Goal: Answer question/provide support: Share knowledge or assist other users

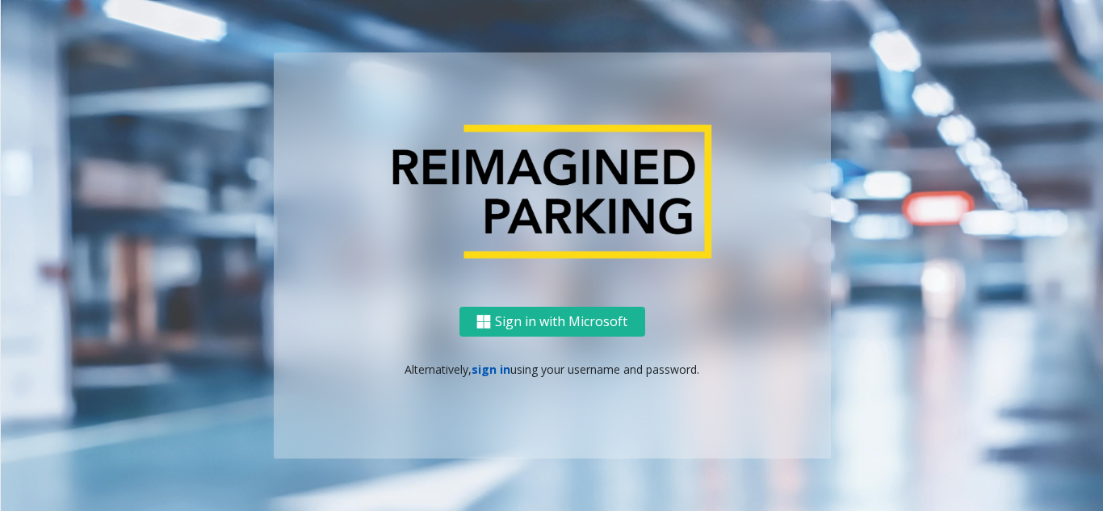
click at [471, 371] on link "sign in" at bounding box center [490, 369] width 39 height 15
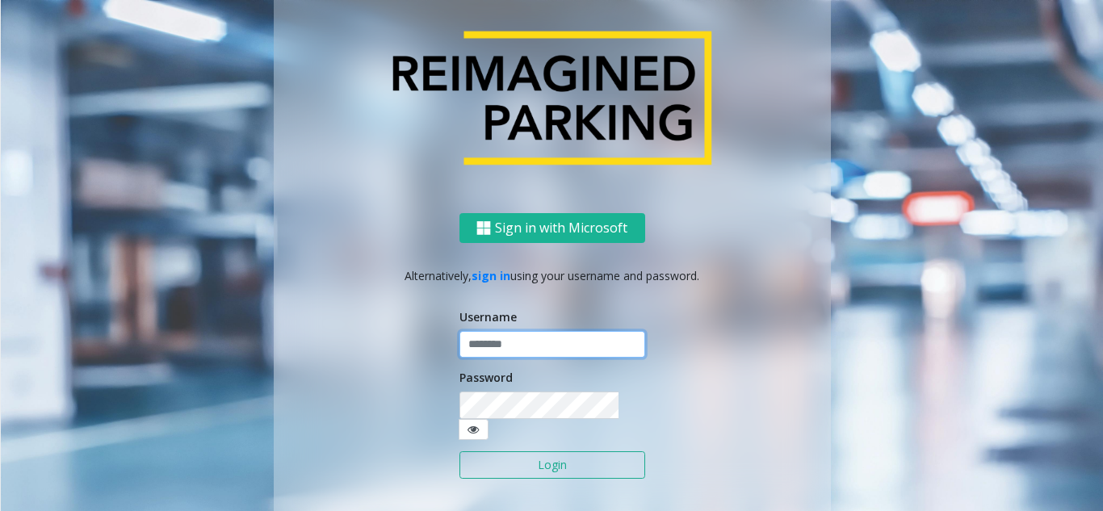
click at [478, 358] on input "text" at bounding box center [552, 344] width 186 height 27
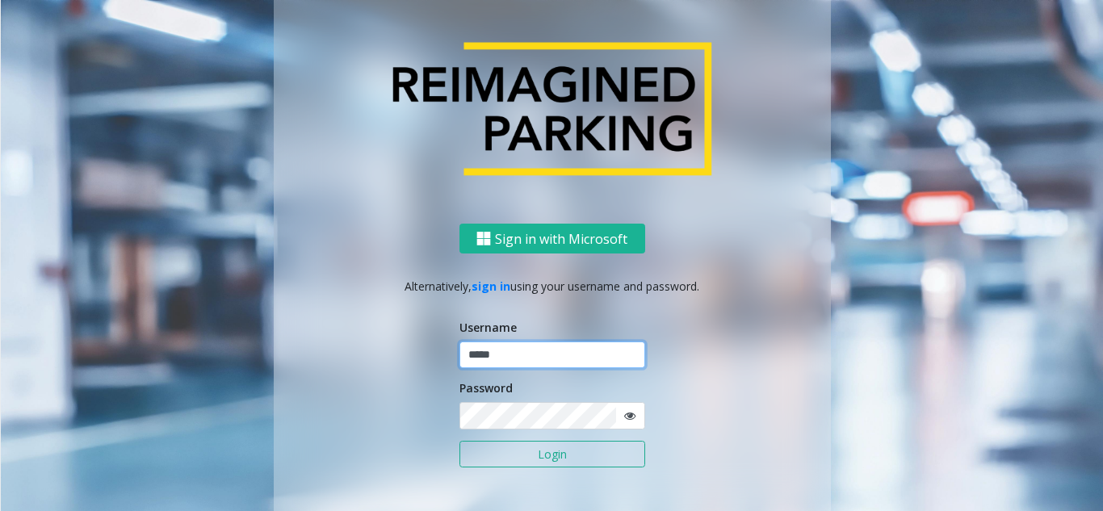
type input "*****"
click at [459, 441] on button "Login" at bounding box center [552, 454] width 186 height 27
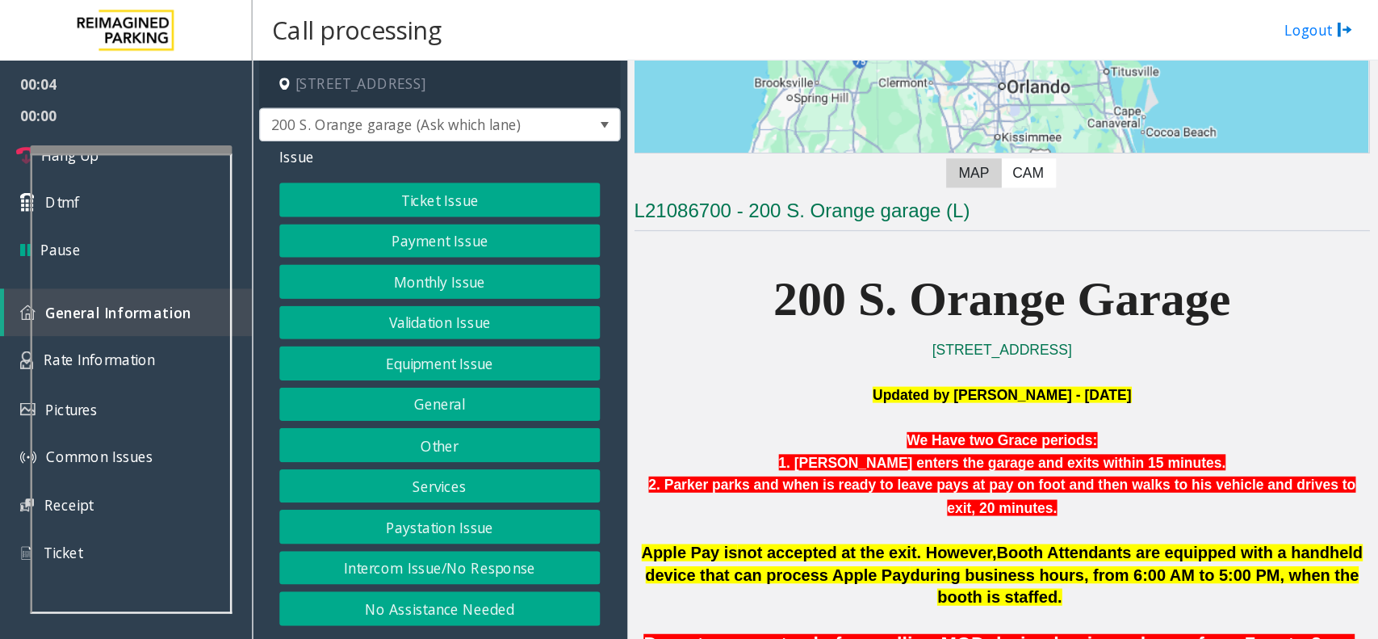
scroll to position [242, 0]
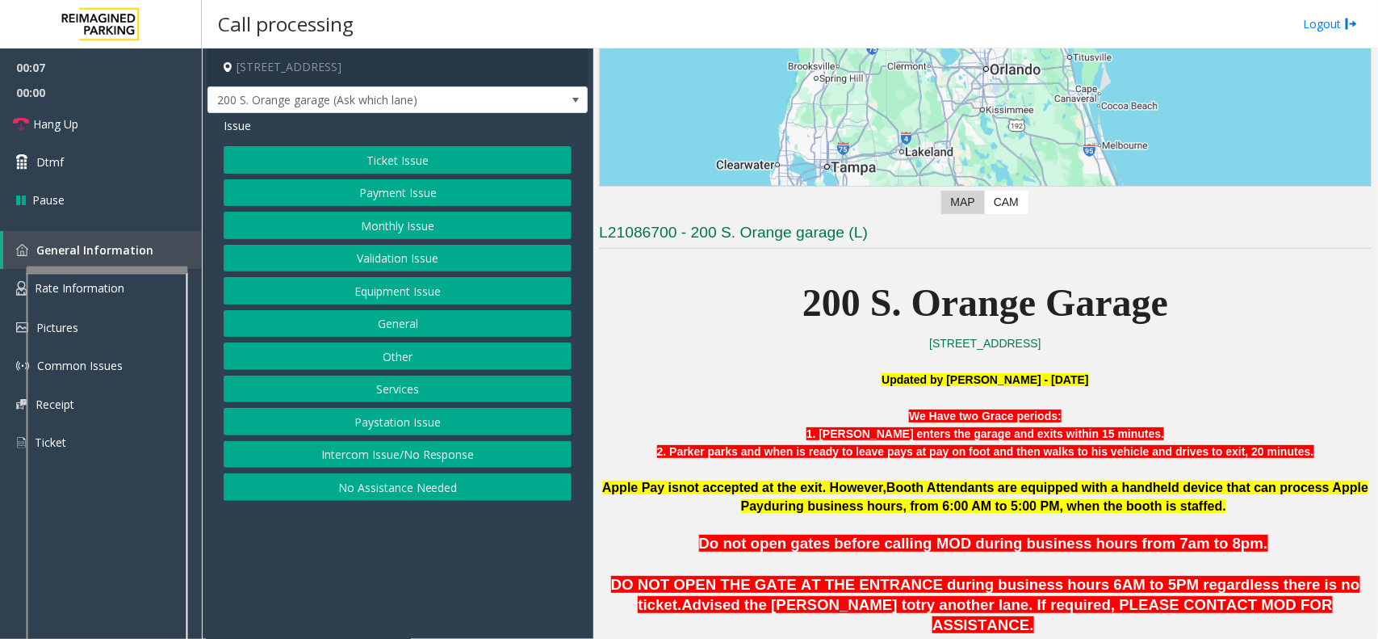
click at [119, 271] on div at bounding box center [107, 269] width 161 height 6
click at [749, 361] on p at bounding box center [985, 361] width 773 height 18
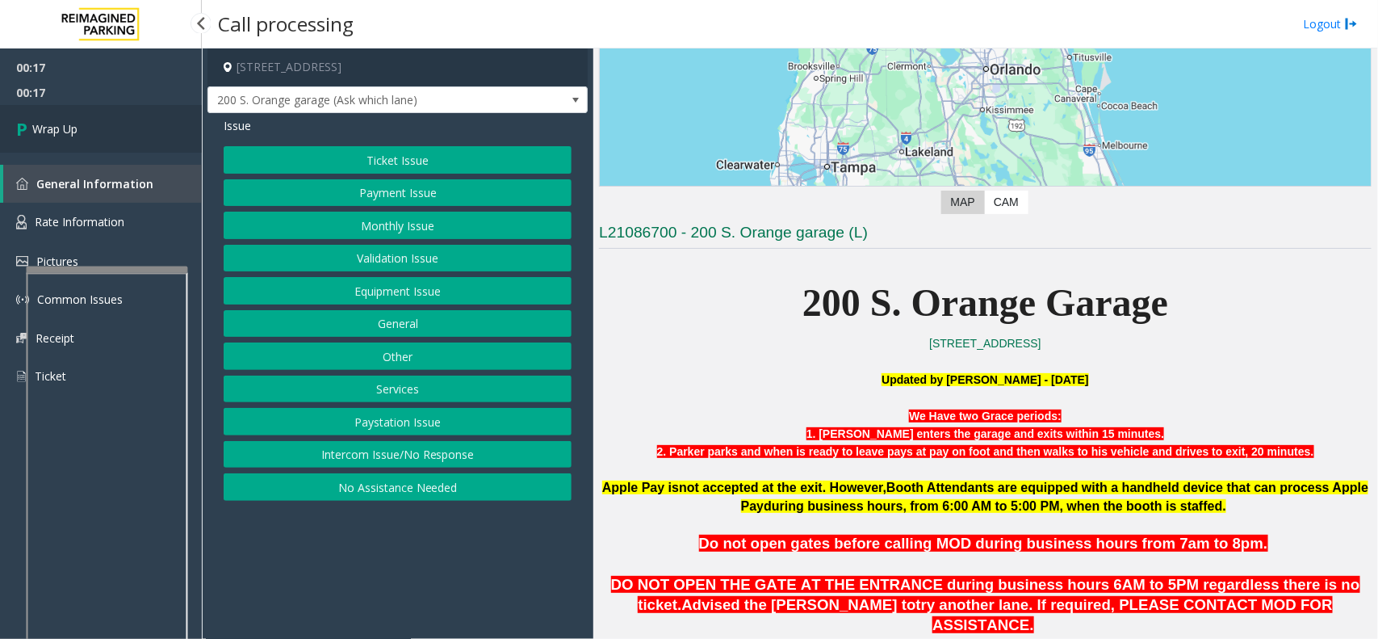
click at [141, 138] on link "Wrap Up" at bounding box center [101, 129] width 202 height 48
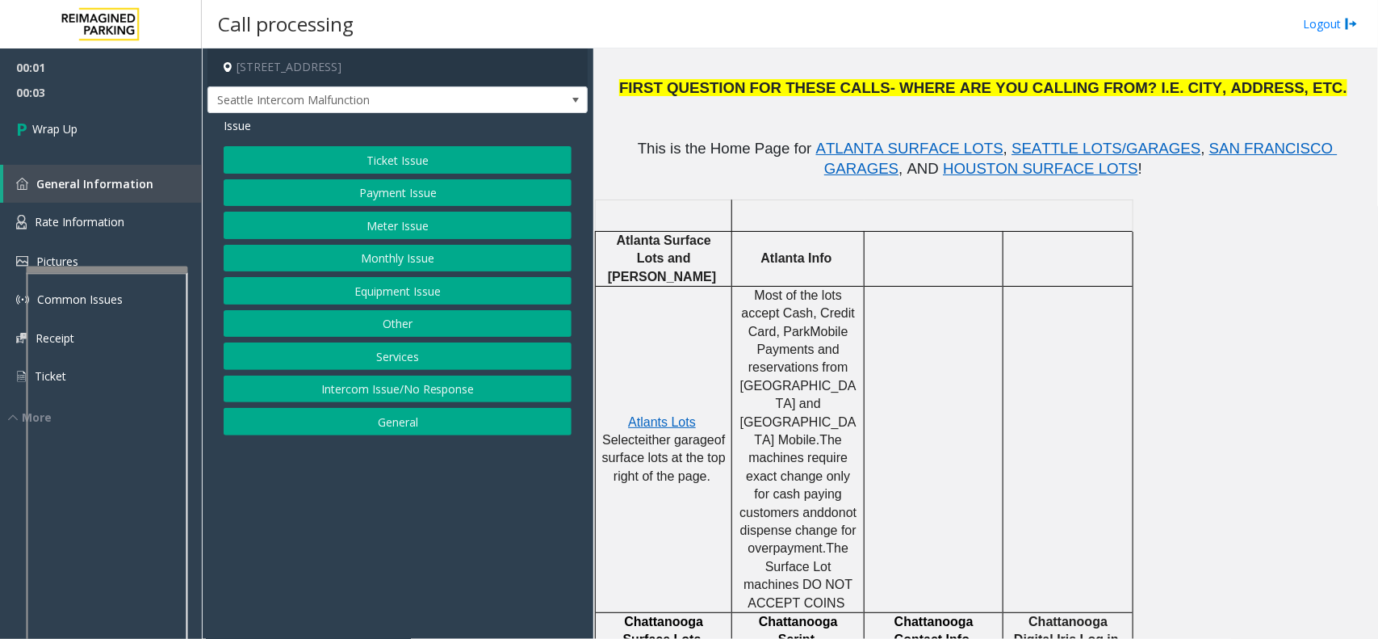
scroll to position [404, 0]
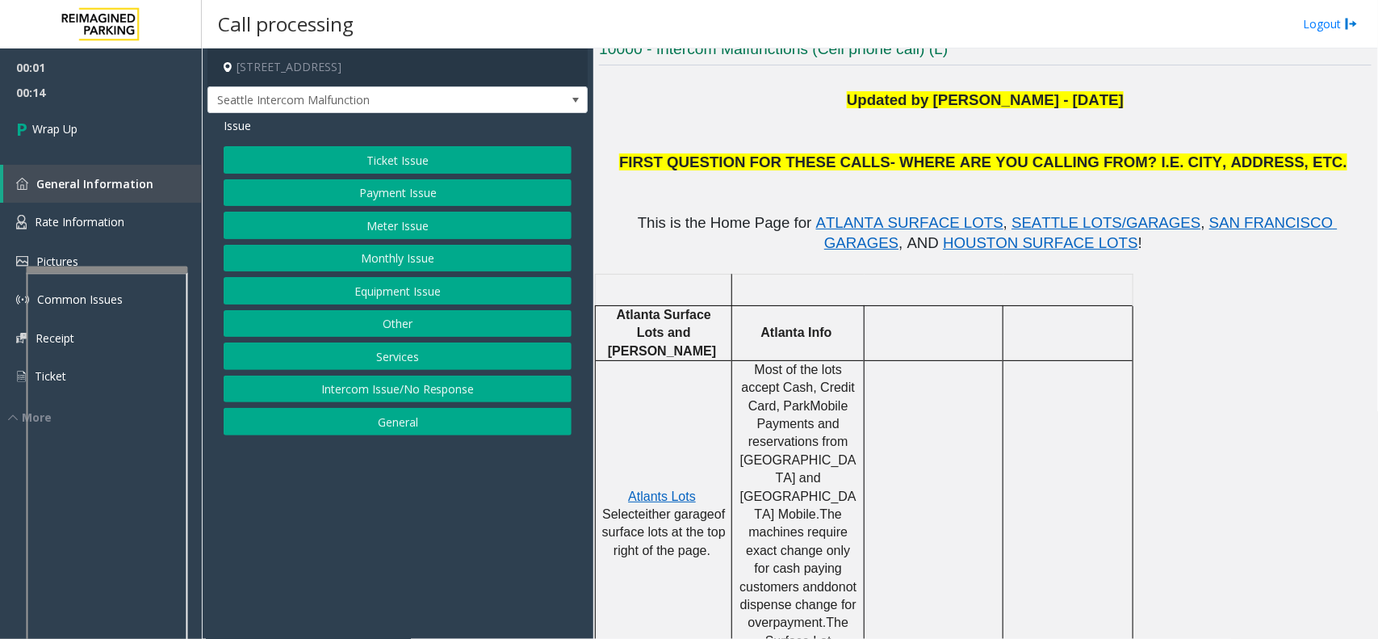
click at [364, 392] on button "Intercom Issue/No Response" at bounding box center [398, 388] width 348 height 27
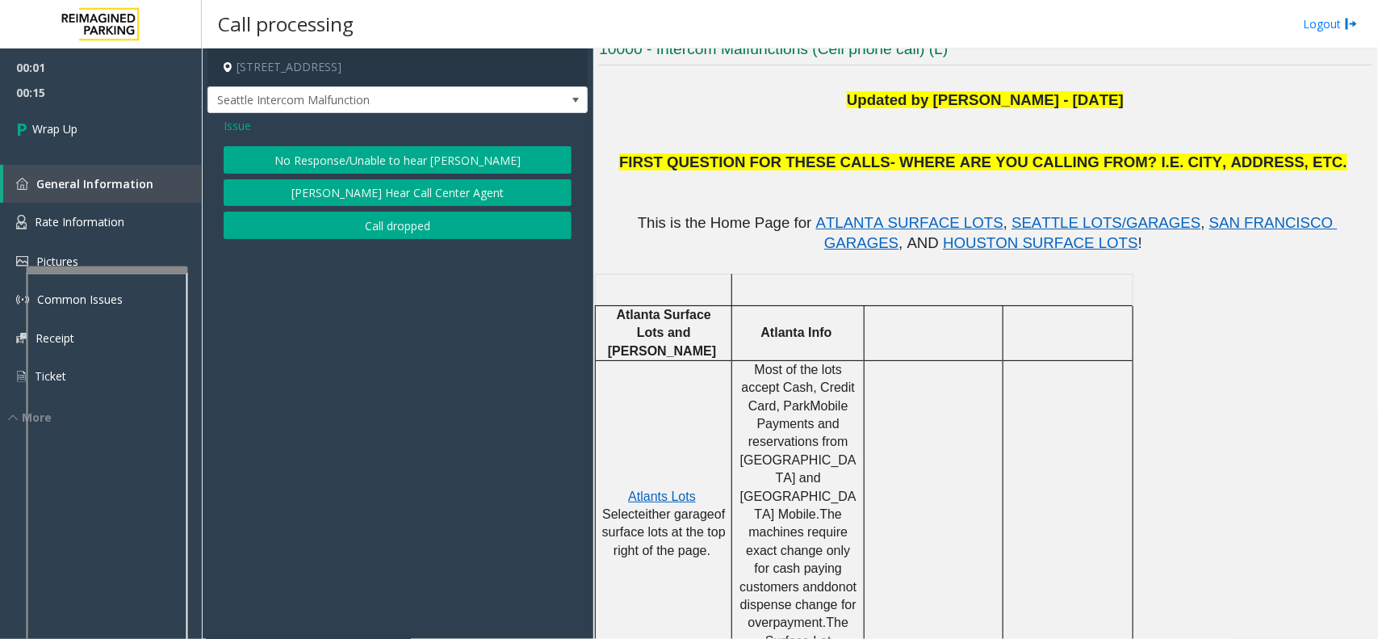
click at [364, 218] on button "Call dropped" at bounding box center [398, 225] width 348 height 27
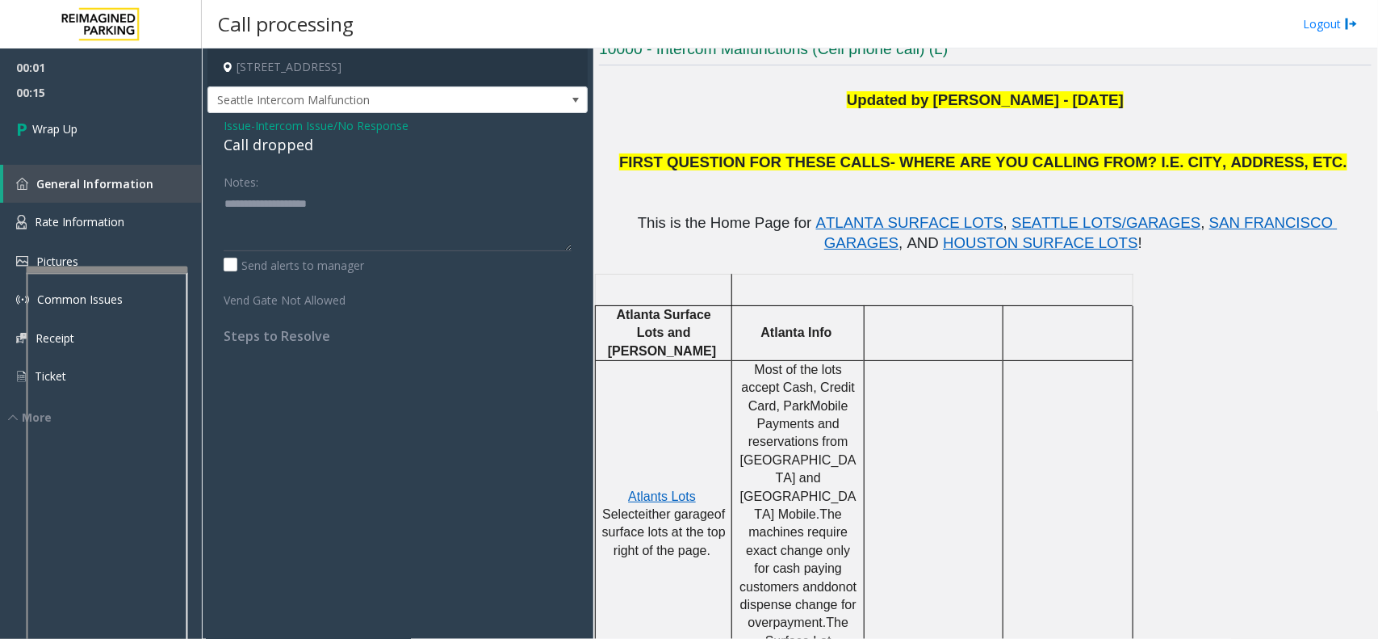
click at [262, 144] on div "Call dropped" at bounding box center [398, 145] width 348 height 22
drag, startPoint x: 262, startPoint y: 144, endPoint x: 293, endPoint y: 146, distance: 30.8
click at [293, 146] on div "Call dropped" at bounding box center [398, 145] width 348 height 22
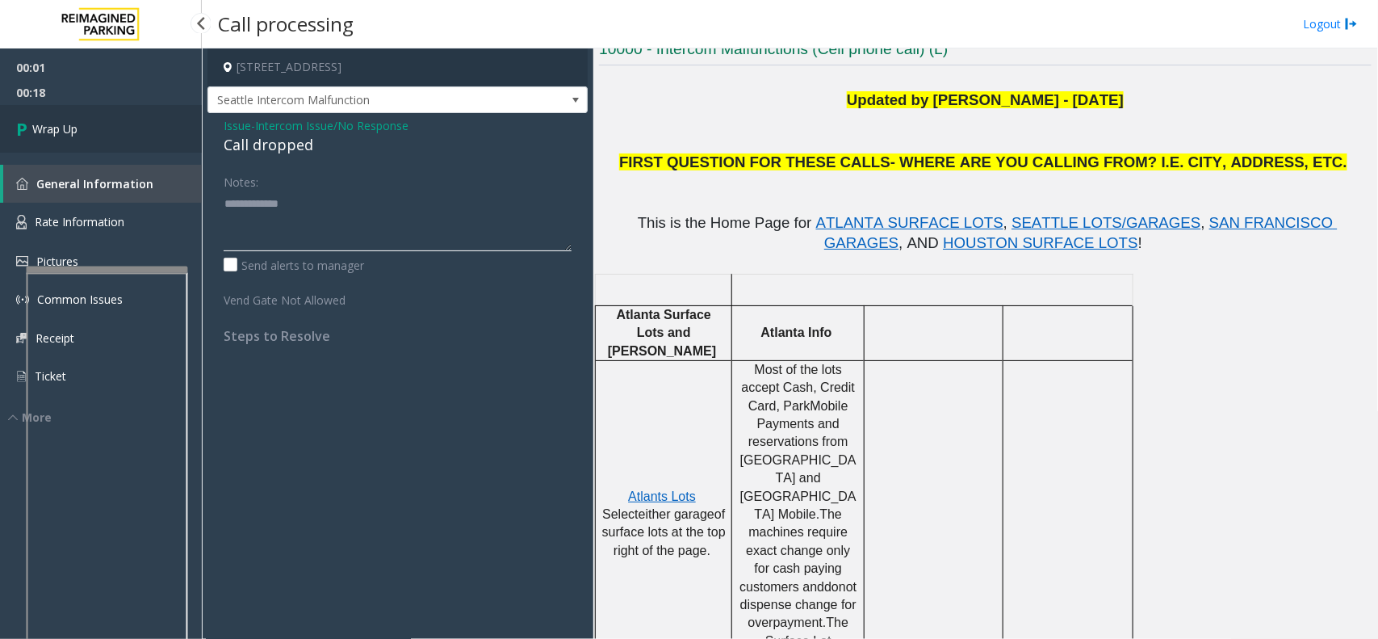
type textarea "**********"
click at [143, 122] on link "Wrap Up" at bounding box center [101, 129] width 202 height 48
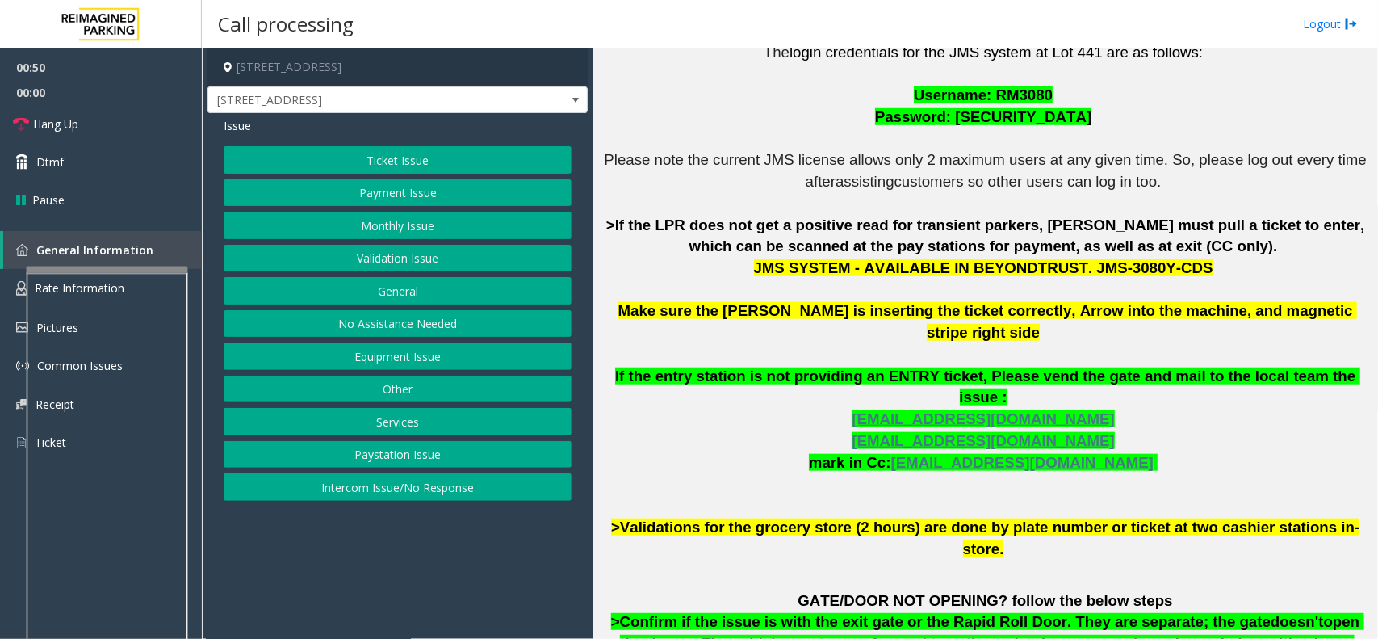
scroll to position [485, 0]
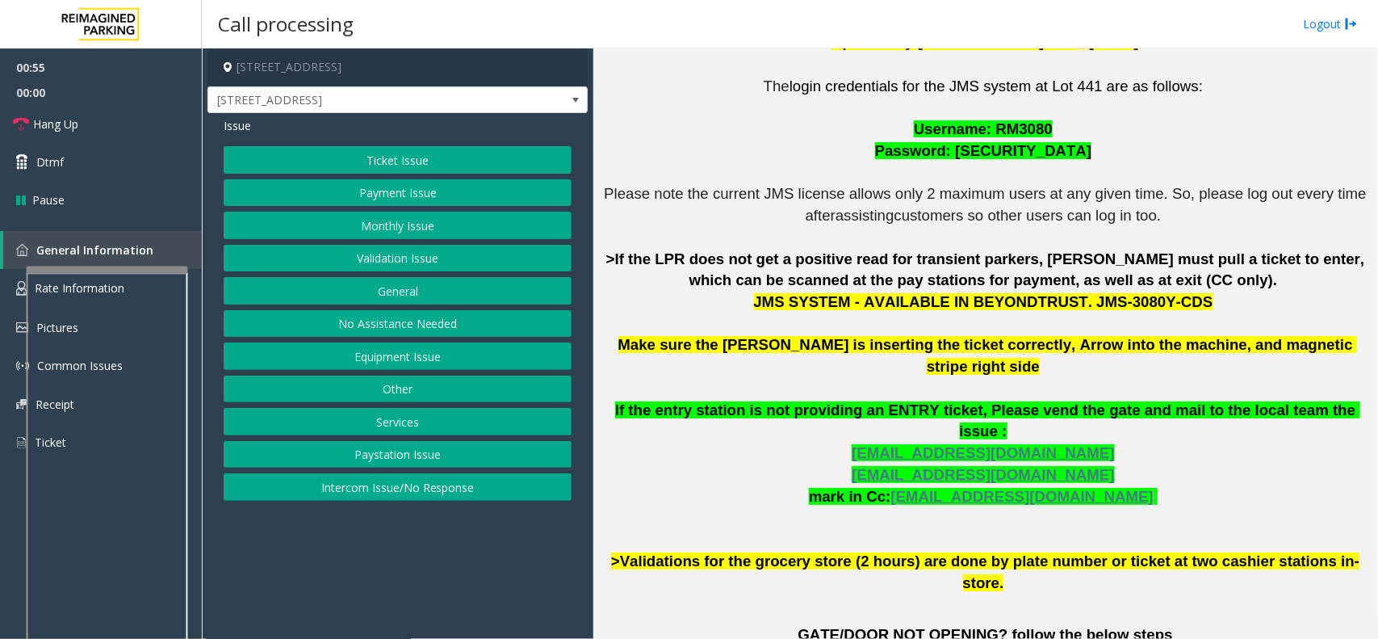
click at [502, 216] on button "Monthly Issue" at bounding box center [398, 225] width 348 height 27
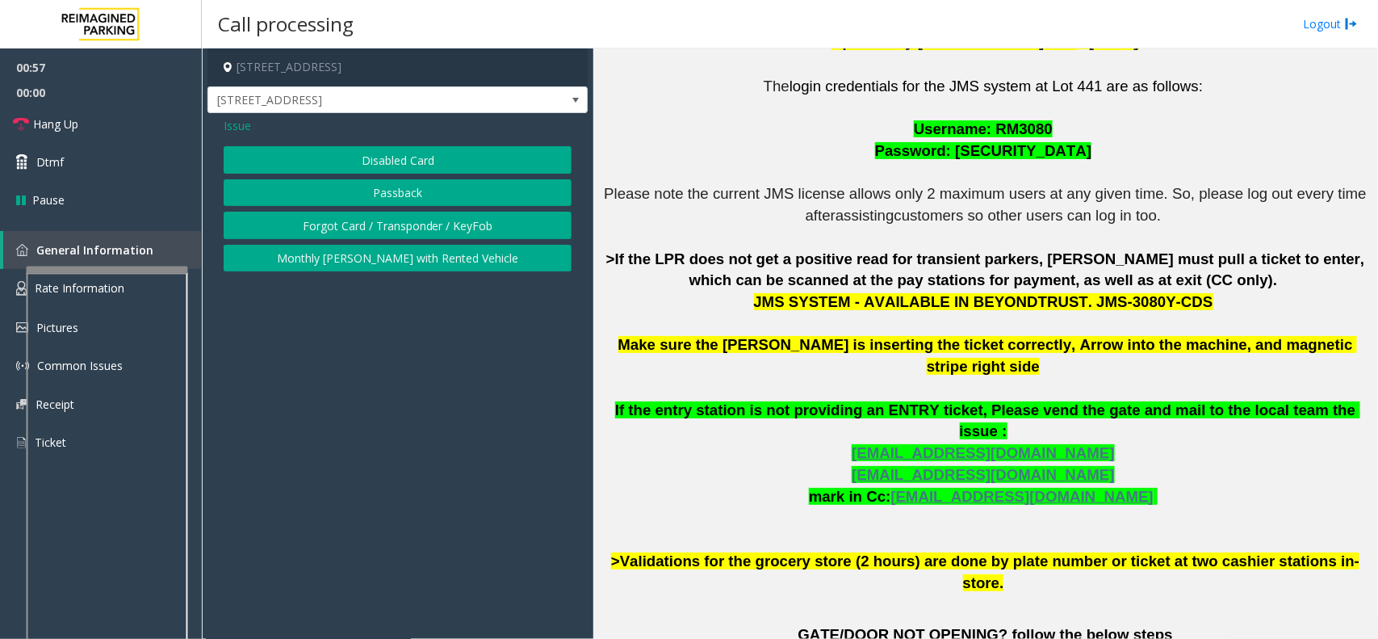
click at [228, 121] on span "Issue" at bounding box center [237, 125] width 27 height 17
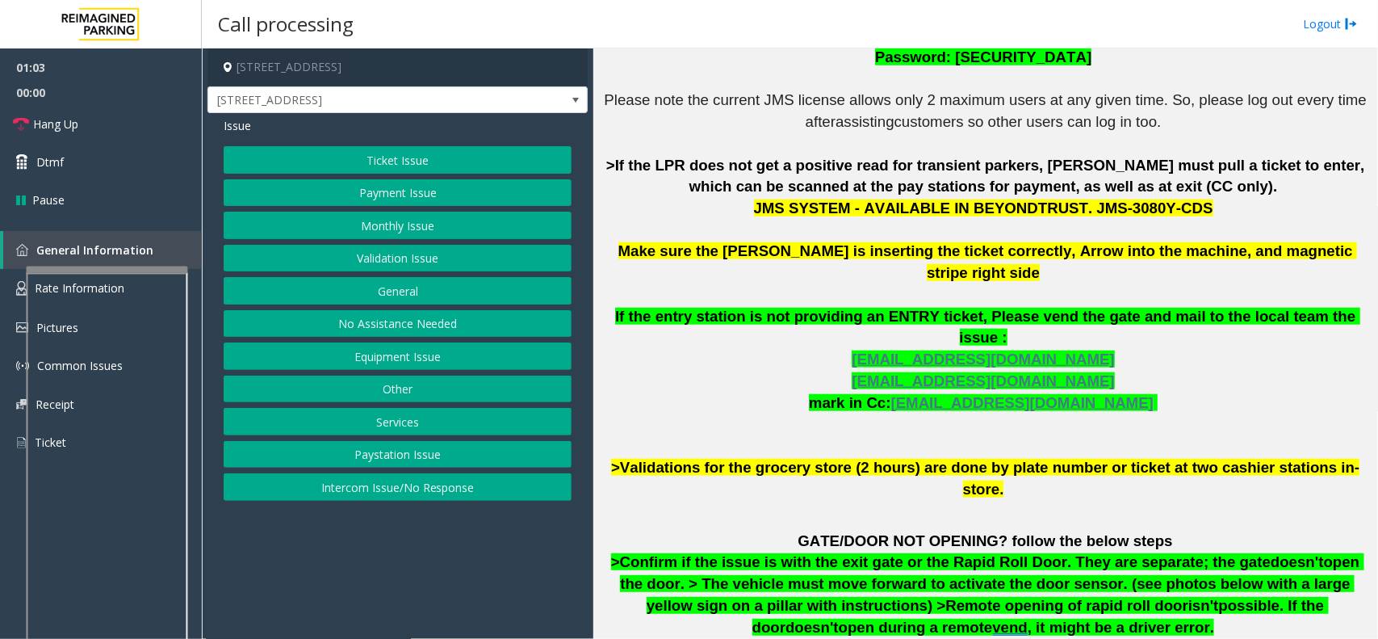
scroll to position [586, 0]
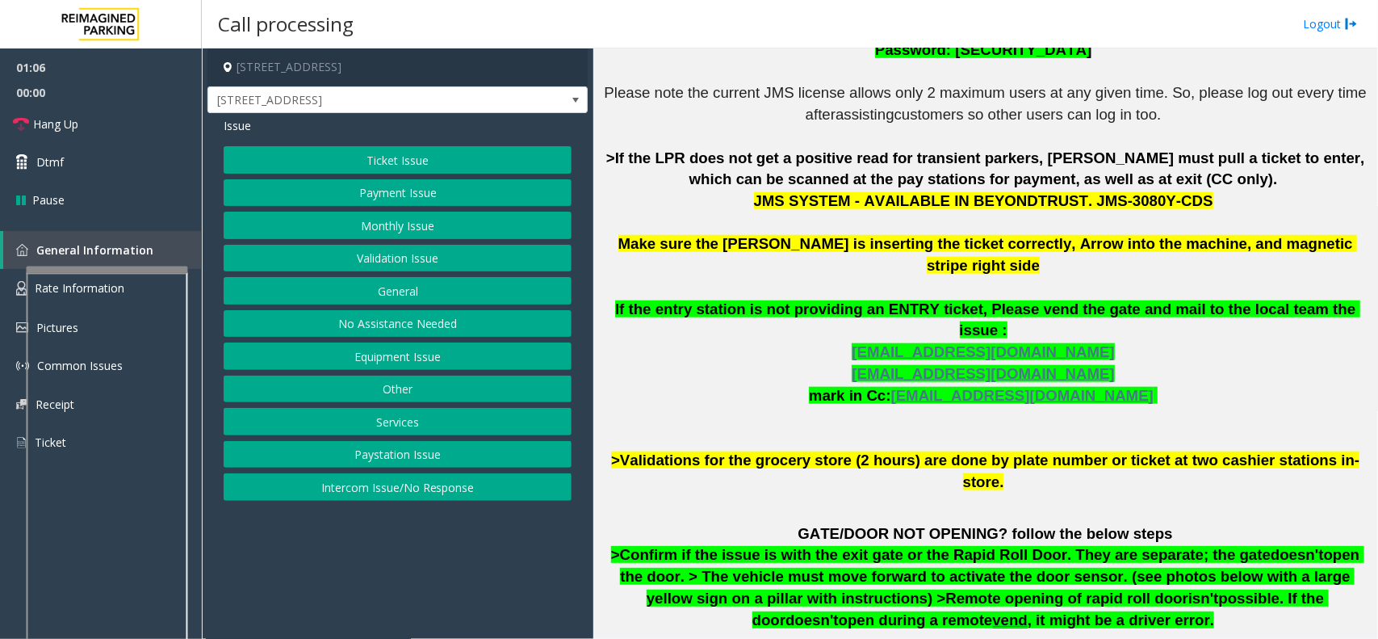
click at [400, 187] on button "Payment Issue" at bounding box center [398, 192] width 348 height 27
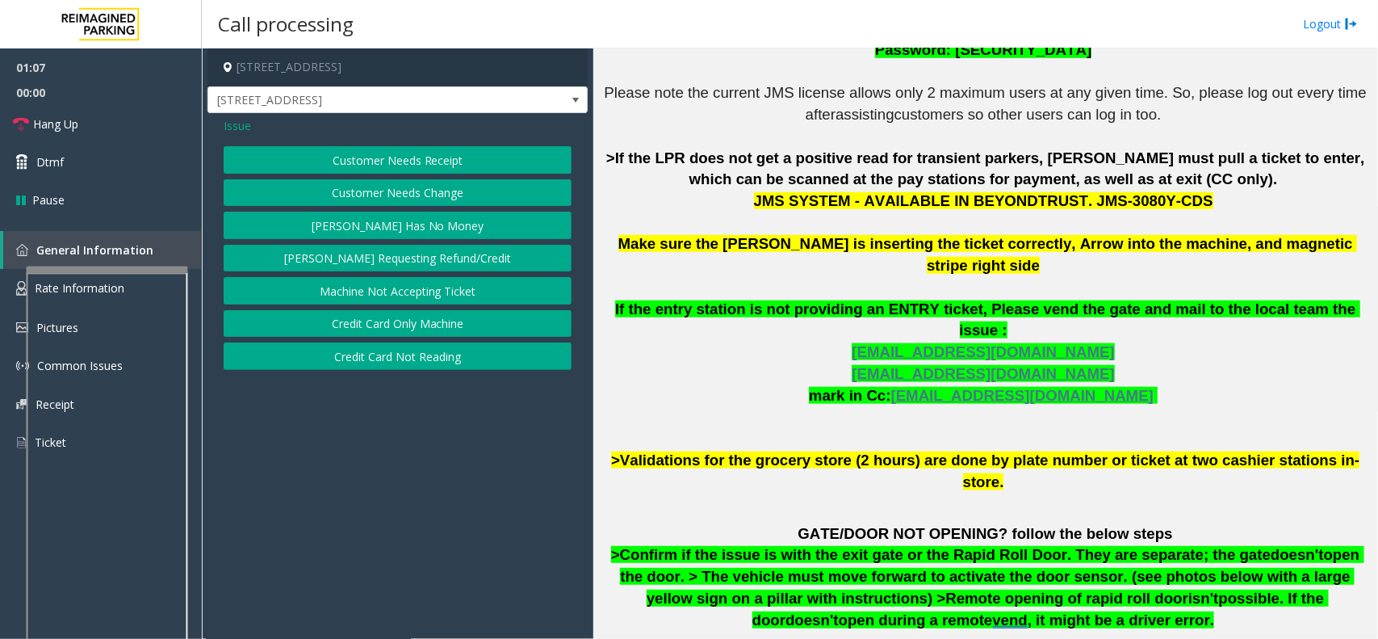
click at [446, 354] on button "Credit Card Not Reading" at bounding box center [398, 355] width 348 height 27
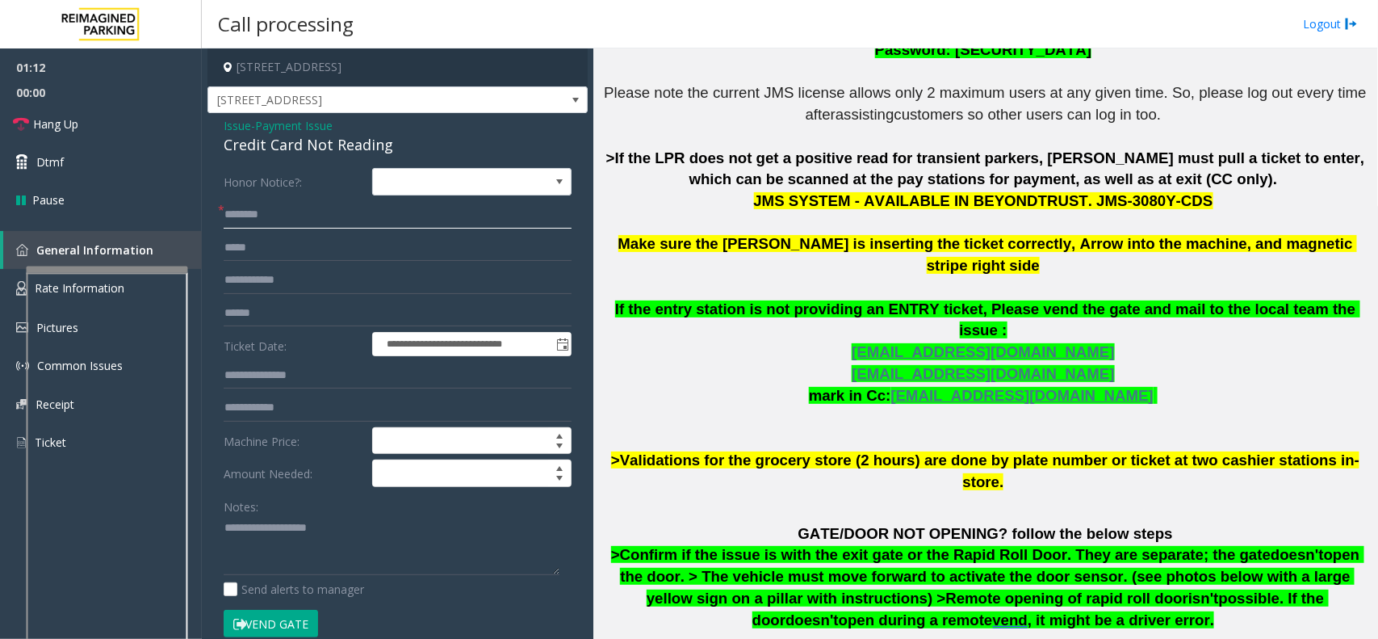
click at [279, 219] on input "text" at bounding box center [398, 214] width 348 height 27
type input "******"
drag, startPoint x: 283, startPoint y: 316, endPoint x: 284, endPoint y: 307, distance: 9.7
click at [283, 313] on input "text" at bounding box center [398, 313] width 348 height 27
type input "********"
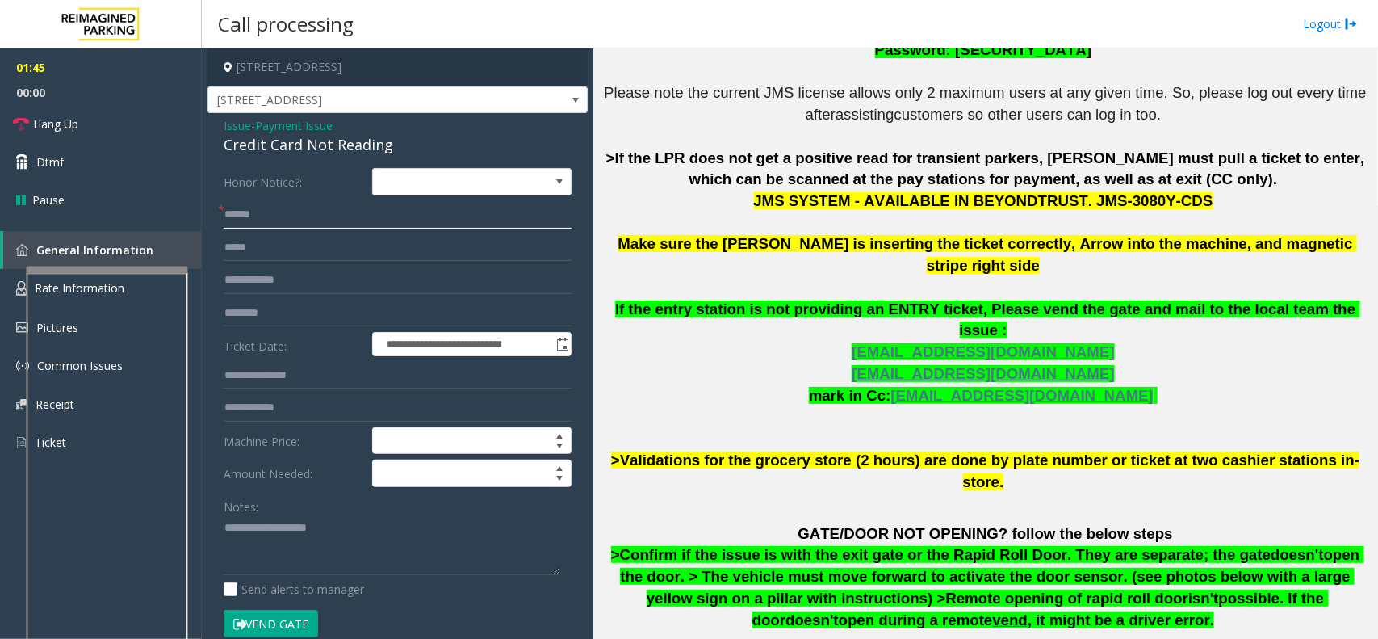
click at [262, 216] on input "******" at bounding box center [398, 214] width 348 height 27
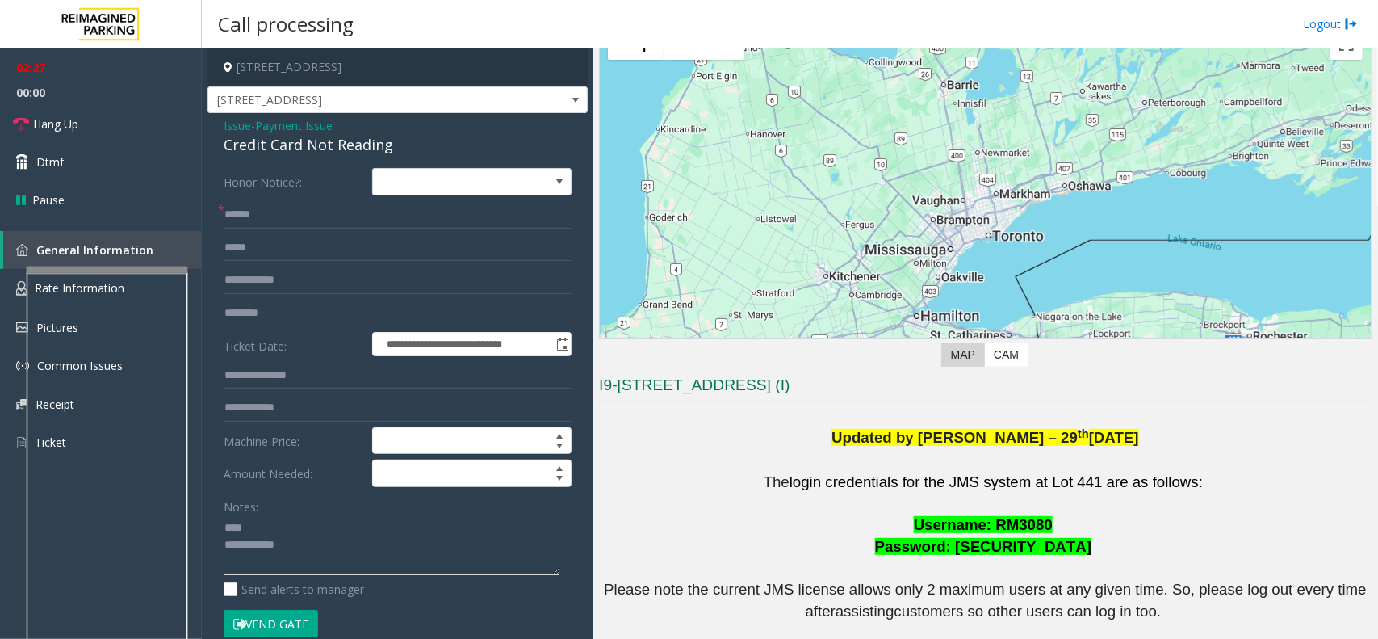
scroll to position [82, 0]
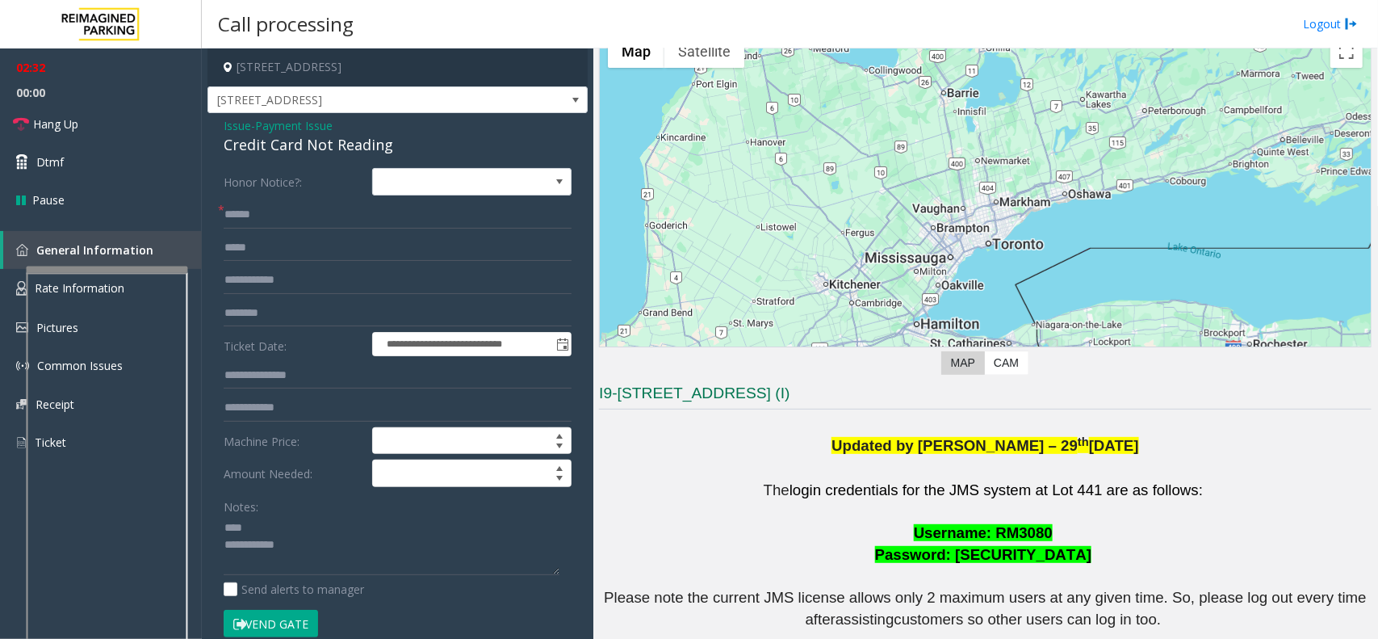
click at [261, 510] on button "Vend Gate" at bounding box center [271, 622] width 94 height 27
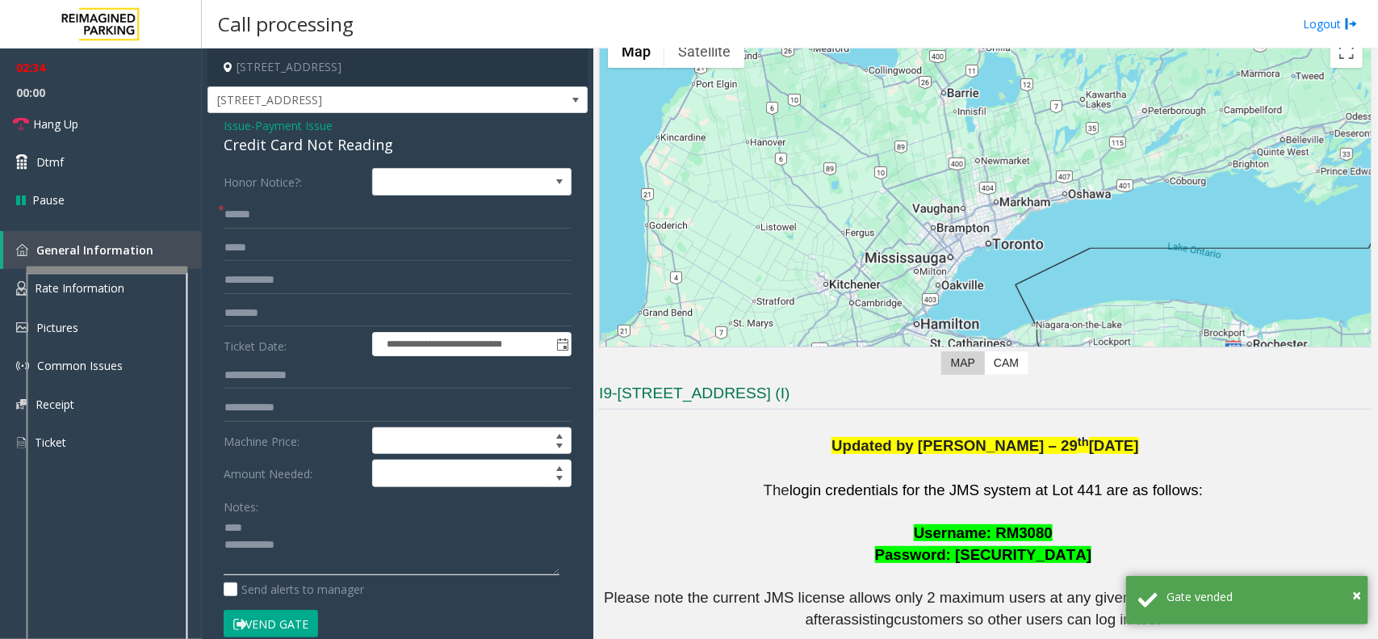
click at [224, 510] on textarea at bounding box center [392, 545] width 336 height 61
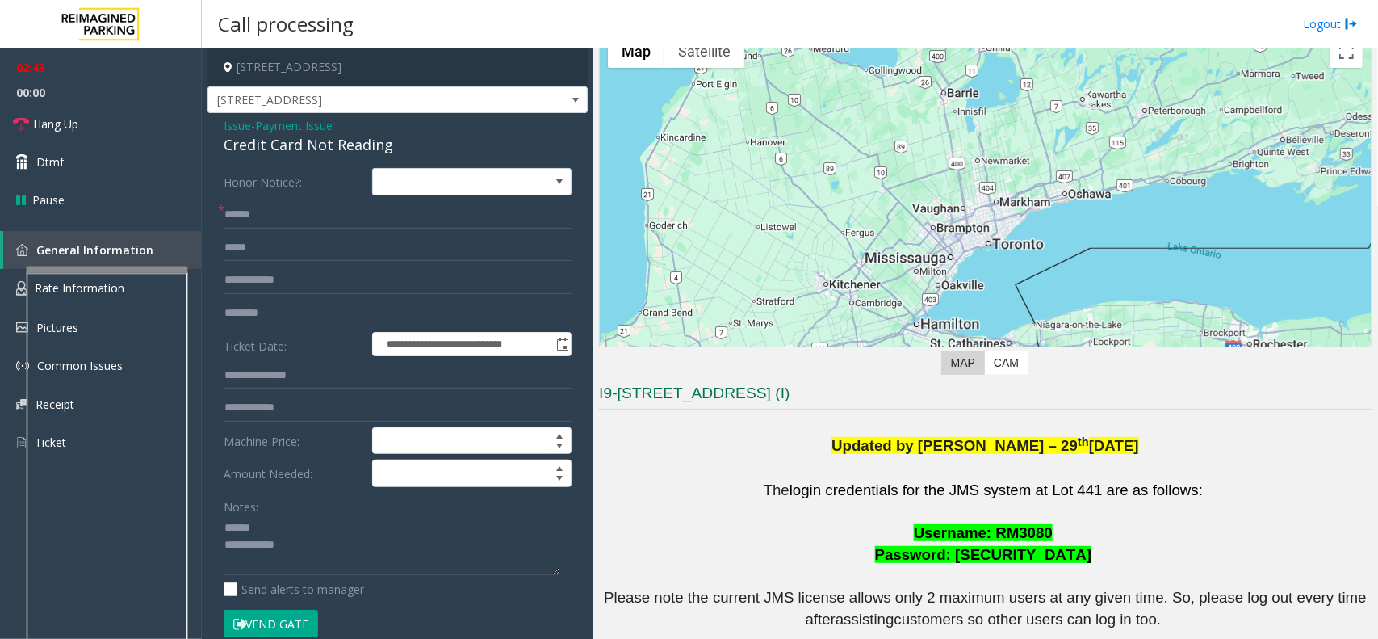
click at [303, 148] on div "Credit Card Not Reading" at bounding box center [398, 145] width 348 height 22
click at [301, 147] on div "Credit Card Not Reading" at bounding box center [398, 145] width 348 height 22
click at [301, 146] on div "Credit Card Not Reading" at bounding box center [398, 145] width 348 height 22
drag, startPoint x: 301, startPoint y: 146, endPoint x: 373, endPoint y: 148, distance: 71.9
click at [373, 148] on div "Credit Card Not Reading" at bounding box center [398, 145] width 348 height 22
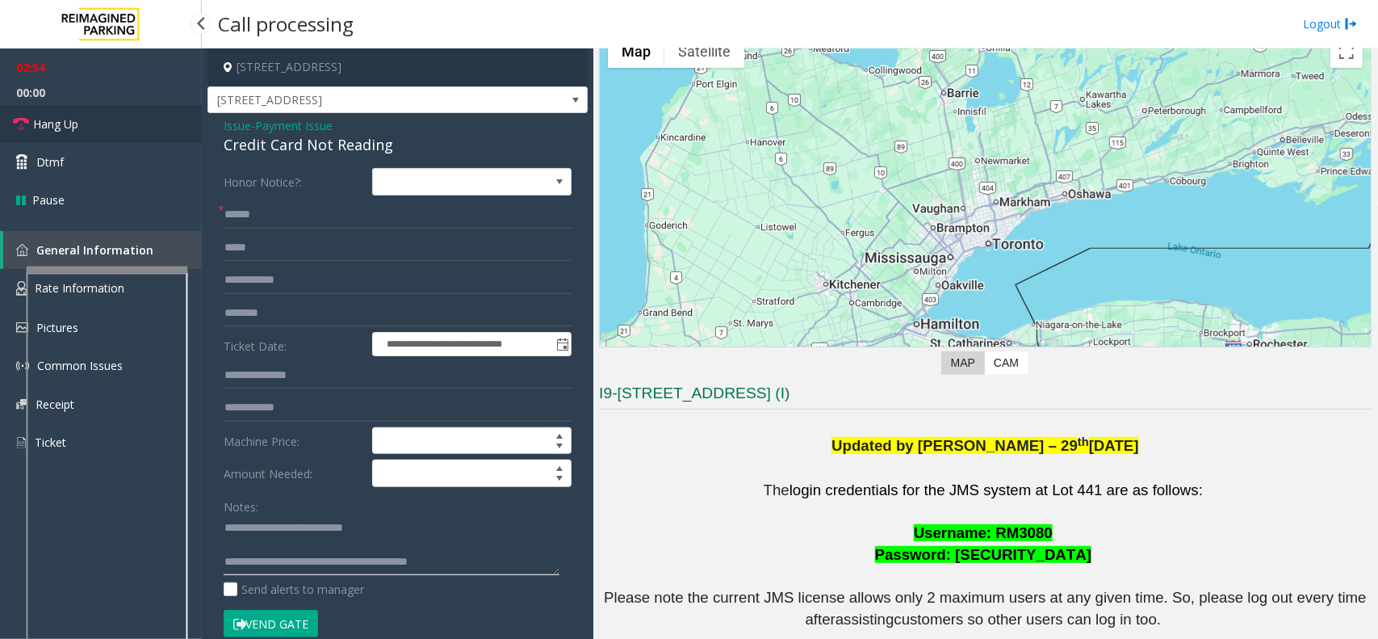
type textarea "**********"
click at [123, 130] on link "Hang Up" at bounding box center [101, 124] width 202 height 38
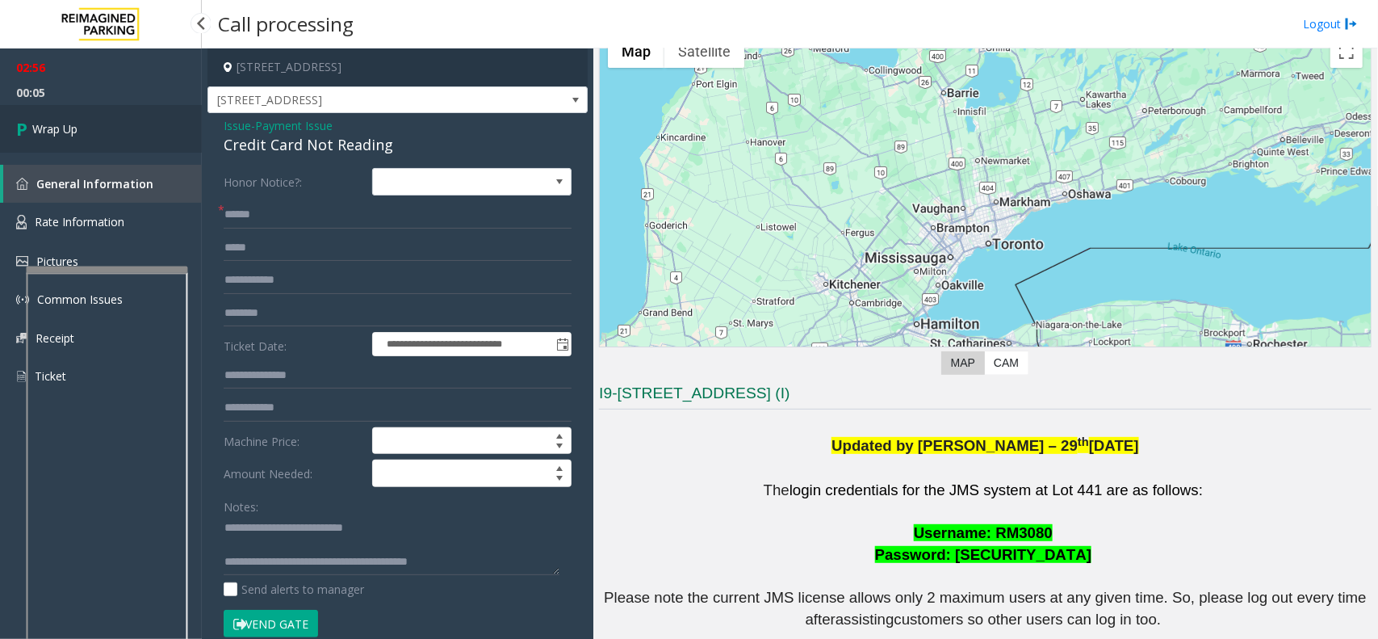
click at [119, 124] on link "Wrap Up" at bounding box center [101, 129] width 202 height 48
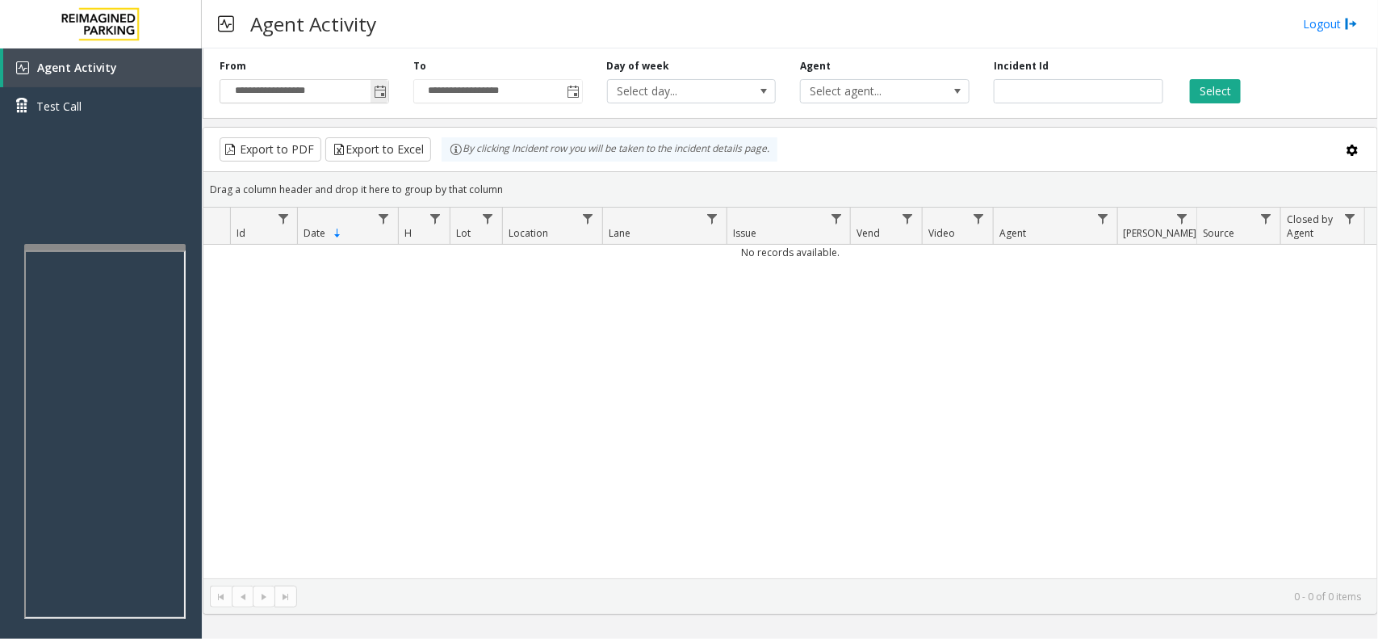
click at [377, 98] on span "Toggle popup" at bounding box center [380, 92] width 13 height 13
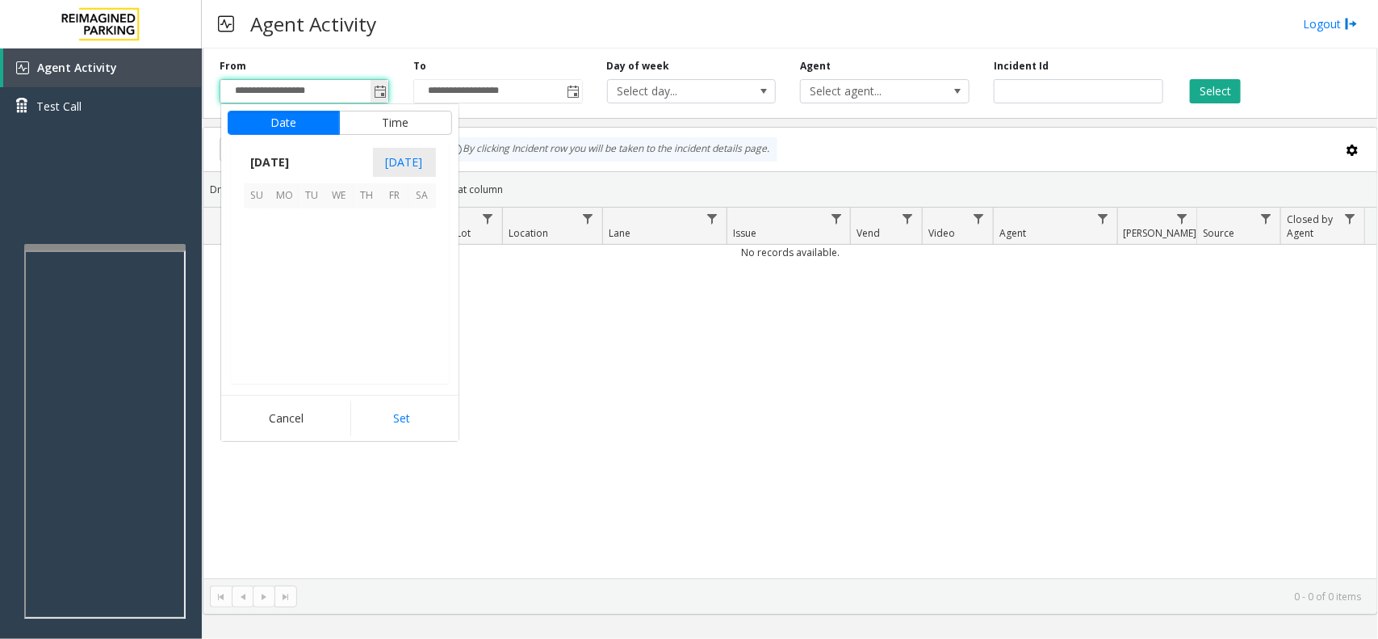
scroll to position [289795, 0]
click at [345, 246] on span "8" at bounding box center [339, 250] width 27 height 27
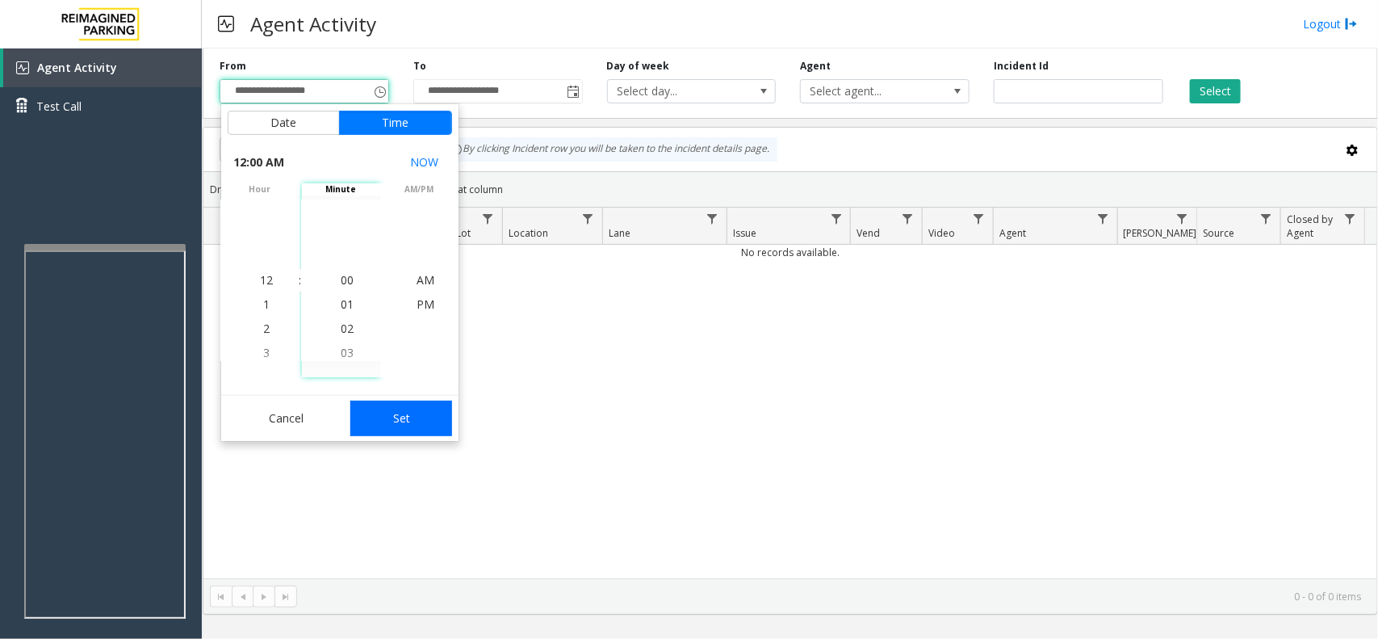
click at [386, 413] on button "Set" at bounding box center [401, 418] width 102 height 36
type input "**********"
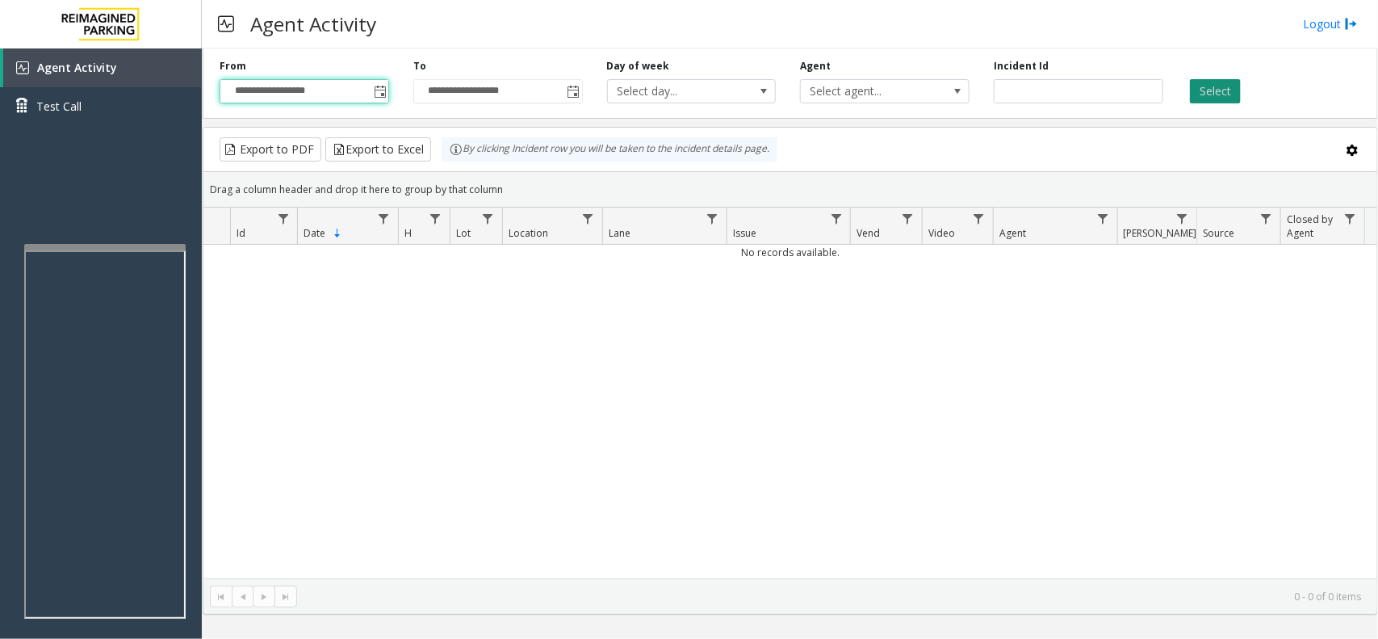
click at [1224, 83] on button "Select" at bounding box center [1215, 91] width 51 height 24
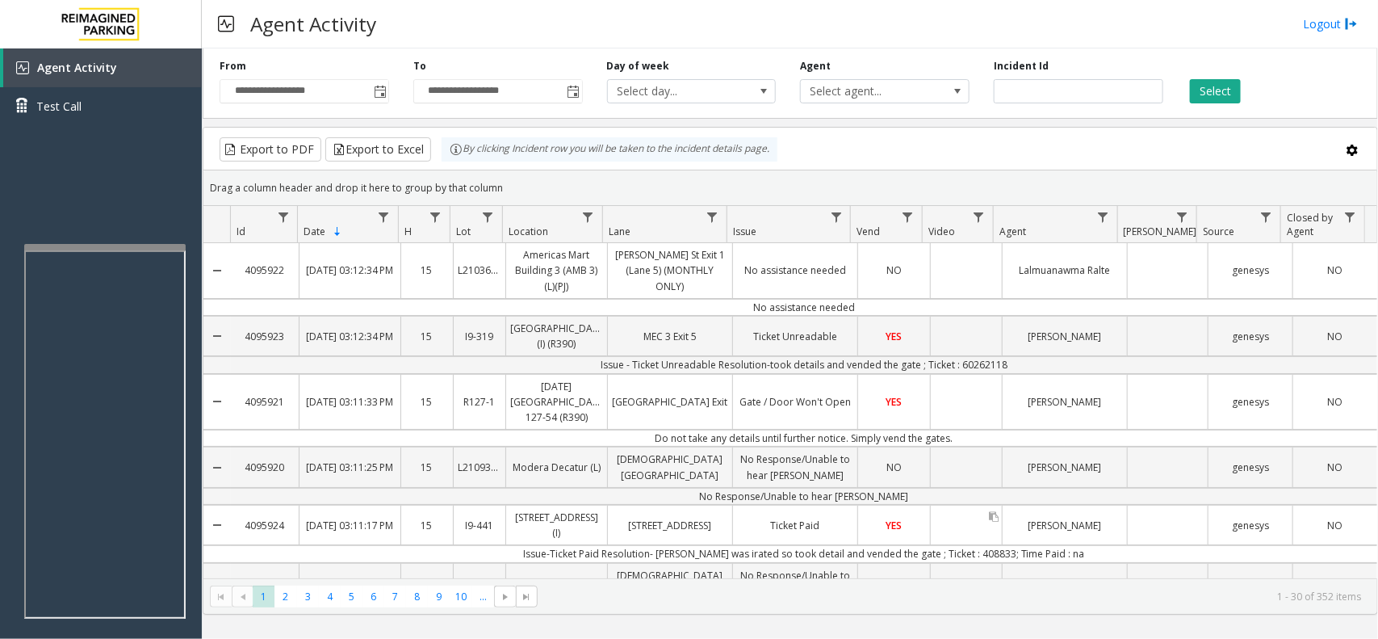
click at [953, 544] on div "Data table" at bounding box center [966, 524] width 71 height 39
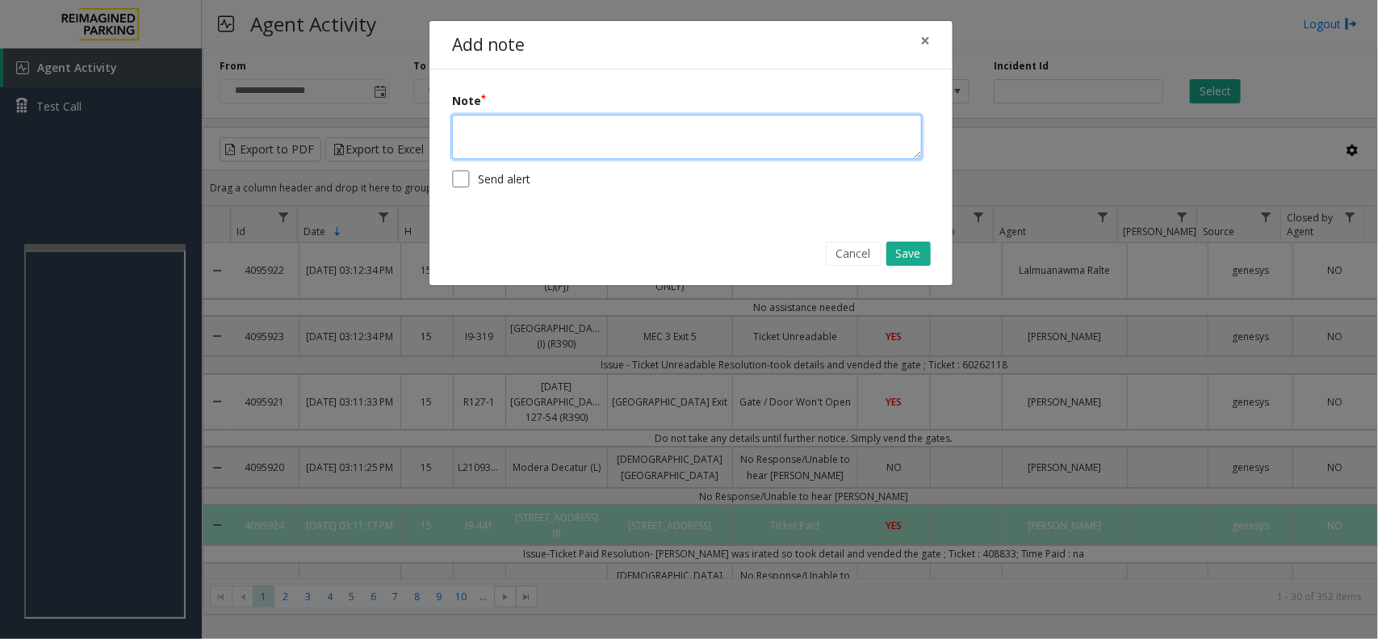
click at [547, 139] on textarea at bounding box center [687, 137] width 470 height 44
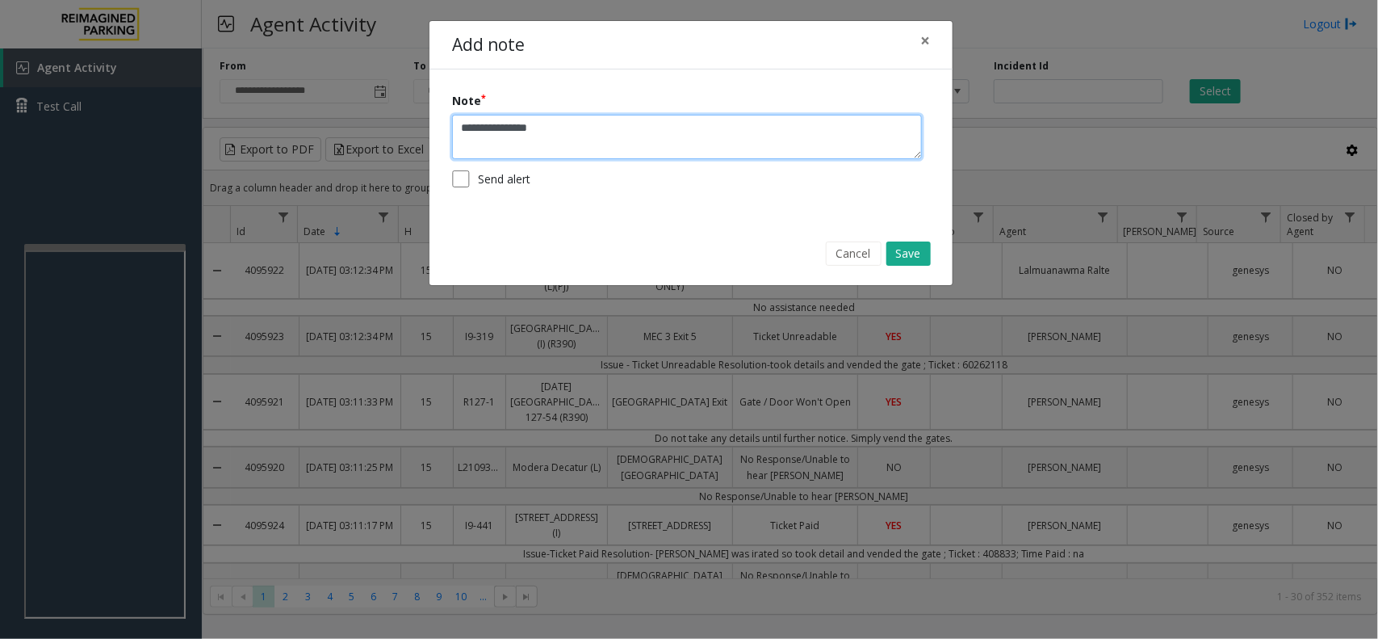
click at [542, 127] on textarea "**********" at bounding box center [687, 137] width 470 height 44
click at [541, 127] on textarea "**********" at bounding box center [687, 137] width 470 height 44
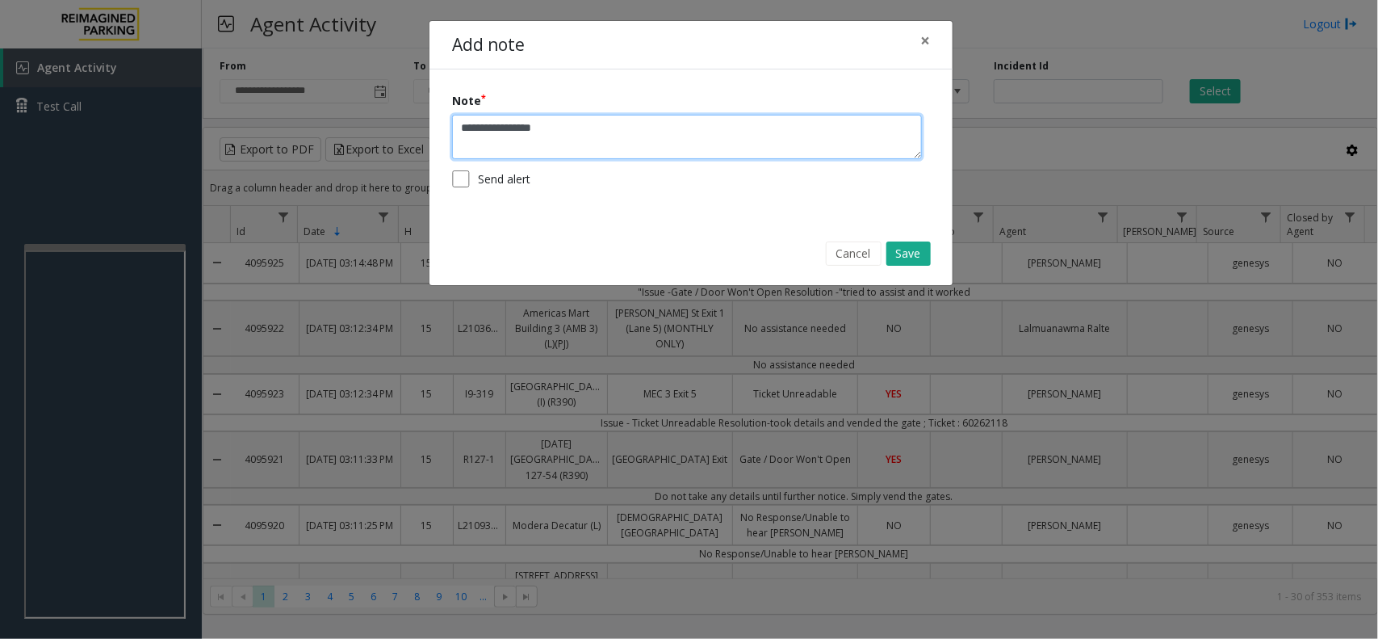
click at [626, 122] on textarea "**********" at bounding box center [687, 137] width 470 height 44
type textarea "**********"
click at [920, 254] on button "Save" at bounding box center [908, 253] width 44 height 24
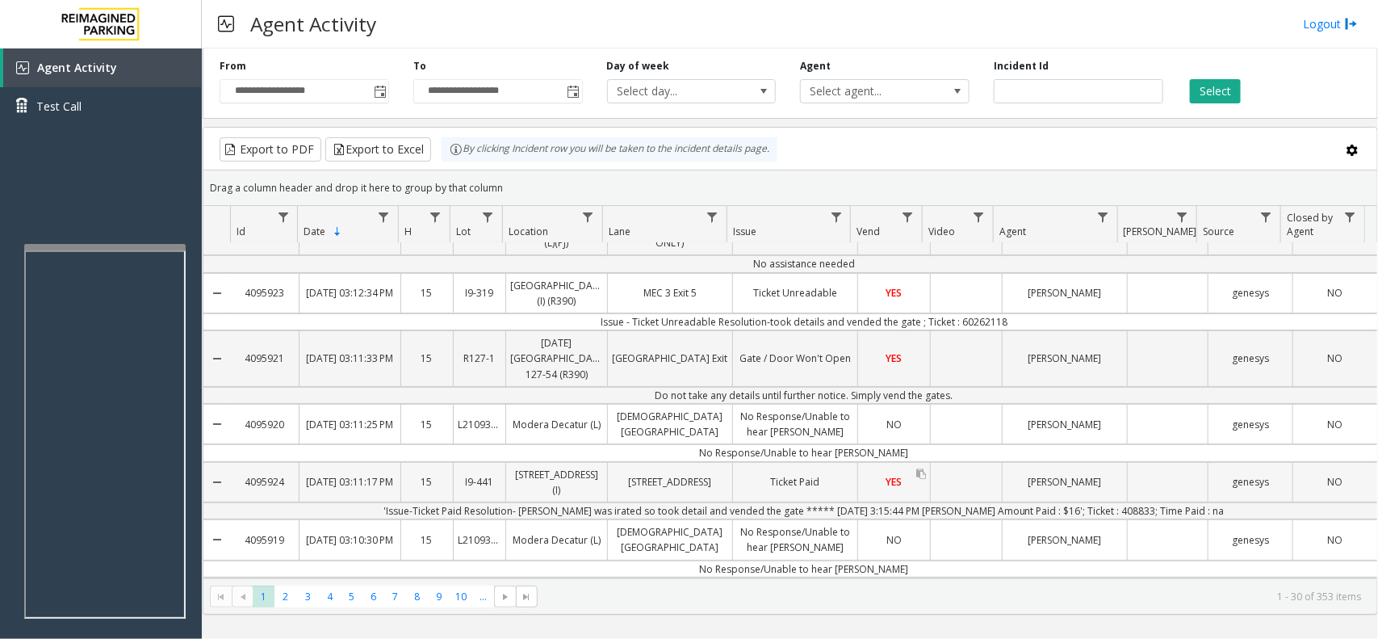
scroll to position [202, 0]
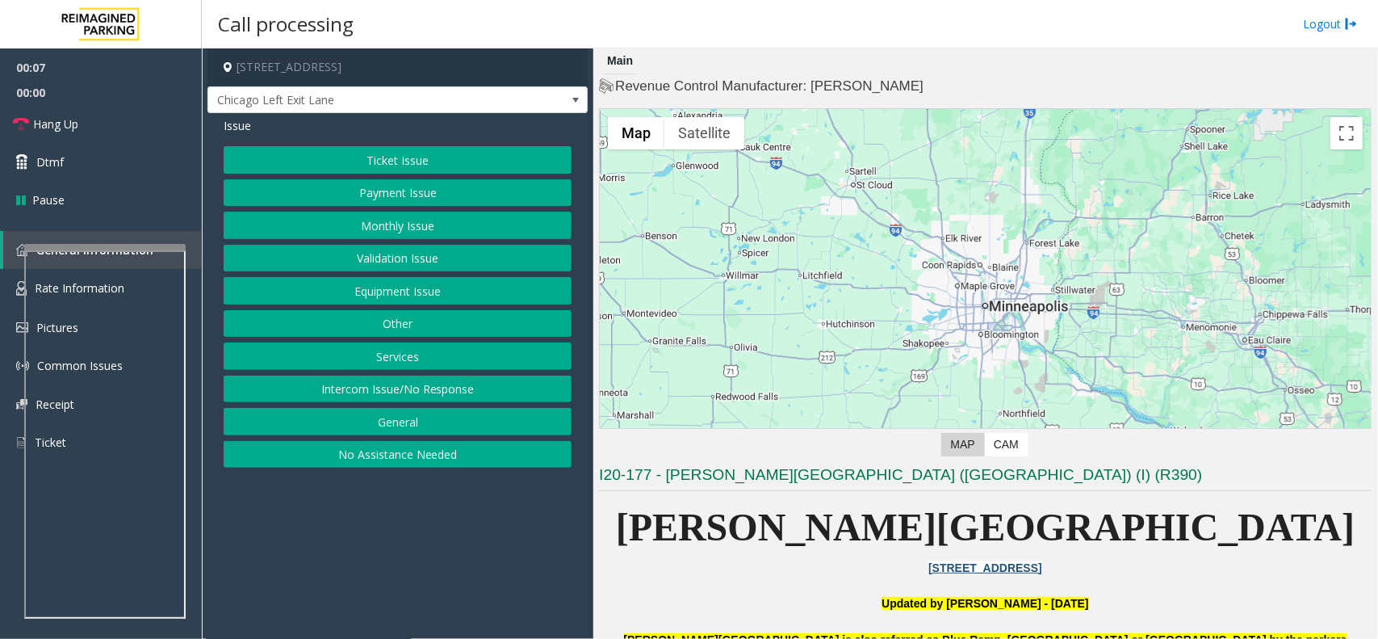
click at [315, 230] on button "Monthly Issue" at bounding box center [398, 225] width 348 height 27
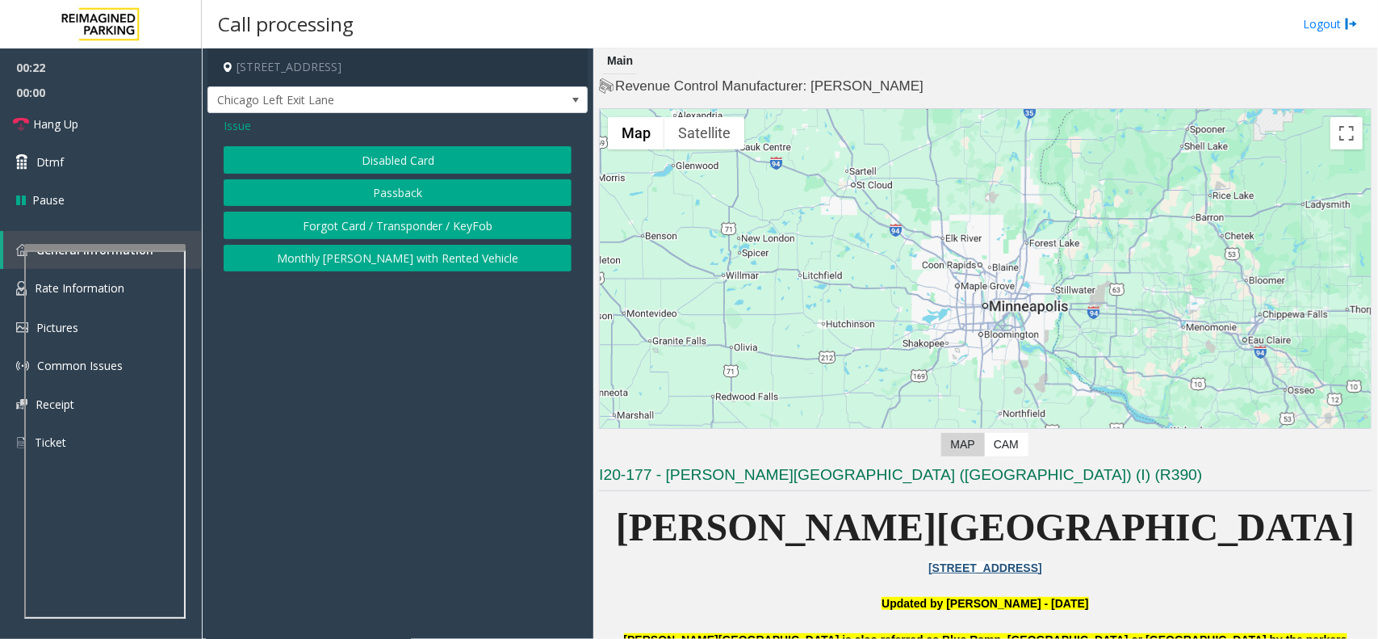
click at [386, 160] on button "Disabled Card" at bounding box center [398, 159] width 348 height 27
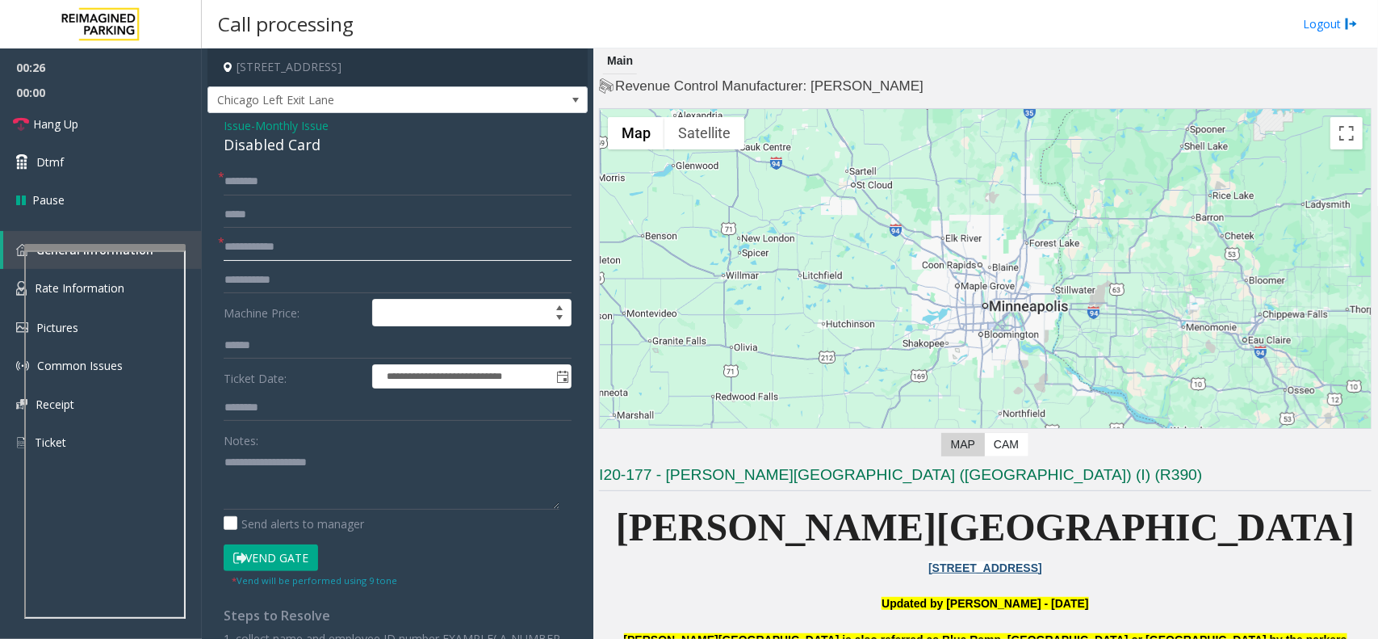
click at [351, 243] on input "text" at bounding box center [398, 246] width 348 height 27
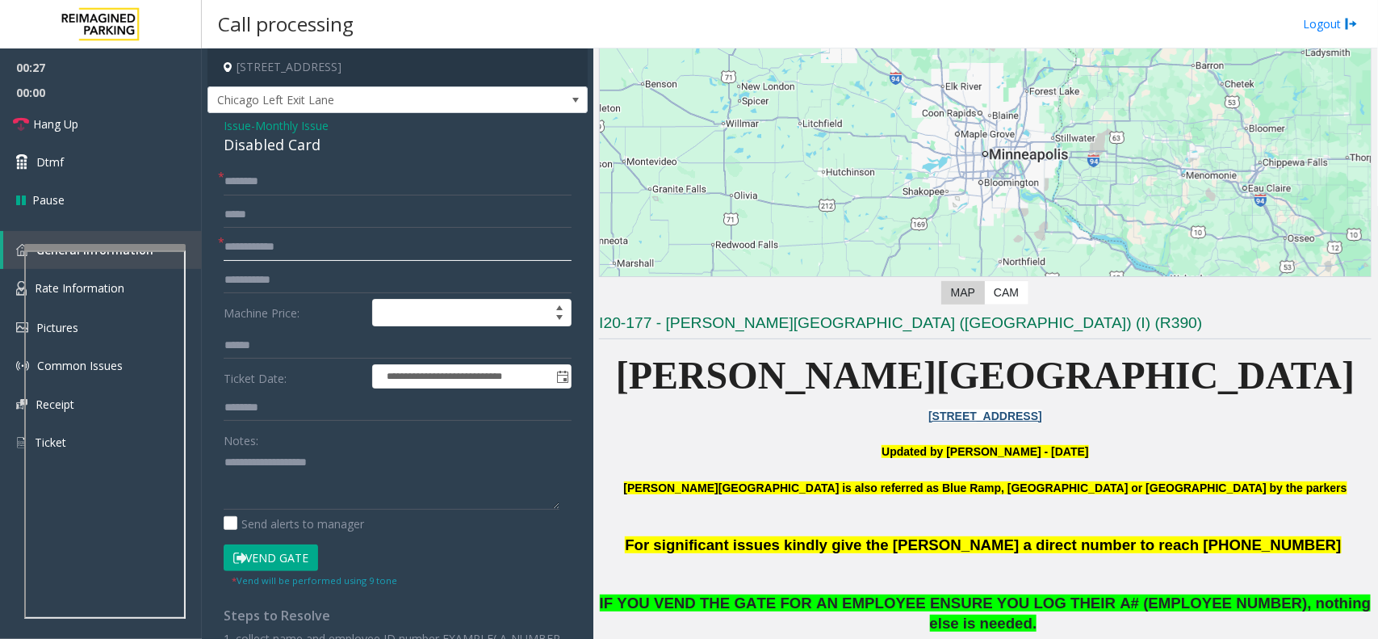
scroll to position [505, 0]
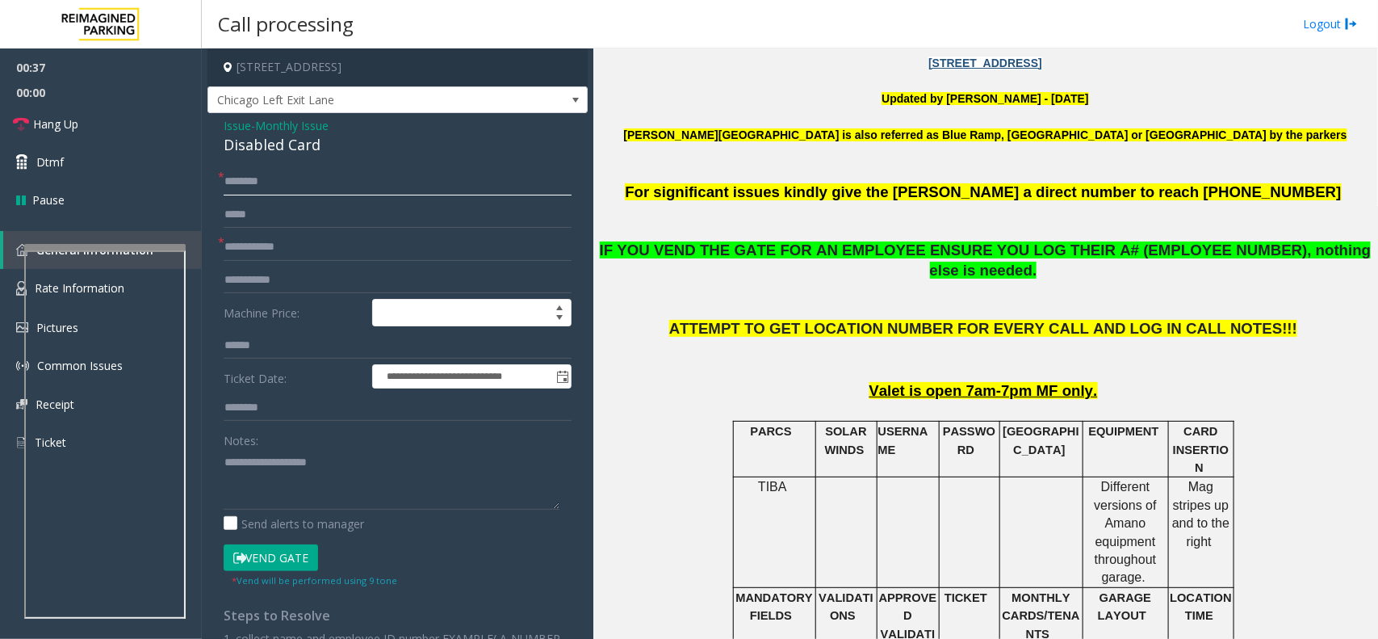
click at [281, 172] on input "text" at bounding box center [398, 181] width 348 height 27
type input "**"
click at [291, 243] on input "text" at bounding box center [398, 246] width 348 height 27
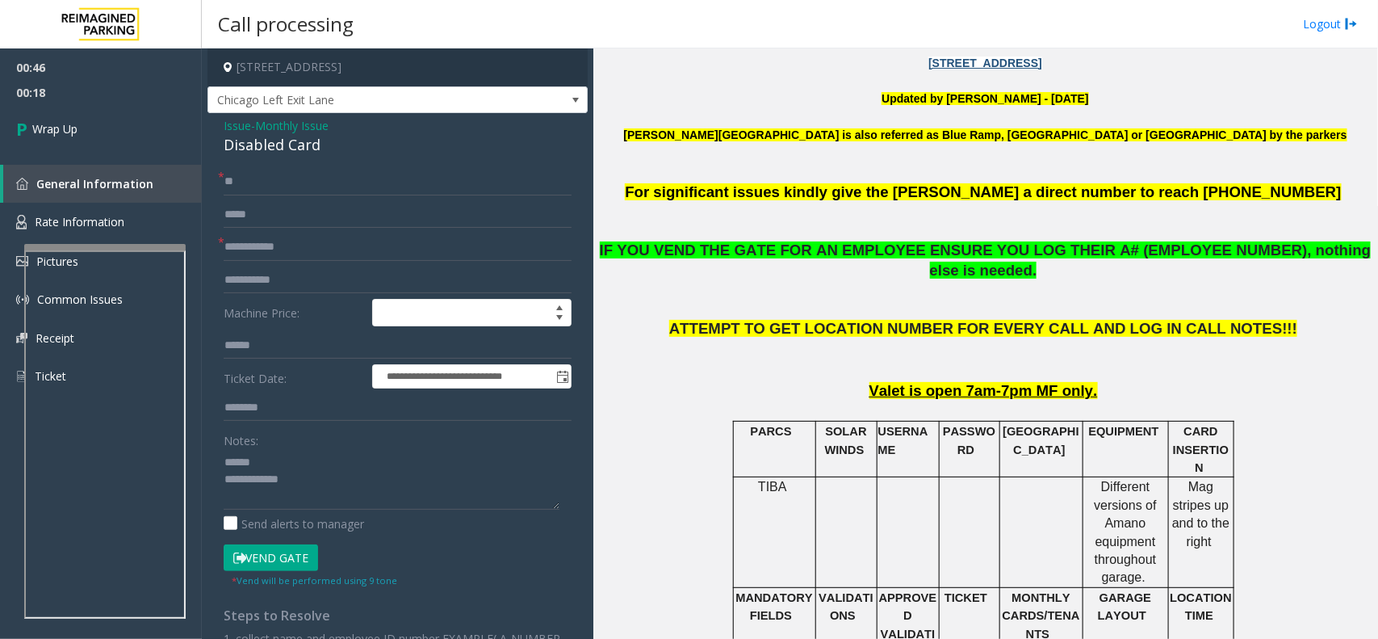
click at [260, 141] on div "Disabled Card" at bounding box center [398, 145] width 348 height 22
drag, startPoint x: 260, startPoint y: 141, endPoint x: 296, endPoint y: 150, distance: 37.4
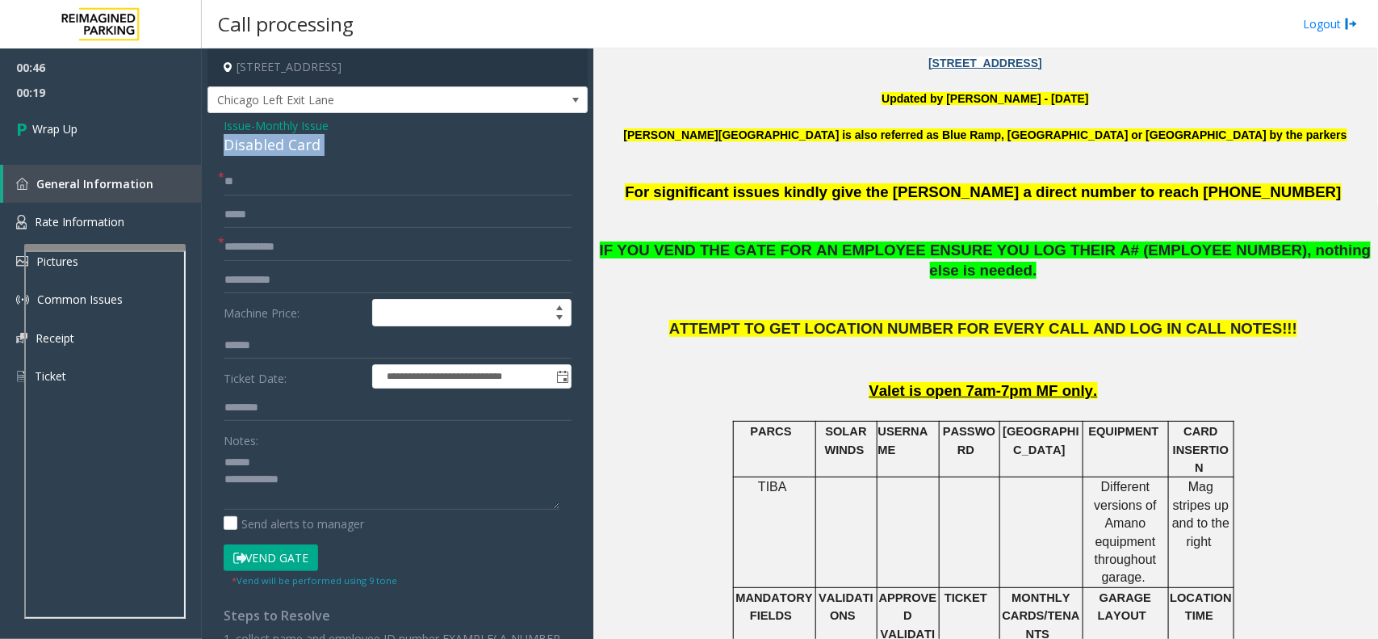
click at [296, 150] on div "Disabled Card" at bounding box center [398, 145] width 348 height 22
type textarea "**********"
click at [245, 246] on input "text" at bounding box center [398, 246] width 348 height 27
type input "**"
click at [267, 122] on span "Monthly Issue" at bounding box center [291, 125] width 73 height 17
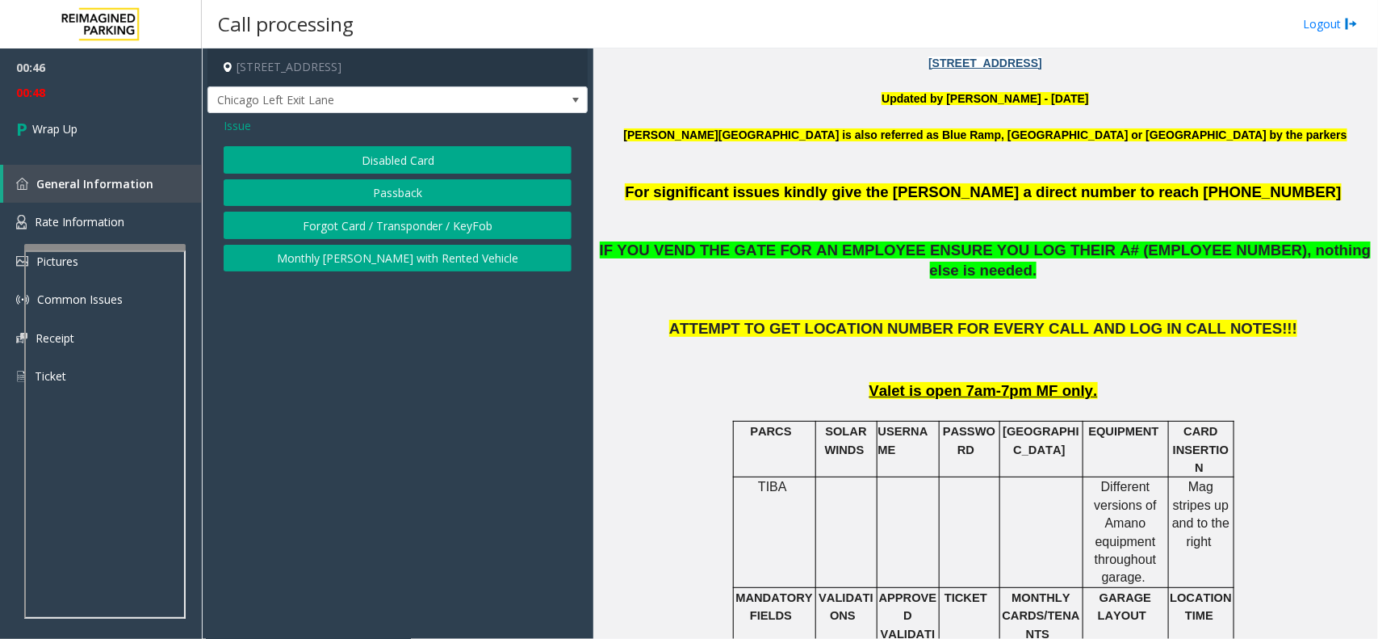
click at [237, 124] on span "Issue" at bounding box center [237, 125] width 27 height 17
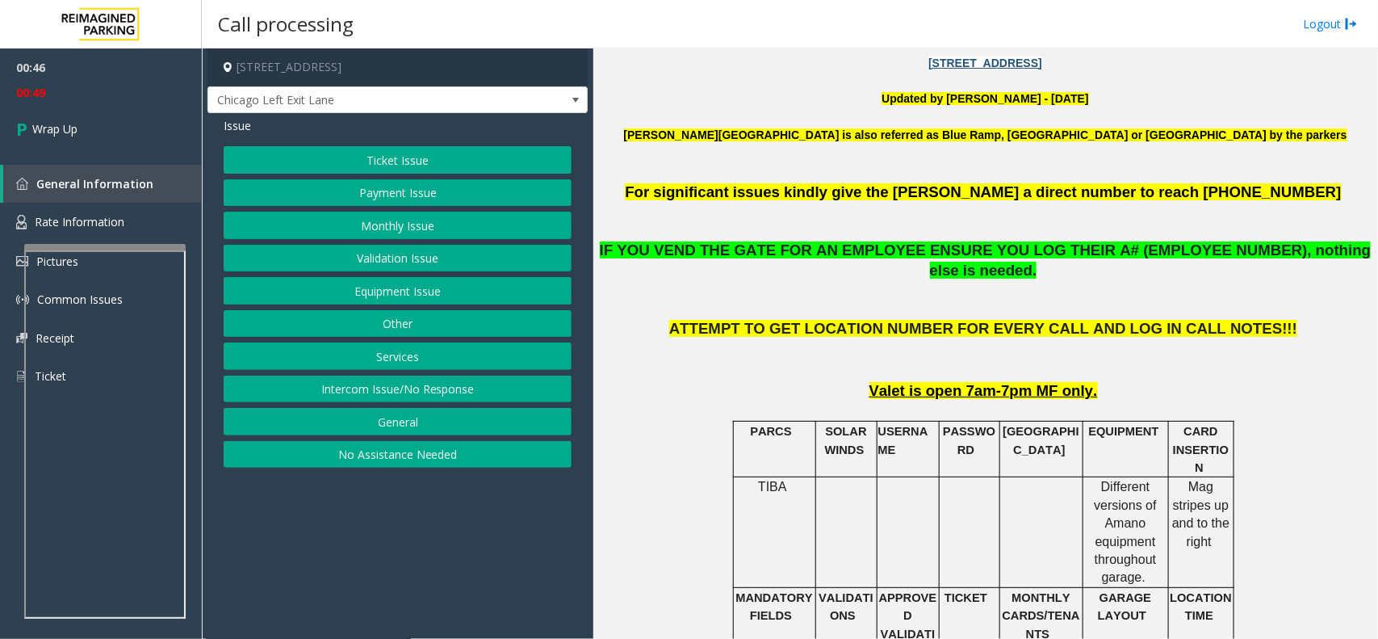
click at [349, 288] on button "Equipment Issue" at bounding box center [398, 290] width 348 height 27
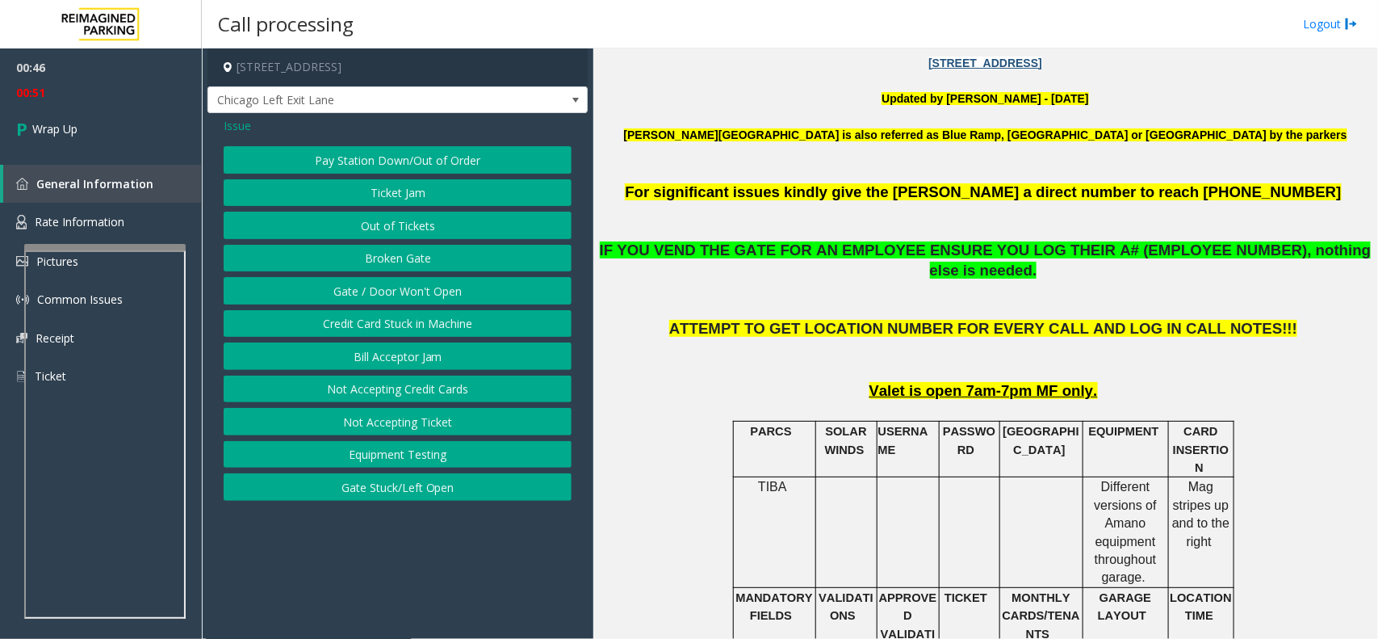
click at [381, 288] on button "Gate / Door Won't Open" at bounding box center [398, 290] width 348 height 27
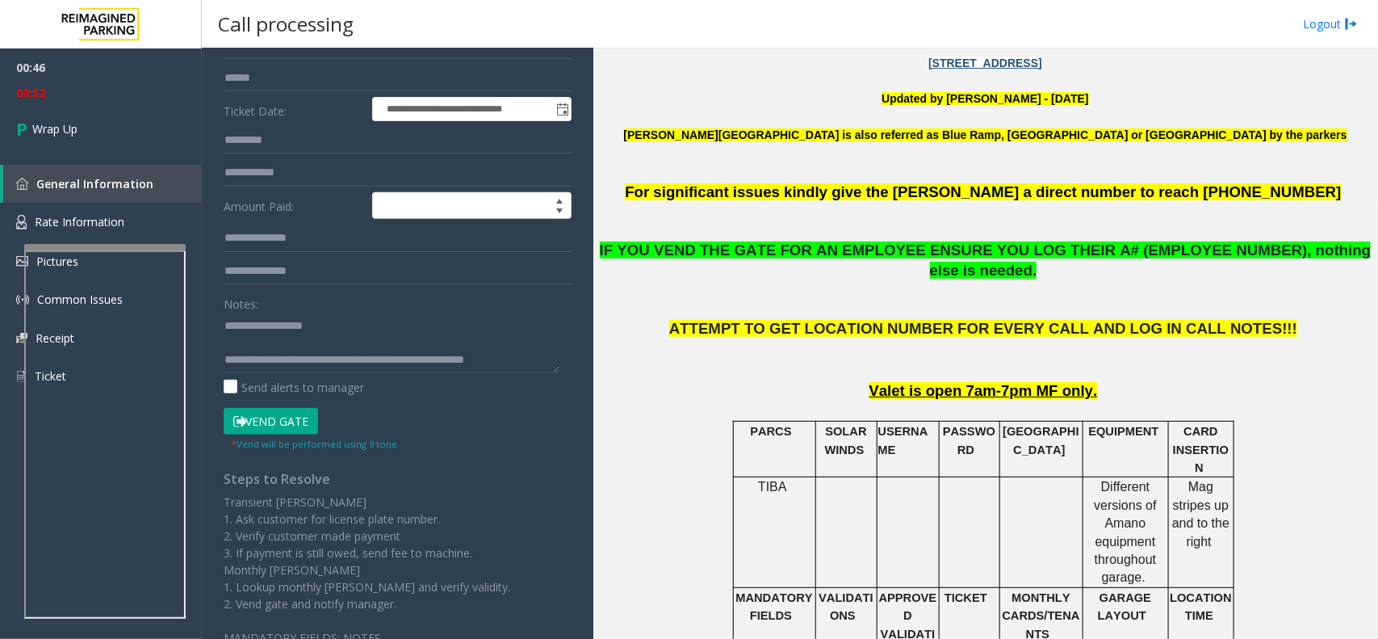
scroll to position [0, 0]
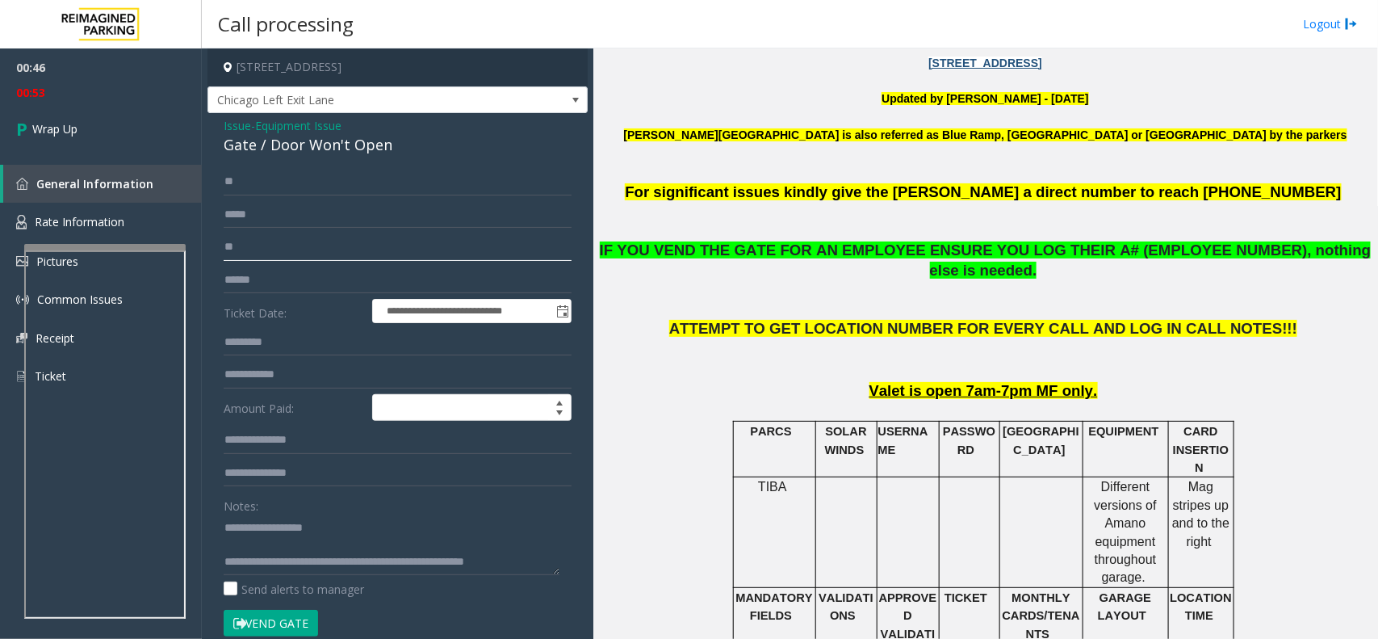
click at [267, 241] on input "**" at bounding box center [398, 246] width 348 height 27
type input "*"
click at [276, 183] on input "**" at bounding box center [398, 181] width 348 height 27
type input "*"
click at [150, 144] on link "Wrap Up" at bounding box center [101, 129] width 202 height 48
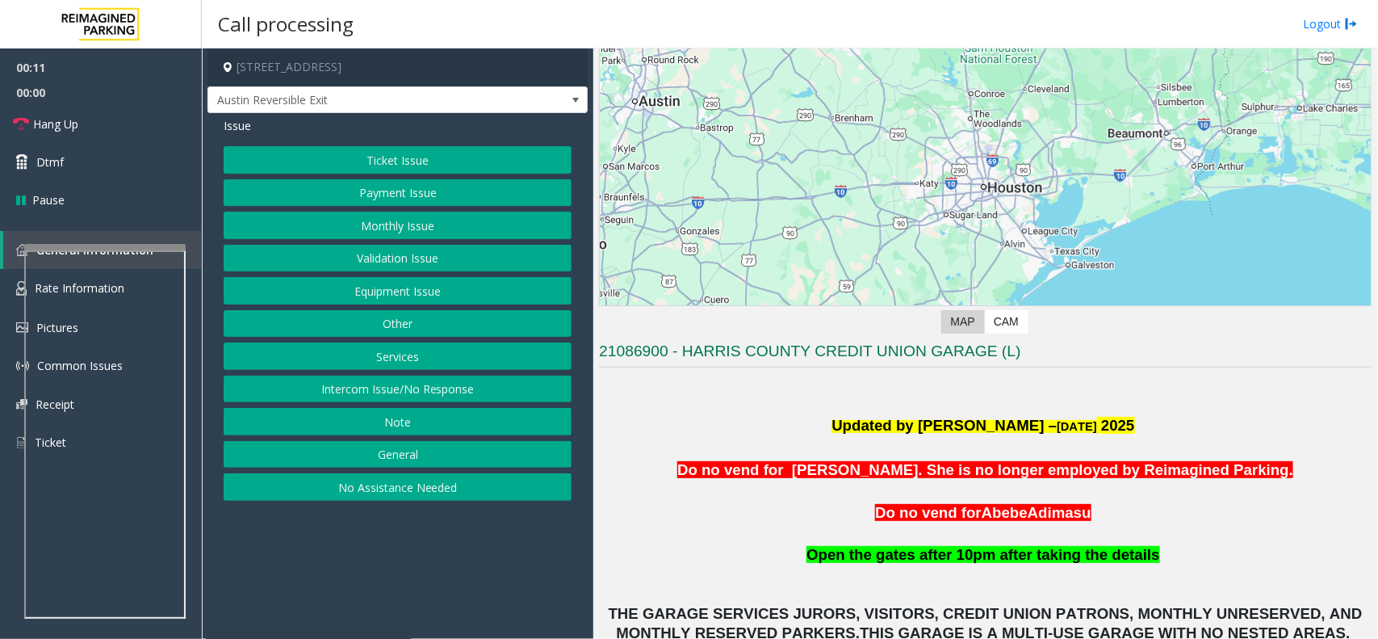
scroll to position [101, 0]
click at [75, 132] on span "Hang Up" at bounding box center [55, 123] width 45 height 17
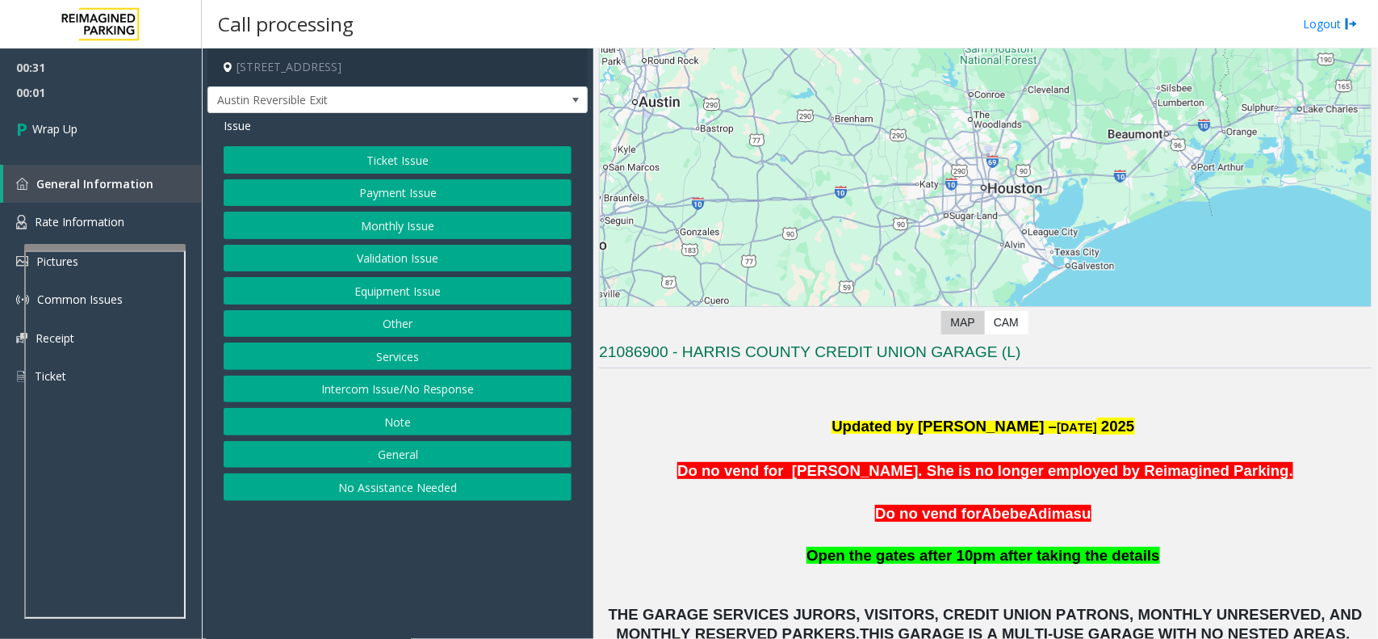
click at [379, 487] on button "No Assistance Needed" at bounding box center [398, 486] width 348 height 27
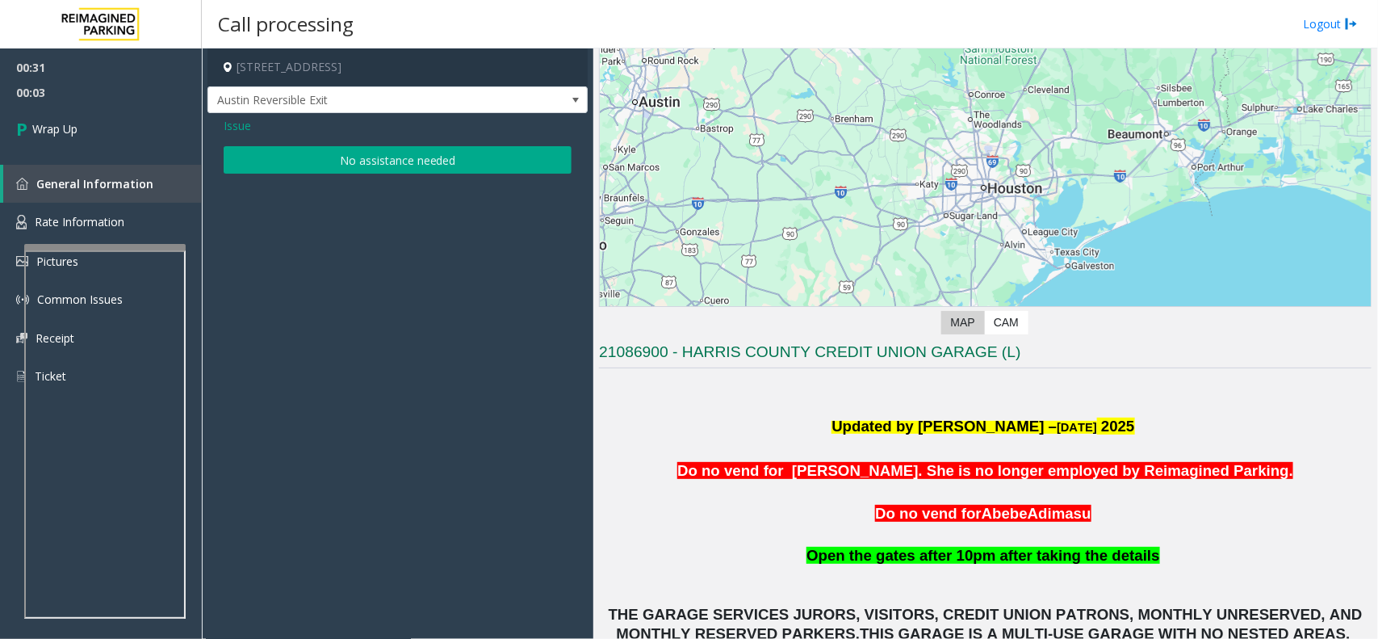
click at [389, 161] on button "No assistance needed" at bounding box center [398, 159] width 348 height 27
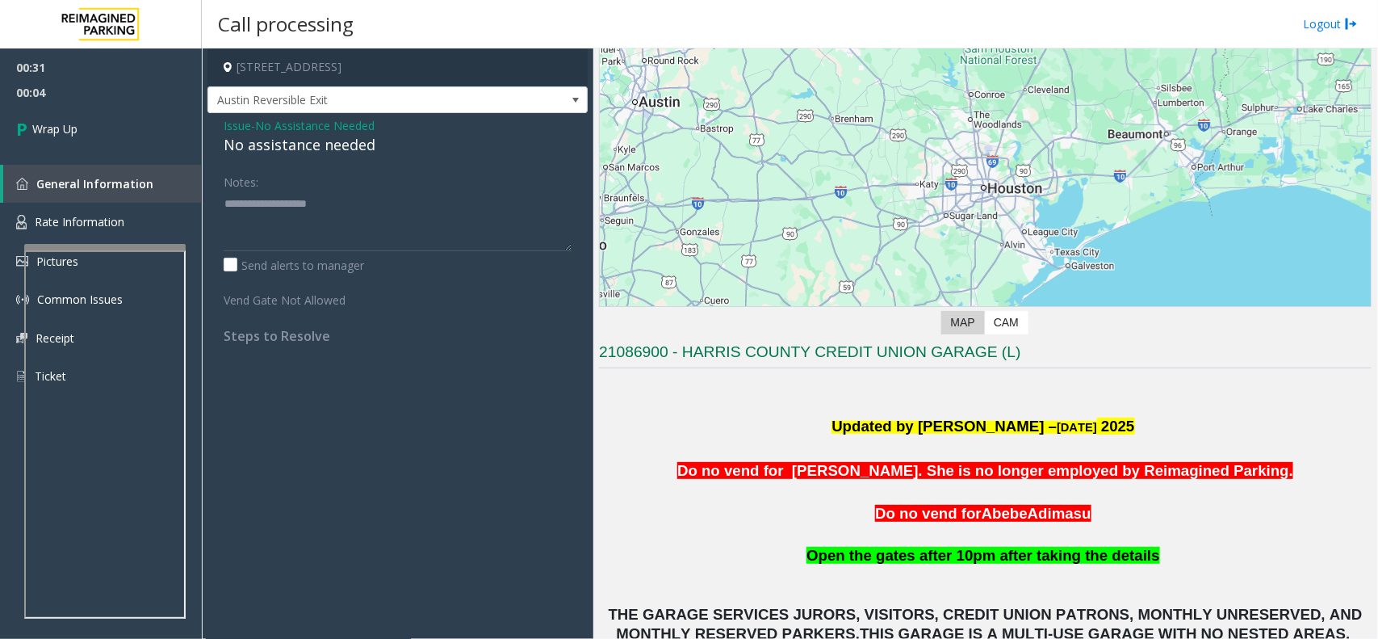
click at [303, 149] on div "No assistance needed" at bounding box center [398, 145] width 348 height 22
click at [303, 147] on div "No assistance needed" at bounding box center [398, 145] width 348 height 22
click at [303, 146] on div "No assistance needed" at bounding box center [398, 145] width 348 height 22
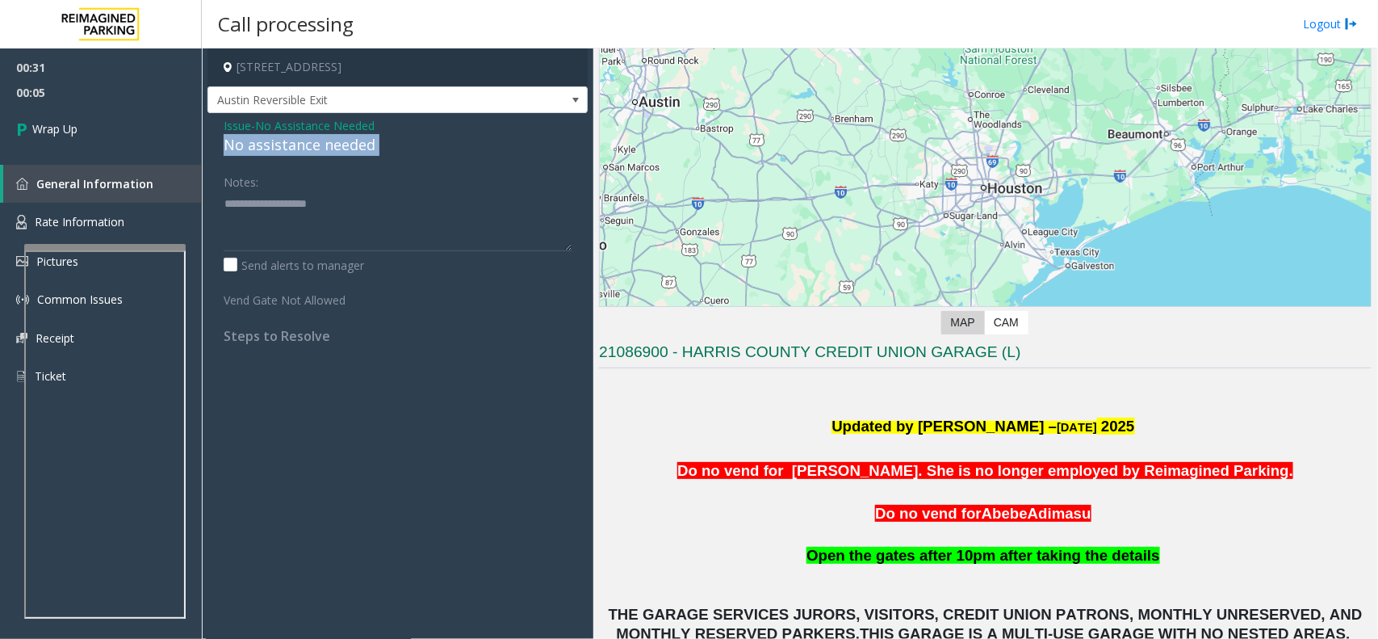
click at [303, 145] on div "No assistance needed" at bounding box center [398, 145] width 348 height 22
type textarea "**********"
click at [150, 140] on link "Wrap Up" at bounding box center [101, 129] width 202 height 48
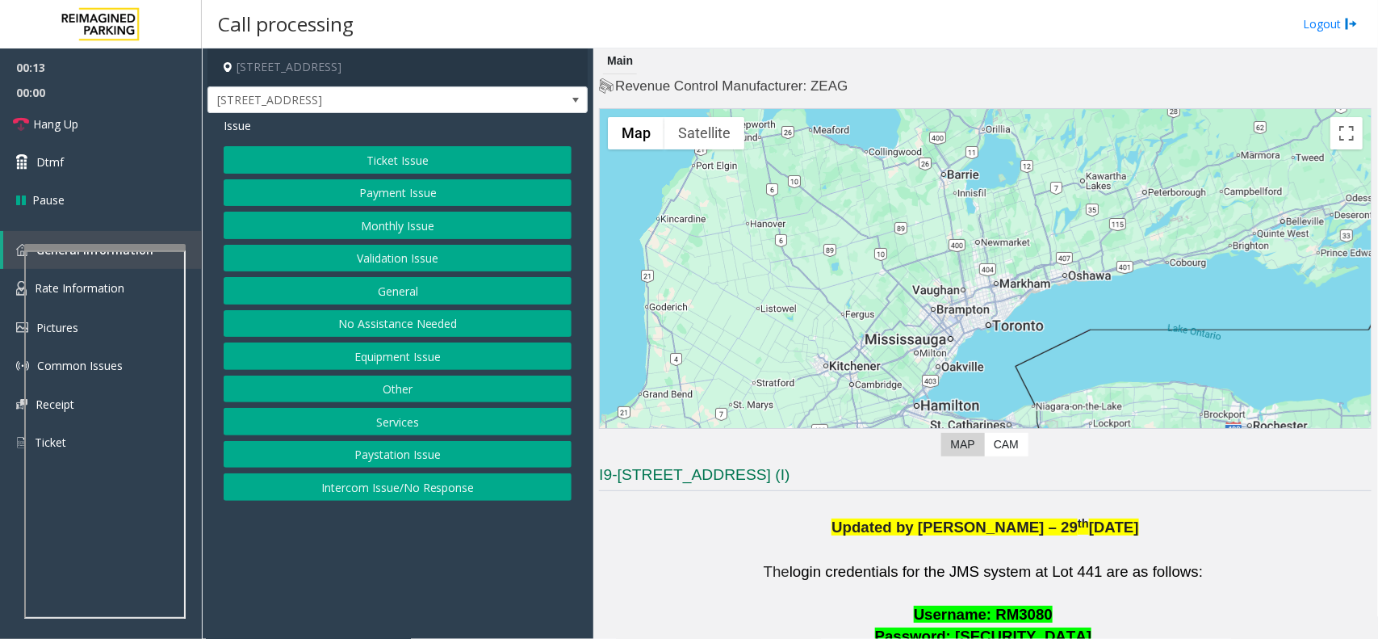
click at [464, 153] on button "Ticket Issue" at bounding box center [398, 159] width 348 height 27
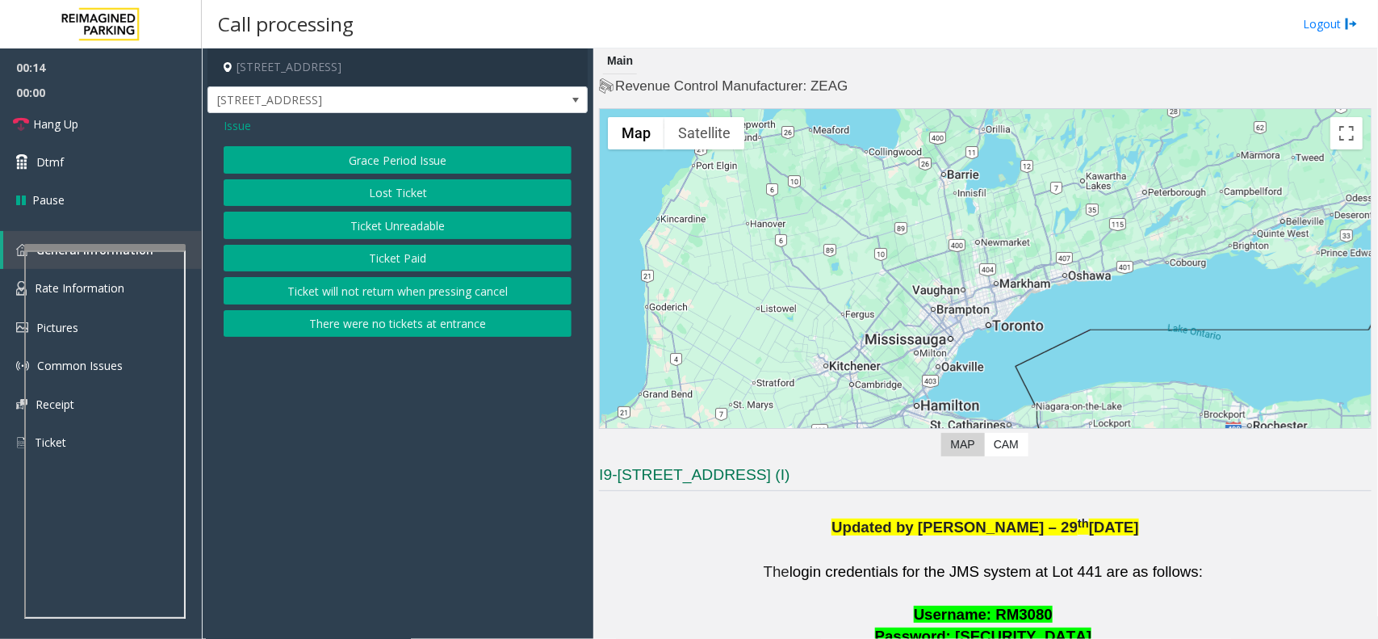
click at [441, 224] on button "Ticket Unreadable" at bounding box center [398, 225] width 348 height 27
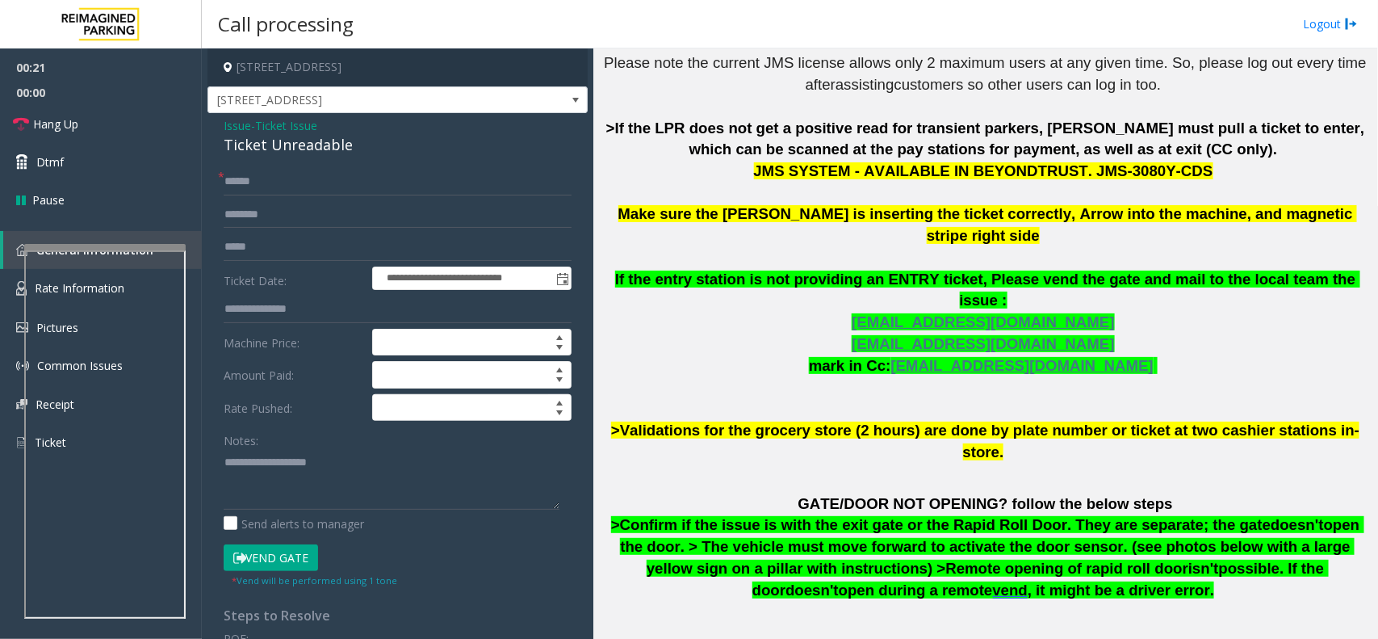
scroll to position [605, 0]
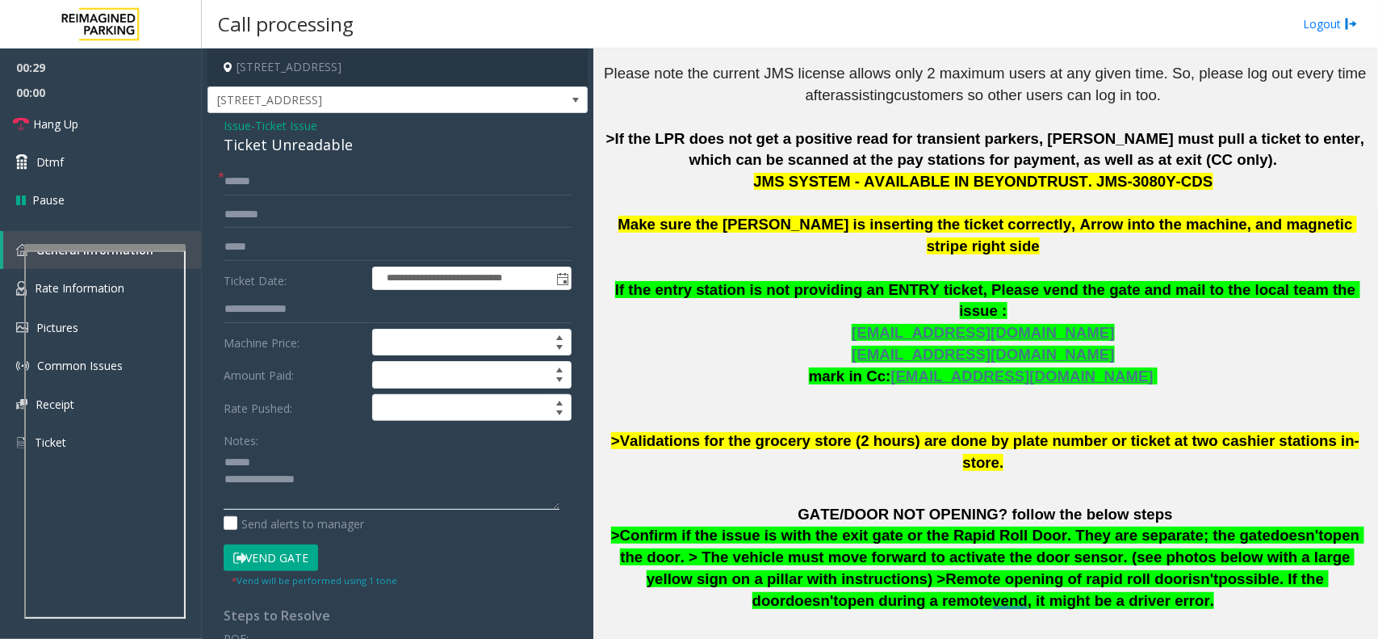
type textarea "**********"
click at [259, 179] on input "text" at bounding box center [398, 181] width 348 height 27
click at [288, 132] on span "Ticket Issue" at bounding box center [286, 125] width 62 height 17
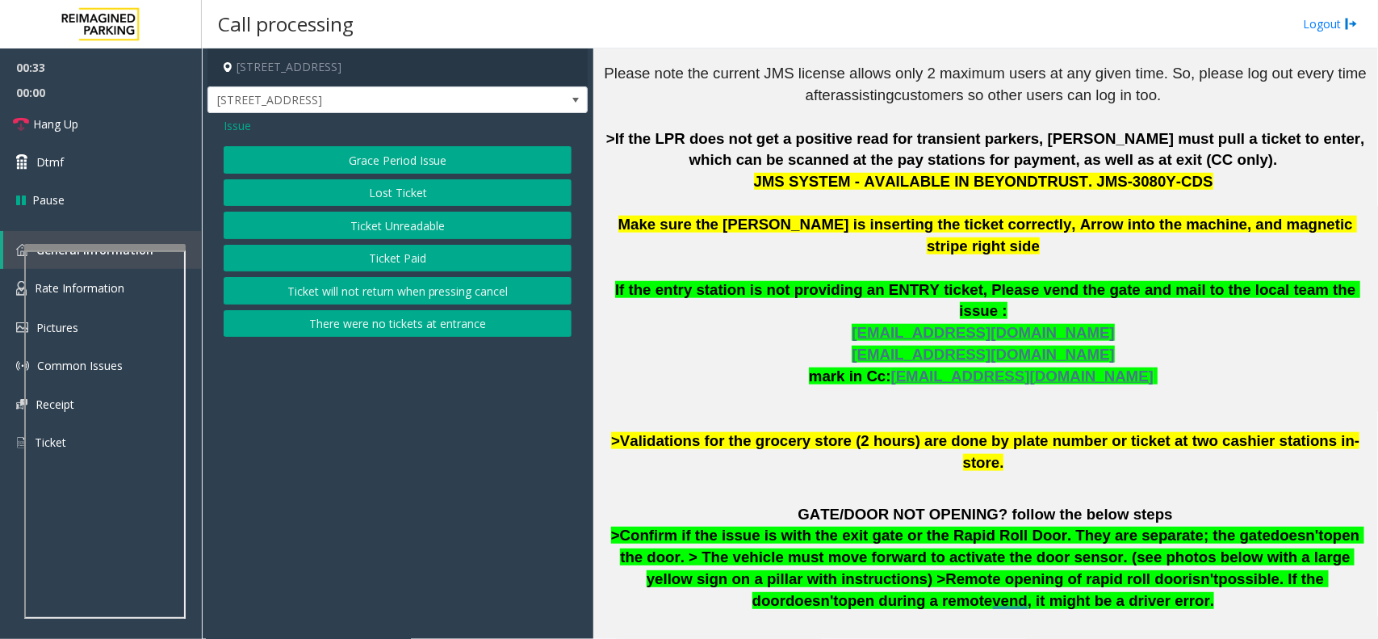
click at [288, 132] on div "Issue" at bounding box center [398, 125] width 348 height 17
click at [361, 228] on button "Ticket Unreadable" at bounding box center [398, 225] width 348 height 27
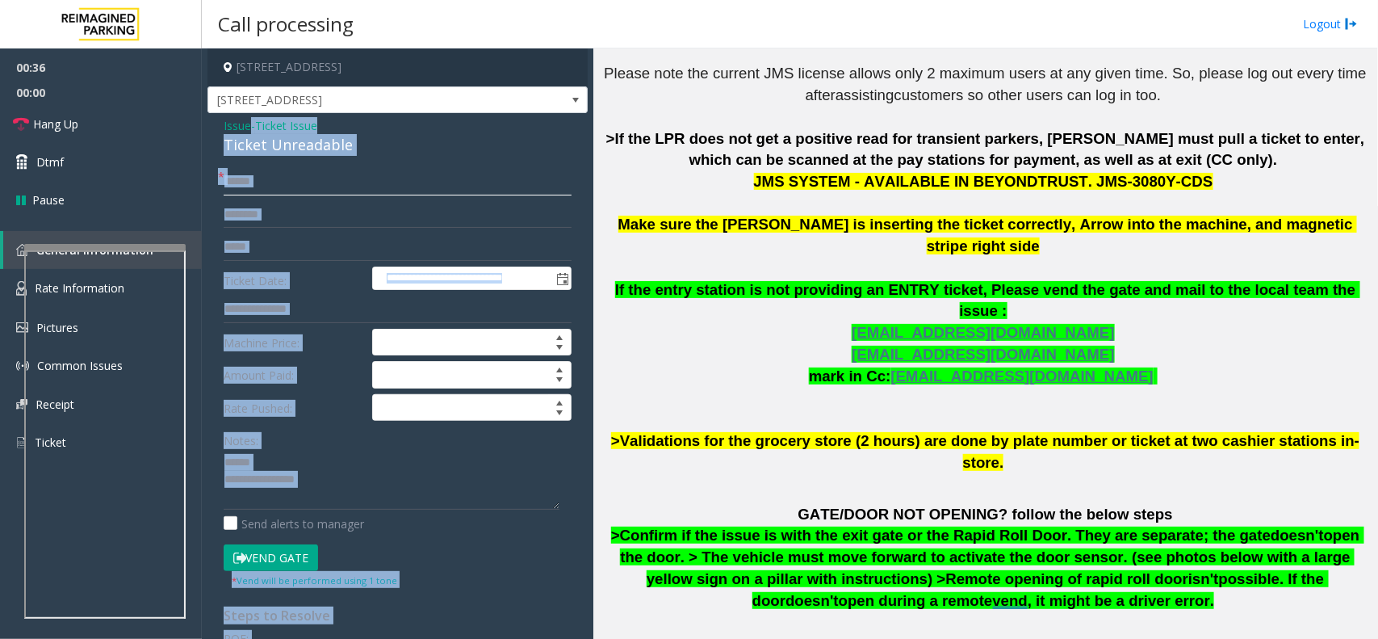
click at [317, 174] on input "text" at bounding box center [398, 181] width 348 height 27
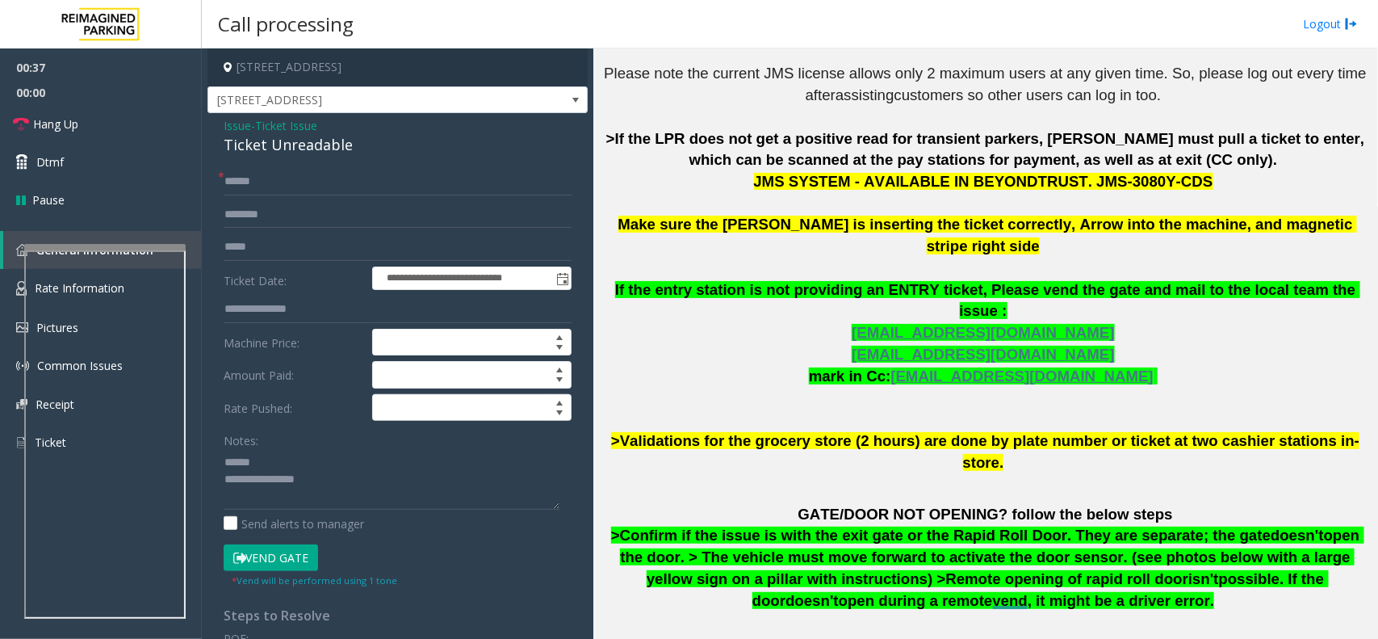
click at [303, 149] on div "Ticket Unreadable" at bounding box center [398, 145] width 348 height 22
click at [257, 183] on input "text" at bounding box center [398, 181] width 348 height 27
type input "******"
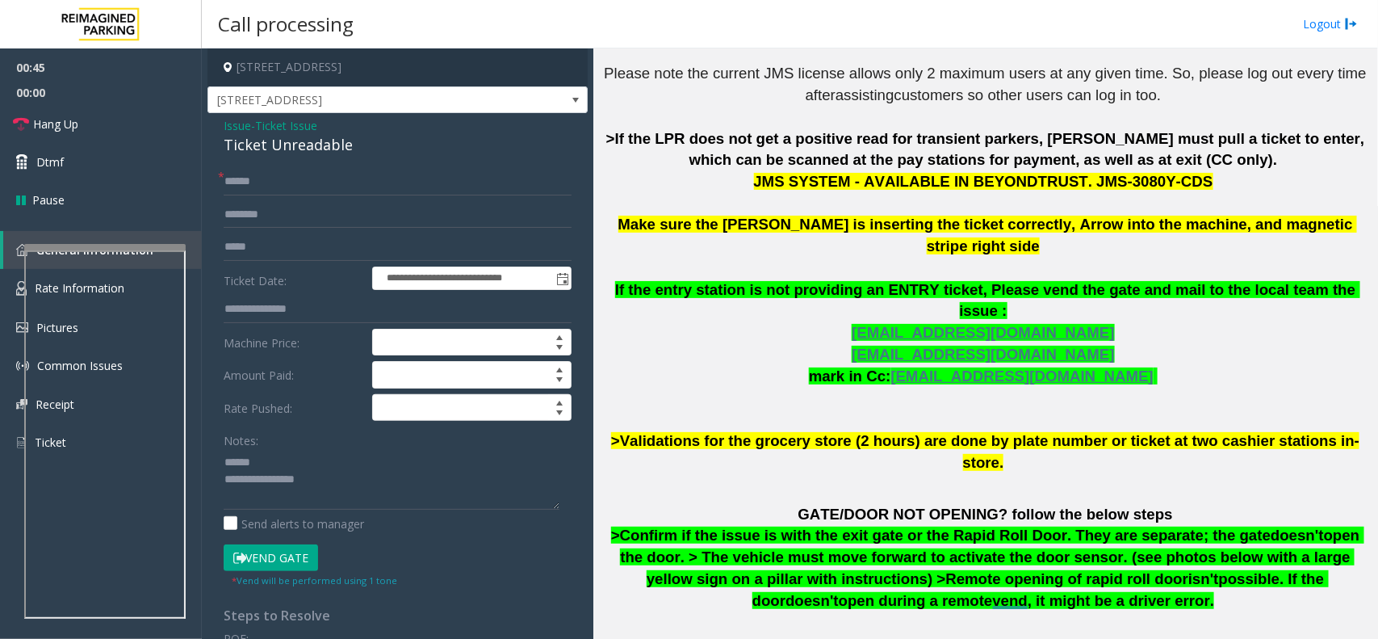
click at [273, 148] on div "Ticket Unreadable" at bounding box center [398, 145] width 348 height 22
click at [273, 146] on div "Ticket Unreadable" at bounding box center [398, 145] width 348 height 22
type textarea "**********"
click at [251, 218] on input "text" at bounding box center [398, 214] width 348 height 27
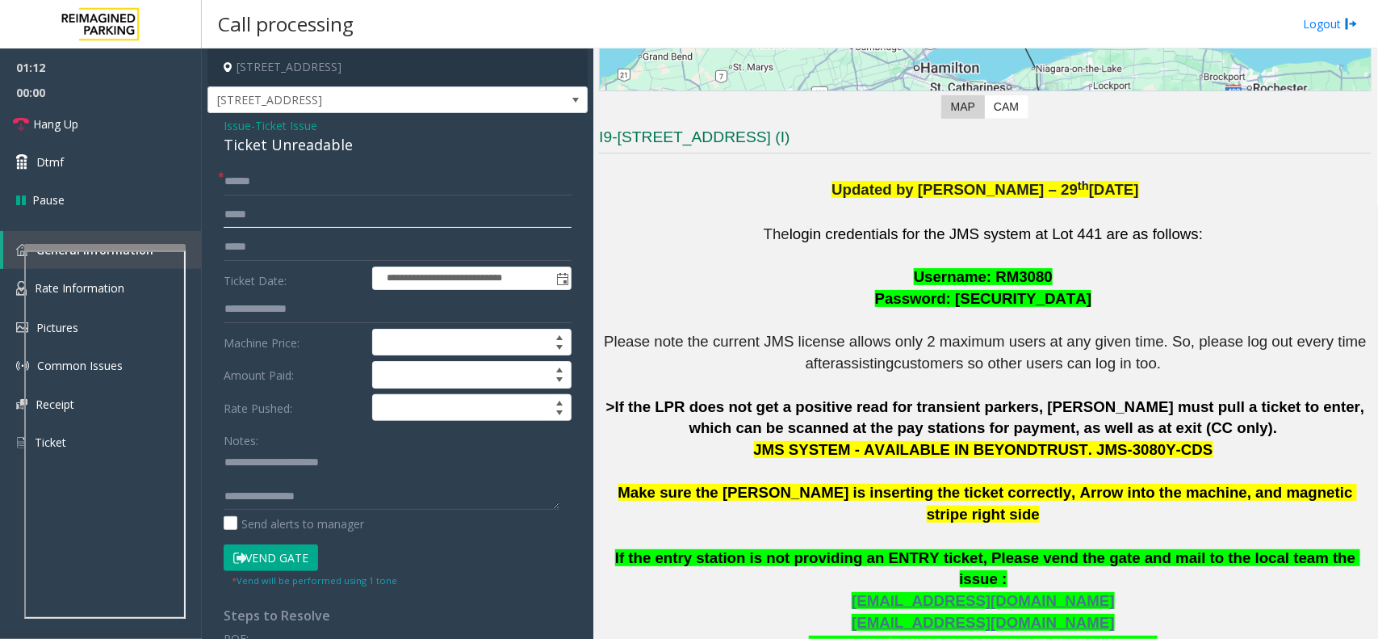
scroll to position [303, 0]
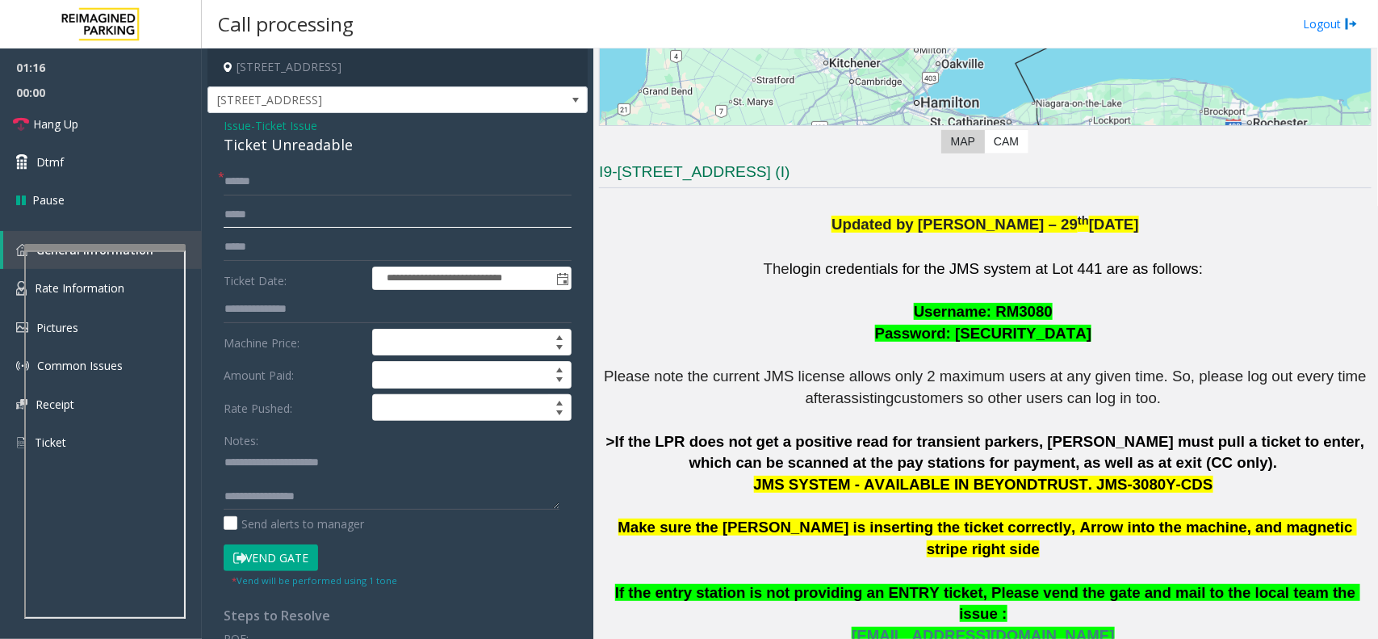
type input "*****"
click at [258, 554] on button "Vend Gate" at bounding box center [271, 557] width 94 height 27
click at [299, 494] on textarea at bounding box center [392, 479] width 336 height 61
type textarea "**********"
click at [69, 122] on span "Hang Up" at bounding box center [55, 123] width 45 height 17
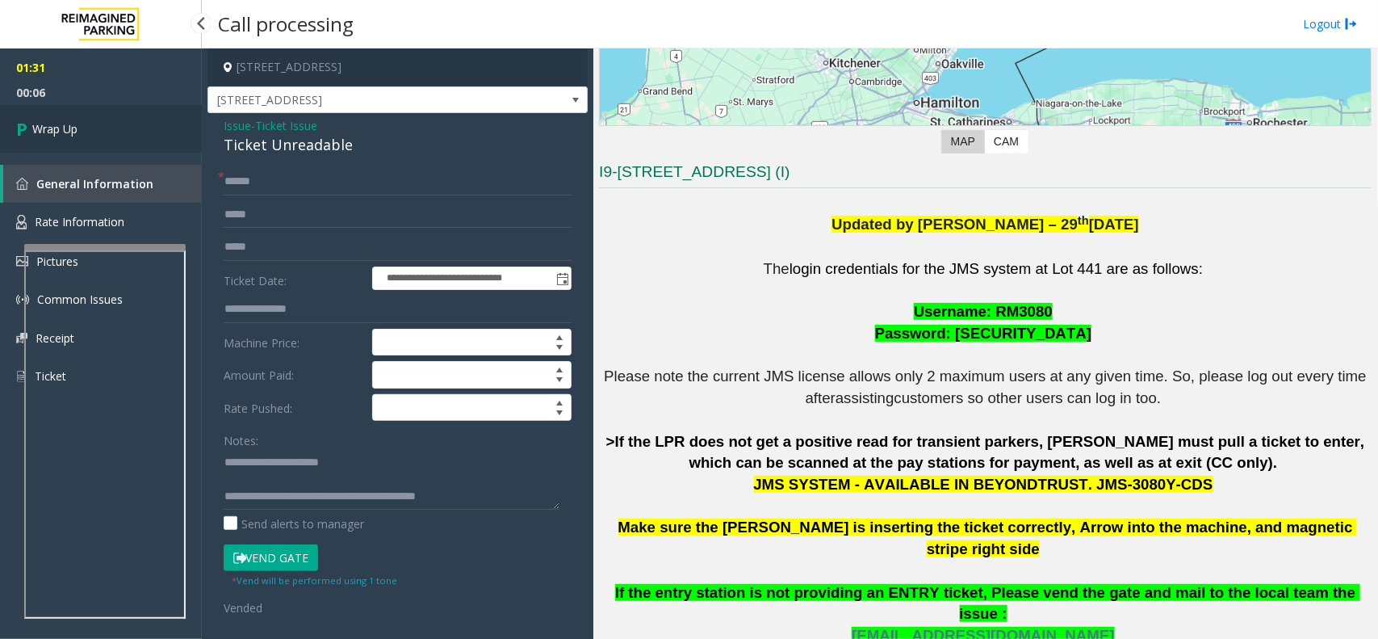
click at [69, 122] on span "Wrap Up" at bounding box center [54, 128] width 45 height 17
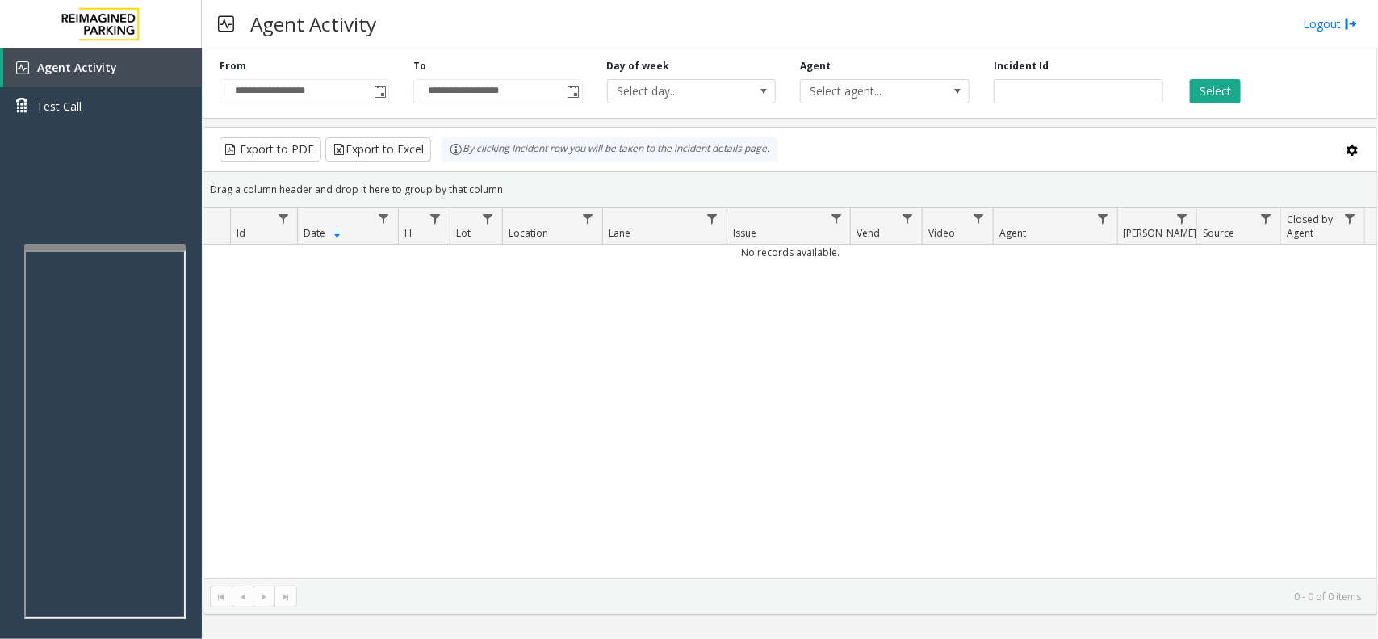
click at [538, 484] on div "No records available." at bounding box center [790, 411] width 1174 height 333
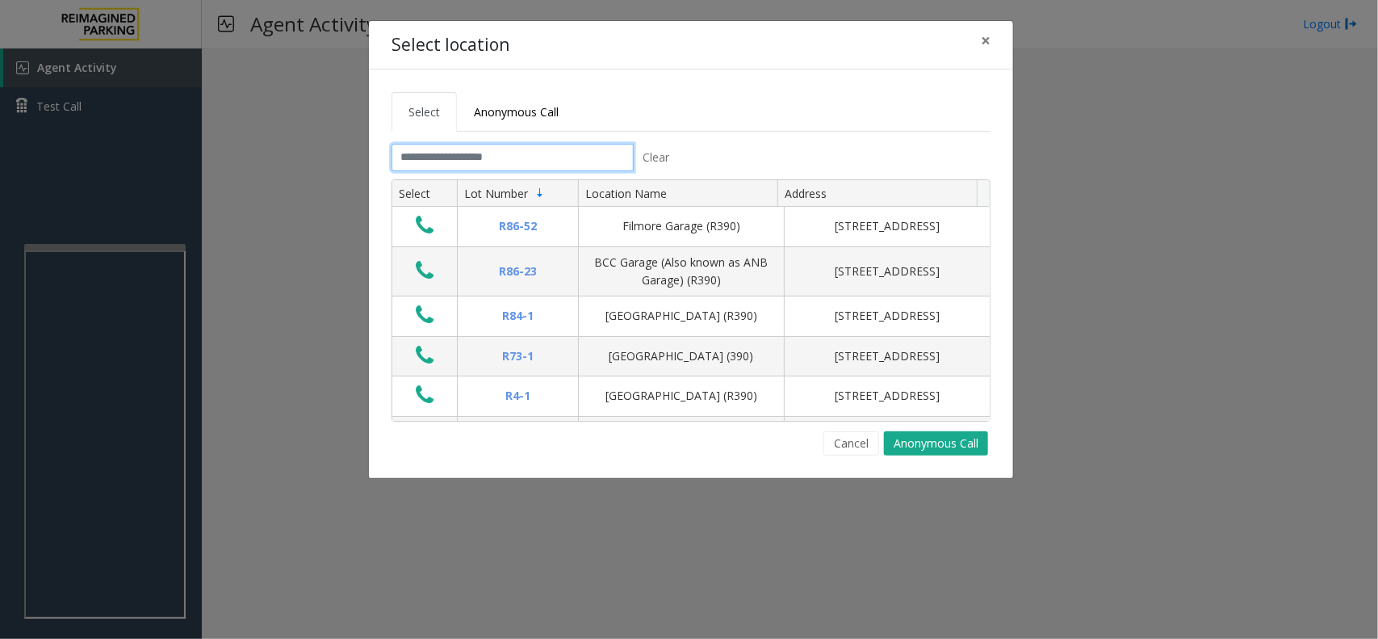
drag, startPoint x: 563, startPoint y: 157, endPoint x: 566, endPoint y: 148, distance: 10.2
click at [563, 156] on input "text" at bounding box center [513, 157] width 242 height 27
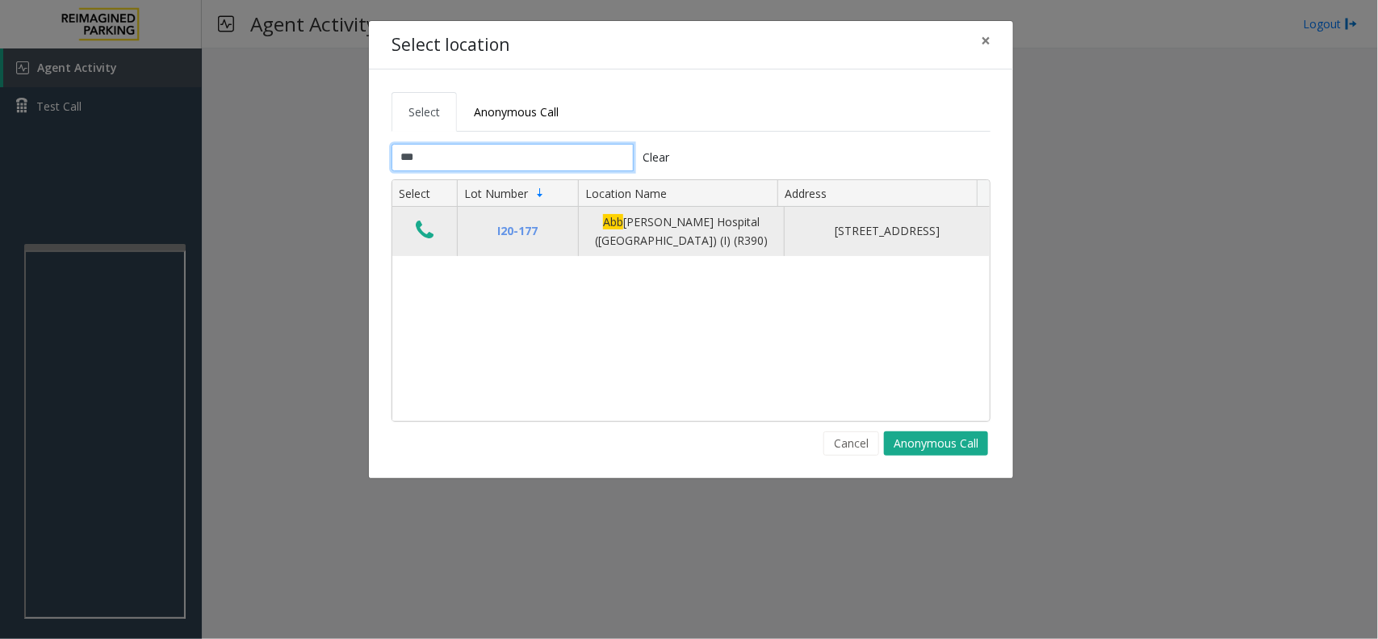
type input "***"
click at [425, 220] on button "Data table" at bounding box center [424, 231] width 27 height 26
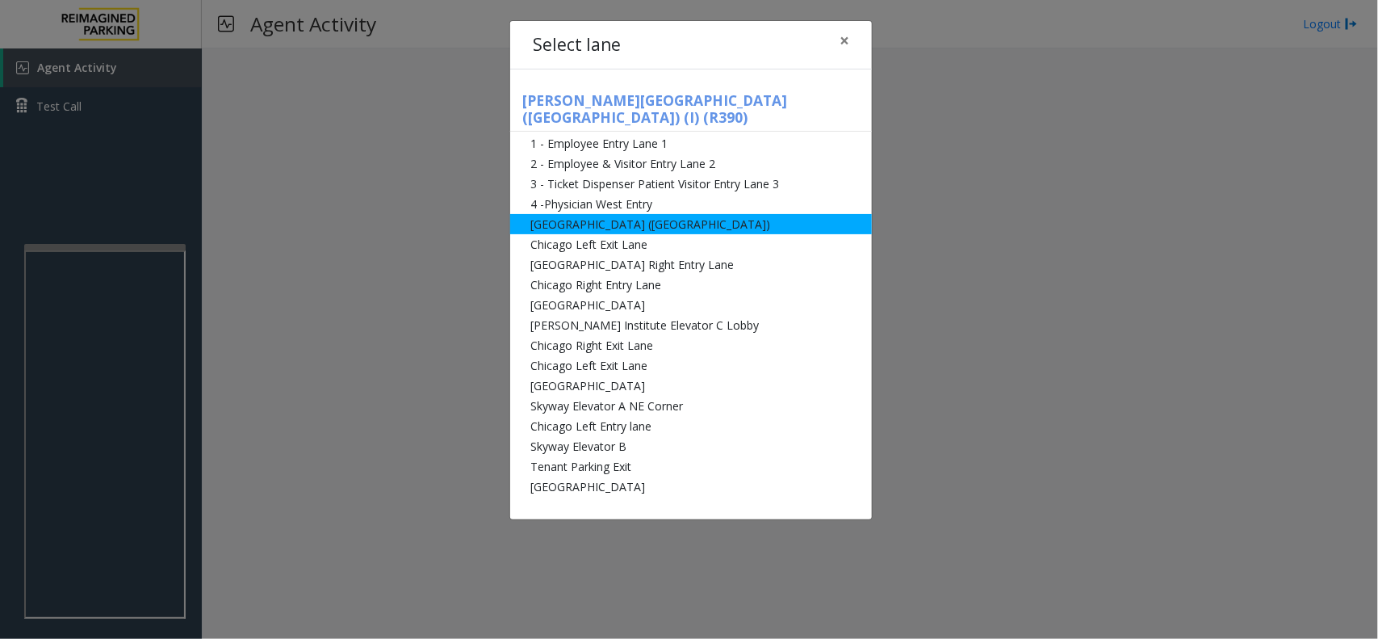
click at [577, 214] on li "[GEOGRAPHIC_DATA] ([GEOGRAPHIC_DATA])" at bounding box center [691, 224] width 362 height 20
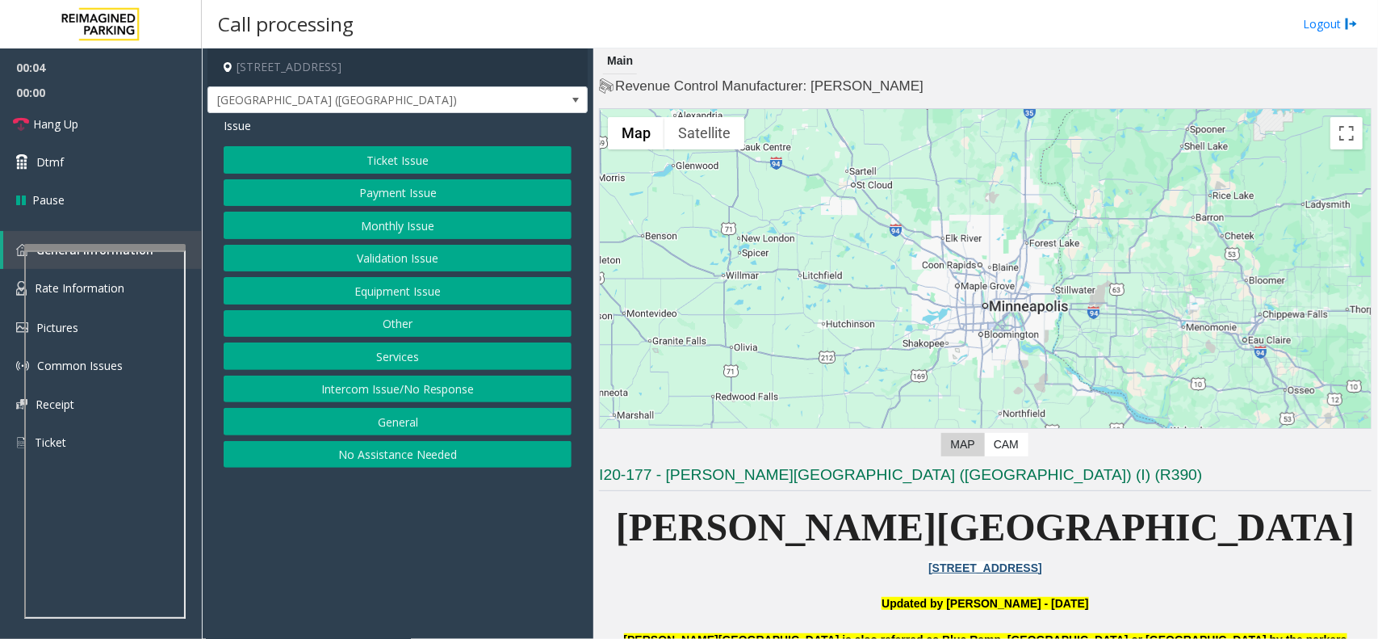
click at [420, 280] on button "Equipment Issue" at bounding box center [398, 290] width 348 height 27
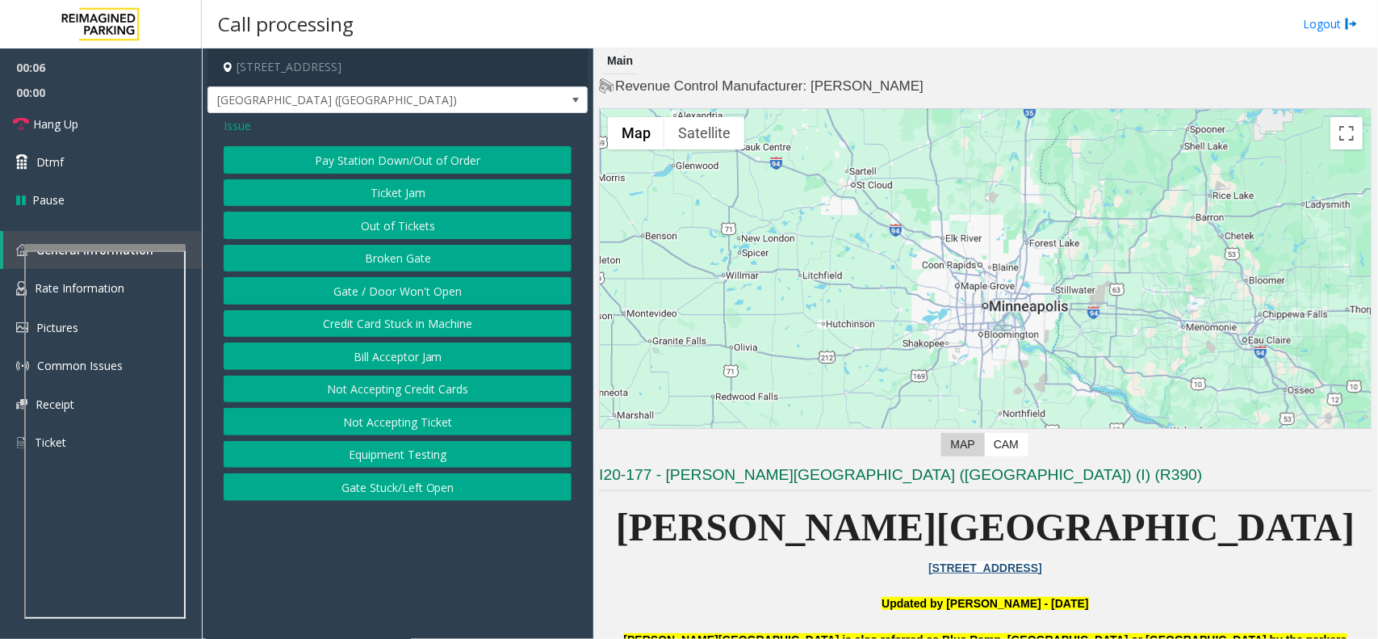
click at [408, 292] on button "Gate / Door Won't Open" at bounding box center [398, 290] width 348 height 27
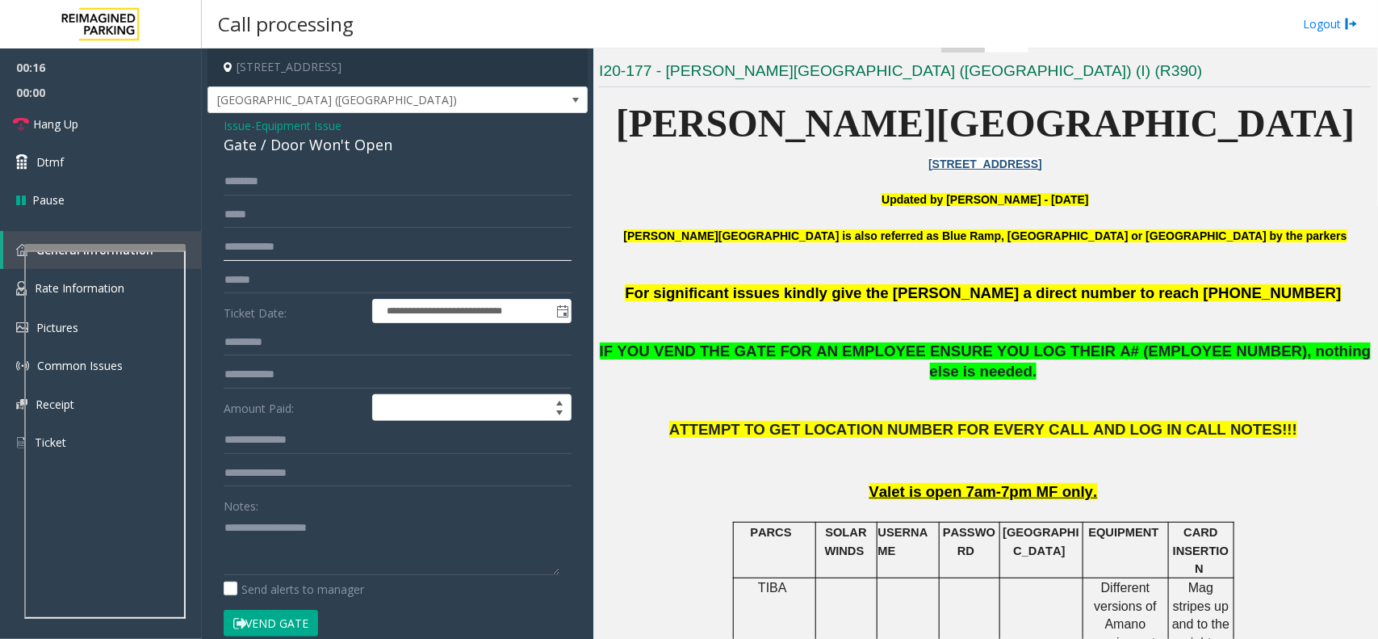
click at [311, 254] on input "text" at bounding box center [398, 246] width 348 height 27
type input "******"
click at [281, 619] on button "Vend Gate" at bounding box center [271, 622] width 94 height 27
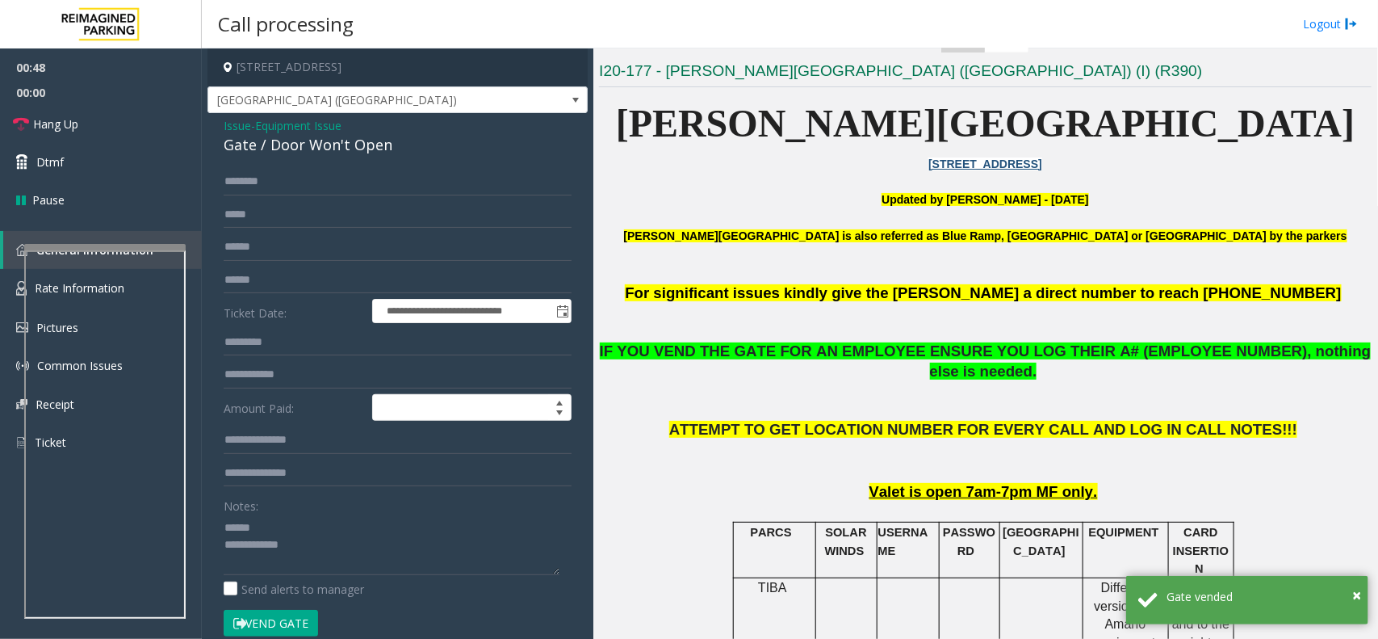
click at [303, 143] on div "Gate / Door Won't Open" at bounding box center [398, 145] width 348 height 22
drag, startPoint x: 303, startPoint y: 143, endPoint x: 345, endPoint y: 145, distance: 42.0
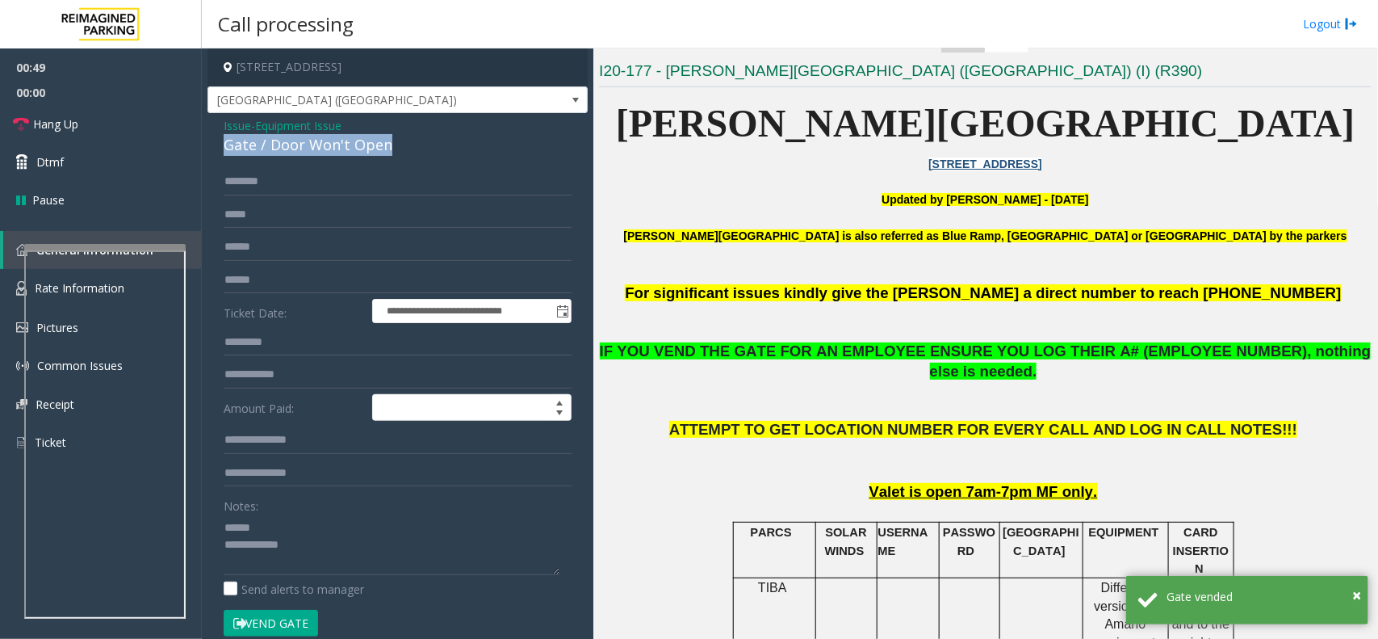
click at [345, 145] on div "Gate / Door Won't Open" at bounding box center [398, 145] width 348 height 22
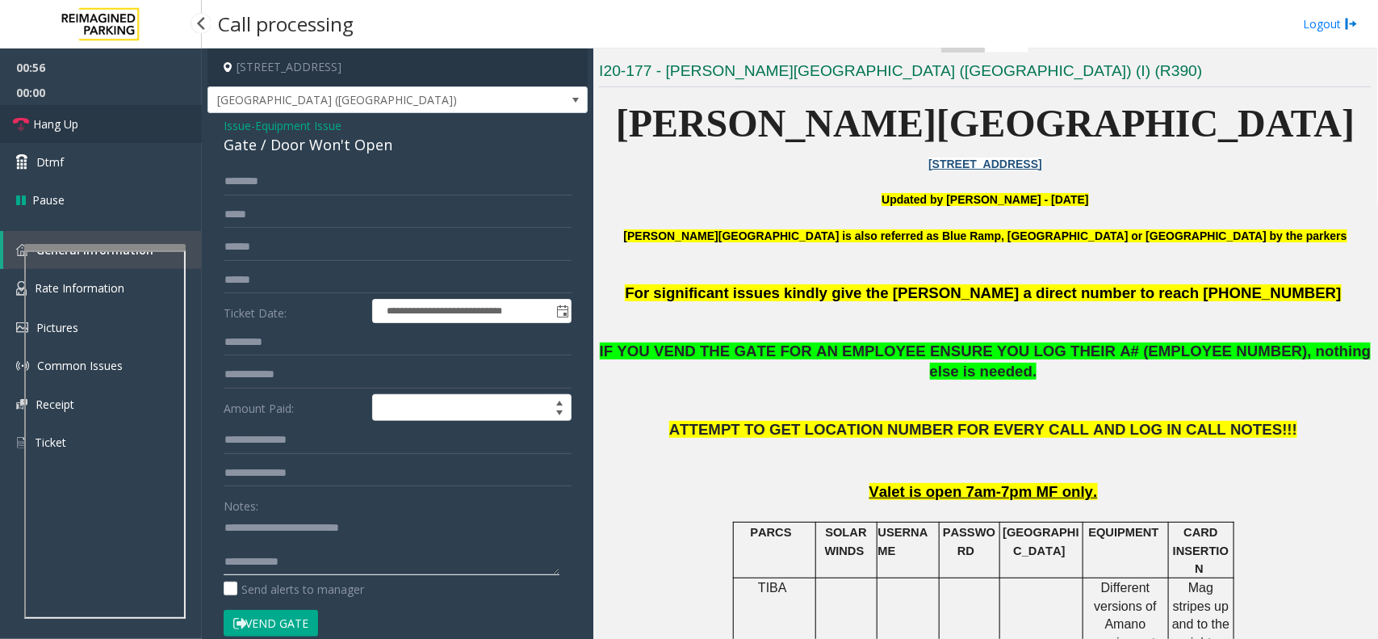
type textarea "**********"
click at [107, 130] on link "Hang Up" at bounding box center [101, 124] width 202 height 38
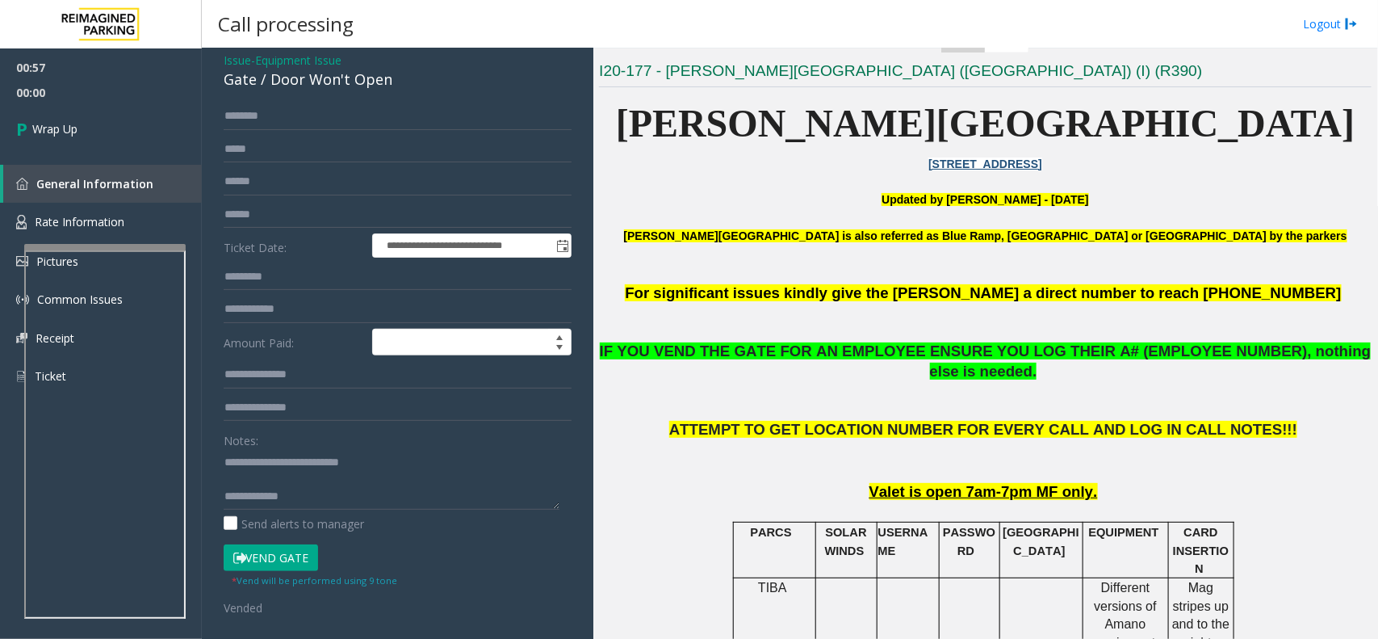
scroll to position [101, 0]
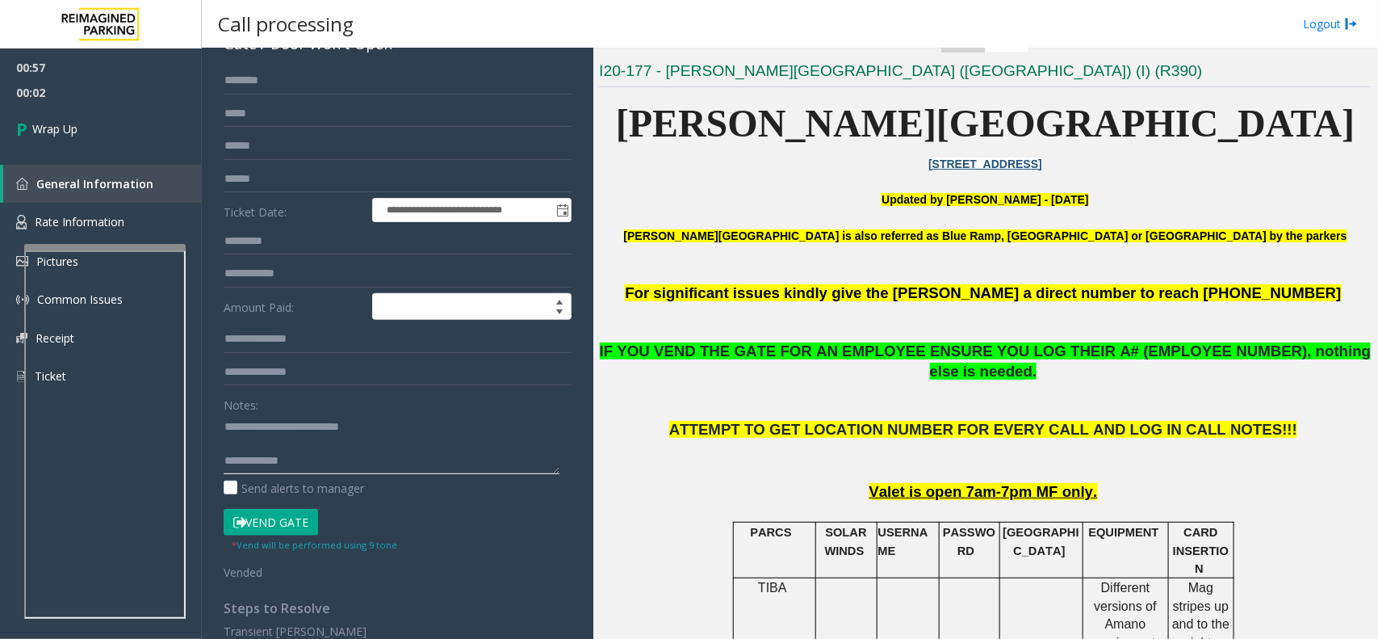
click at [312, 460] on textarea at bounding box center [392, 443] width 336 height 61
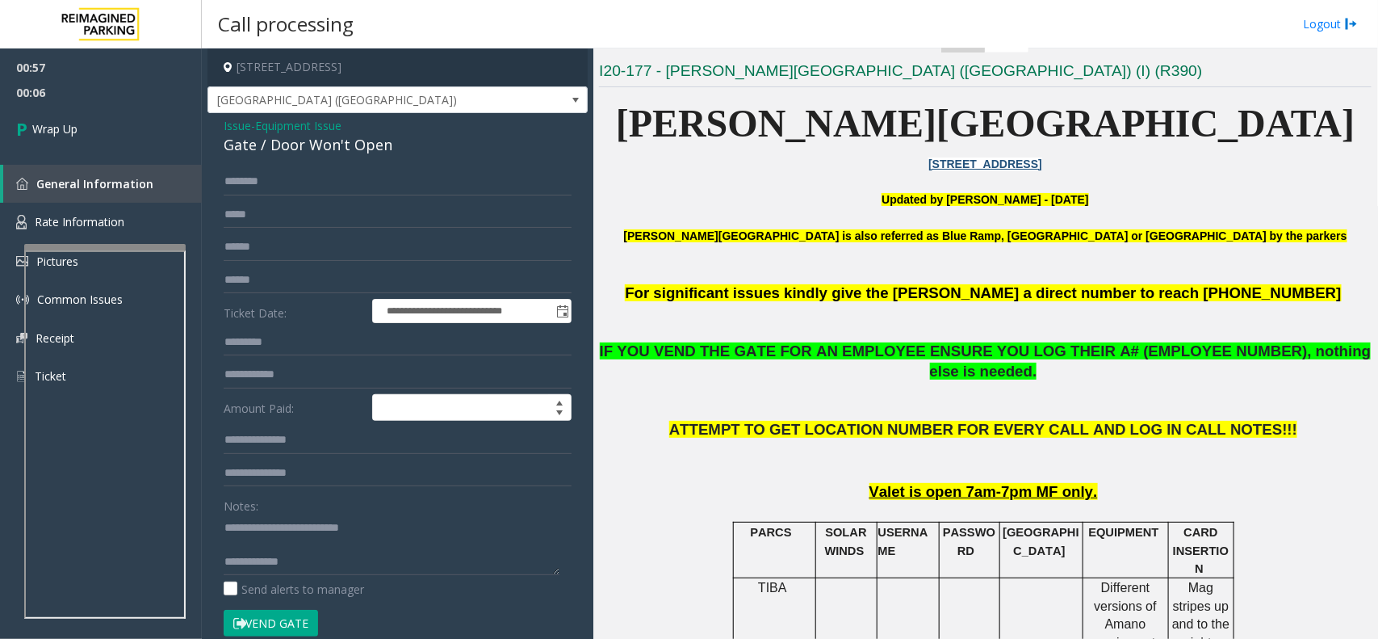
click at [260, 124] on span "Equipment Issue" at bounding box center [298, 125] width 86 height 17
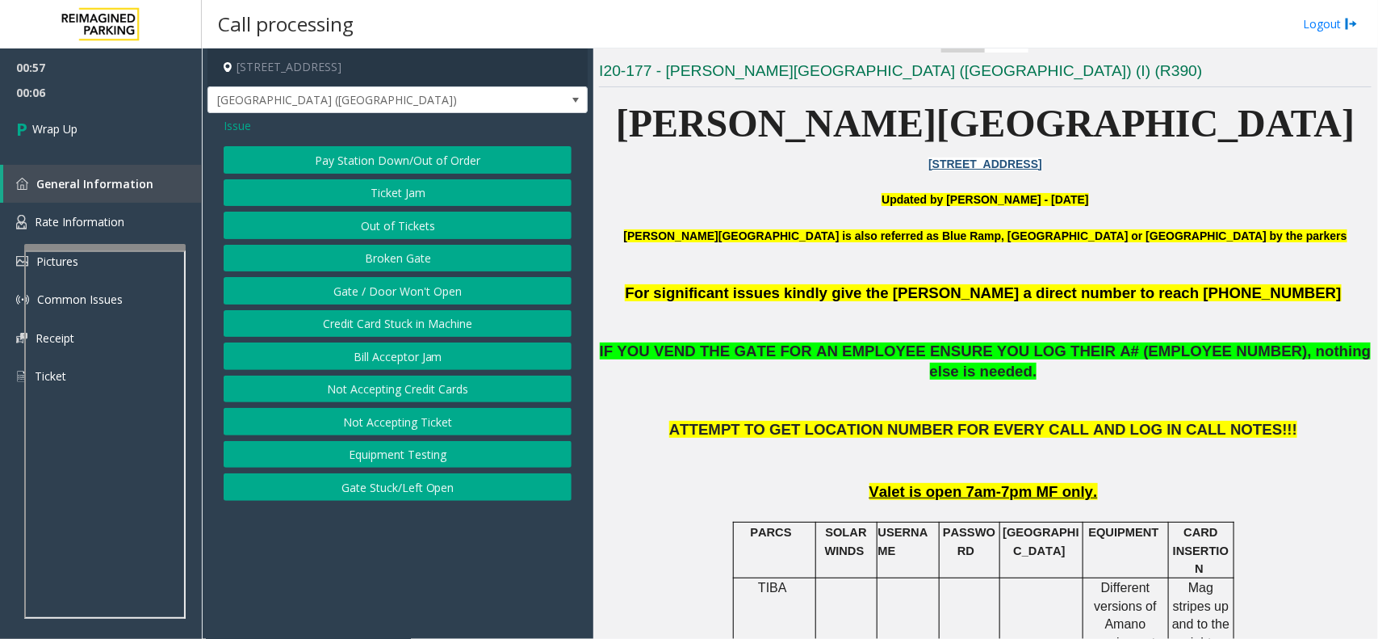
click at [246, 125] on span "Issue" at bounding box center [237, 125] width 27 height 17
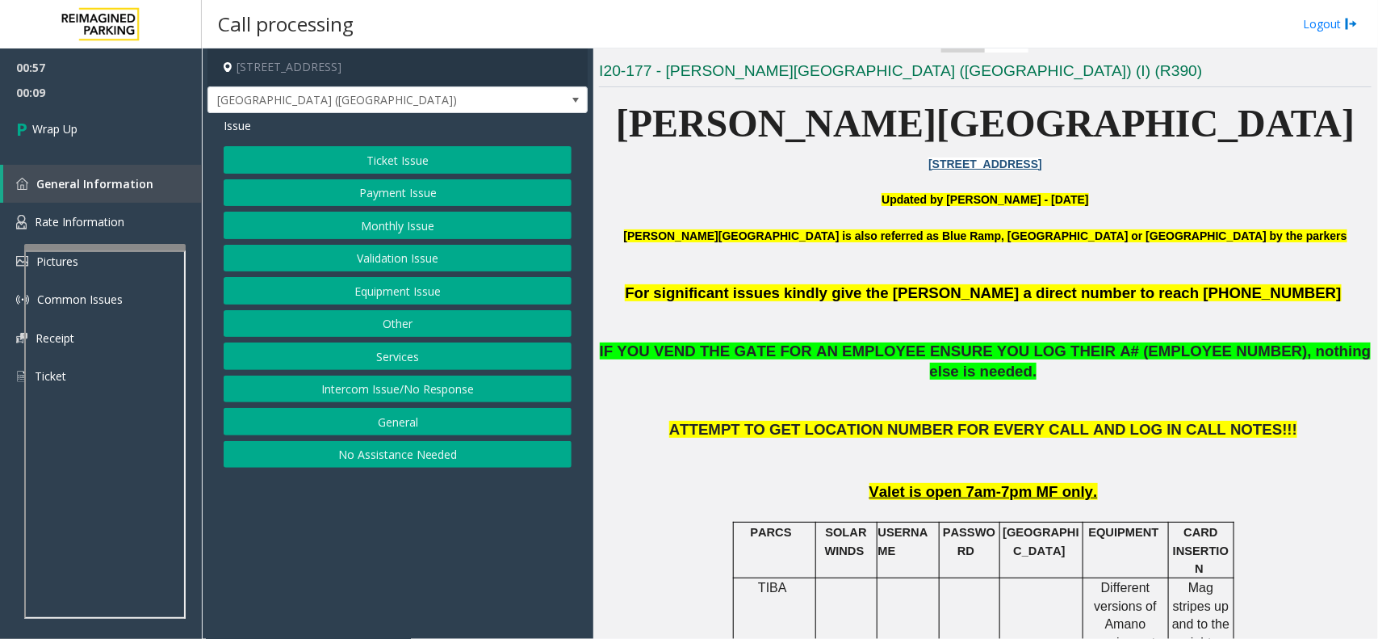
click at [365, 226] on button "Monthly Issue" at bounding box center [398, 225] width 348 height 27
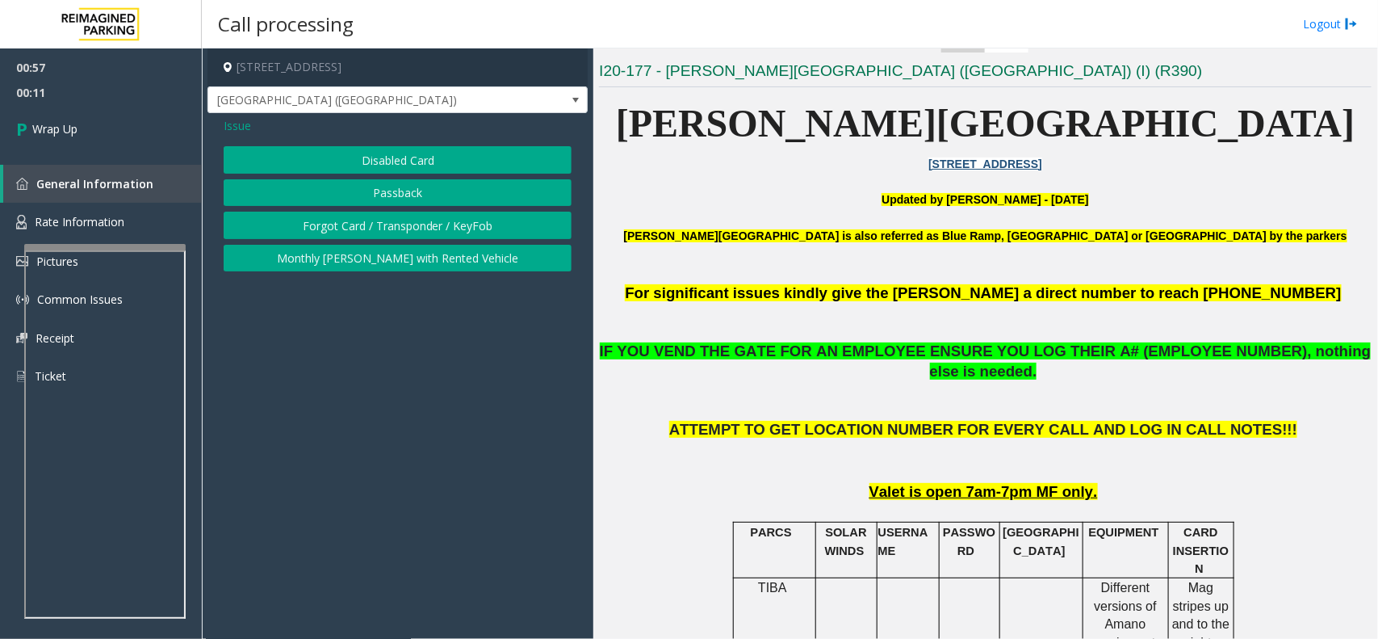
click at [357, 163] on button "Disabled Card" at bounding box center [398, 159] width 348 height 27
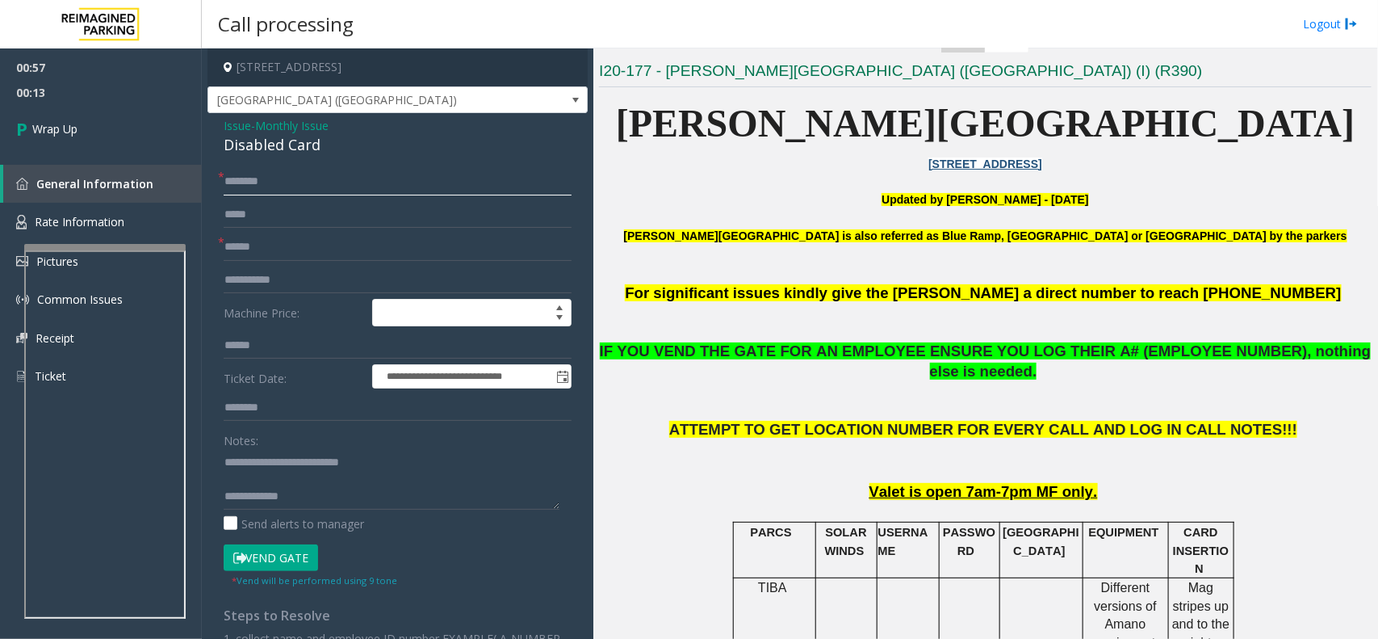
click at [264, 182] on input "text" at bounding box center [398, 181] width 348 height 27
type input "**"
click at [333, 493] on textarea at bounding box center [392, 479] width 336 height 61
click at [462, 466] on textarea at bounding box center [392, 479] width 336 height 61
click at [380, 463] on textarea at bounding box center [392, 479] width 336 height 61
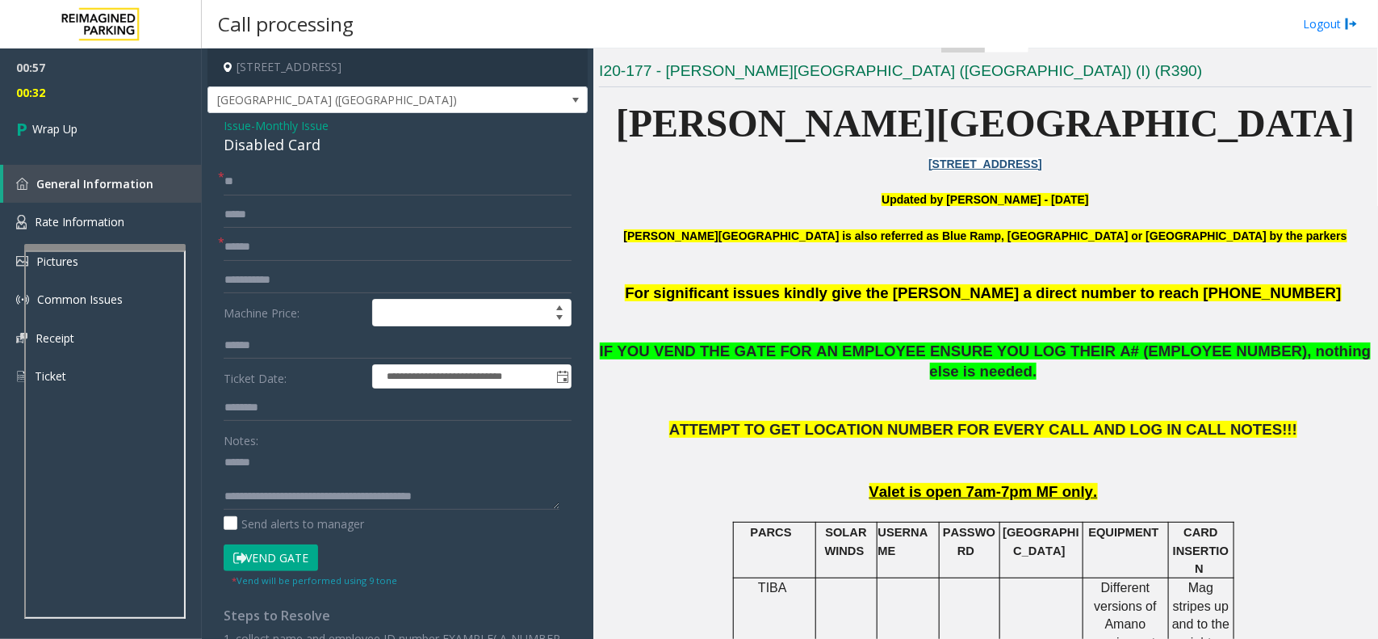
click at [270, 145] on div "Disabled Card" at bounding box center [398, 145] width 348 height 22
drag, startPoint x: 270, startPoint y: 145, endPoint x: 304, endPoint y: 145, distance: 33.9
click at [304, 145] on div "Disabled Card" at bounding box center [398, 145] width 348 height 22
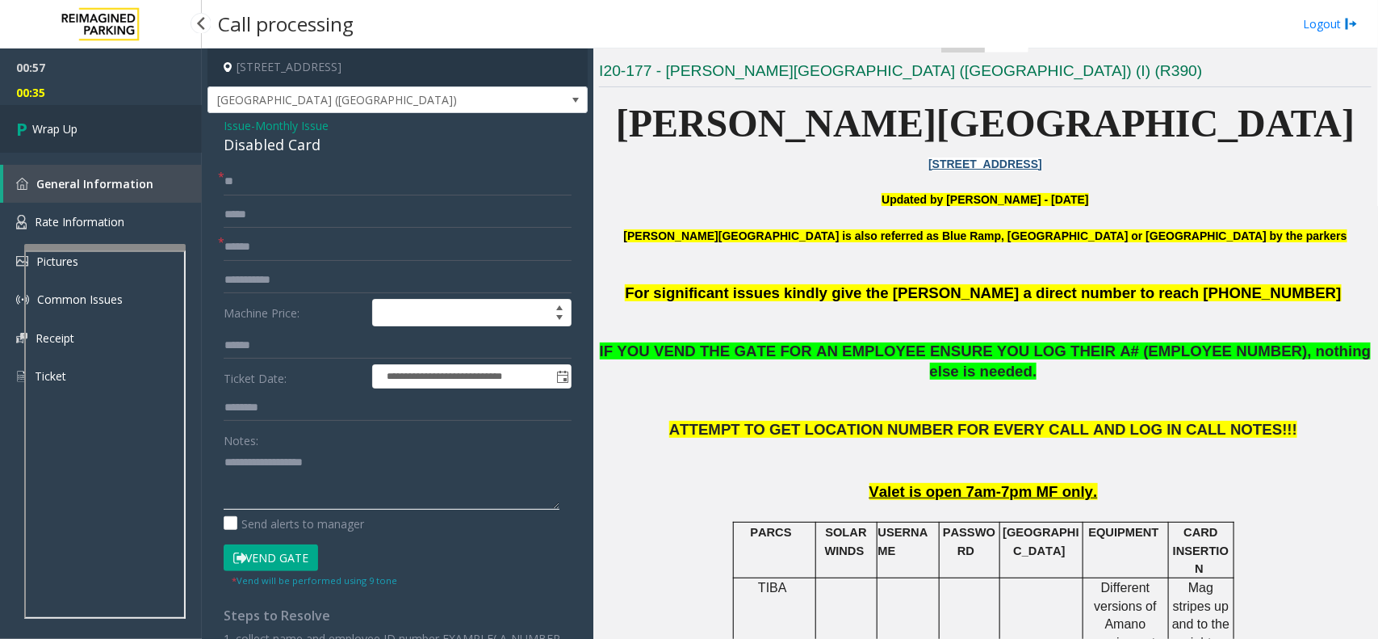
type textarea "**********"
click at [107, 138] on link "Wrap Up" at bounding box center [101, 129] width 202 height 48
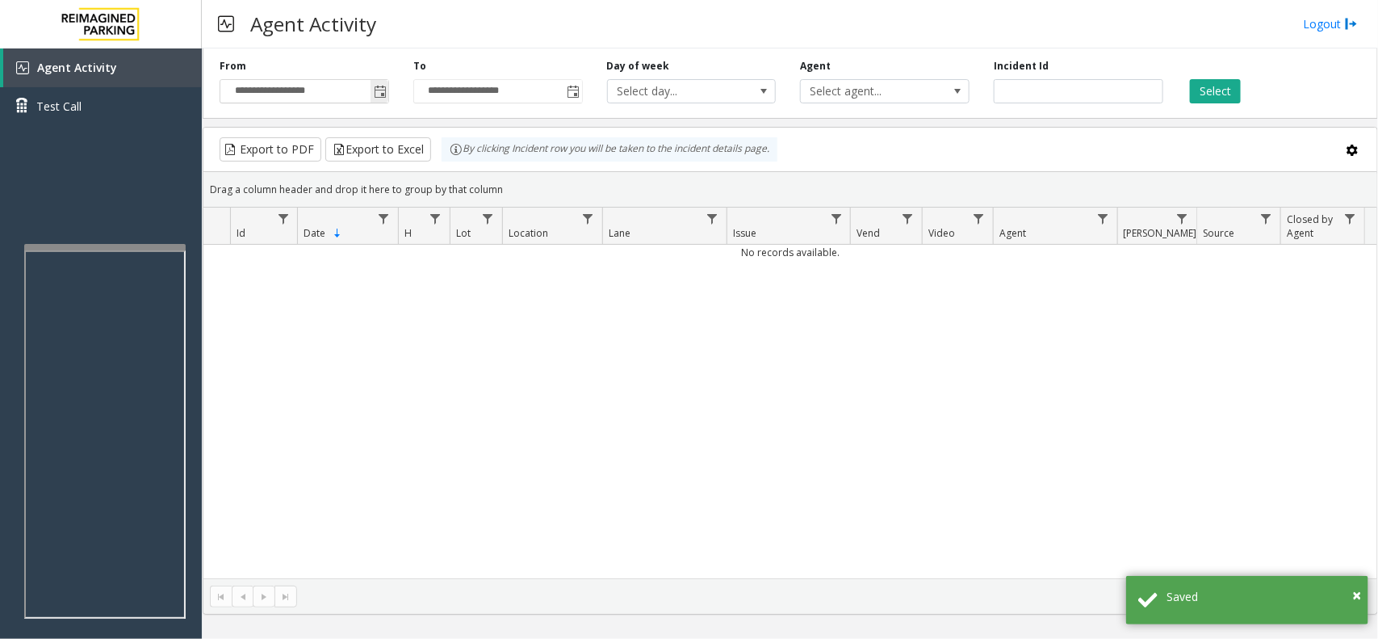
click at [375, 93] on span "Toggle popup" at bounding box center [380, 92] width 13 height 13
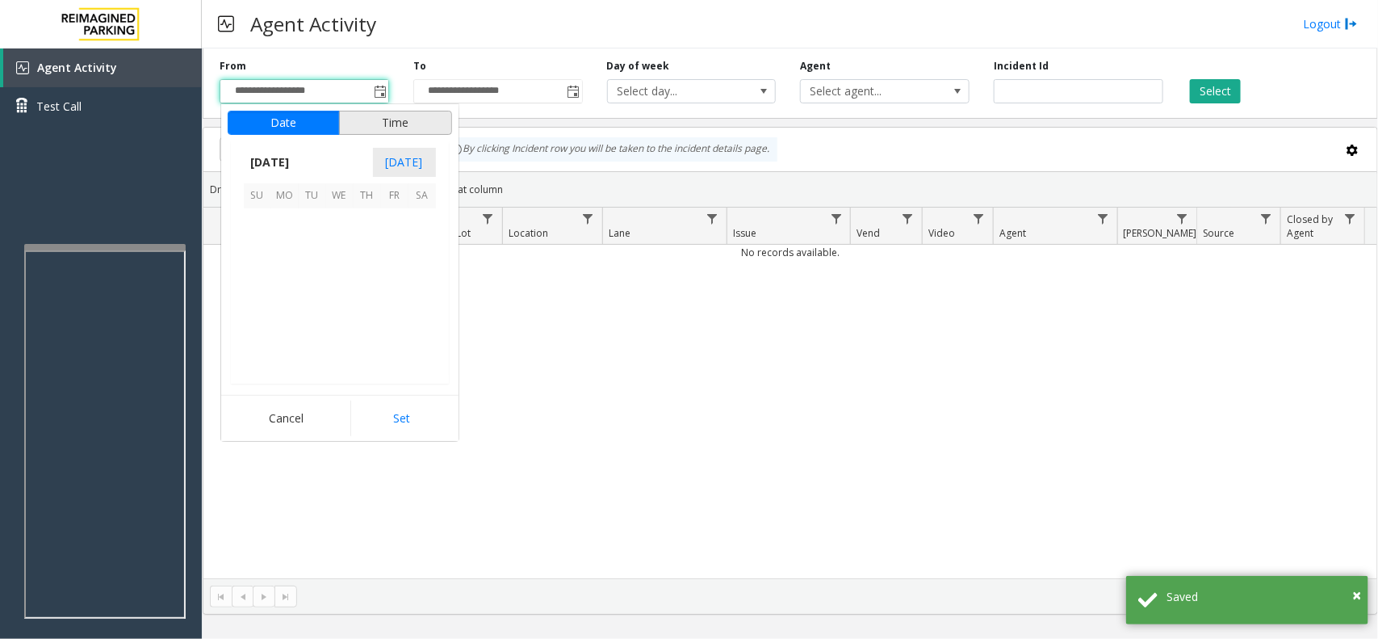
scroll to position [289795, 0]
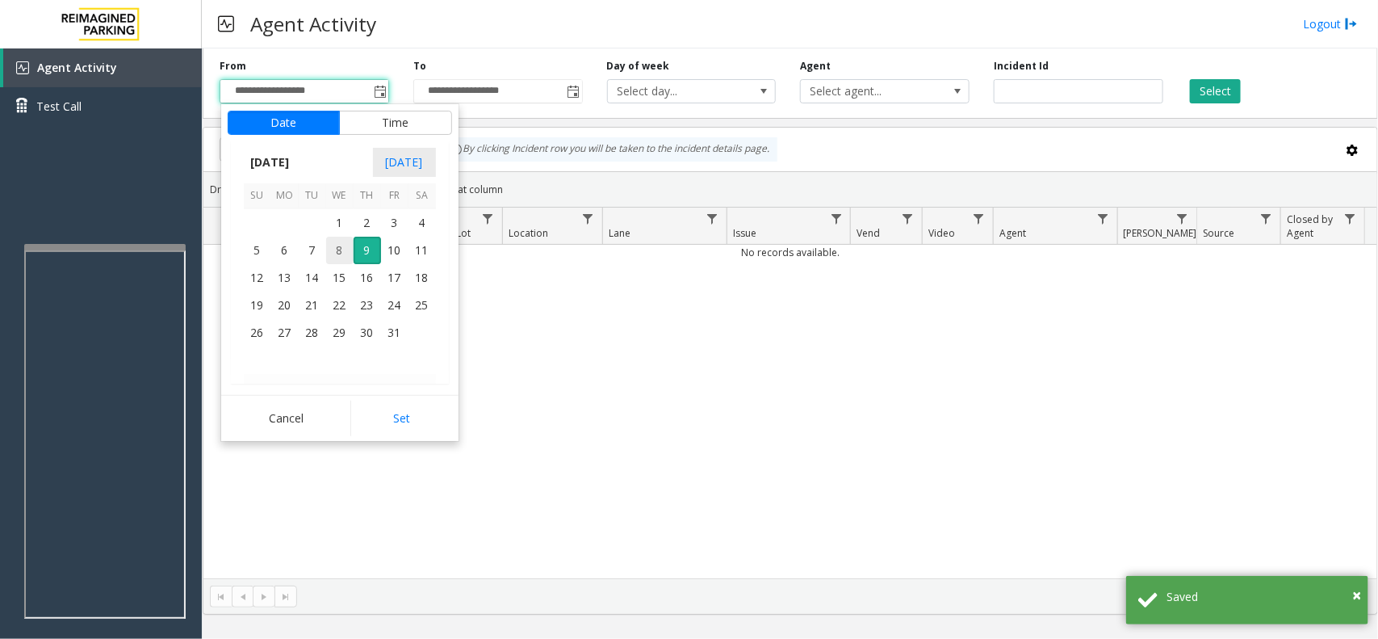
click at [349, 239] on span "8" at bounding box center [339, 250] width 27 height 27
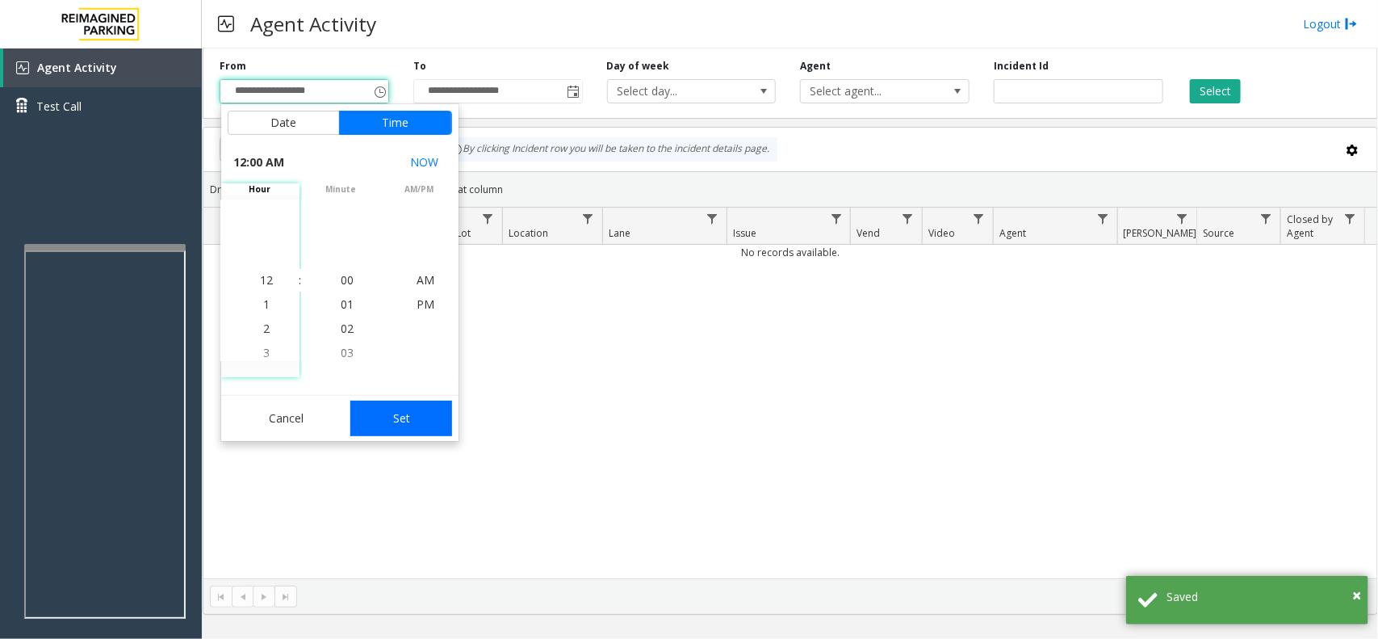
click at [402, 408] on button "Set" at bounding box center [401, 418] width 102 height 36
type input "**********"
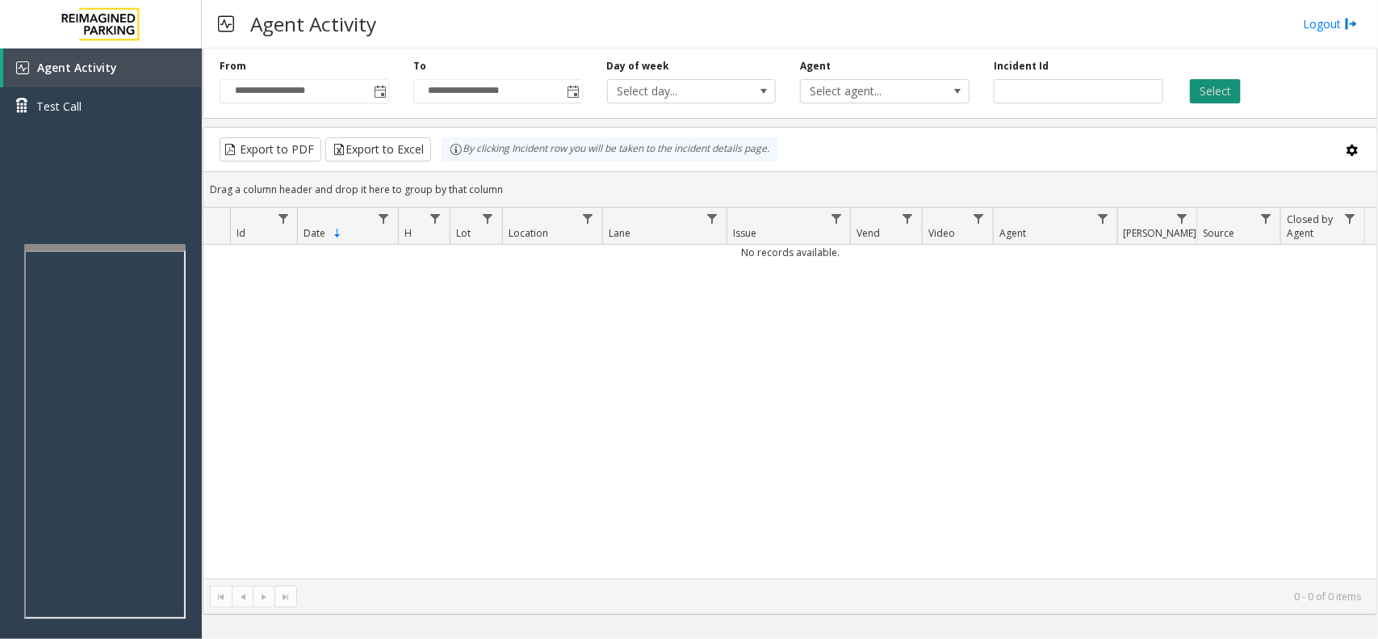
click at [1237, 86] on button "Select" at bounding box center [1215, 91] width 51 height 24
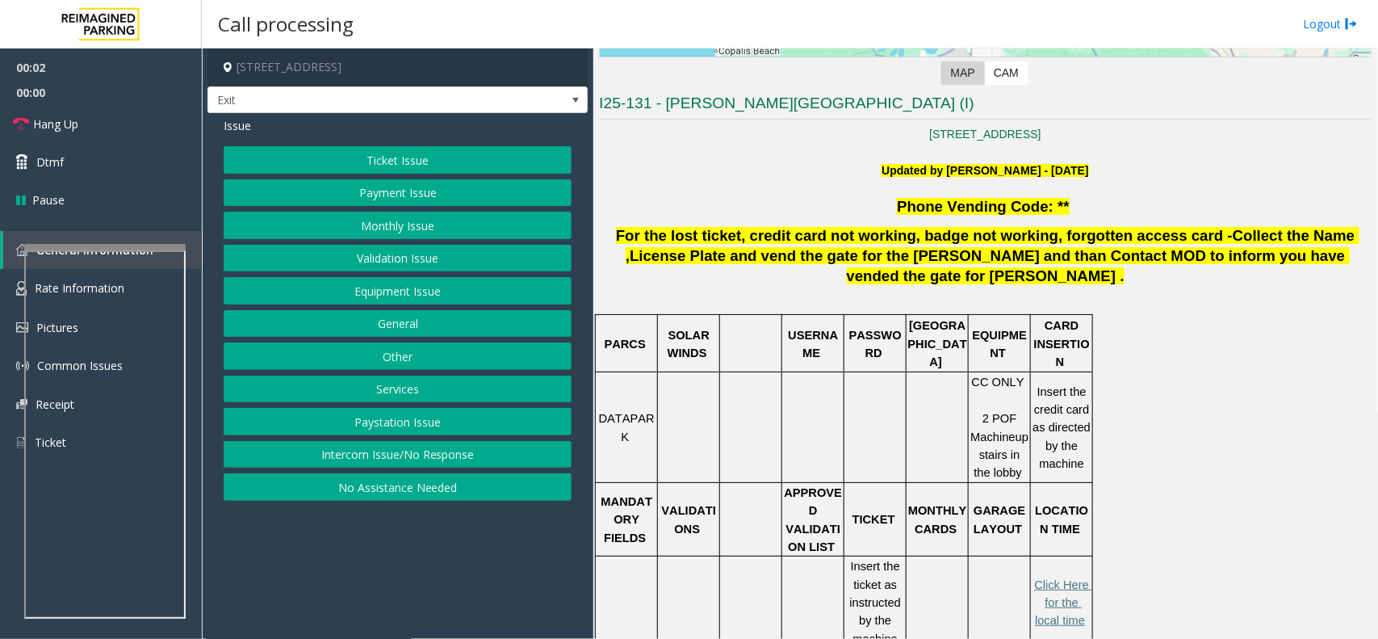
scroll to position [404, 0]
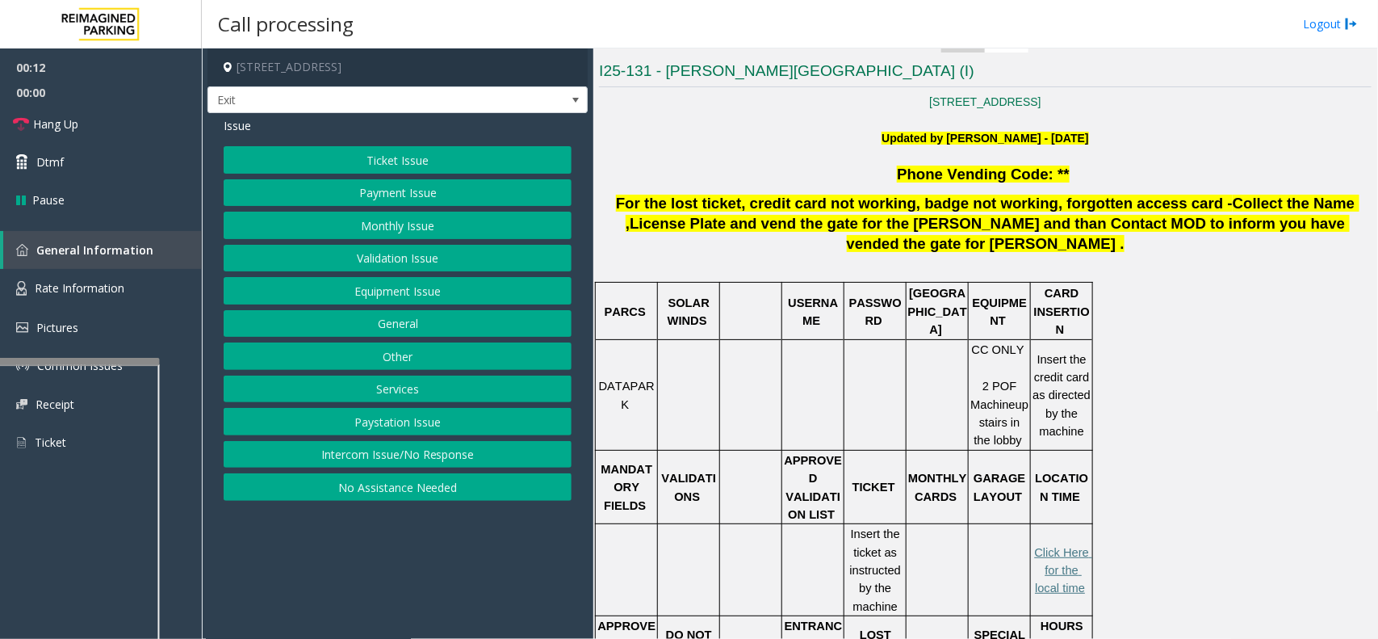
click at [57, 361] on div at bounding box center [78, 361] width 161 height 6
click at [81, 295] on link "Rate Information" at bounding box center [101, 289] width 202 height 40
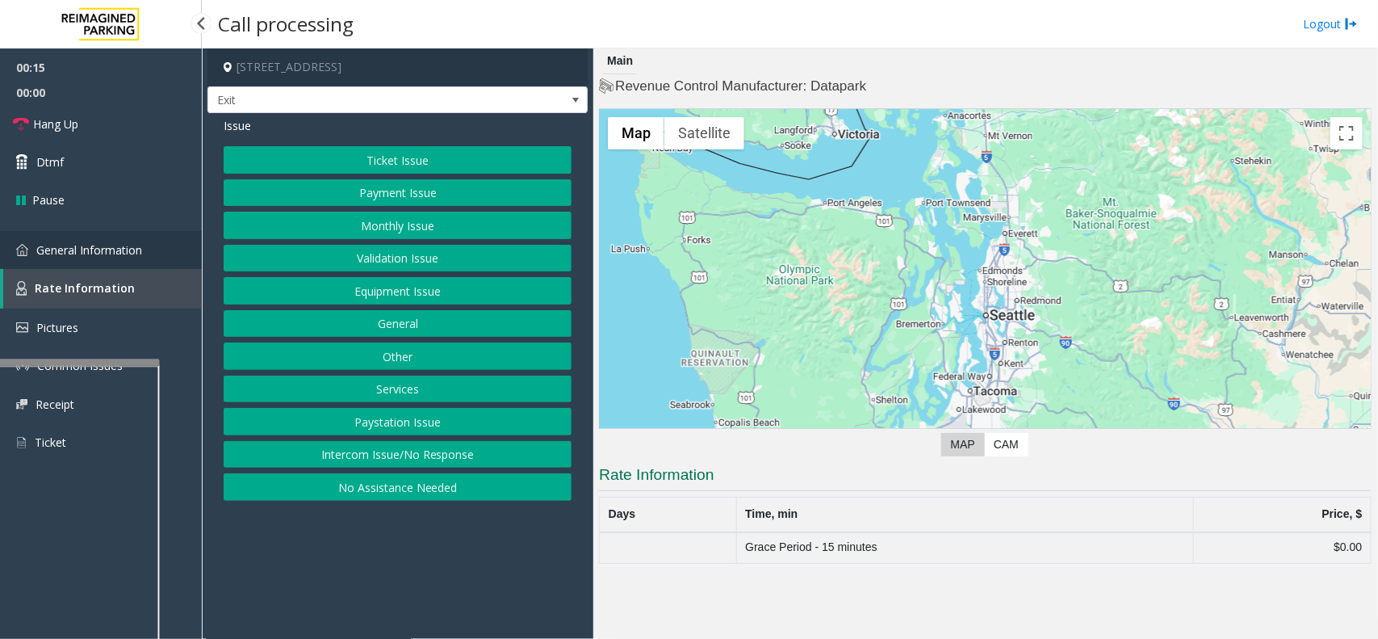
click at [123, 242] on span "General Information" at bounding box center [89, 249] width 106 height 15
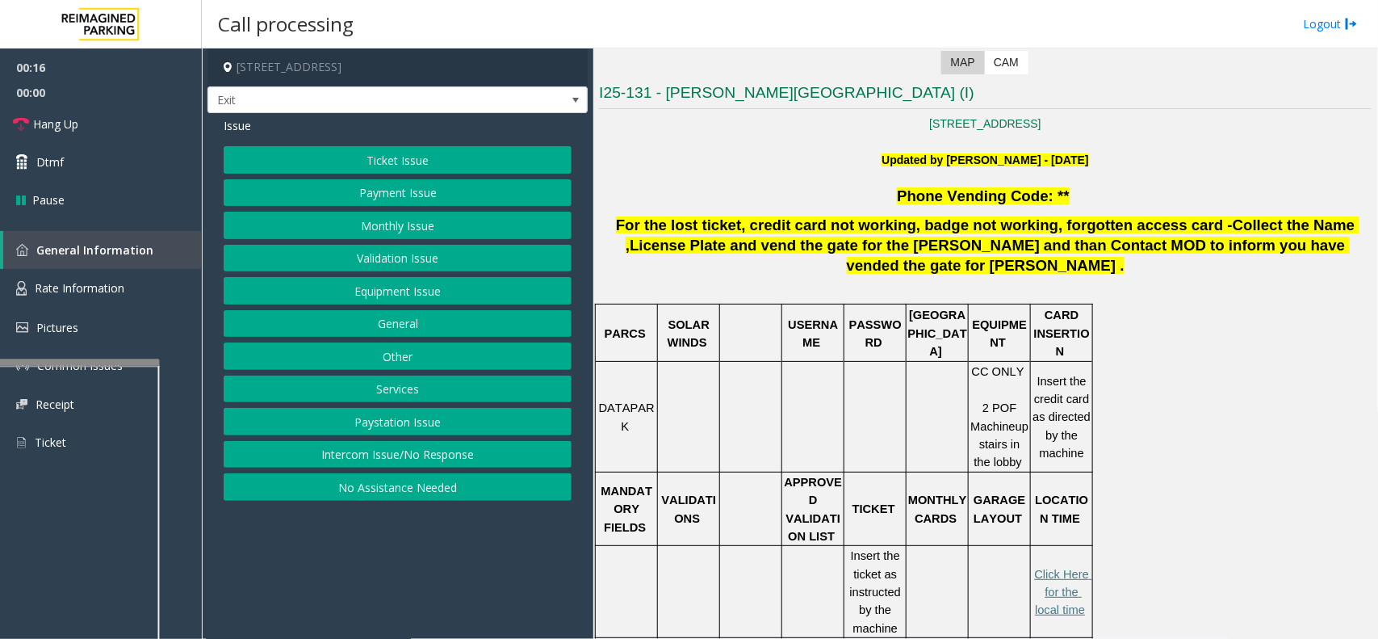
scroll to position [505, 0]
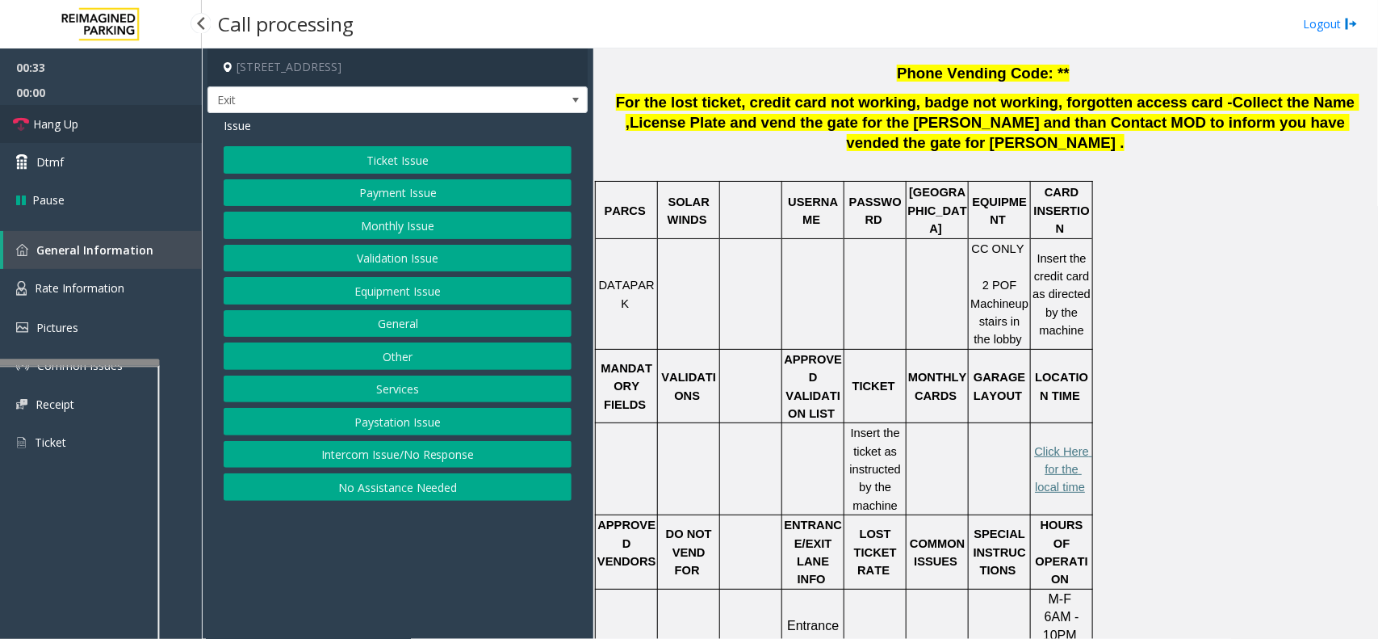
click at [163, 123] on link "Hang Up" at bounding box center [101, 124] width 202 height 38
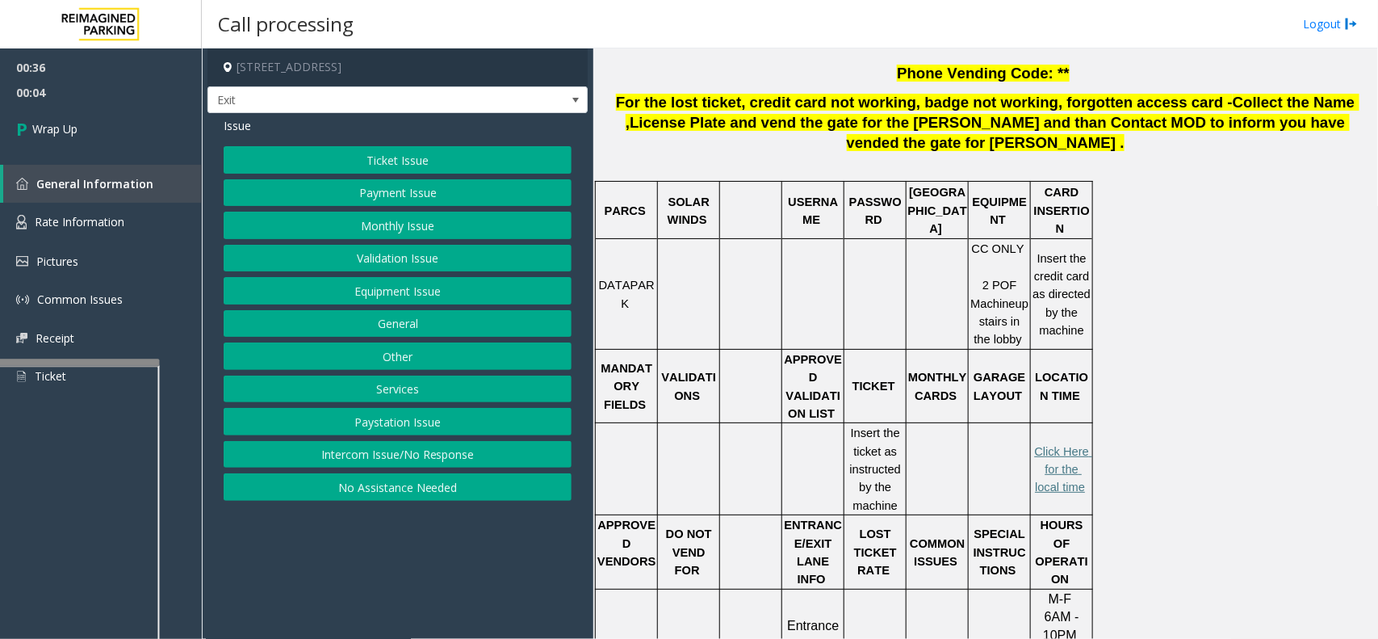
click at [438, 287] on button "Equipment Issue" at bounding box center [398, 290] width 348 height 27
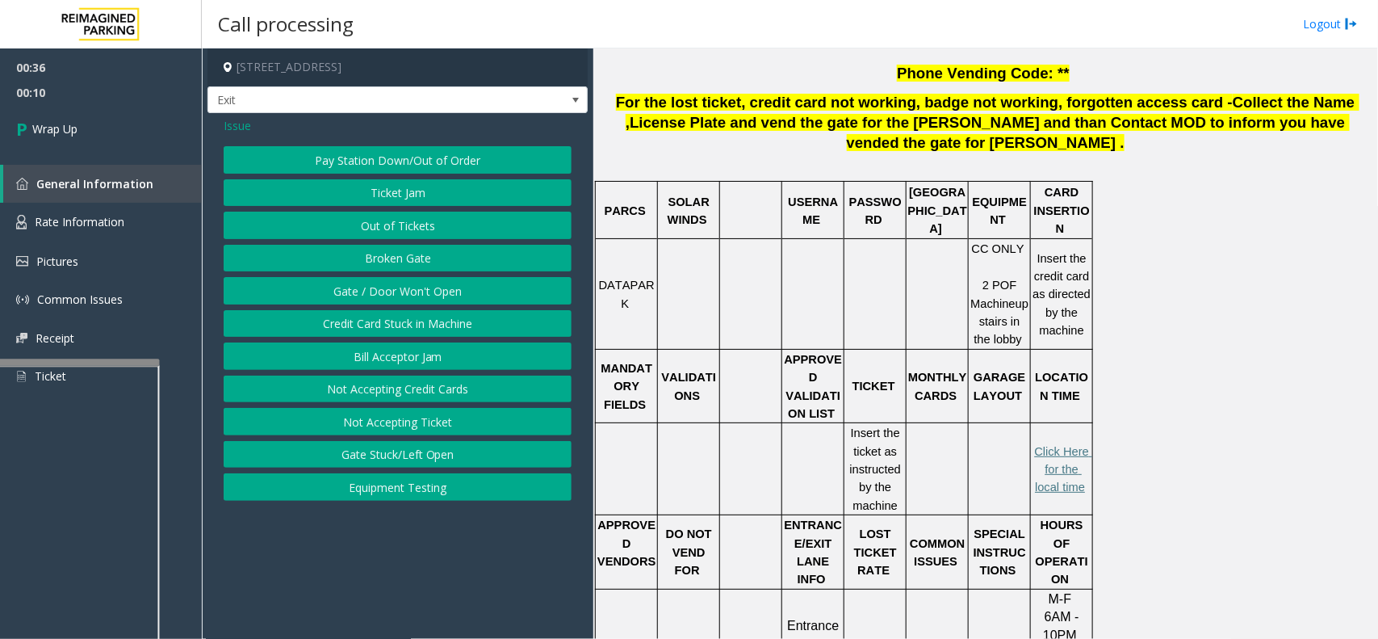
click at [240, 125] on span "Issue" at bounding box center [237, 125] width 27 height 17
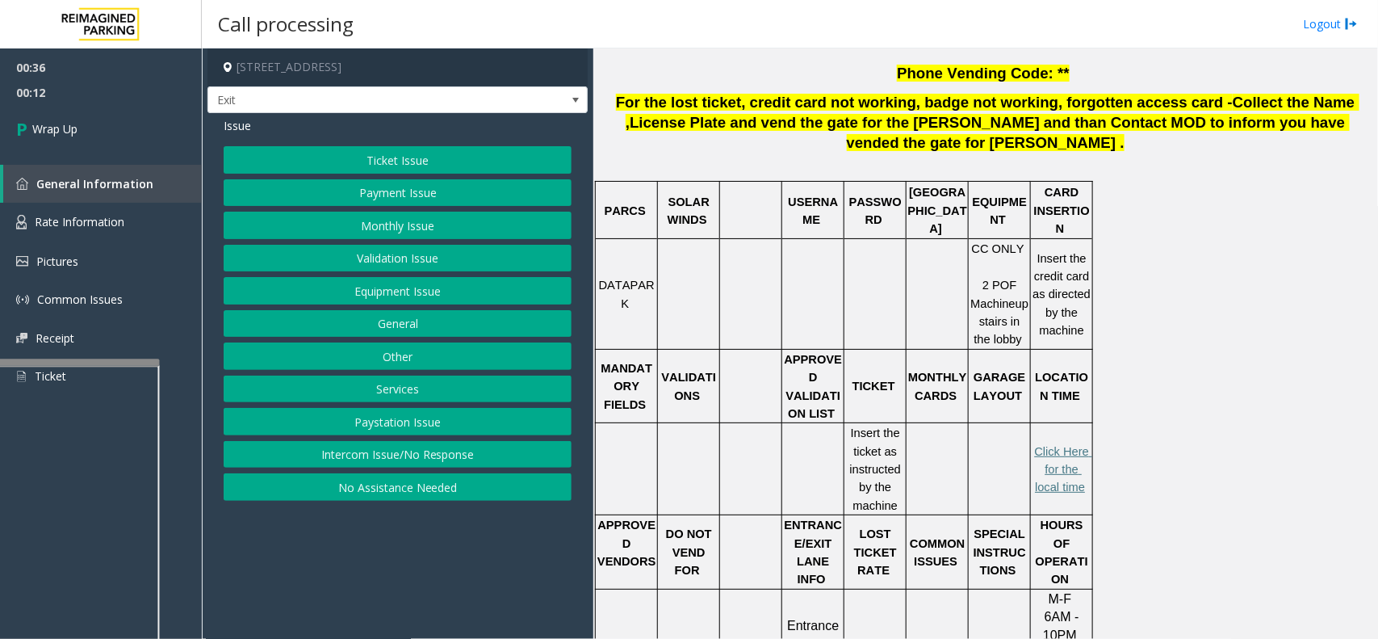
click at [320, 161] on button "Ticket Issue" at bounding box center [398, 159] width 348 height 27
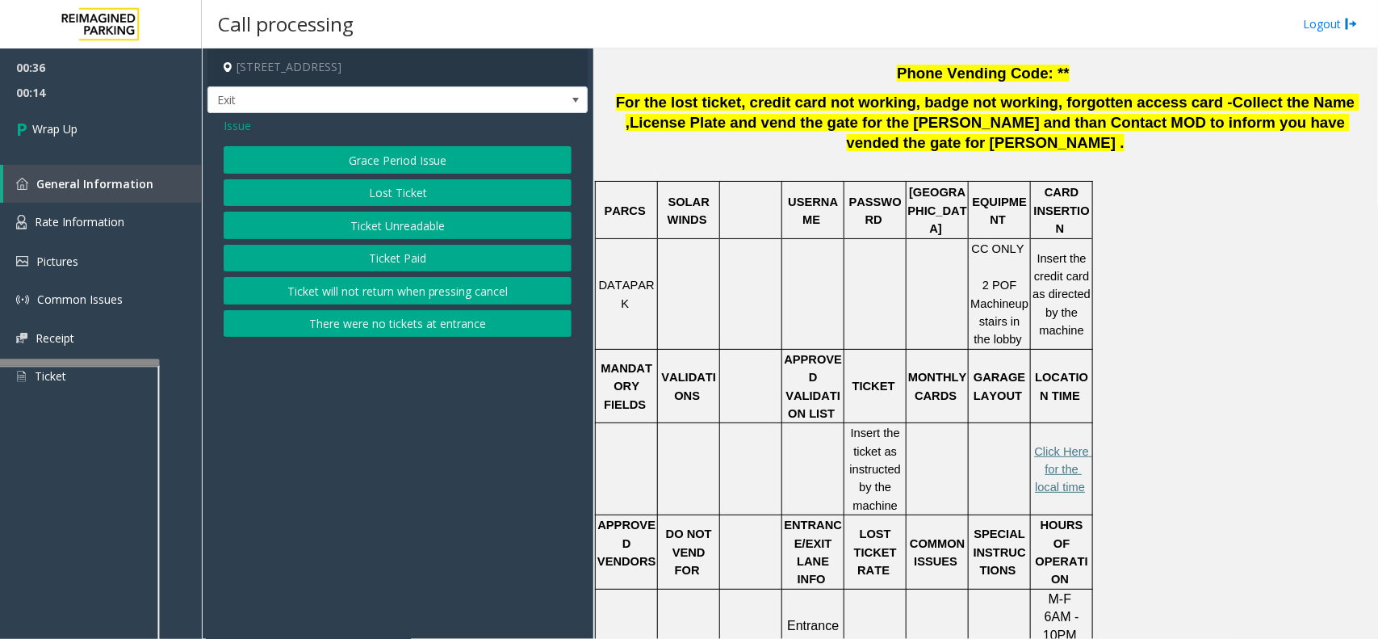
click at [246, 128] on span "Issue" at bounding box center [237, 125] width 27 height 17
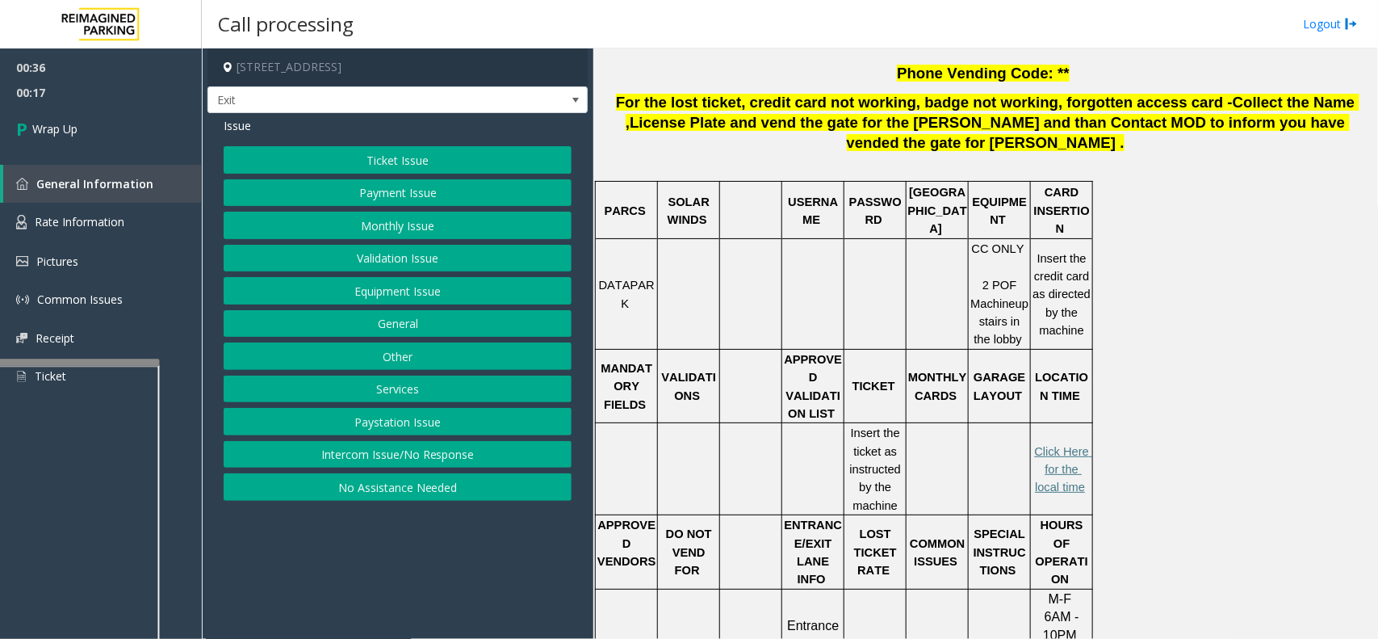
click at [408, 457] on button "Intercom Issue/No Response" at bounding box center [398, 454] width 348 height 27
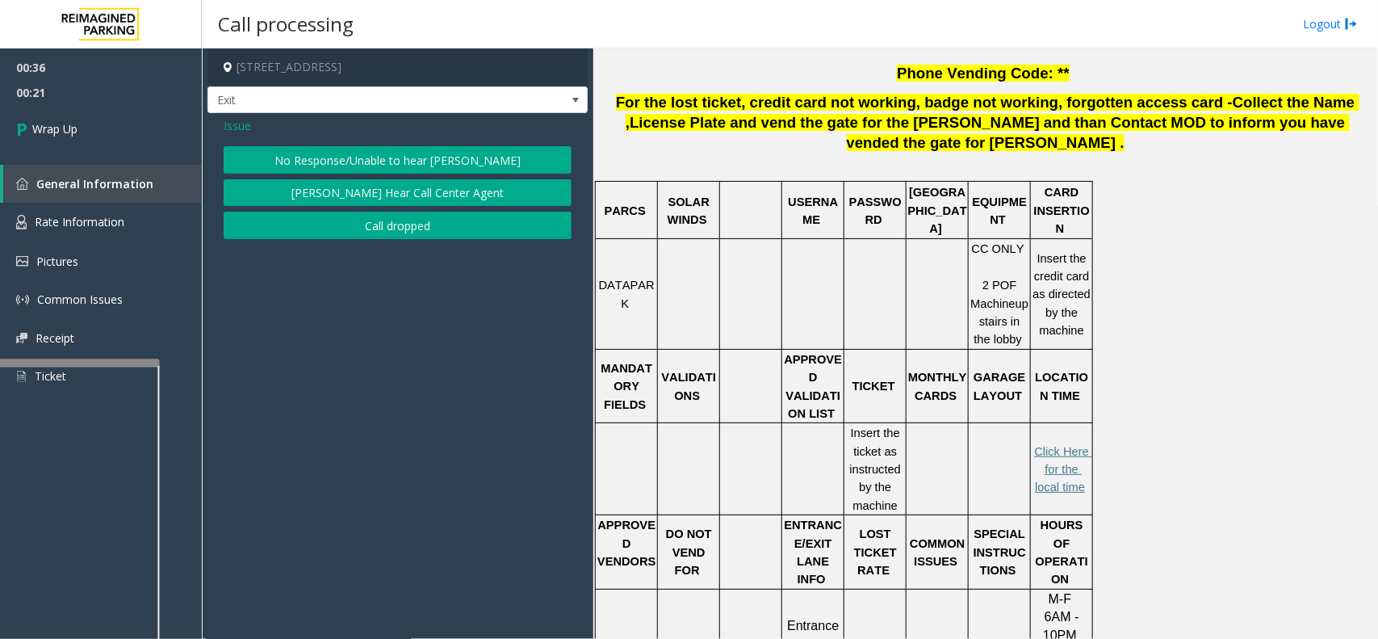
click at [348, 195] on button "[PERSON_NAME] Hear Call Center Agent" at bounding box center [398, 192] width 348 height 27
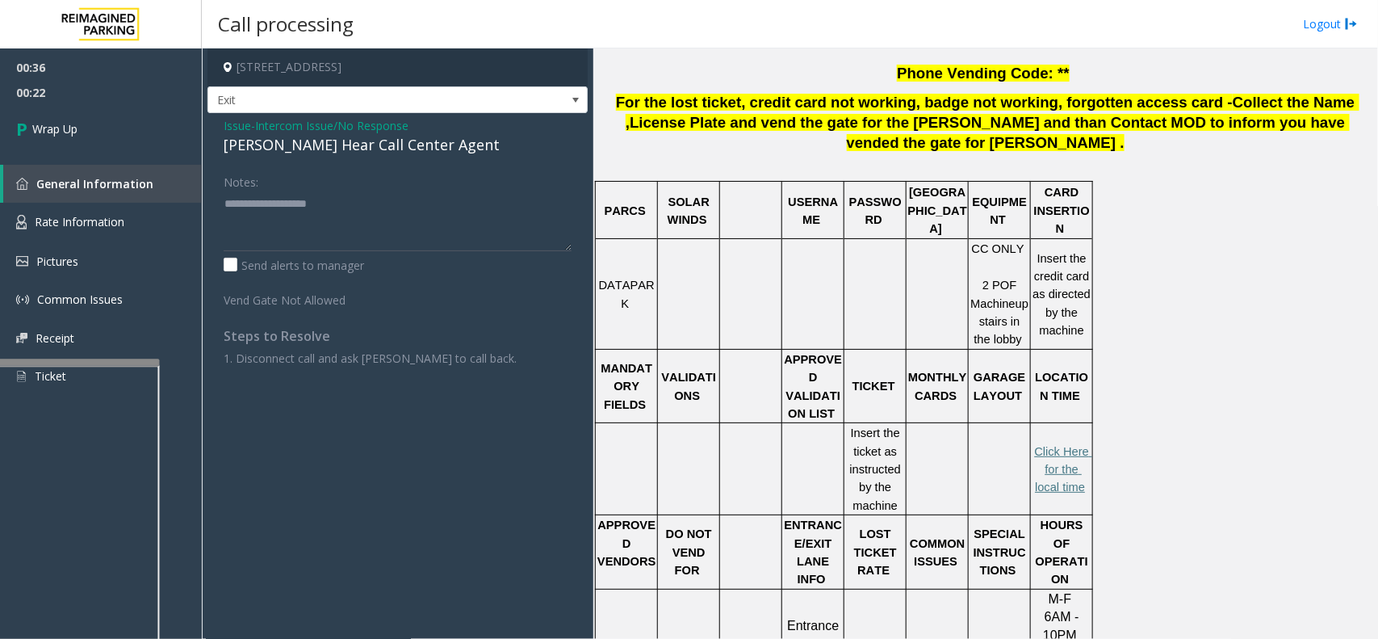
click at [336, 133] on span "Intercom Issue/No Response" at bounding box center [331, 125] width 153 height 17
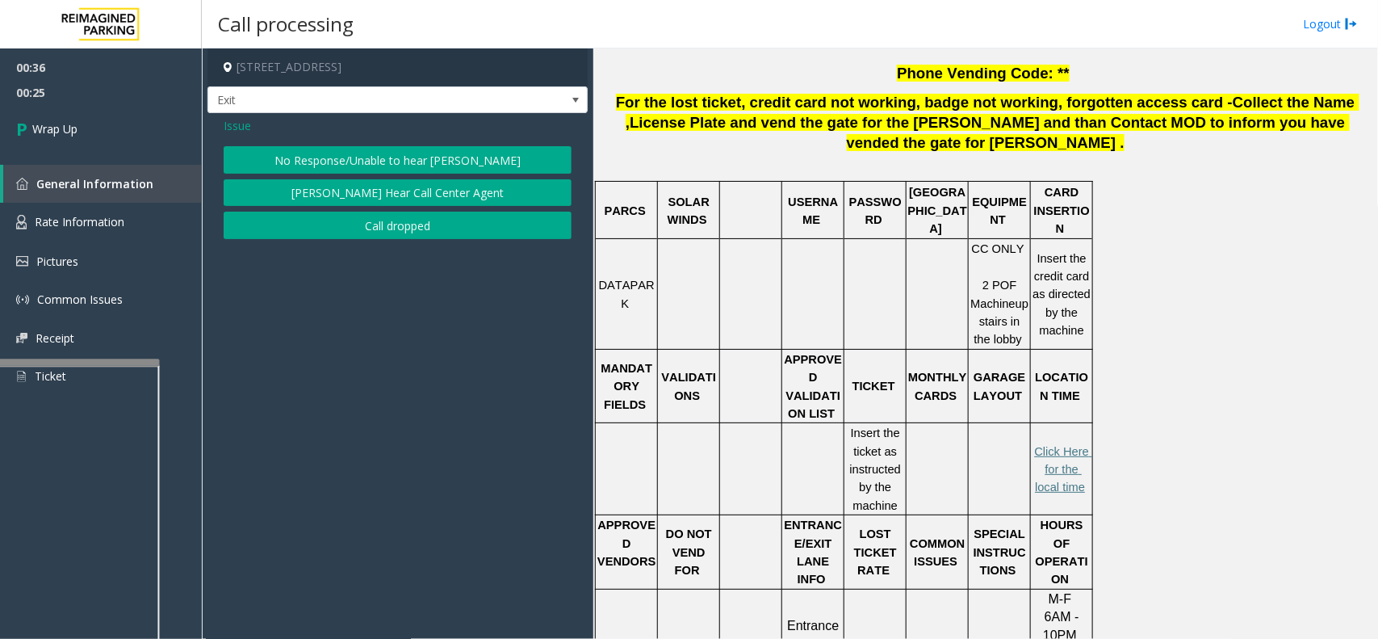
click at [287, 186] on button "[PERSON_NAME] Hear Call Center Agent" at bounding box center [398, 192] width 348 height 27
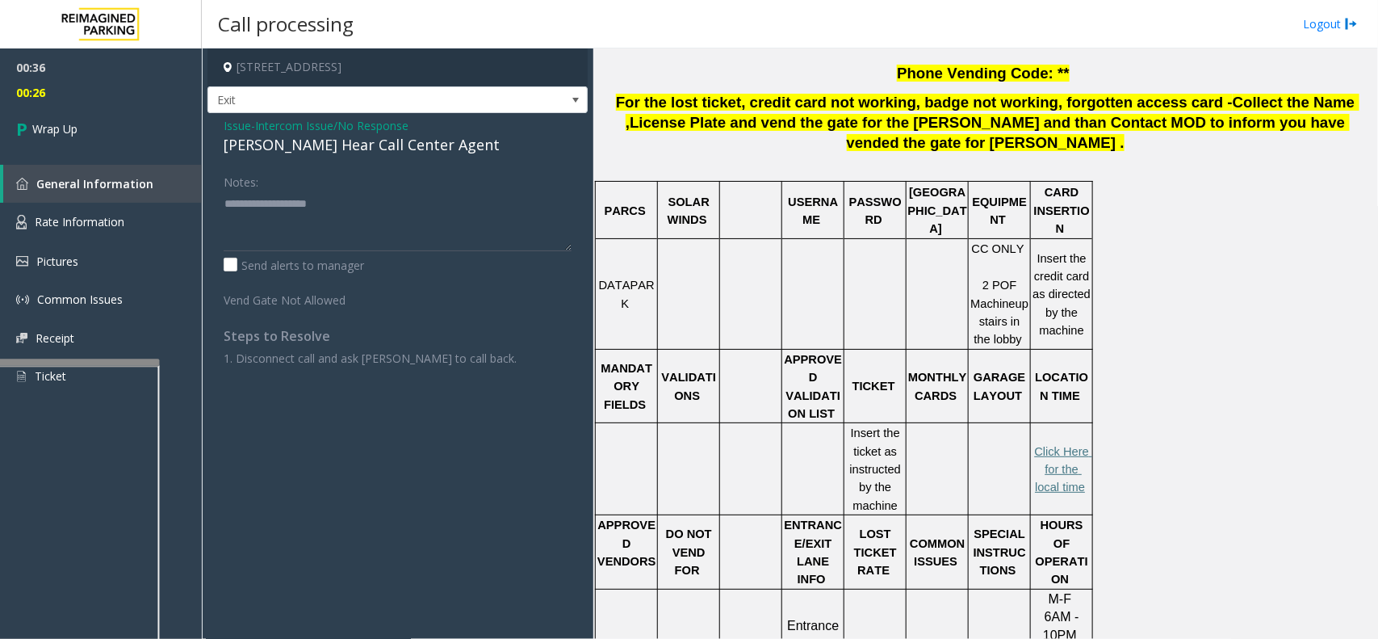
click at [257, 140] on div "[PERSON_NAME] Hear Call Center Agent" at bounding box center [398, 145] width 348 height 22
drag, startPoint x: 257, startPoint y: 140, endPoint x: 333, endPoint y: 141, distance: 75.9
click at [333, 141] on div "[PERSON_NAME] Hear Call Center Agent" at bounding box center [398, 145] width 348 height 22
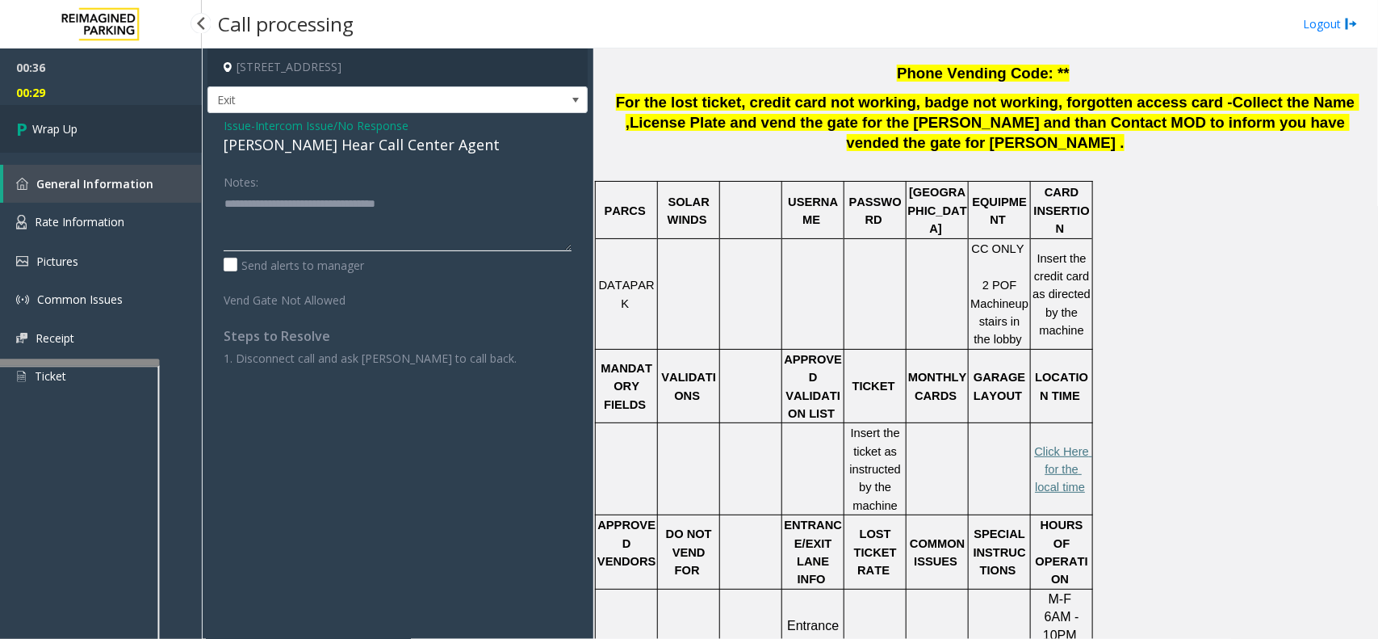
type textarea "**********"
click at [9, 126] on link "Wrap Up" at bounding box center [101, 129] width 202 height 48
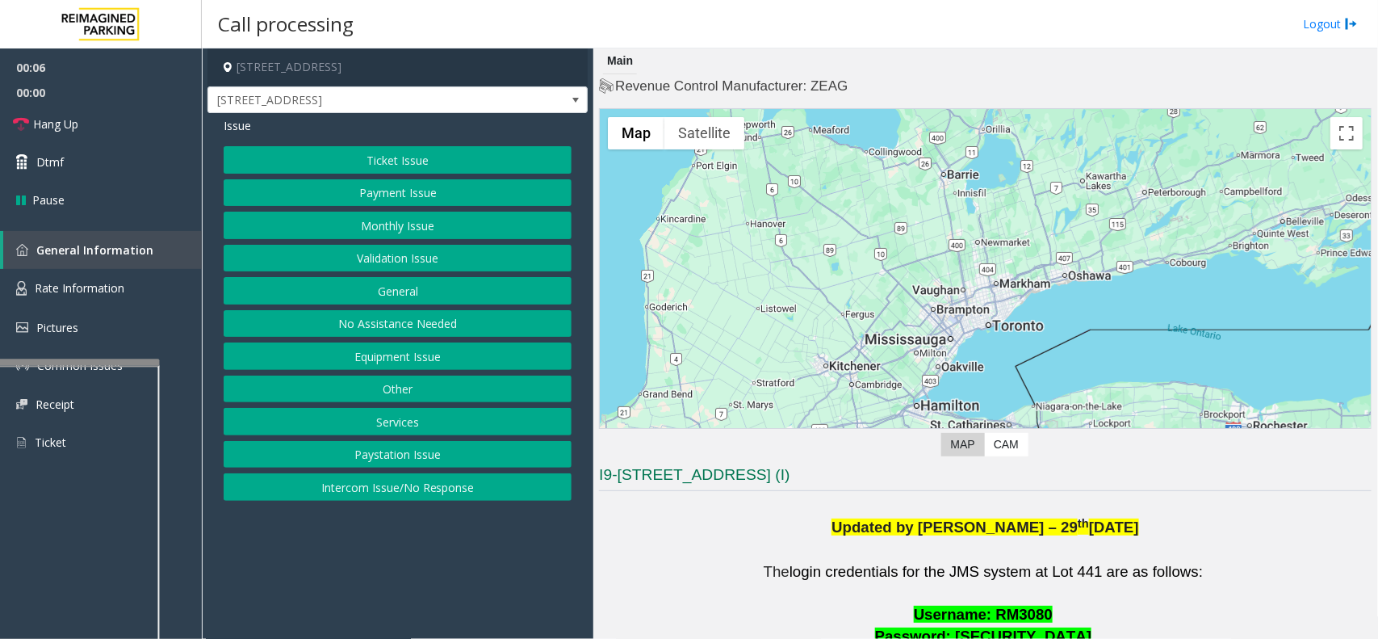
click at [400, 258] on button "Validation Issue" at bounding box center [398, 258] width 348 height 27
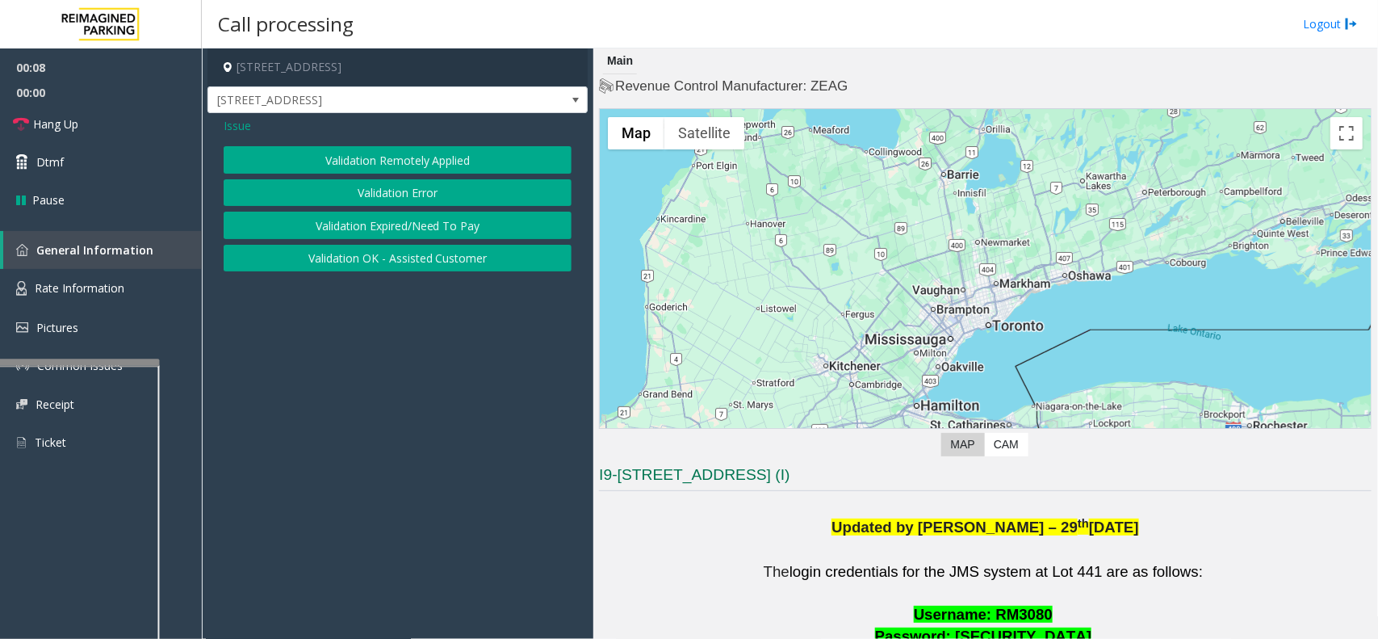
click at [396, 171] on button "Validation Remotely Applied" at bounding box center [398, 159] width 348 height 27
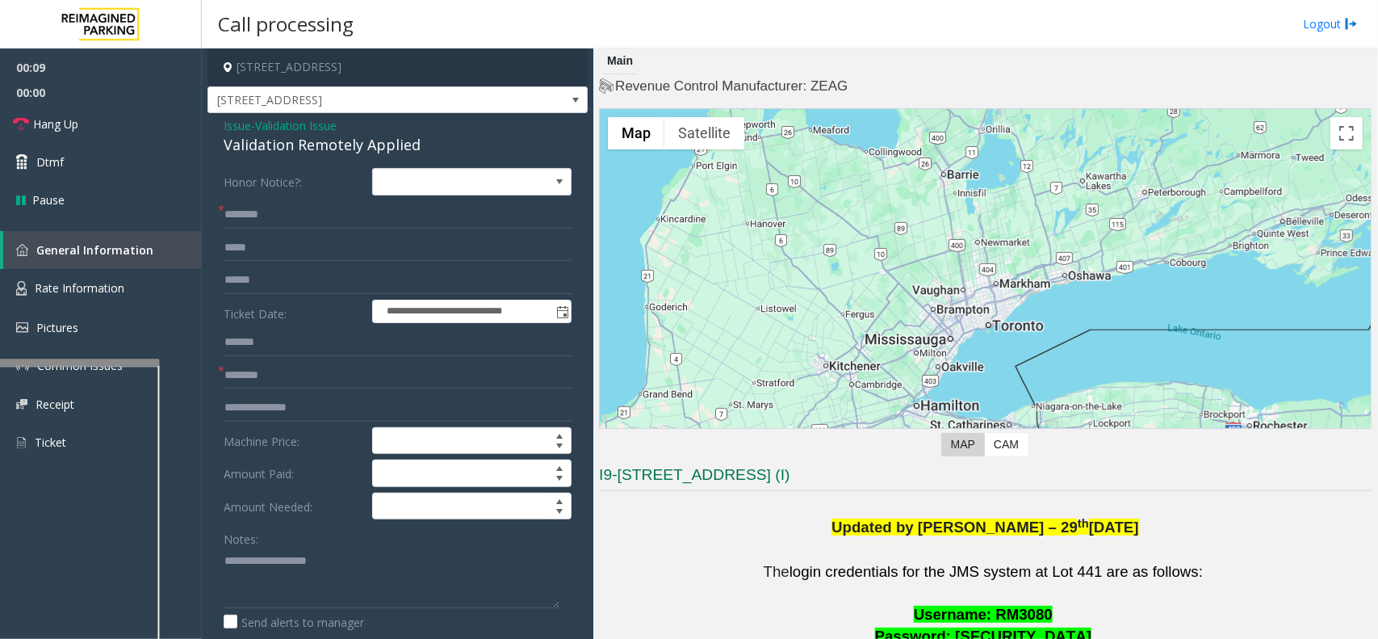
click at [320, 127] on span "Validation Issue" at bounding box center [296, 125] width 82 height 17
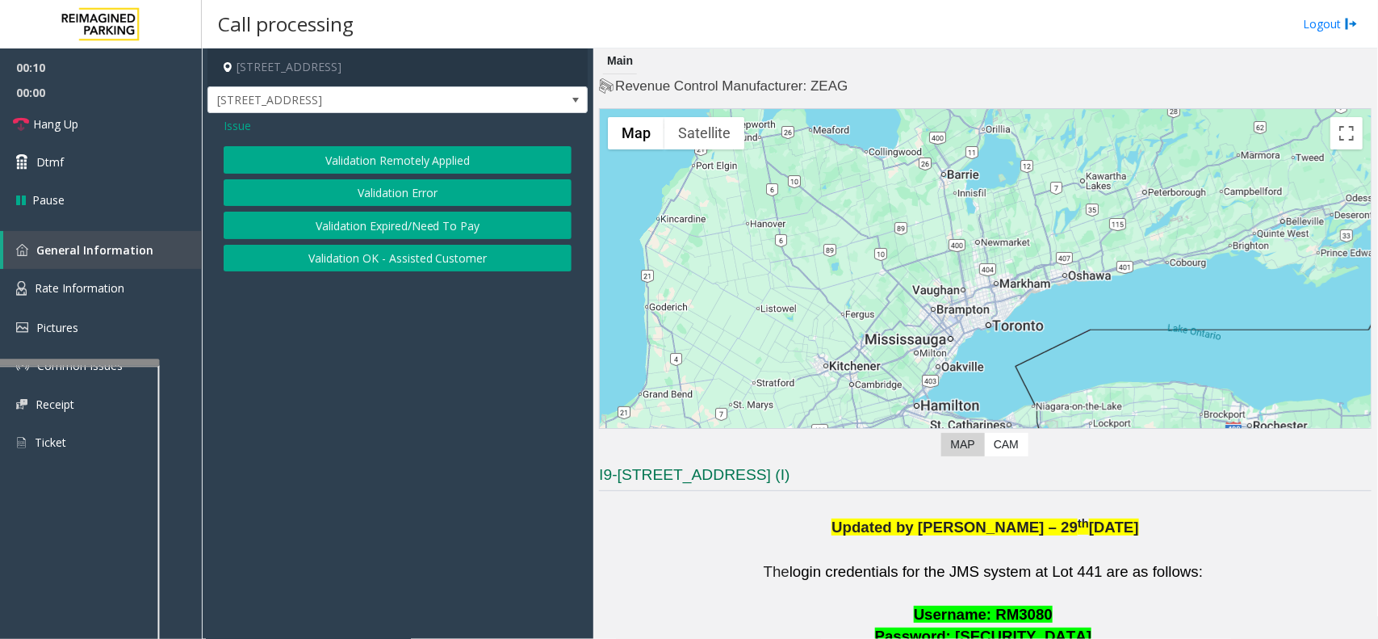
click at [347, 192] on button "Validation Error" at bounding box center [398, 192] width 348 height 27
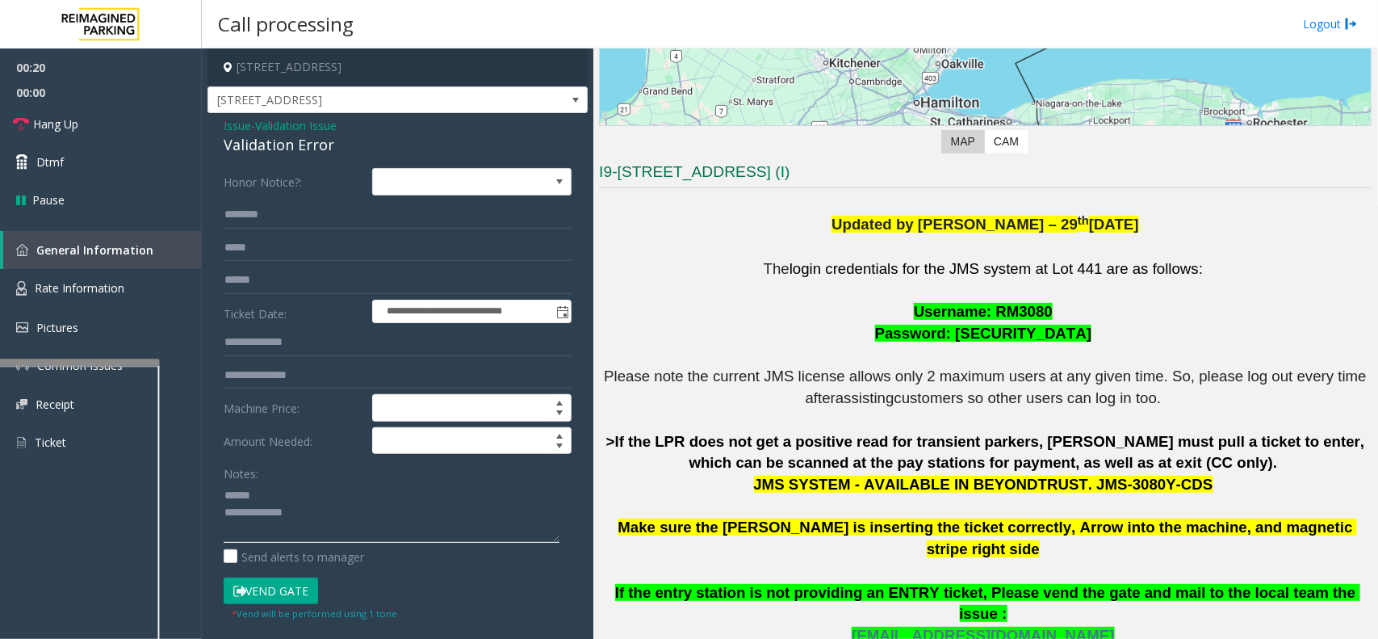
scroll to position [404, 0]
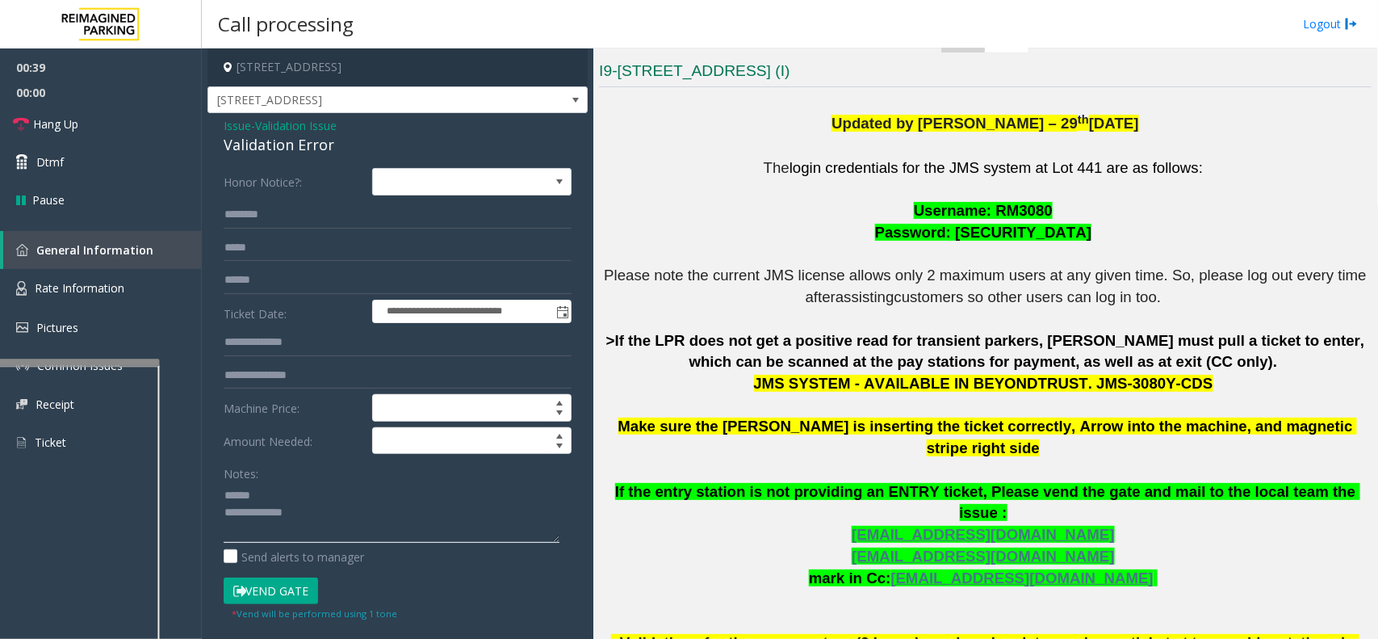
type textarea "**********"
click at [417, 219] on input "text" at bounding box center [398, 214] width 348 height 27
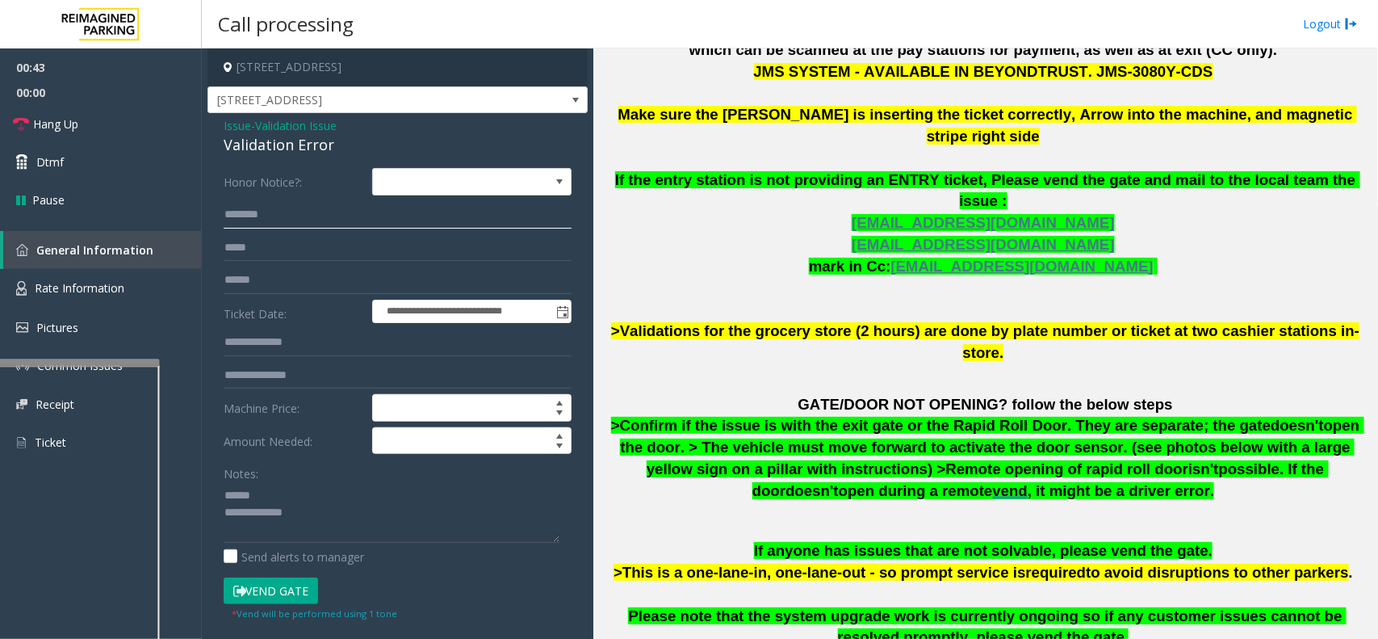
scroll to position [807, 0]
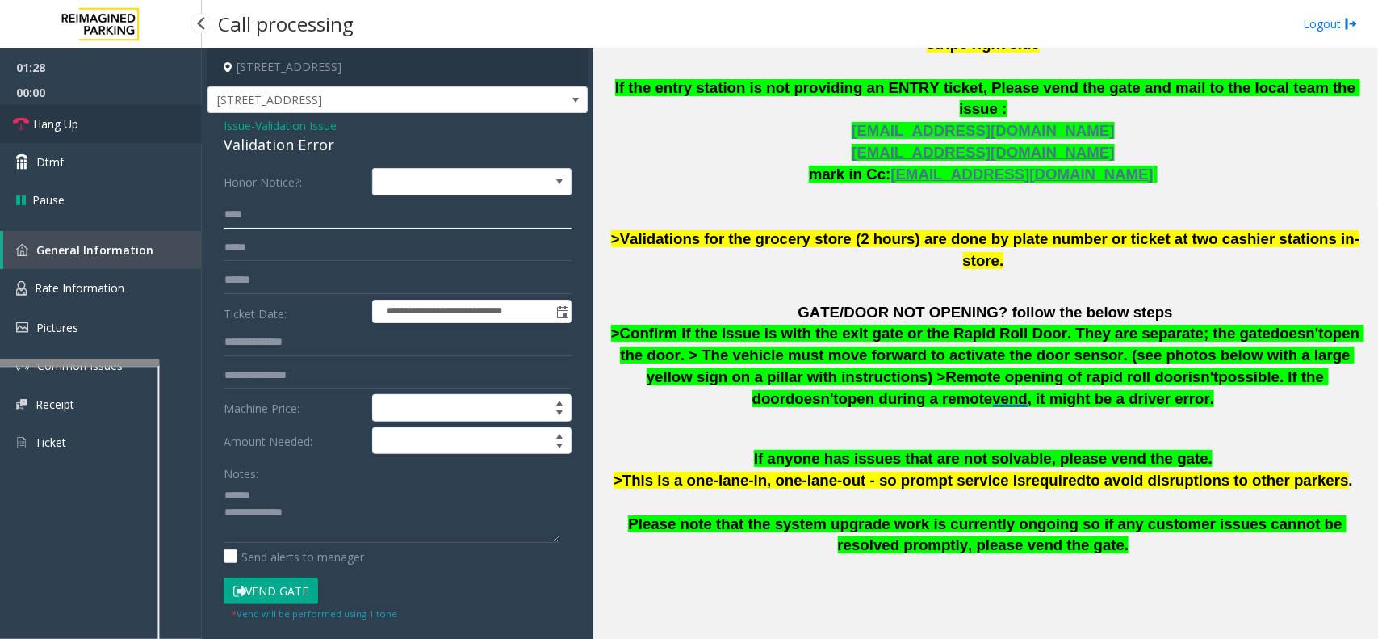
type input "****"
click at [93, 123] on link "Hang Up" at bounding box center [101, 124] width 202 height 38
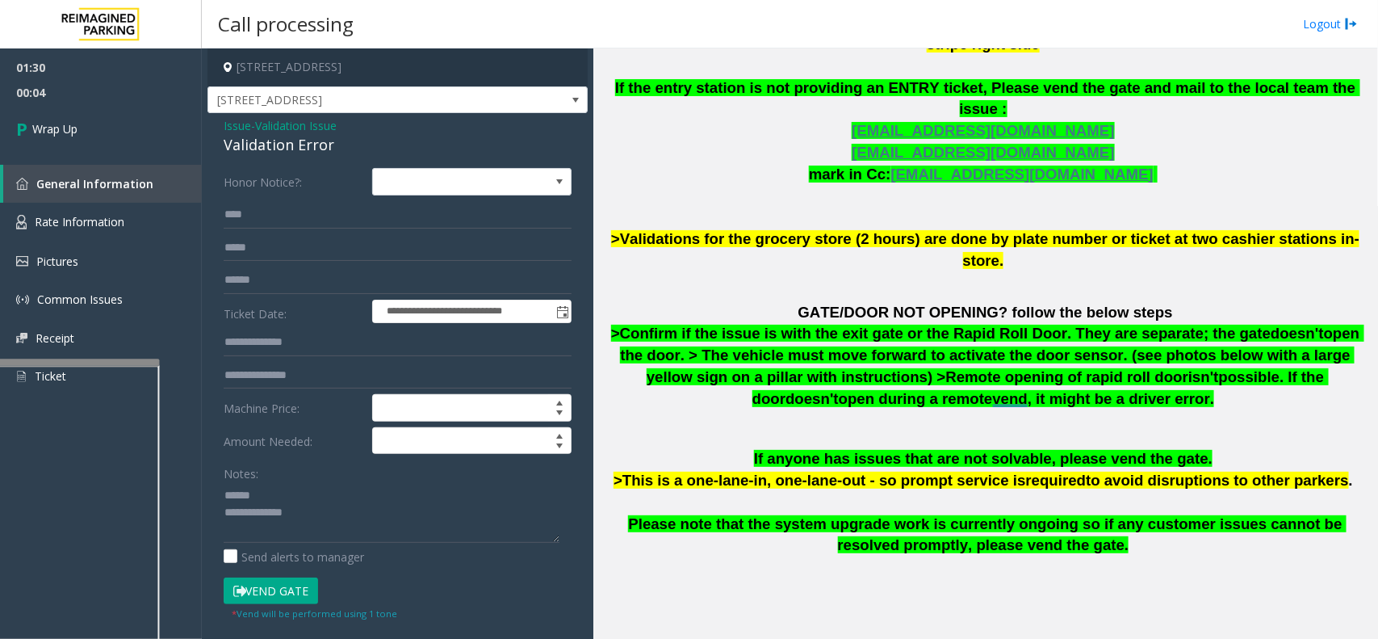
click at [246, 149] on div "Validation Error" at bounding box center [398, 145] width 348 height 22
drag, startPoint x: 246, startPoint y: 149, endPoint x: 311, endPoint y: 146, distance: 64.7
click at [311, 146] on div "Validation Error" at bounding box center [398, 145] width 348 height 22
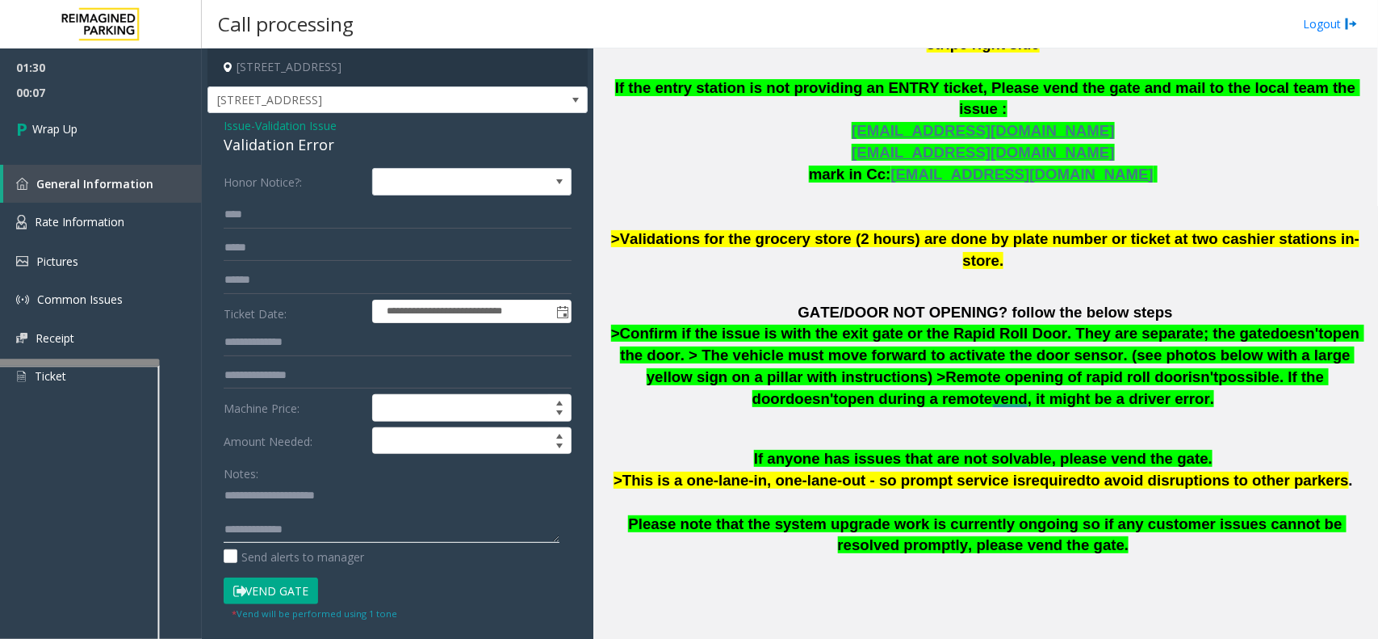
type textarea "**********"
click at [287, 215] on input "****" at bounding box center [398, 214] width 348 height 27
type input "*"
type textarea "**********"
click at [86, 134] on link "Wrap Up" at bounding box center [101, 129] width 202 height 48
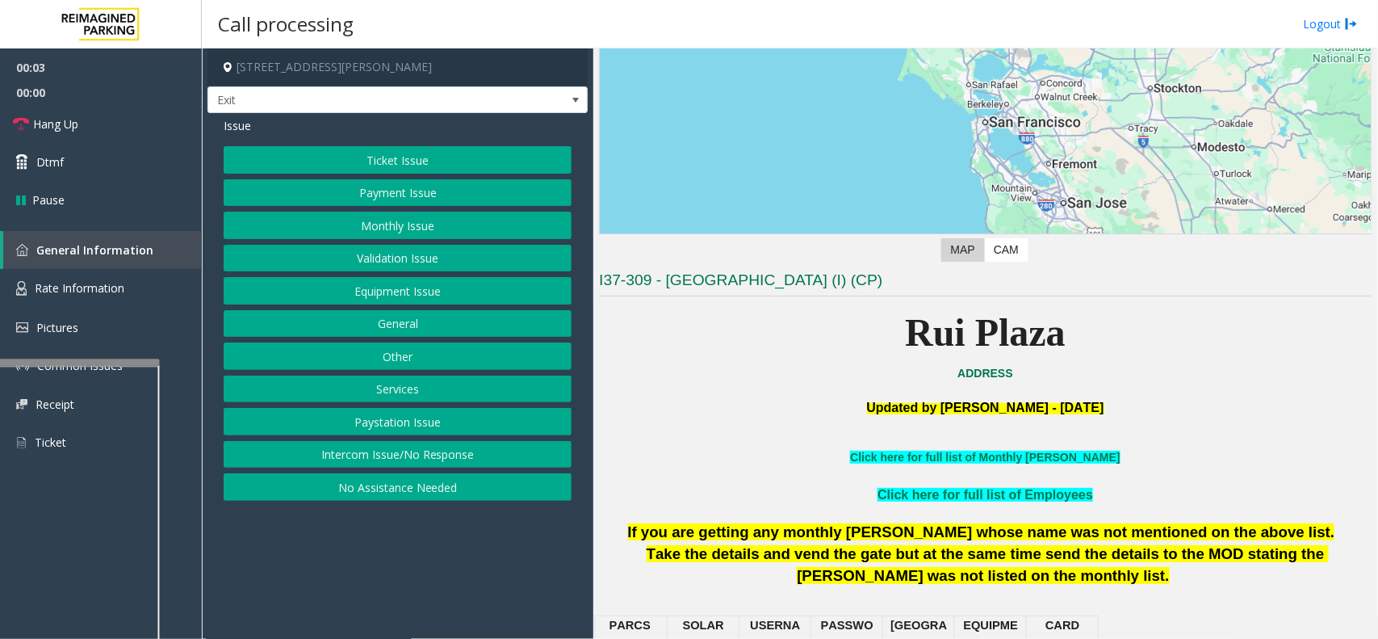
scroll to position [202, 0]
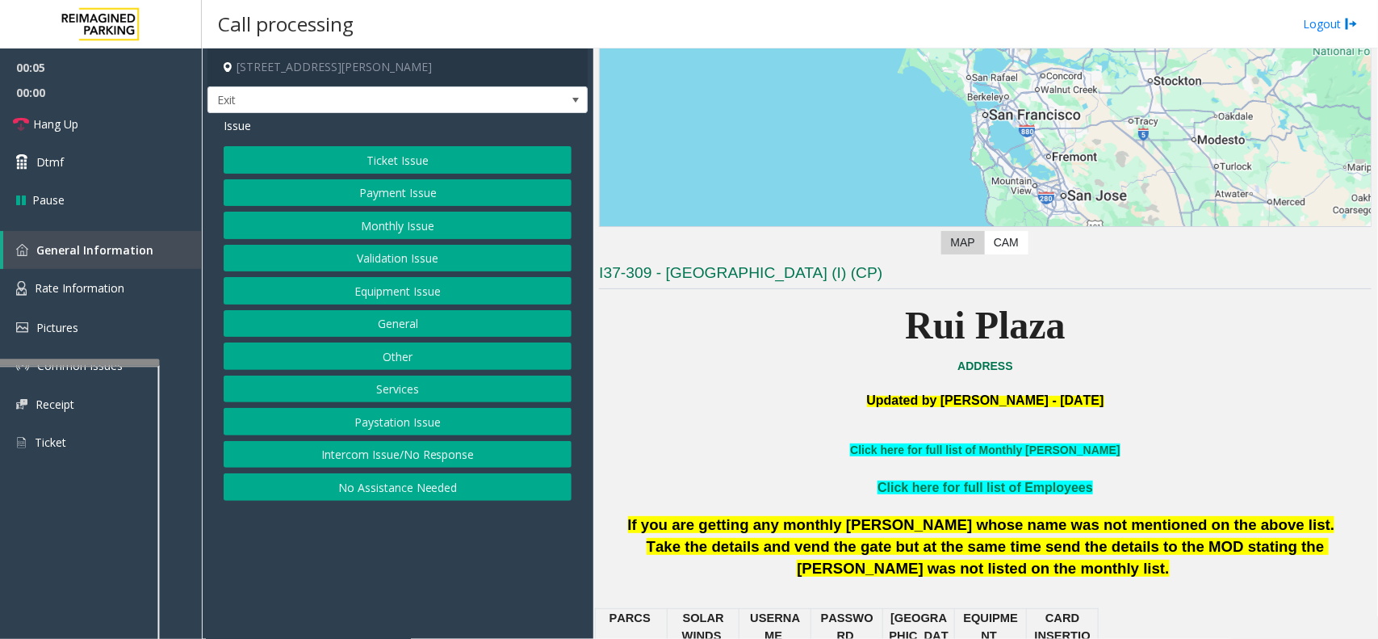
click at [456, 228] on button "Monthly Issue" at bounding box center [398, 225] width 348 height 27
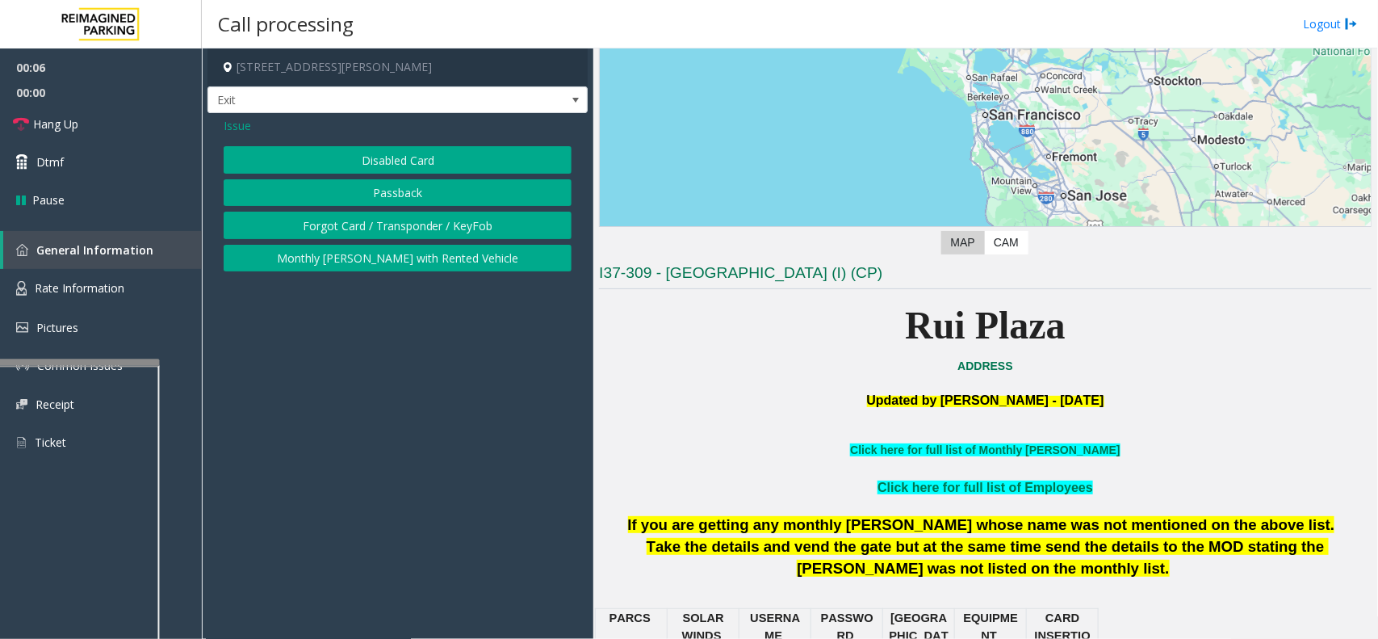
click at [434, 157] on button "Disabled Card" at bounding box center [398, 159] width 348 height 27
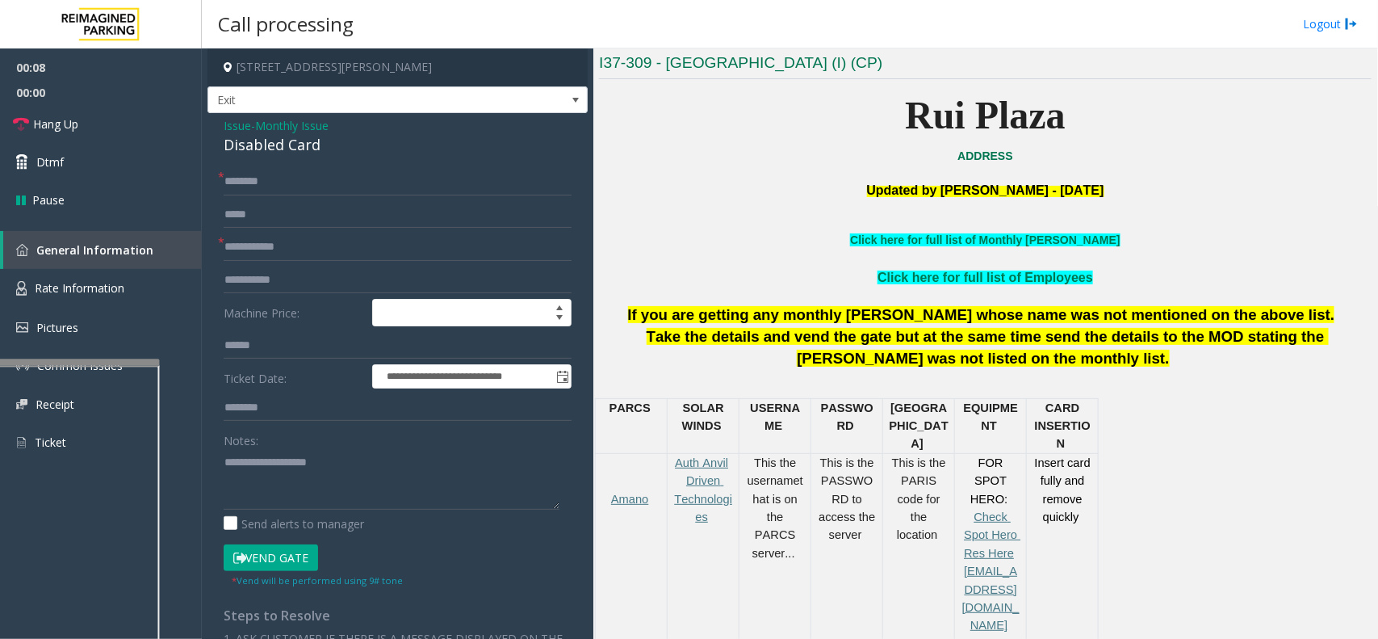
scroll to position [605, 0]
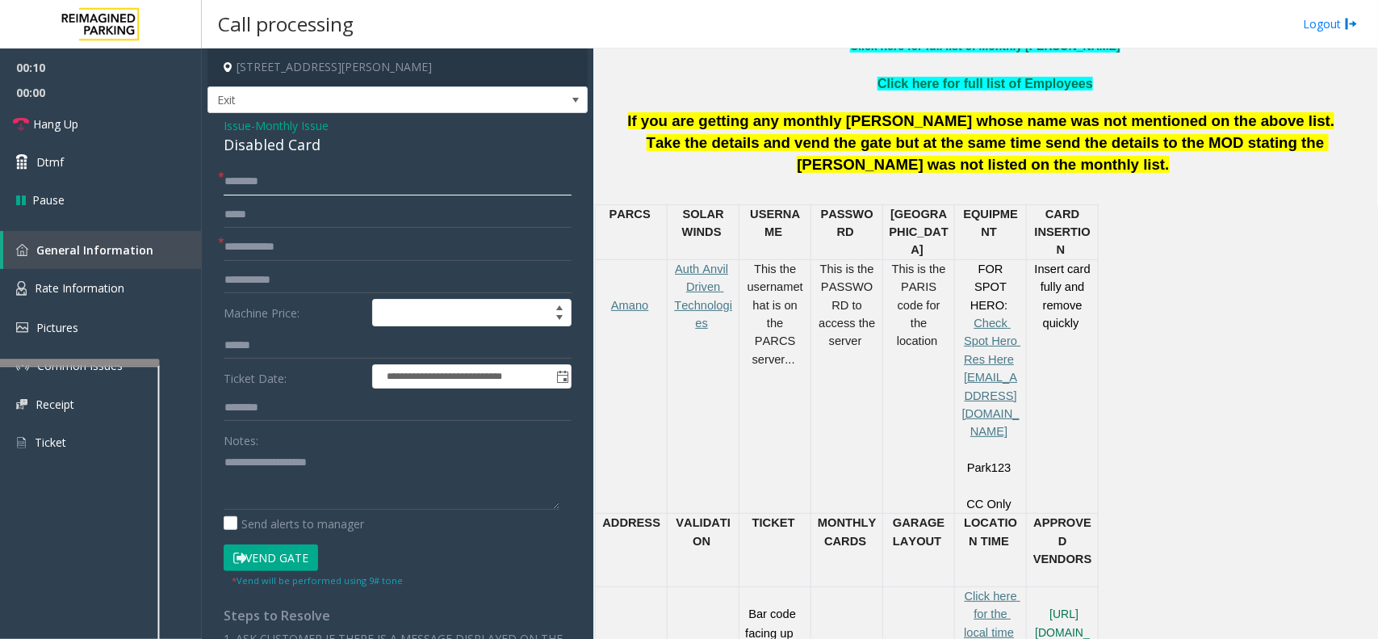
click at [312, 172] on input "text" at bounding box center [398, 181] width 348 height 27
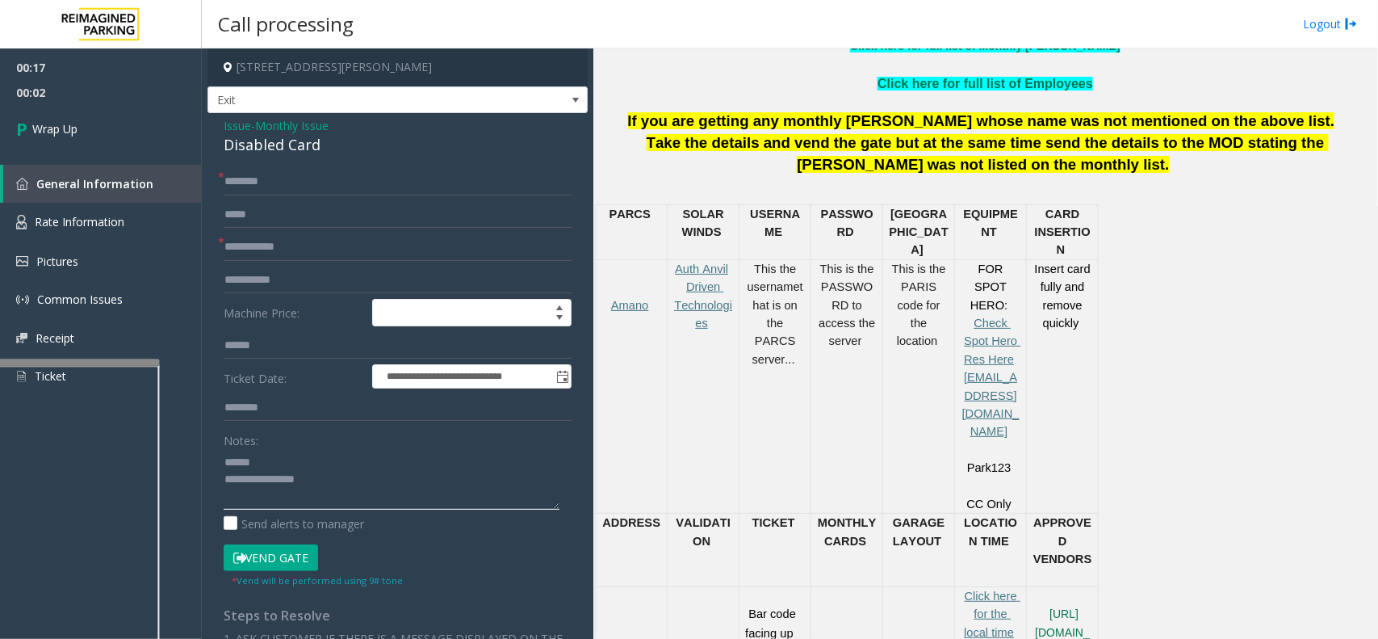
type textarea "**********"
click at [230, 186] on input "text" at bounding box center [398, 181] width 348 height 27
type input "**"
click at [238, 246] on input "text" at bounding box center [398, 246] width 348 height 27
type input "**"
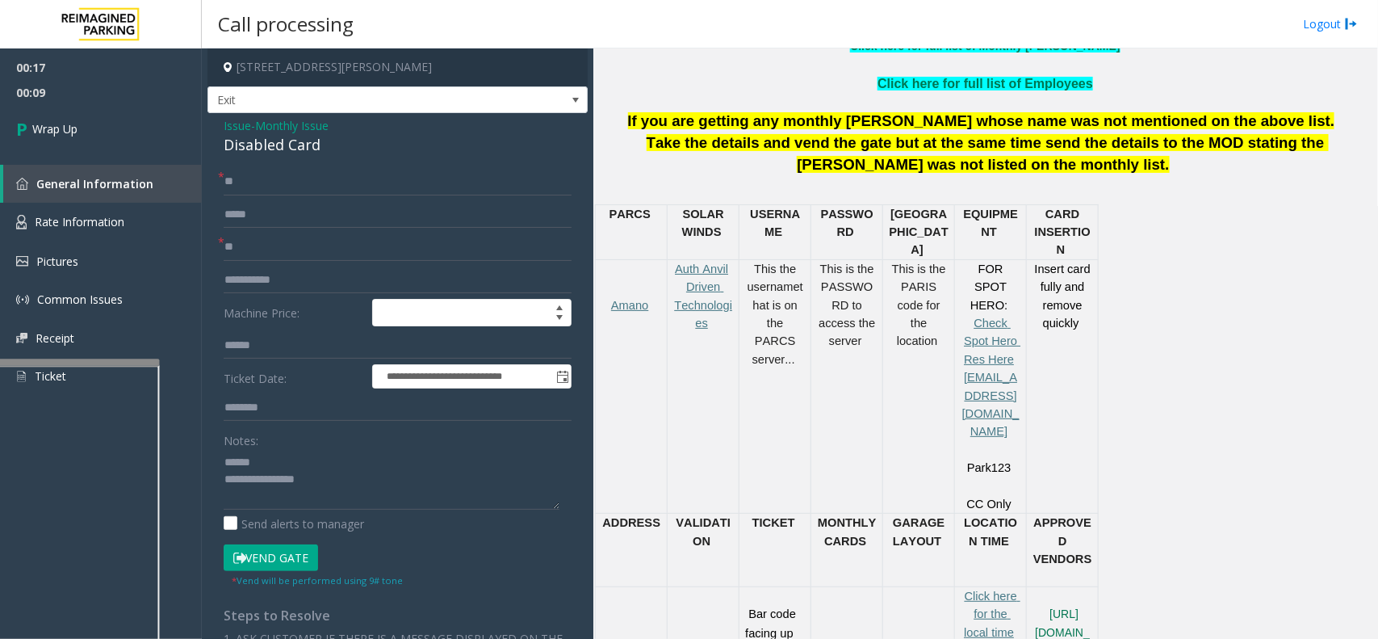
click at [246, 145] on div "Disabled Card" at bounding box center [398, 145] width 348 height 22
drag, startPoint x: 246, startPoint y: 145, endPoint x: 301, endPoint y: 138, distance: 55.4
click at [301, 138] on div "Disabled Card" at bounding box center [398, 145] width 348 height 22
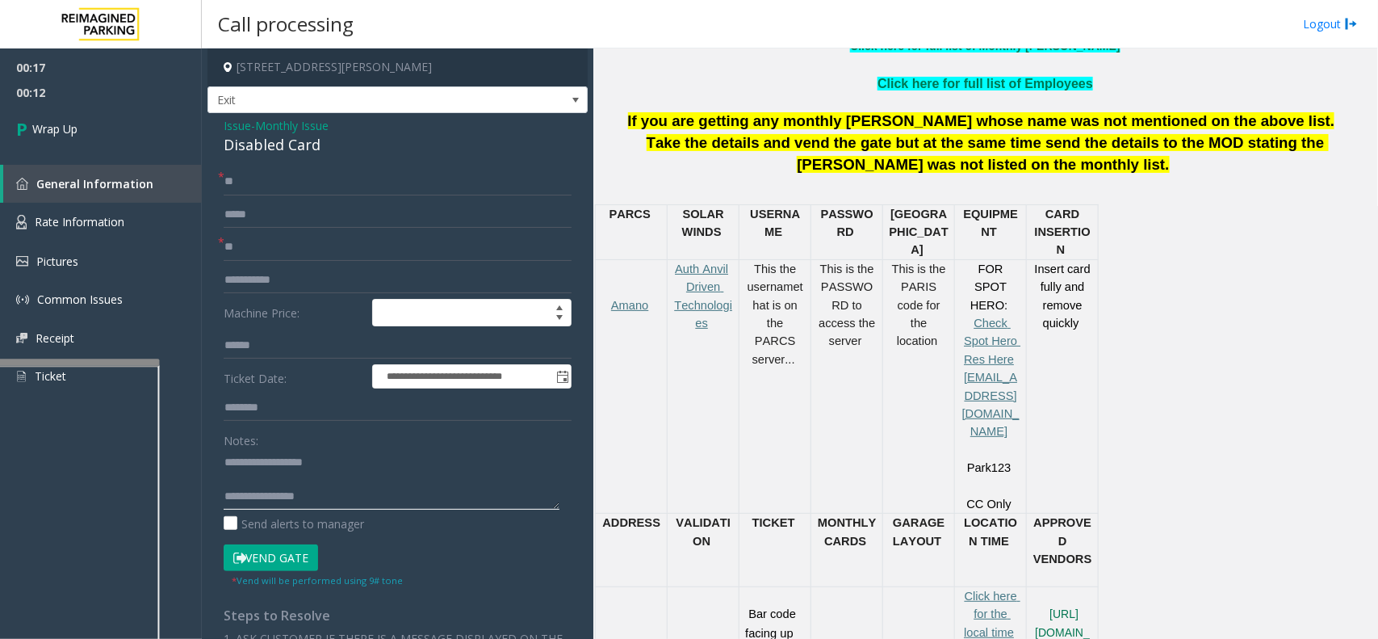
click at [308, 498] on textarea at bounding box center [392, 479] width 336 height 61
type textarea "**********"
click at [119, 145] on link "Wrap Up" at bounding box center [101, 129] width 202 height 48
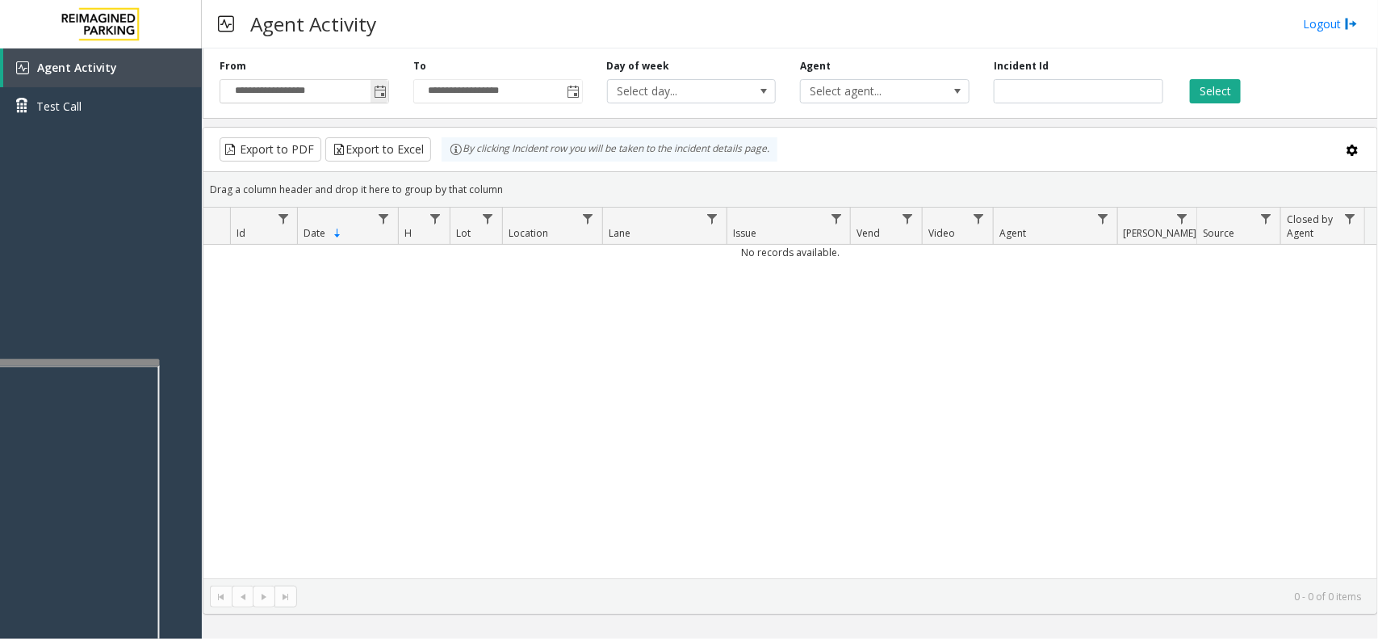
click at [382, 85] on span "Toggle popup" at bounding box center [380, 91] width 18 height 26
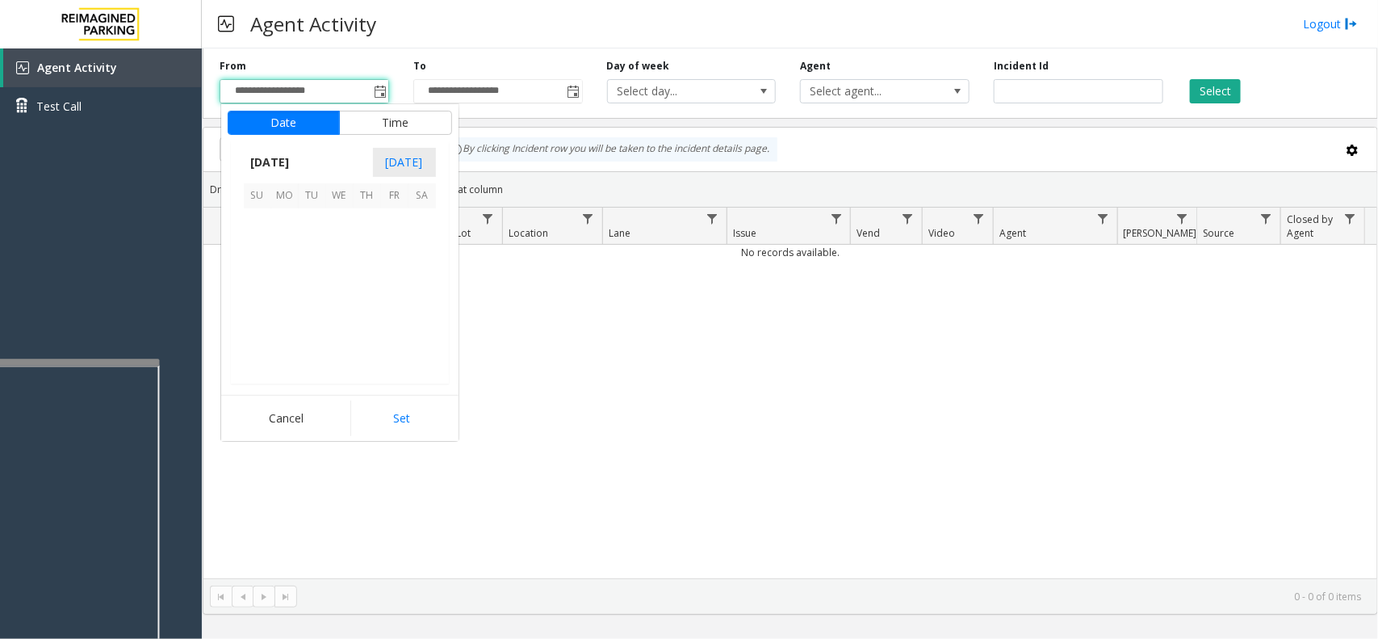
scroll to position [289795, 0]
click at [329, 239] on span "8" at bounding box center [339, 250] width 27 height 27
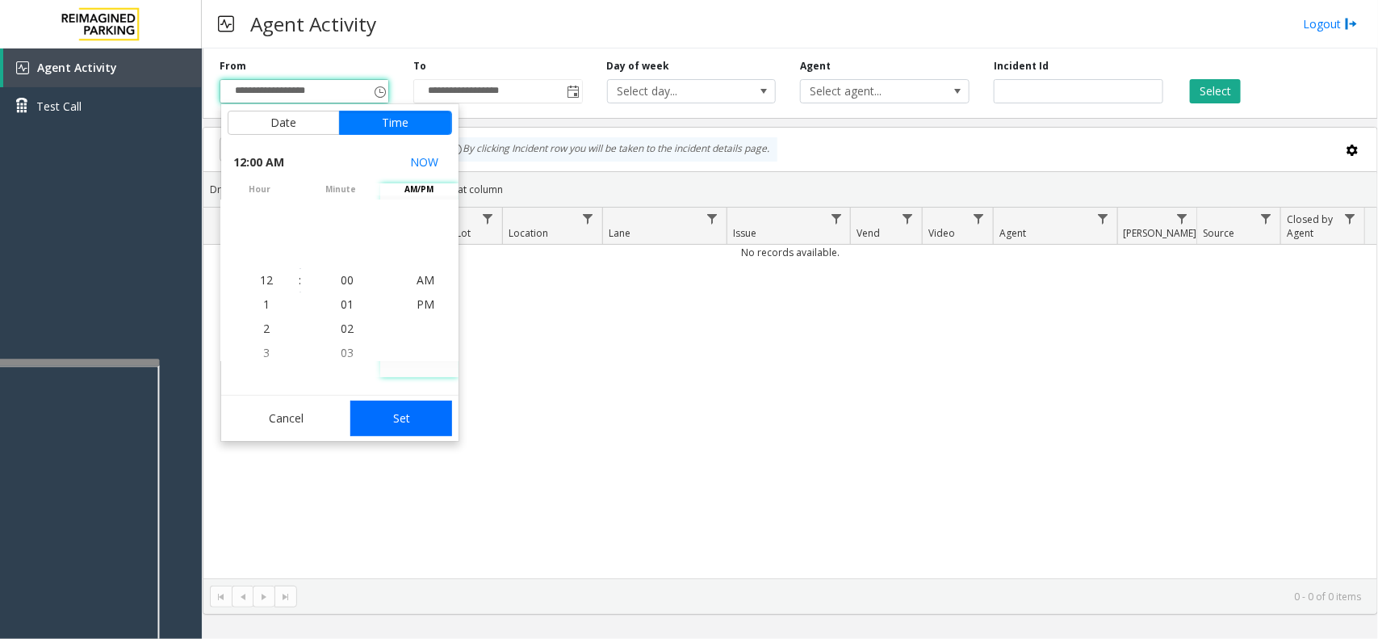
click at [396, 417] on button "Set" at bounding box center [401, 418] width 102 height 36
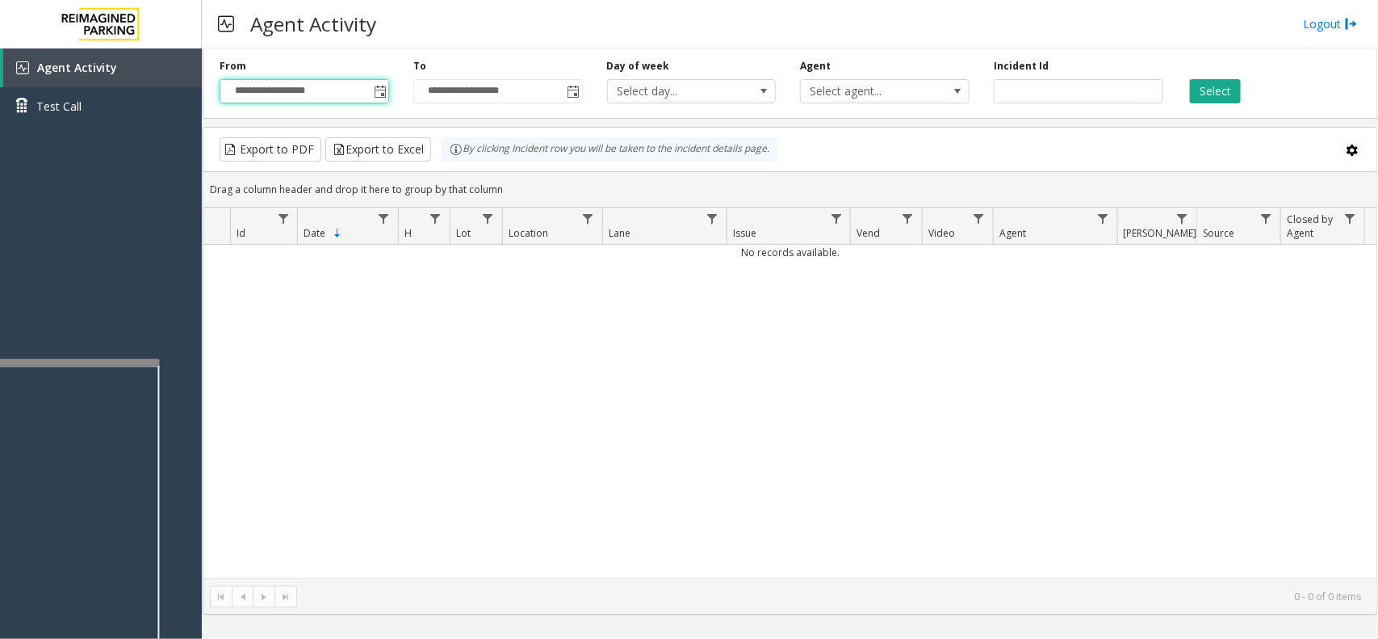
type input "**********"
click at [1228, 89] on button "Select" at bounding box center [1215, 91] width 51 height 24
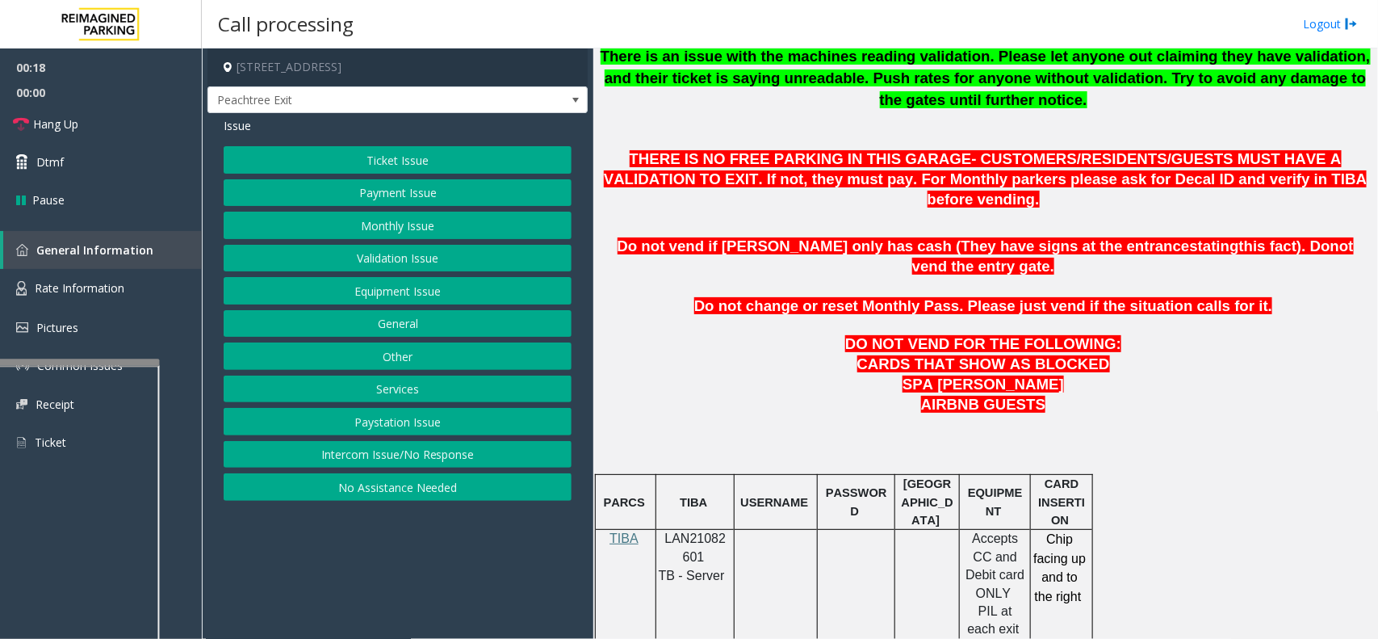
scroll to position [706, 0]
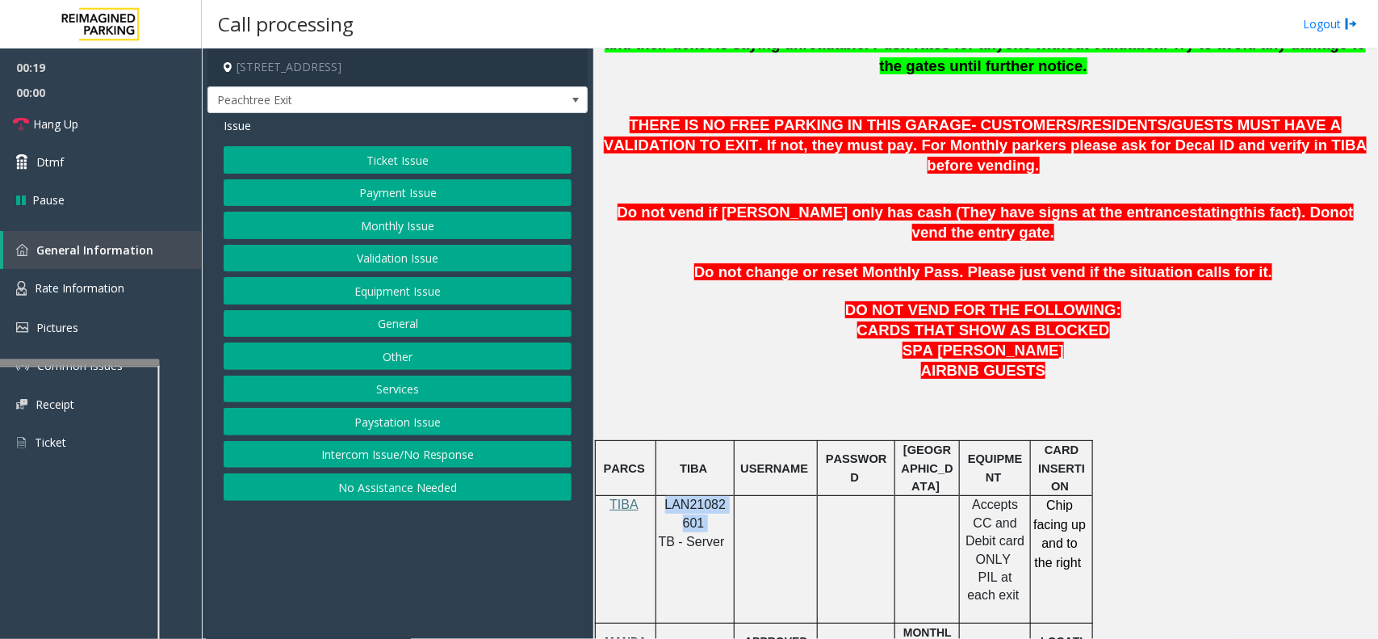
drag, startPoint x: 704, startPoint y: 477, endPoint x: 660, endPoint y: 469, distance: 45.1
click at [660, 496] on div "LAN21082601 TB - Server" at bounding box center [694, 523] width 77 height 55
copy p "LAN21082601"
click at [82, 124] on link "Hang Up" at bounding box center [101, 124] width 202 height 38
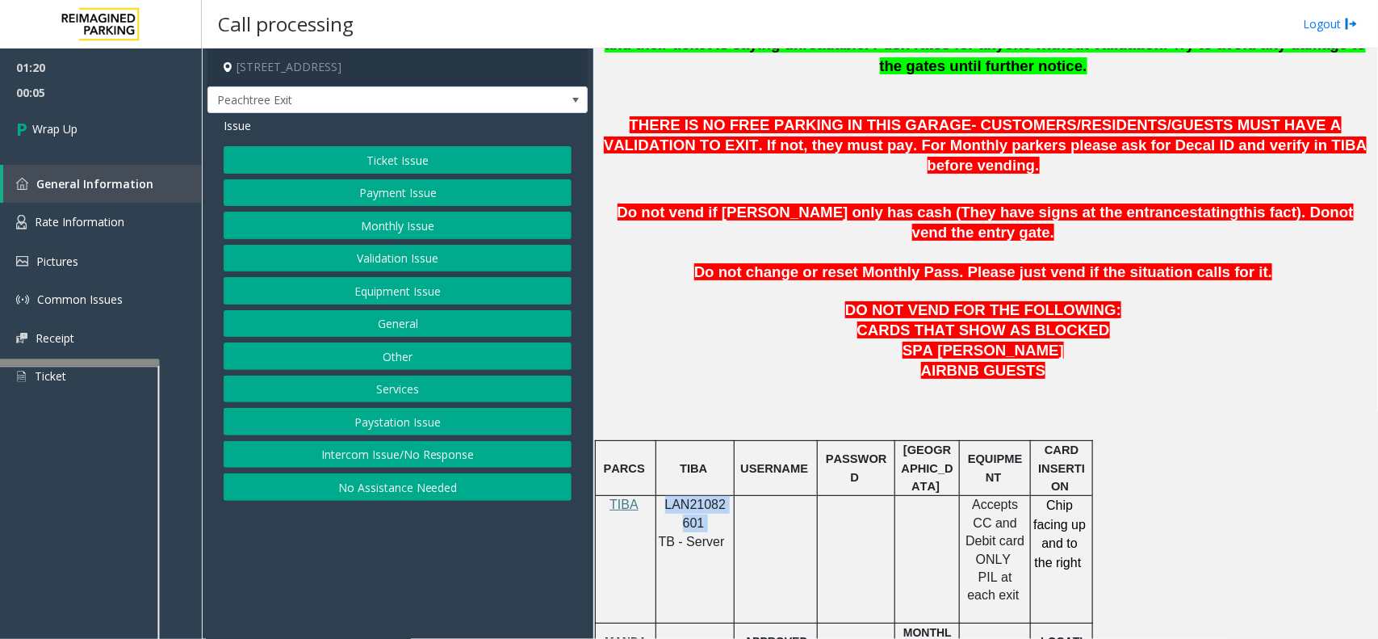
click at [408, 289] on button "Equipment Issue" at bounding box center [398, 290] width 348 height 27
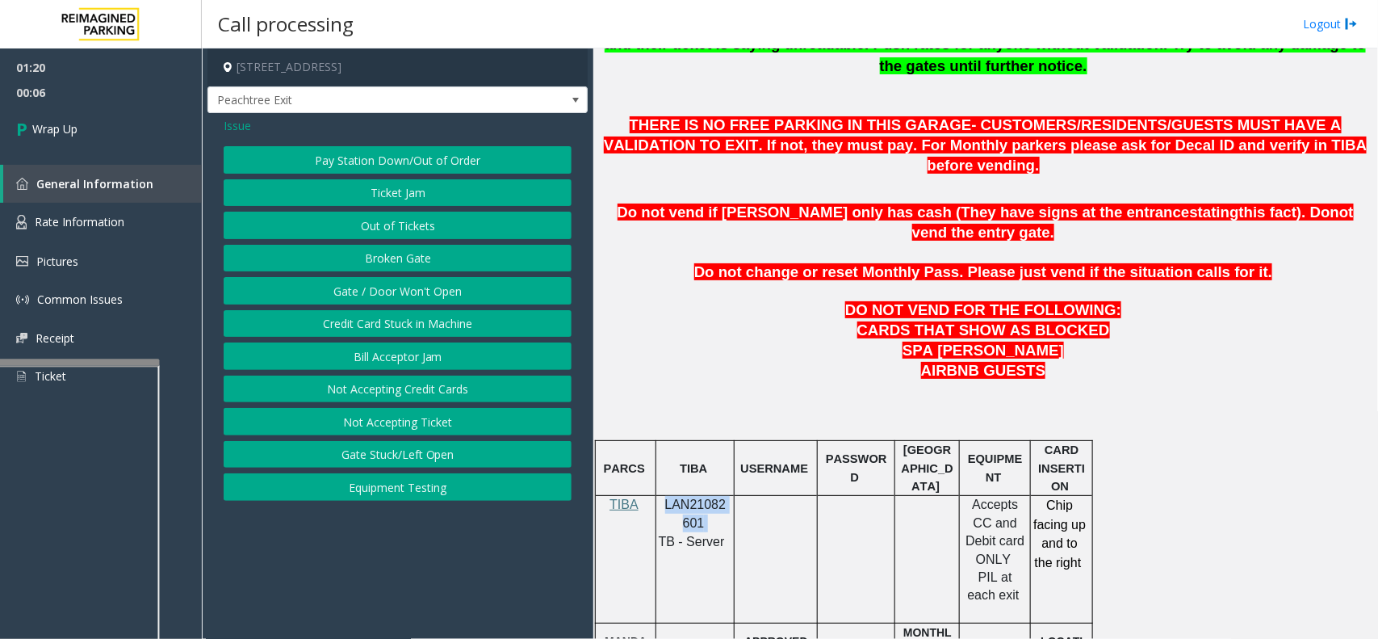
click at [405, 291] on button "Gate / Door Won't Open" at bounding box center [398, 290] width 348 height 27
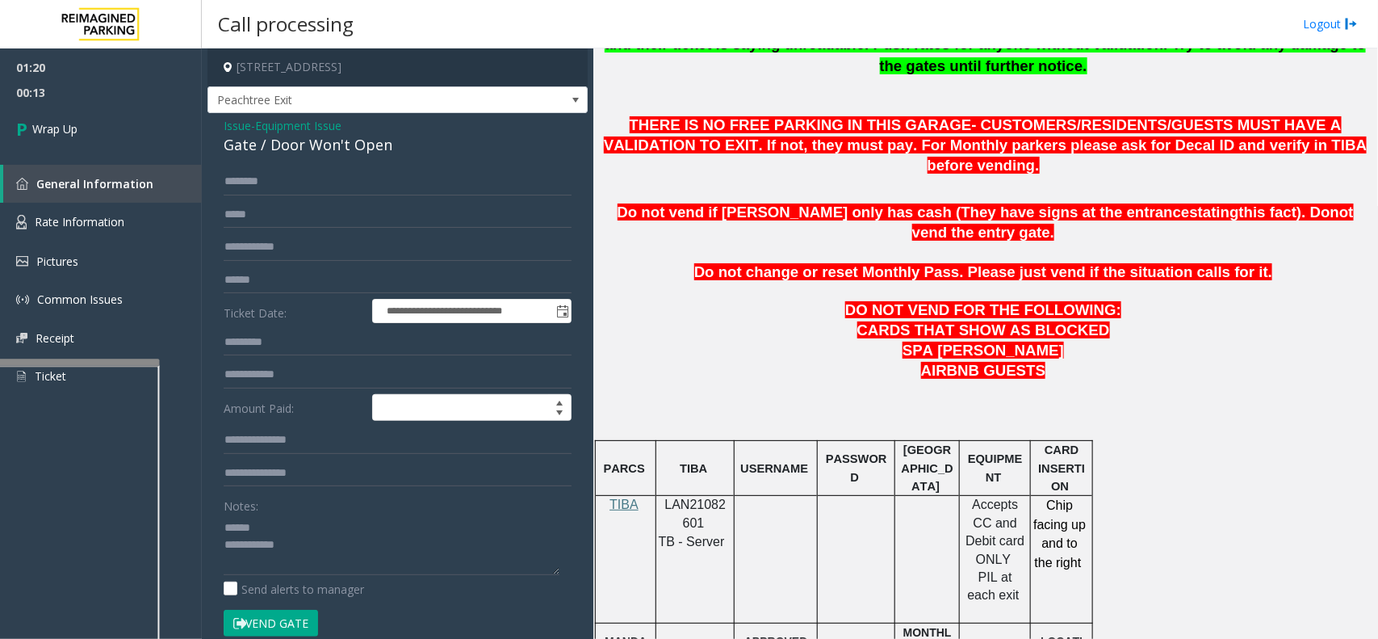
click at [250, 150] on div "Gate / Door Won't Open" at bounding box center [398, 145] width 348 height 22
click at [250, 149] on div "Gate / Door Won't Open" at bounding box center [398, 145] width 348 height 22
click at [251, 143] on div "Gate / Door Won't Open" at bounding box center [398, 145] width 348 height 22
click at [251, 142] on div "Gate / Door Won't Open" at bounding box center [398, 145] width 348 height 22
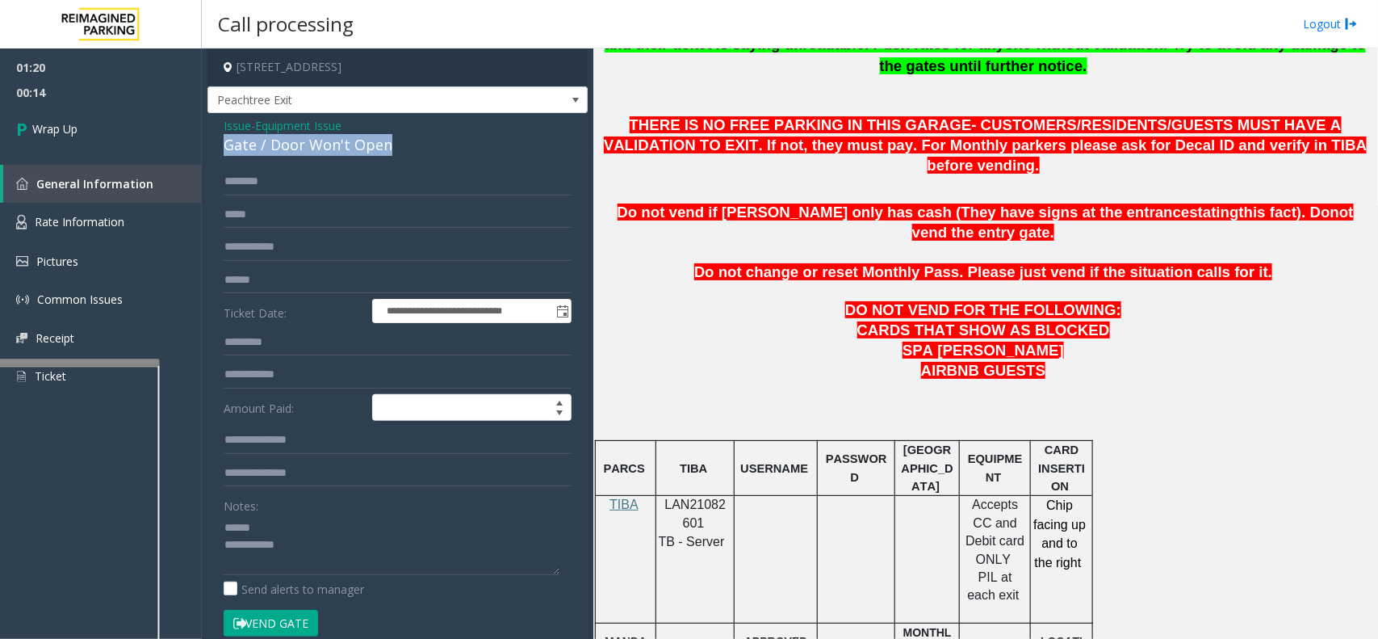
click at [251, 142] on div "Gate / Door Won't Open" at bounding box center [398, 145] width 348 height 22
drag, startPoint x: 251, startPoint y: 142, endPoint x: 323, endPoint y: 140, distance: 71.9
click at [323, 140] on div "Gate / Door Won't Open" at bounding box center [398, 145] width 348 height 22
click at [321, 561] on textarea at bounding box center [392, 544] width 336 height 61
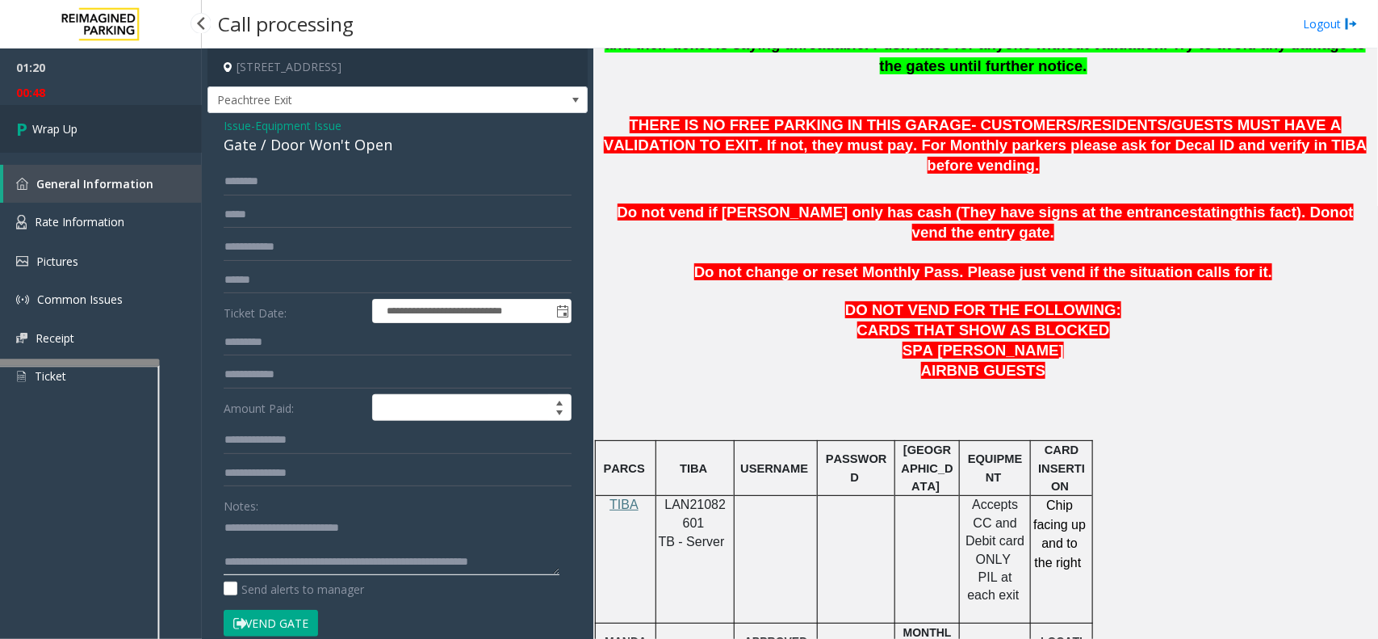
type textarea "**********"
click at [34, 115] on link "Wrap Up" at bounding box center [101, 129] width 202 height 48
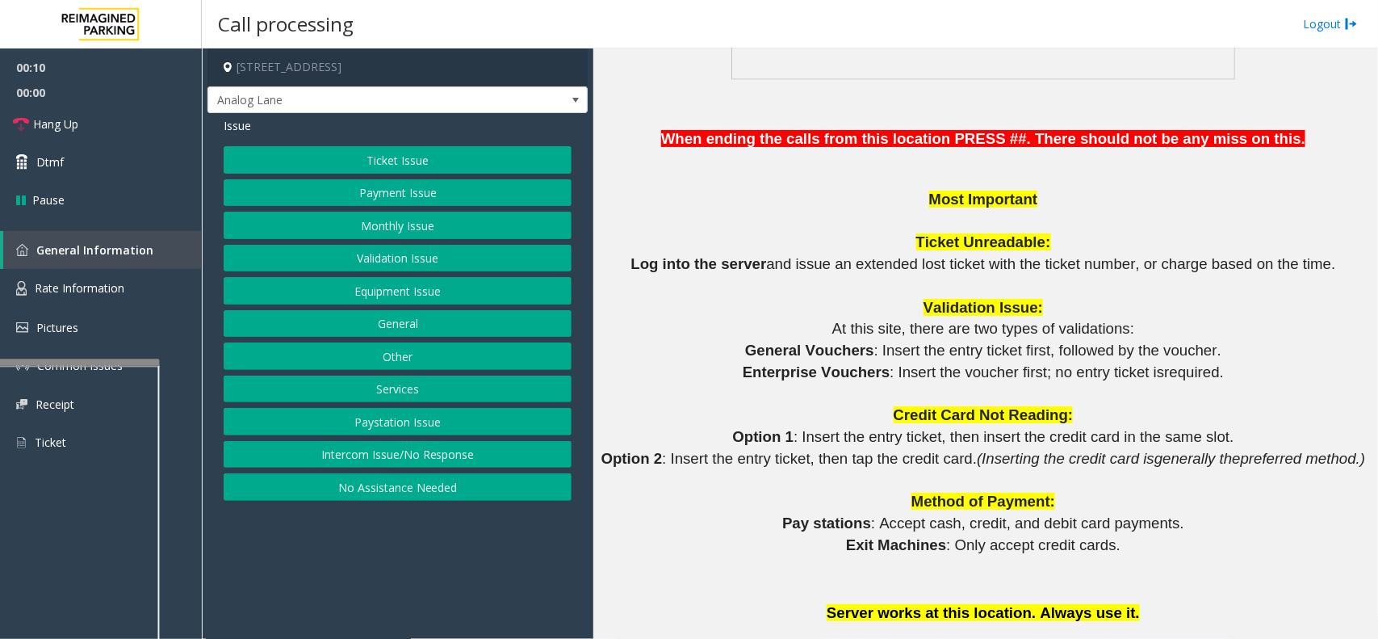
scroll to position [1312, 0]
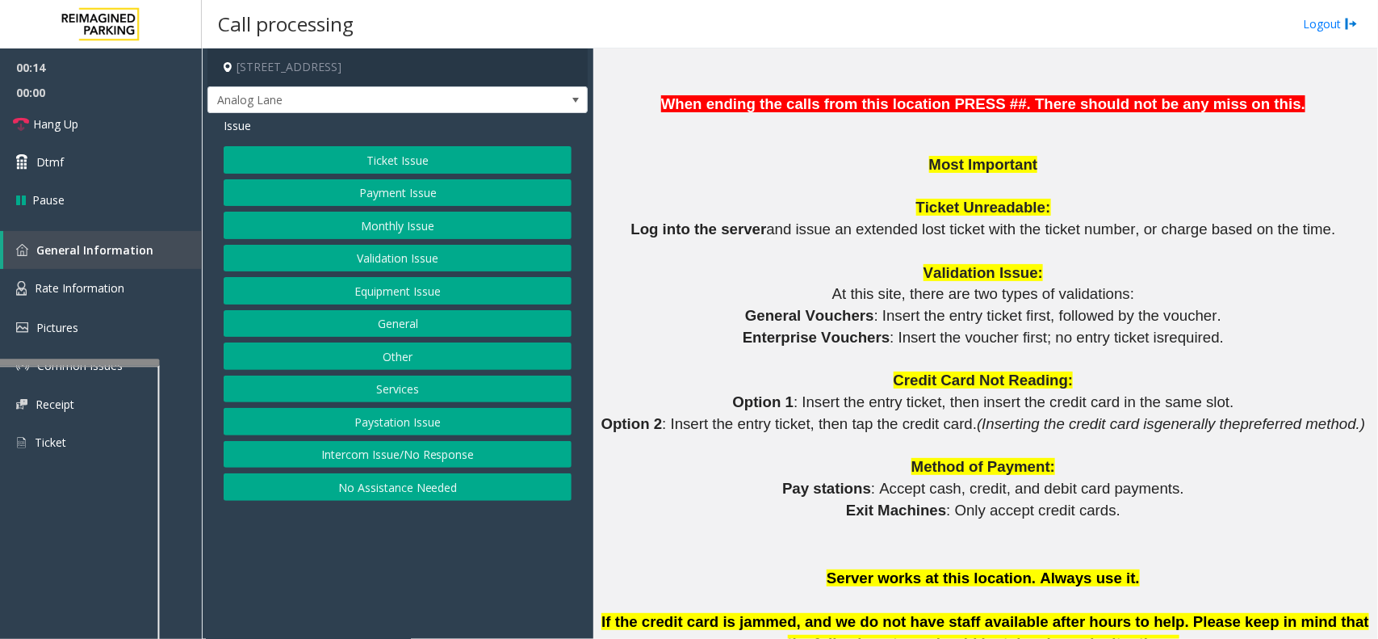
click at [474, 453] on button "Intercom Issue/No Response" at bounding box center [398, 454] width 348 height 27
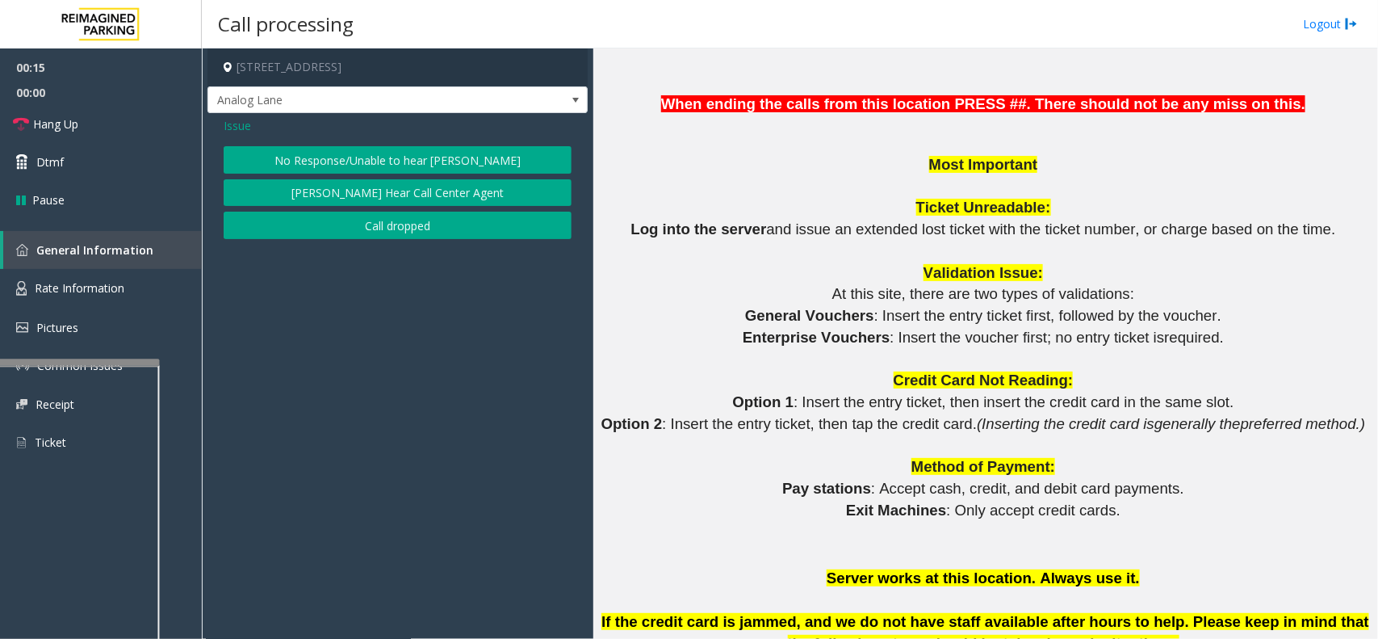
click at [390, 155] on button "No Response/Unable to hear [PERSON_NAME]" at bounding box center [398, 159] width 348 height 27
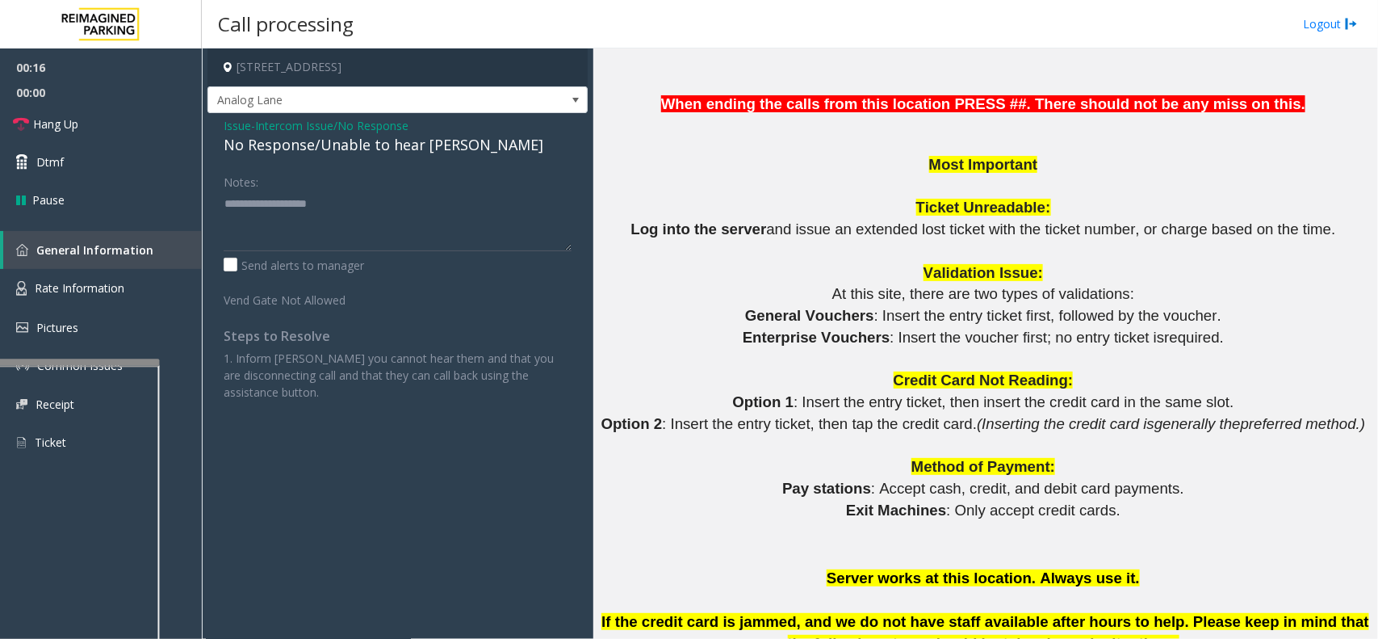
click at [362, 150] on div "No Response/Unable to hear [PERSON_NAME]" at bounding box center [398, 145] width 348 height 22
drag, startPoint x: 362, startPoint y: 150, endPoint x: 434, endPoint y: 145, distance: 72.0
click at [434, 145] on div "No Response/Unable to hear [PERSON_NAME]" at bounding box center [398, 145] width 348 height 22
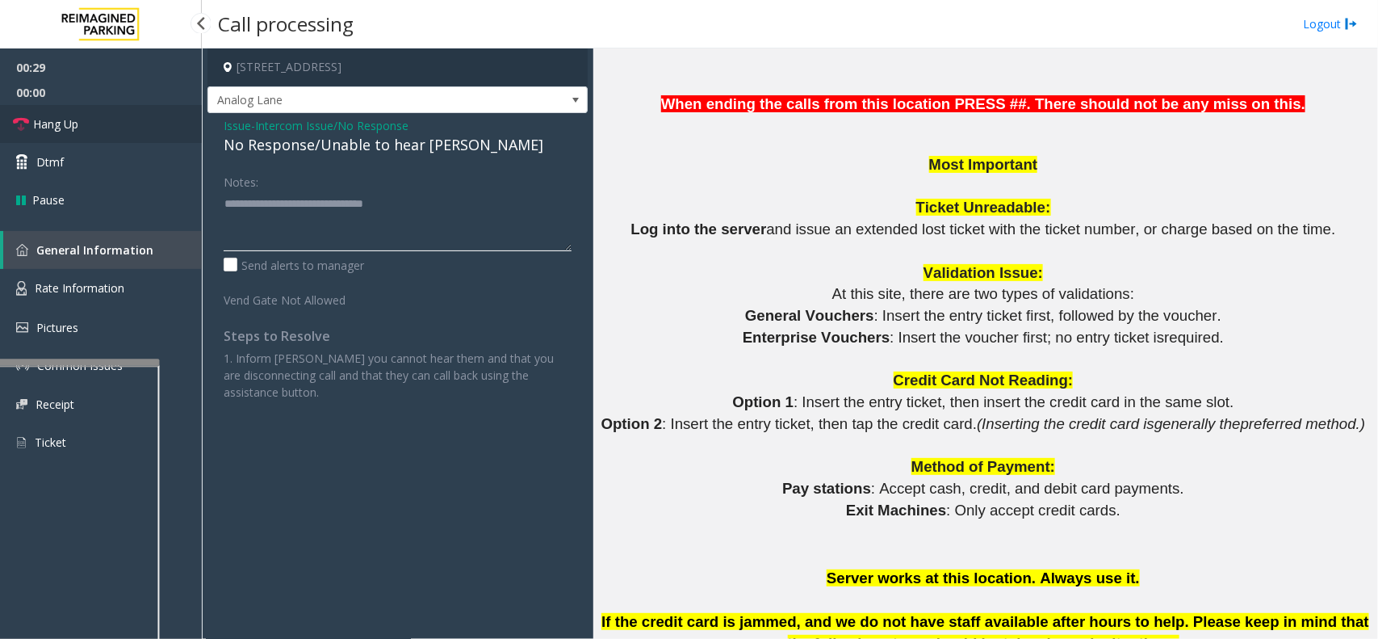
type textarea "**********"
click at [85, 126] on link "Hang Up" at bounding box center [101, 124] width 202 height 38
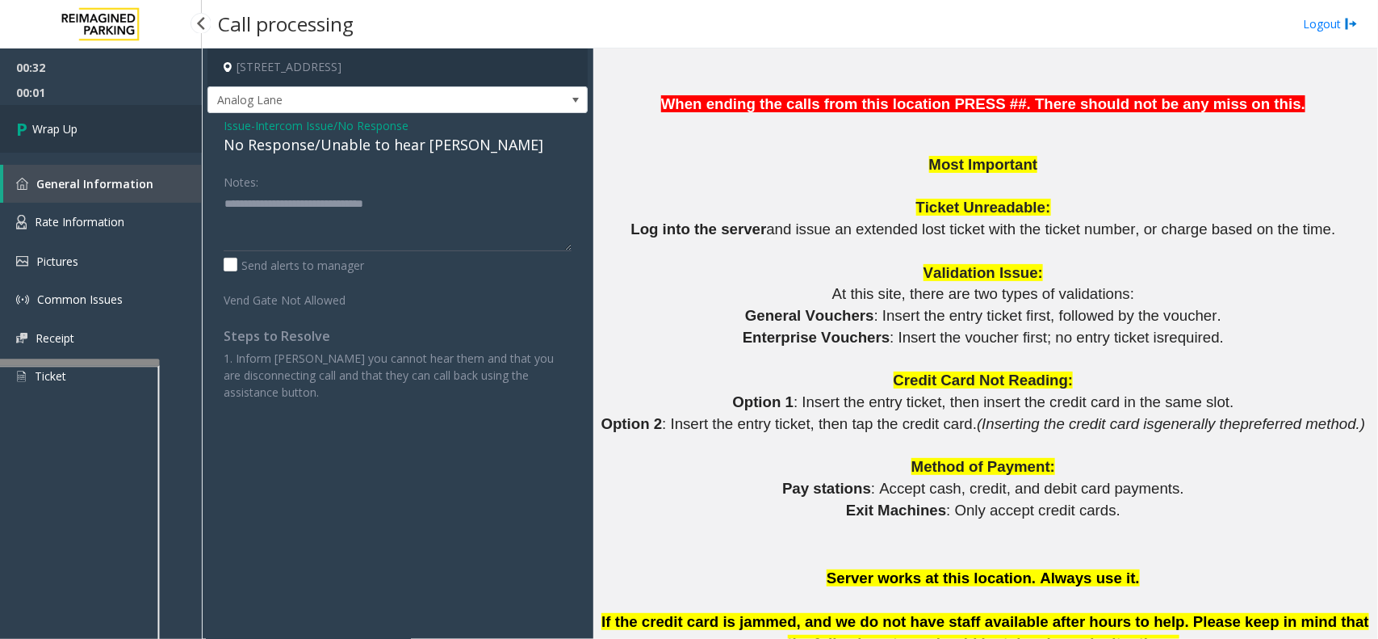
click at [85, 126] on link "Wrap Up" at bounding box center [101, 129] width 202 height 48
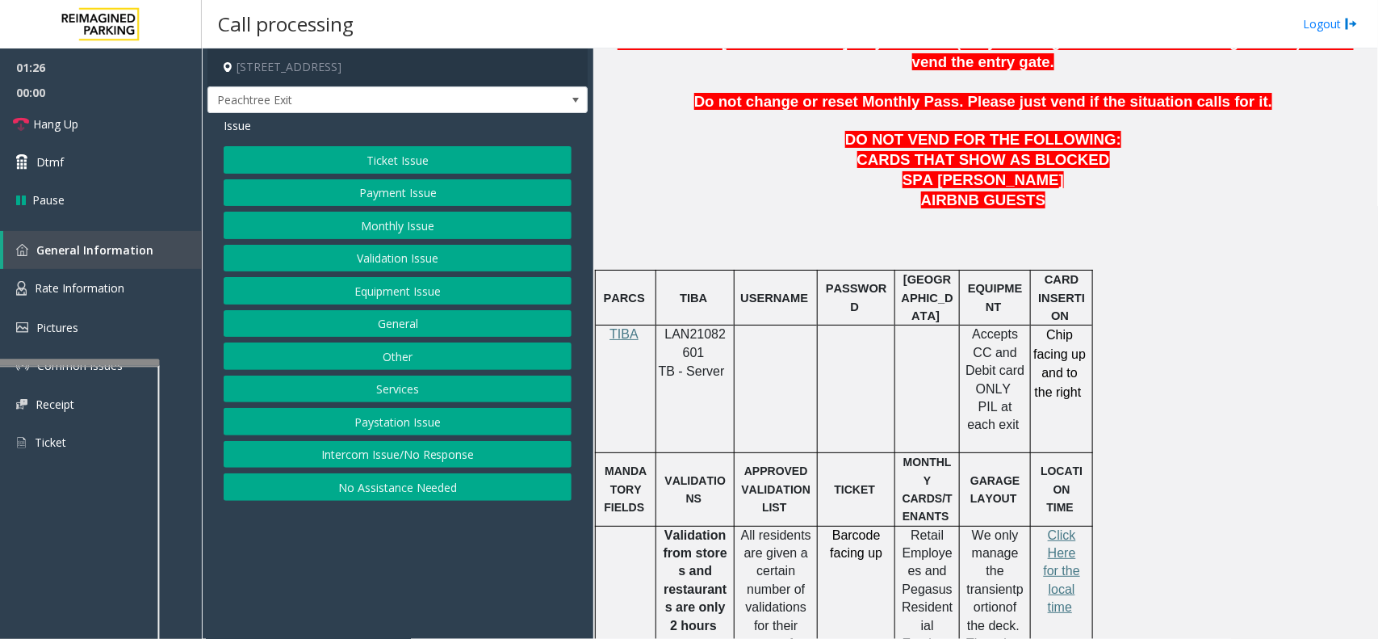
scroll to position [908, 0]
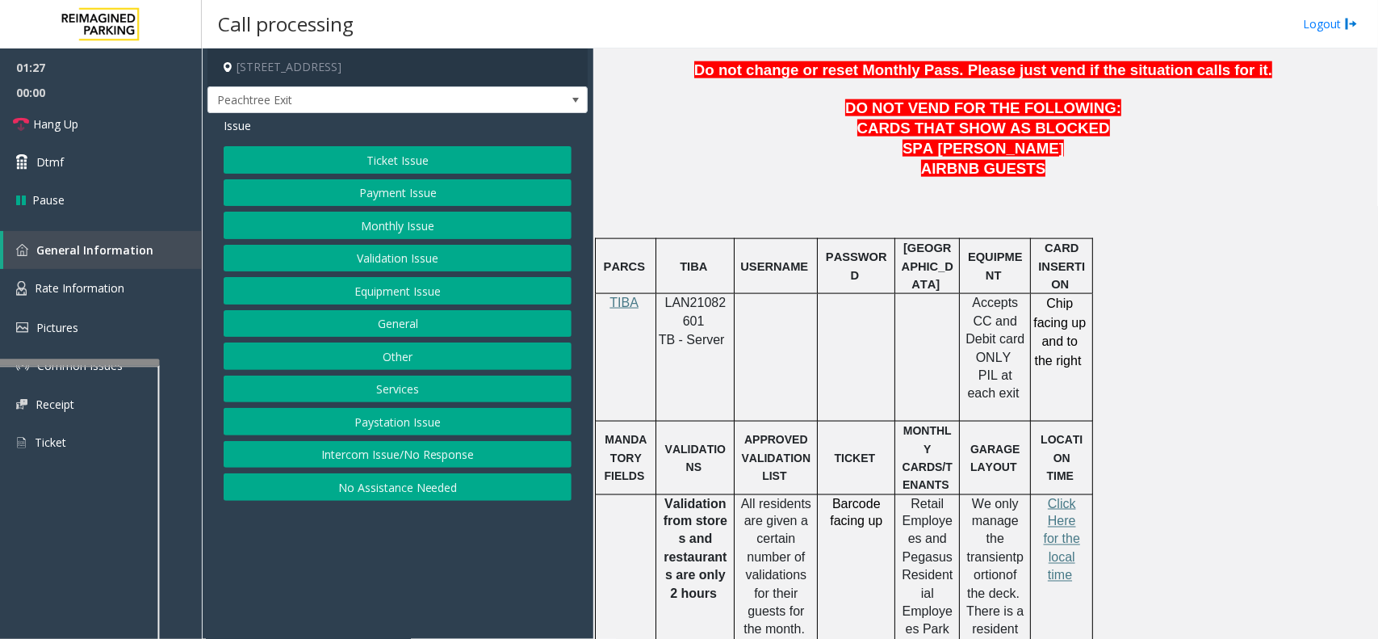
click at [378, 191] on button "Payment Issue" at bounding box center [398, 192] width 348 height 27
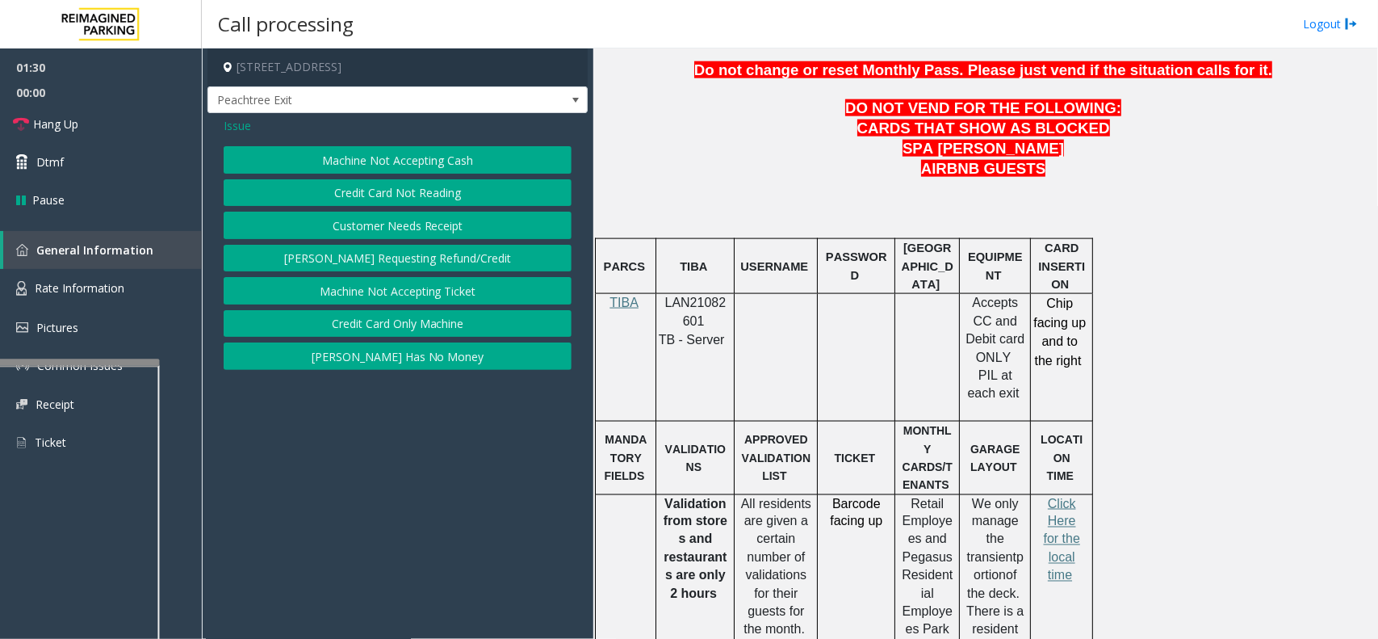
click at [412, 323] on button "Credit Card Only Machine" at bounding box center [398, 323] width 348 height 27
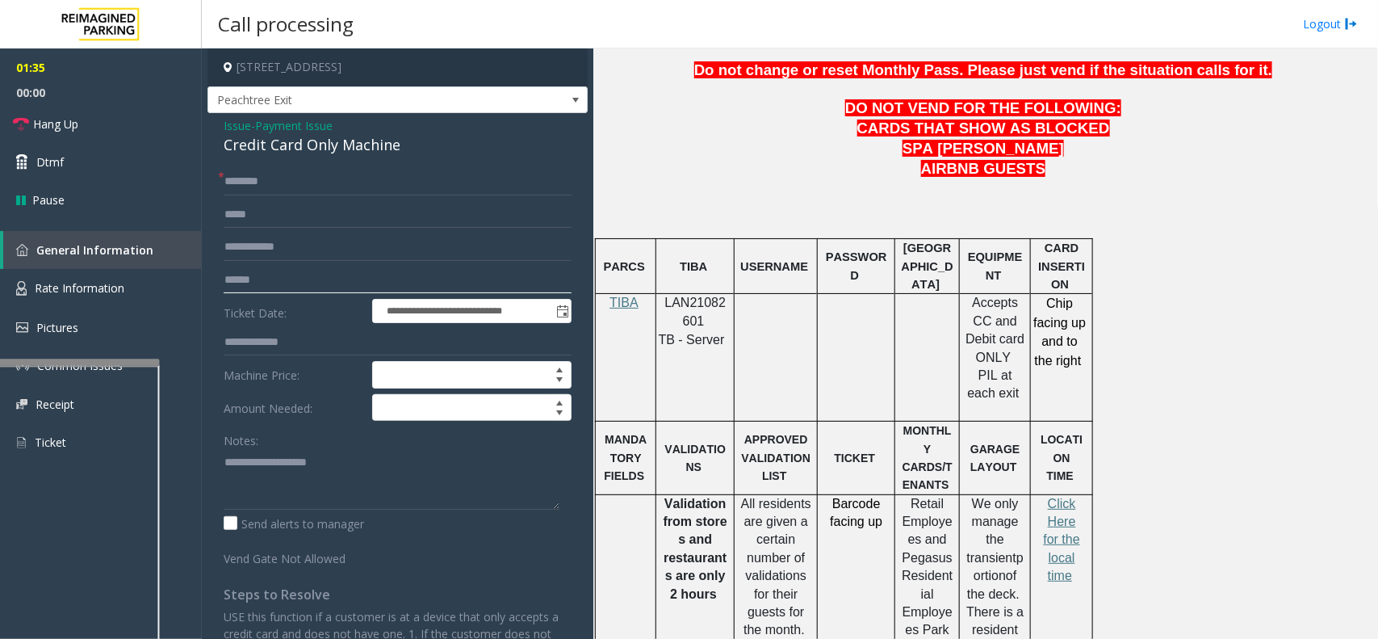
click at [280, 280] on input "text" at bounding box center [398, 279] width 348 height 27
click at [95, 271] on link "Rate Information" at bounding box center [101, 289] width 202 height 40
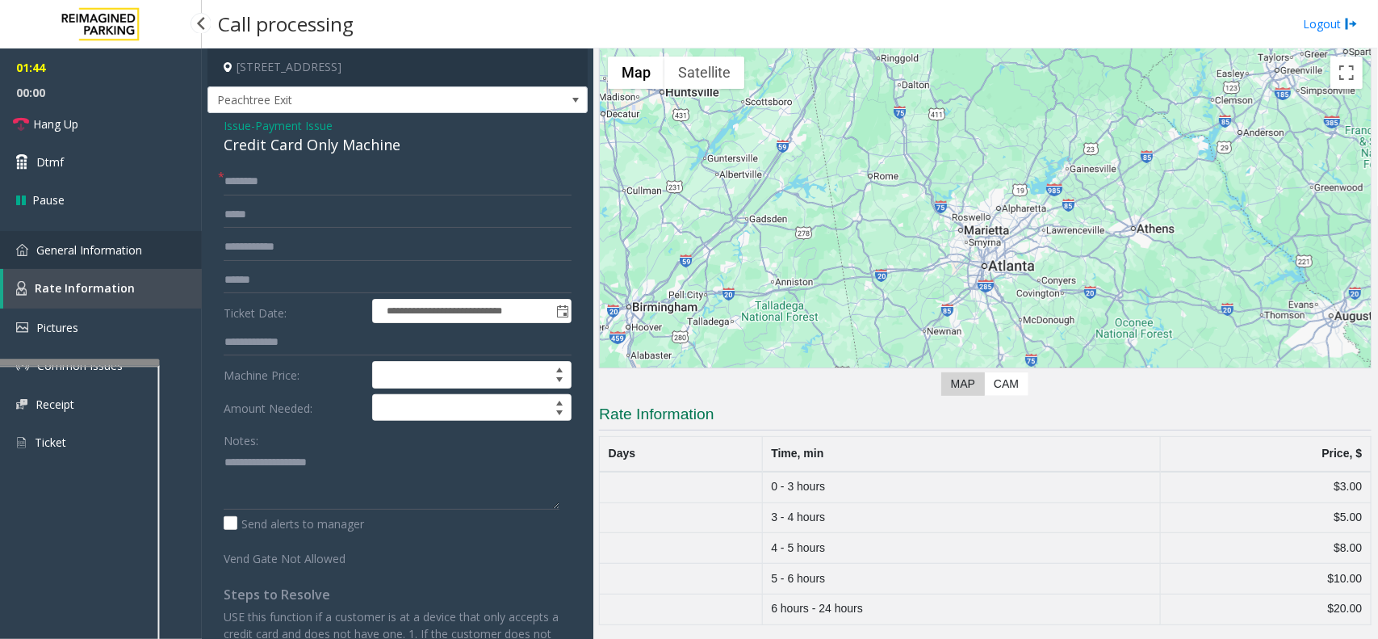
click at [147, 248] on link "General Information" at bounding box center [101, 250] width 202 height 38
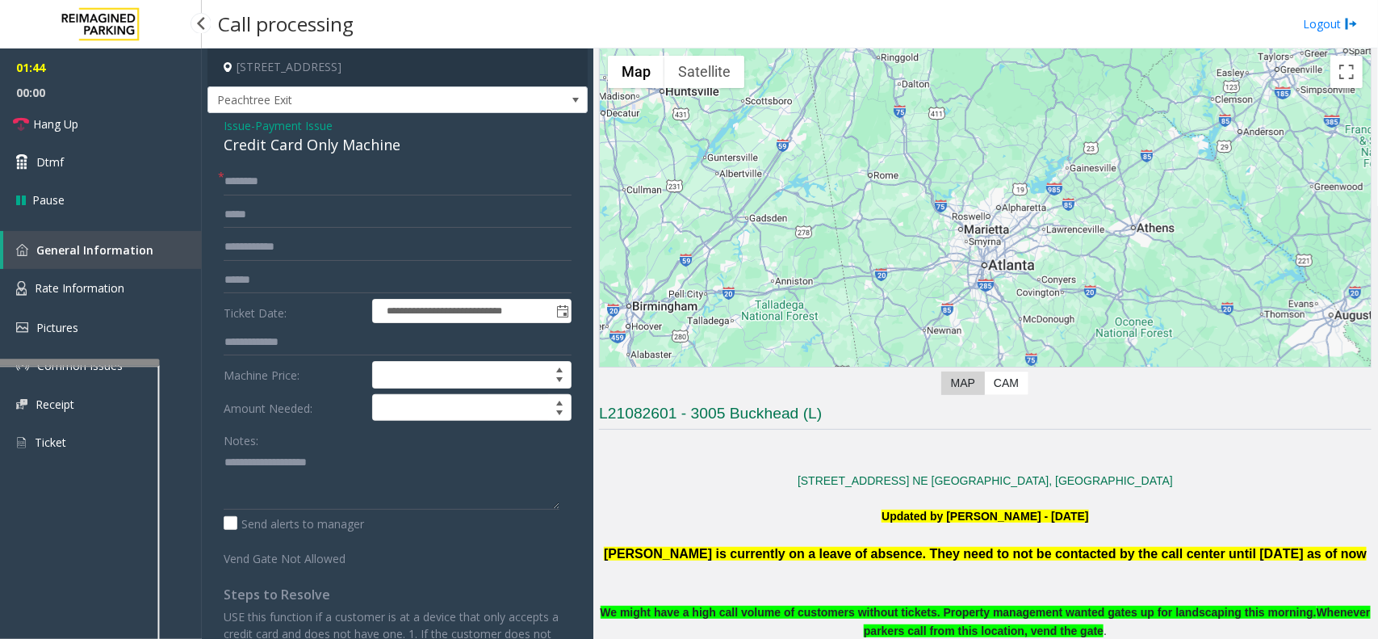
scroll to position [908, 0]
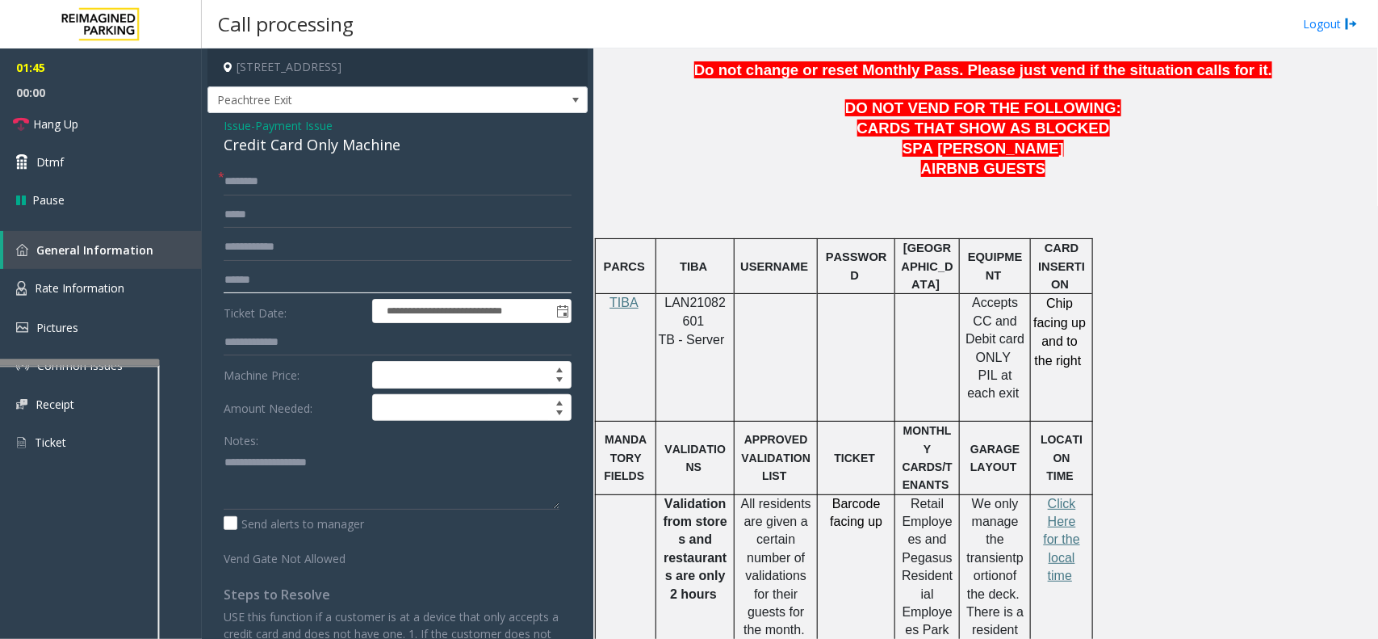
click at [261, 281] on input "text" at bounding box center [398, 279] width 348 height 27
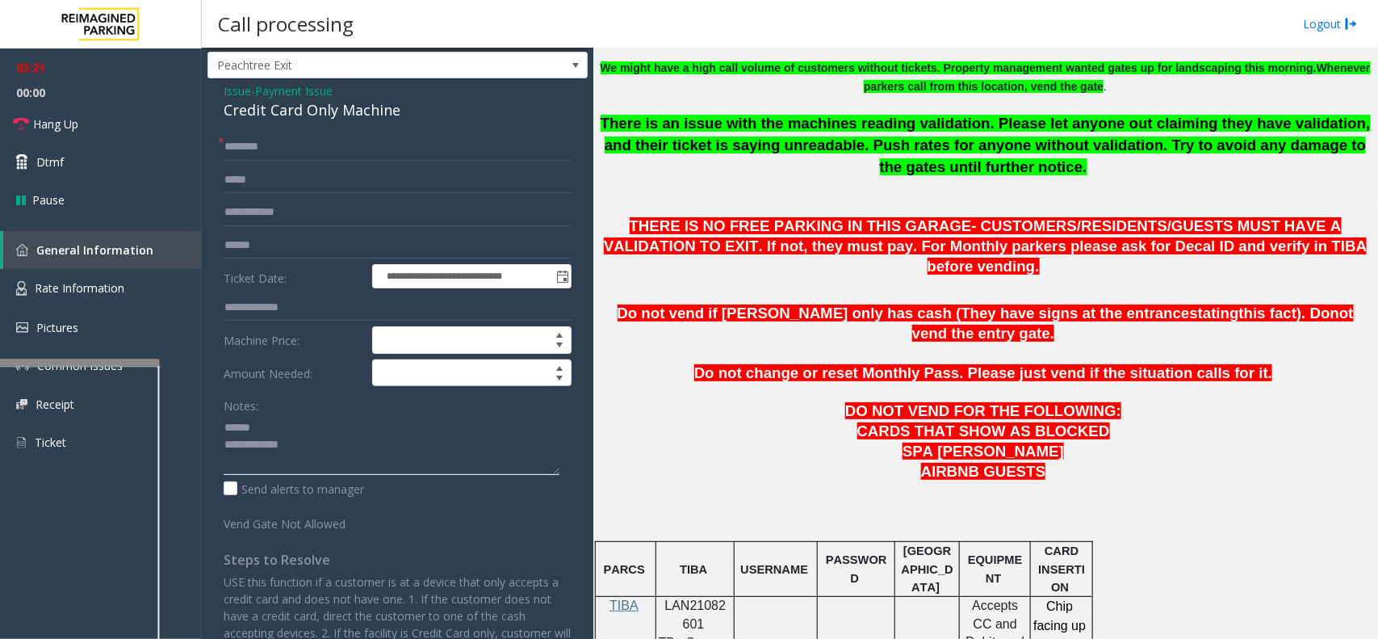
scroll to position [0, 0]
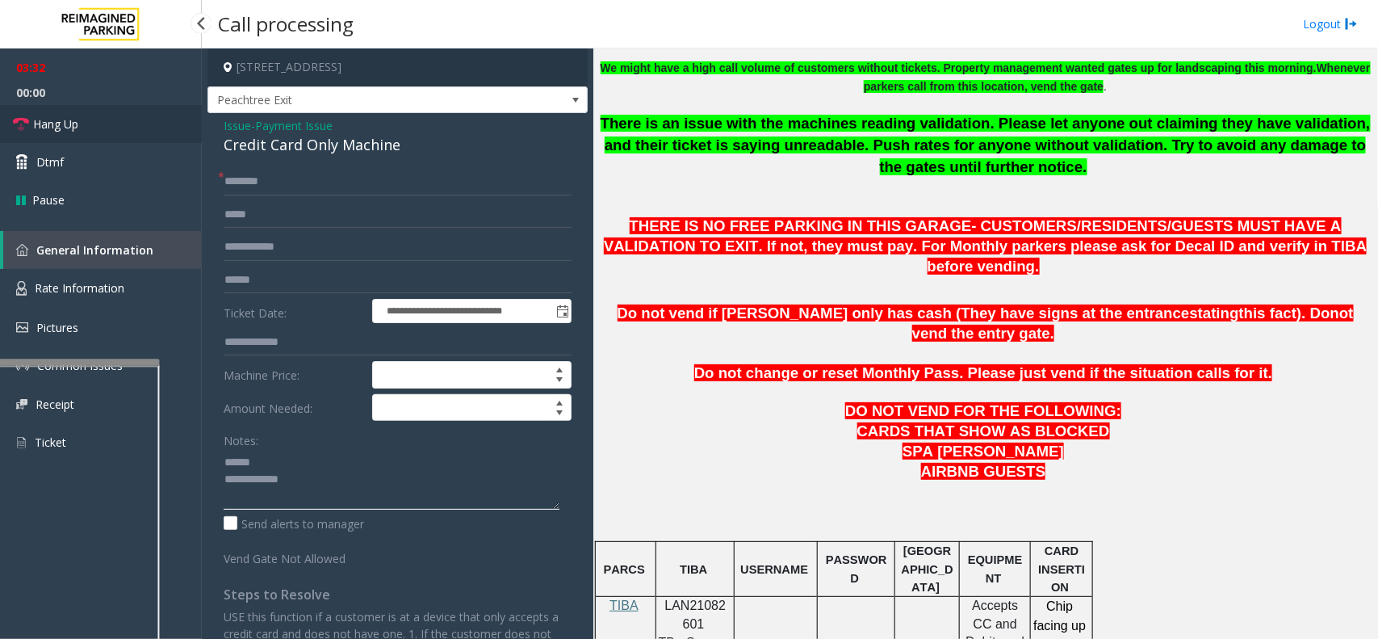
type textarea "**********"
click at [117, 122] on link "Hang Up" at bounding box center [101, 124] width 202 height 38
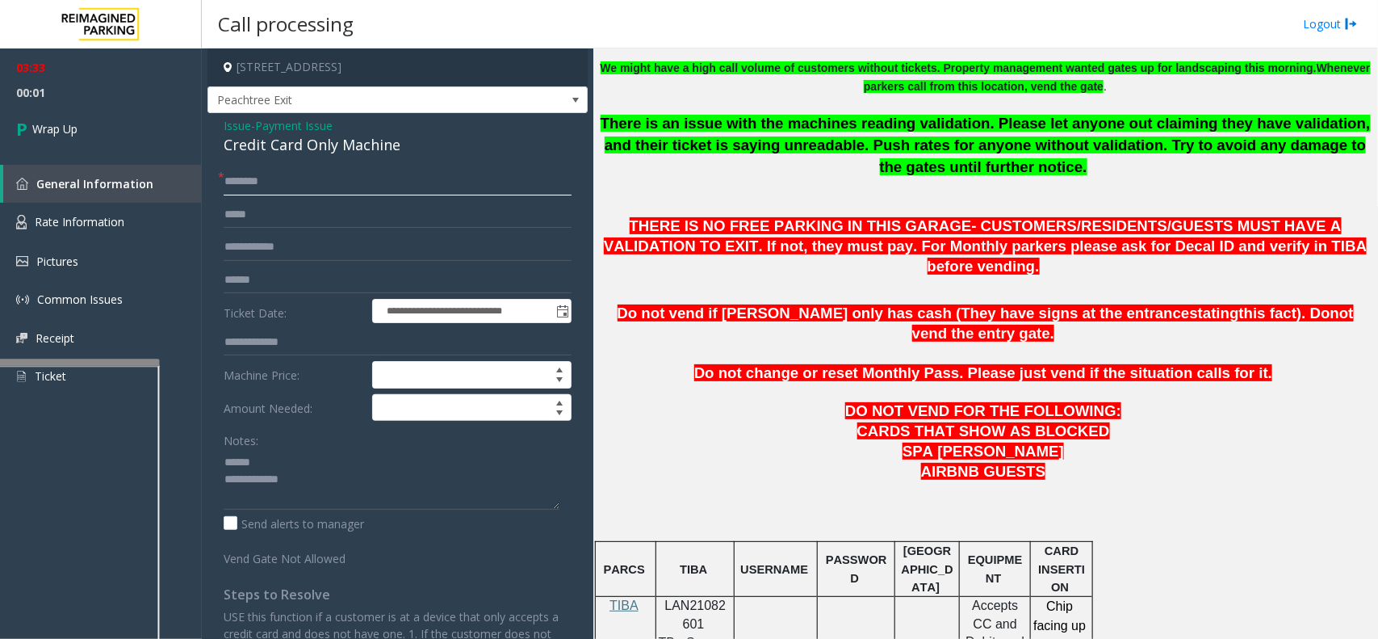
click at [254, 178] on input "text" at bounding box center [398, 181] width 348 height 27
type input "**"
click at [281, 146] on div "Credit Card Only Machine" at bounding box center [398, 145] width 348 height 22
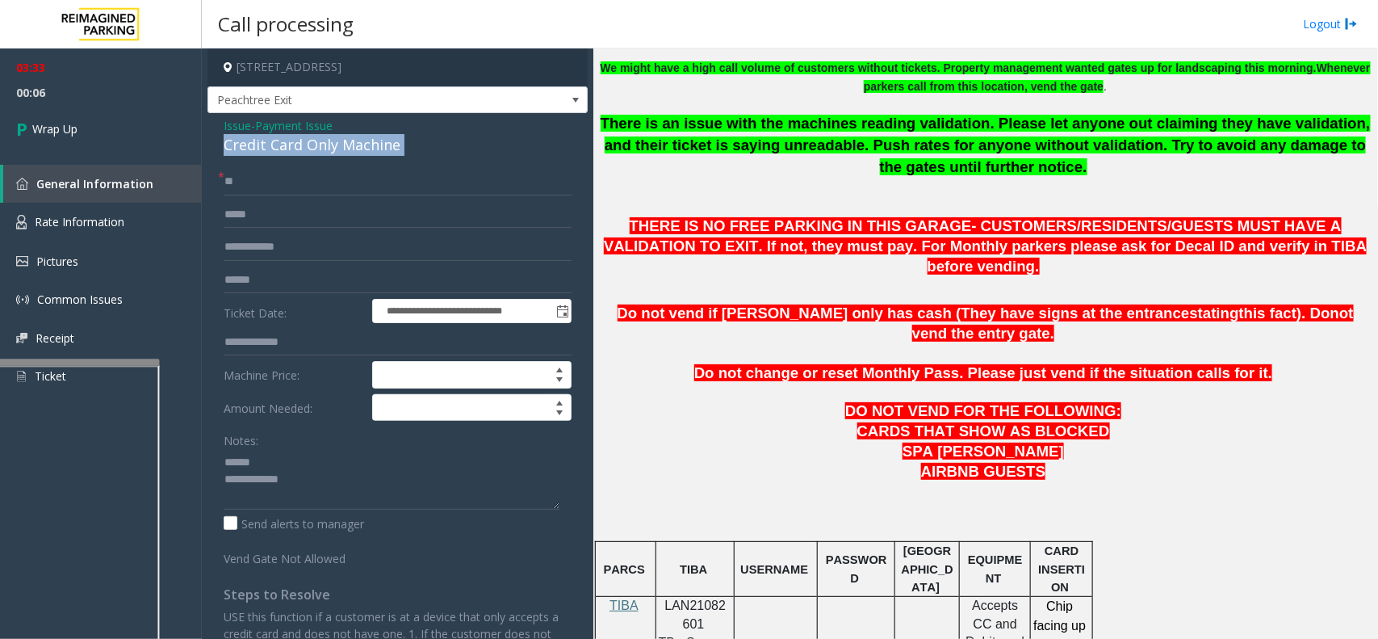
click at [281, 146] on div "Credit Card Only Machine" at bounding box center [398, 145] width 348 height 22
drag, startPoint x: 281, startPoint y: 146, endPoint x: 325, endPoint y: 144, distance: 44.5
click at [325, 144] on div "Credit Card Only Machine" at bounding box center [398, 145] width 348 height 22
type textarea "**********"
click at [236, 129] on span "Issue" at bounding box center [237, 125] width 27 height 17
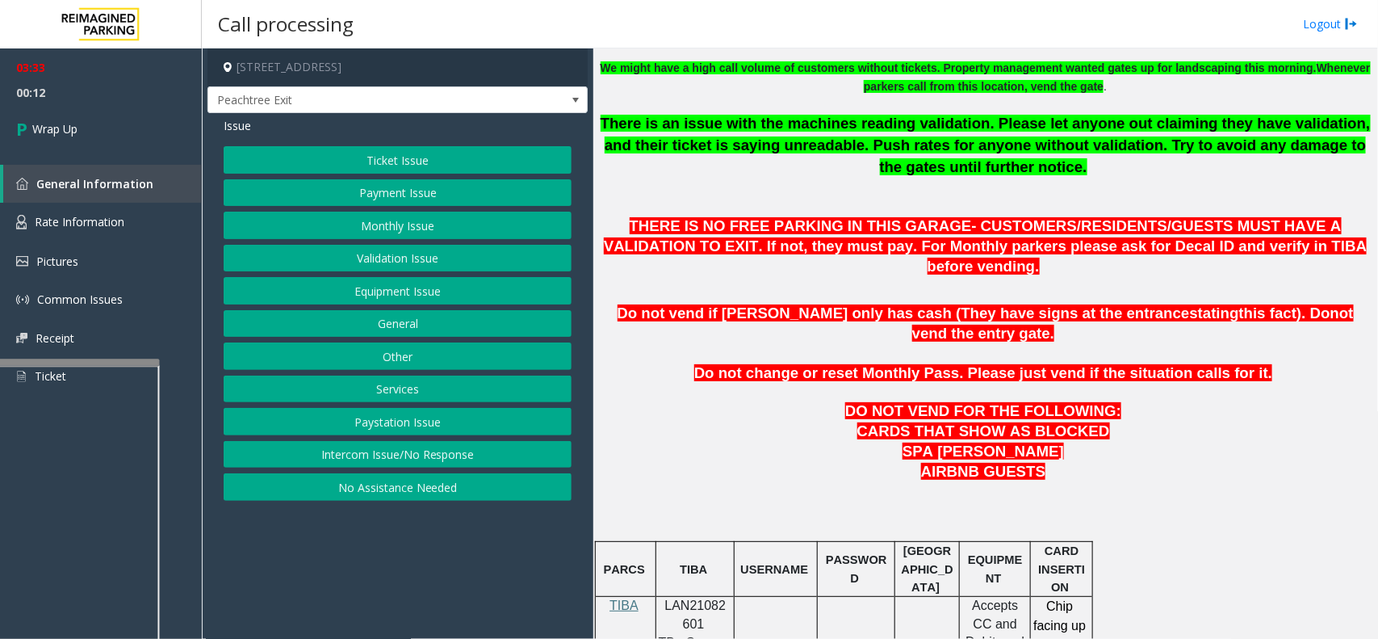
click at [296, 194] on button "Payment Issue" at bounding box center [398, 192] width 348 height 27
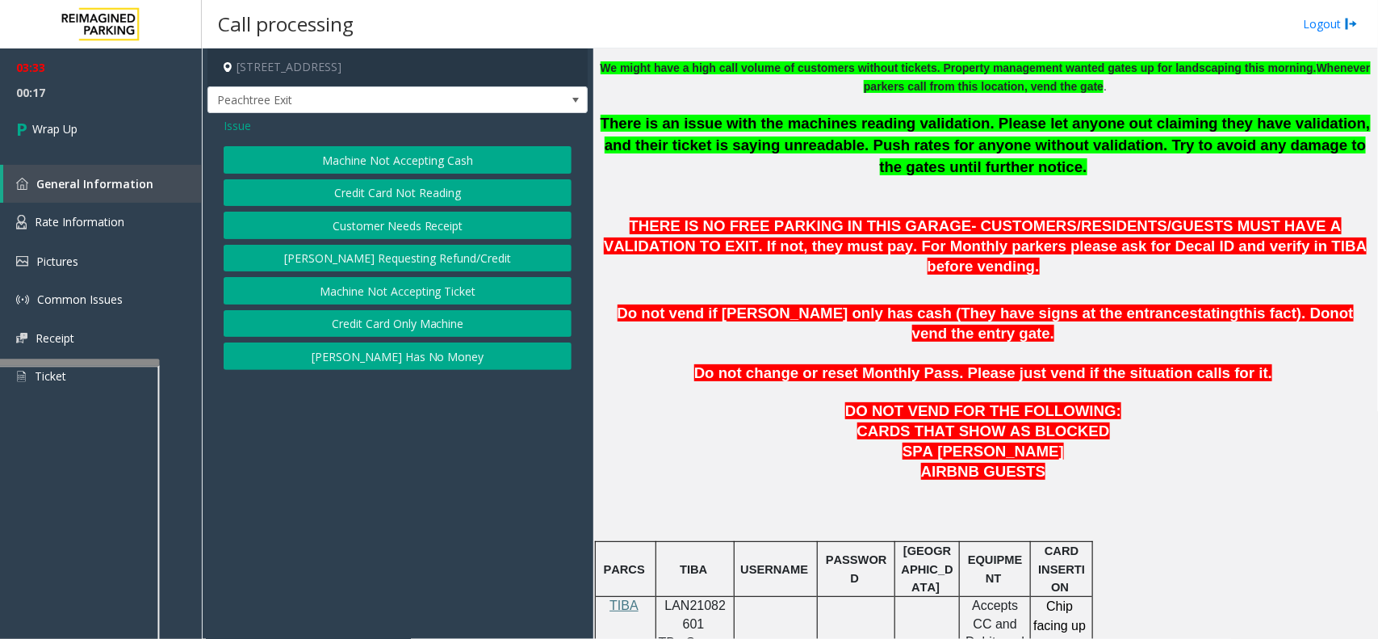
click at [353, 325] on button "Credit Card Only Machine" at bounding box center [398, 323] width 348 height 27
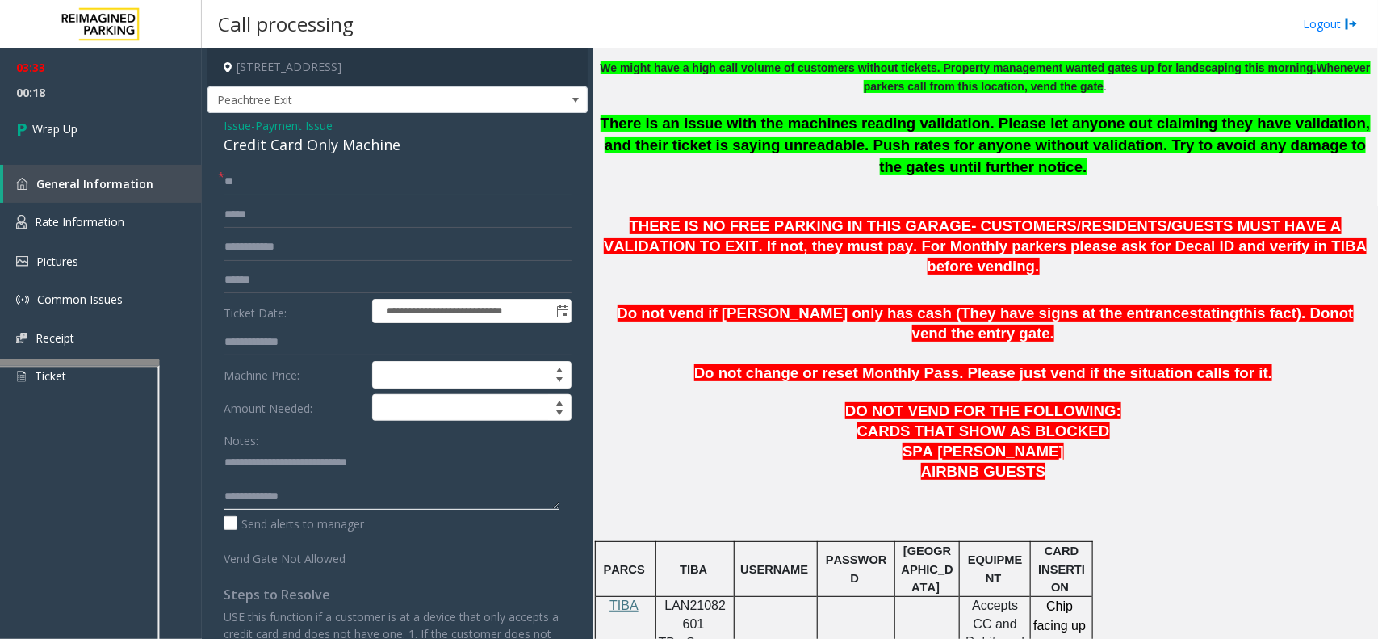
click at [308, 493] on textarea at bounding box center [392, 479] width 336 height 61
click at [519, 481] on textarea at bounding box center [392, 479] width 336 height 61
click at [555, 501] on textarea at bounding box center [392, 479] width 336 height 61
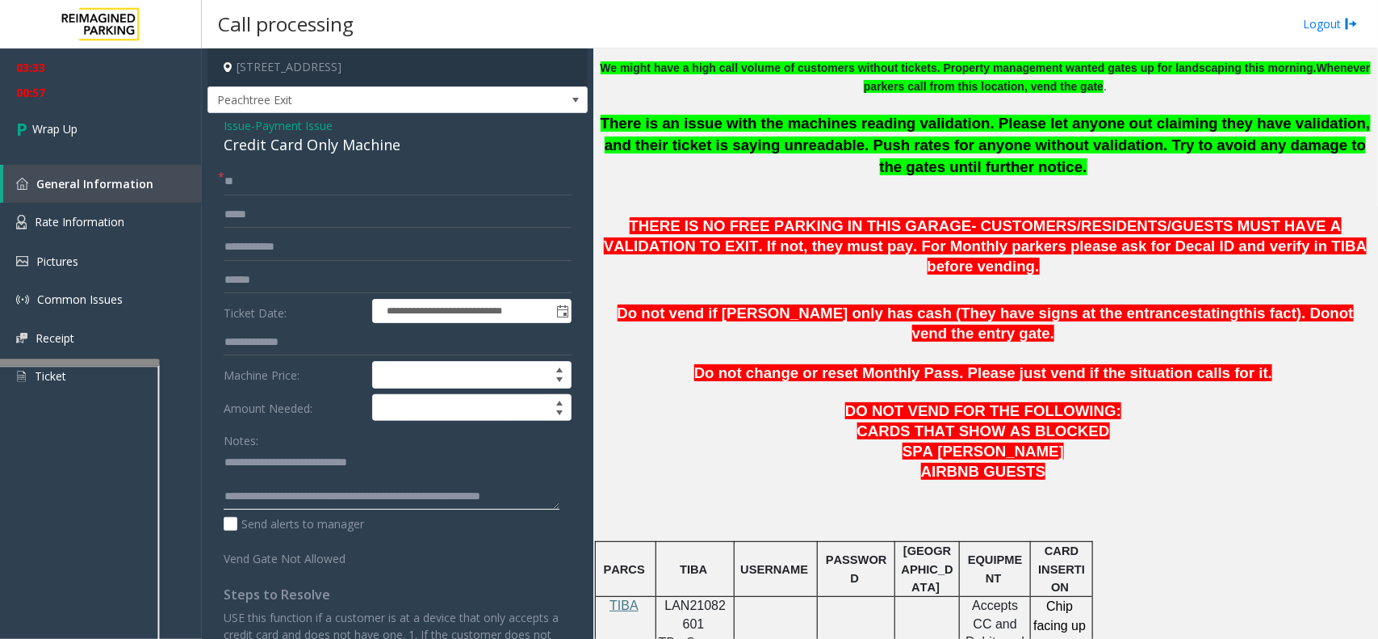
click at [553, 495] on textarea at bounding box center [392, 479] width 336 height 61
click at [543, 495] on textarea at bounding box center [392, 479] width 336 height 61
click at [547, 496] on textarea at bounding box center [392, 479] width 336 height 61
click at [550, 498] on textarea at bounding box center [392, 479] width 336 height 61
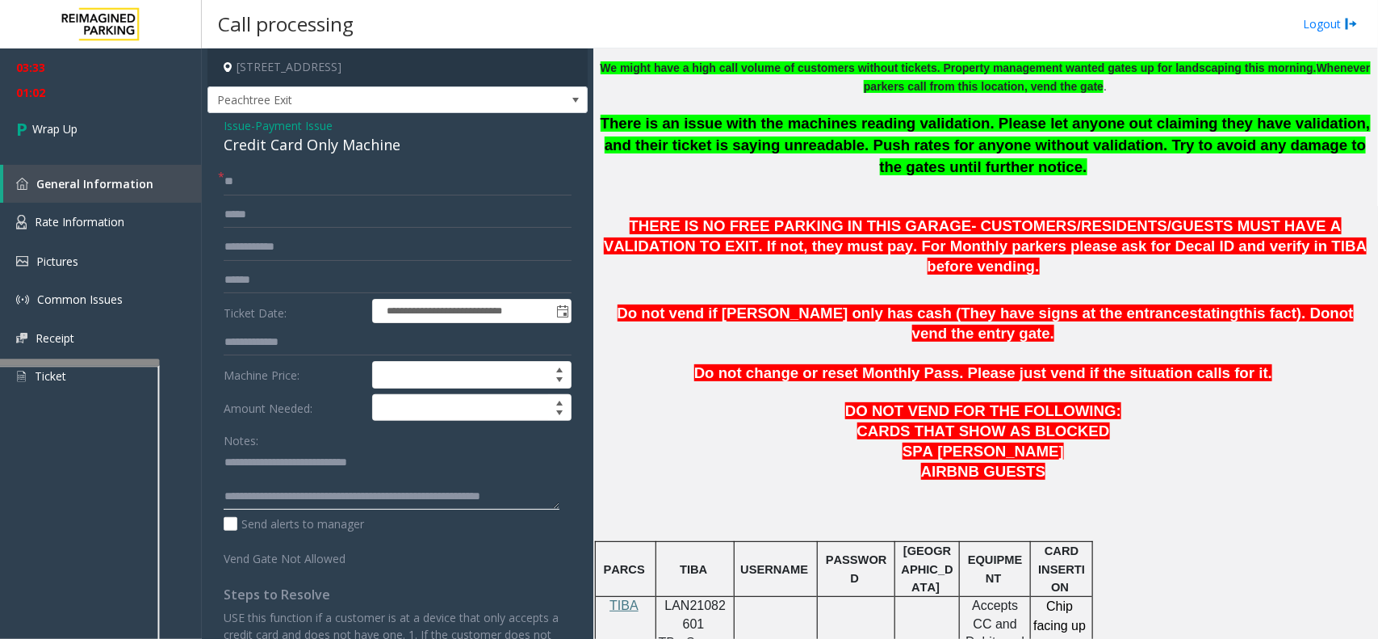
click at [538, 495] on textarea at bounding box center [392, 479] width 336 height 61
click at [541, 495] on textarea at bounding box center [392, 479] width 336 height 61
click at [542, 497] on textarea at bounding box center [392, 479] width 336 height 61
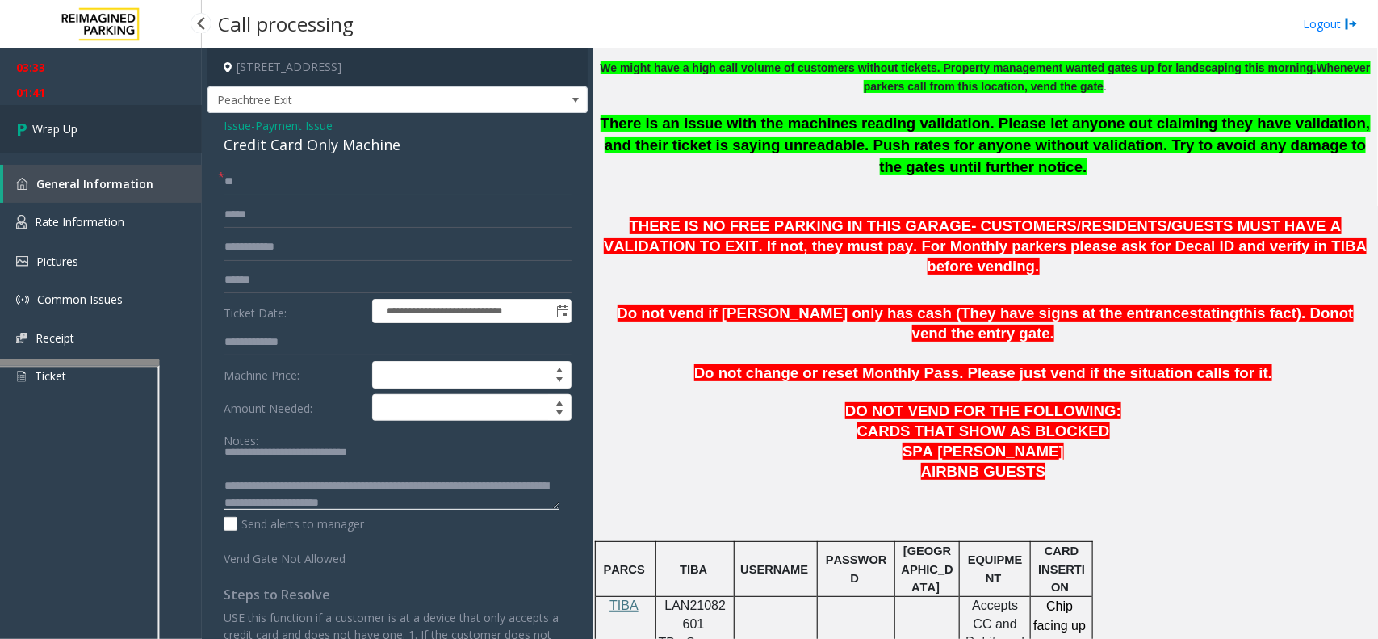
type textarea "**********"
click at [191, 143] on link "Wrap Up" at bounding box center [101, 129] width 202 height 48
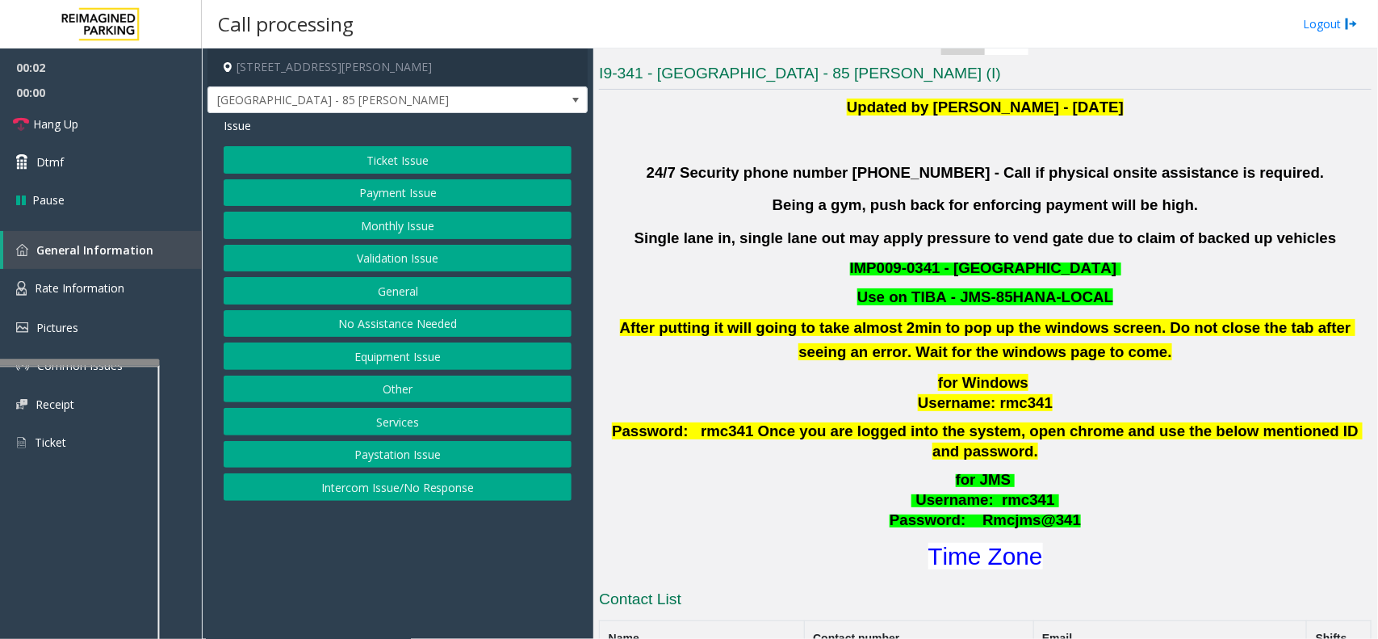
scroll to position [404, 0]
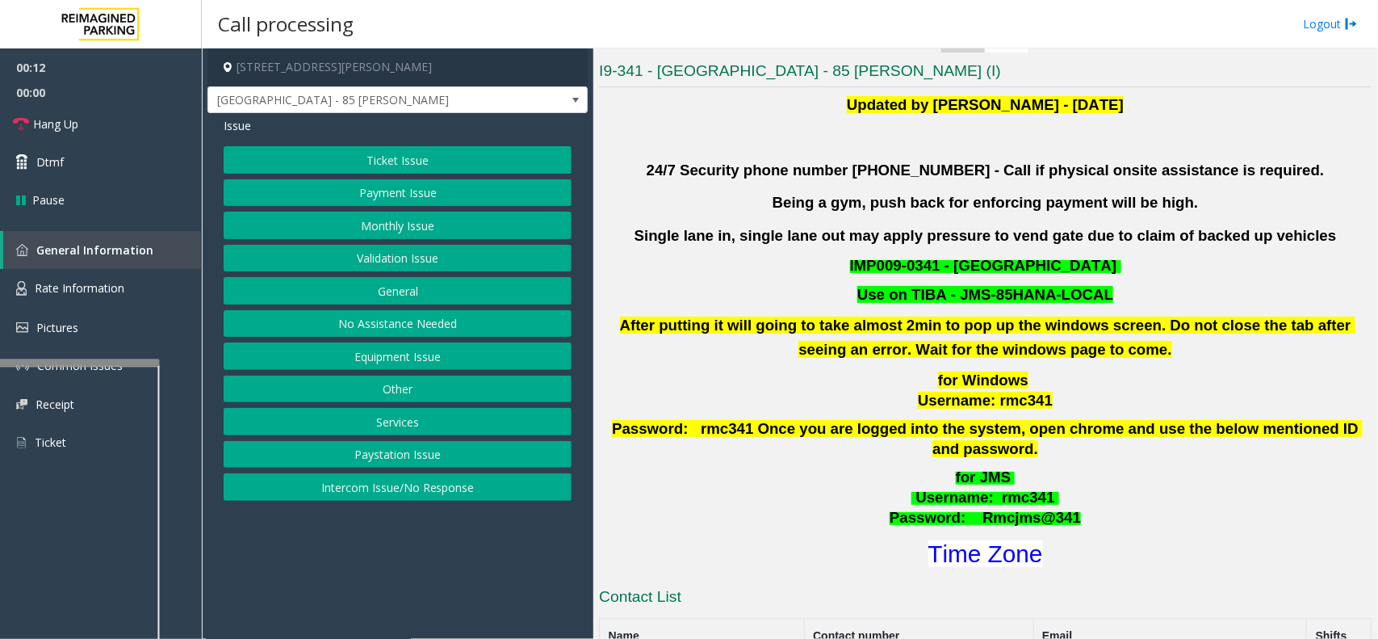
click at [429, 257] on button "Validation Issue" at bounding box center [398, 258] width 348 height 27
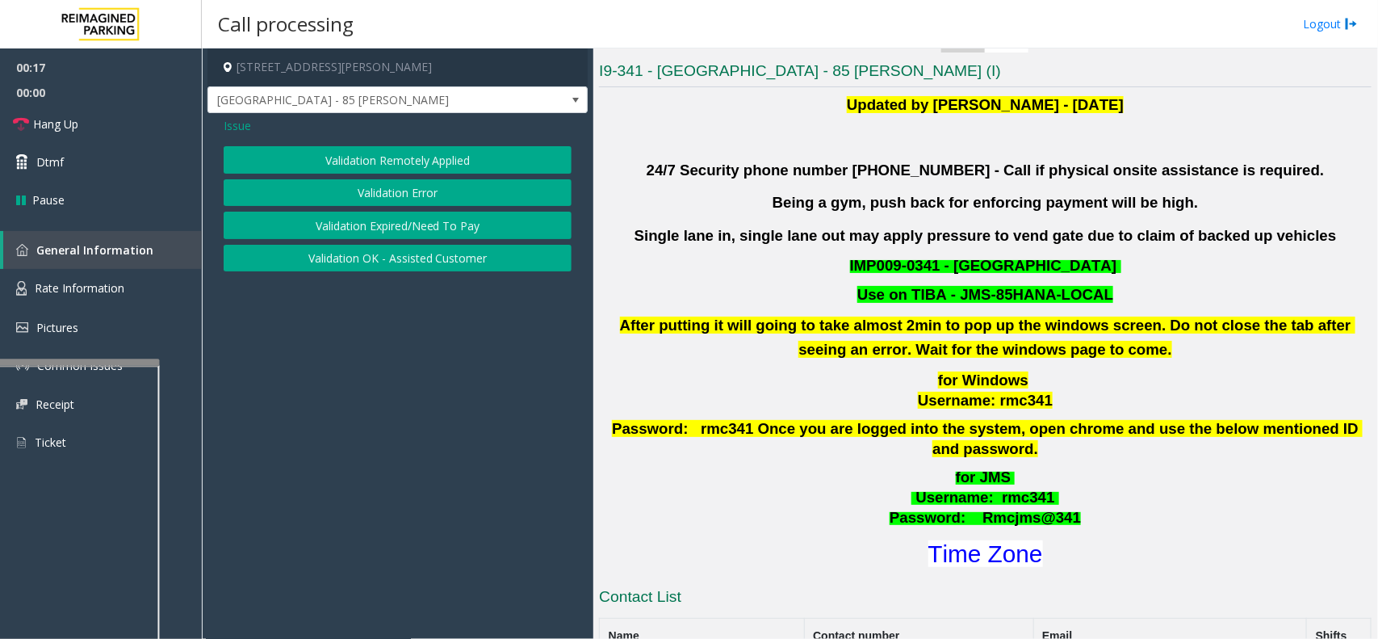
click at [421, 192] on button "Validation Error" at bounding box center [398, 192] width 348 height 27
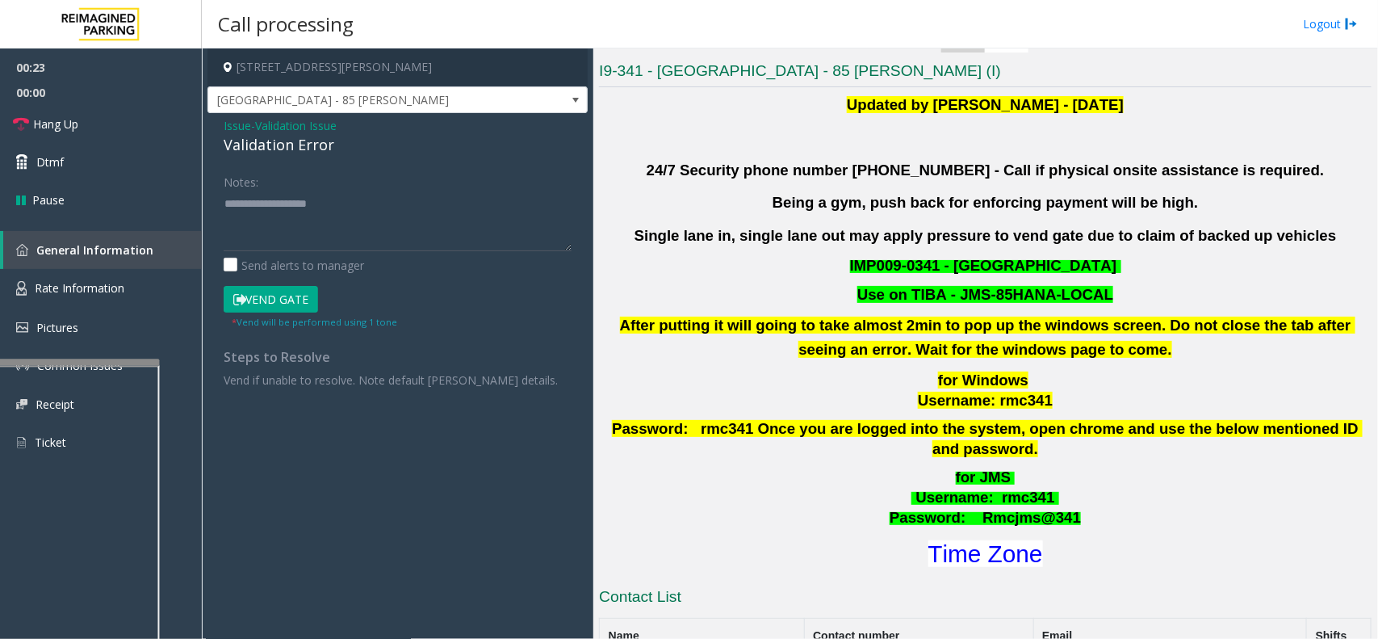
click at [320, 123] on span "Validation Issue" at bounding box center [296, 125] width 82 height 17
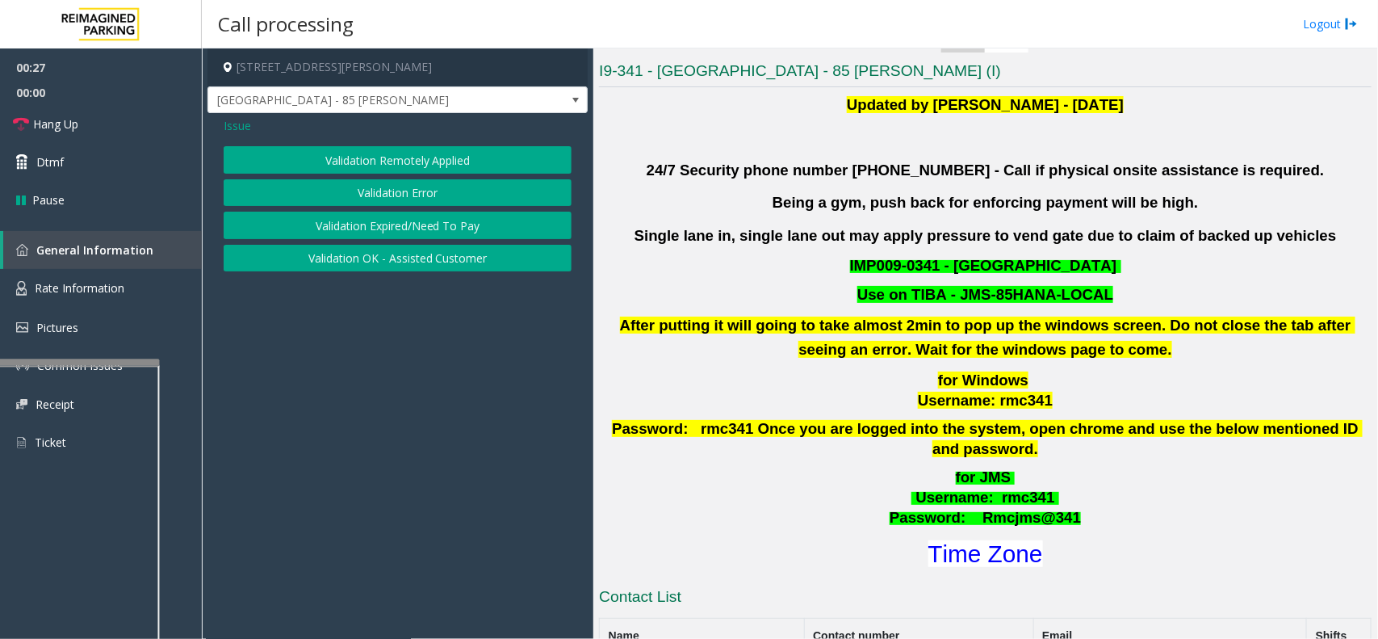
click at [228, 123] on span "Issue" at bounding box center [237, 125] width 27 height 17
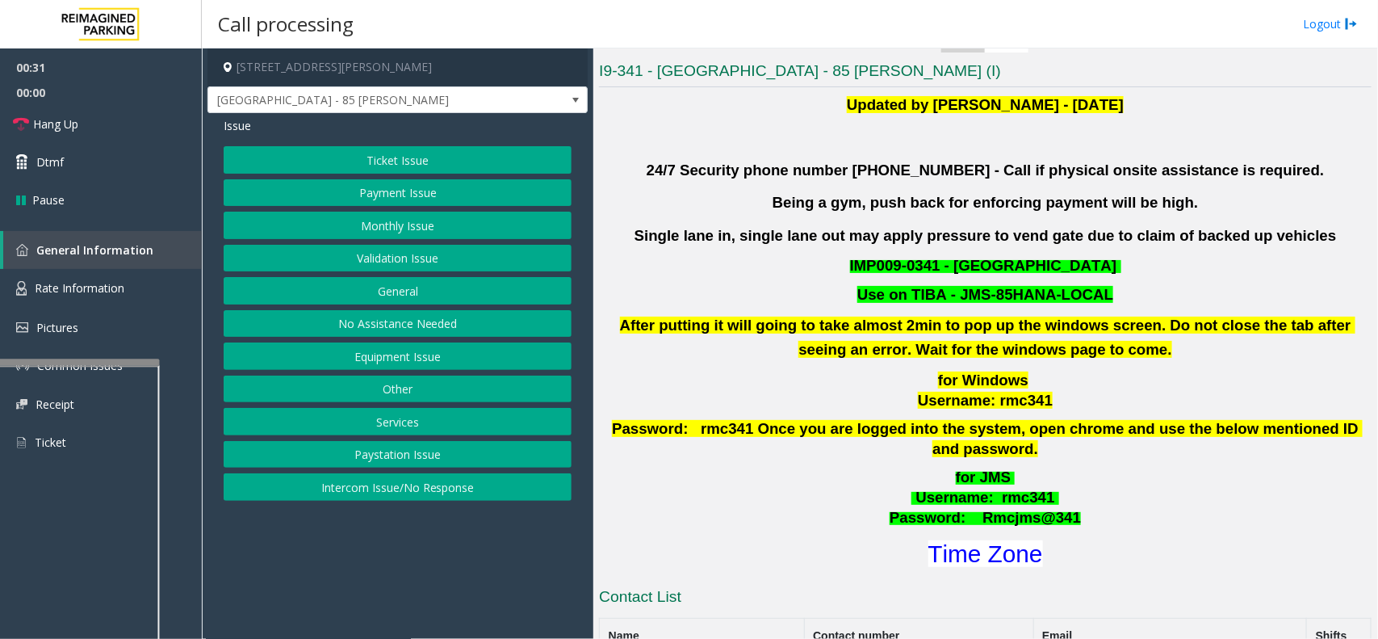
click at [413, 158] on button "Ticket Issue" at bounding box center [398, 159] width 348 height 27
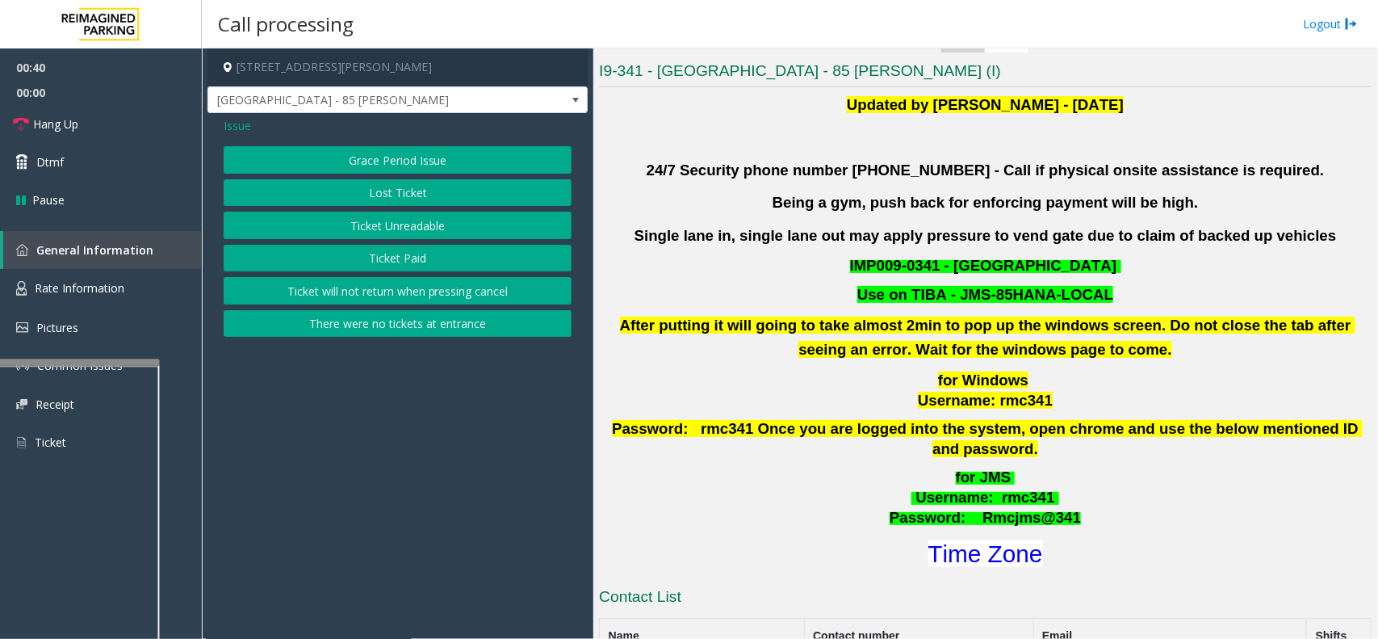
click at [452, 226] on button "Ticket Unreadable" at bounding box center [398, 225] width 348 height 27
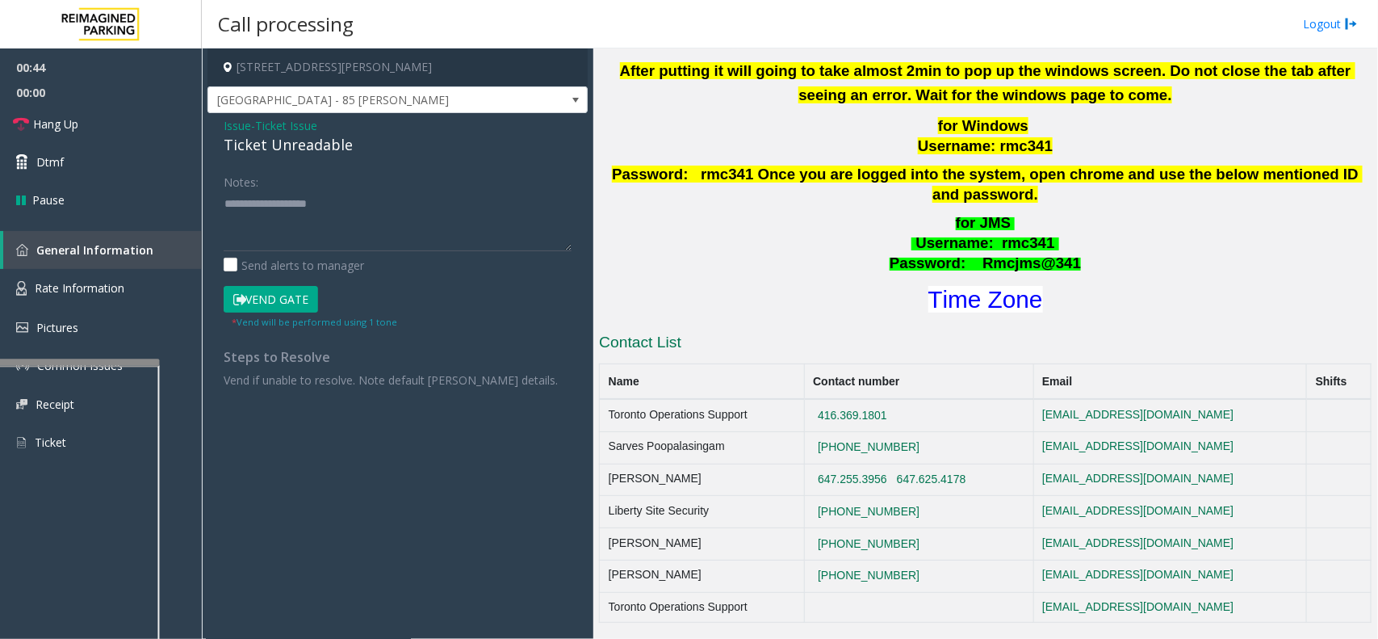
scroll to position [605, 0]
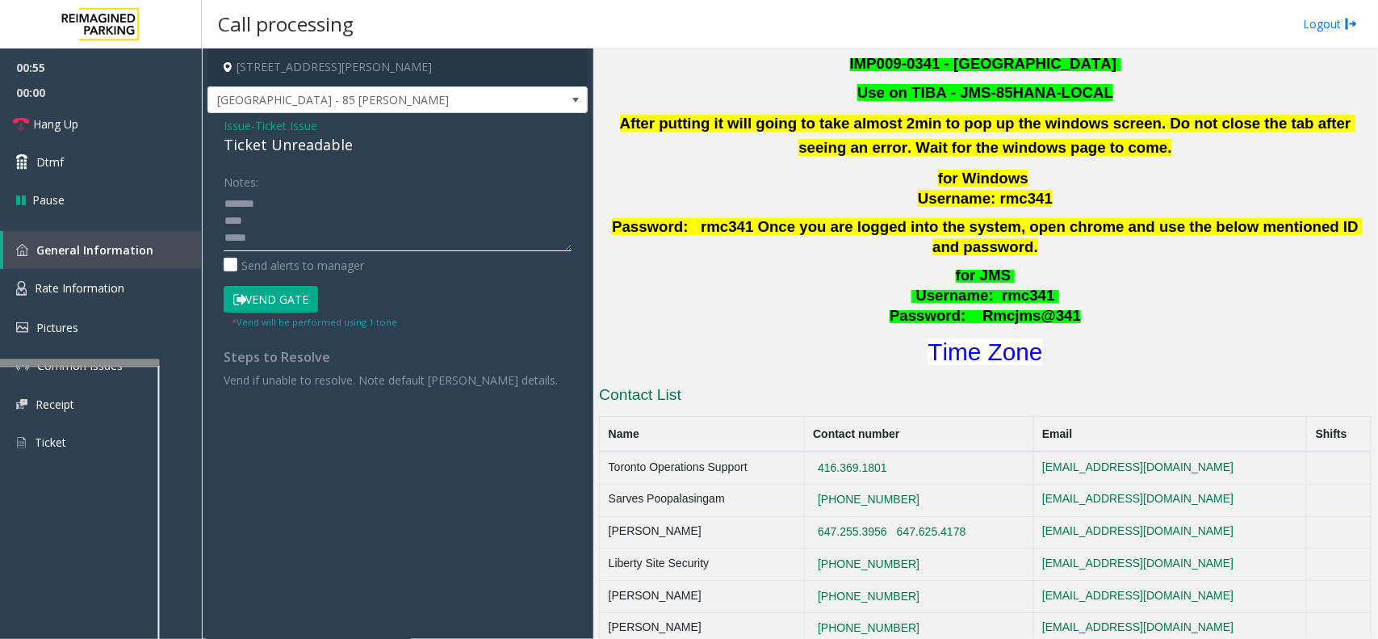
click at [268, 200] on textarea at bounding box center [398, 221] width 348 height 61
click at [445, 226] on textarea at bounding box center [398, 221] width 348 height 61
click at [445, 232] on textarea at bounding box center [398, 221] width 348 height 61
click at [288, 207] on textarea at bounding box center [398, 221] width 348 height 61
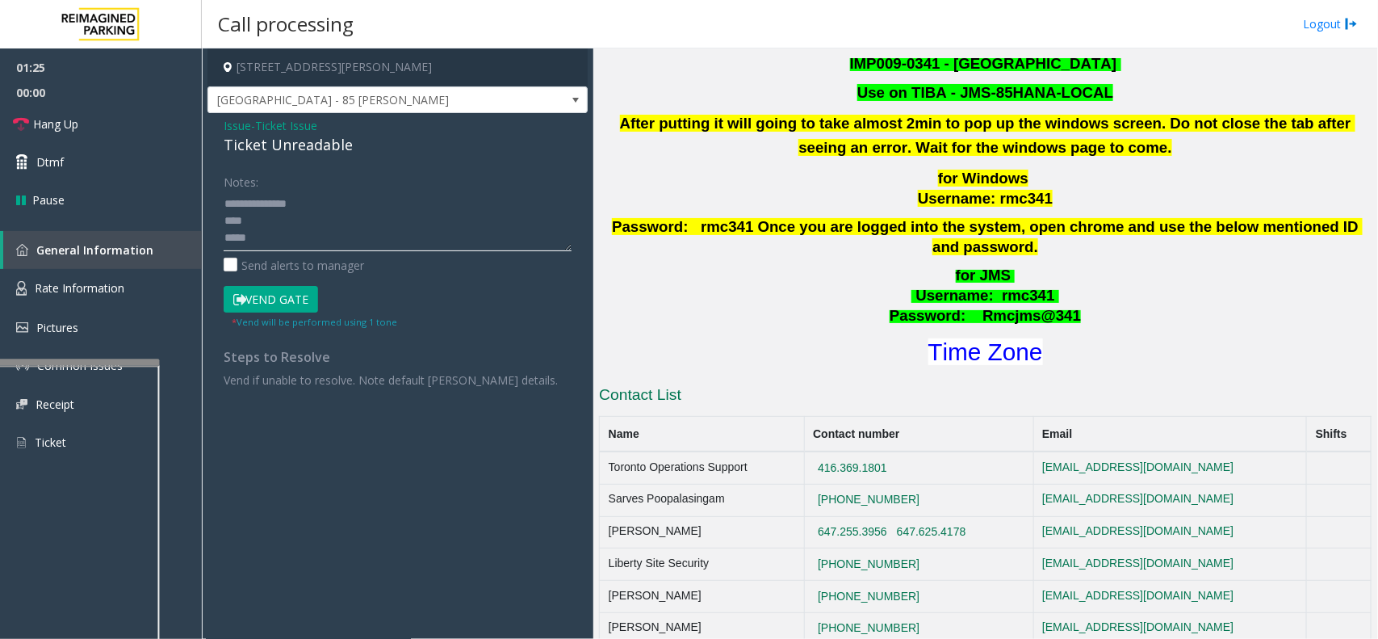
click at [258, 220] on textarea at bounding box center [398, 221] width 348 height 61
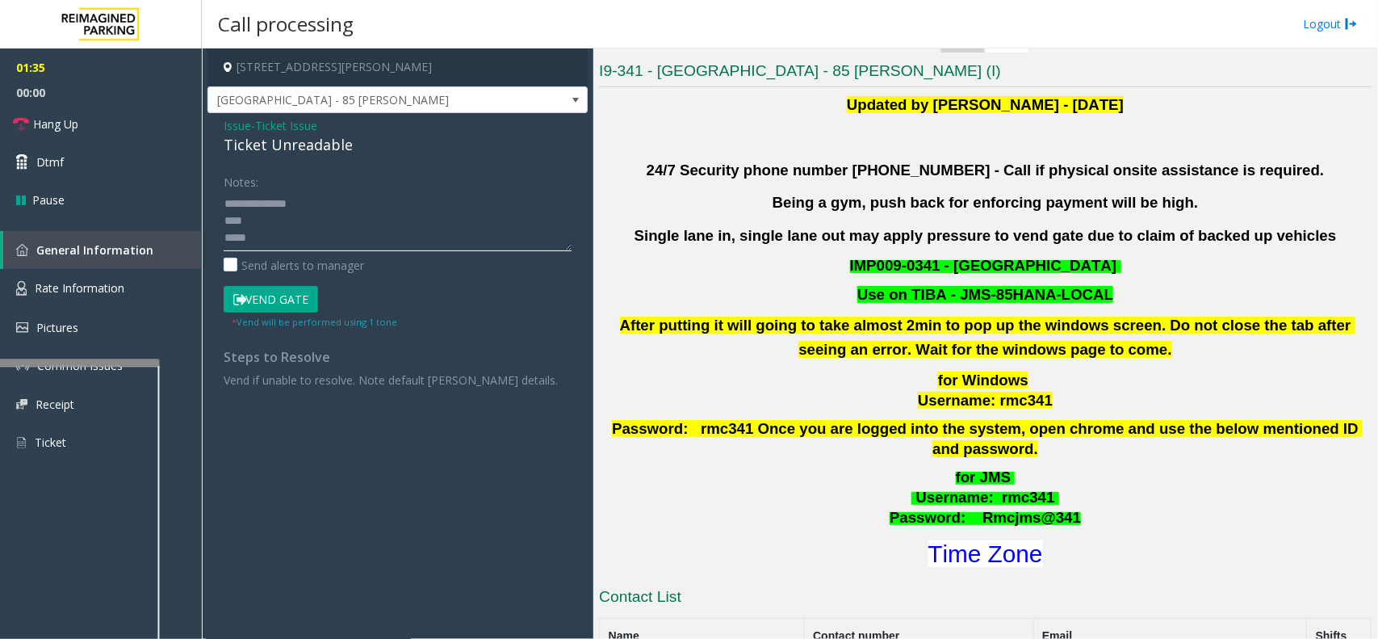
scroll to position [303, 0]
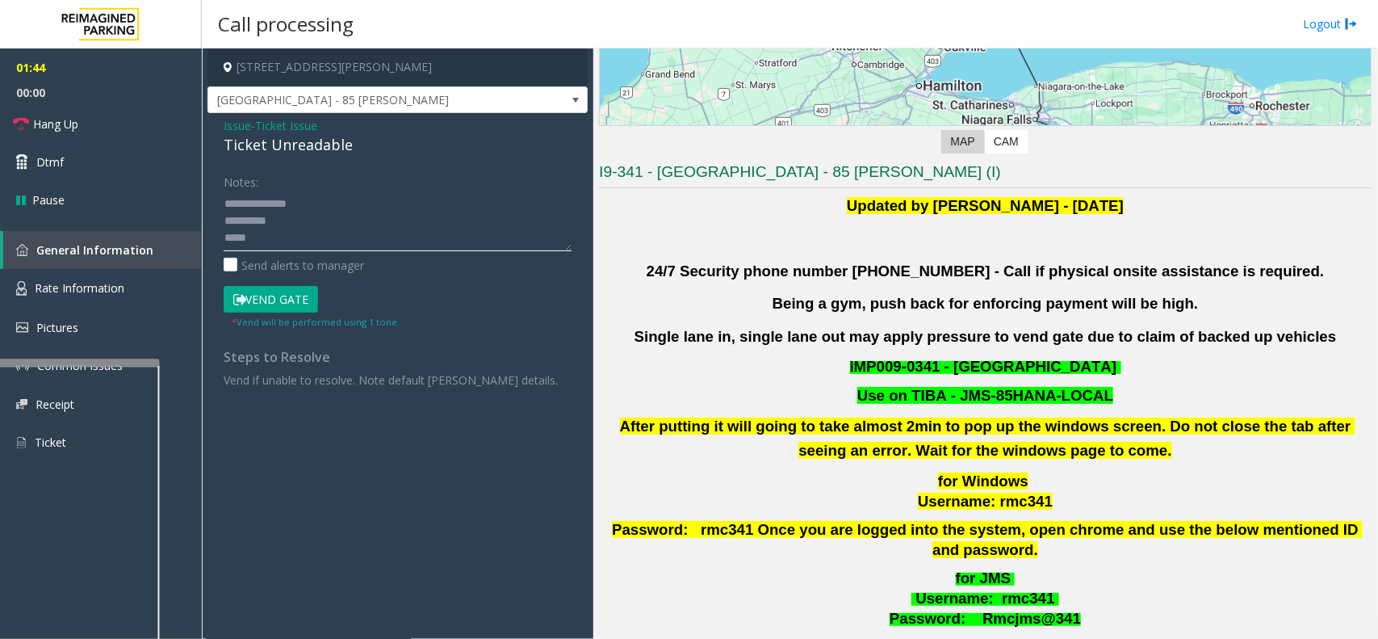
click at [309, 232] on textarea at bounding box center [398, 221] width 348 height 61
click at [291, 149] on div "Ticket Unreadable" at bounding box center [398, 145] width 348 height 22
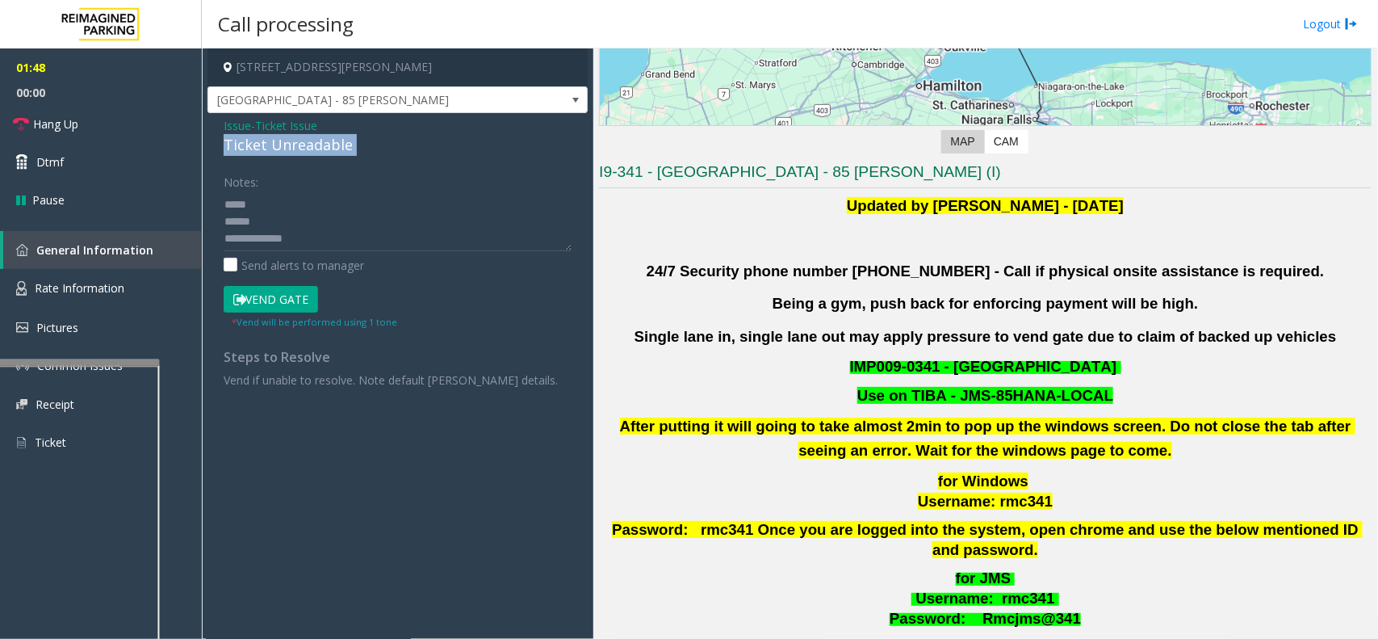
drag, startPoint x: 291, startPoint y: 149, endPoint x: 303, endPoint y: 149, distance: 12.1
click at [303, 149] on div "Ticket Unreadable" at bounding box center [398, 145] width 348 height 22
click at [300, 203] on textarea at bounding box center [398, 221] width 348 height 61
click at [317, 241] on textarea at bounding box center [398, 221] width 348 height 61
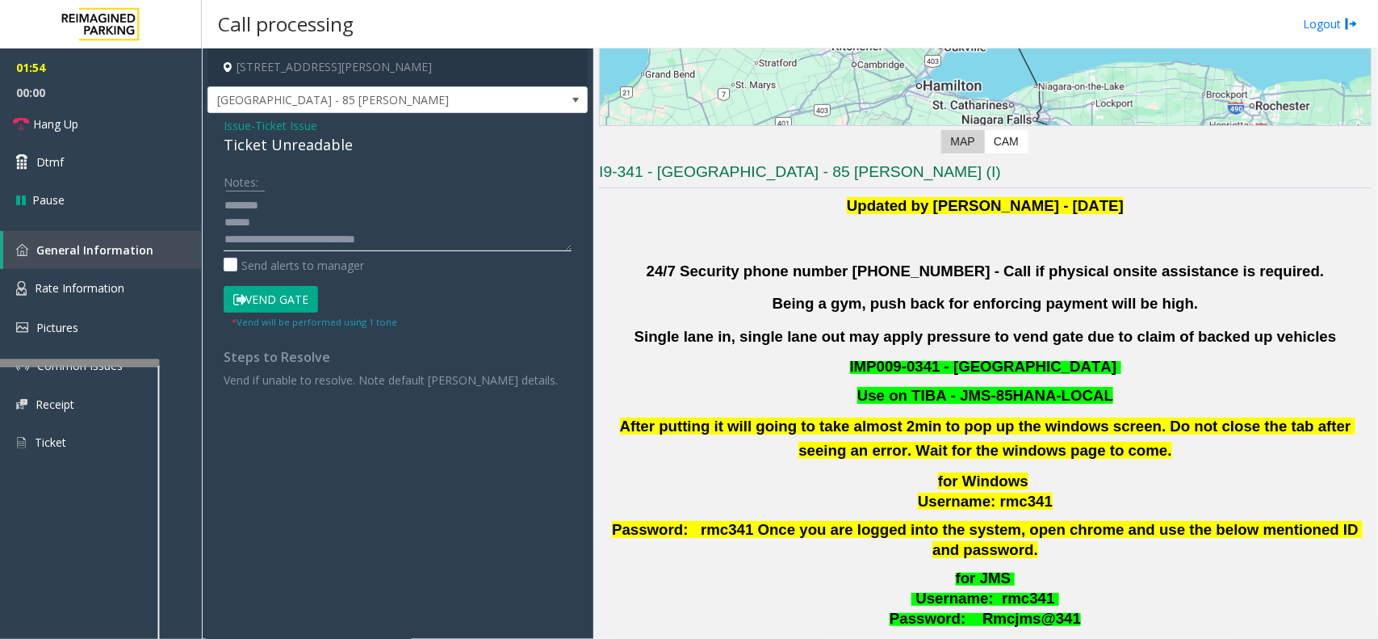
click at [317, 241] on textarea at bounding box center [398, 221] width 348 height 61
click at [305, 236] on textarea at bounding box center [398, 221] width 348 height 61
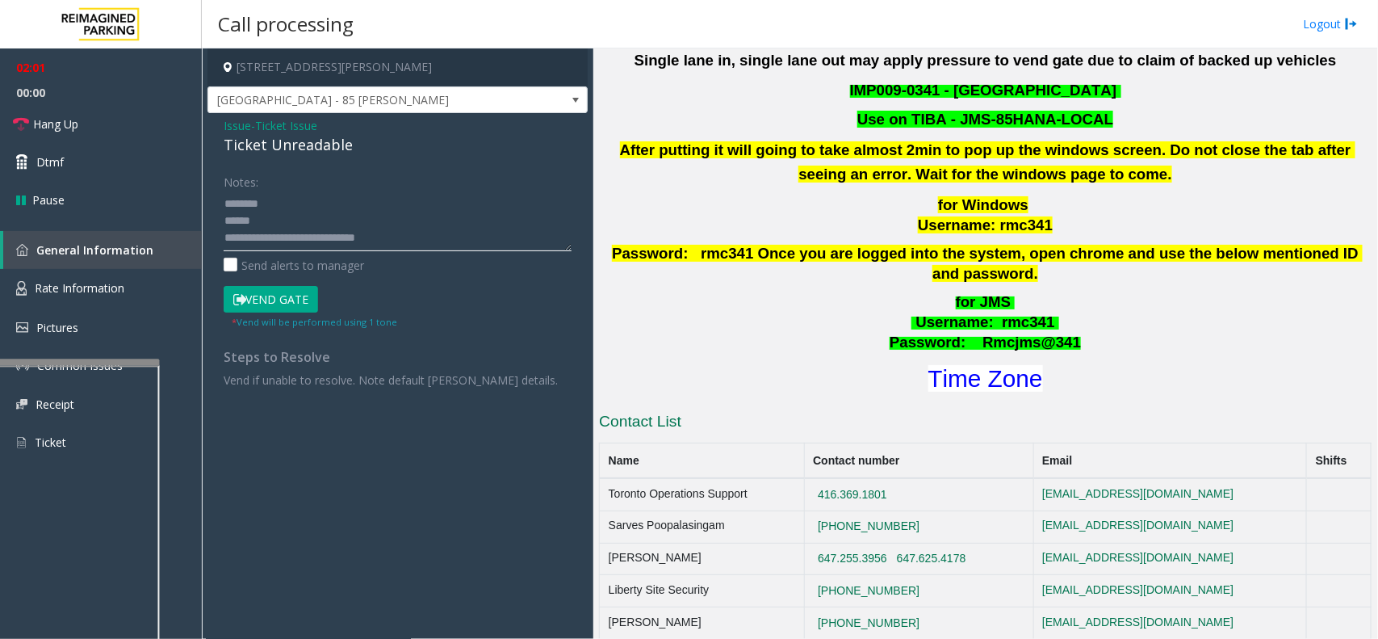
scroll to position [605, 0]
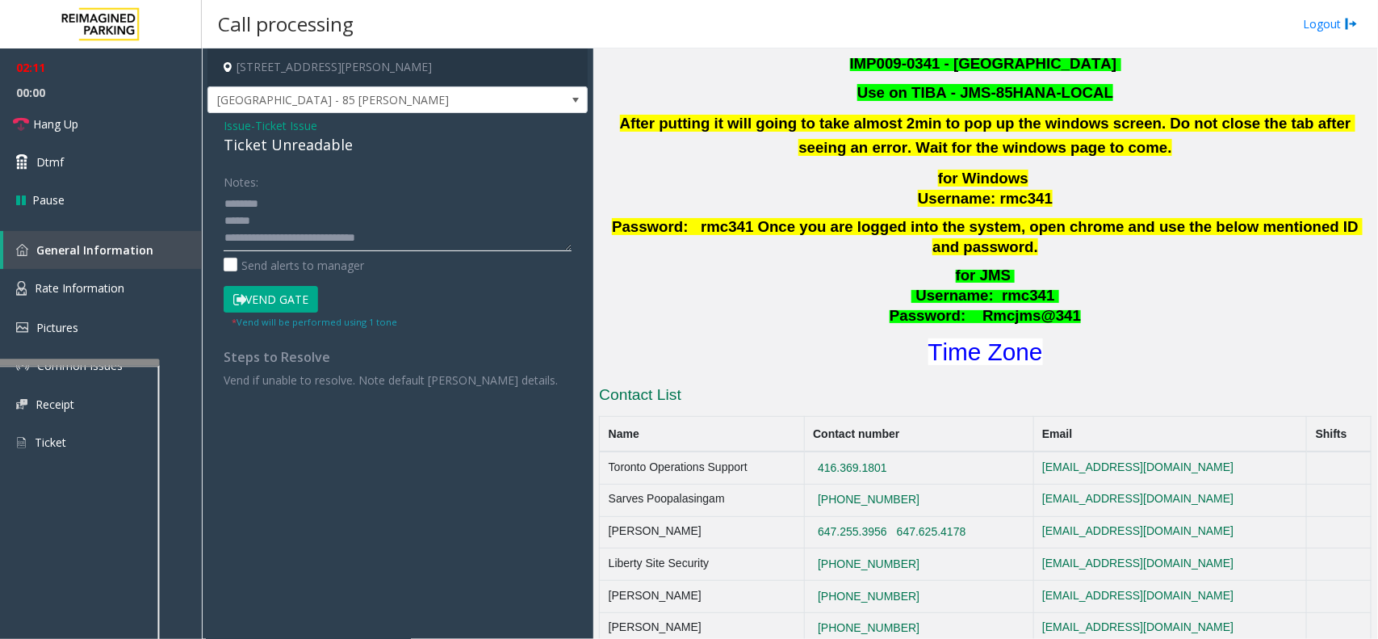
type textarea "**********"
click at [291, 122] on span "Ticket Issue" at bounding box center [286, 125] width 62 height 17
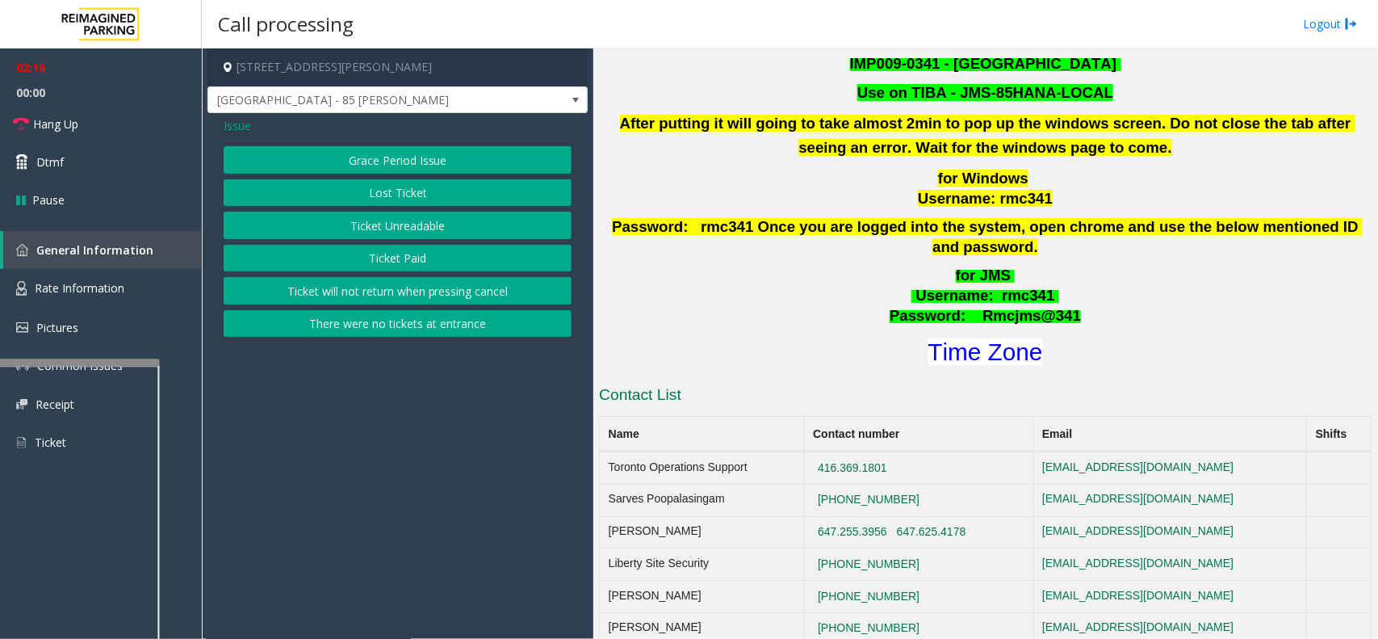
click at [245, 125] on span "Issue" at bounding box center [237, 125] width 27 height 17
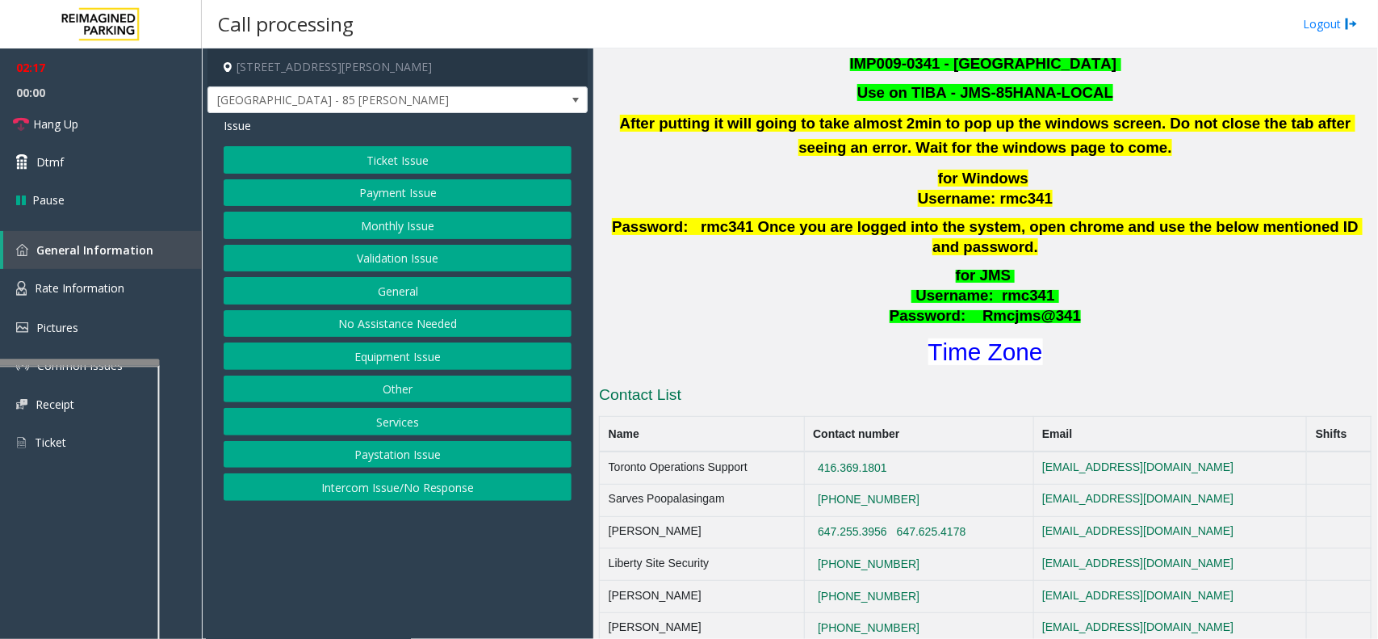
click at [296, 186] on button "Payment Issue" at bounding box center [398, 192] width 348 height 27
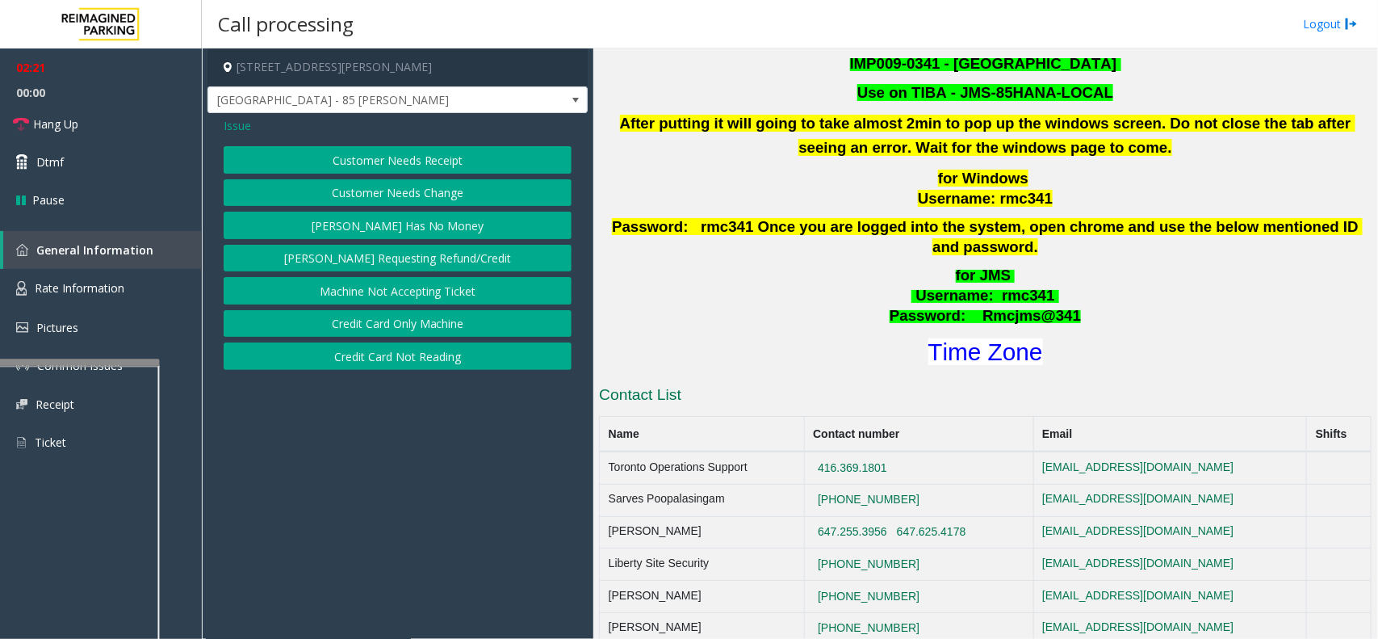
click at [234, 129] on span "Issue" at bounding box center [237, 125] width 27 height 17
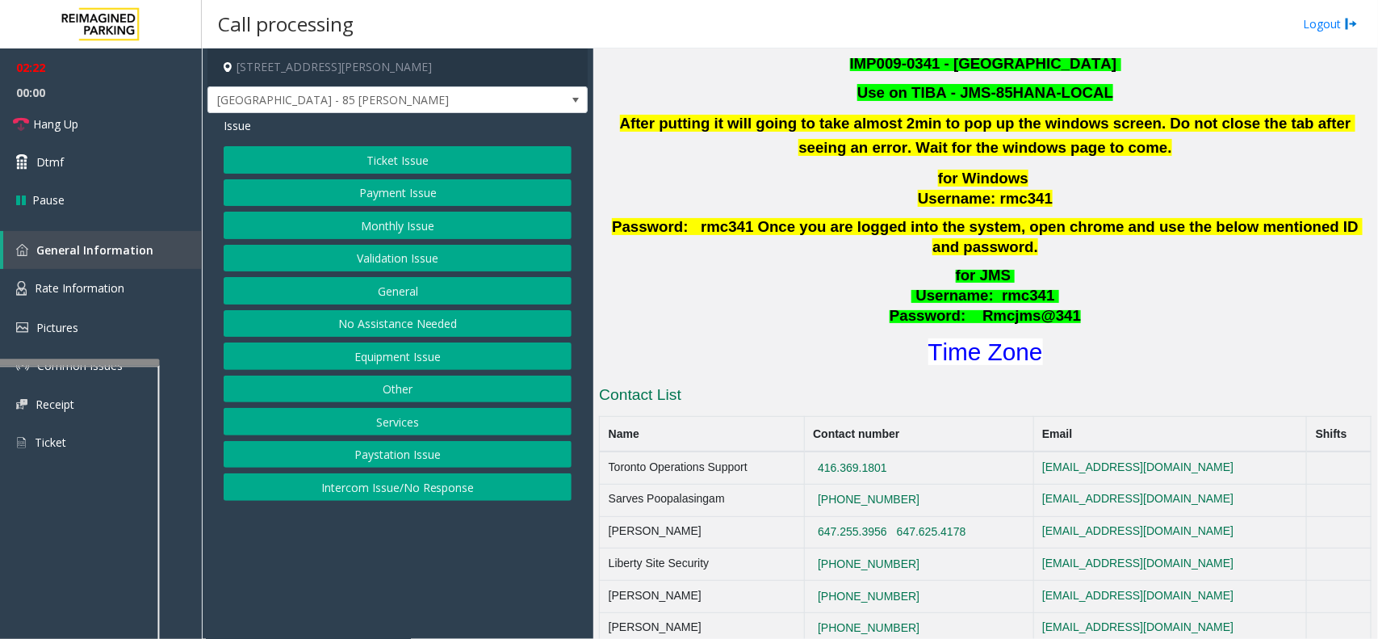
click at [266, 158] on button "Ticket Issue" at bounding box center [398, 159] width 348 height 27
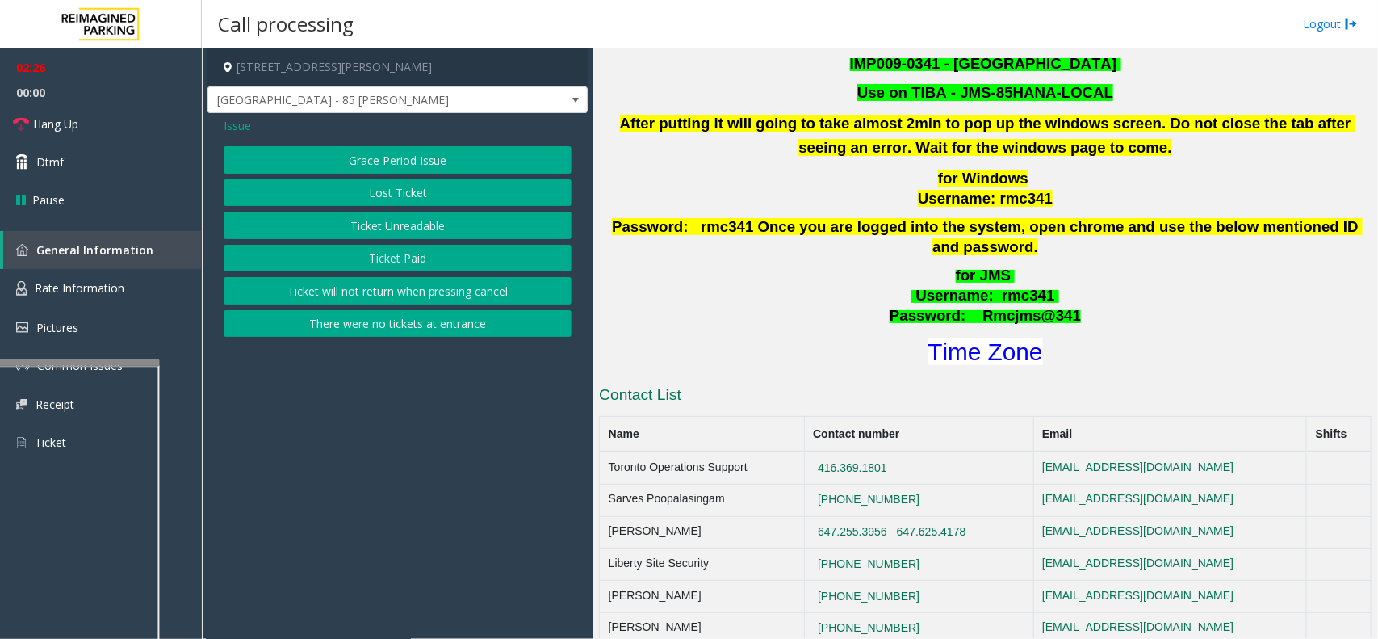
click at [350, 222] on button "Ticket Unreadable" at bounding box center [398, 225] width 348 height 27
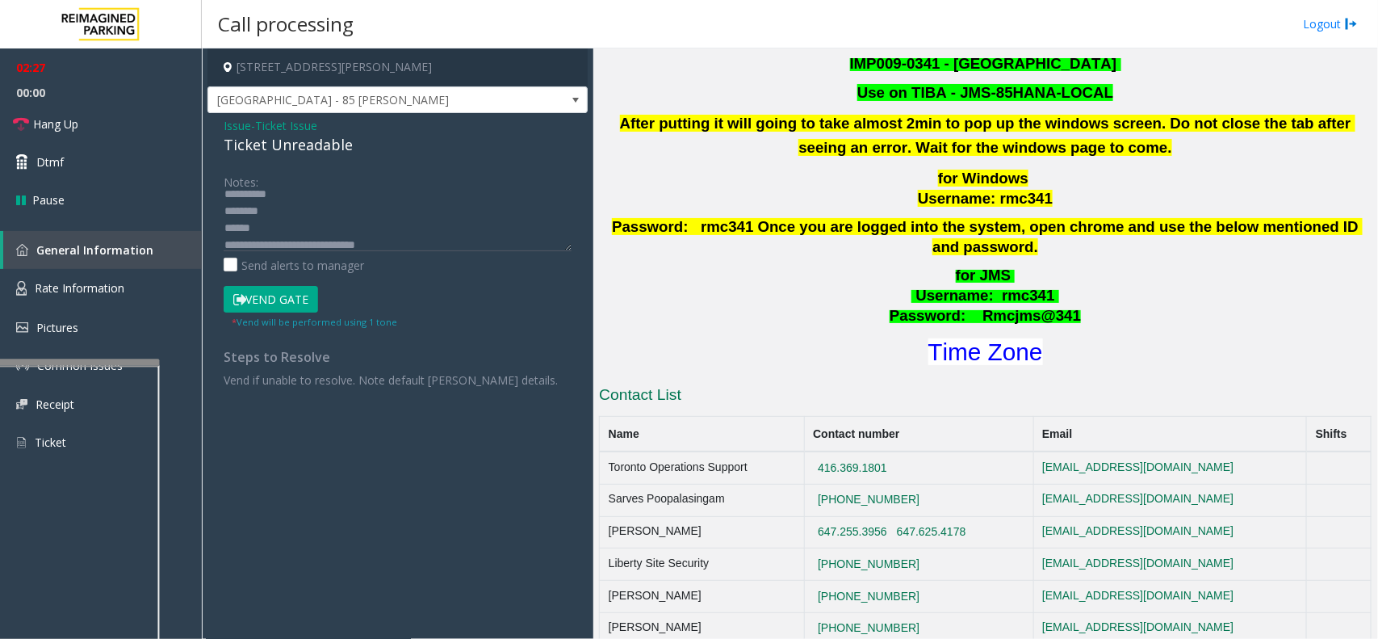
scroll to position [50, 0]
click at [287, 300] on button "Vend Gate" at bounding box center [271, 299] width 94 height 27
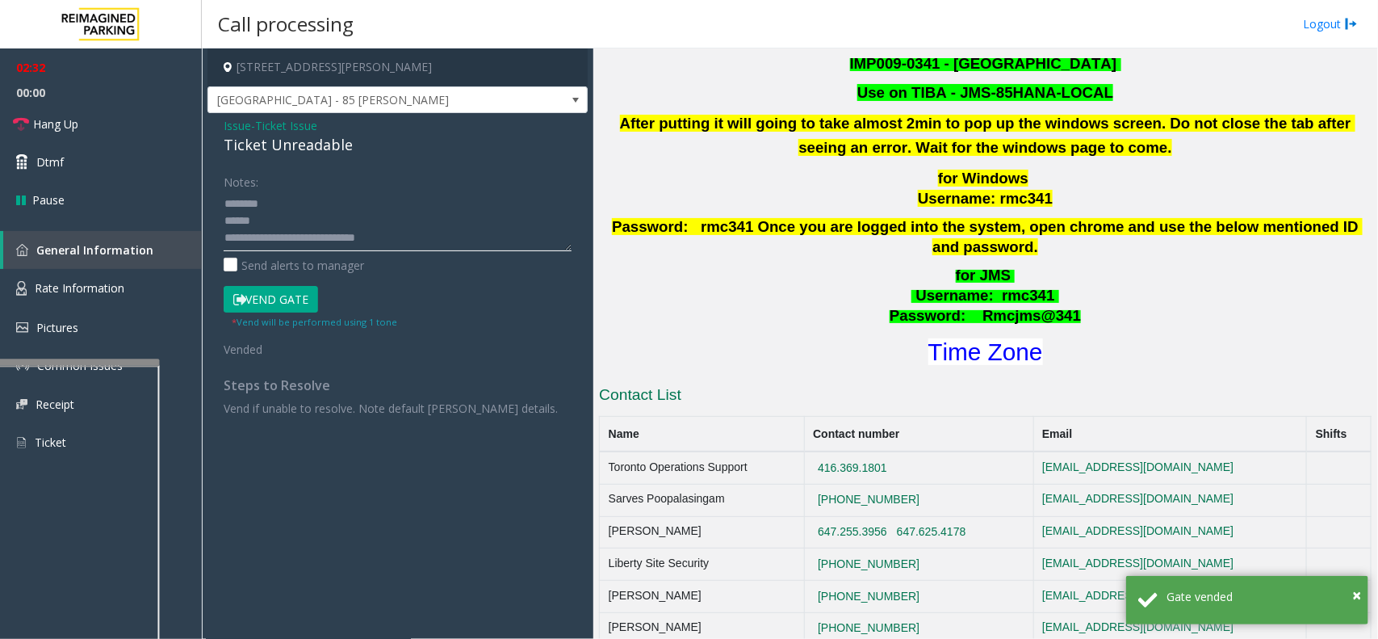
drag, startPoint x: 291, startPoint y: 220, endPoint x: 392, endPoint y: 220, distance: 101.7
click at [392, 220] on textarea at bounding box center [398, 221] width 348 height 61
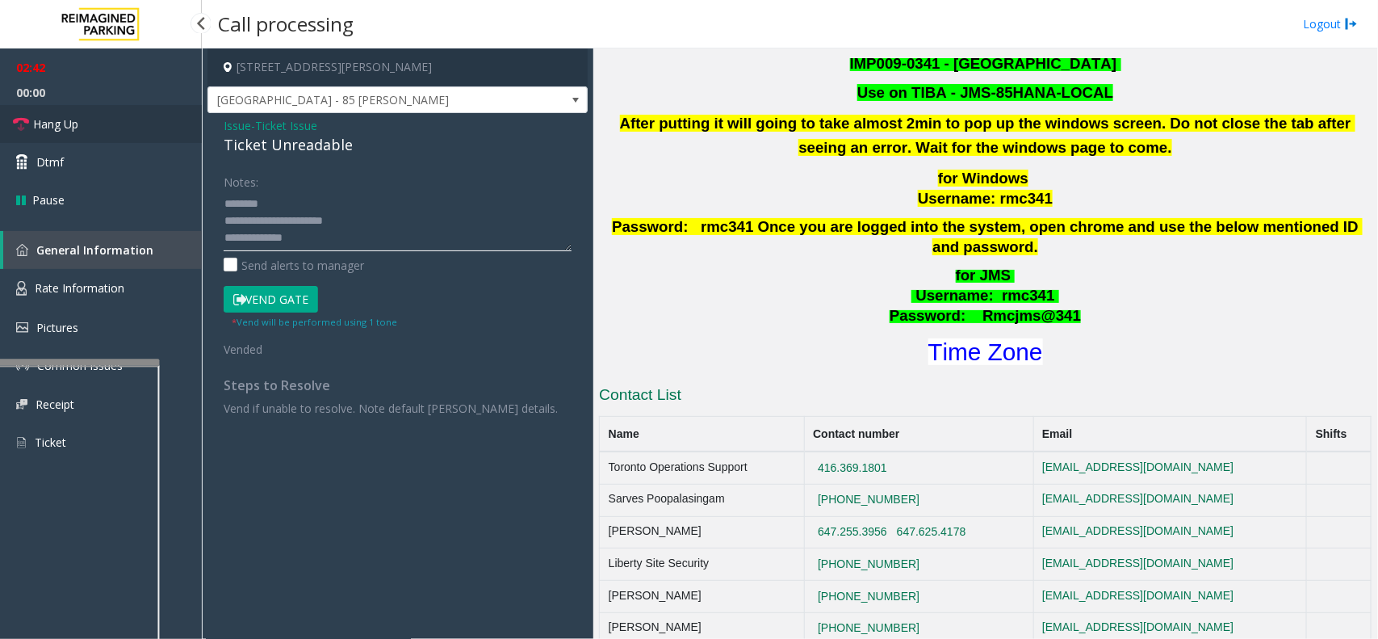
type textarea "**********"
click at [94, 128] on link "Hang Up" at bounding box center [101, 124] width 202 height 38
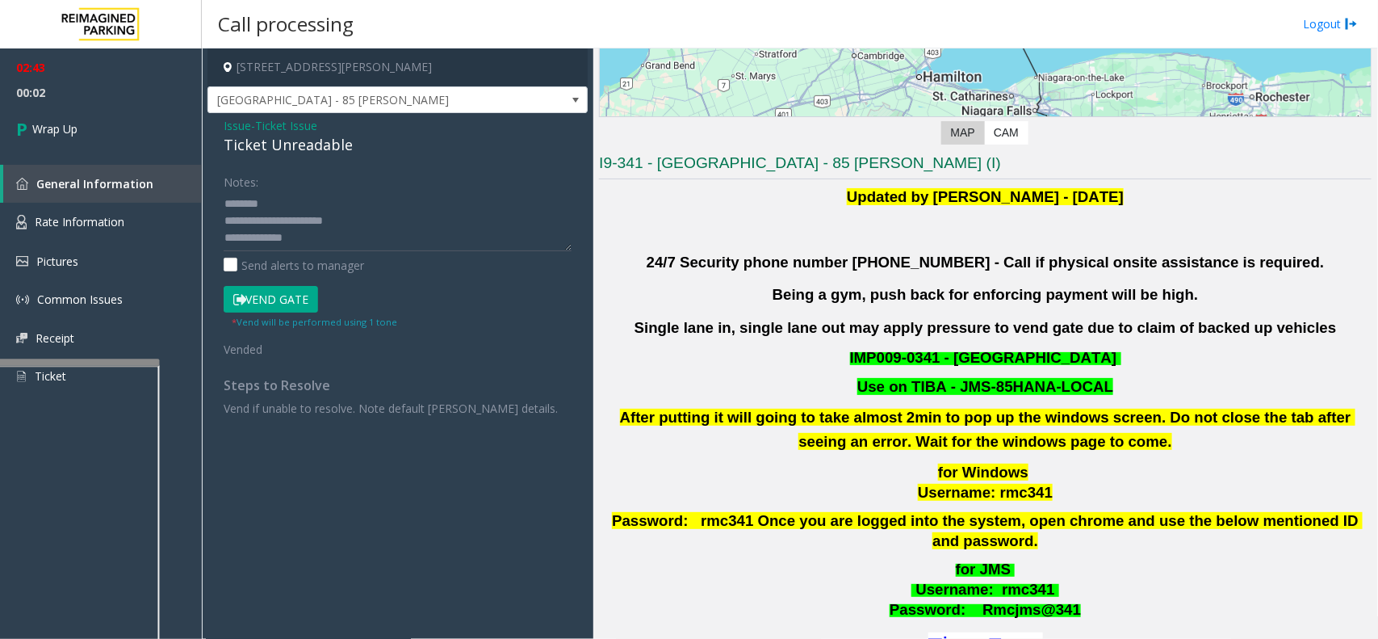
scroll to position [303, 0]
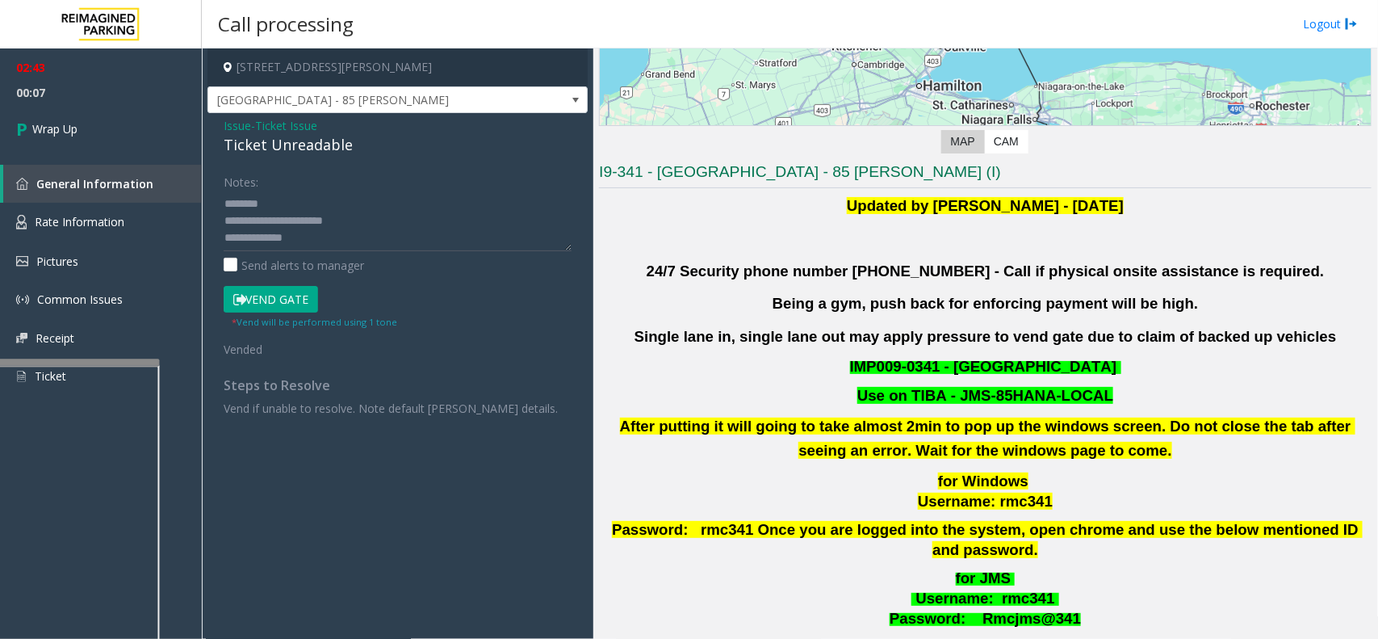
click at [299, 121] on span "Ticket Issue" at bounding box center [286, 125] width 62 height 17
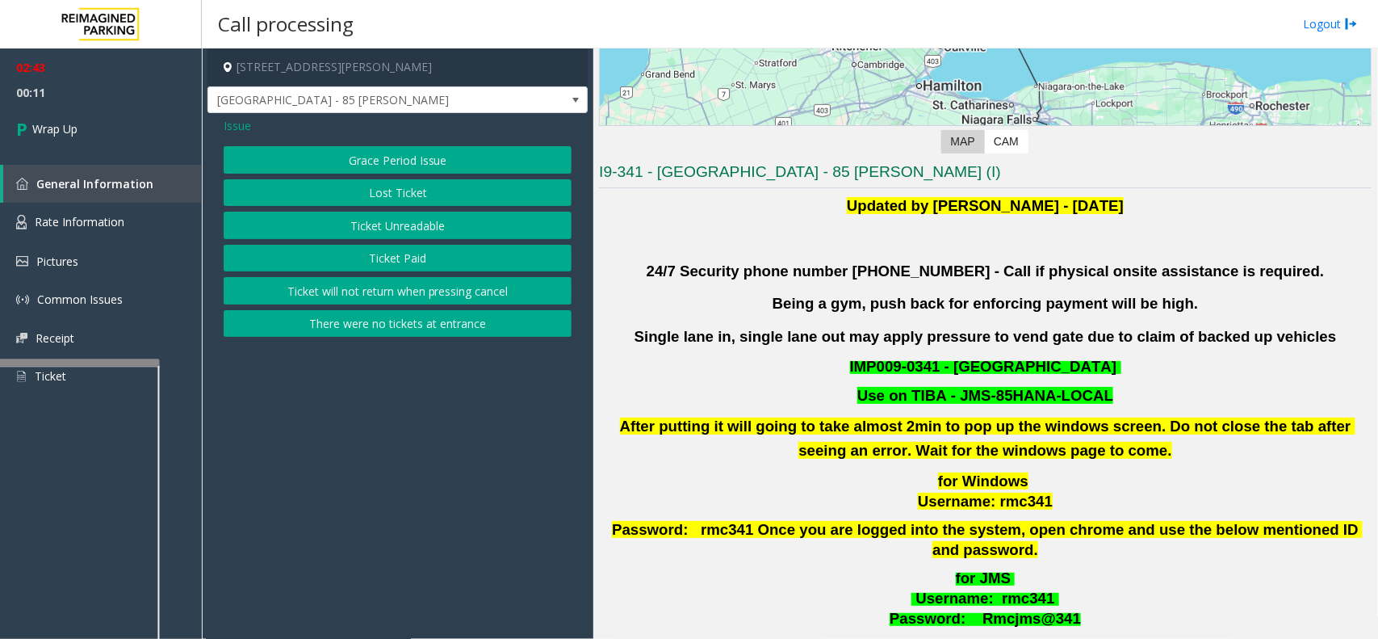
click at [238, 123] on span "Issue" at bounding box center [237, 125] width 27 height 17
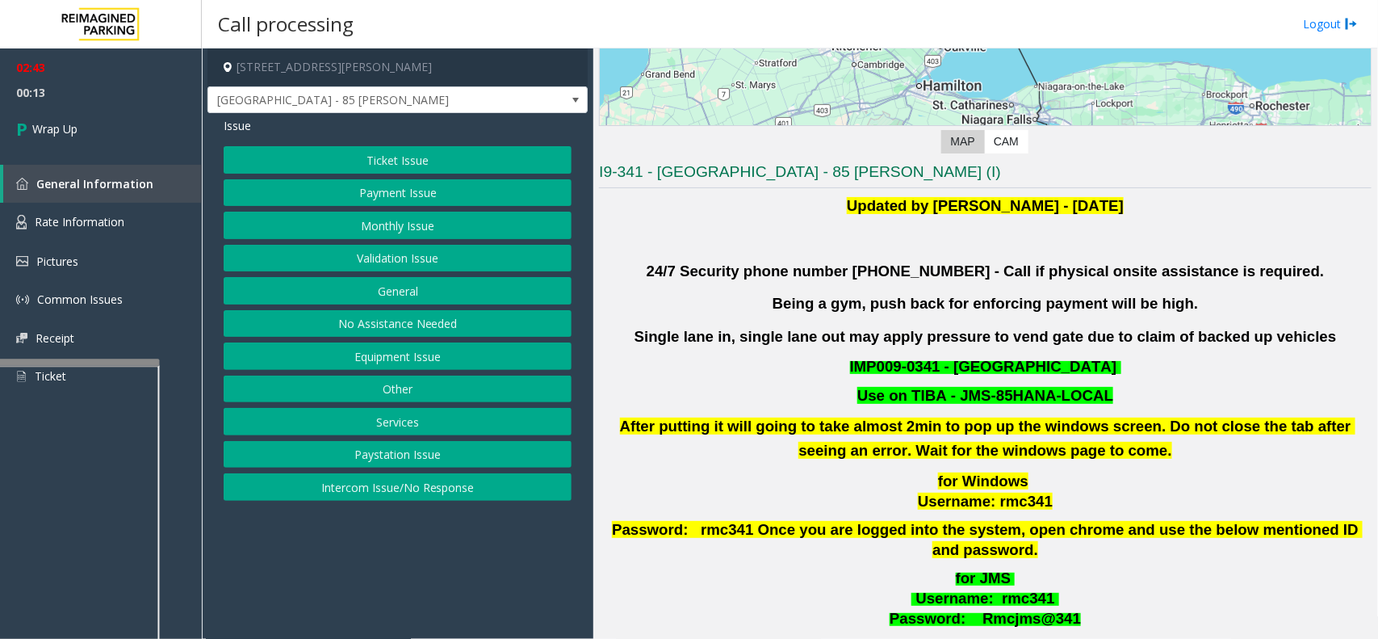
click at [331, 204] on button "Payment Issue" at bounding box center [398, 192] width 348 height 27
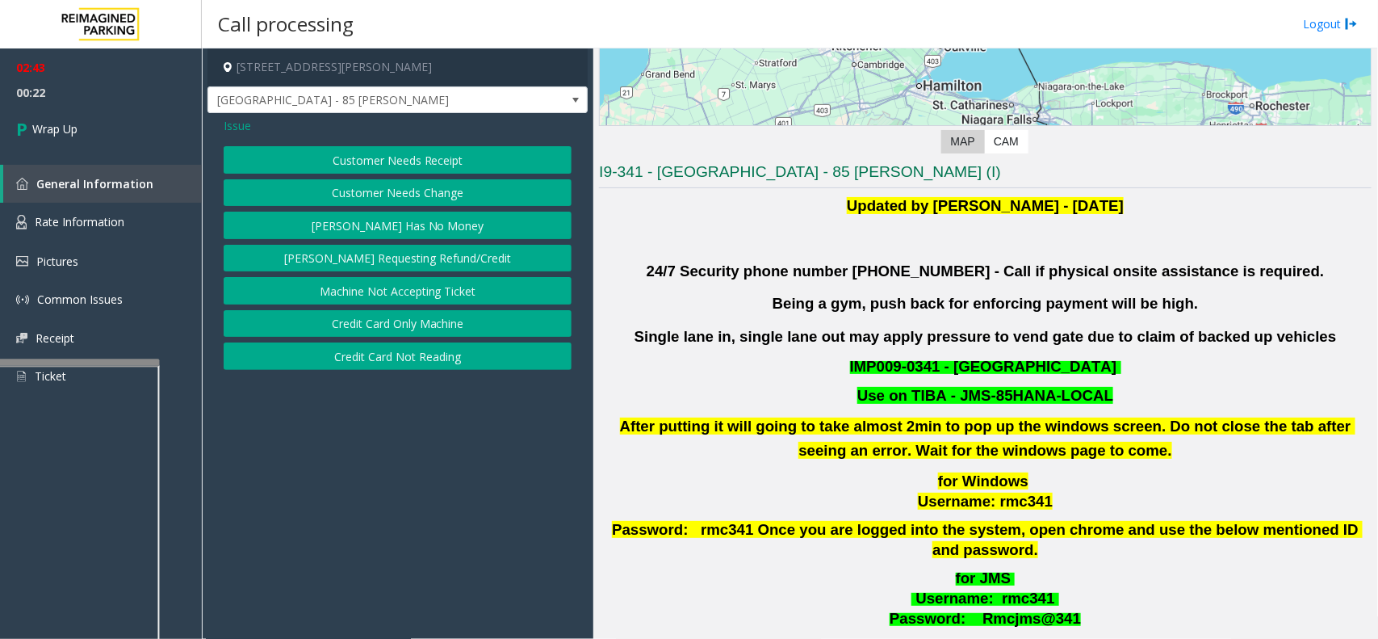
click at [230, 132] on span "Issue" at bounding box center [237, 125] width 27 height 17
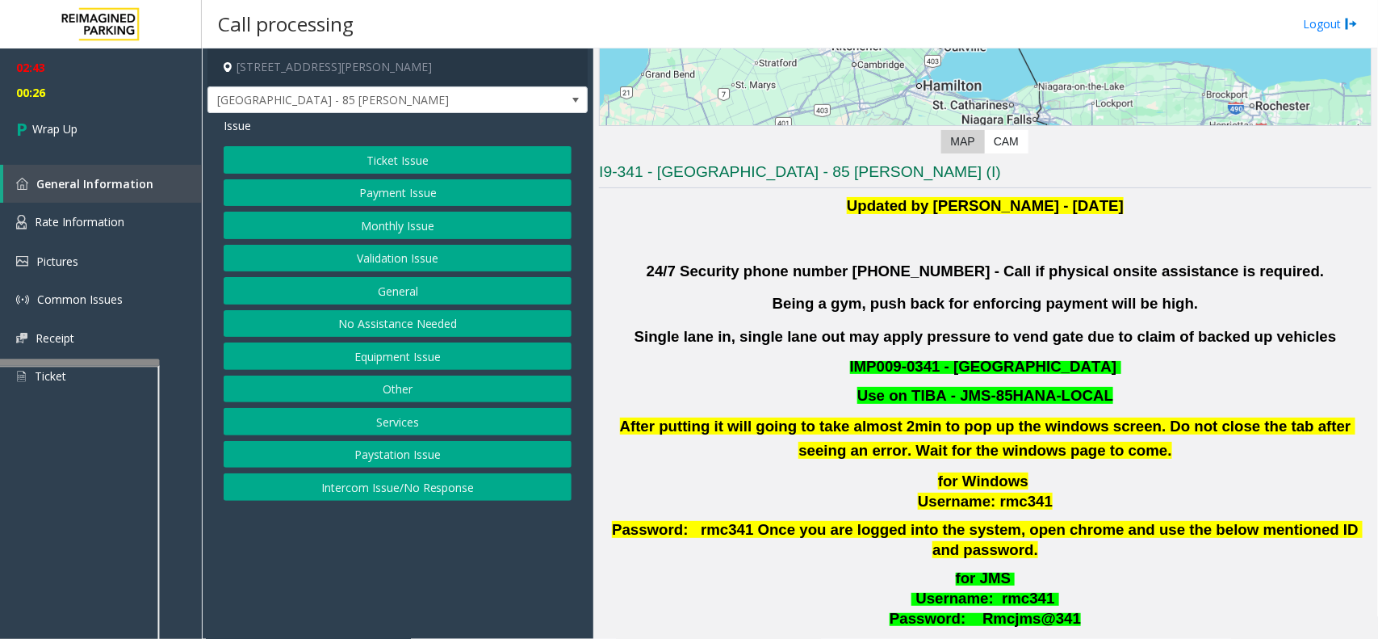
click at [317, 159] on button "Ticket Issue" at bounding box center [398, 159] width 348 height 27
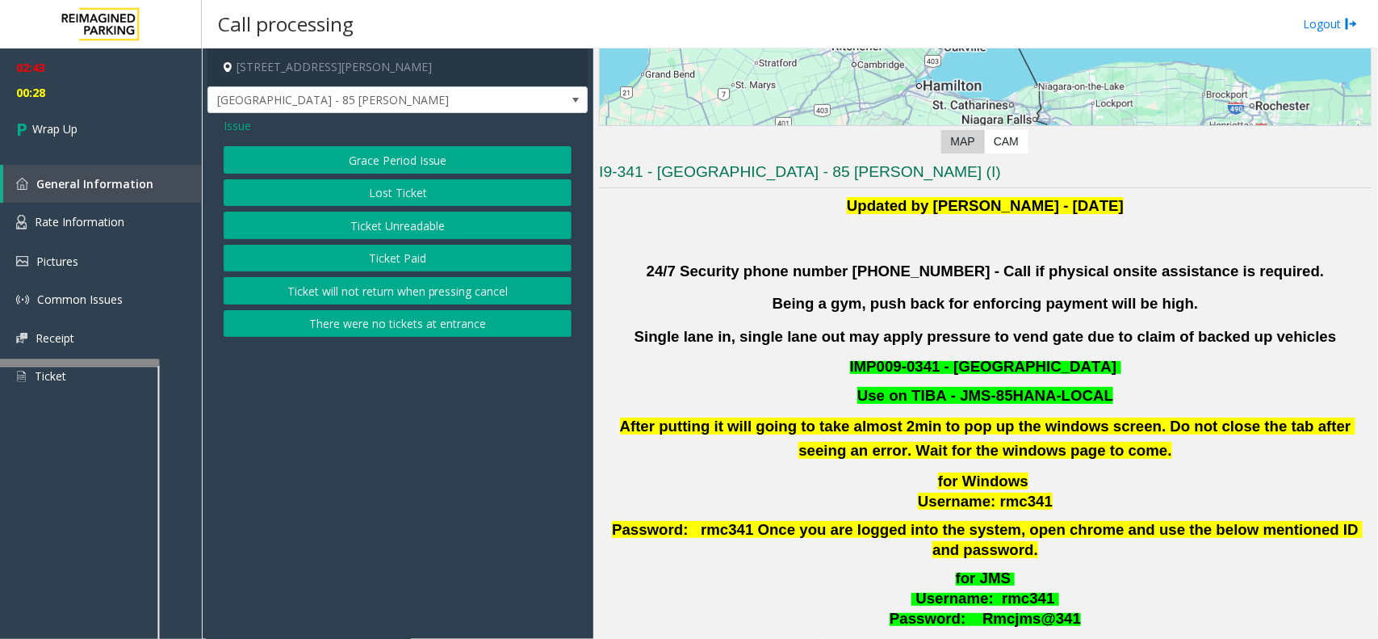
click at [329, 219] on button "Ticket Unreadable" at bounding box center [398, 225] width 348 height 27
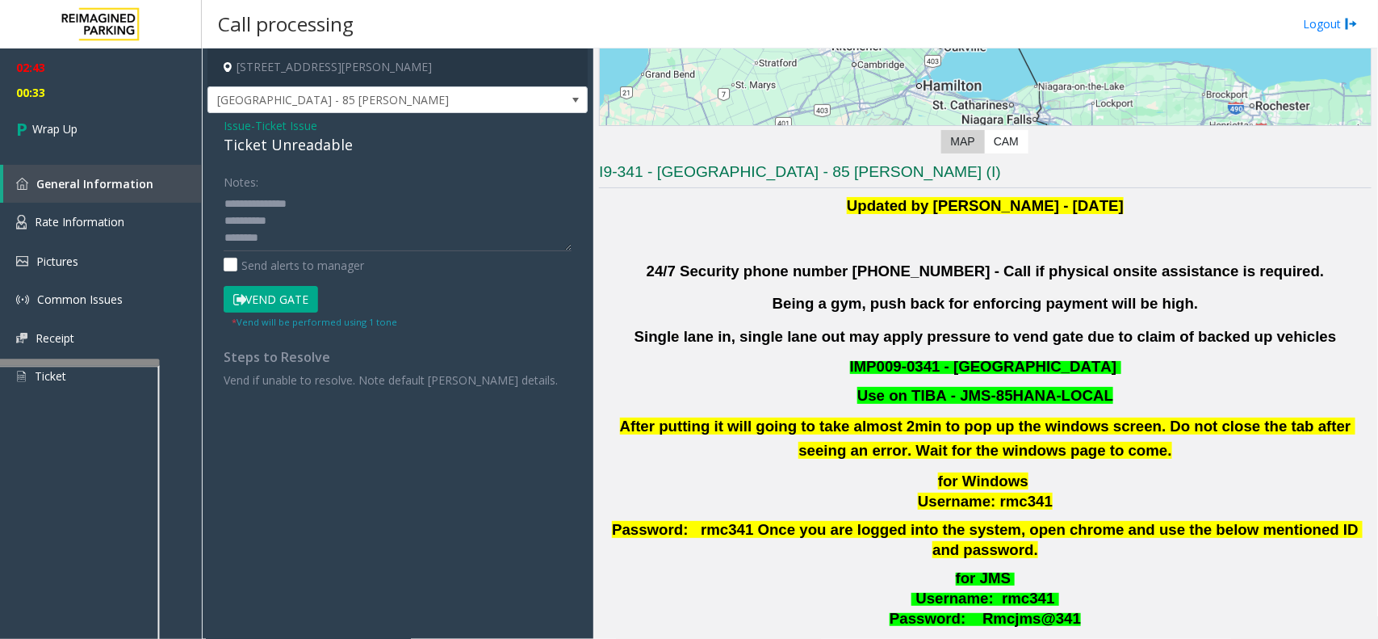
scroll to position [50, 0]
click at [307, 216] on textarea at bounding box center [398, 221] width 348 height 61
click at [265, 127] on span "Ticket Issue" at bounding box center [286, 125] width 62 height 17
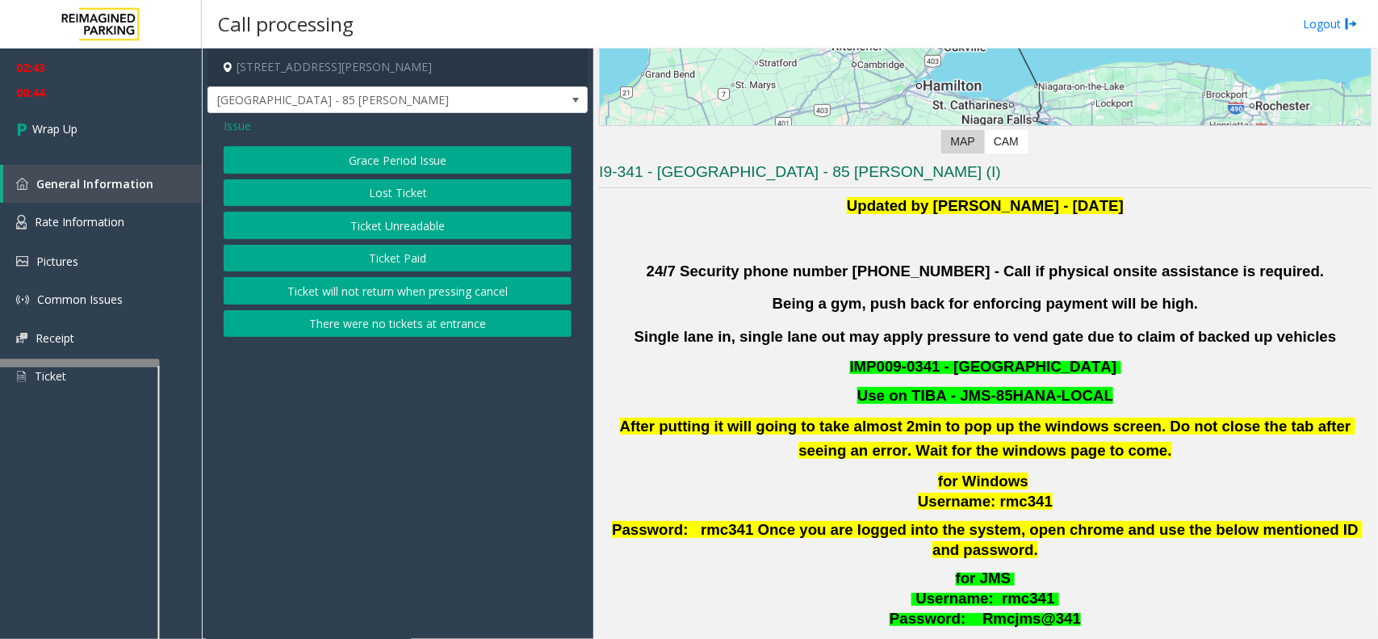
click at [238, 127] on span "Issue" at bounding box center [237, 125] width 27 height 17
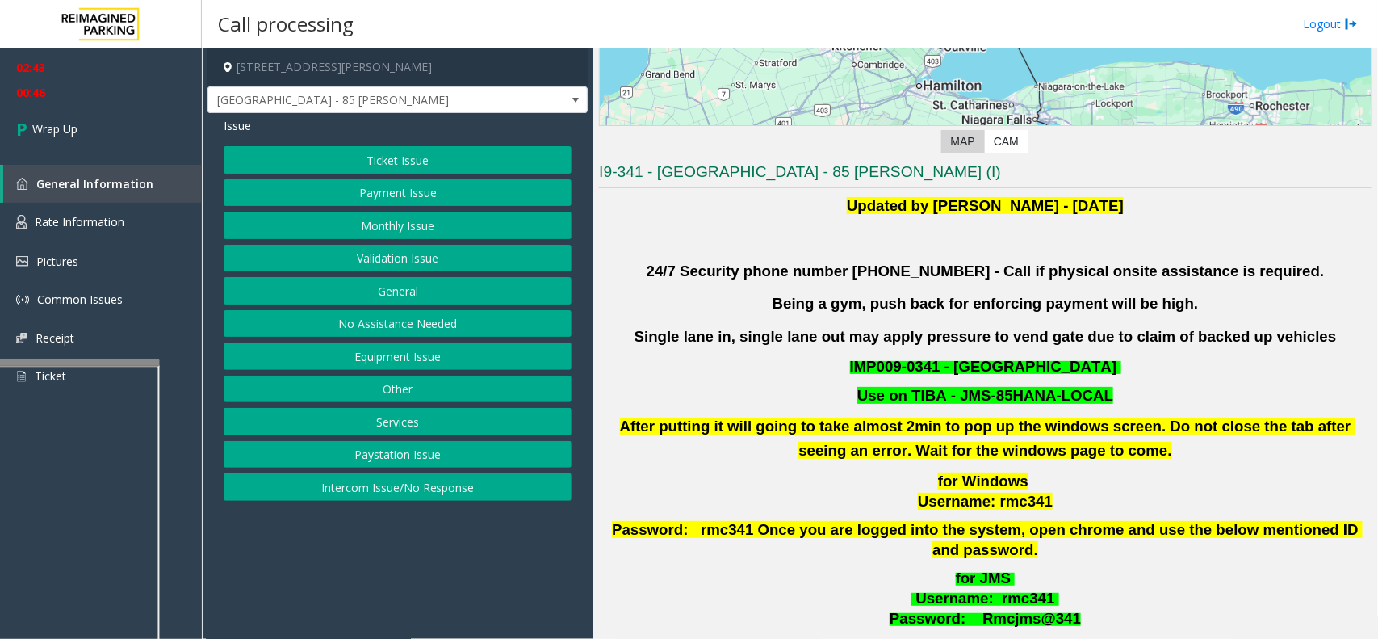
click at [383, 198] on button "Payment Issue" at bounding box center [398, 192] width 348 height 27
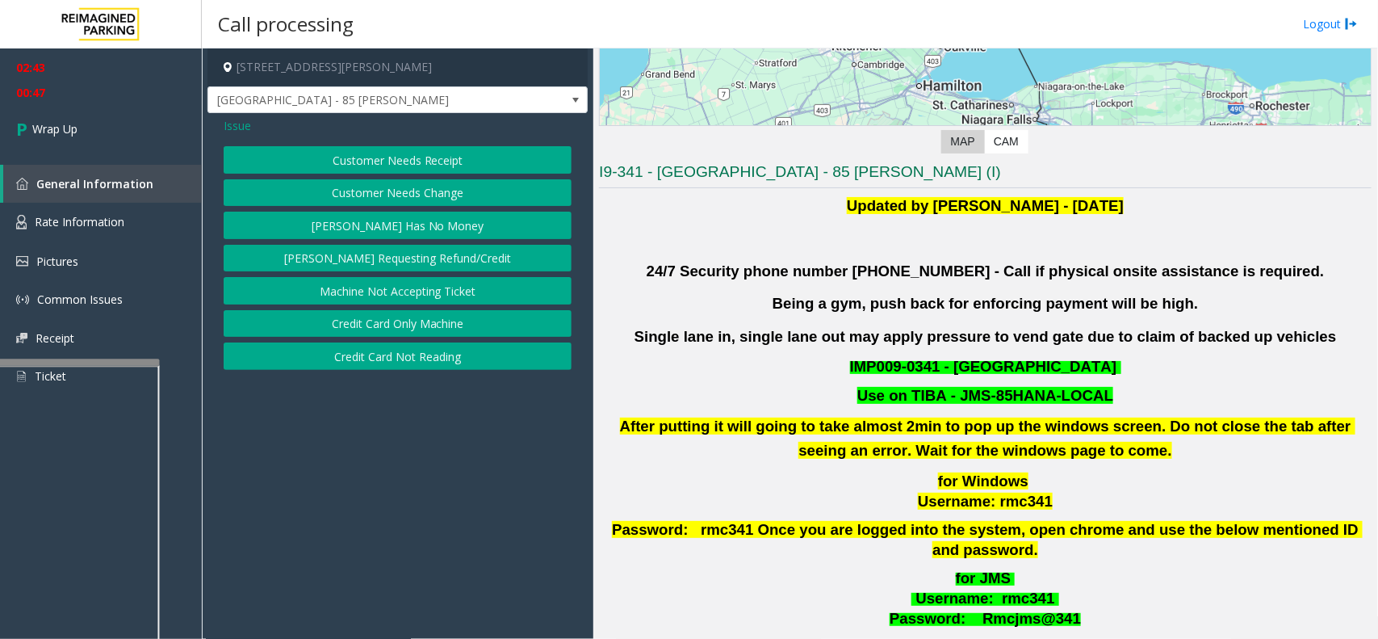
click at [369, 355] on button "Credit Card Not Reading" at bounding box center [398, 355] width 348 height 27
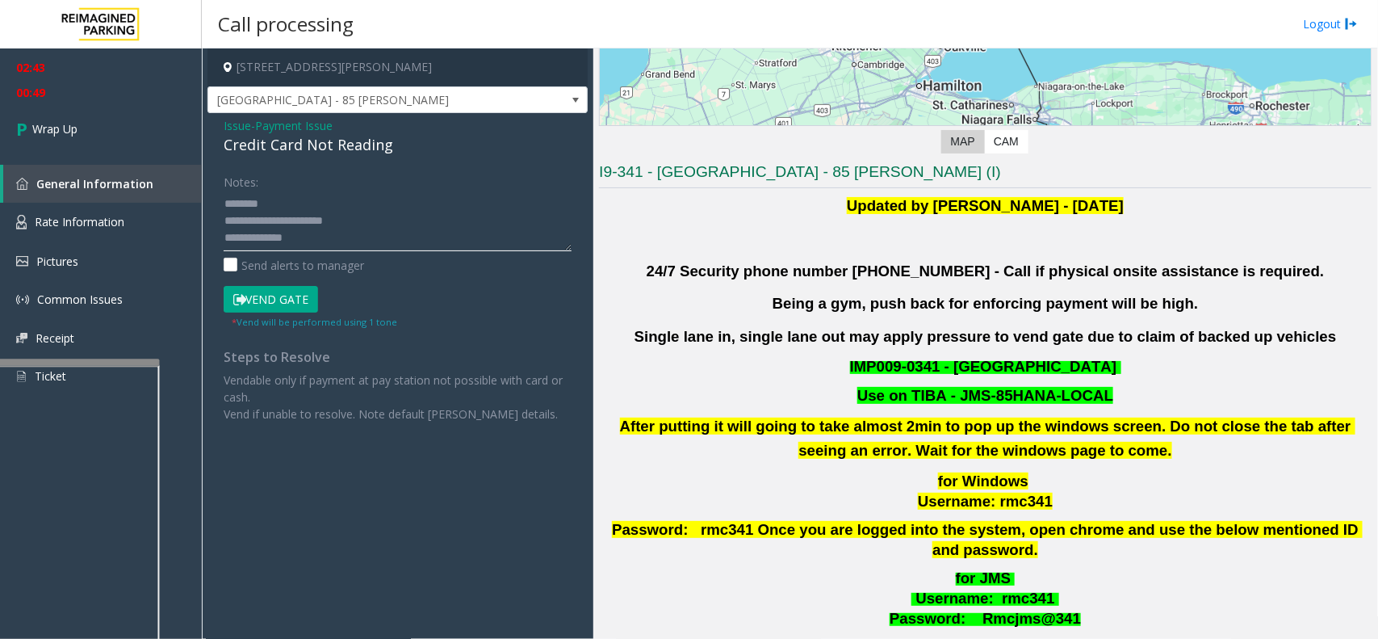
click at [321, 216] on textarea at bounding box center [398, 221] width 348 height 61
click at [341, 199] on textarea at bounding box center [398, 221] width 348 height 61
click at [341, 198] on textarea at bounding box center [398, 221] width 348 height 61
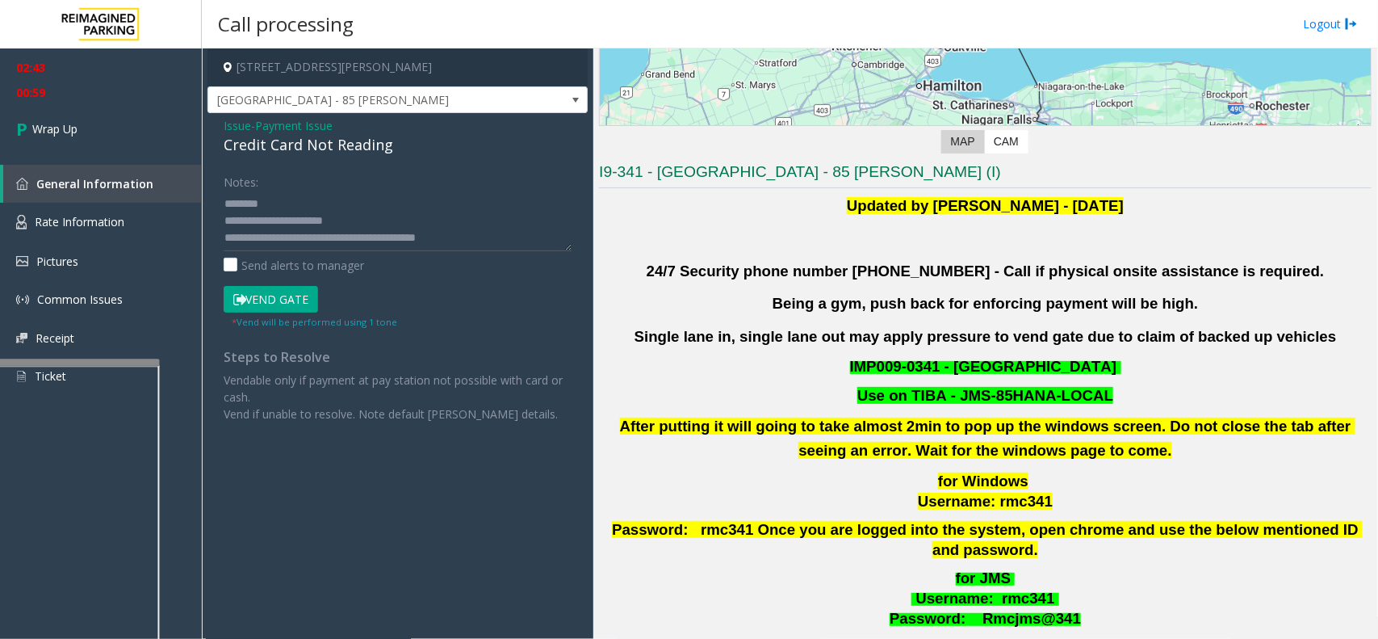
click at [368, 186] on div "Notes:" at bounding box center [398, 209] width 348 height 83
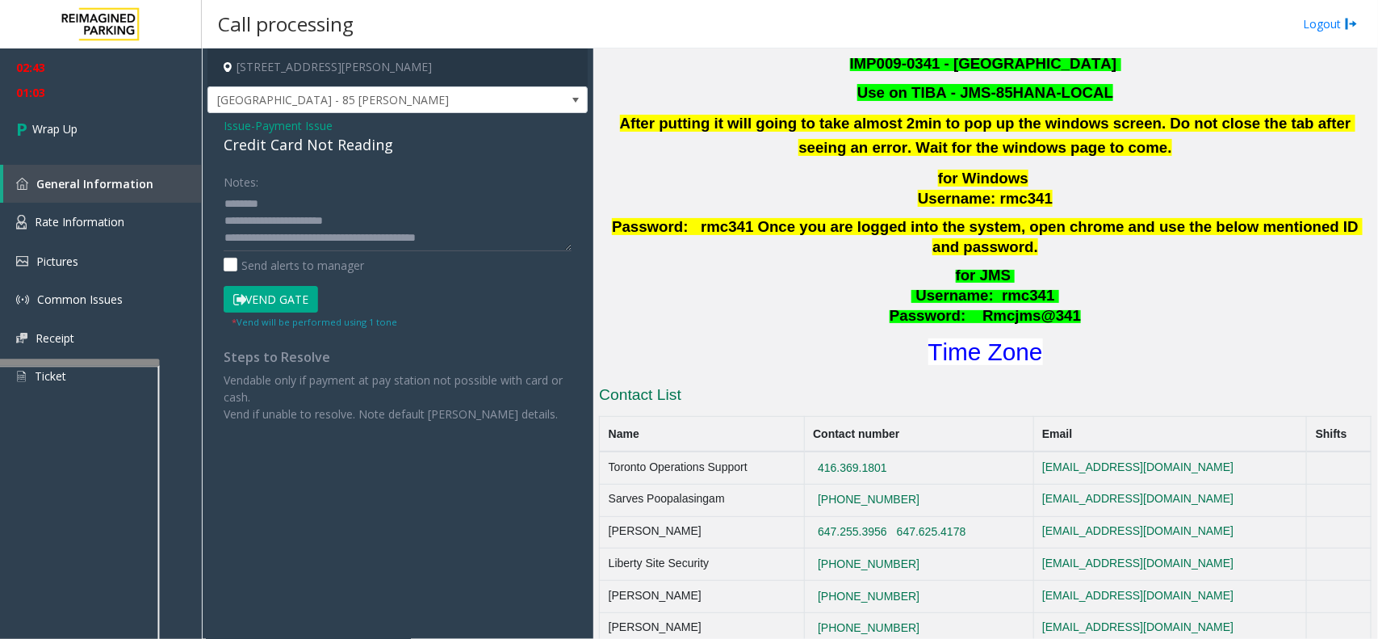
scroll to position [8, 0]
click at [406, 237] on textarea at bounding box center [398, 221] width 348 height 61
click at [404, 246] on textarea at bounding box center [398, 221] width 348 height 61
click at [307, 147] on div "Credit Card Not Reading" at bounding box center [398, 145] width 348 height 22
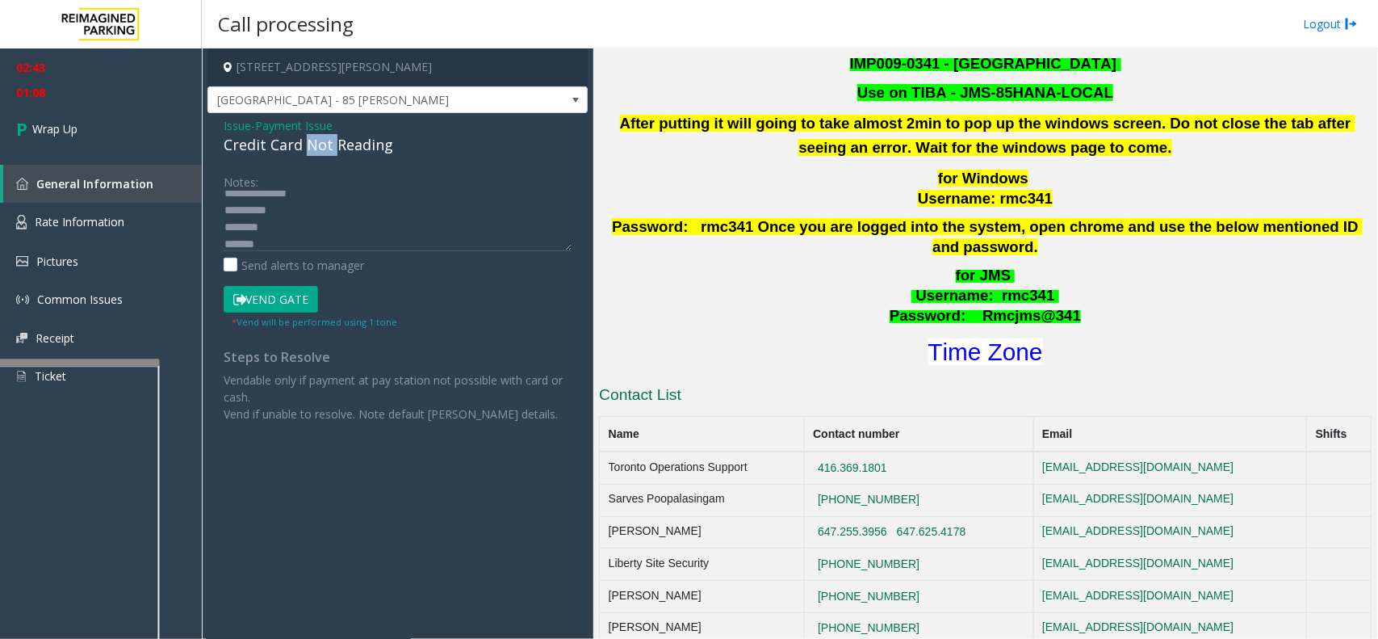
click at [307, 147] on div "Credit Card Not Reading" at bounding box center [398, 145] width 348 height 22
drag, startPoint x: 307, startPoint y: 147, endPoint x: 353, endPoint y: 136, distance: 47.4
click at [354, 135] on div "Credit Card Not Reading" at bounding box center [398, 145] width 348 height 22
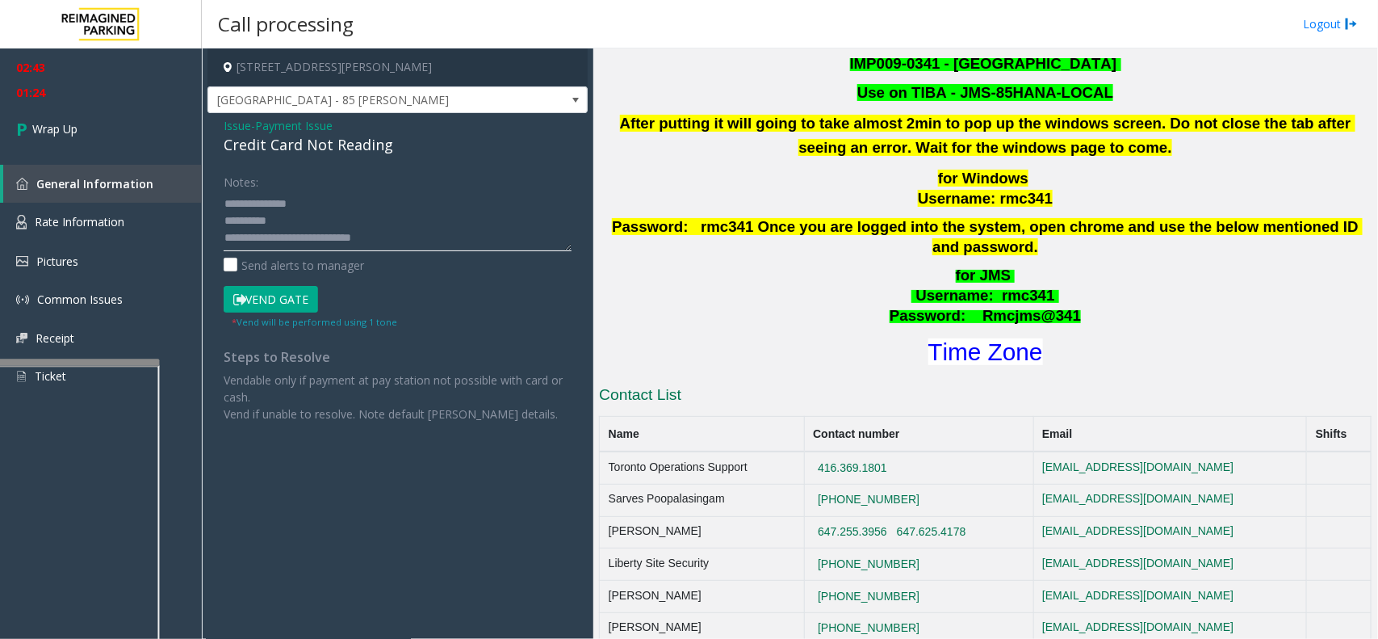
click at [279, 235] on textarea at bounding box center [398, 221] width 348 height 61
click at [412, 236] on textarea at bounding box center [398, 221] width 348 height 61
click at [224, 200] on textarea at bounding box center [398, 221] width 348 height 61
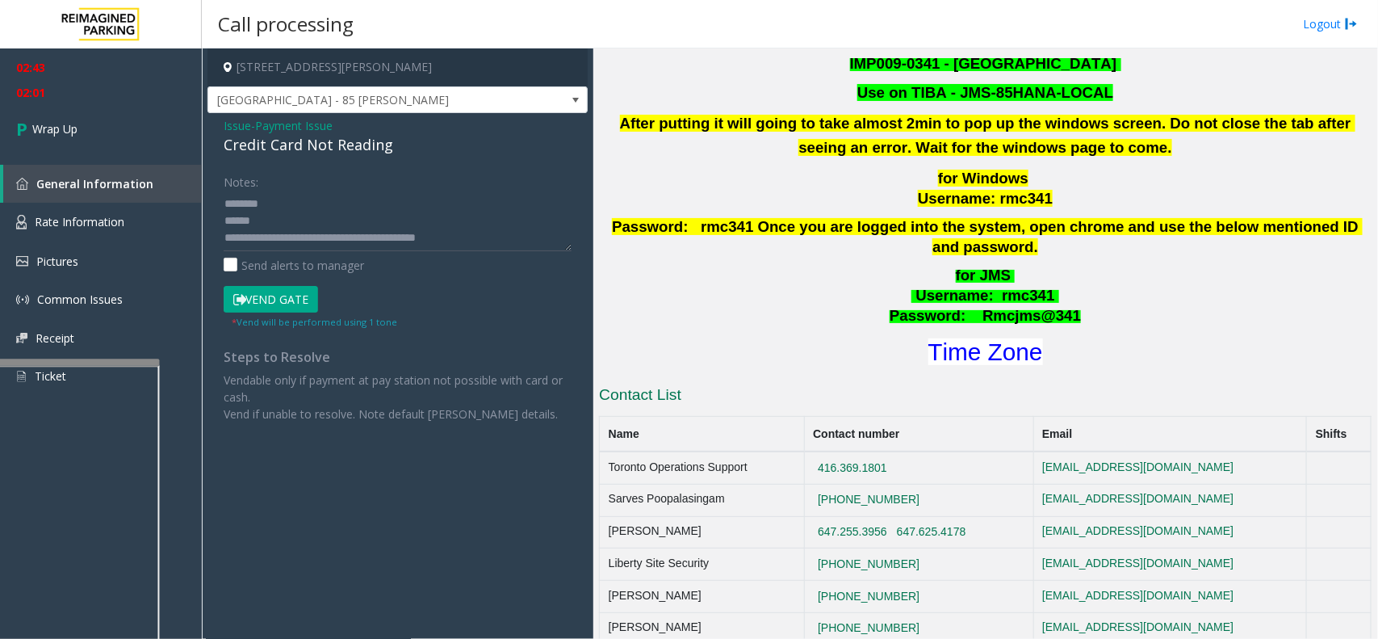
click at [382, 142] on div "Credit Card Not Reading" at bounding box center [398, 145] width 348 height 22
drag, startPoint x: 382, startPoint y: 142, endPoint x: 388, endPoint y: 160, distance: 18.9
click at [382, 143] on div "Credit Card Not Reading" at bounding box center [398, 145] width 348 height 22
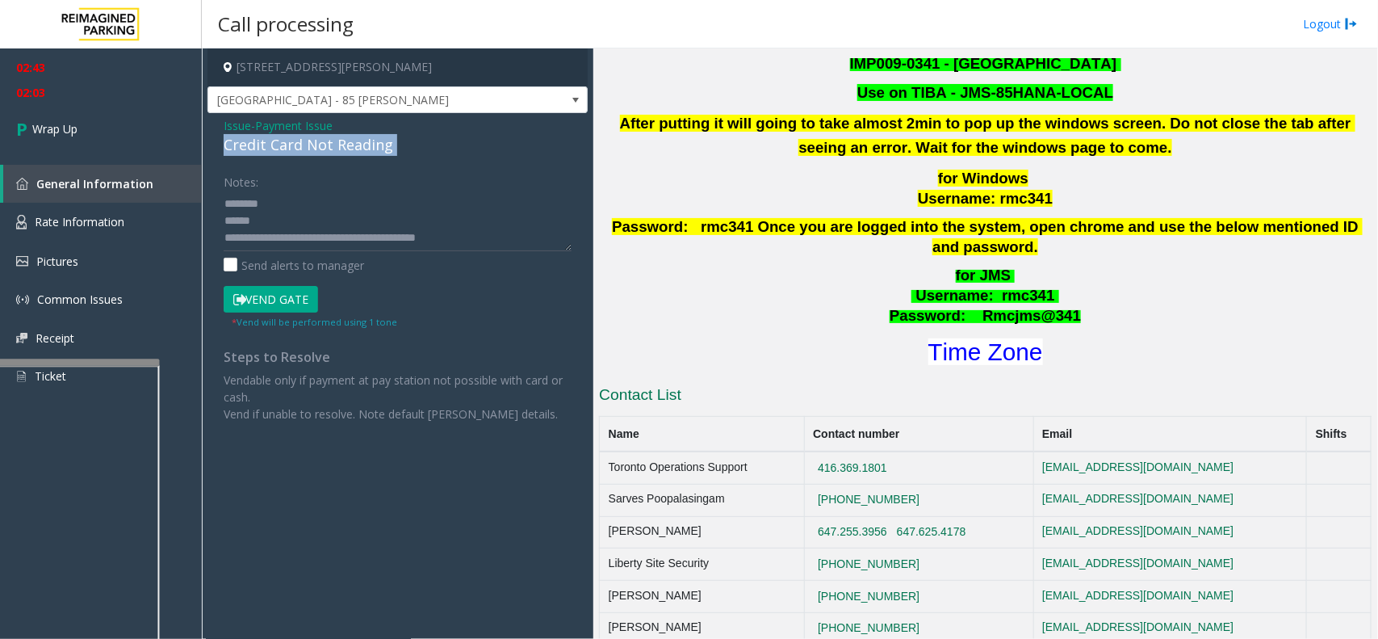
copy div "Credit Card Not Reading"
click at [324, 200] on textarea at bounding box center [398, 221] width 348 height 61
paste textarea "**********"
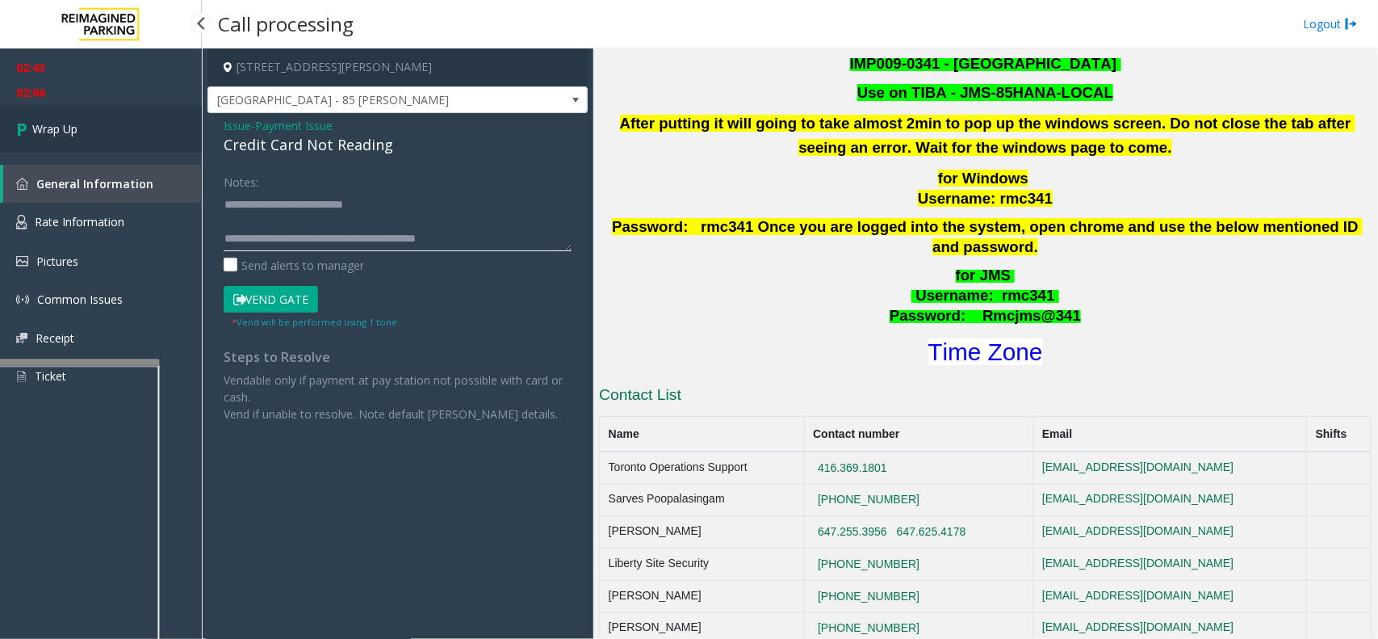
type textarea "**********"
click at [85, 136] on link "Wrap Up" at bounding box center [101, 129] width 202 height 48
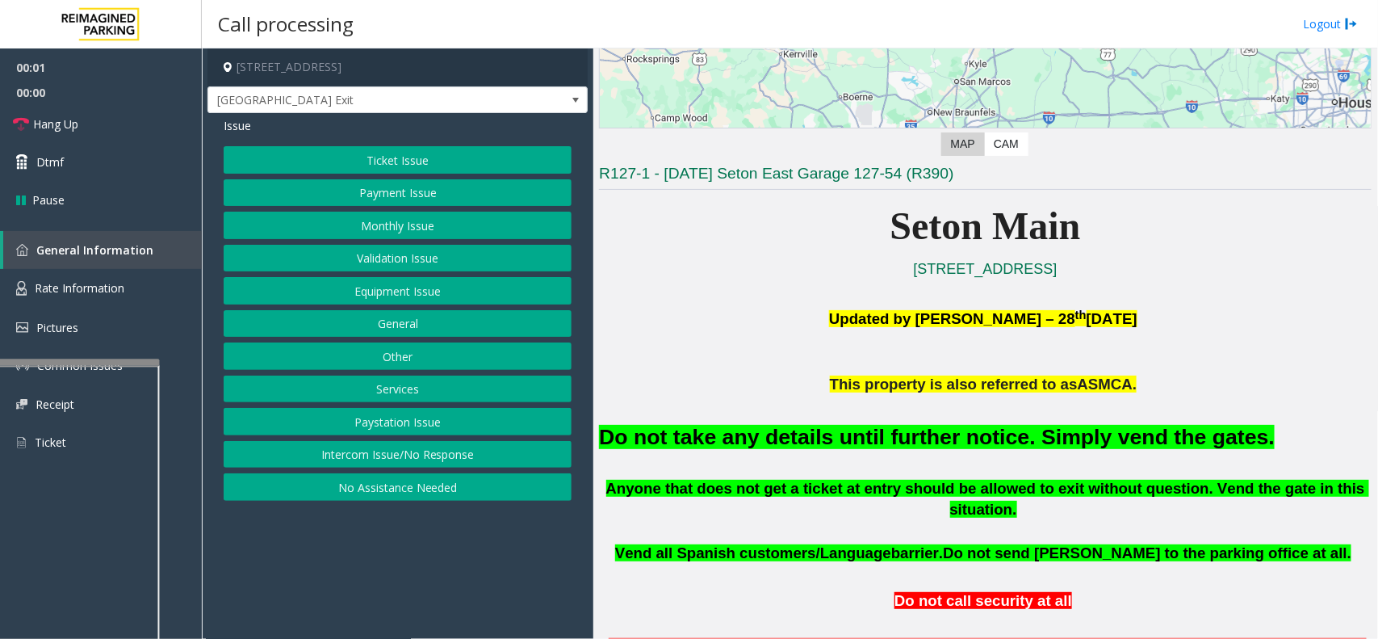
scroll to position [303, 0]
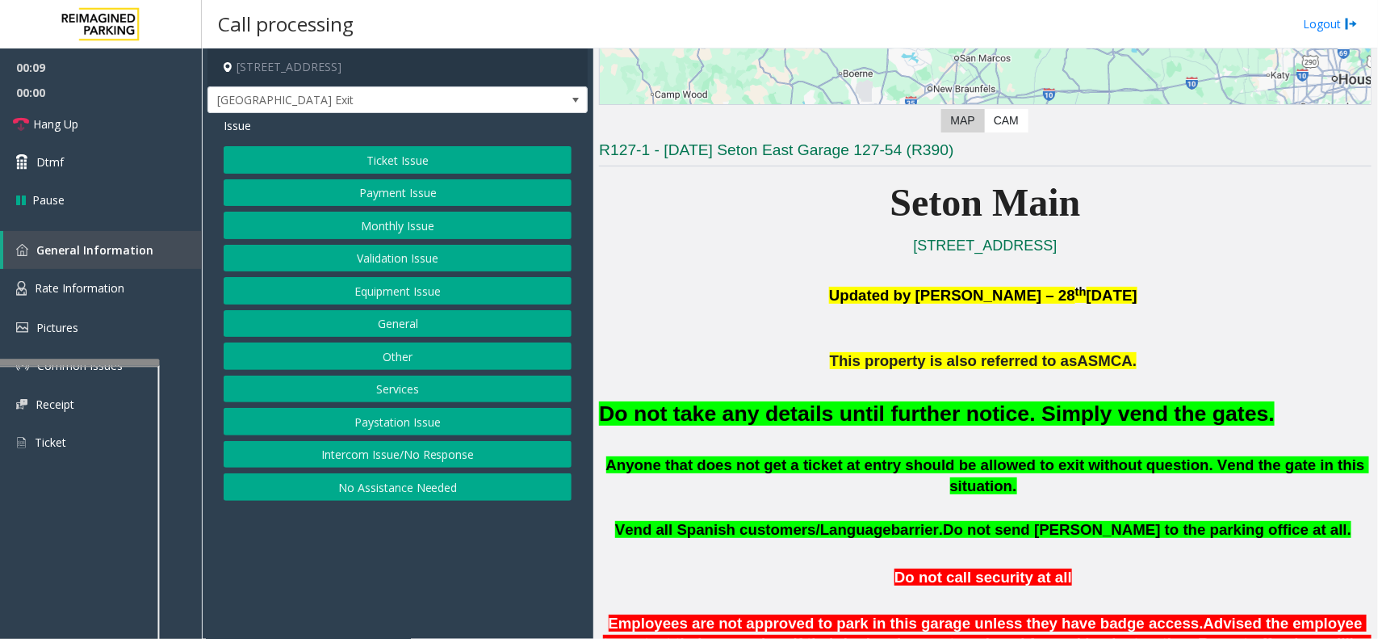
click at [412, 291] on button "Equipment Issue" at bounding box center [398, 290] width 348 height 27
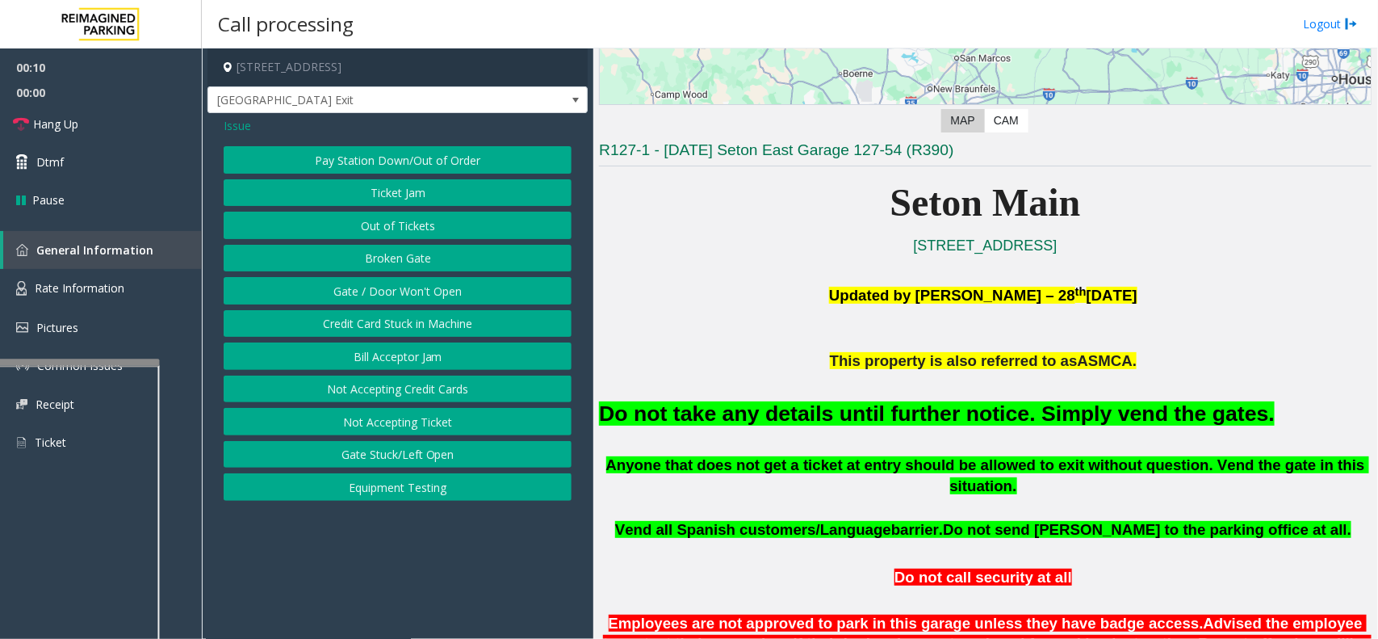
click at [413, 292] on button "Gate / Door Won't Open" at bounding box center [398, 290] width 348 height 27
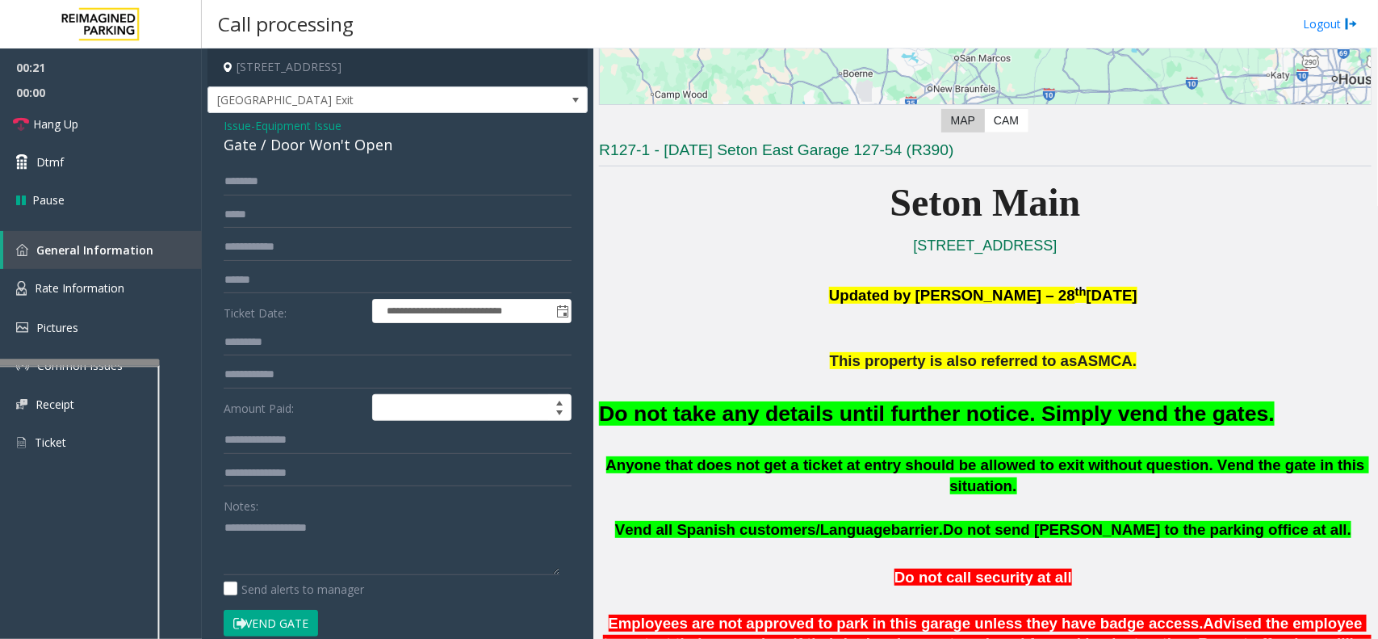
click at [263, 620] on button "Vend Gate" at bounding box center [271, 622] width 94 height 27
click at [735, 421] on font "Do not take any details until further notice. Simply vend the gates." at bounding box center [937, 413] width 676 height 24
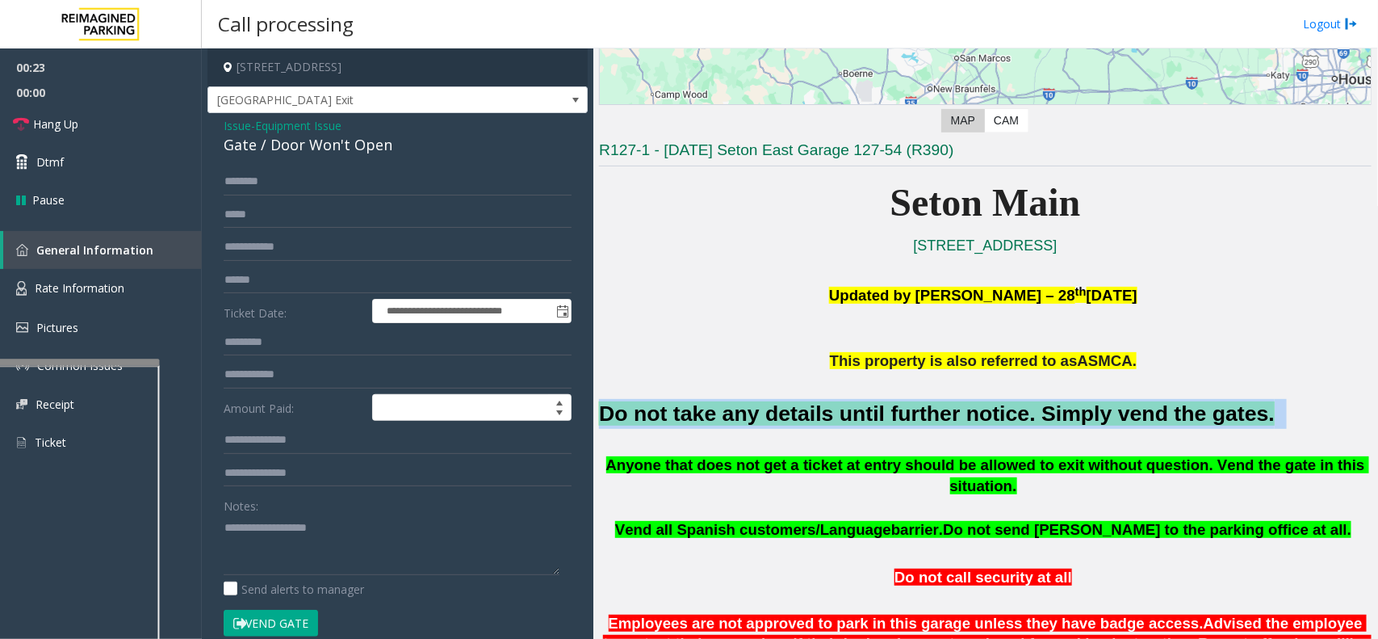
click at [735, 421] on font "Do not take any details until further notice. Simply vend the gates." at bounding box center [937, 413] width 676 height 24
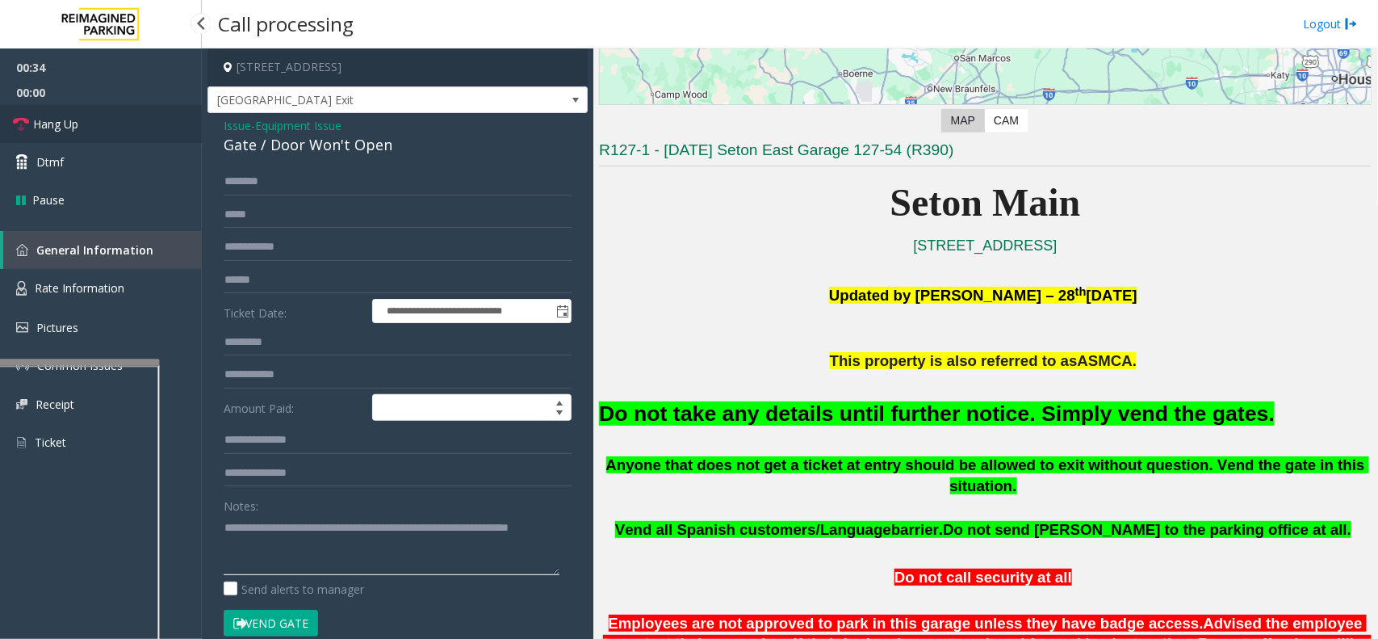
type textarea "**********"
click at [136, 122] on link "Hang Up" at bounding box center [101, 124] width 202 height 38
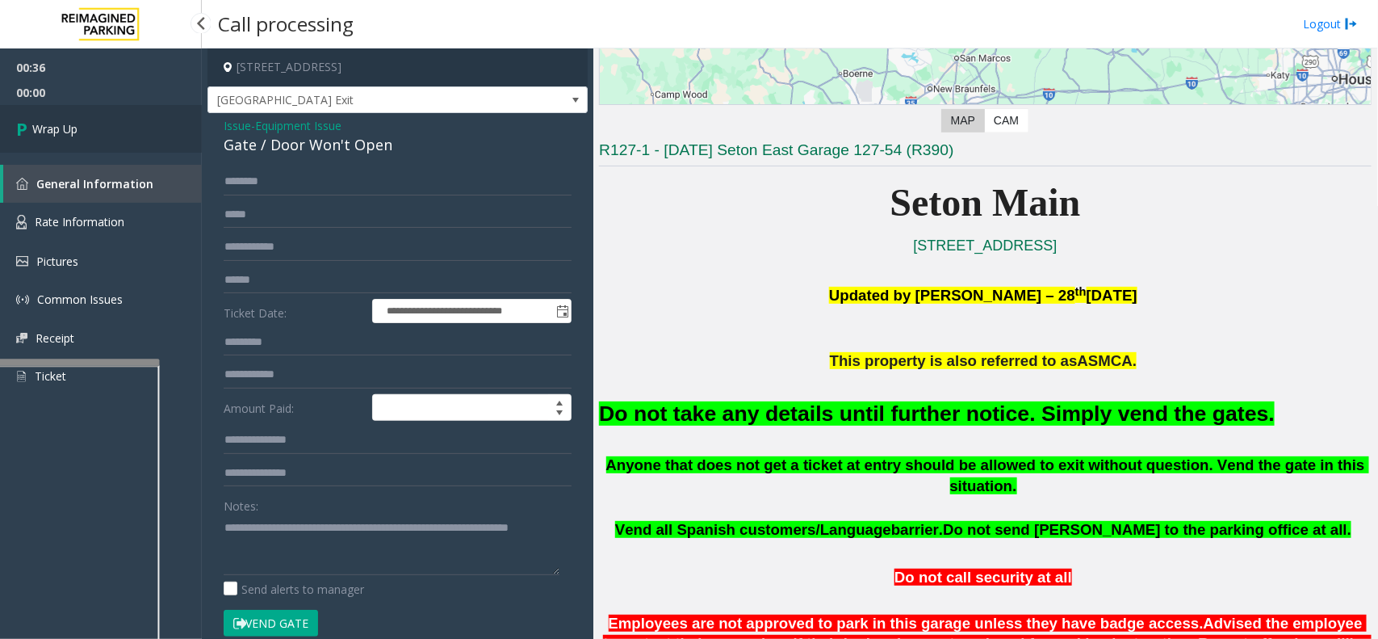
click at [136, 122] on link "Wrap Up" at bounding box center [101, 129] width 202 height 48
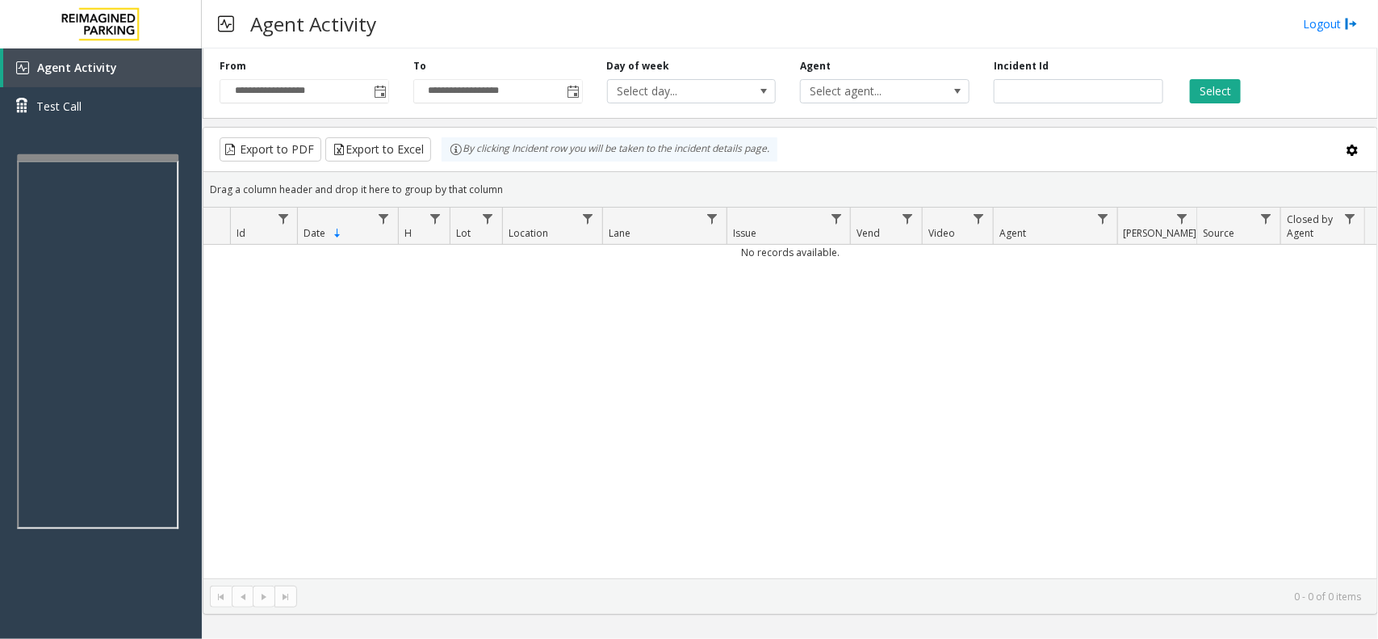
click at [94, 155] on div at bounding box center [97, 157] width 161 height 6
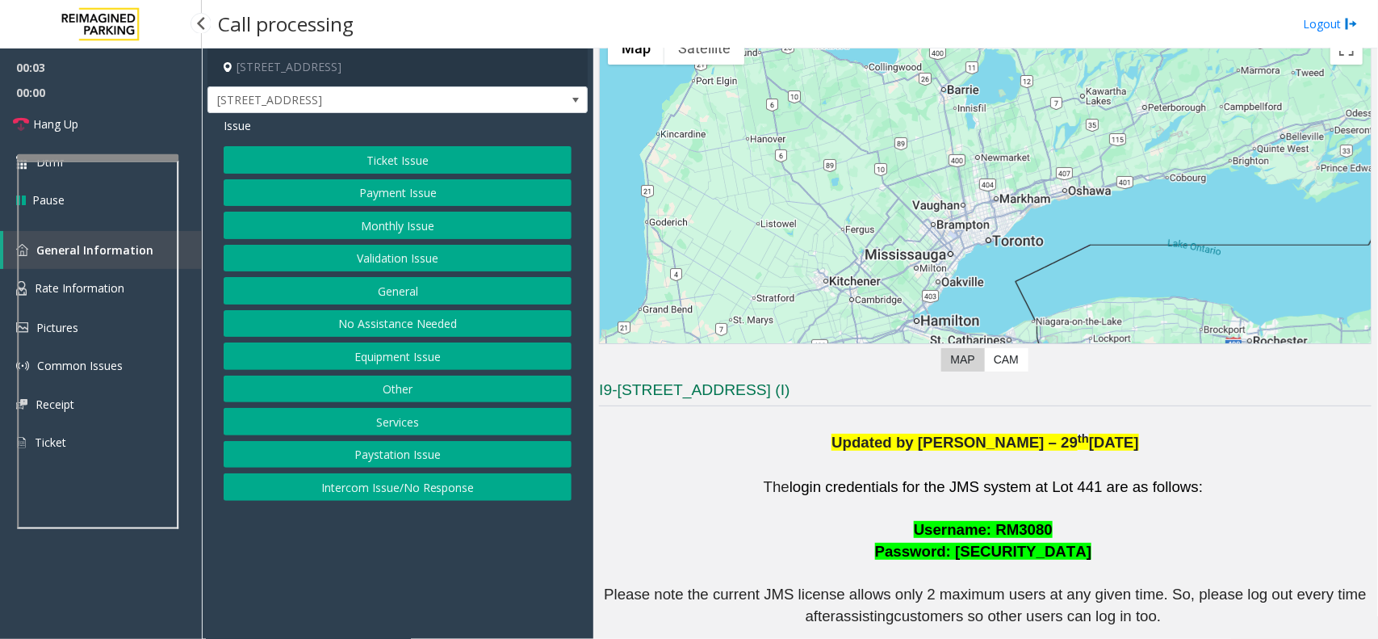
scroll to position [202, 0]
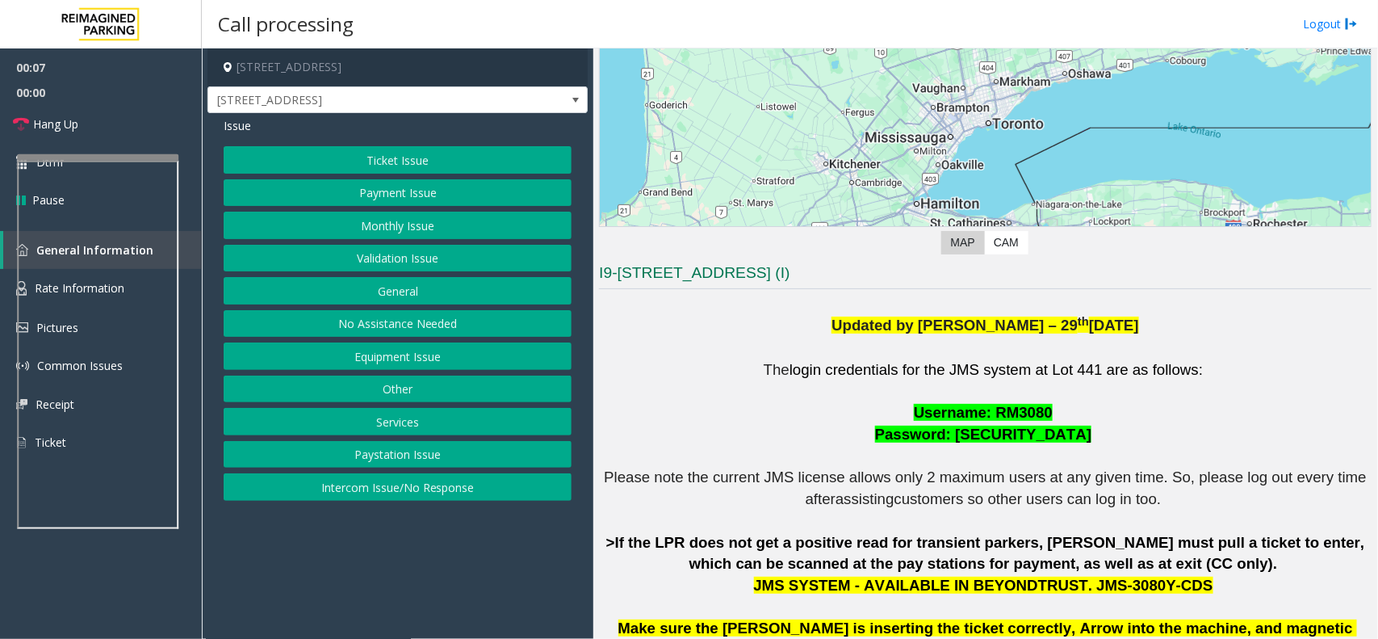
click at [404, 155] on button "Ticket Issue" at bounding box center [398, 159] width 348 height 27
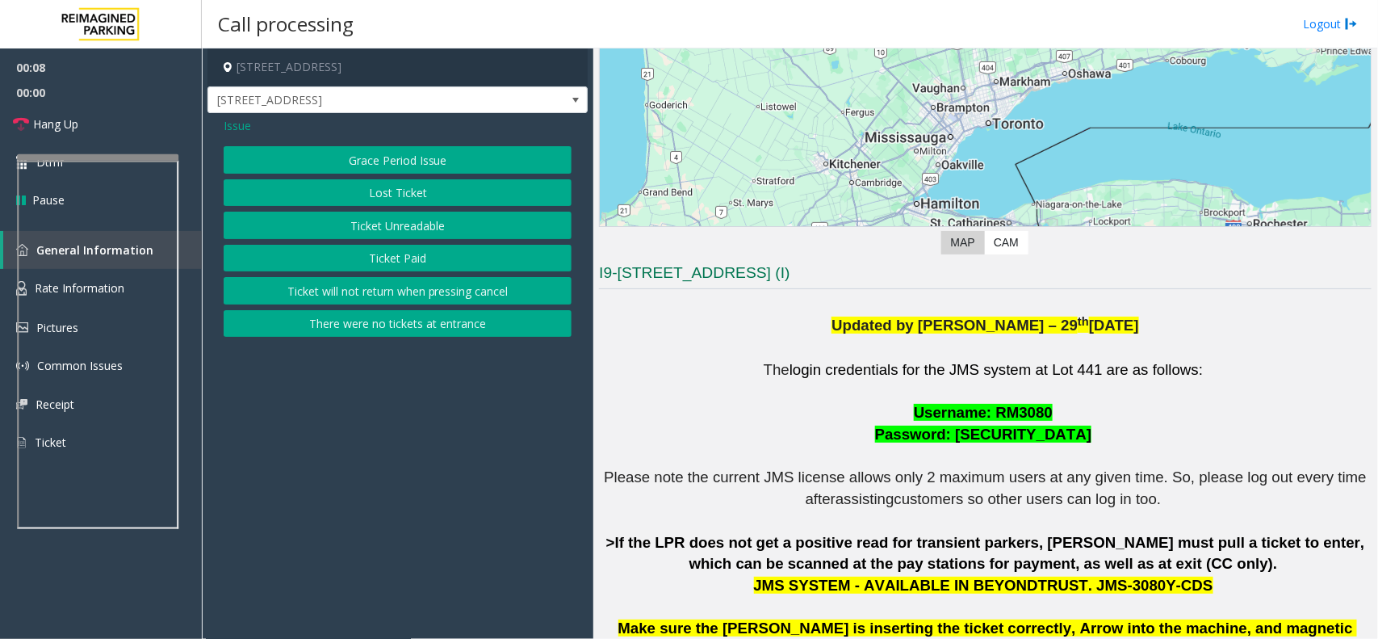
click at [409, 224] on button "Ticket Unreadable" at bounding box center [398, 225] width 348 height 27
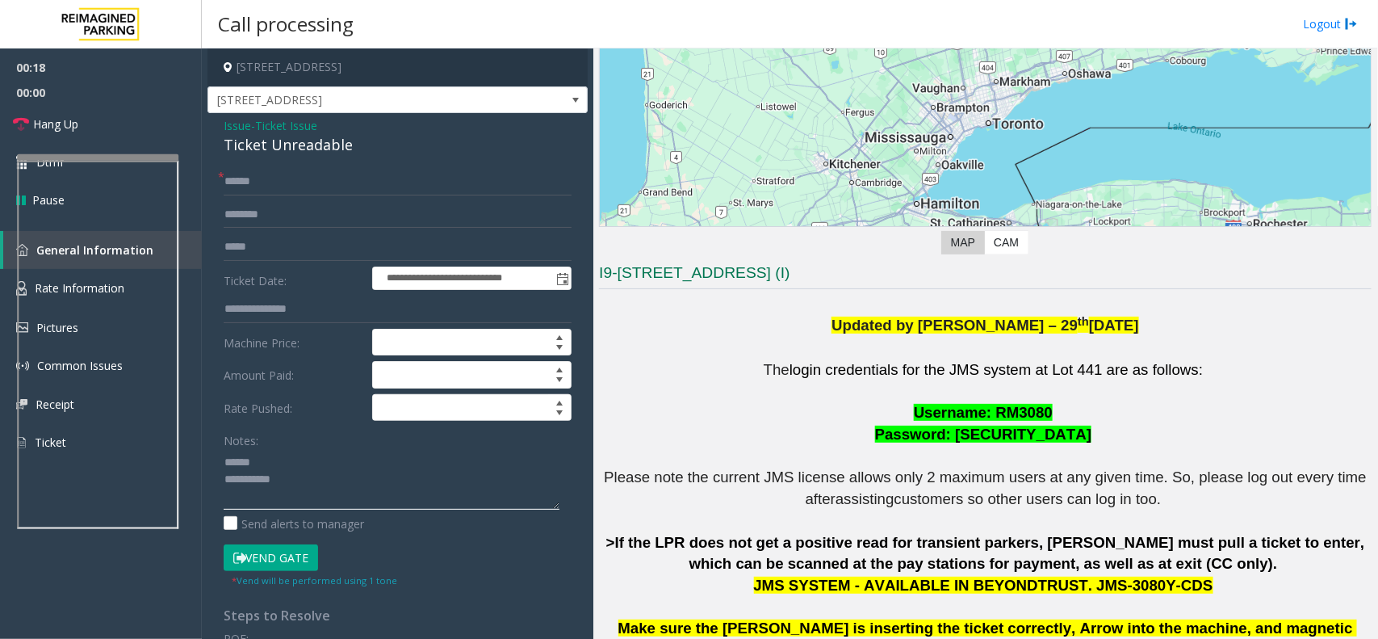
scroll to position [303, 0]
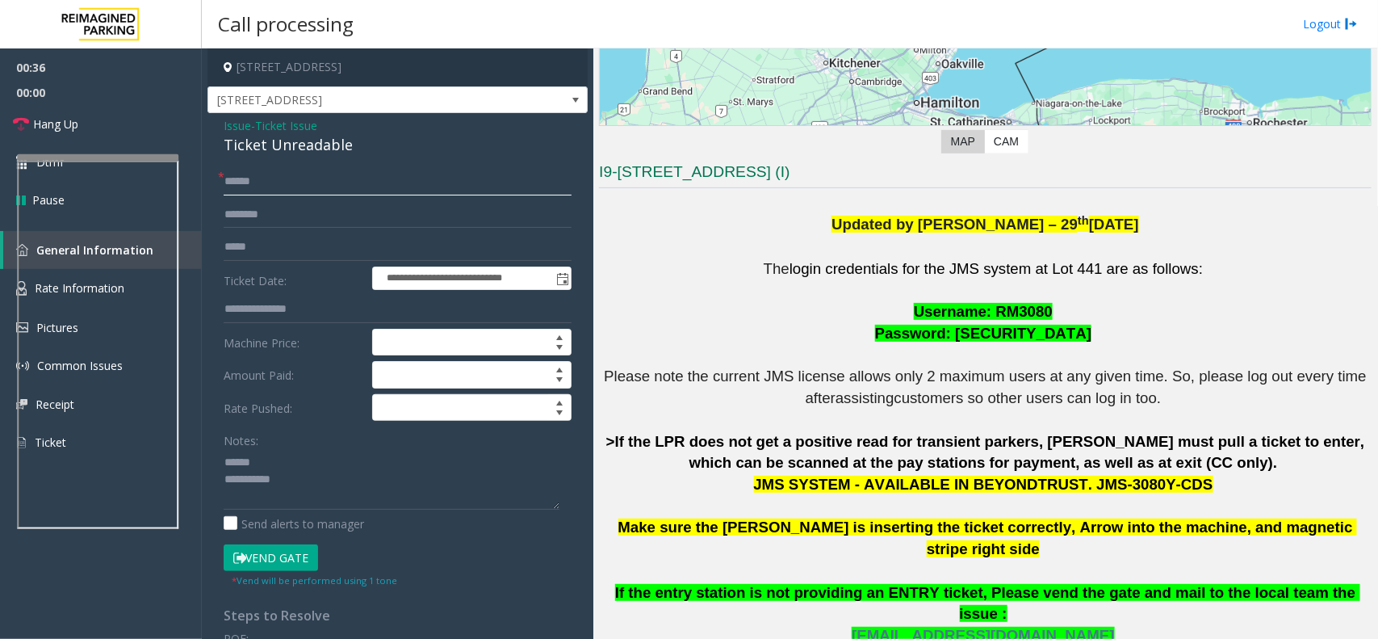
click at [283, 183] on input "text" at bounding box center [398, 181] width 348 height 27
click at [304, 141] on div "Ticket Unreadable" at bounding box center [398, 145] width 348 height 22
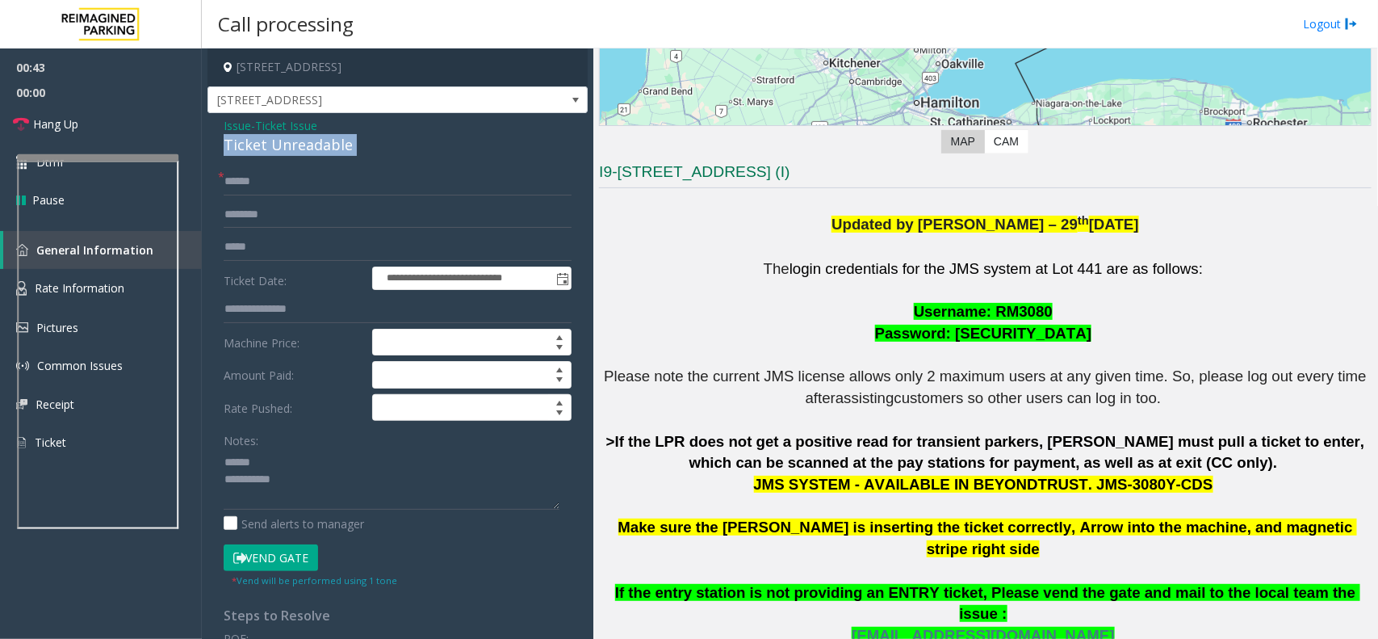
drag, startPoint x: 304, startPoint y: 141, endPoint x: 320, endPoint y: 141, distance: 17.0
click at [320, 141] on div "Ticket Unreadable" at bounding box center [398, 145] width 348 height 22
type textarea "**********"
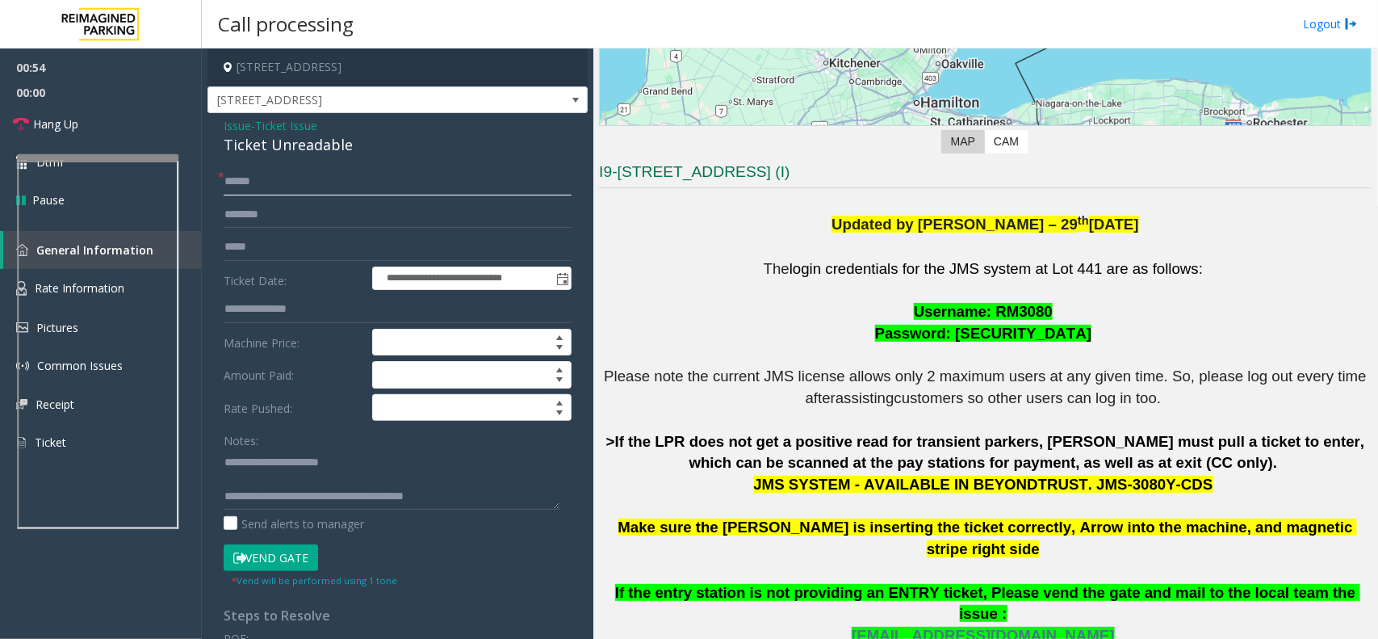
click at [259, 183] on input "text" at bounding box center [398, 181] width 348 height 27
type input "********"
click at [259, 211] on input "text" at bounding box center [398, 214] width 348 height 27
type input "******"
click at [266, 559] on button "Vend Gate" at bounding box center [271, 557] width 94 height 27
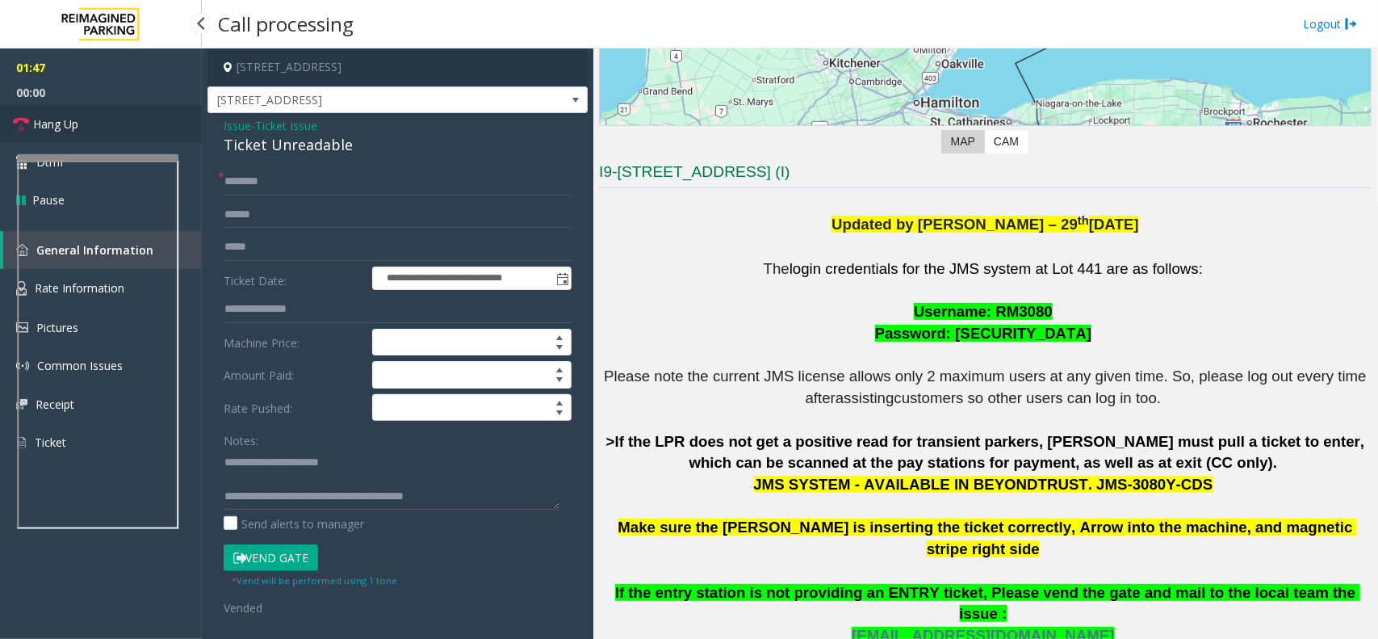
click at [125, 117] on link "Hang Up" at bounding box center [101, 124] width 202 height 38
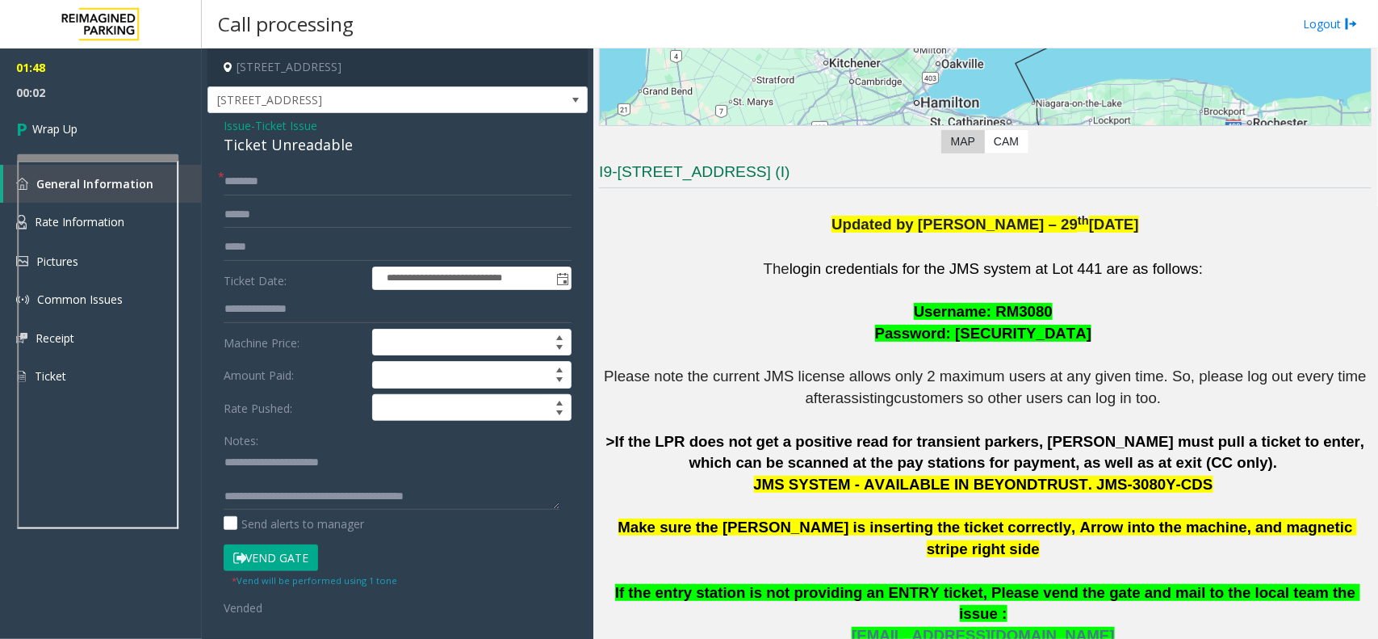
click at [220, 461] on div "**********" at bounding box center [398, 548] width 372 height 760
click at [224, 465] on textarea at bounding box center [392, 479] width 336 height 61
type textarea "**********"
click at [125, 129] on link "Wrap Up" at bounding box center [101, 129] width 202 height 48
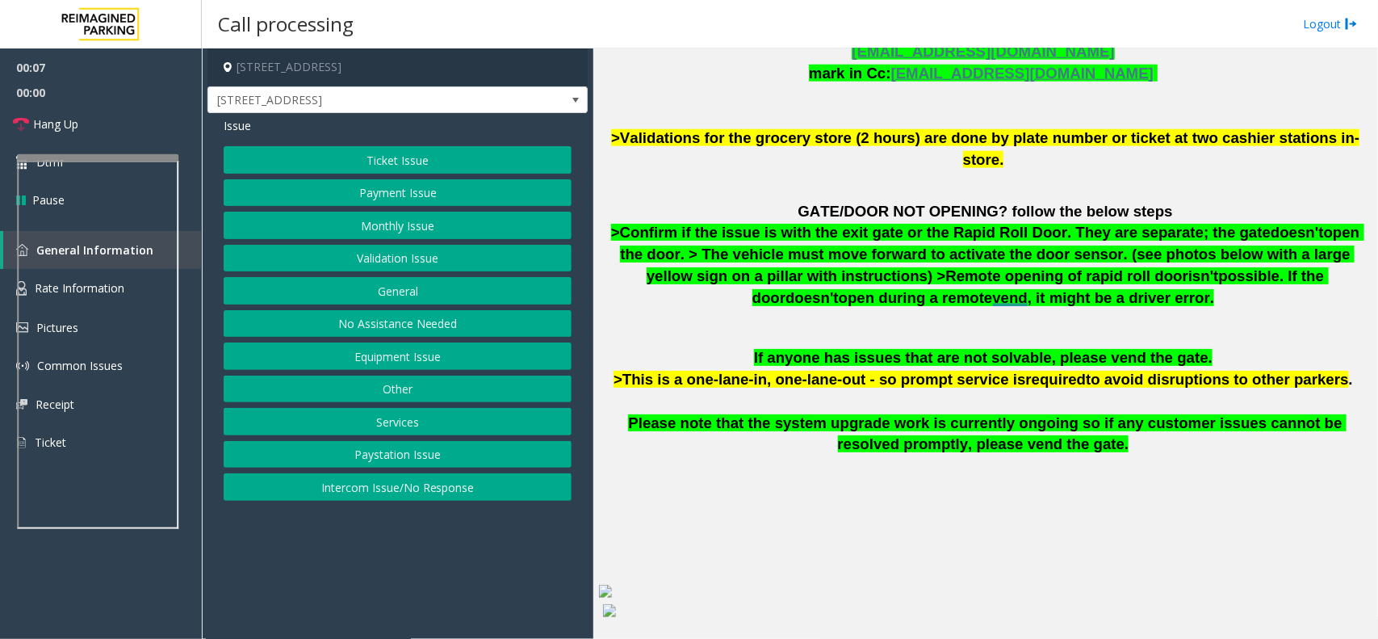
scroll to position [990, 0]
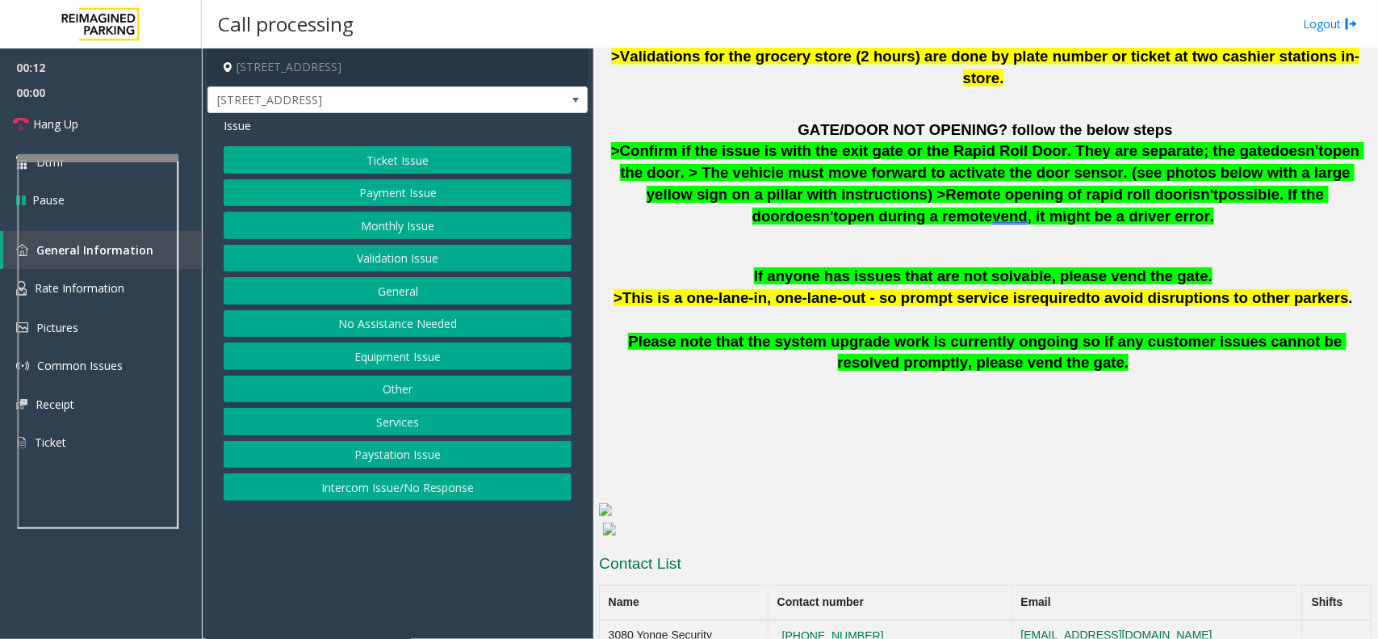
click at [369, 149] on button "Ticket Issue" at bounding box center [398, 159] width 348 height 27
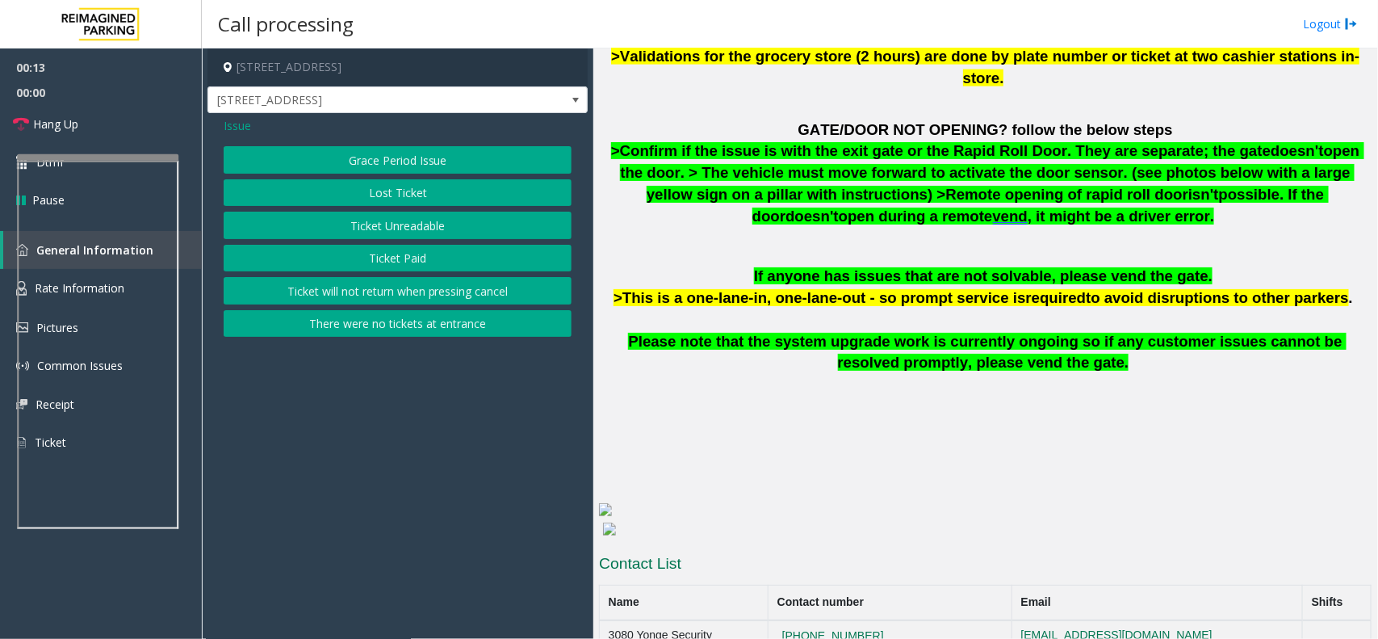
click at [396, 259] on button "Ticket Paid" at bounding box center [398, 258] width 348 height 27
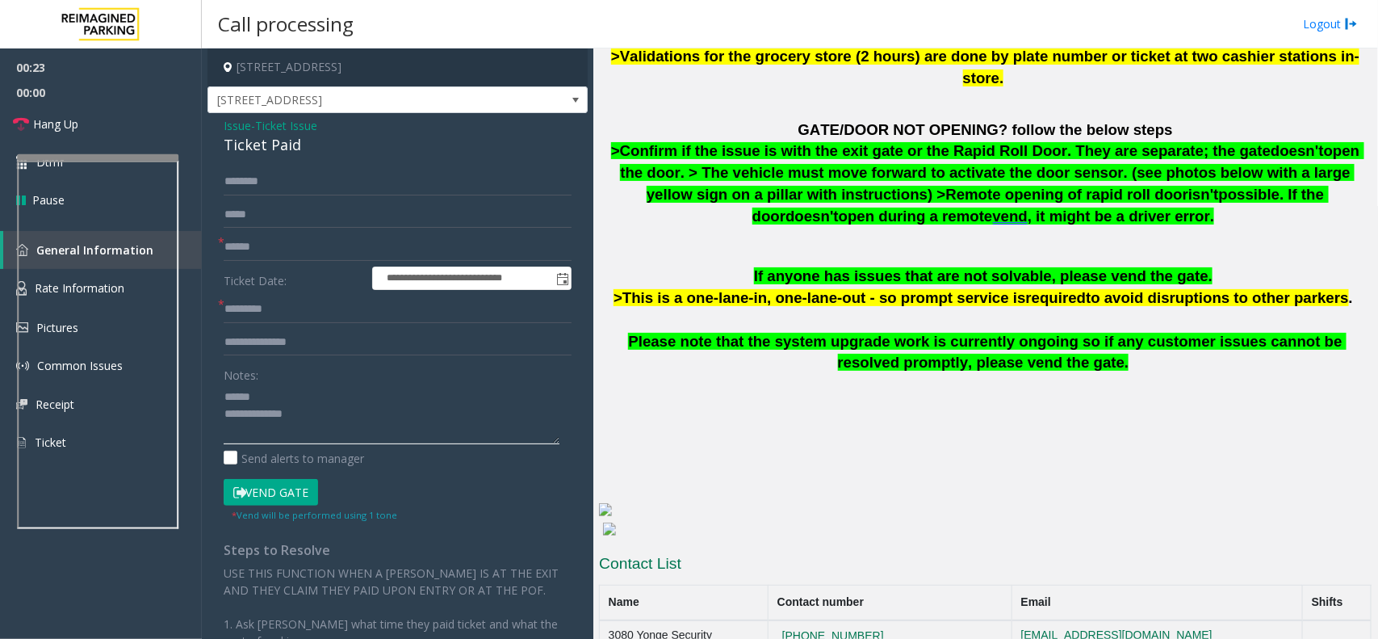
type textarea "**********"
click at [244, 178] on input "text" at bounding box center [398, 181] width 348 height 27
type input "*******"
click at [240, 241] on input "text" at bounding box center [398, 246] width 348 height 27
type input "******"
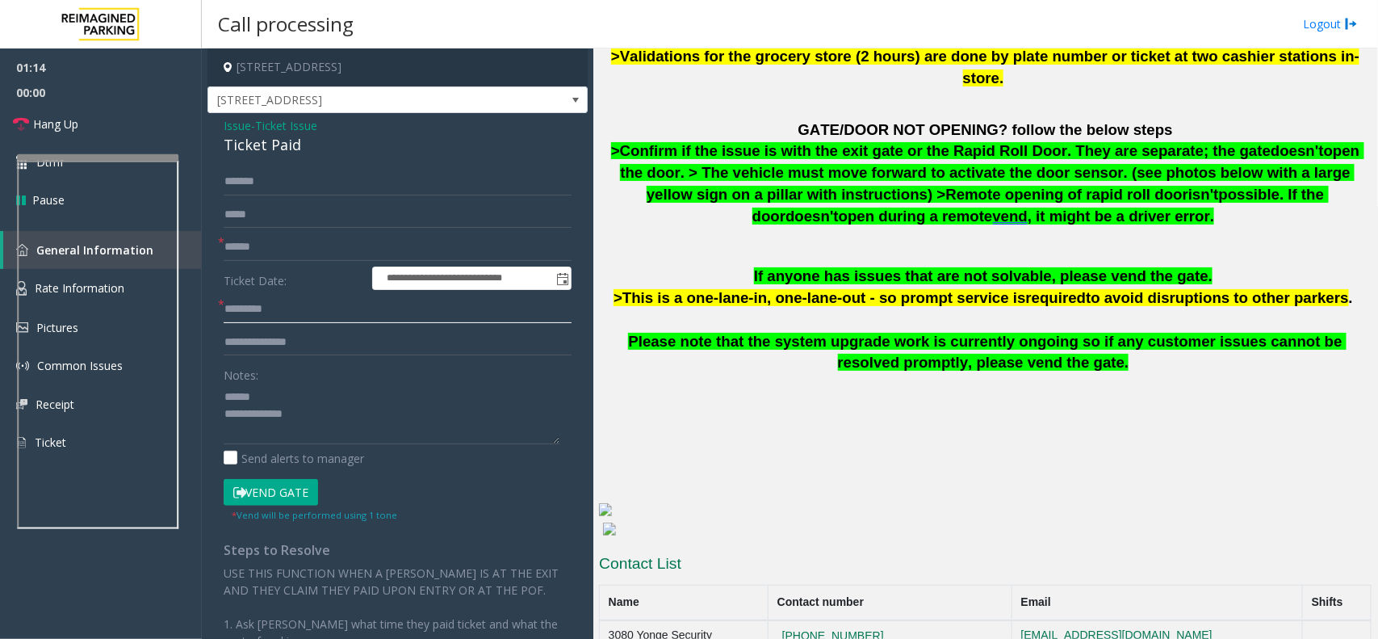
click at [242, 309] on input "text" at bounding box center [398, 308] width 348 height 27
type input "**"
click at [247, 340] on input "text" at bounding box center [398, 342] width 348 height 27
click at [254, 141] on div "Ticket Paid" at bounding box center [398, 145] width 348 height 22
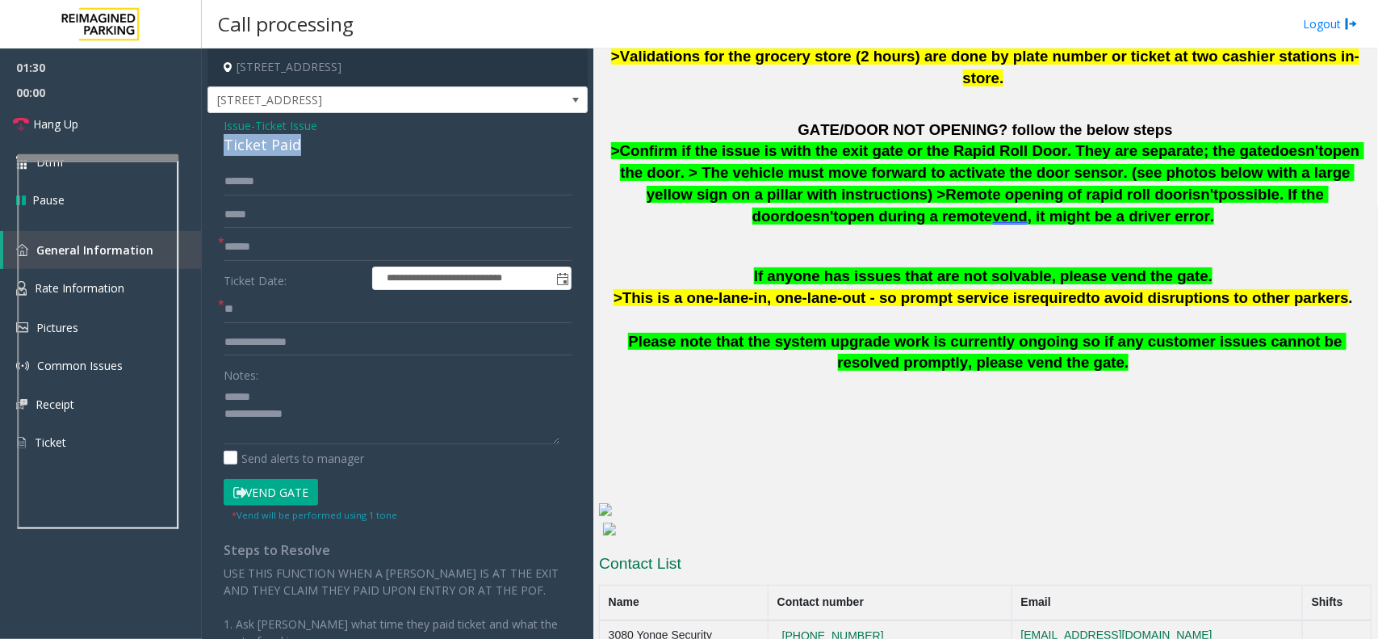
click at [254, 141] on div "Ticket Paid" at bounding box center [398, 145] width 348 height 22
drag, startPoint x: 254, startPoint y: 142, endPoint x: 274, endPoint y: 142, distance: 20.2
click at [274, 142] on div "Ticket Paid" at bounding box center [398, 145] width 348 height 22
type textarea "**********"
click at [312, 346] on input "text" at bounding box center [398, 342] width 348 height 27
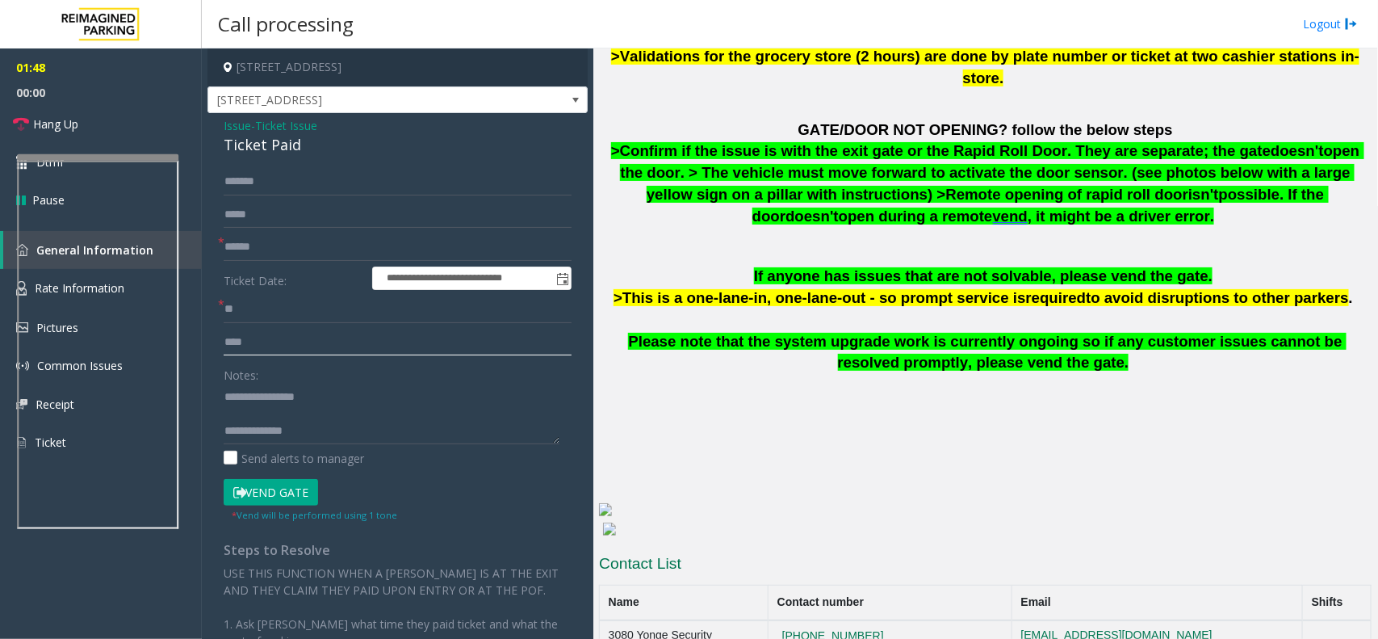
type input "****"
click at [249, 312] on input "**" at bounding box center [398, 308] width 348 height 27
type input "**"
click at [291, 429] on textarea at bounding box center [392, 413] width 336 height 61
type textarea "**********"
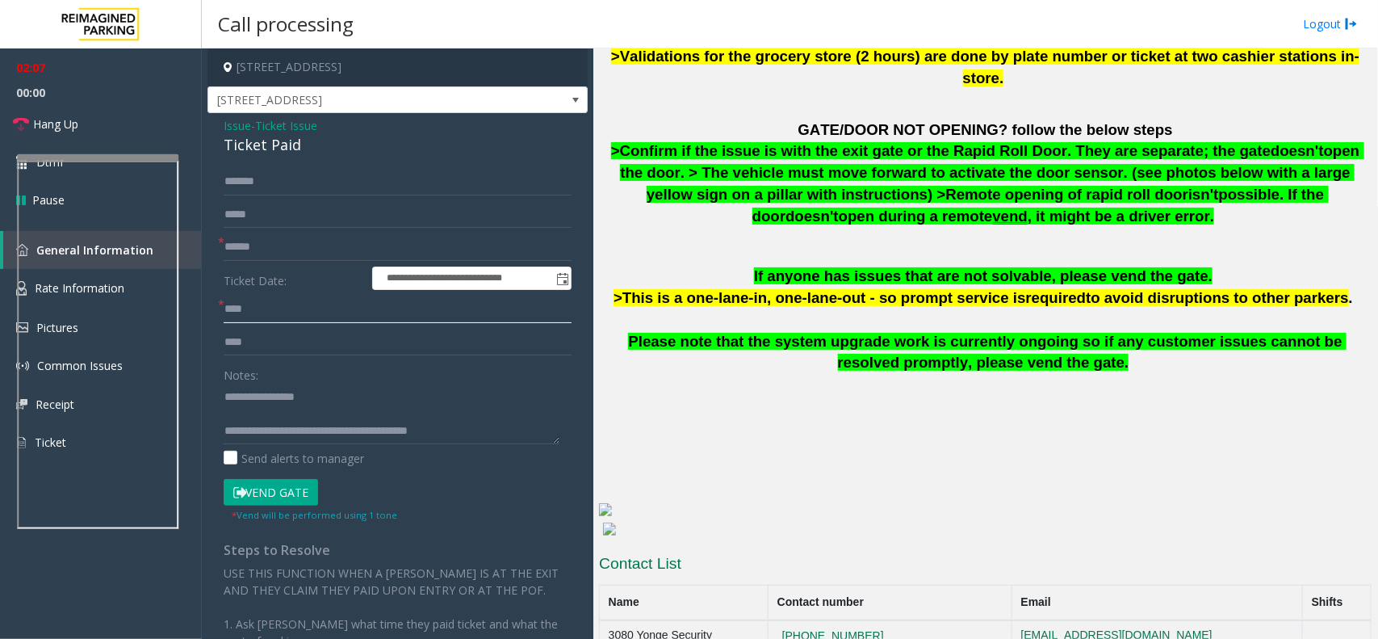
click at [283, 307] on input "**" at bounding box center [398, 308] width 348 height 27
click at [281, 493] on button "Vend Gate" at bounding box center [271, 492] width 94 height 27
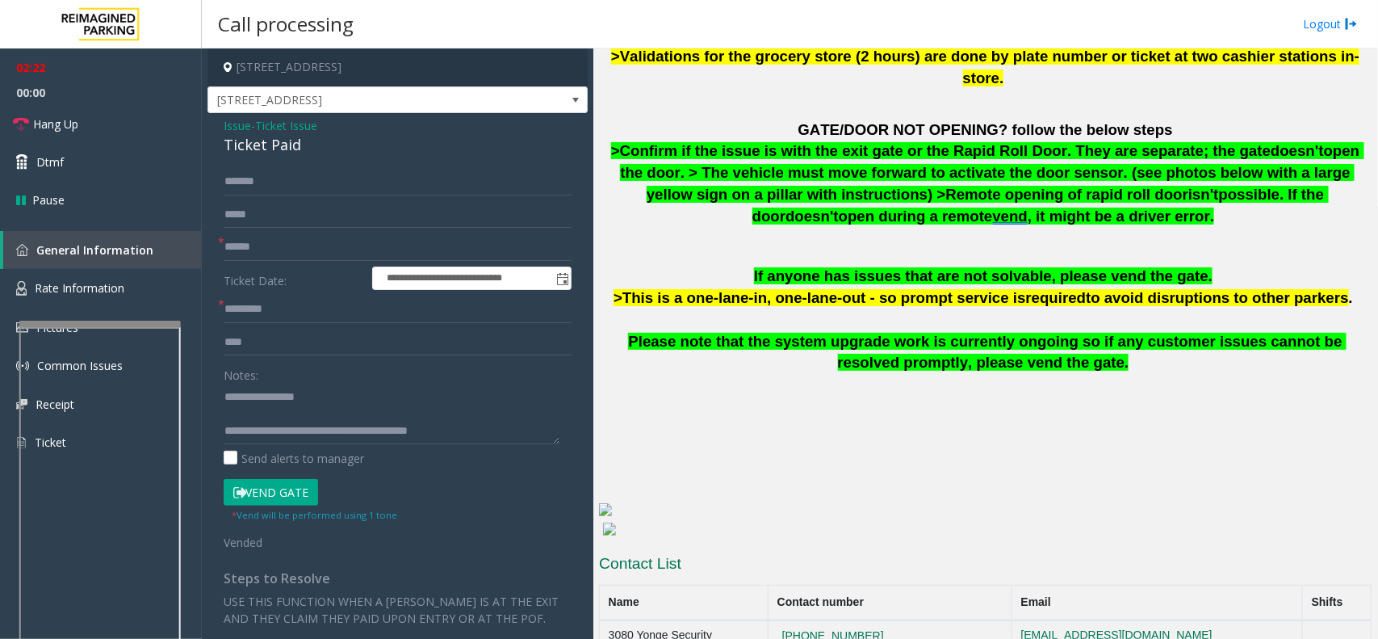
click at [138, 324] on div at bounding box center [99, 323] width 161 height 6
click at [161, 124] on link "Hang Up" at bounding box center [101, 124] width 202 height 38
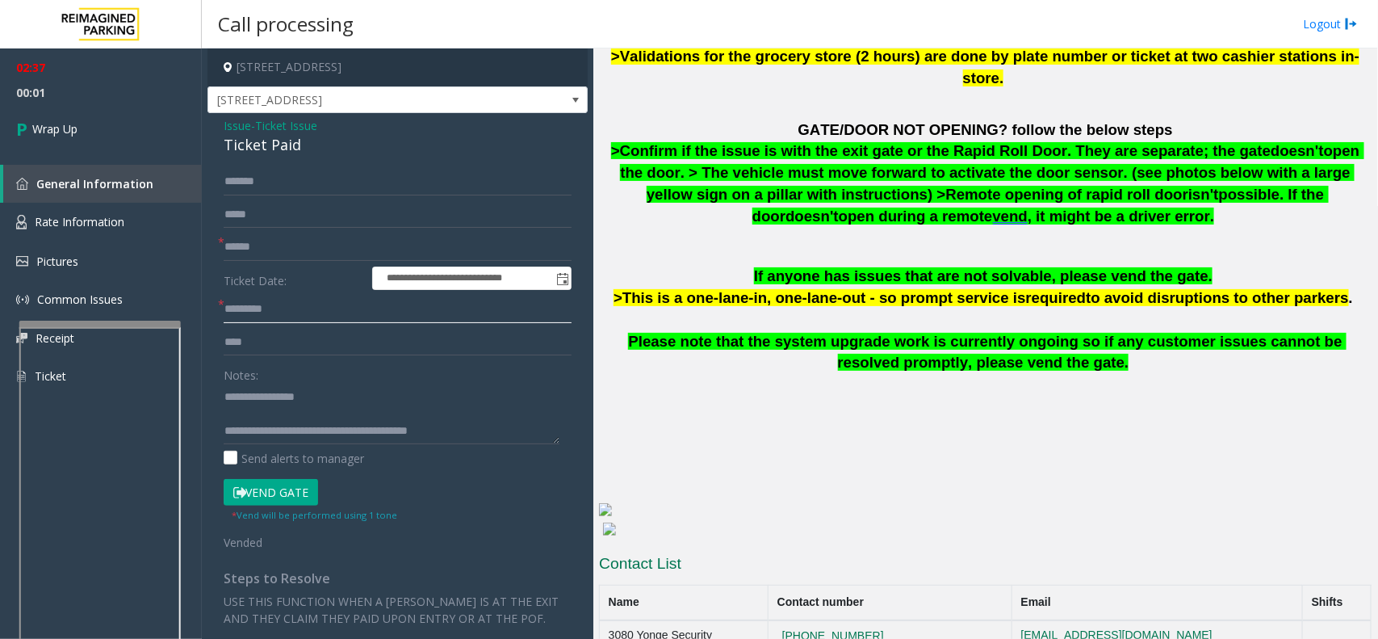
click at [239, 312] on input "*********" at bounding box center [398, 308] width 348 height 27
type input "*****"
click at [224, 400] on textarea at bounding box center [392, 413] width 336 height 61
click at [291, 400] on textarea at bounding box center [392, 413] width 336 height 61
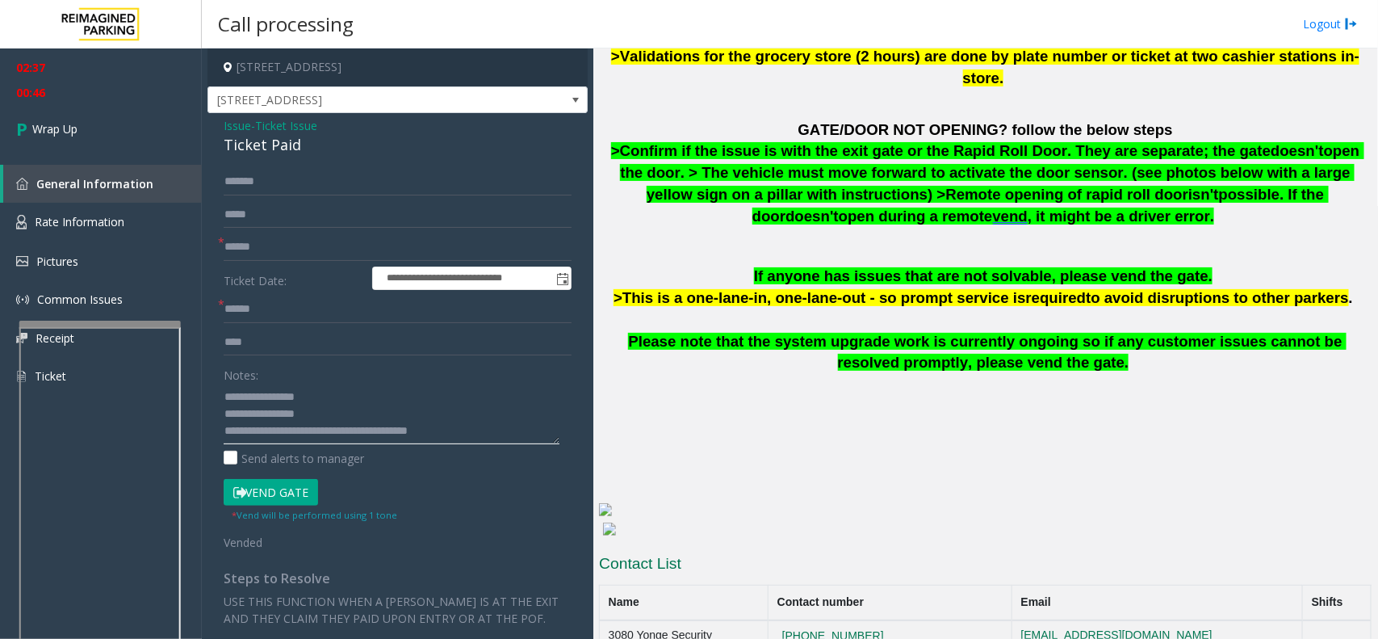
scroll to position [0, 0]
type textarea "**********"
click at [105, 131] on link "Wrap Up" at bounding box center [101, 129] width 202 height 48
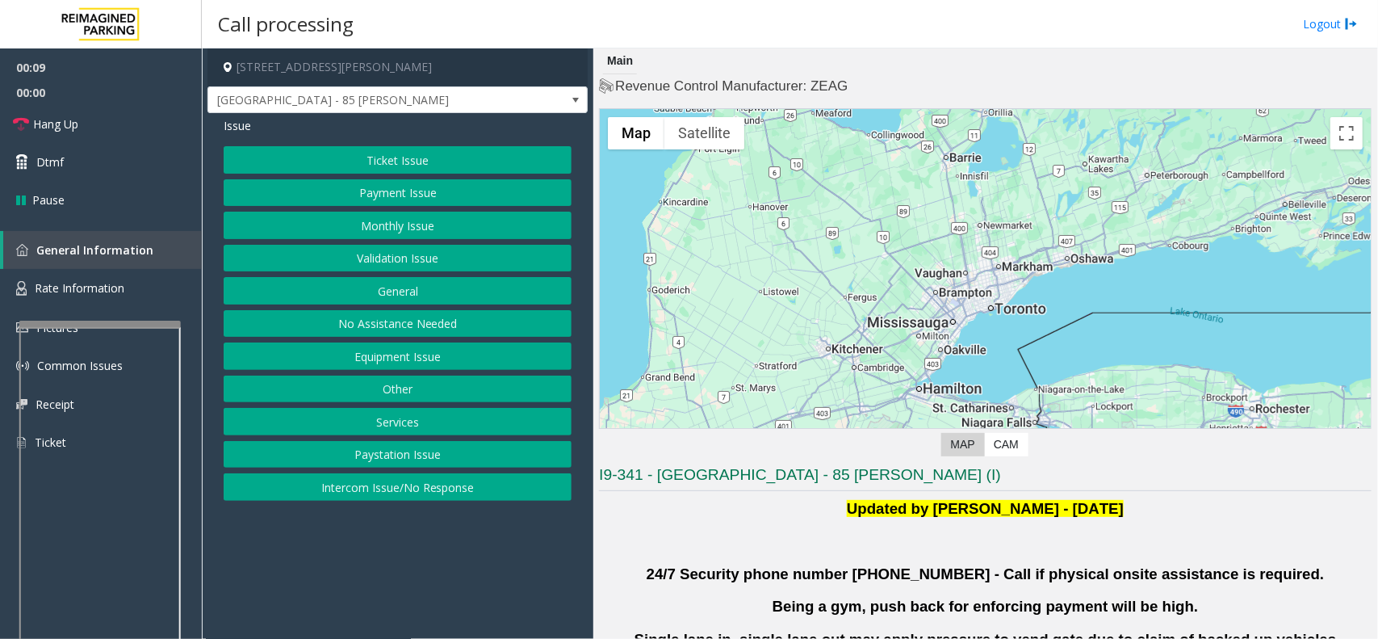
click at [483, 260] on button "Validation Issue" at bounding box center [398, 258] width 348 height 27
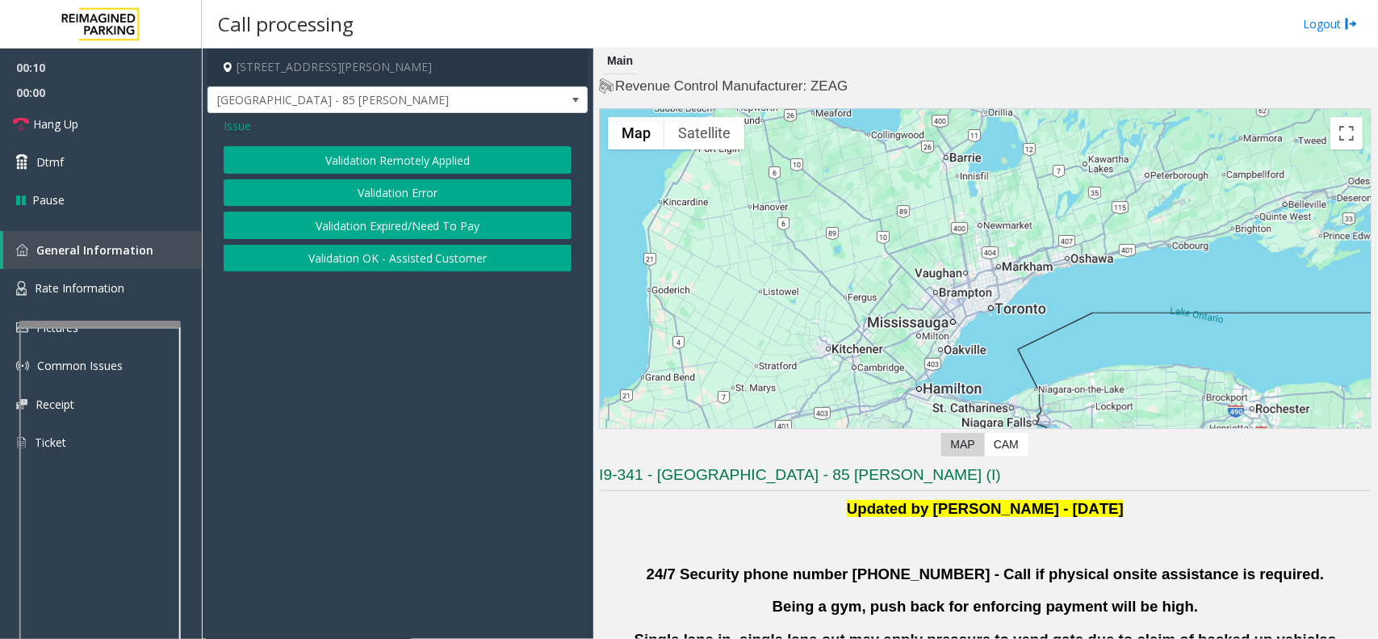
click at [456, 188] on button "Validation Error" at bounding box center [398, 192] width 348 height 27
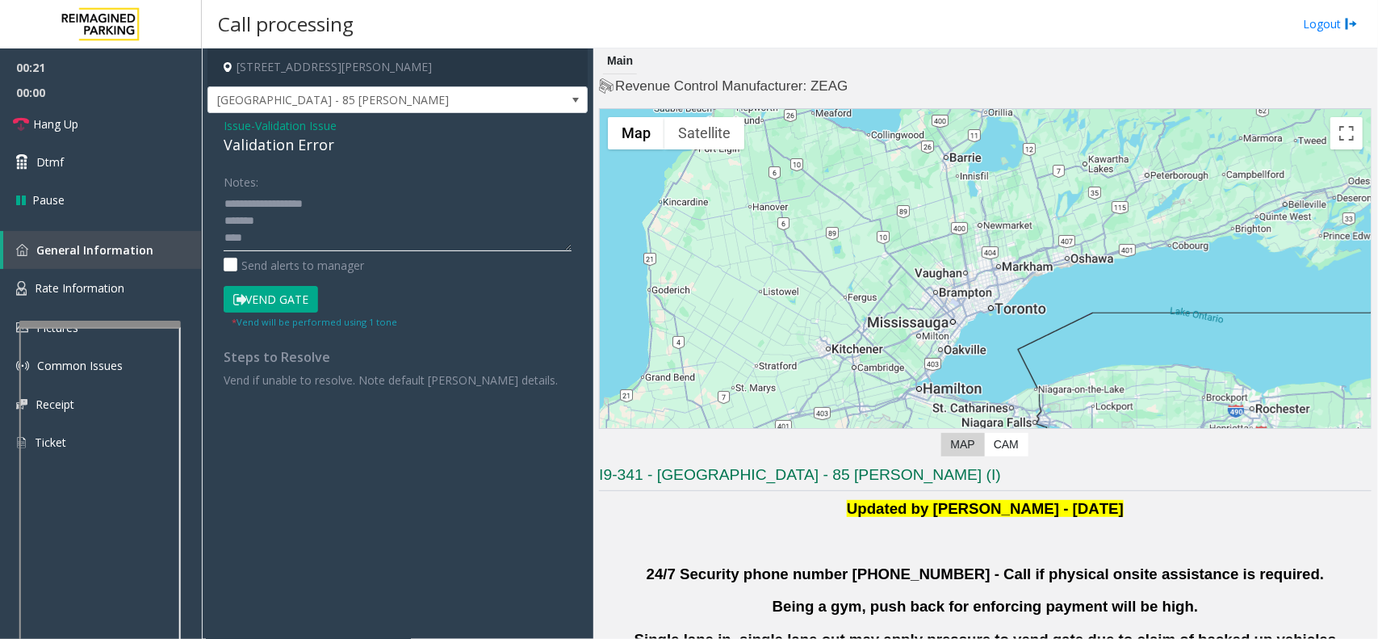
click at [325, 220] on textarea at bounding box center [398, 221] width 348 height 61
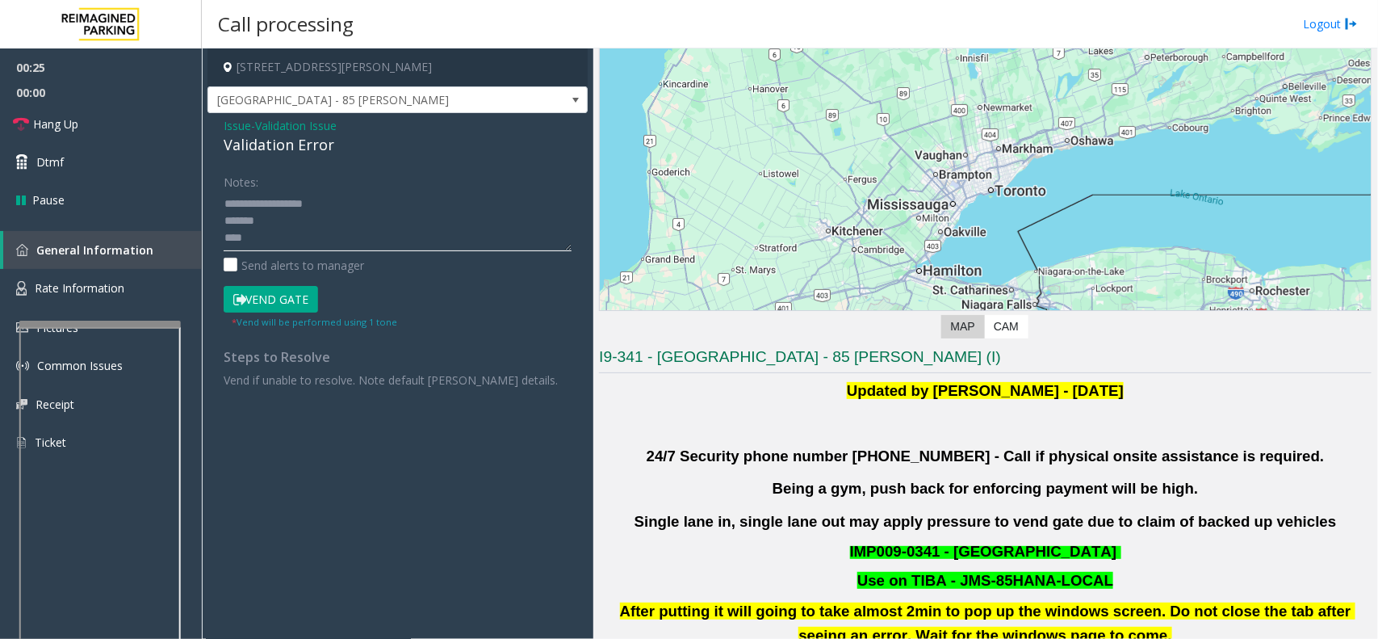
scroll to position [101, 0]
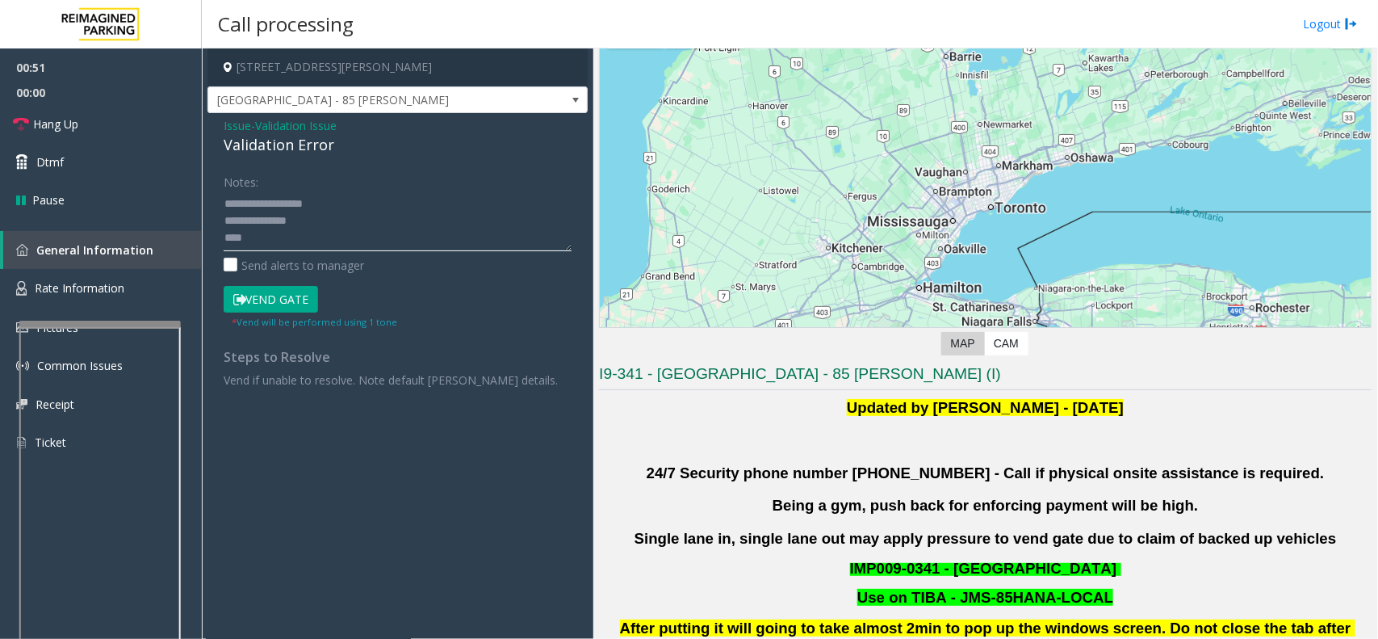
click at [271, 239] on textarea at bounding box center [398, 221] width 348 height 61
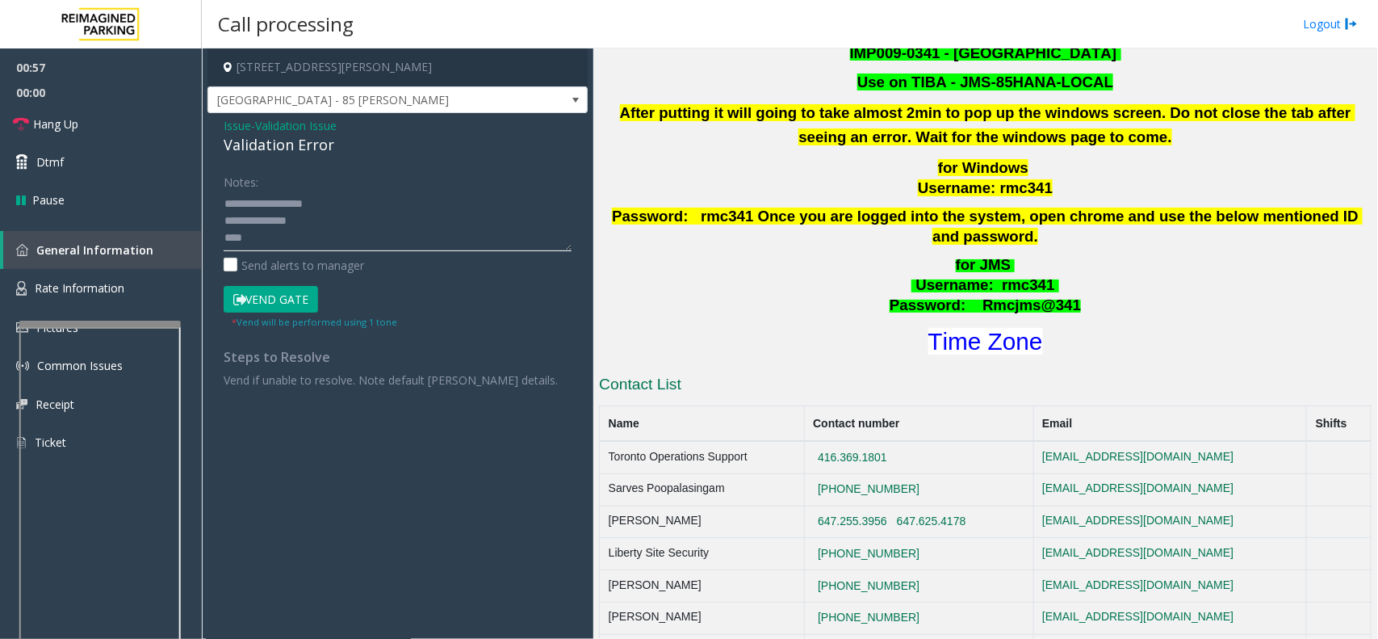
scroll to position [807, 0]
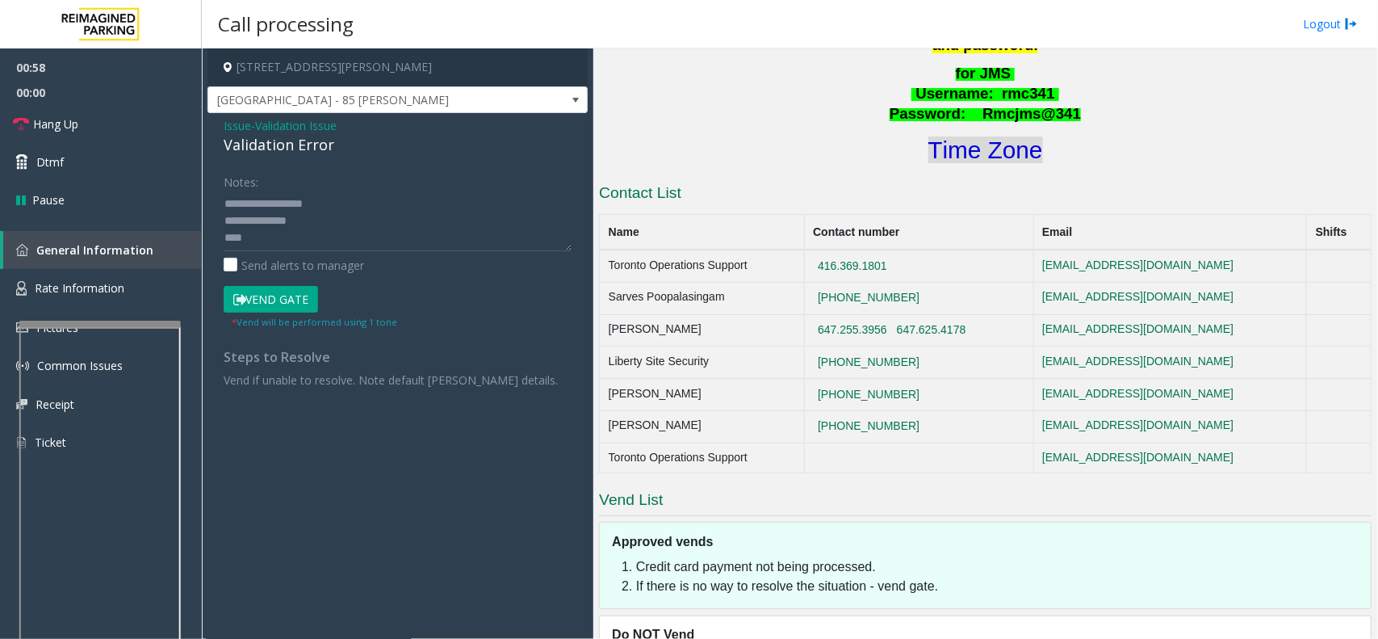
click at [946, 139] on font "Time Zone" at bounding box center [985, 149] width 115 height 27
click at [279, 235] on textarea at bounding box center [398, 221] width 348 height 61
click at [261, 240] on textarea at bounding box center [398, 221] width 348 height 61
click at [317, 199] on textarea at bounding box center [398, 221] width 348 height 61
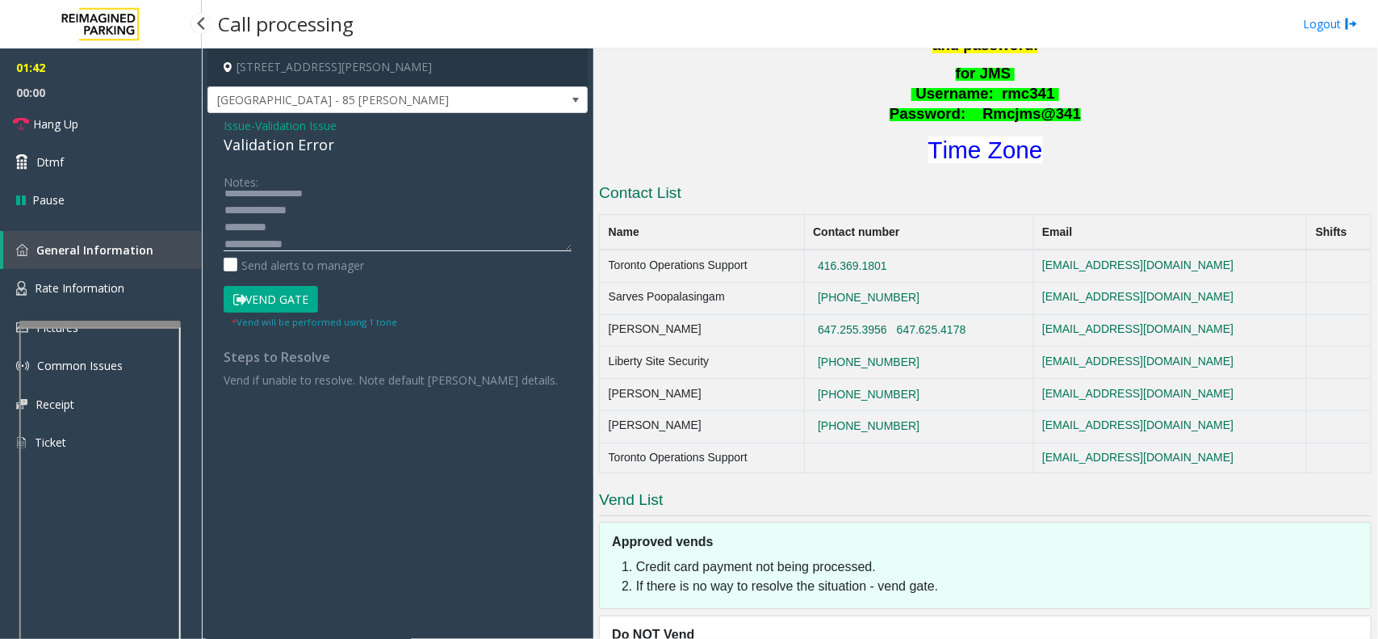
scroll to position [0, 0]
type textarea "**********"
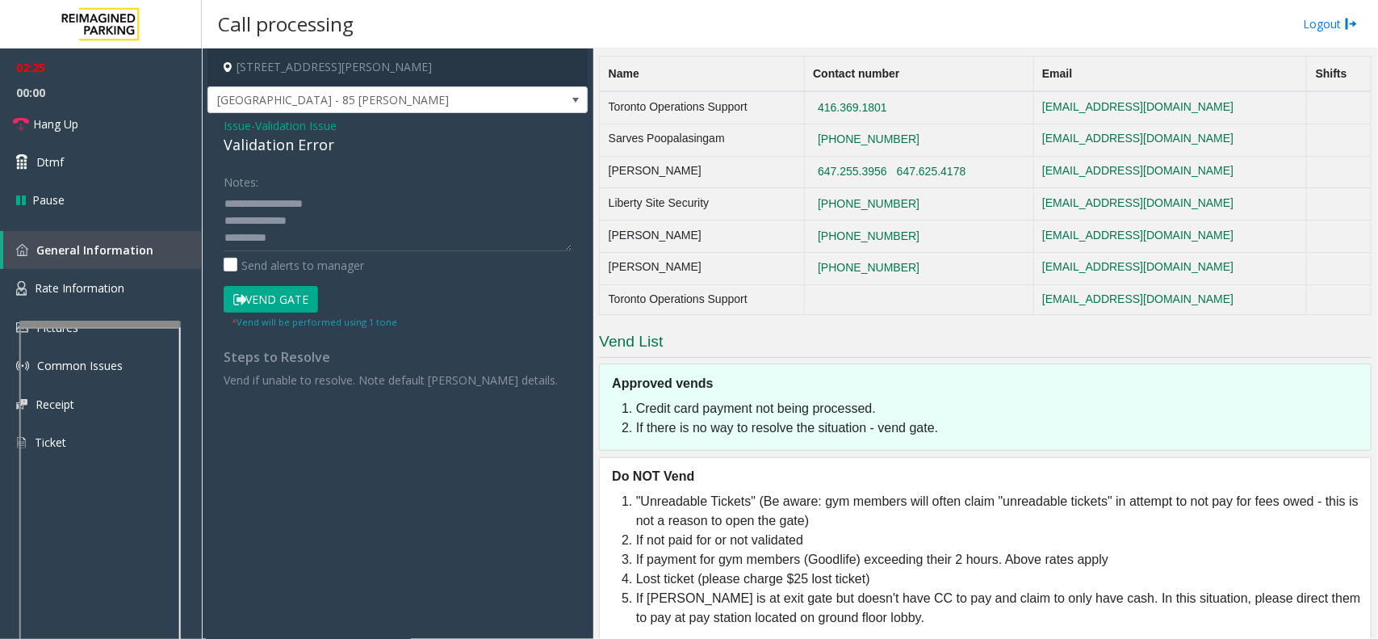
click at [255, 299] on button "Vend Gate" at bounding box center [271, 299] width 94 height 27
click at [115, 123] on link "Hang Up" at bounding box center [101, 124] width 202 height 38
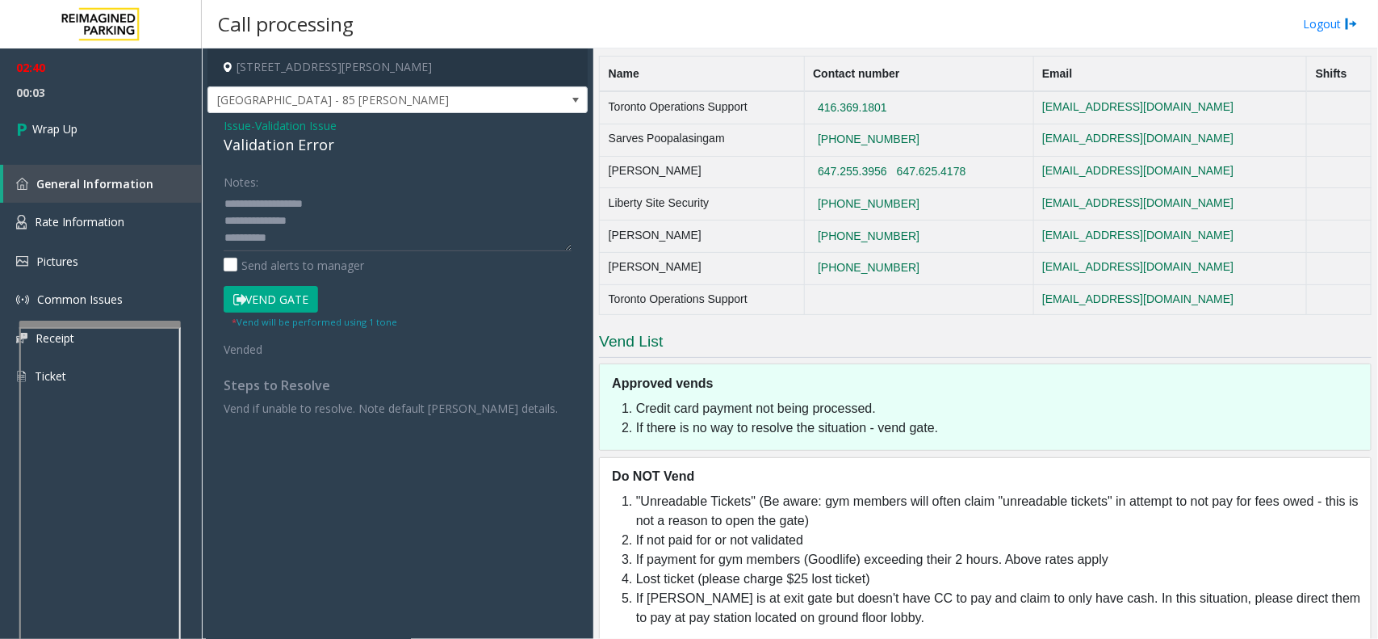
scroll to position [50, 0]
click at [69, 135] on span "Wrap Up" at bounding box center [54, 128] width 45 height 17
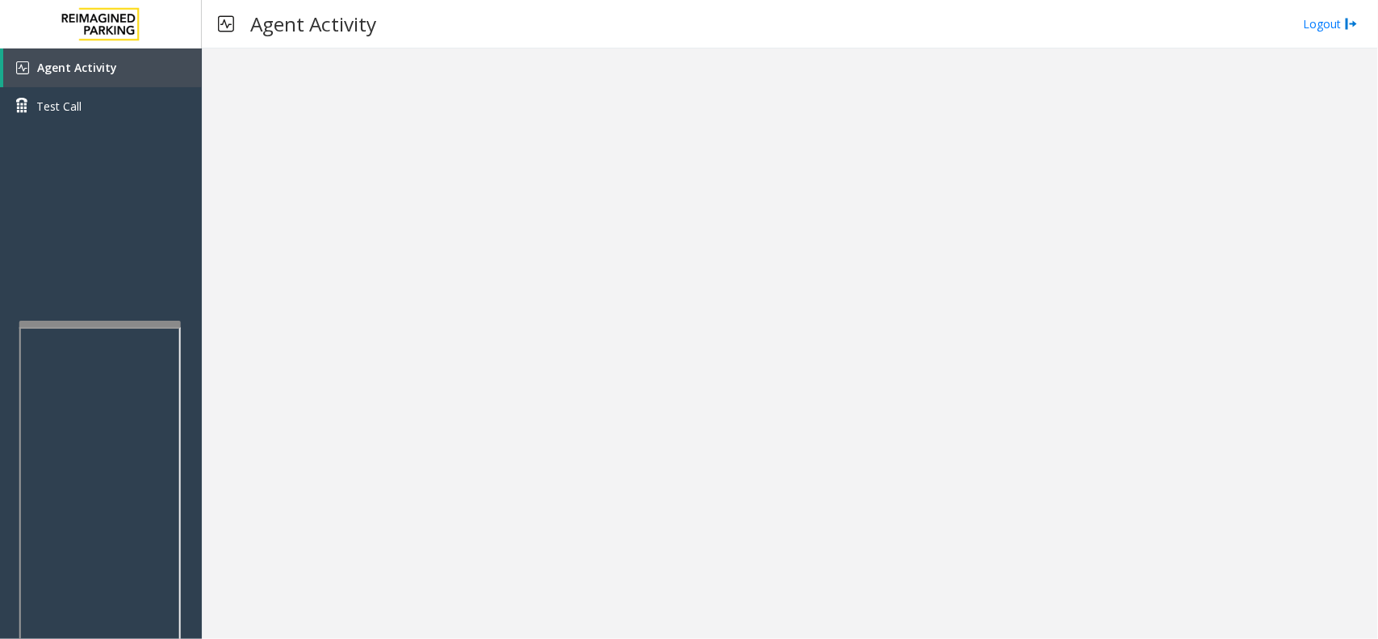
click at [481, 379] on div at bounding box center [790, 343] width 1176 height 590
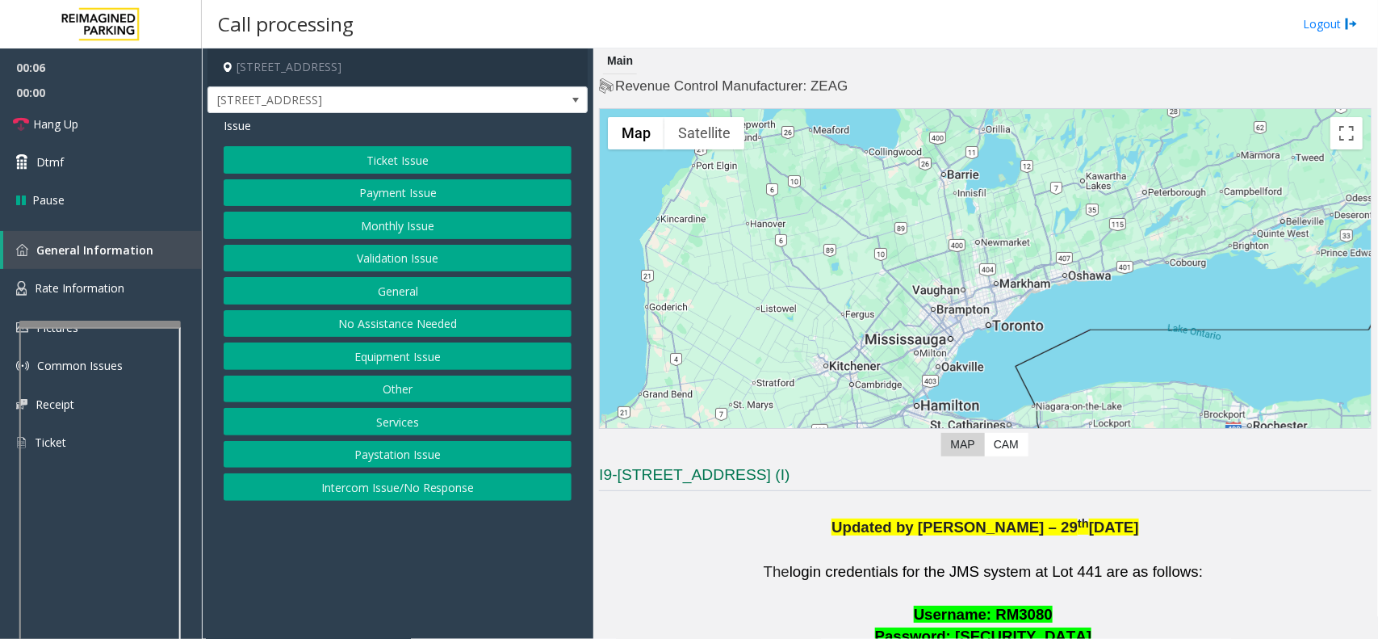
click at [446, 158] on button "Ticket Issue" at bounding box center [398, 159] width 348 height 27
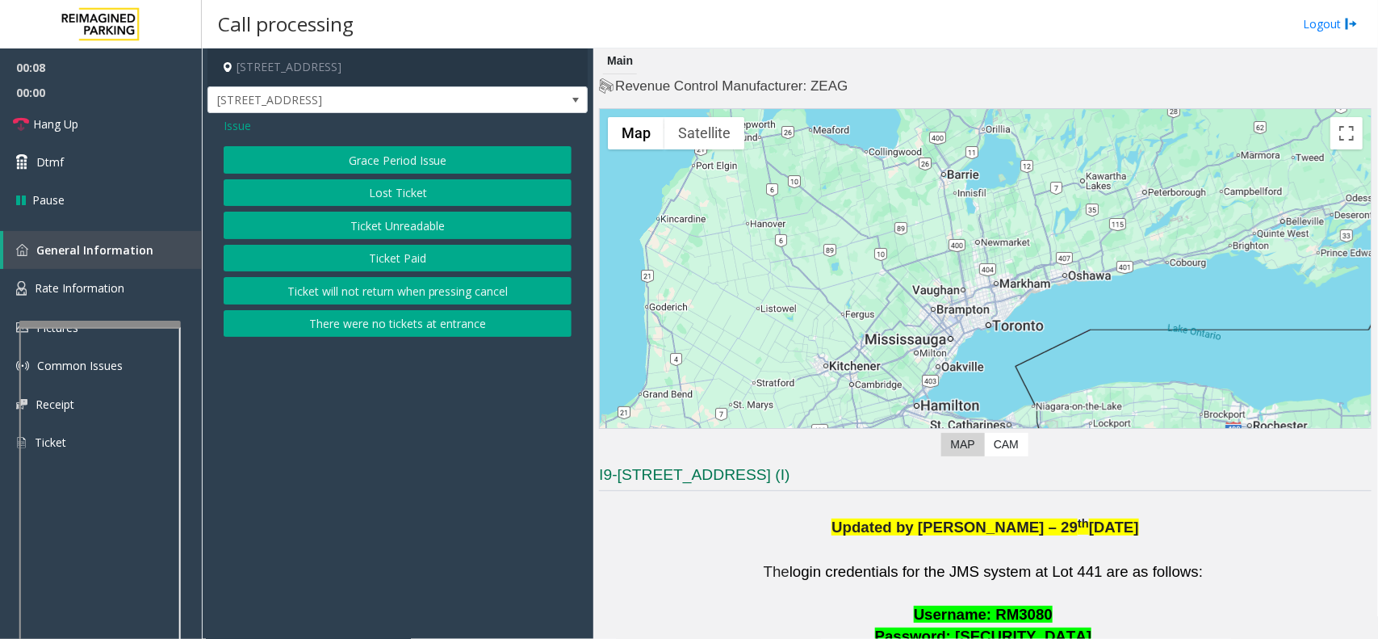
click at [414, 223] on button "Ticket Unreadable" at bounding box center [398, 225] width 348 height 27
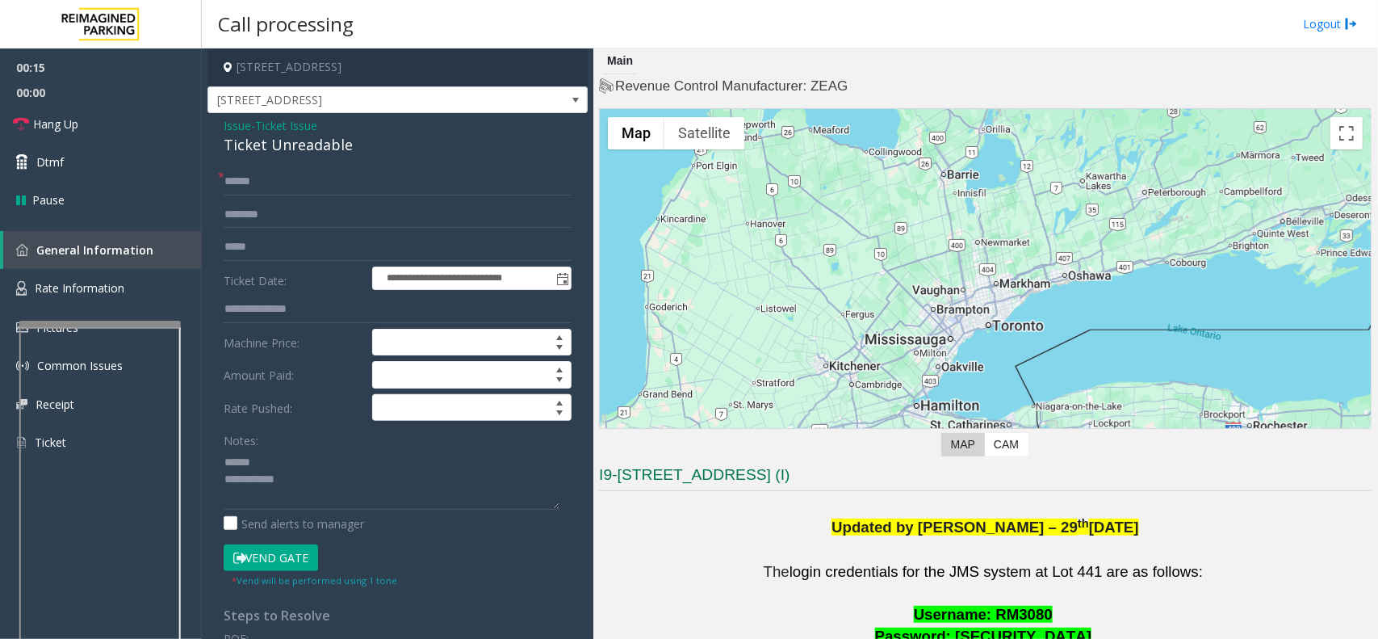
click at [325, 146] on div "Ticket Unreadable" at bounding box center [398, 145] width 348 height 22
drag, startPoint x: 325, startPoint y: 146, endPoint x: 337, endPoint y: 140, distance: 13.0
click at [344, 144] on div "Ticket Unreadable" at bounding box center [398, 145] width 348 height 22
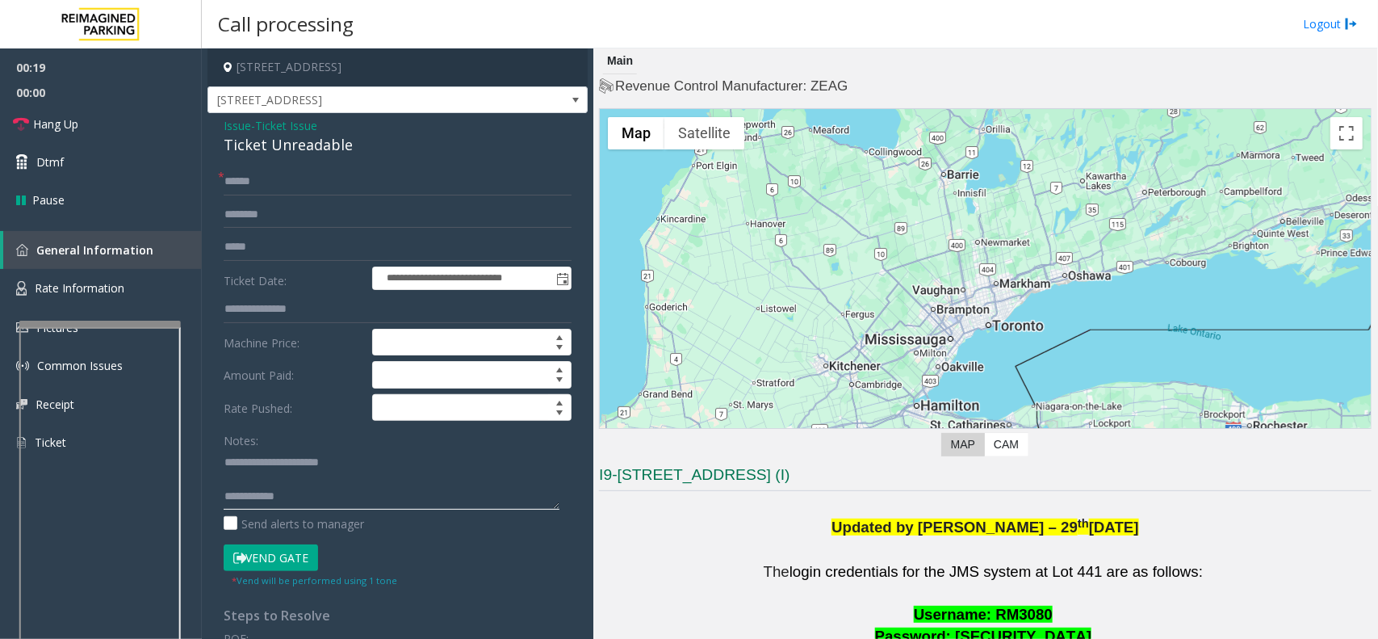
type textarea "**********"
click at [309, 180] on input "text" at bounding box center [398, 181] width 348 height 27
click at [236, 179] on input "********" at bounding box center [398, 181] width 348 height 27
type input "********"
click at [263, 218] on input "text" at bounding box center [398, 214] width 348 height 27
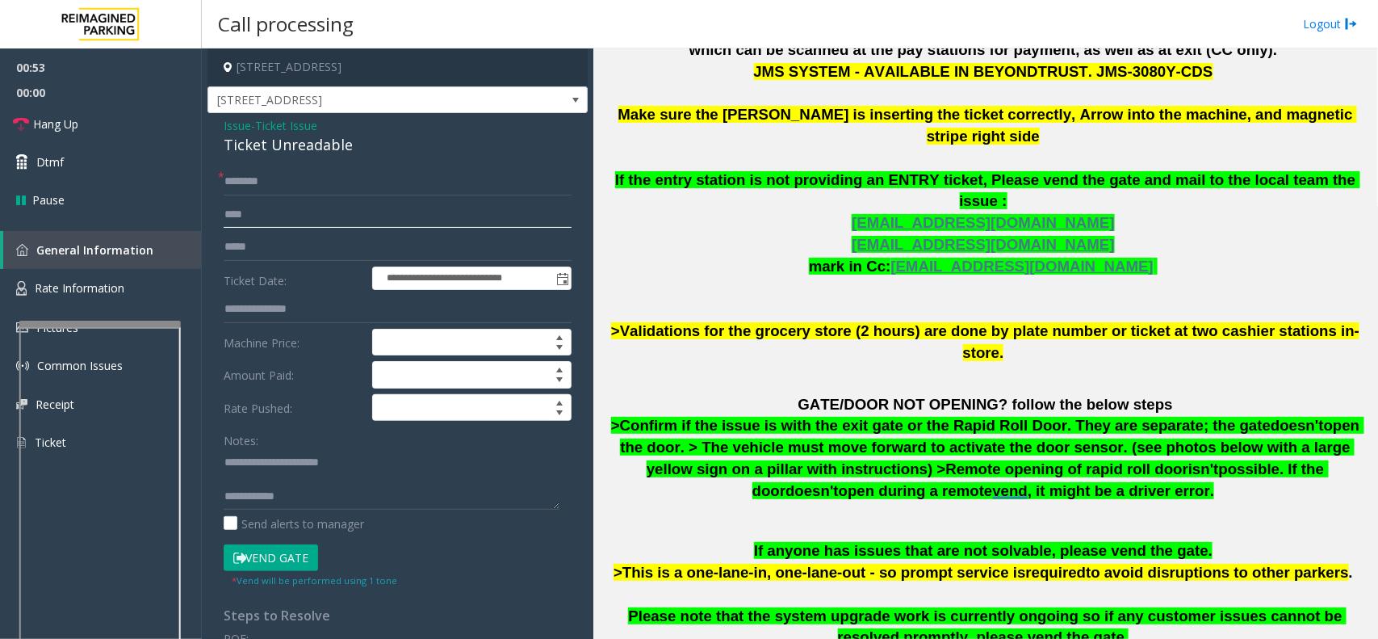
scroll to position [807, 0]
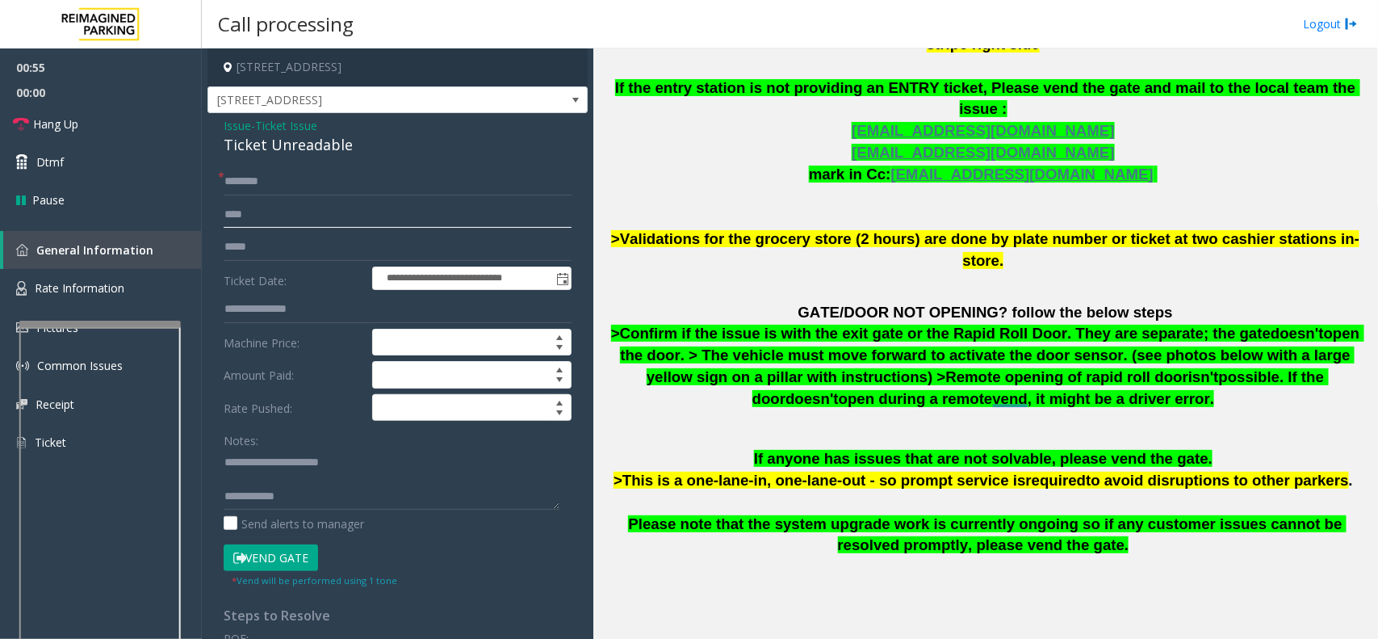
type input "****"
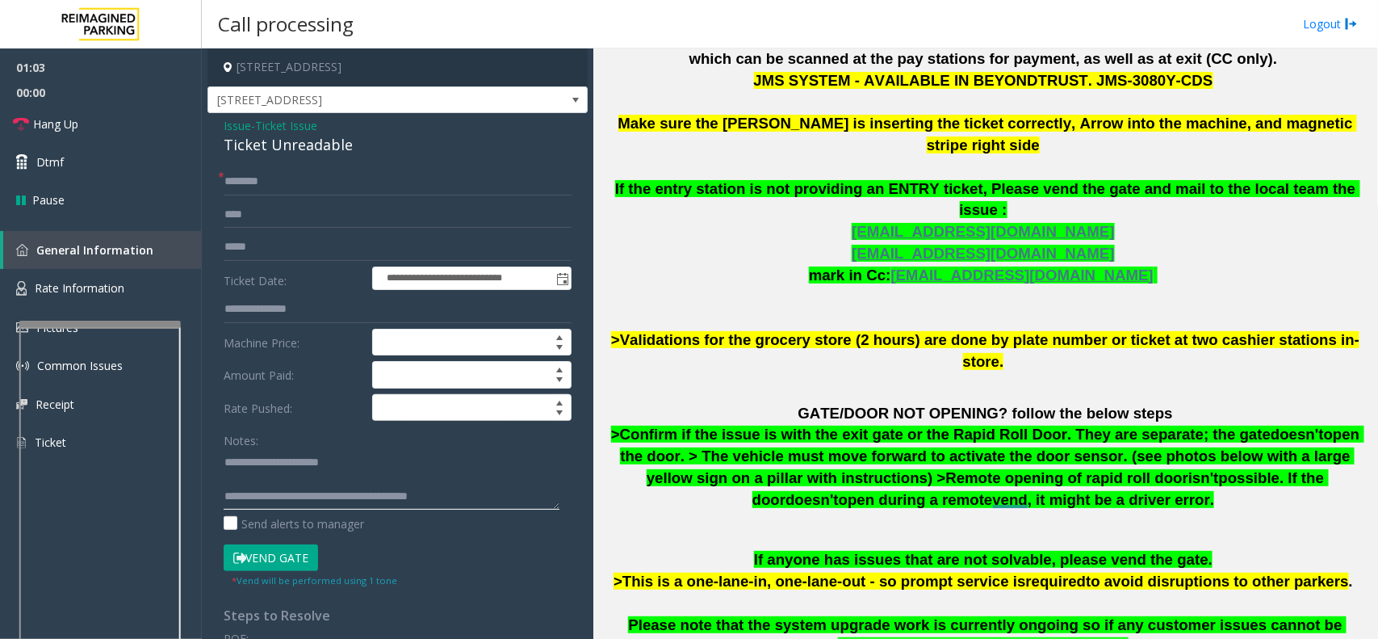
click at [369, 467] on textarea at bounding box center [392, 479] width 336 height 61
drag, startPoint x: 220, startPoint y: 462, endPoint x: 235, endPoint y: 468, distance: 15.9
click at [235, 468] on div "**********" at bounding box center [398, 534] width 372 height 732
click at [224, 462] on textarea at bounding box center [392, 479] width 336 height 61
click at [276, 462] on textarea at bounding box center [392, 479] width 336 height 61
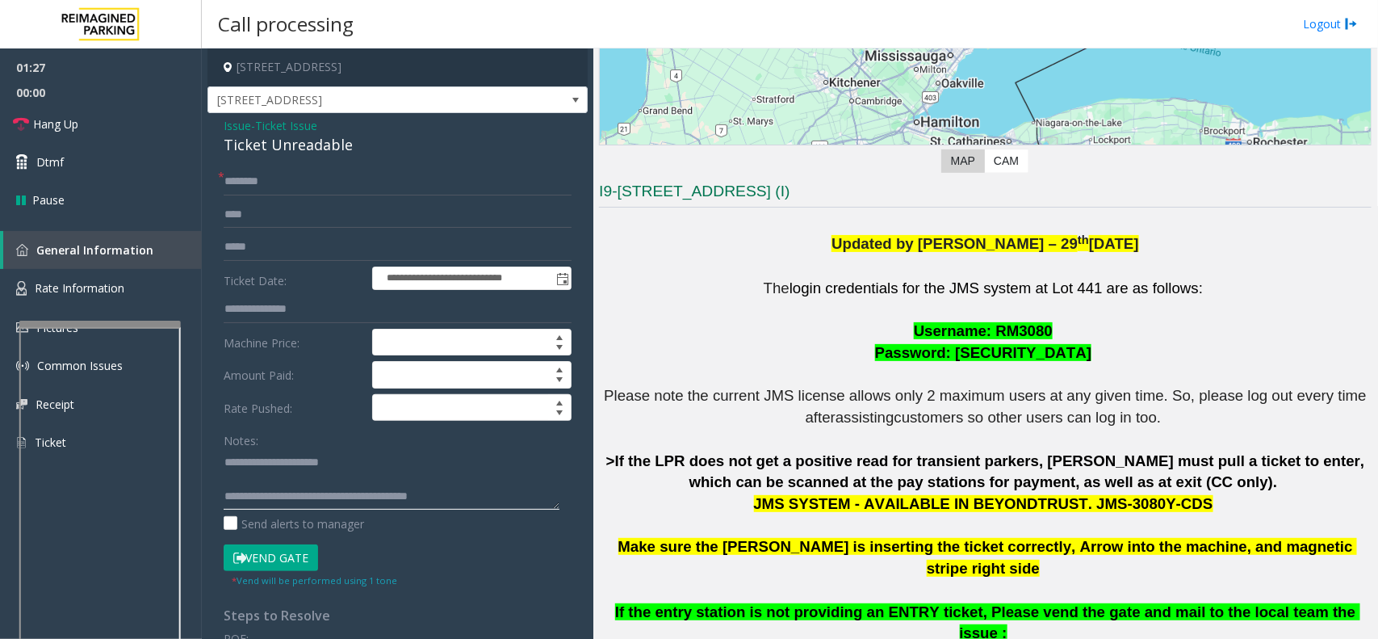
scroll to position [33, 0]
type textarea "**********"
click at [299, 559] on button "Vend Gate" at bounding box center [271, 557] width 94 height 27
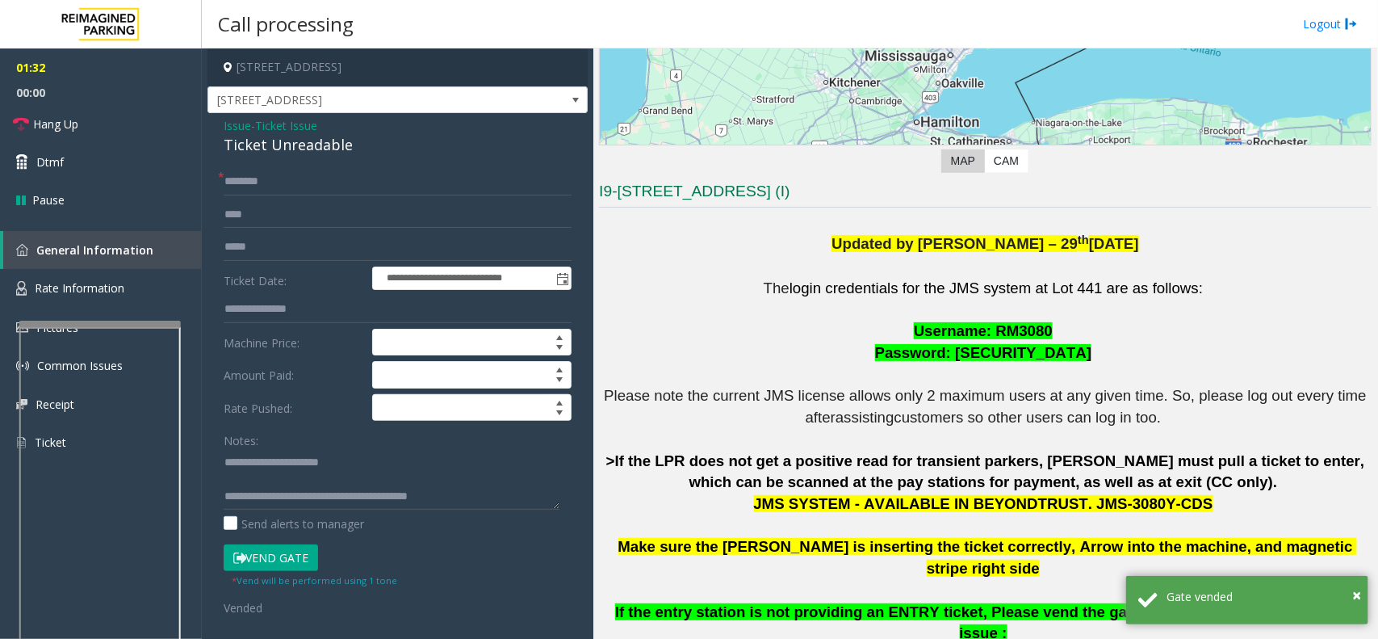
scroll to position [0, 0]
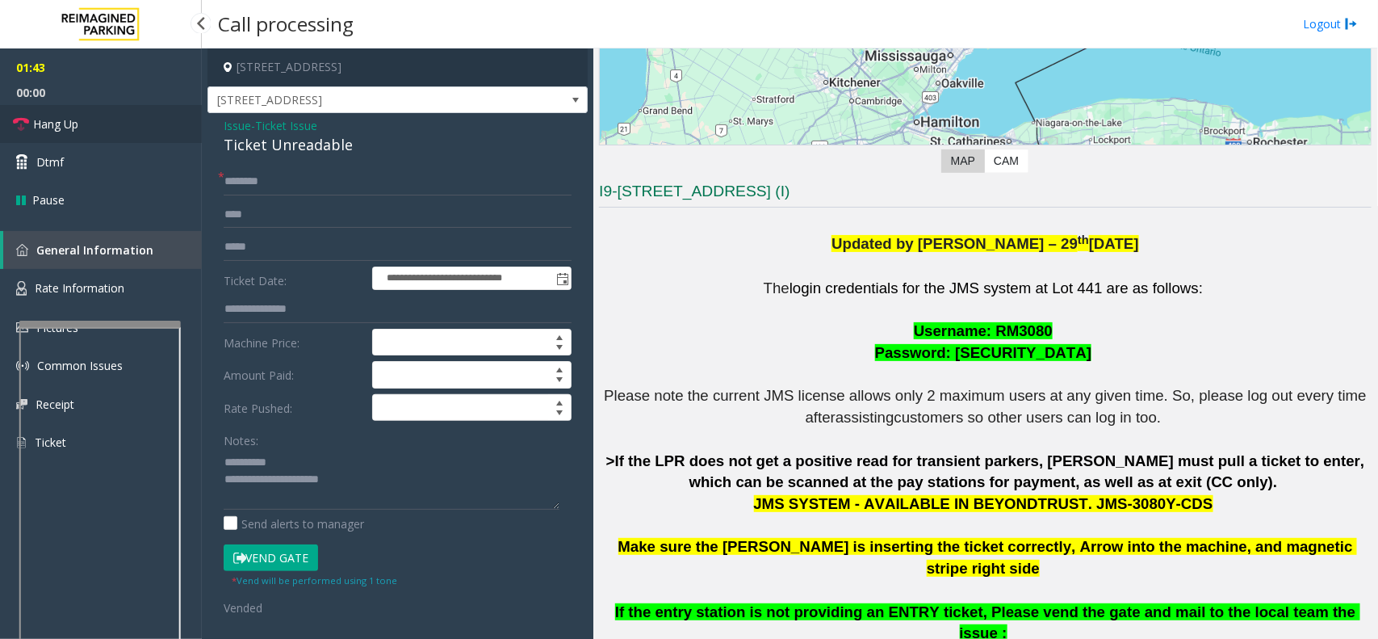
click at [98, 130] on link "Hang Up" at bounding box center [101, 124] width 202 height 38
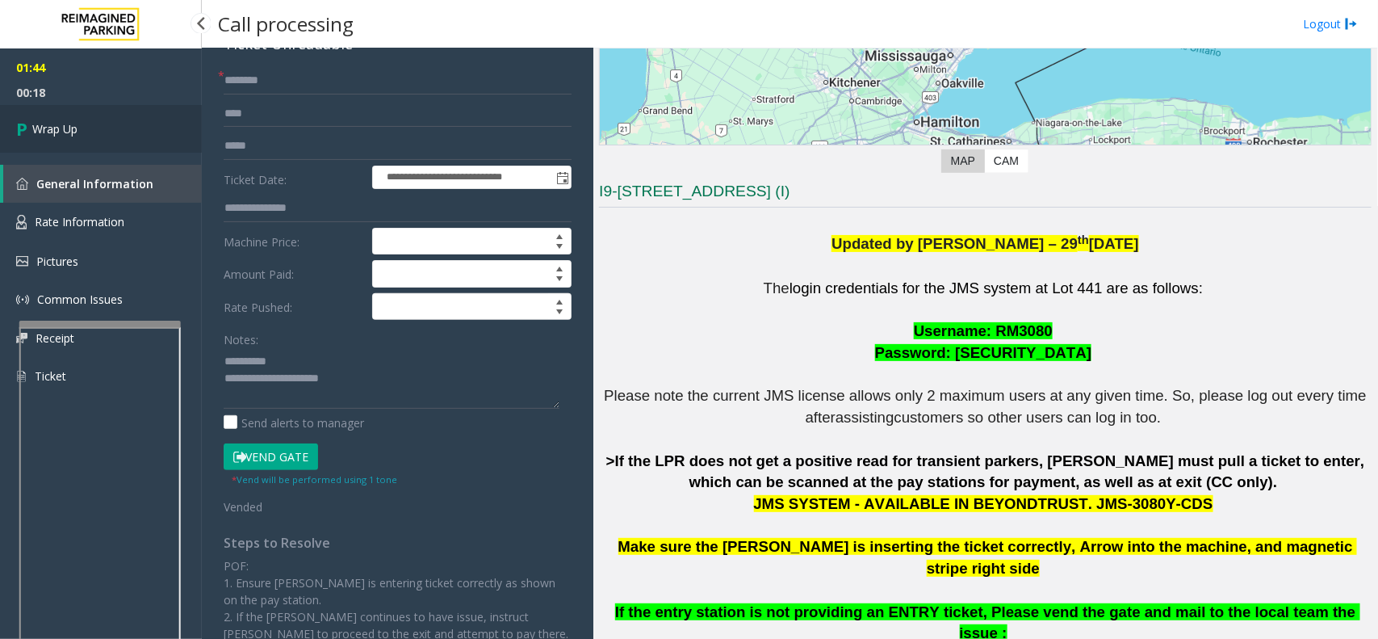
click at [38, 132] on span "Wrap Up" at bounding box center [54, 128] width 45 height 17
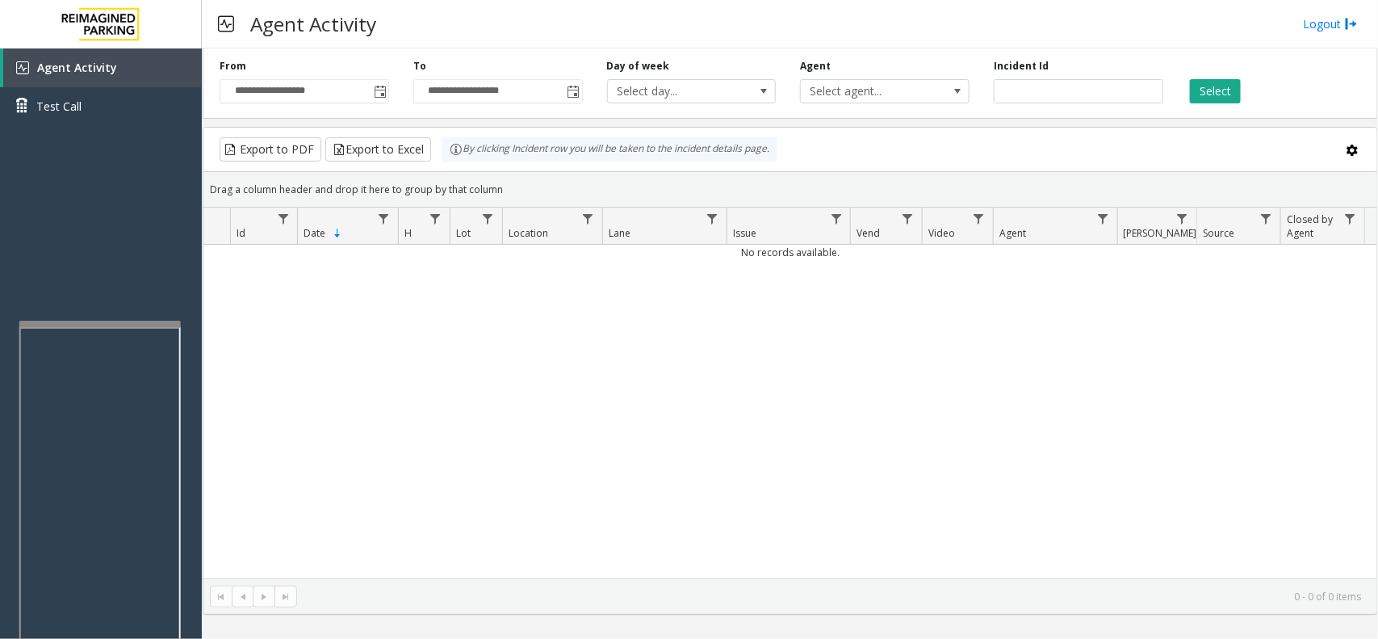
click at [558, 408] on div "No records available." at bounding box center [790, 411] width 1174 height 333
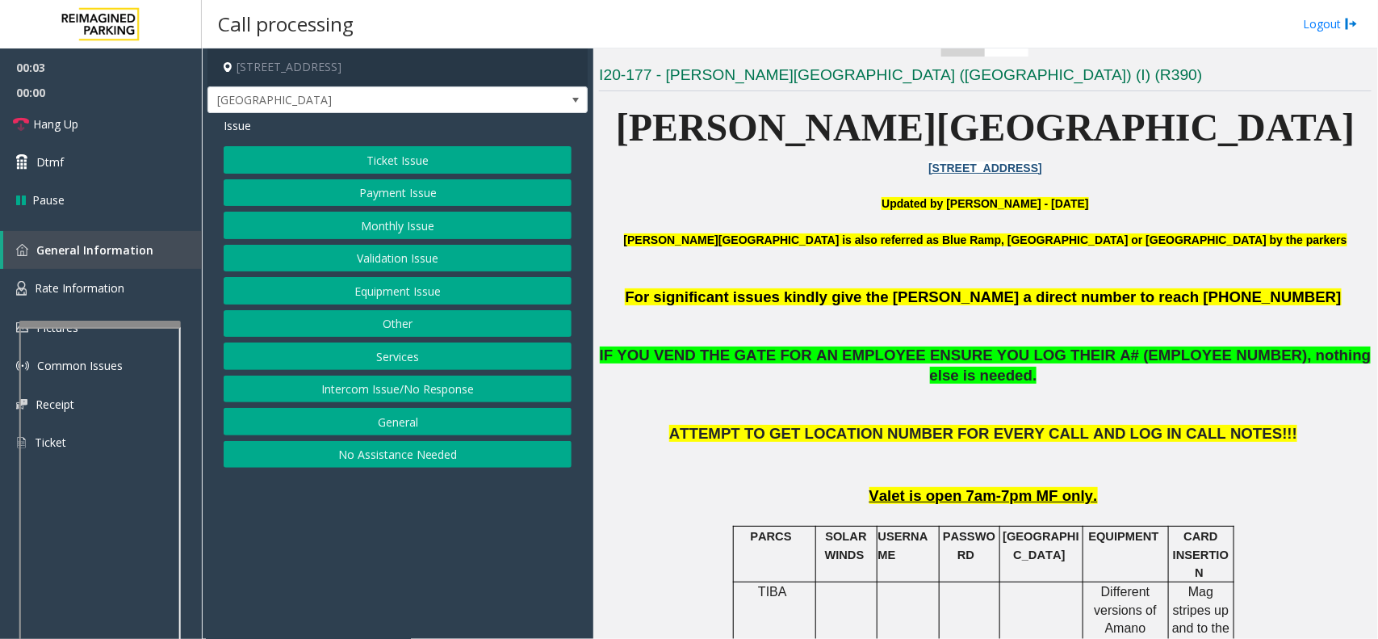
scroll to position [404, 0]
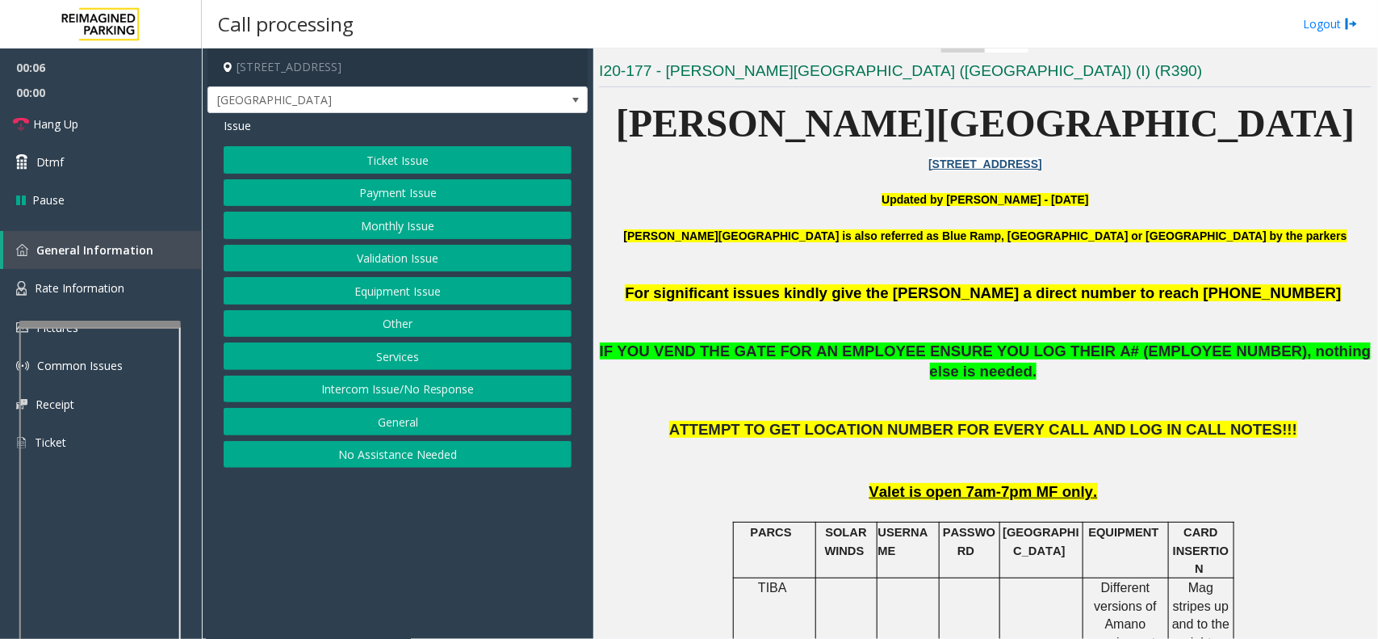
click at [396, 261] on button "Validation Issue" at bounding box center [398, 258] width 348 height 27
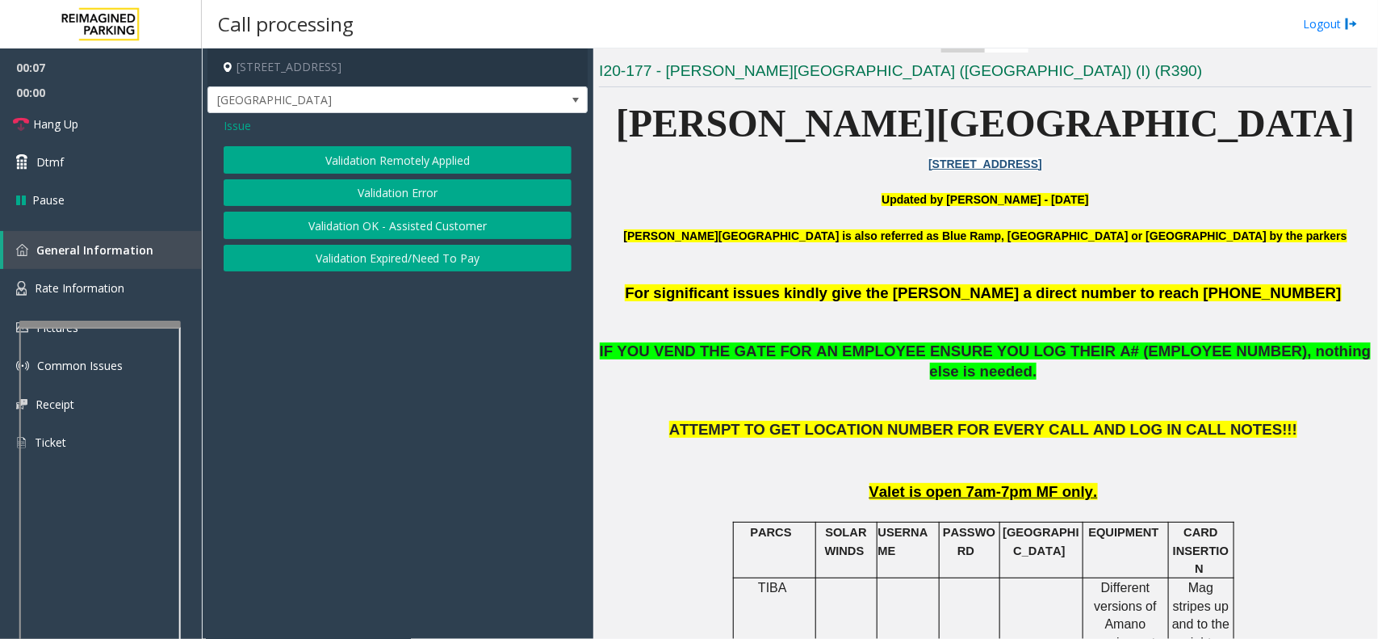
click at [385, 198] on button "Validation Error" at bounding box center [398, 192] width 348 height 27
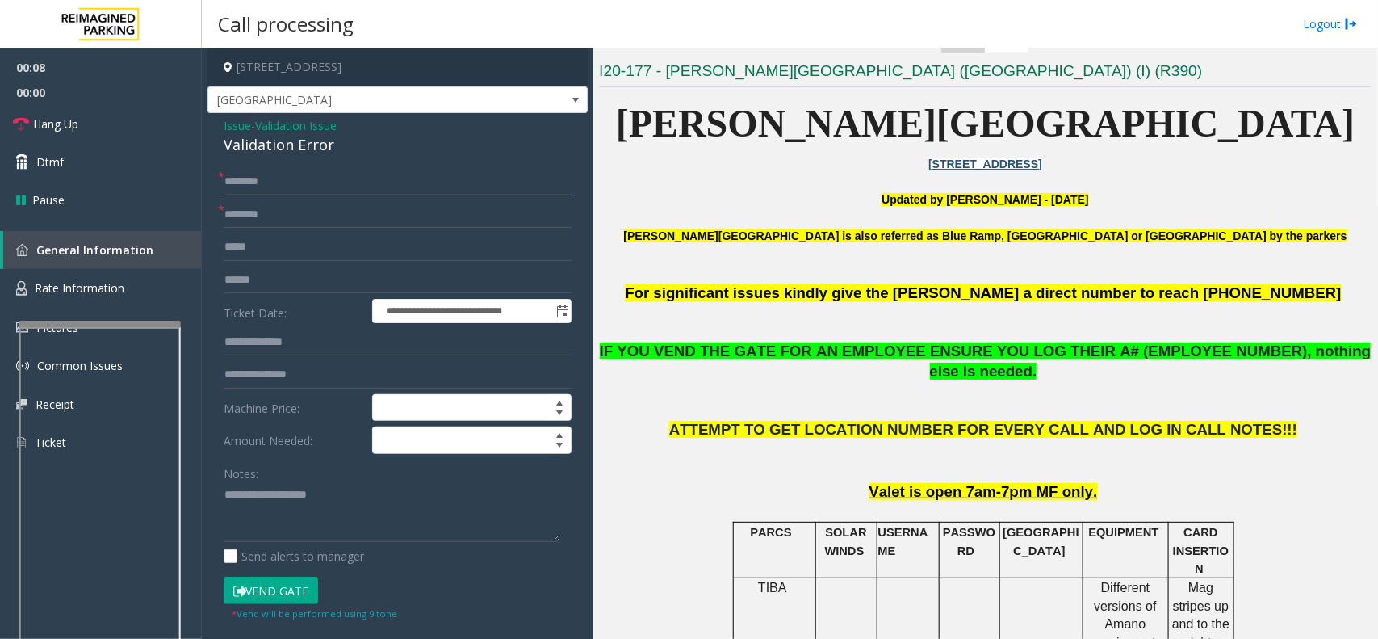
click at [276, 178] on input "text" at bounding box center [398, 181] width 348 height 27
click at [158, 296] on link "Rate Information" at bounding box center [101, 289] width 202 height 40
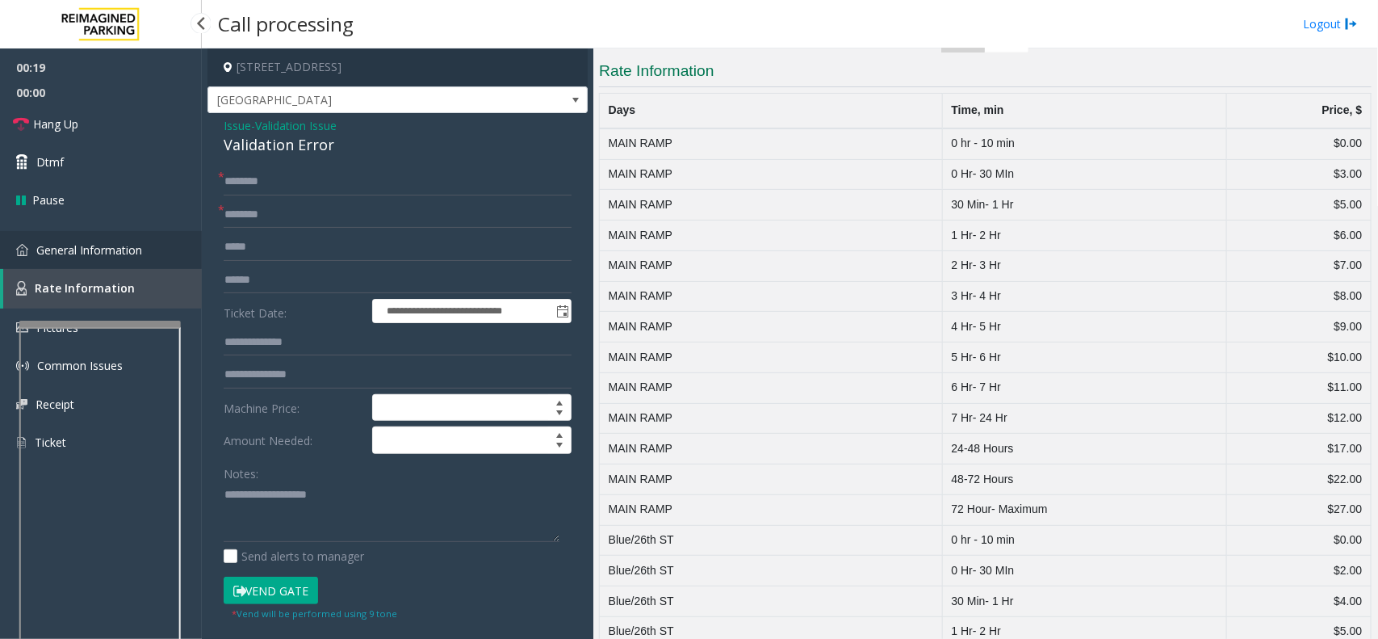
click at [145, 261] on link "General Information" at bounding box center [101, 250] width 202 height 38
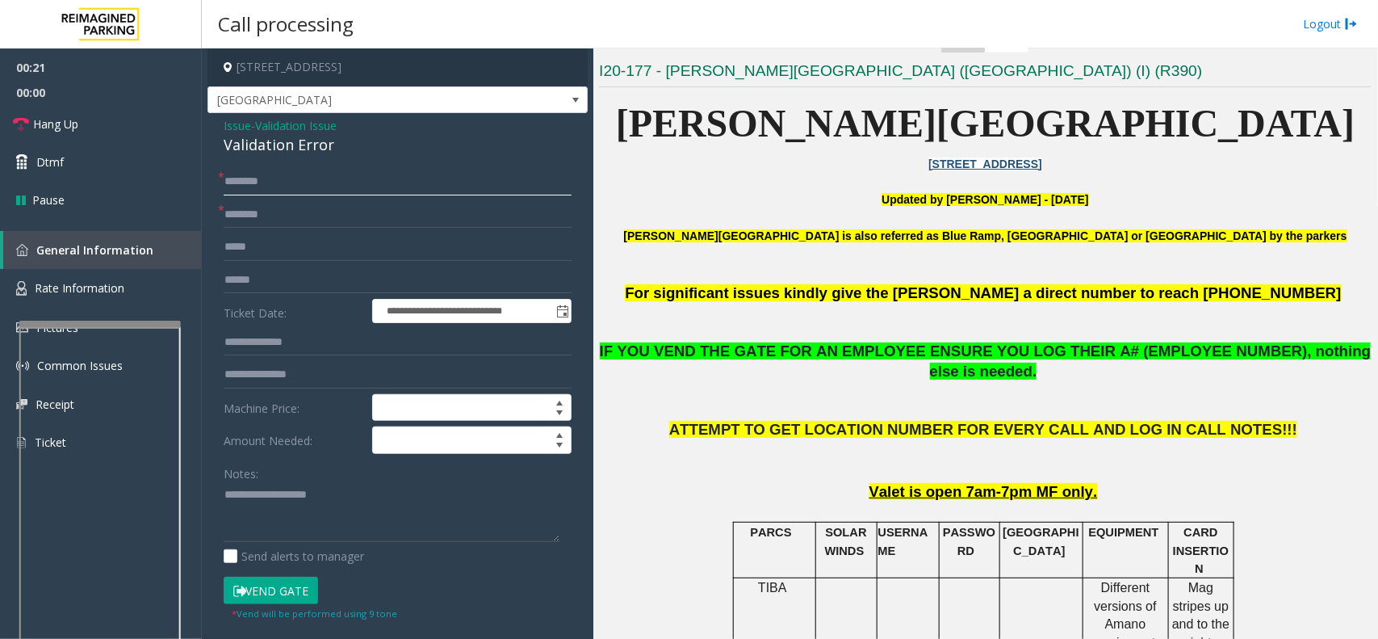
click at [265, 174] on input "text" at bounding box center [398, 181] width 348 height 27
click at [300, 140] on div "Validation Error" at bounding box center [398, 145] width 348 height 22
type textarea "**********"
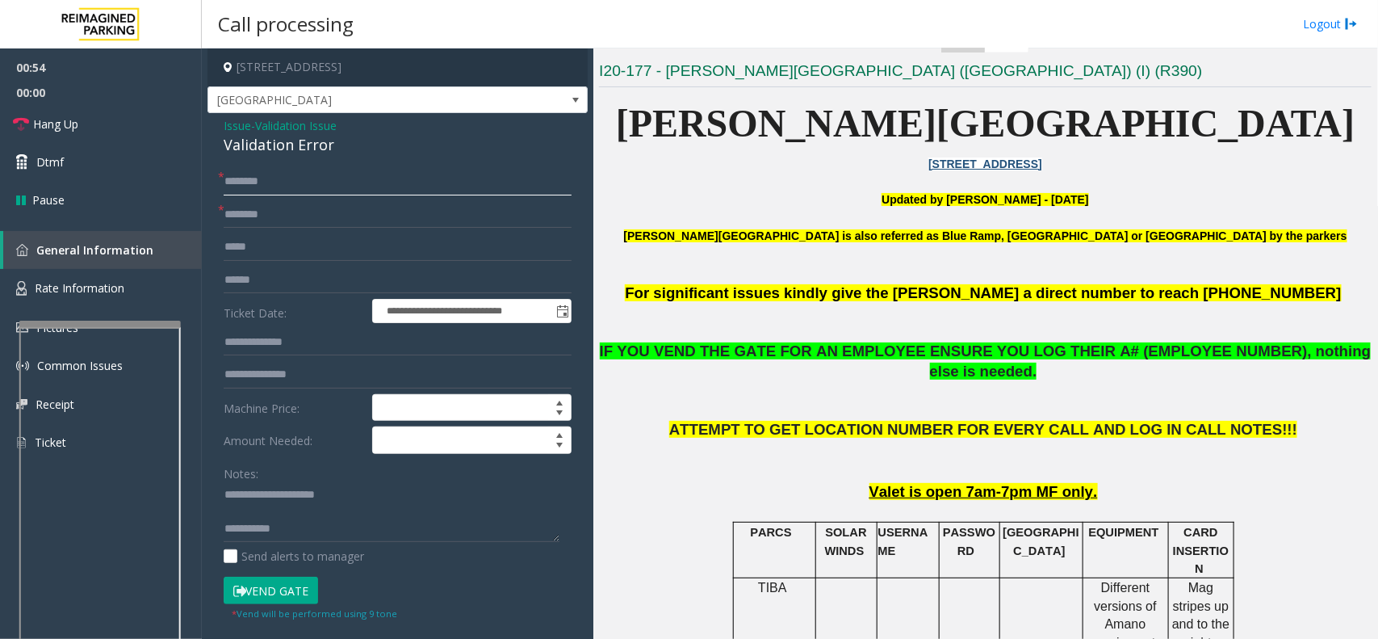
click at [362, 171] on input "text" at bounding box center [398, 181] width 348 height 27
click at [262, 592] on button "Vend Gate" at bounding box center [271, 589] width 94 height 27
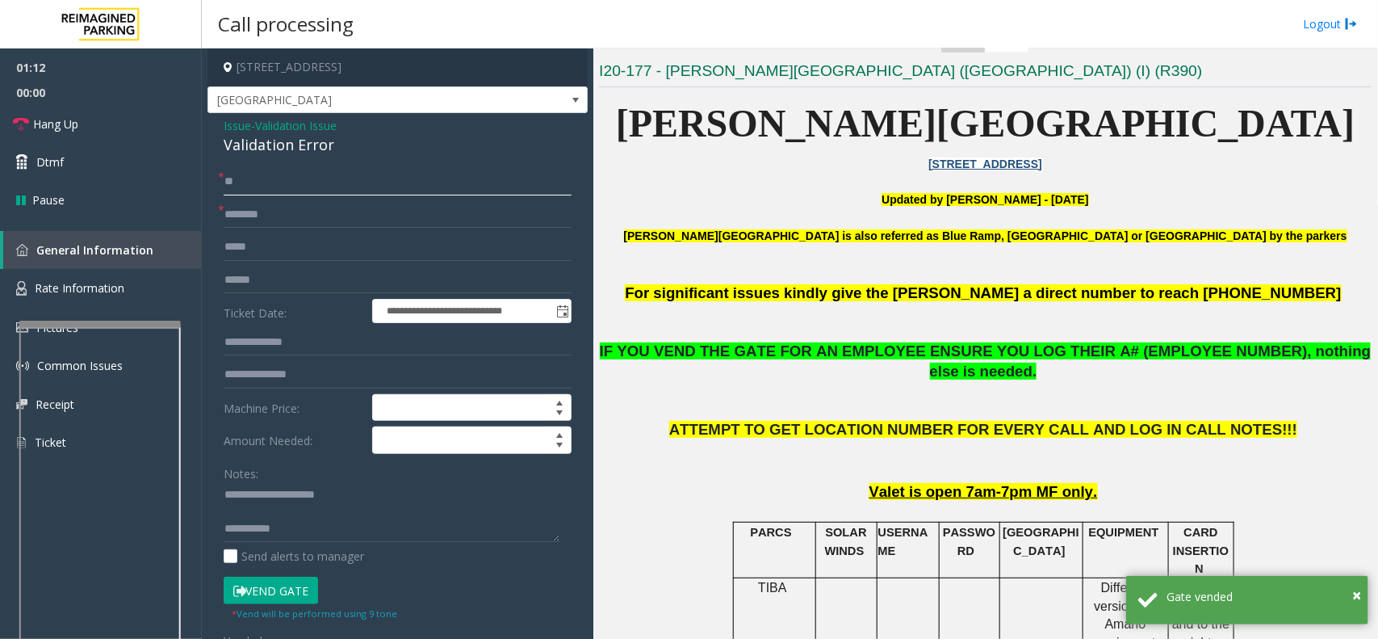
type input "**"
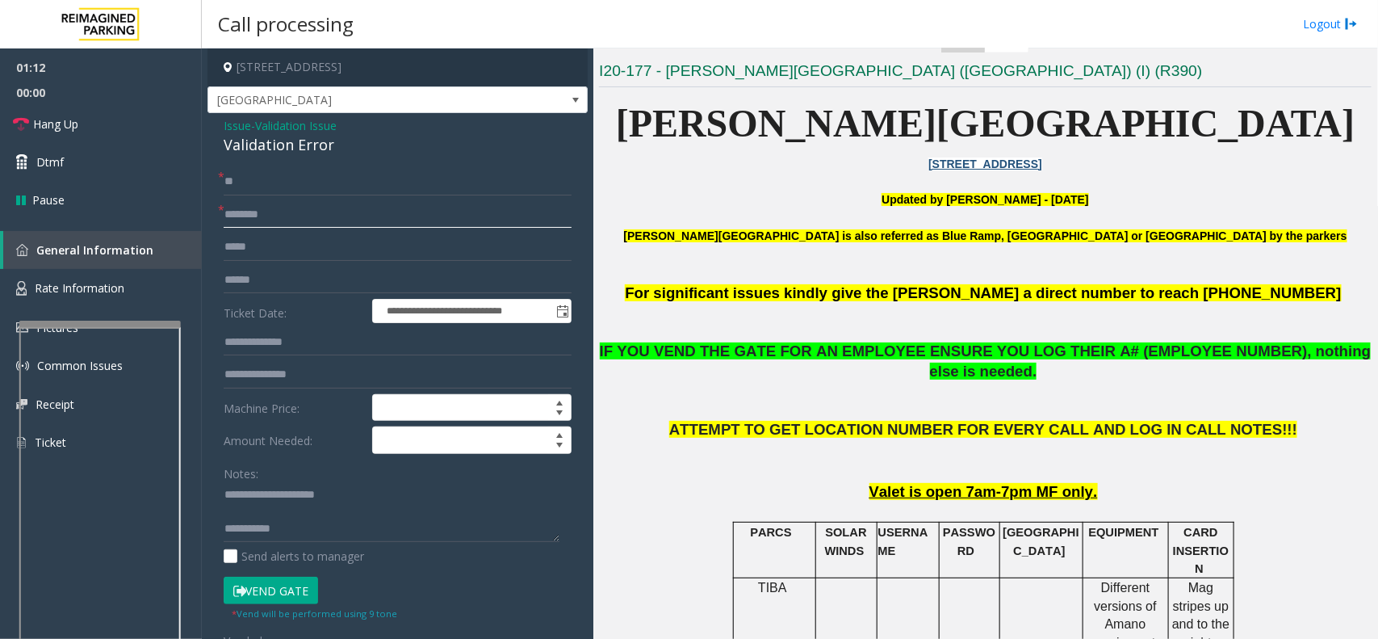
click at [288, 216] on input "text" at bounding box center [398, 214] width 348 height 27
type input "**"
click at [86, 124] on link "Hang Up" at bounding box center [101, 124] width 202 height 38
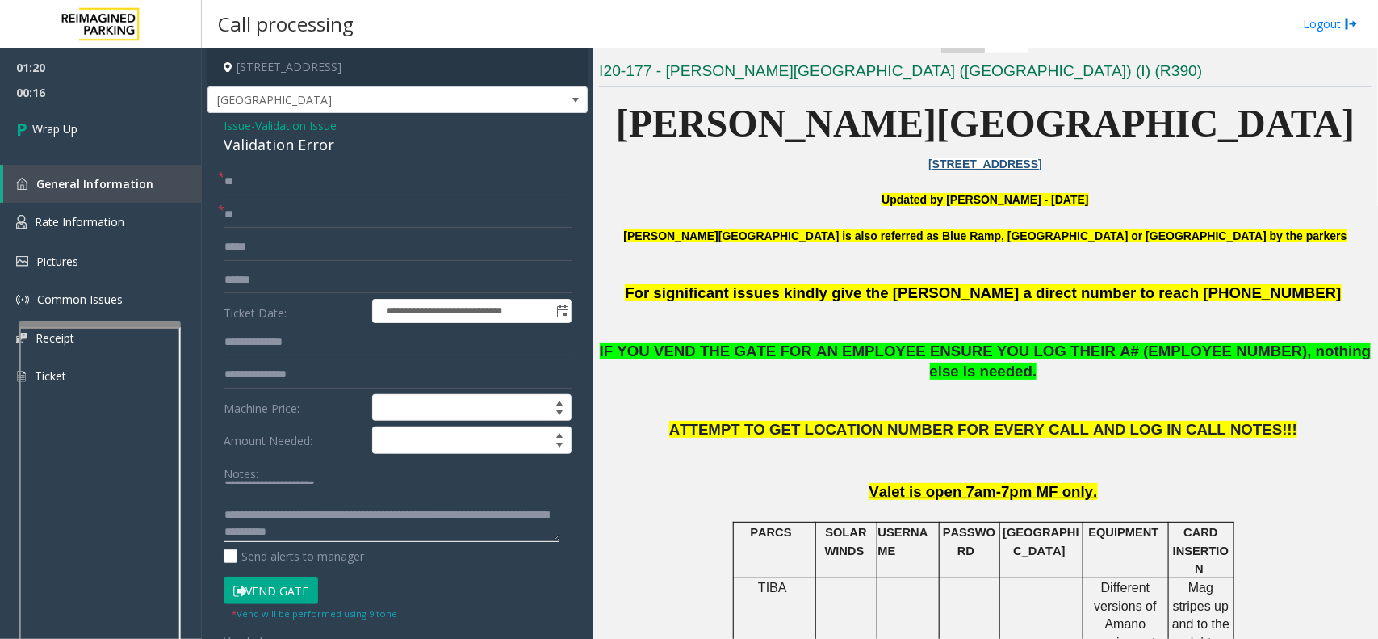
scroll to position [17, 0]
type textarea "**********"
click at [73, 118] on link "Wrap Up" at bounding box center [101, 129] width 202 height 48
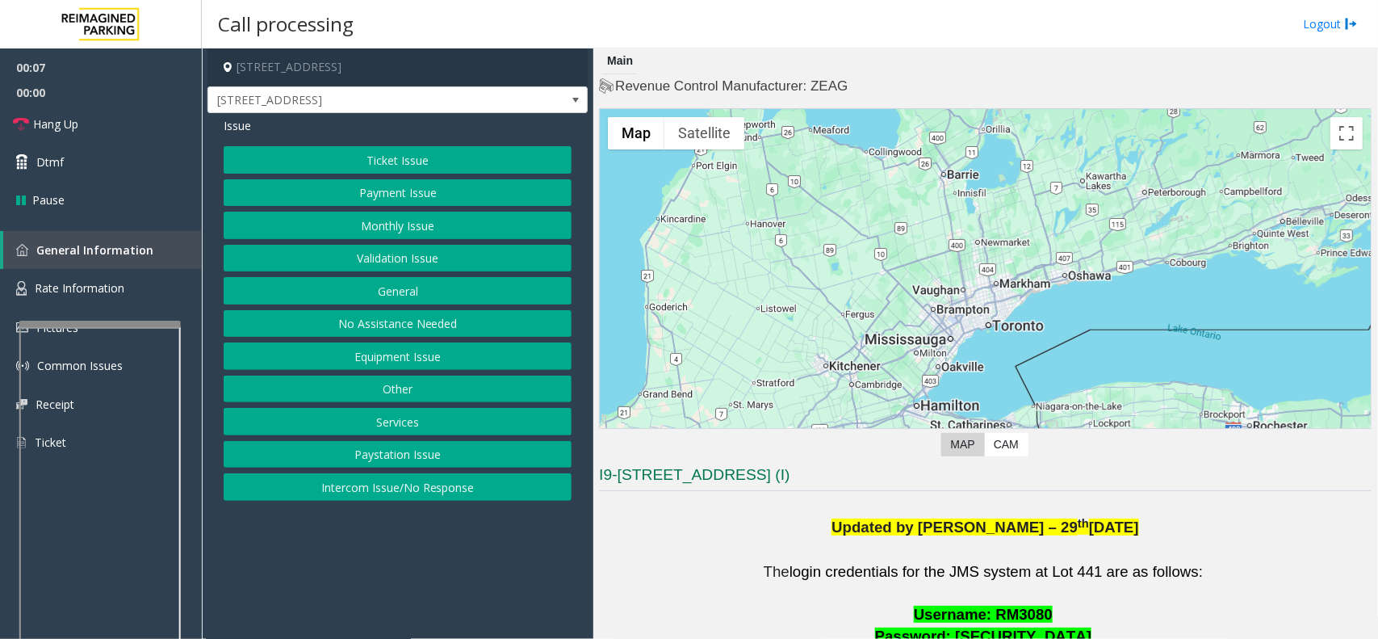
click at [476, 162] on button "Ticket Issue" at bounding box center [398, 159] width 348 height 27
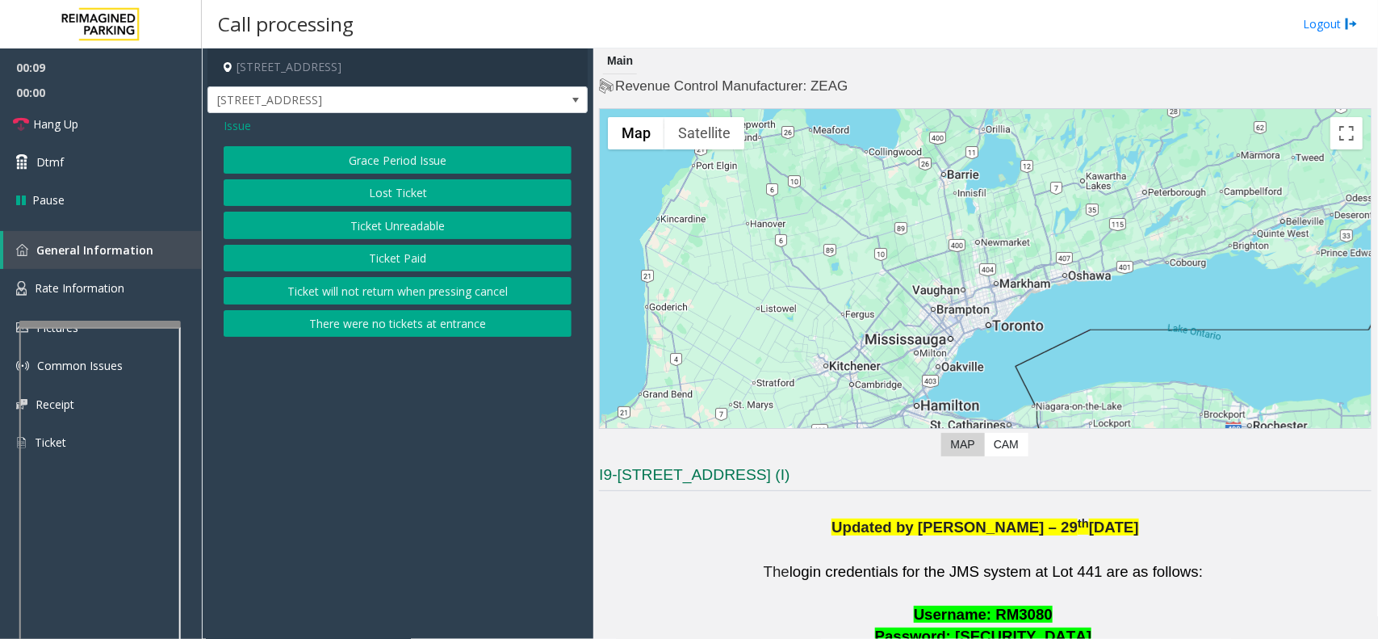
click at [448, 227] on button "Ticket Unreadable" at bounding box center [398, 225] width 348 height 27
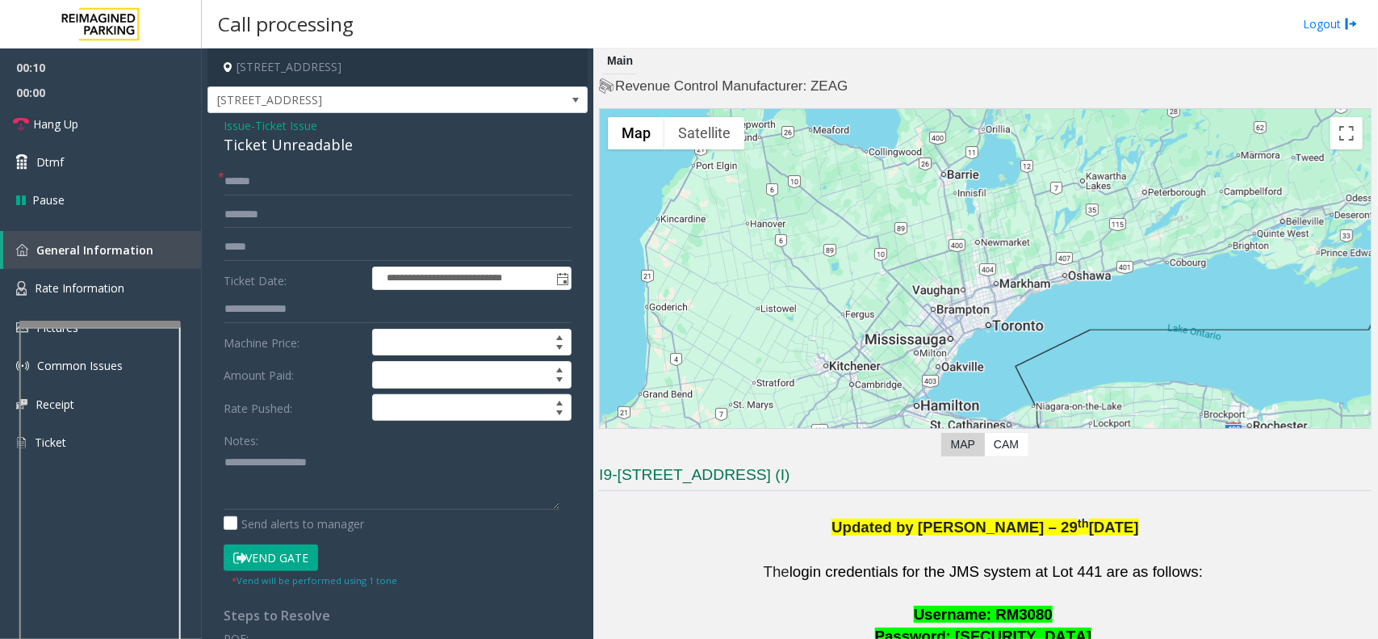
scroll to position [202, 0]
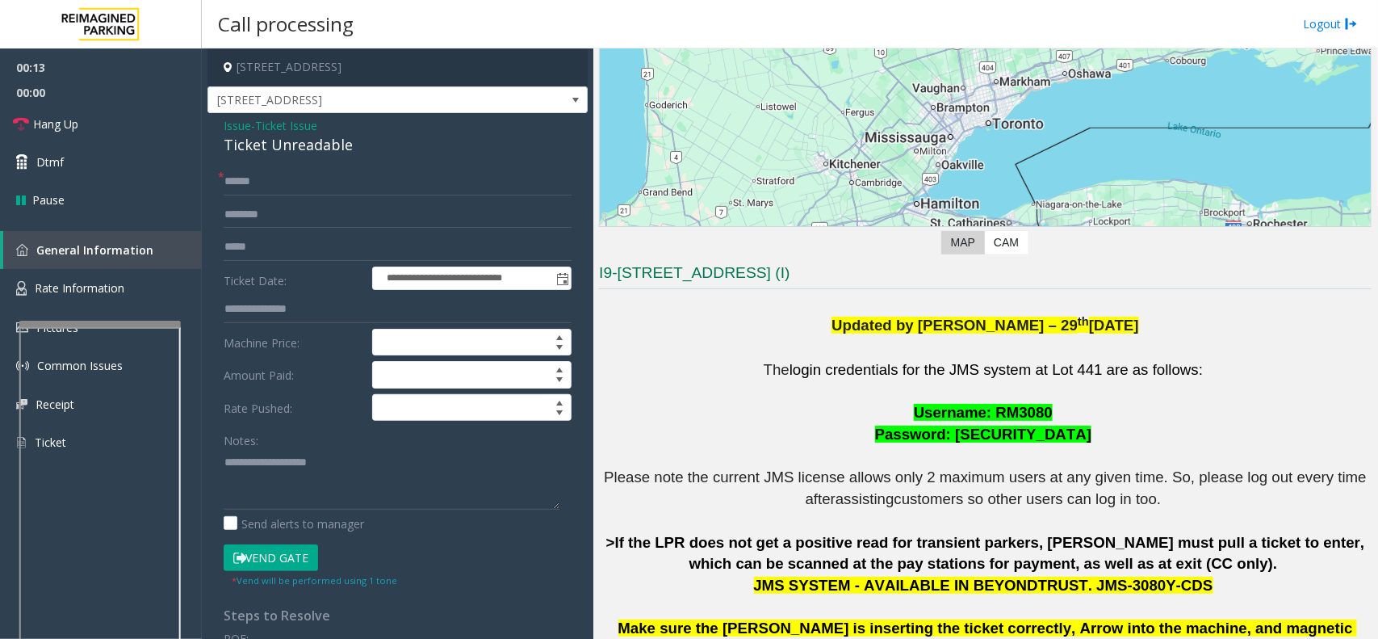
click at [295, 117] on span "Ticket Issue" at bounding box center [286, 125] width 62 height 17
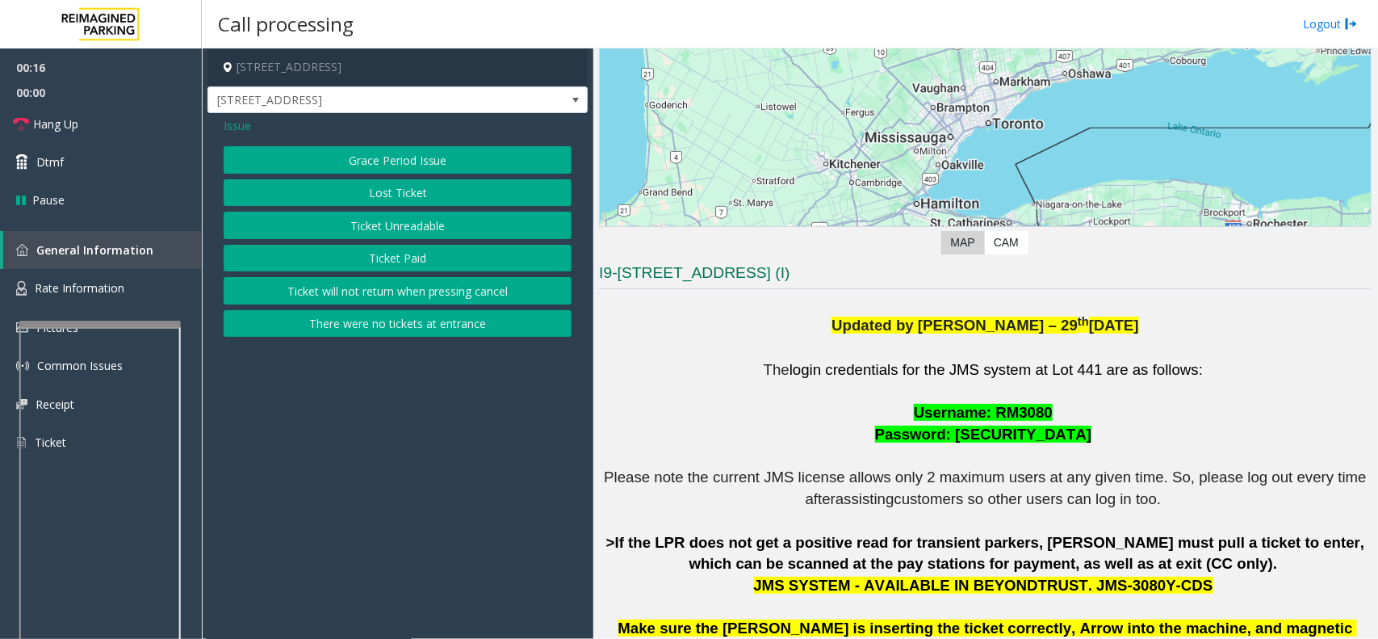
click at [376, 256] on button "Ticket Paid" at bounding box center [398, 258] width 348 height 27
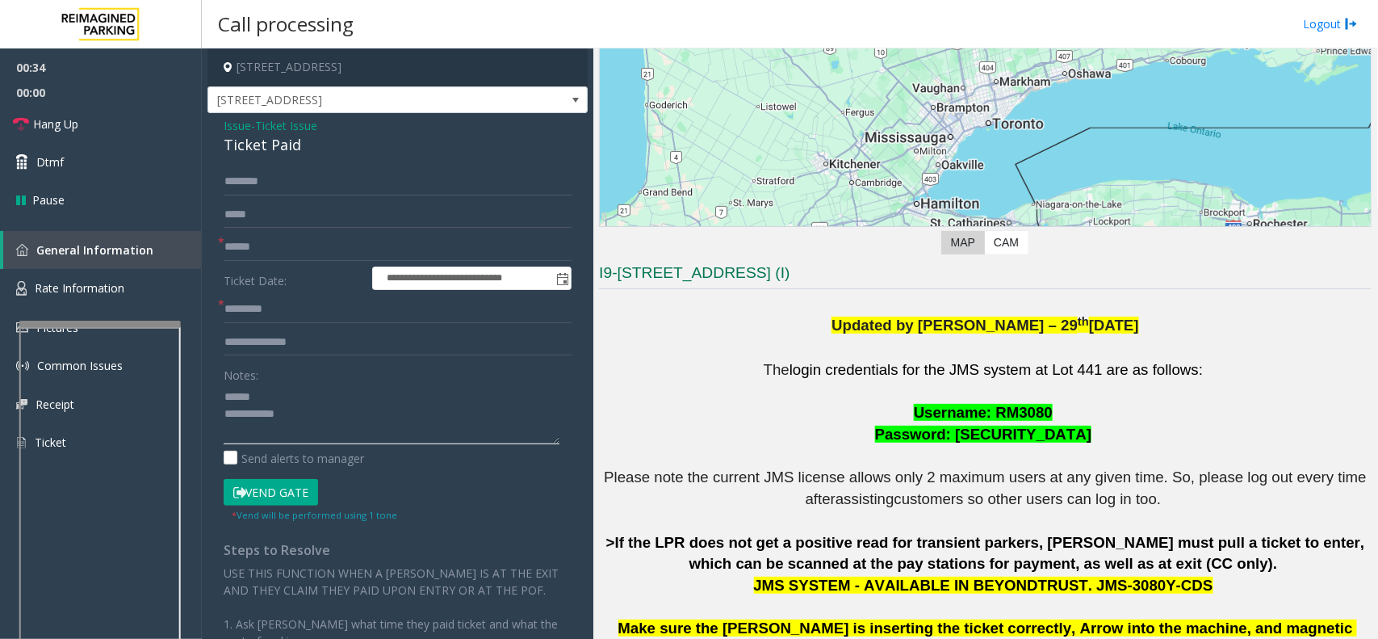
type textarea "**********"
click at [308, 125] on span "Ticket Issue" at bounding box center [286, 125] width 62 height 17
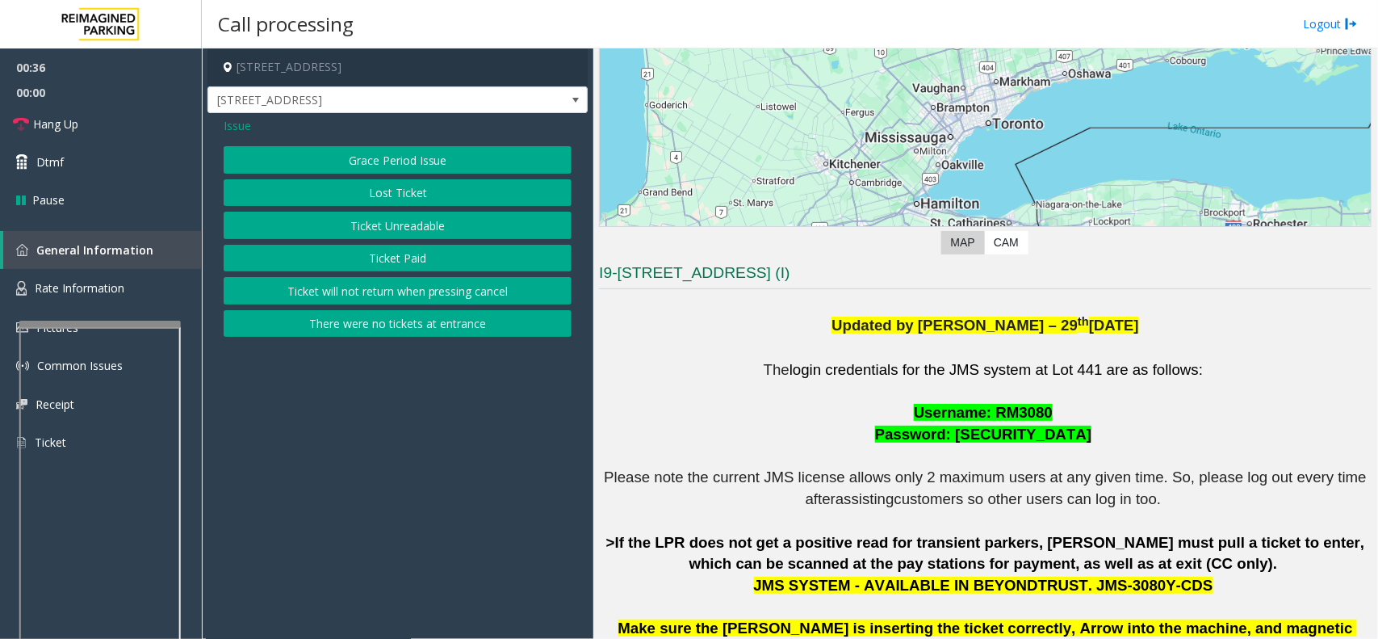
click at [363, 224] on button "Ticket Unreadable" at bounding box center [398, 225] width 348 height 27
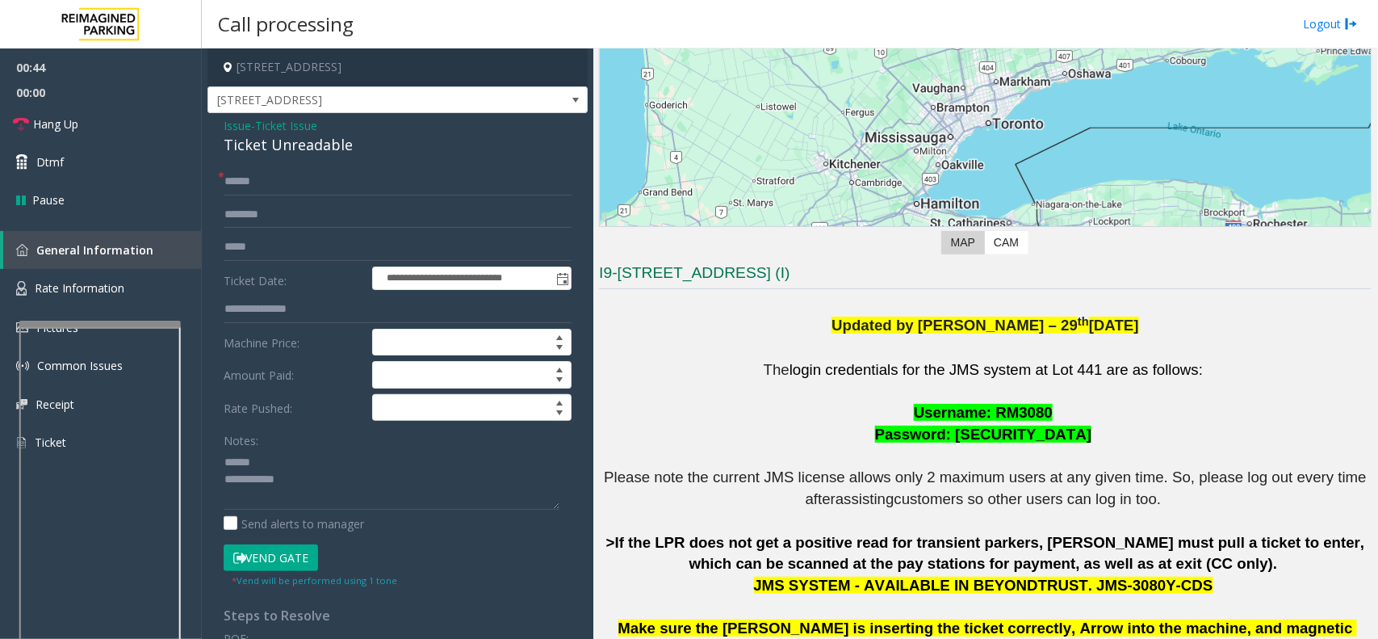
click at [269, 149] on div "Ticket Unreadable" at bounding box center [398, 145] width 348 height 22
click at [269, 148] on div "Ticket Unreadable" at bounding box center [398, 145] width 348 height 22
click at [253, 179] on input "text" at bounding box center [398, 181] width 348 height 27
type textarea "**********"
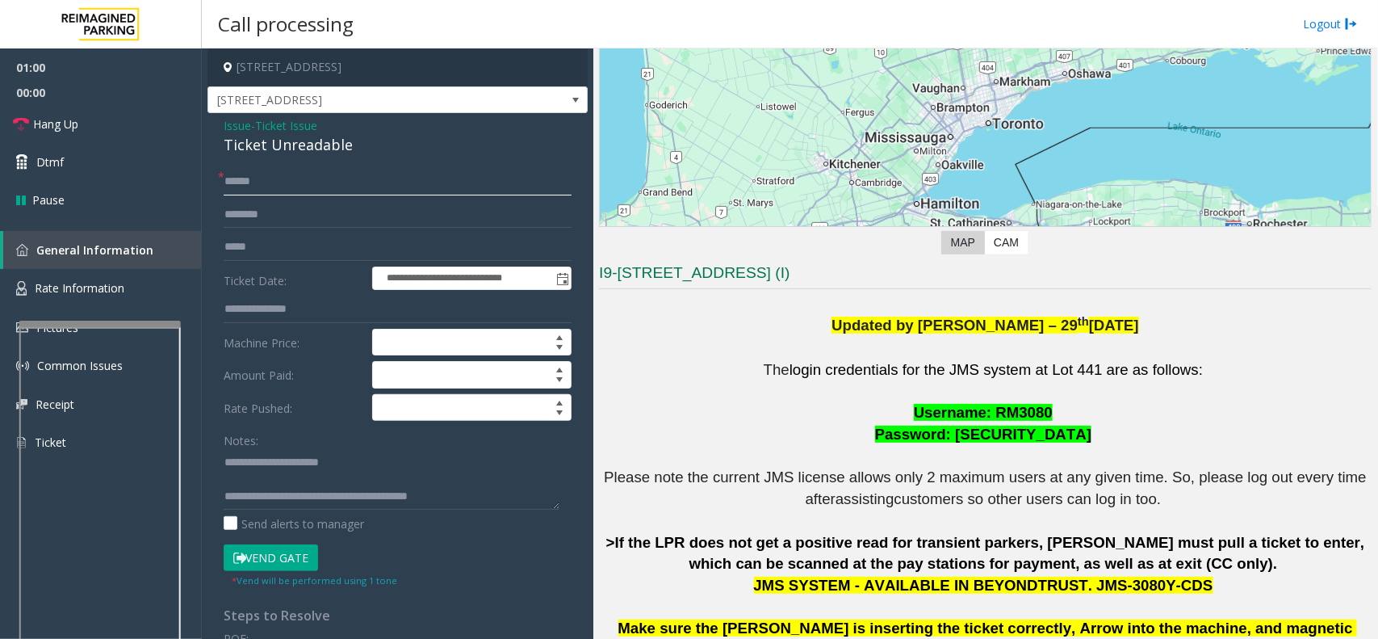
click at [280, 182] on input "text" at bounding box center [398, 181] width 348 height 27
type input "******"
click at [345, 220] on input "text" at bounding box center [398, 214] width 348 height 27
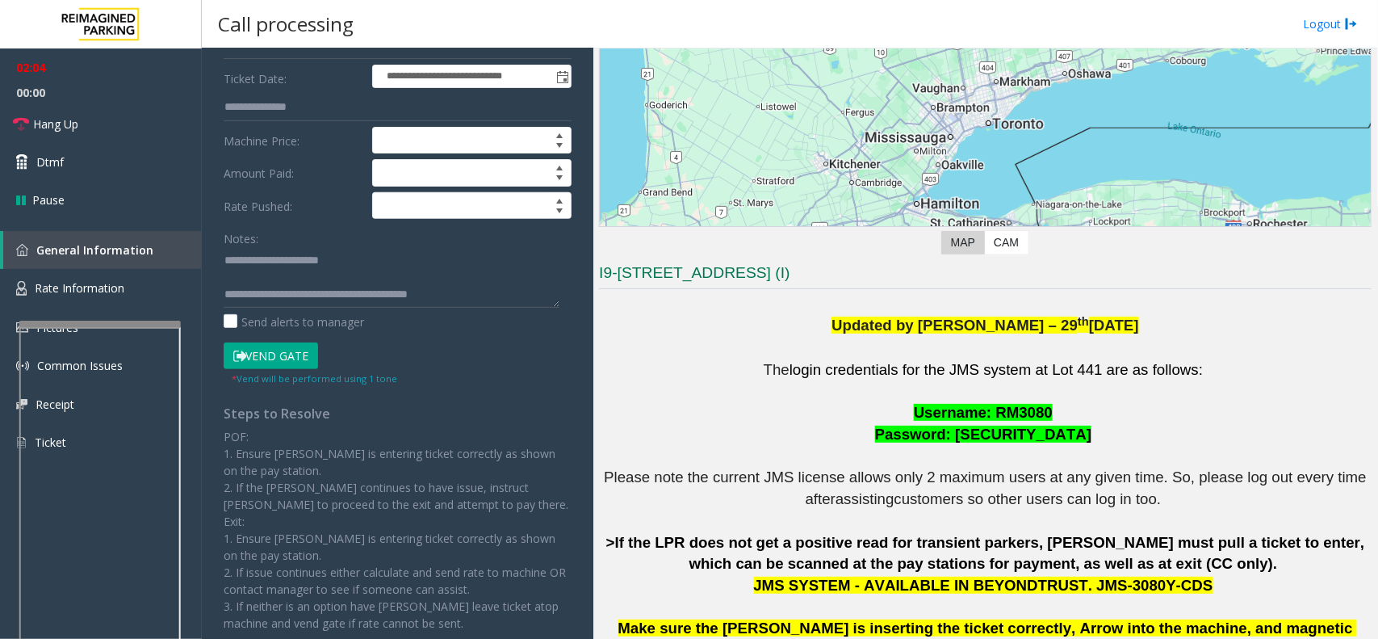
type input "*****"
click at [283, 354] on button "Vend Gate" at bounding box center [271, 355] width 94 height 27
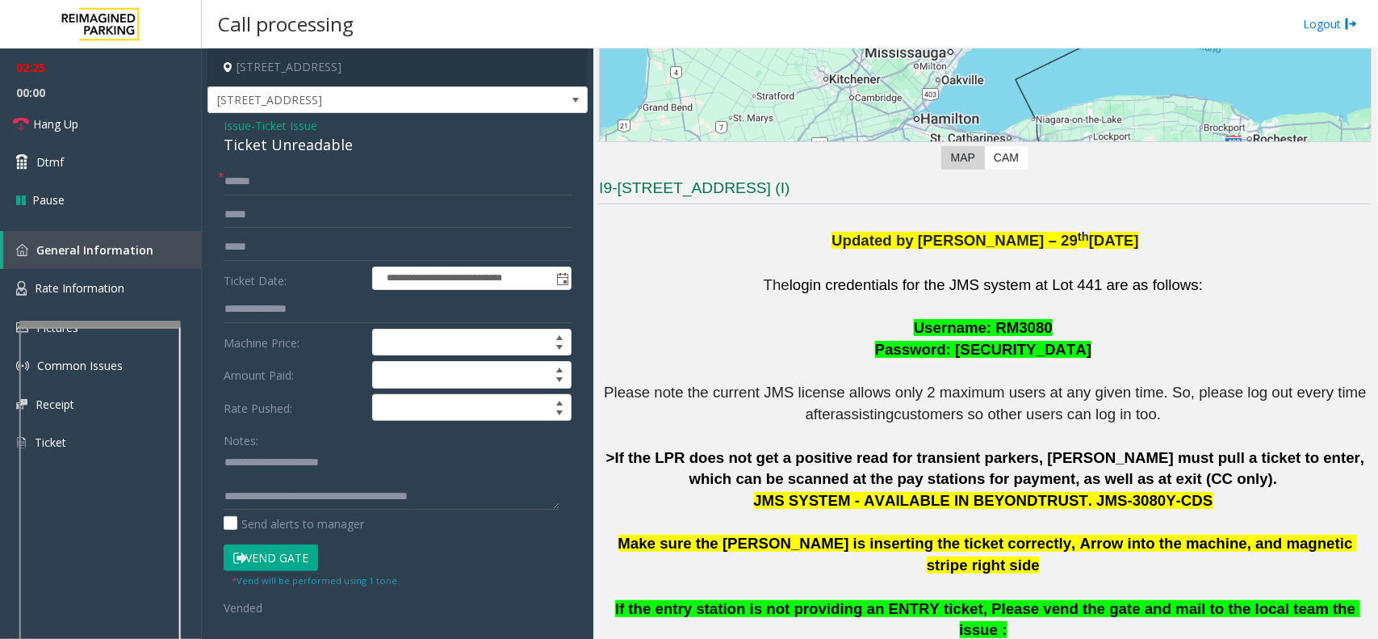
scroll to position [82, 0]
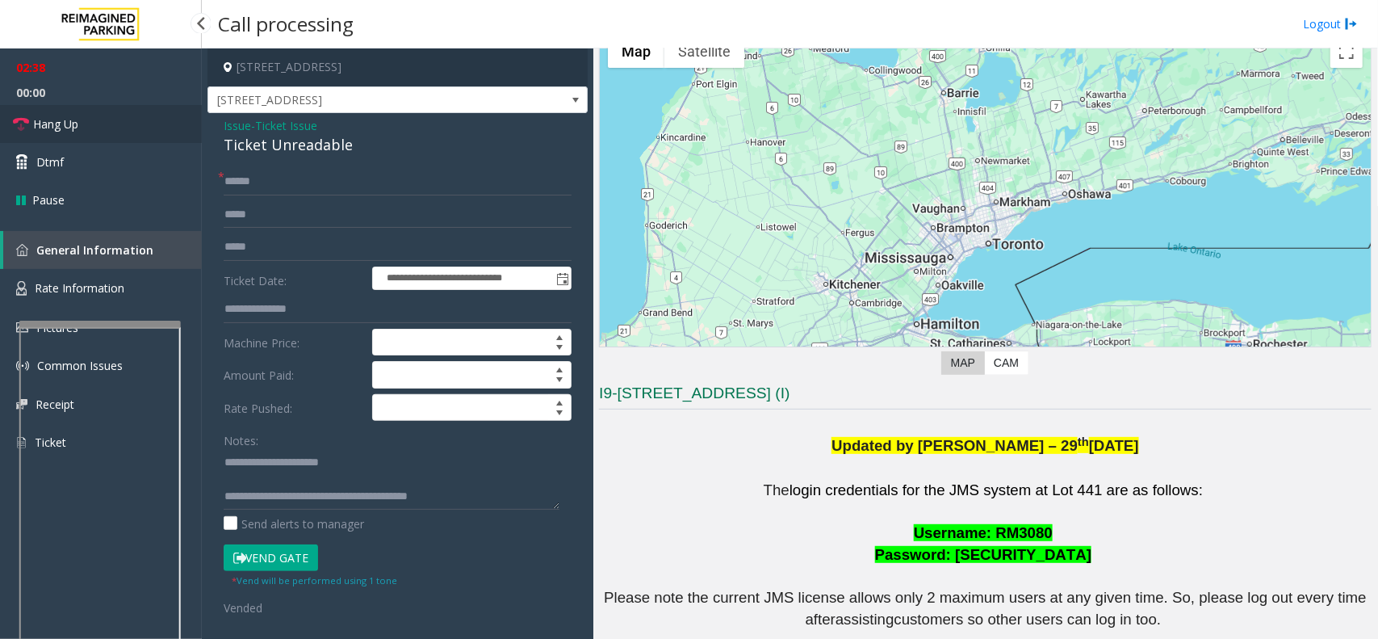
click at [115, 128] on link "Hang Up" at bounding box center [101, 124] width 202 height 38
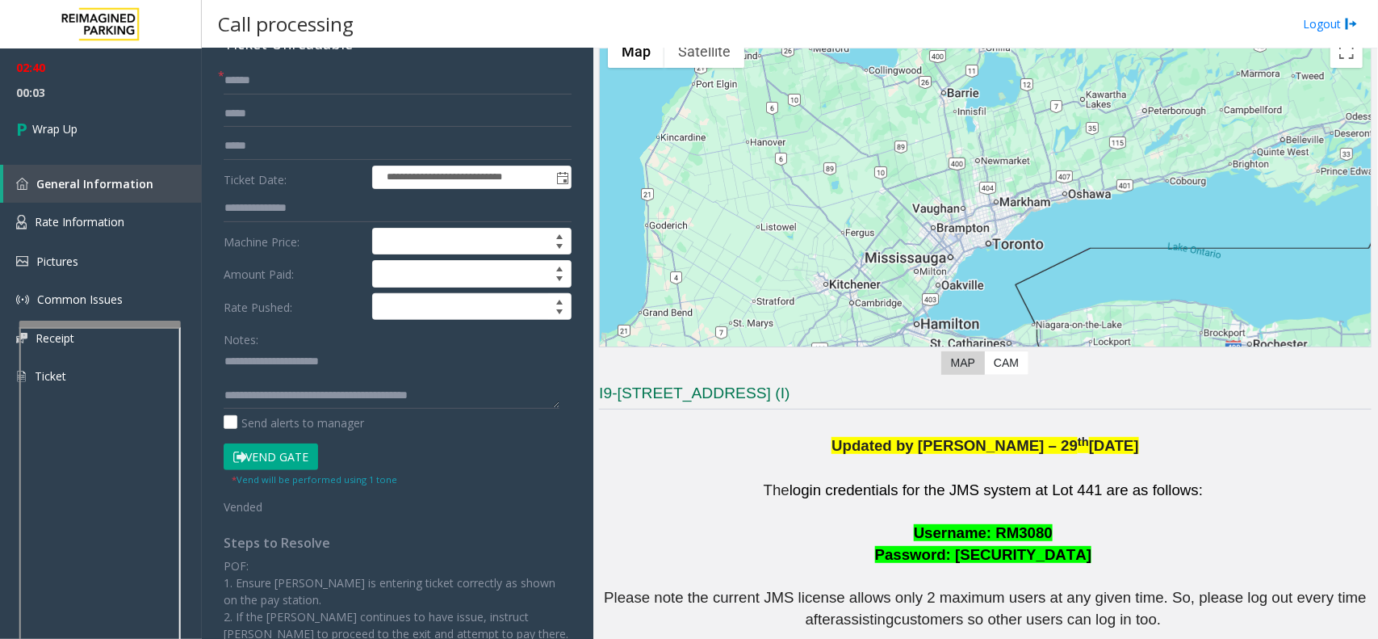
scroll to position [0, 0]
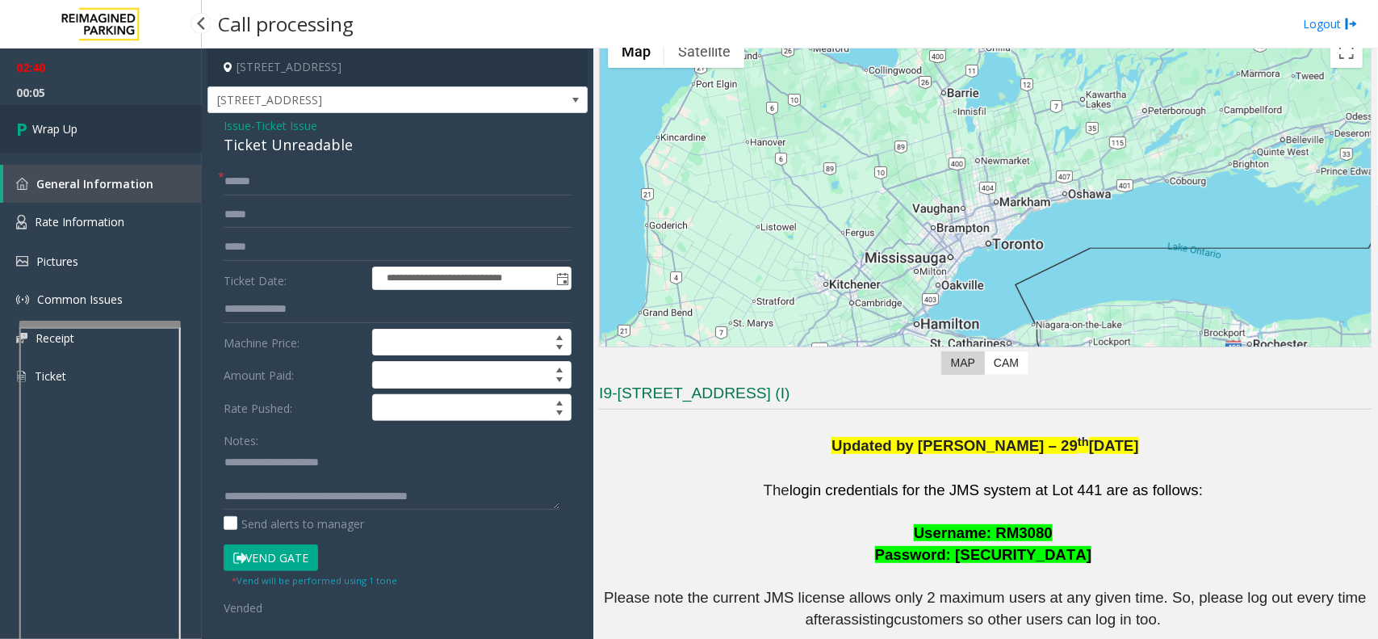
click at [98, 113] on link "Wrap Up" at bounding box center [101, 129] width 202 height 48
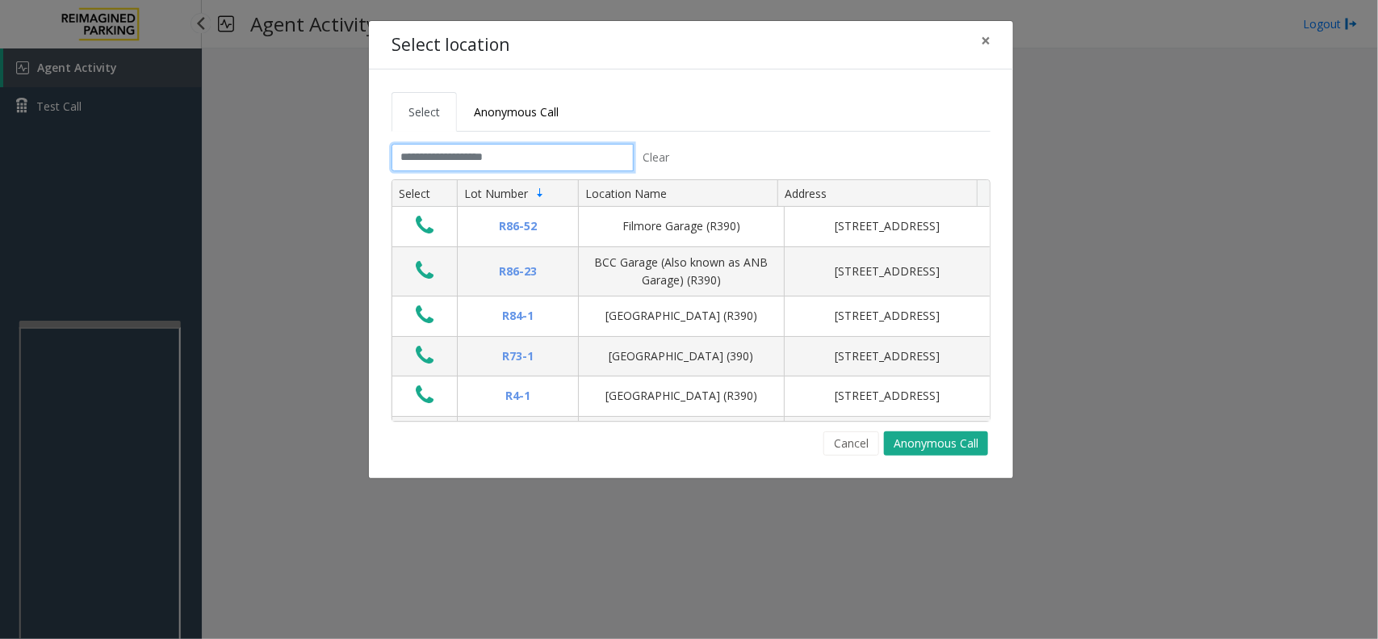
click at [429, 163] on input "text" at bounding box center [513, 157] width 242 height 27
click at [985, 42] on span "×" at bounding box center [986, 40] width 10 height 23
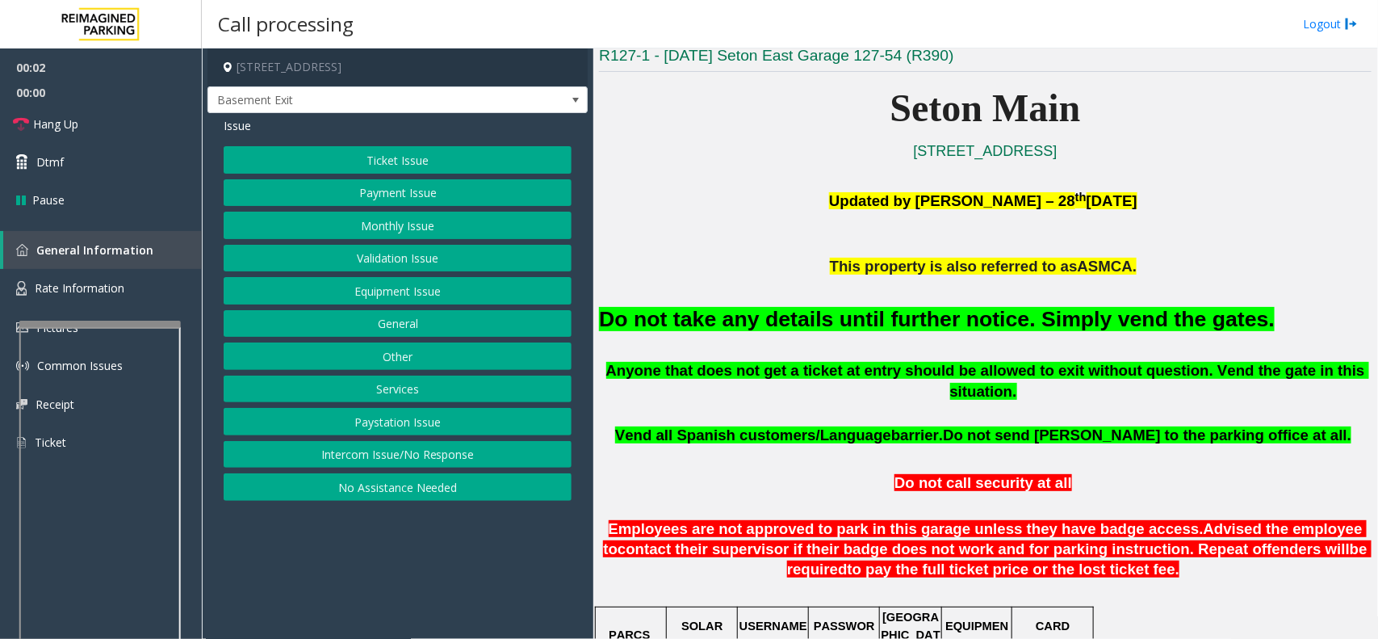
scroll to position [404, 0]
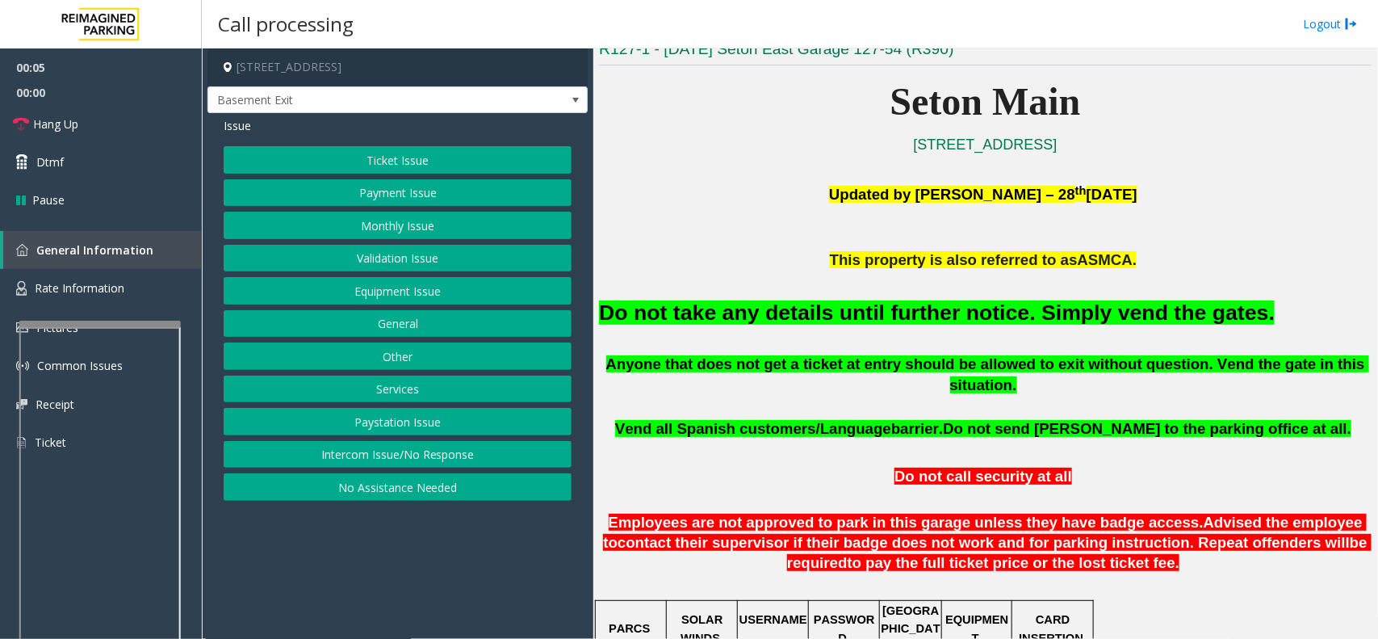
click at [385, 289] on button "Equipment Issue" at bounding box center [398, 290] width 348 height 27
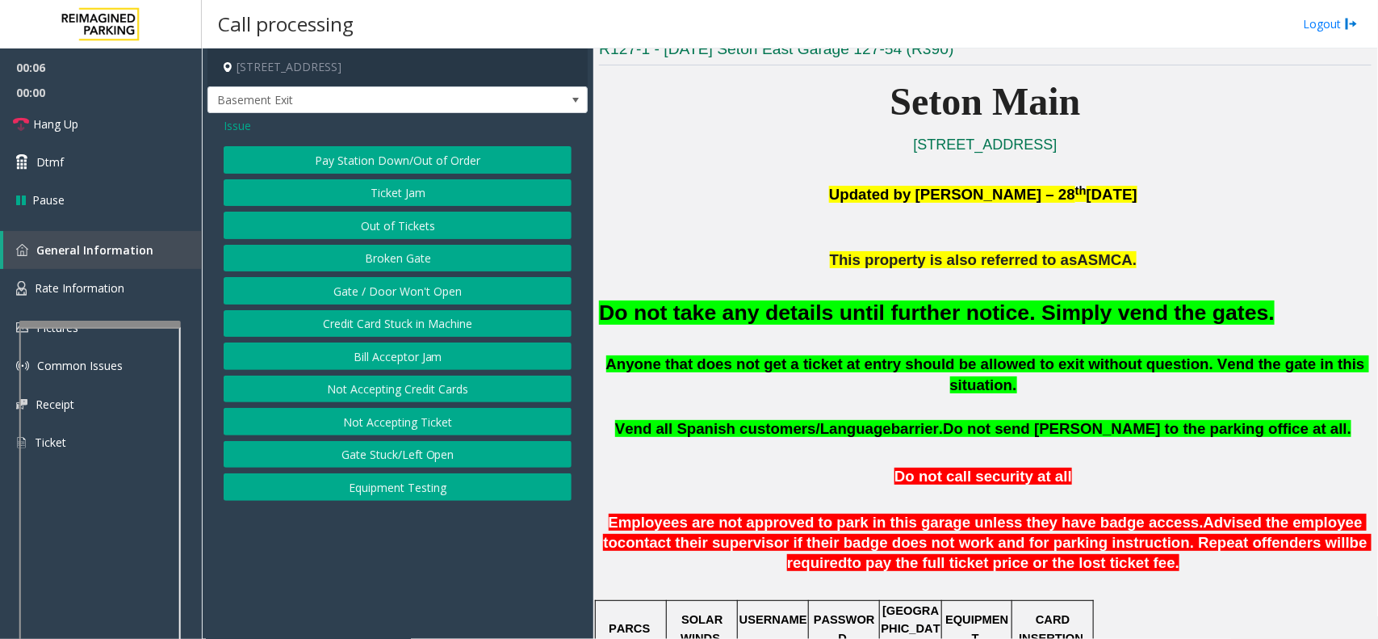
click at [361, 288] on button "Gate / Door Won't Open" at bounding box center [398, 290] width 348 height 27
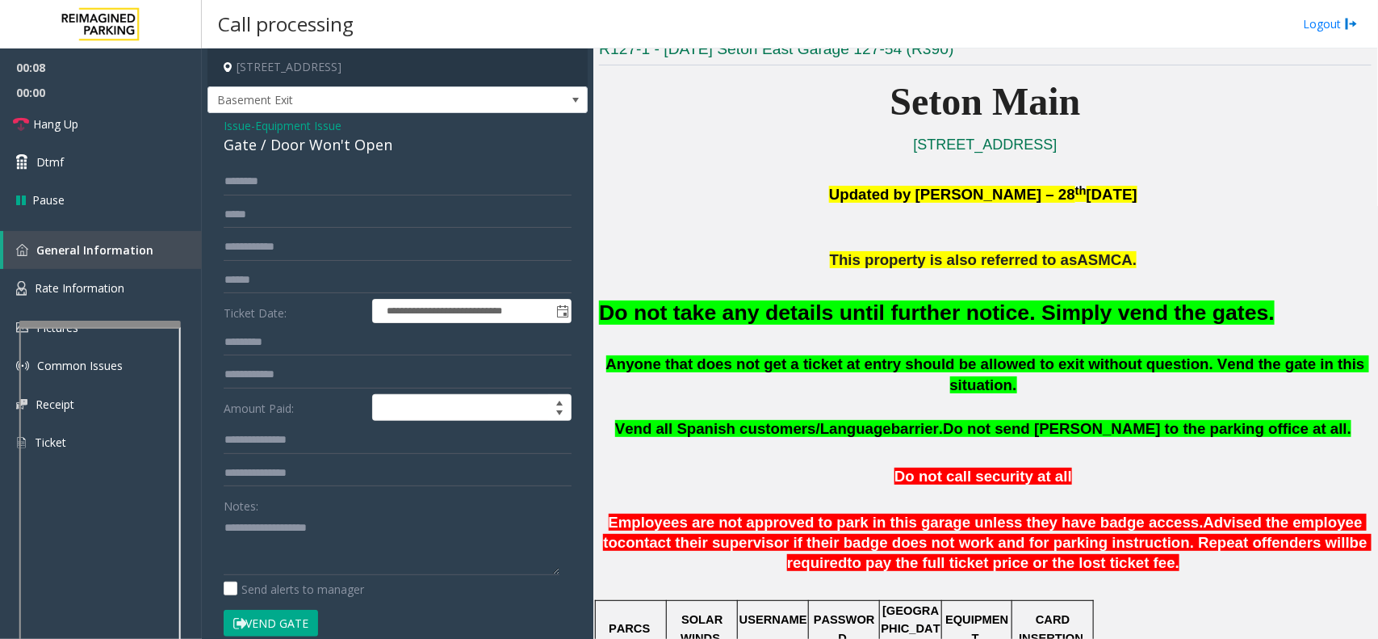
click at [240, 618] on icon at bounding box center [239, 623] width 13 height 11
click at [706, 312] on font "Do not take any details until further notice. Simply vend the gates." at bounding box center [937, 312] width 676 height 24
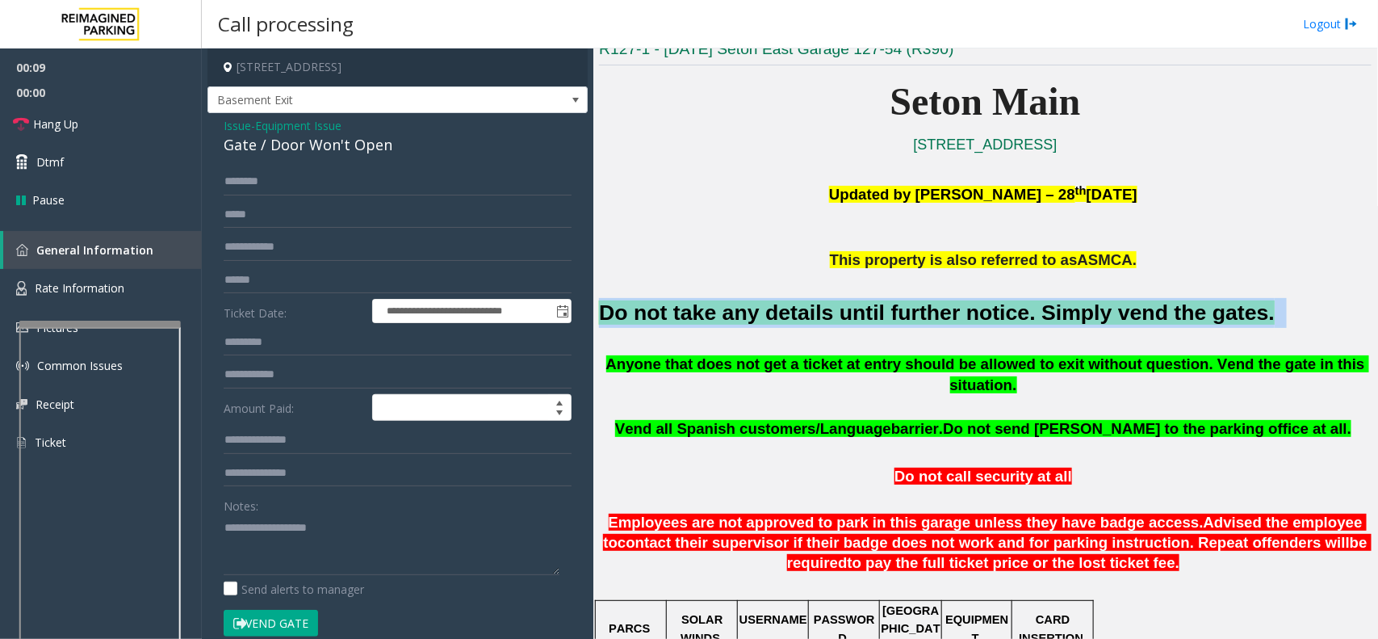
click at [706, 312] on font "Do not take any details until further notice. Simply vend the gates." at bounding box center [937, 312] width 676 height 24
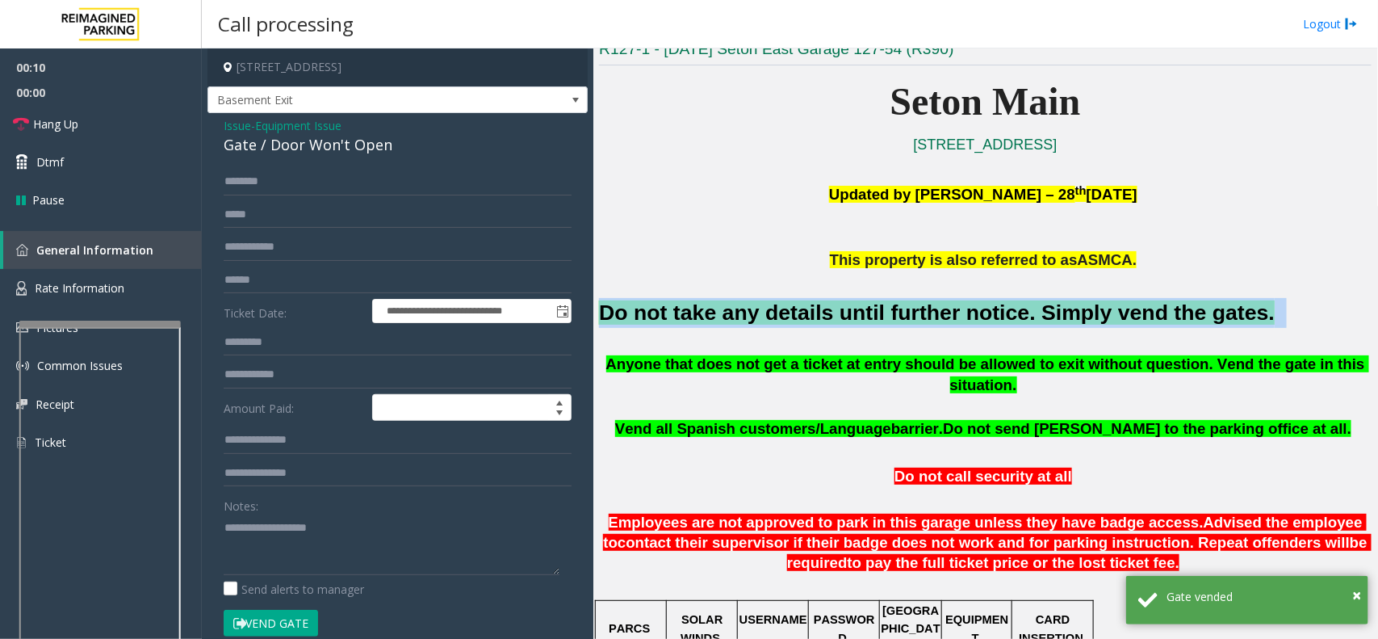
click at [706, 312] on font "Do not take any details until further notice. Simply vend the gates." at bounding box center [937, 312] width 676 height 24
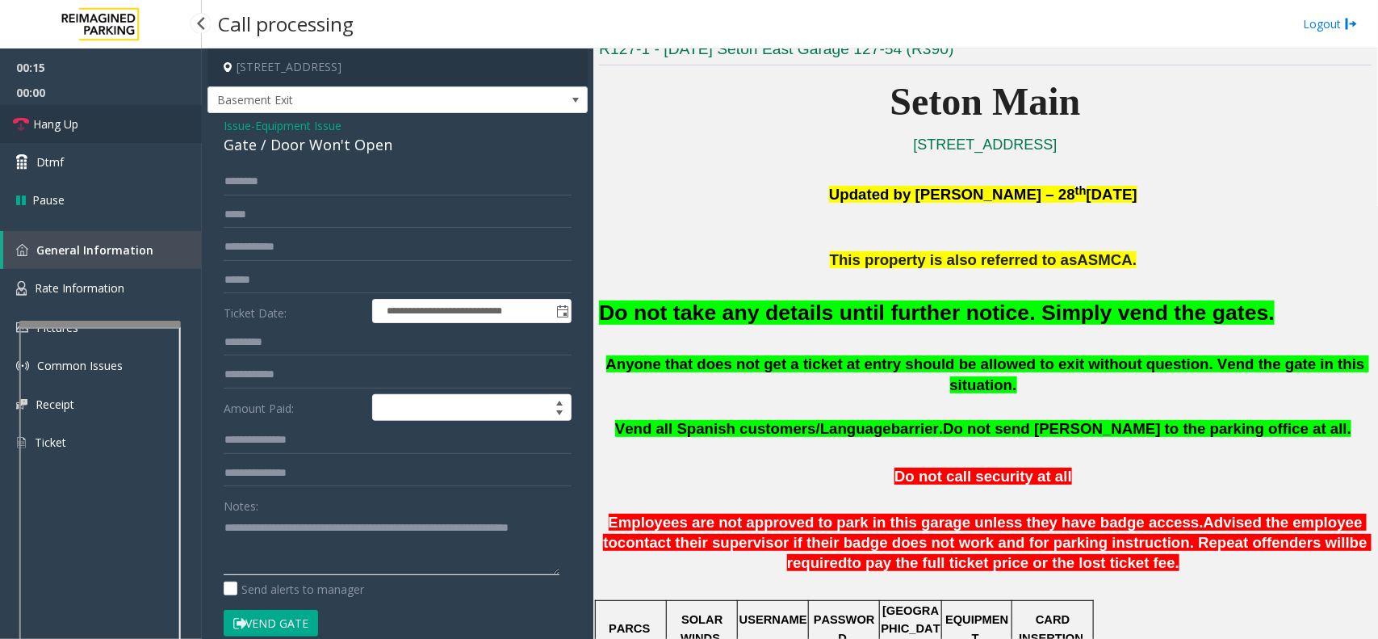
type textarea "**********"
click at [49, 132] on span "Hang Up" at bounding box center [55, 123] width 45 height 17
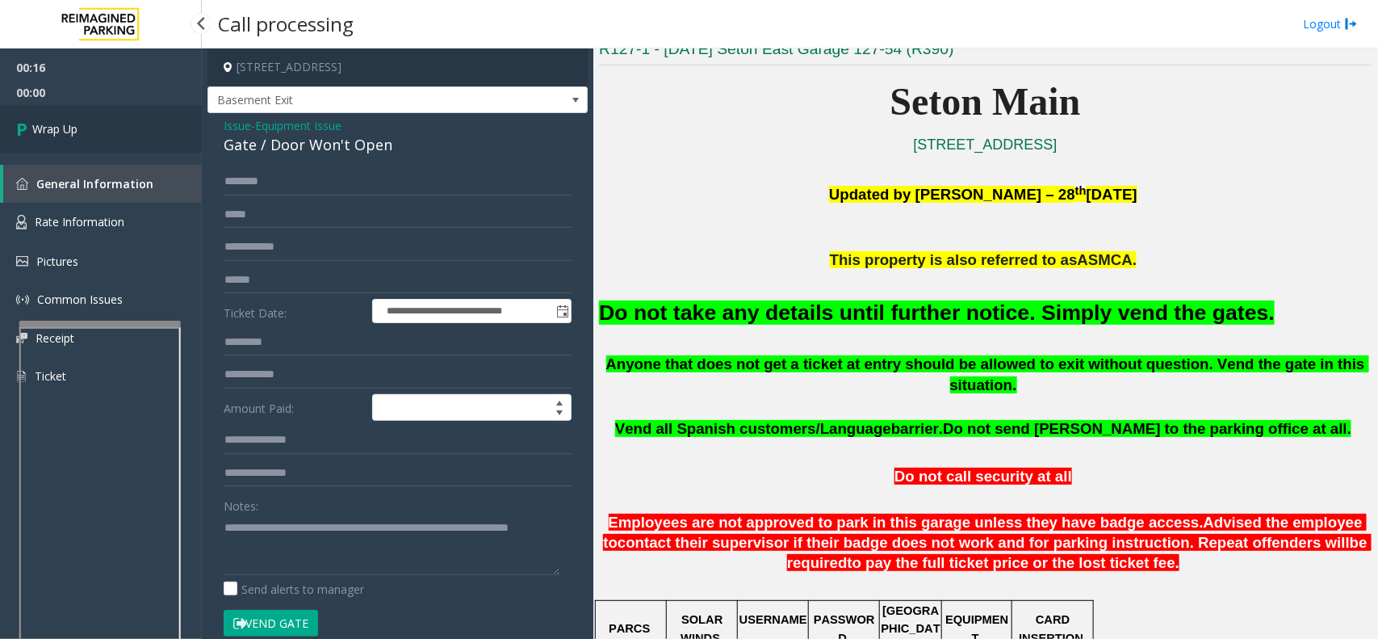
click at [130, 134] on link "Wrap Up" at bounding box center [101, 129] width 202 height 48
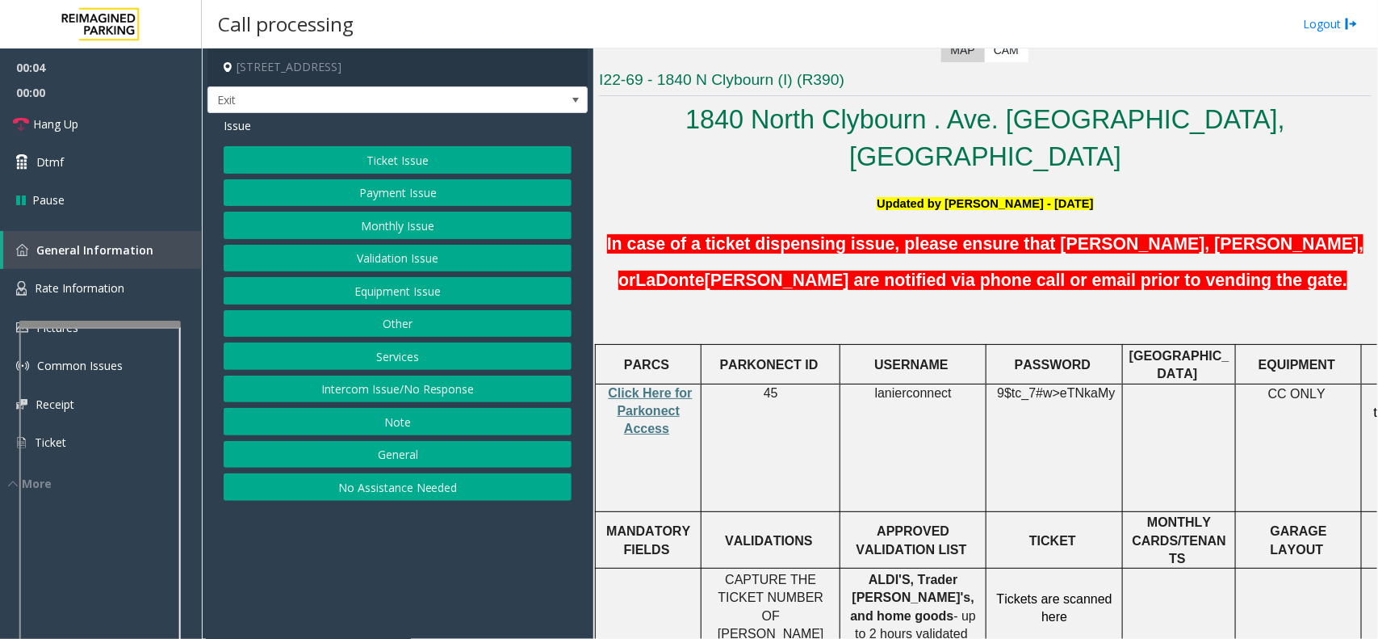
scroll to position [404, 0]
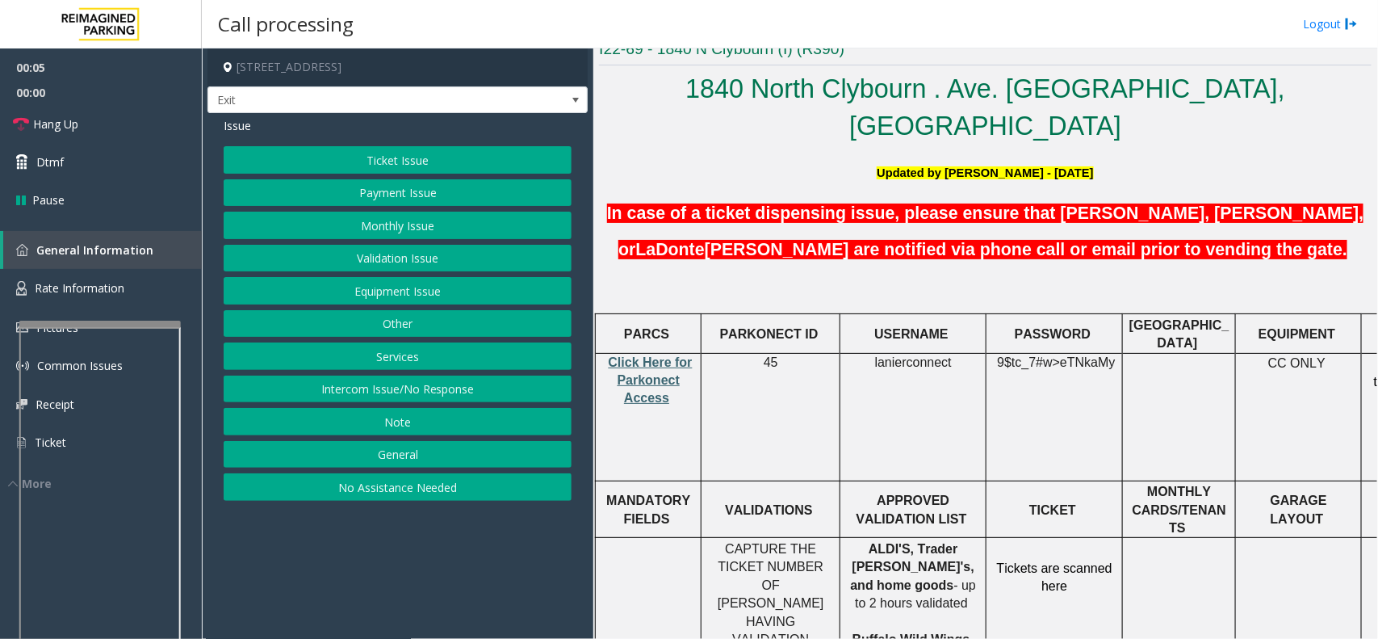
click at [651, 355] on span "Click Here for Parkonect Access" at bounding box center [651, 380] width 84 height 50
click at [921, 355] on span "lanierconnect" at bounding box center [913, 362] width 77 height 15
copy p "lanierconnect"
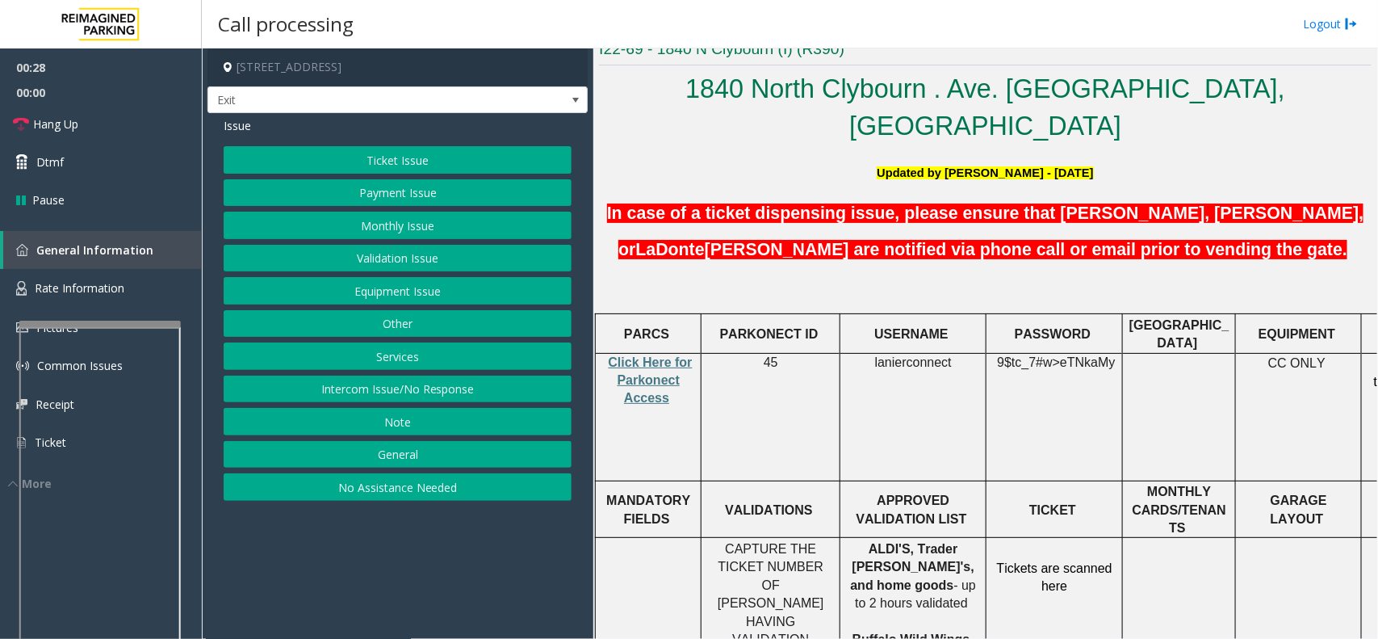
drag, startPoint x: 1015, startPoint y: 325, endPoint x: 1015, endPoint y: 316, distance: 8.9
click at [1015, 355] on span "9$tc_7#w>" at bounding box center [1028, 362] width 63 height 14
click at [1017, 355] on span "9$tc_7#w>" at bounding box center [1028, 362] width 63 height 14
click at [1018, 355] on span "9$tc_7#w>" at bounding box center [1028, 362] width 63 height 14
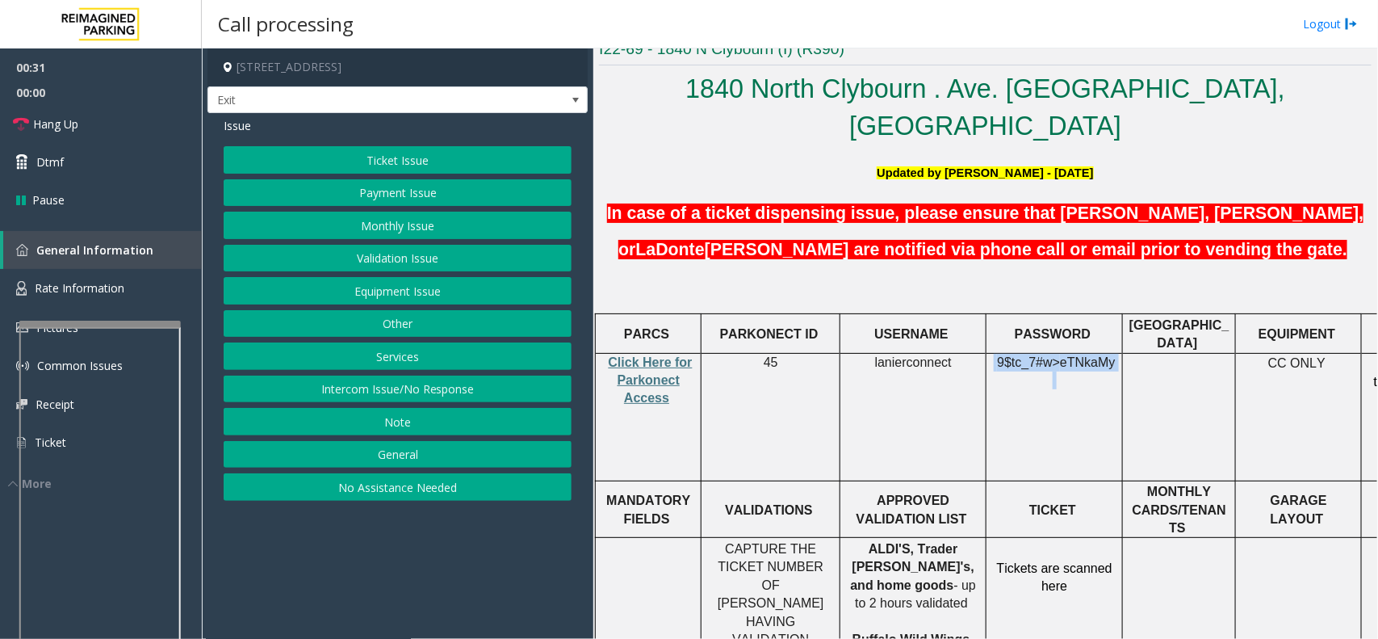
copy p "9$tc_7#w> eTNkaMy"
click at [397, 256] on button "Validation Issue" at bounding box center [398, 258] width 348 height 27
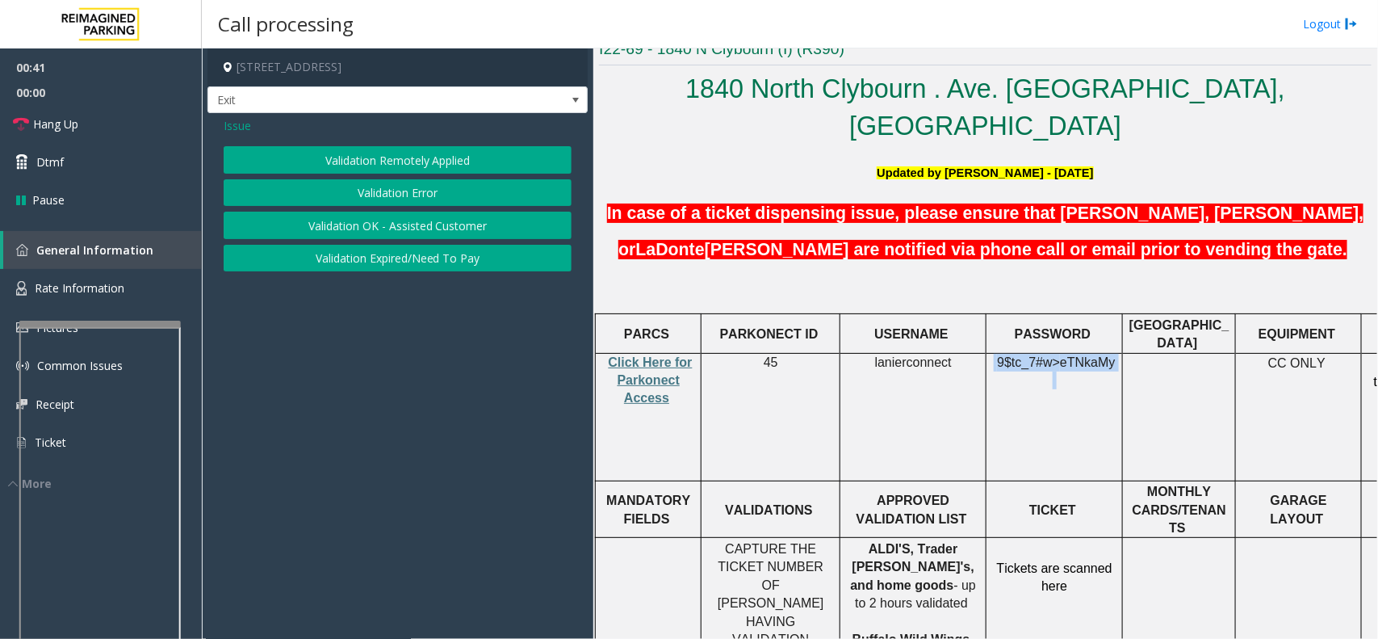
click at [374, 188] on button "Validation Error" at bounding box center [398, 192] width 348 height 27
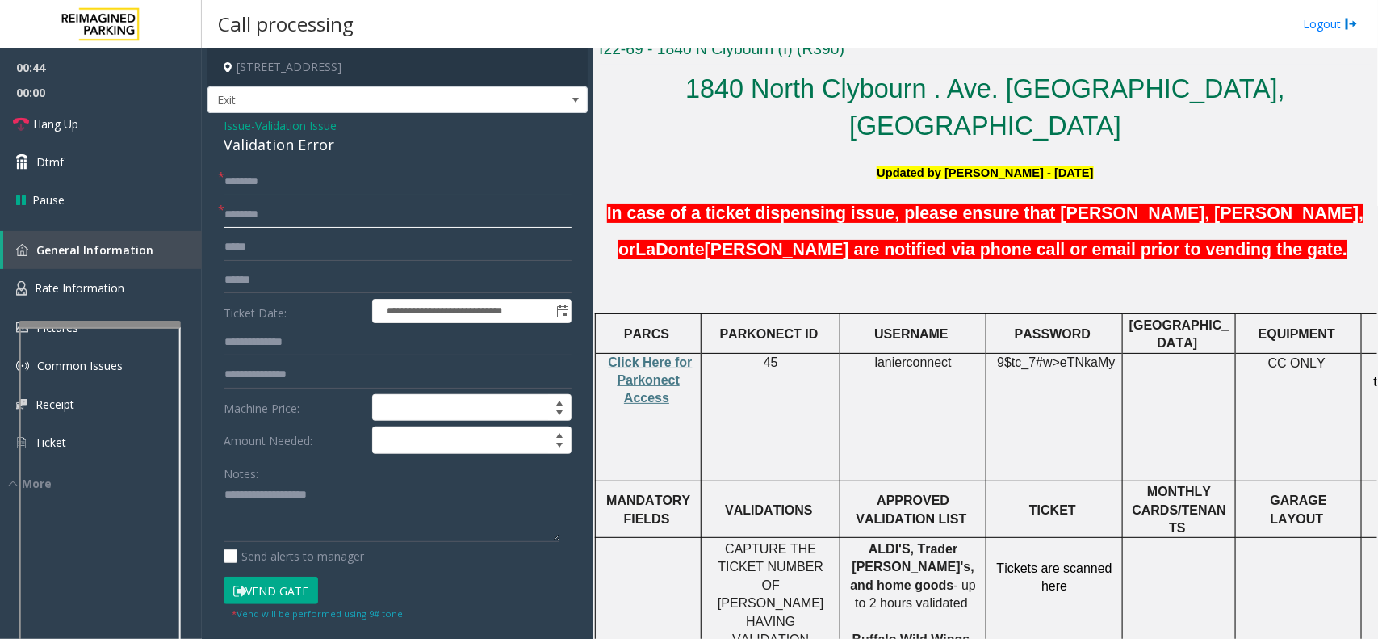
click at [252, 206] on input "text" at bounding box center [398, 214] width 348 height 27
type input "*********"
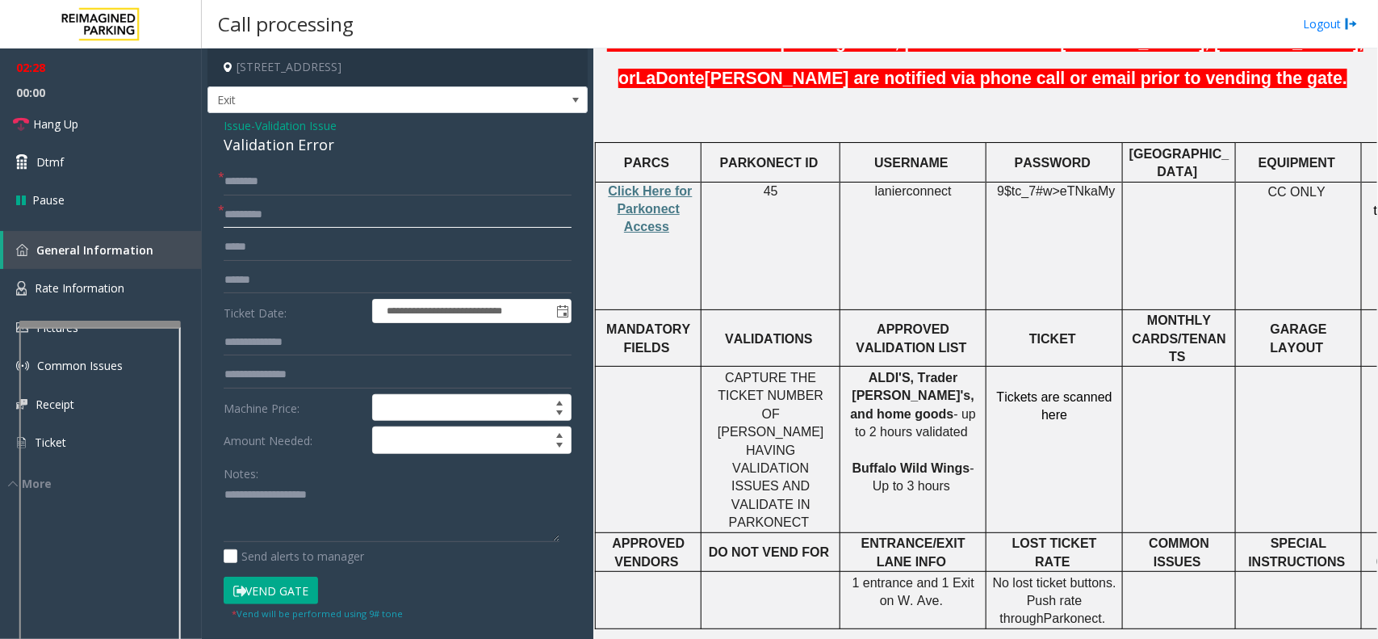
scroll to position [605, 0]
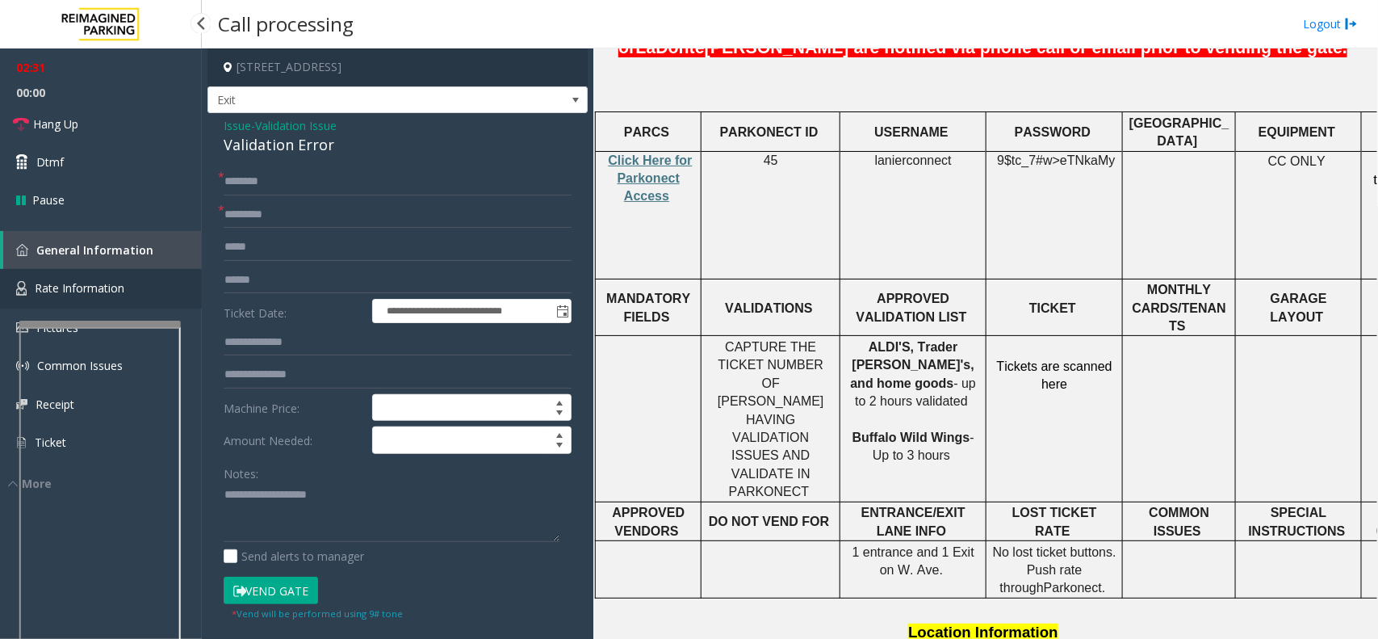
click at [54, 284] on span "Rate Information" at bounding box center [80, 287] width 90 height 15
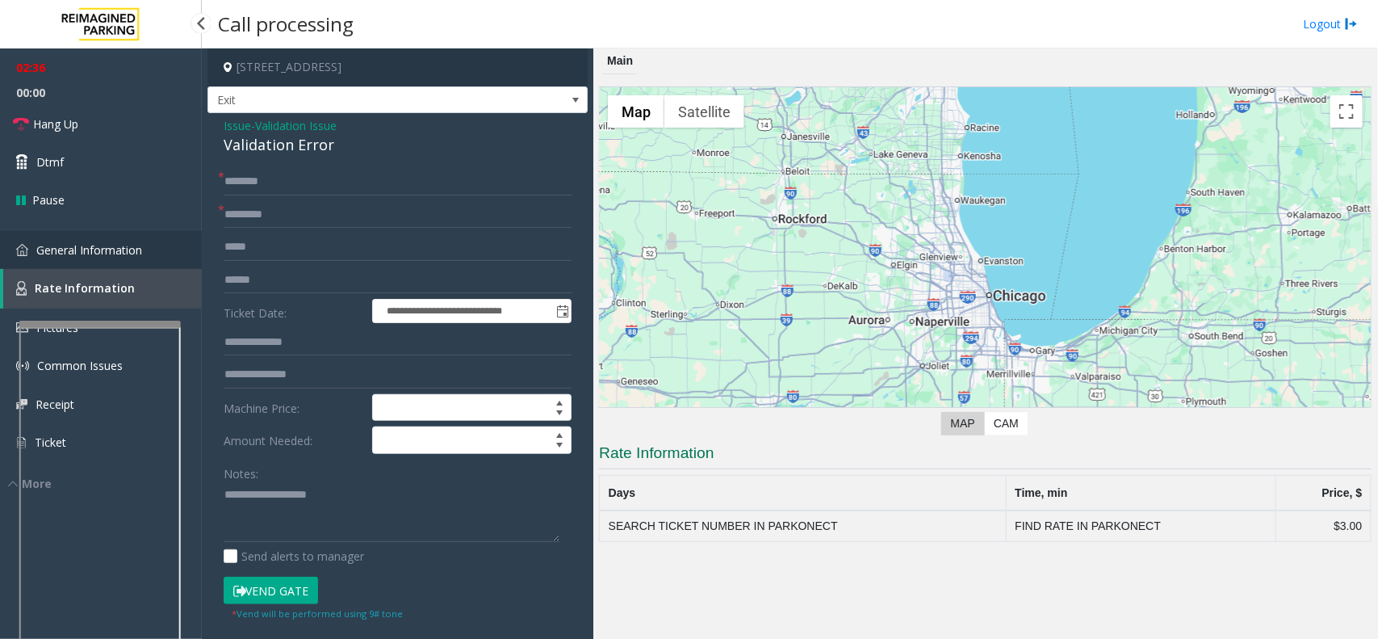
click at [103, 256] on link "General Information" at bounding box center [101, 250] width 202 height 38
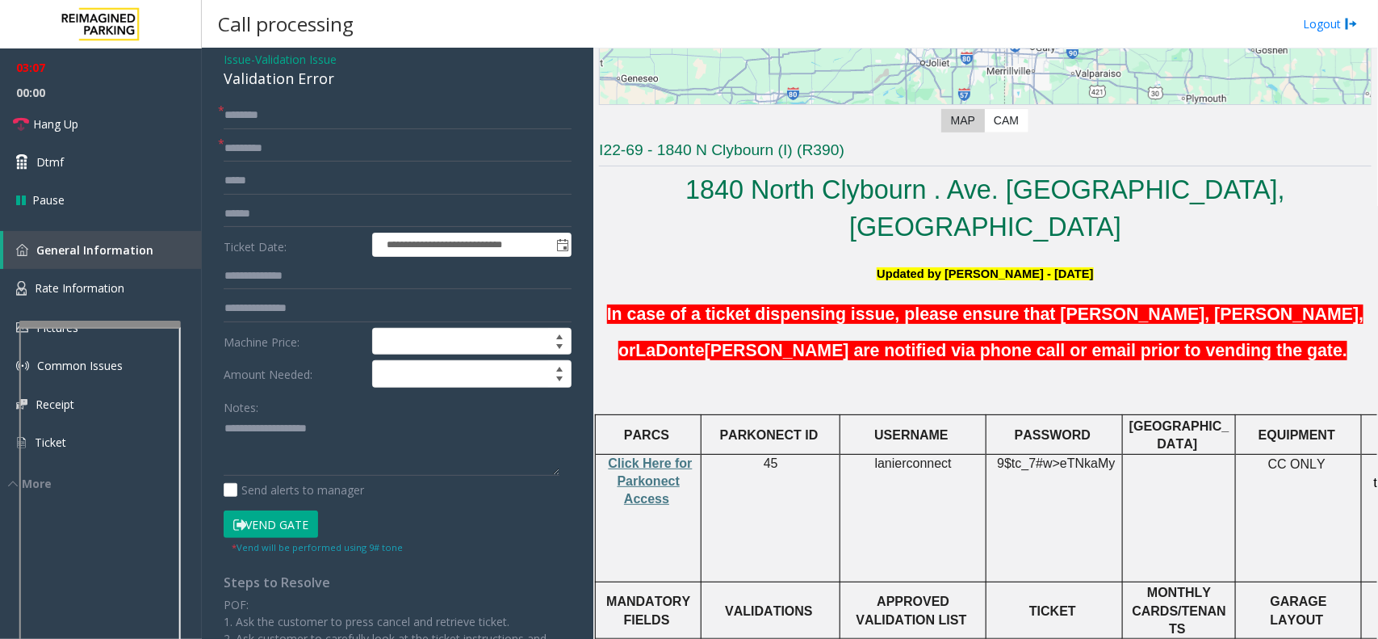
scroll to position [101, 0]
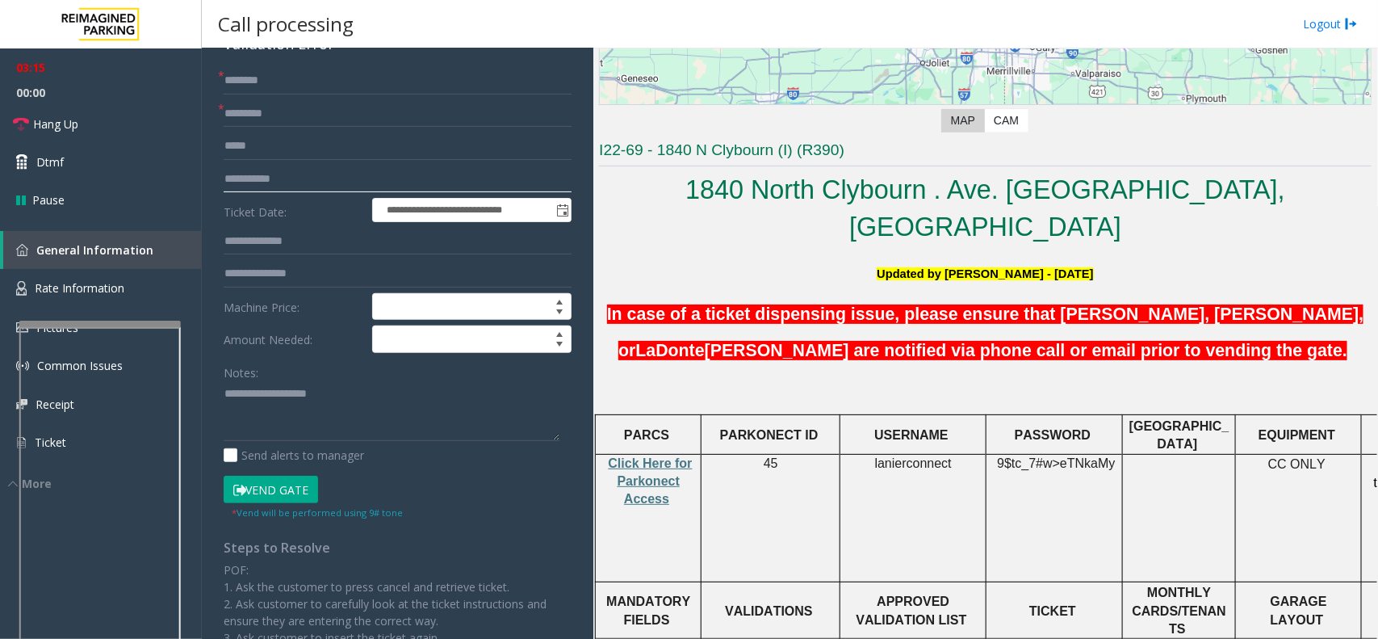
type input "**********"
click at [308, 86] on input "text" at bounding box center [398, 80] width 348 height 27
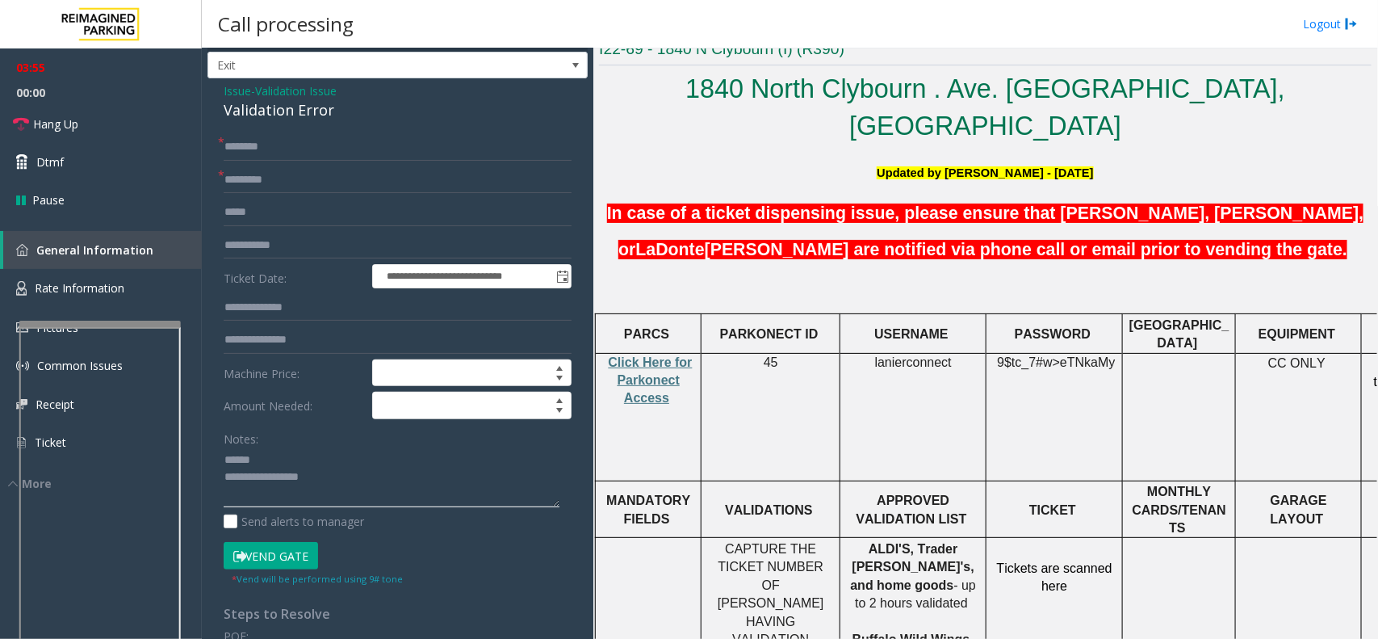
scroll to position [0, 0]
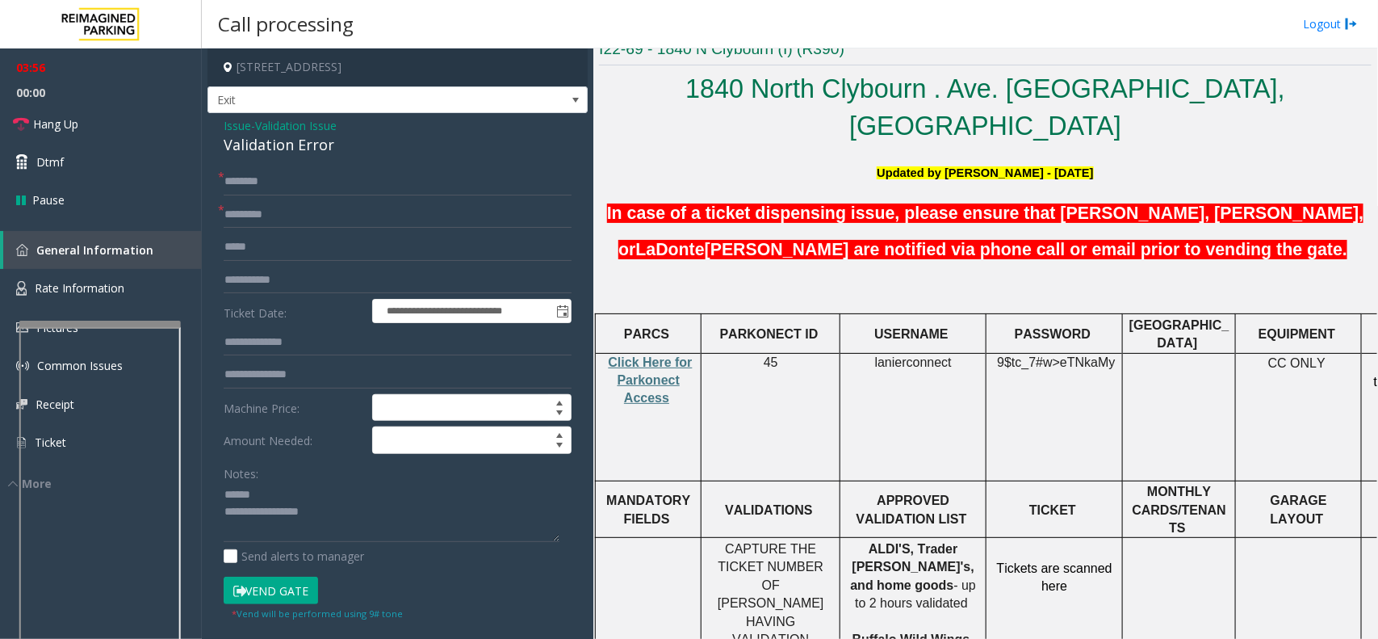
click at [276, 144] on div "Validation Error" at bounding box center [398, 145] width 348 height 22
click at [277, 144] on div "Validation Error" at bounding box center [398, 145] width 348 height 22
drag, startPoint x: 277, startPoint y: 144, endPoint x: 300, endPoint y: 145, distance: 23.5
click at [300, 145] on div "Validation Error" at bounding box center [398, 145] width 348 height 22
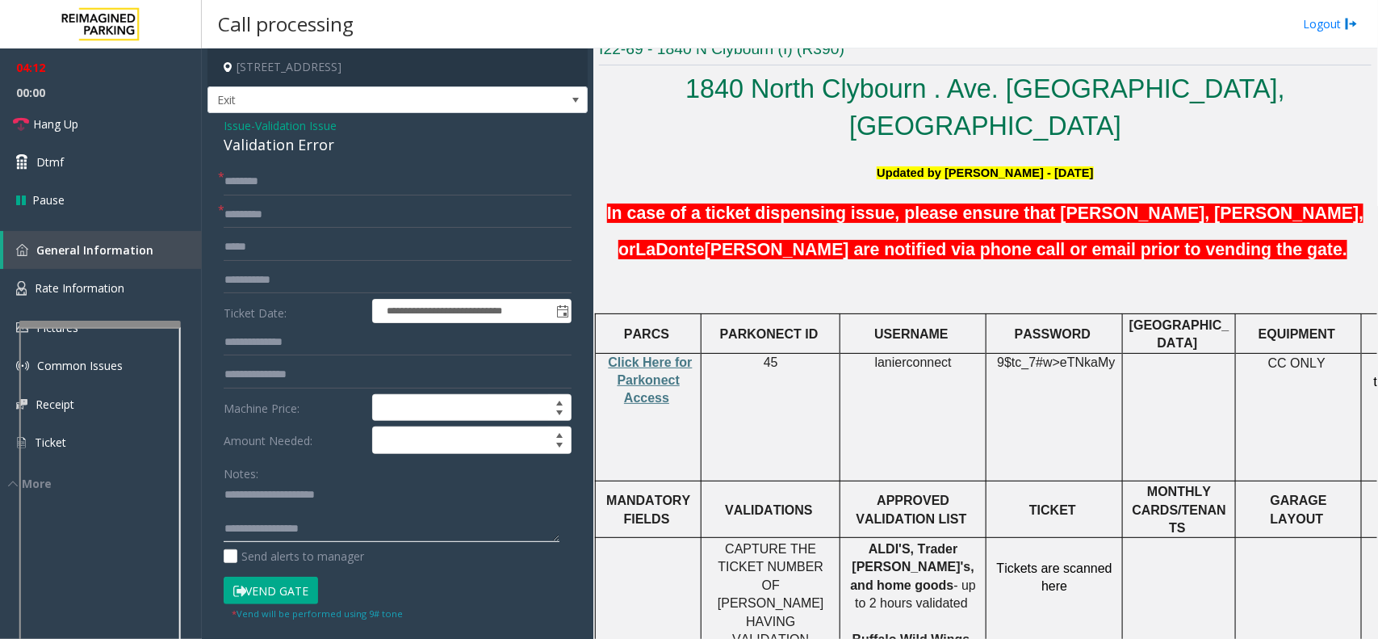
type textarea "**********"
click at [260, 182] on input "text" at bounding box center [398, 181] width 348 height 27
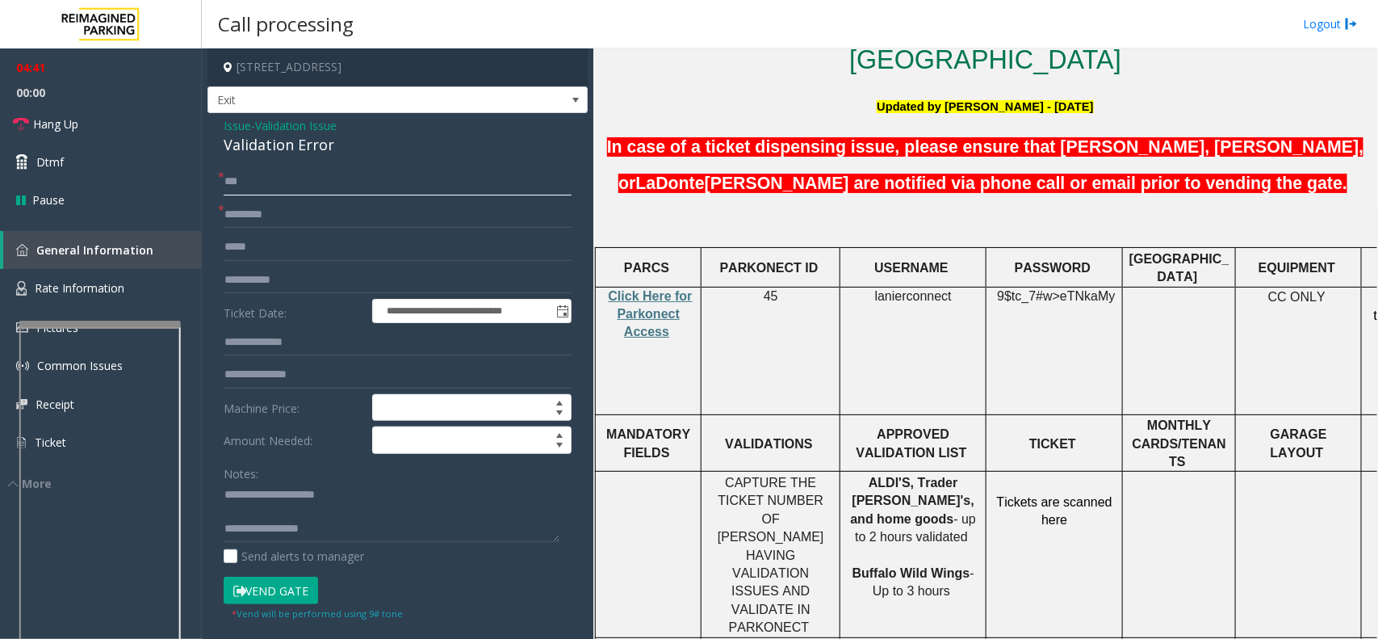
scroll to position [505, 0]
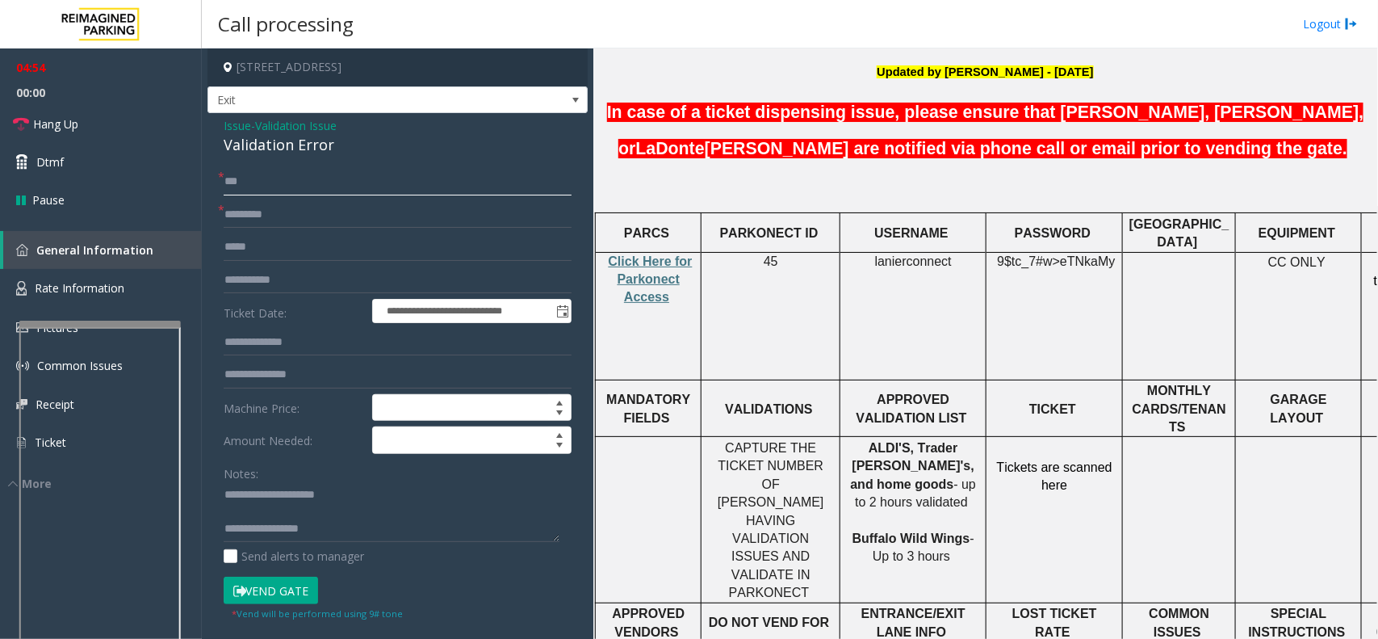
type input "***"
click at [252, 591] on button "Vend Gate" at bounding box center [271, 589] width 94 height 27
click at [99, 129] on link "Hang Up" at bounding box center [101, 124] width 202 height 38
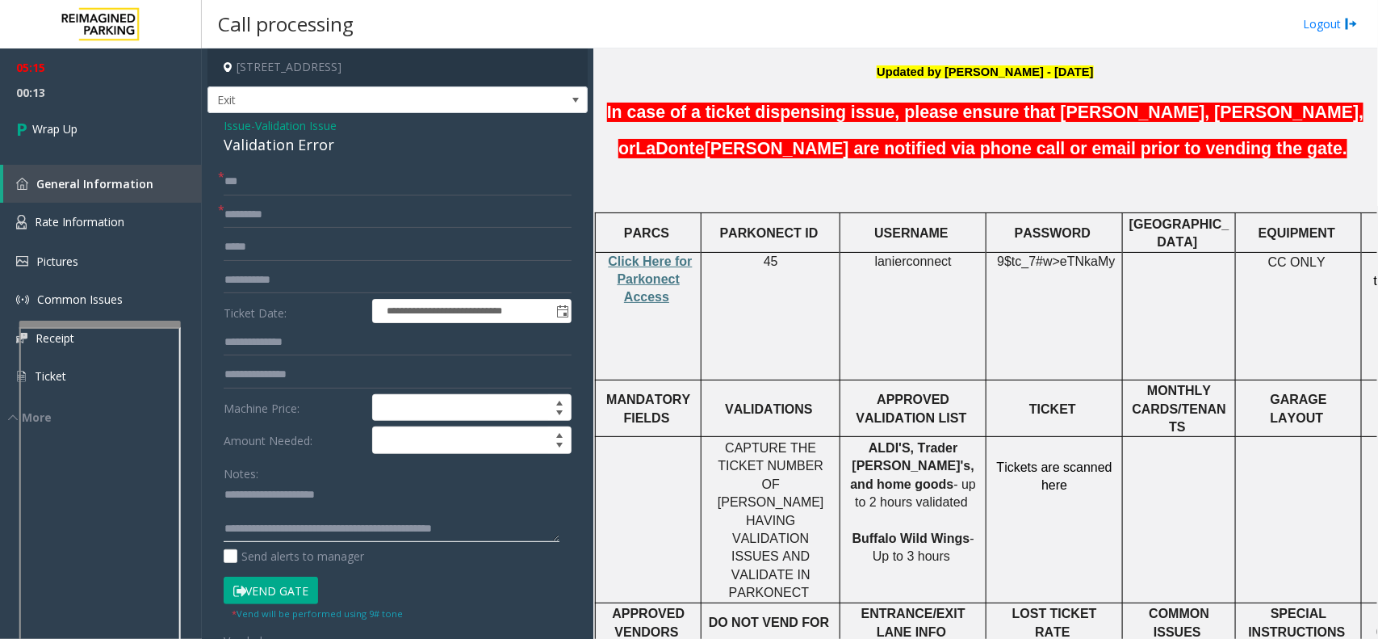
scroll to position [17, 0]
type textarea "**********"
click at [63, 128] on span "Wrap Up" at bounding box center [54, 128] width 45 height 17
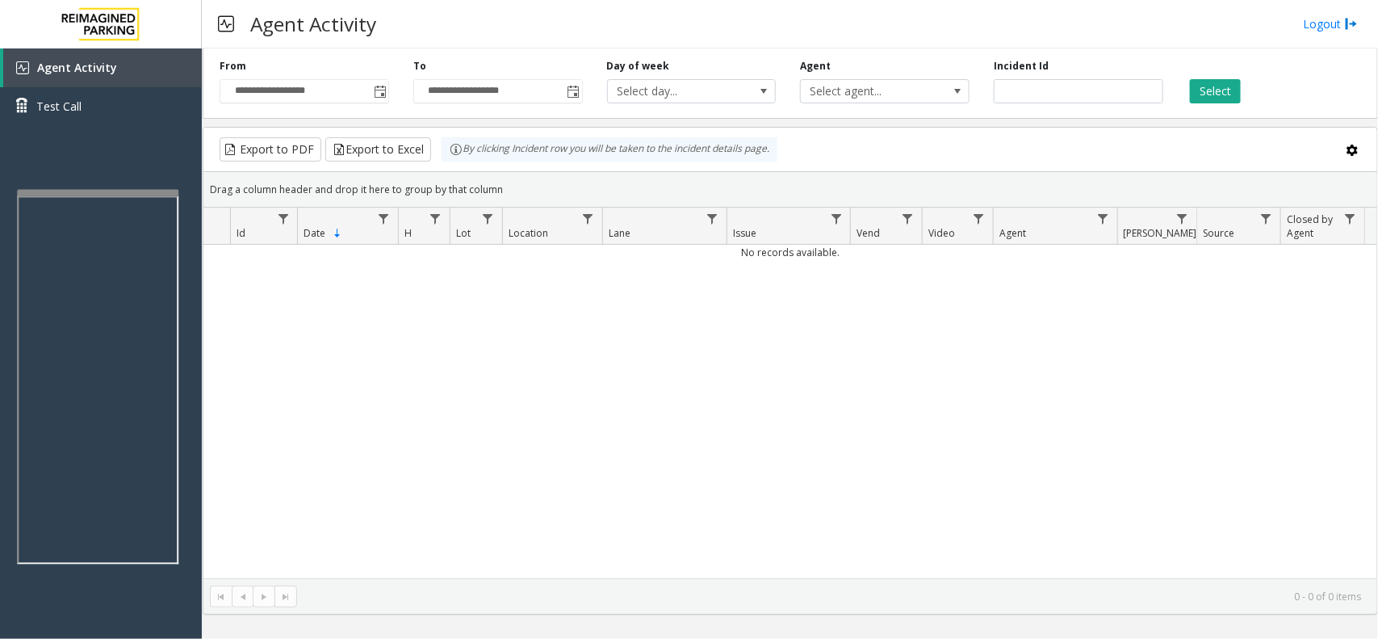
click at [135, 190] on div at bounding box center [97, 193] width 161 height 6
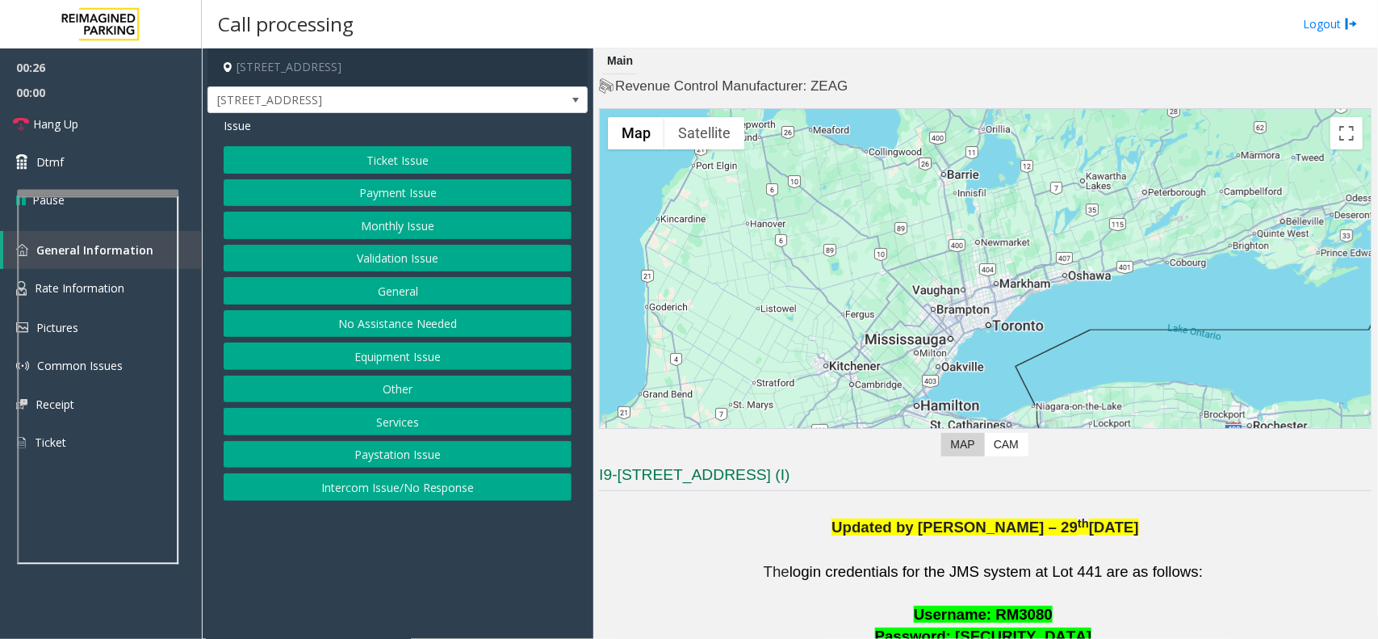
click at [404, 493] on button "Intercom Issue/No Response" at bounding box center [398, 486] width 348 height 27
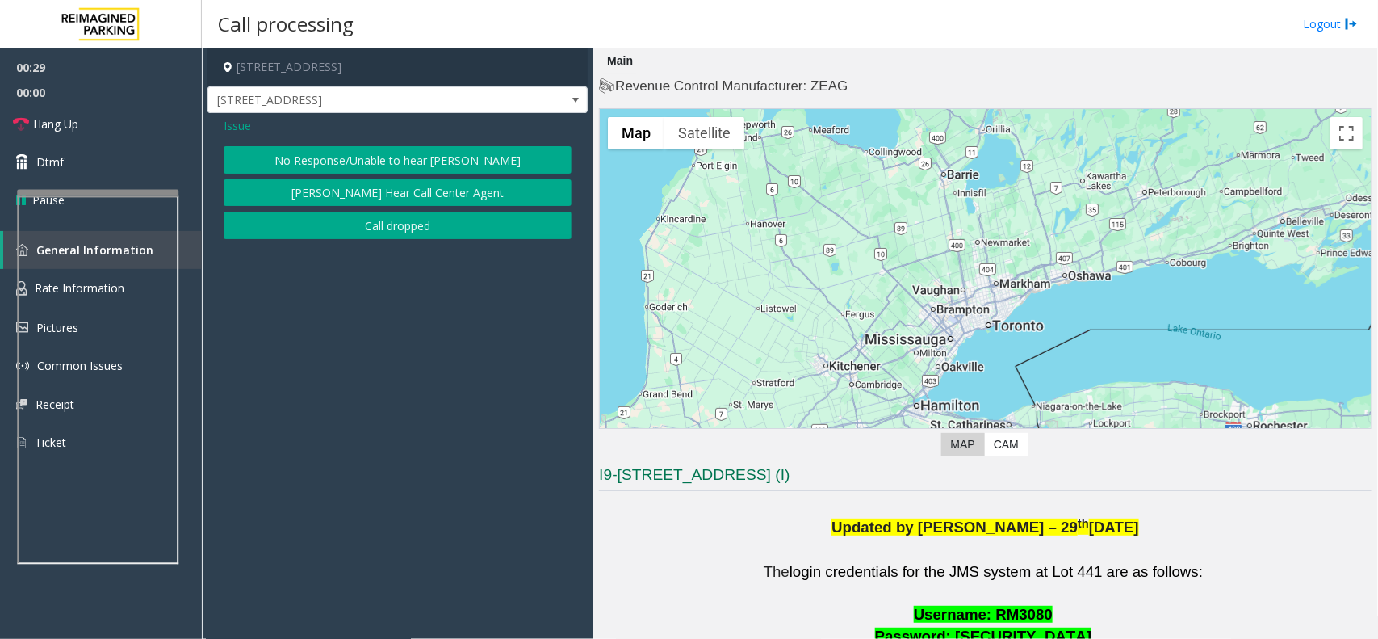
click at [292, 149] on button "No Response/Unable to hear [PERSON_NAME]" at bounding box center [398, 159] width 348 height 27
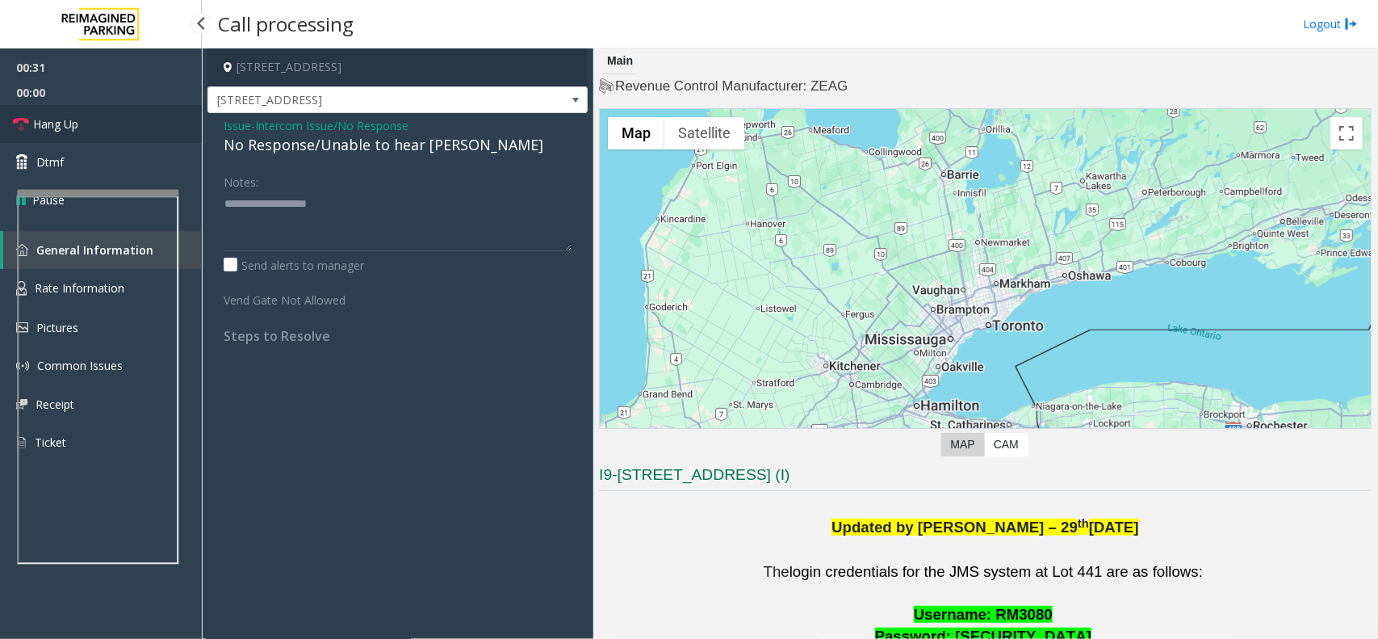
click at [125, 115] on link "Hang Up" at bounding box center [101, 124] width 202 height 38
click at [234, 145] on div "No Response/Unable to hear [PERSON_NAME]" at bounding box center [398, 145] width 348 height 22
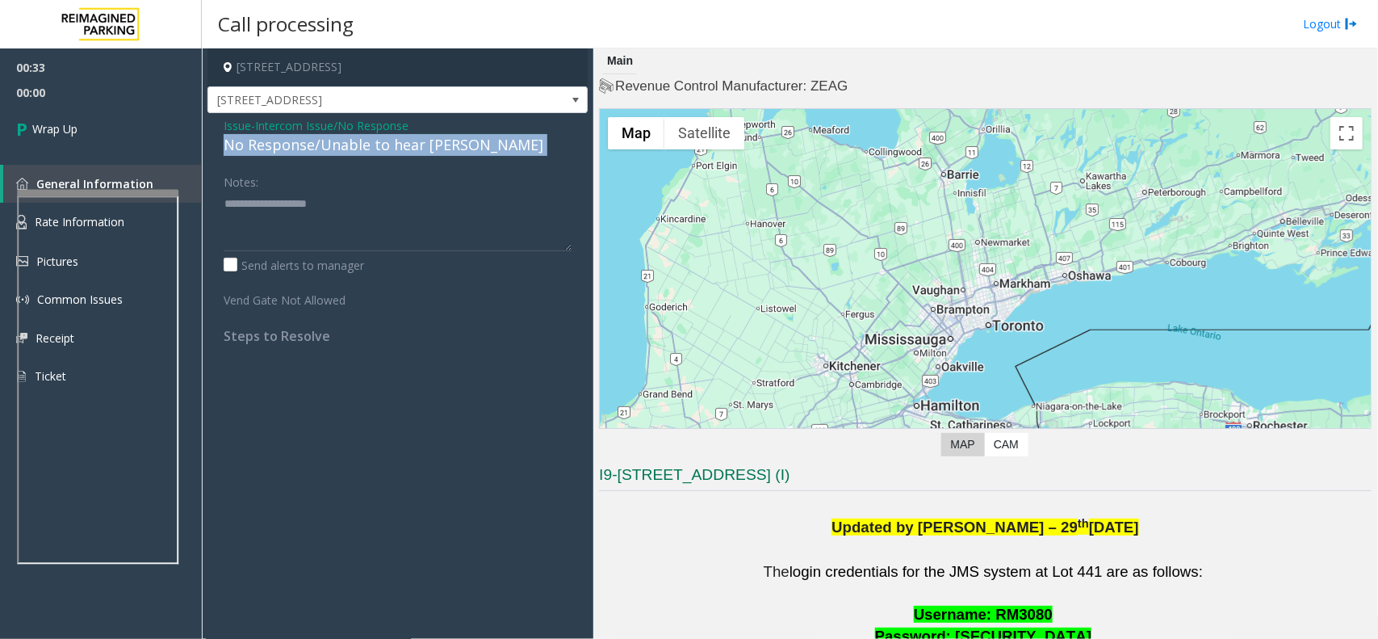
drag, startPoint x: 234, startPoint y: 145, endPoint x: 253, endPoint y: 145, distance: 18.6
click at [253, 145] on div "No Response/Unable to hear [PERSON_NAME]" at bounding box center [398, 145] width 348 height 22
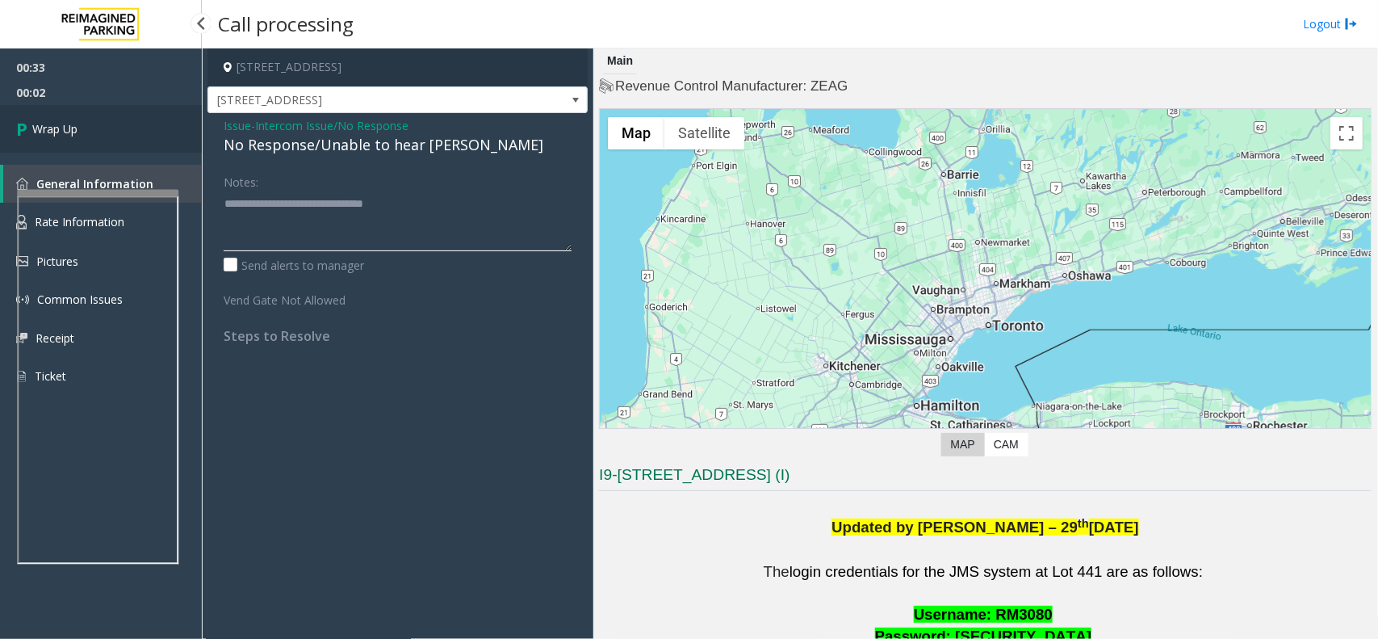
type textarea "**********"
click at [111, 141] on link "Wrap Up" at bounding box center [101, 129] width 202 height 48
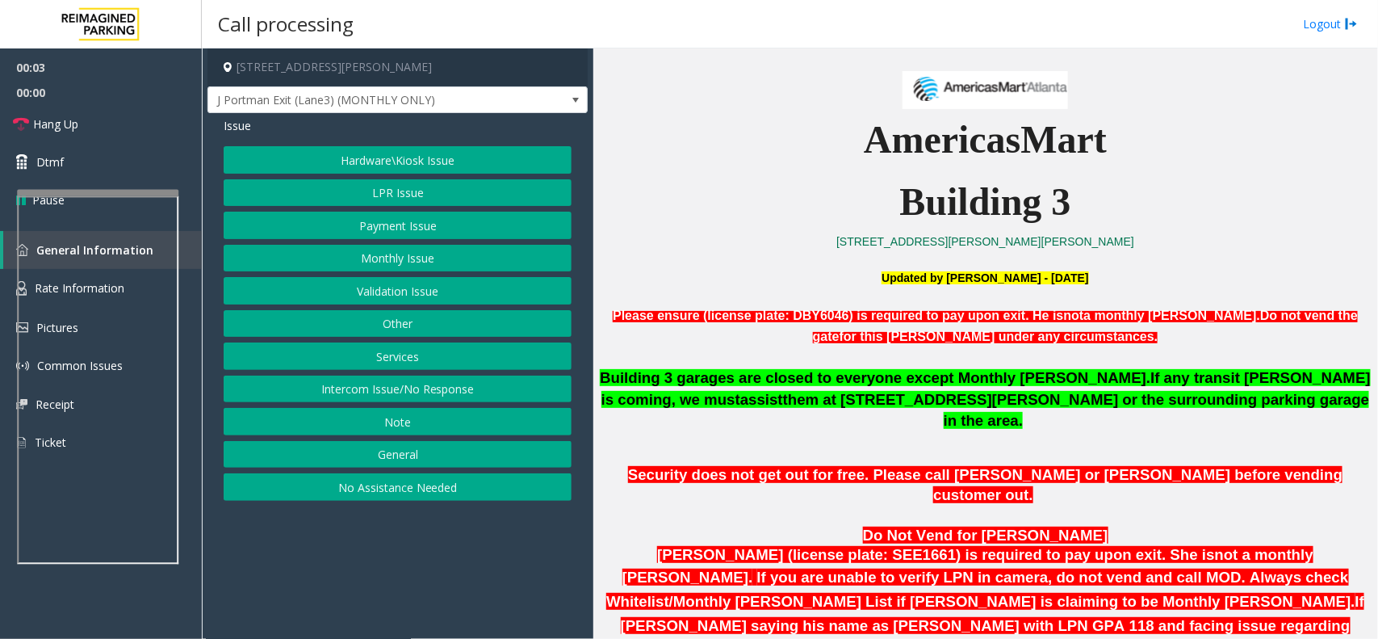
scroll to position [505, 0]
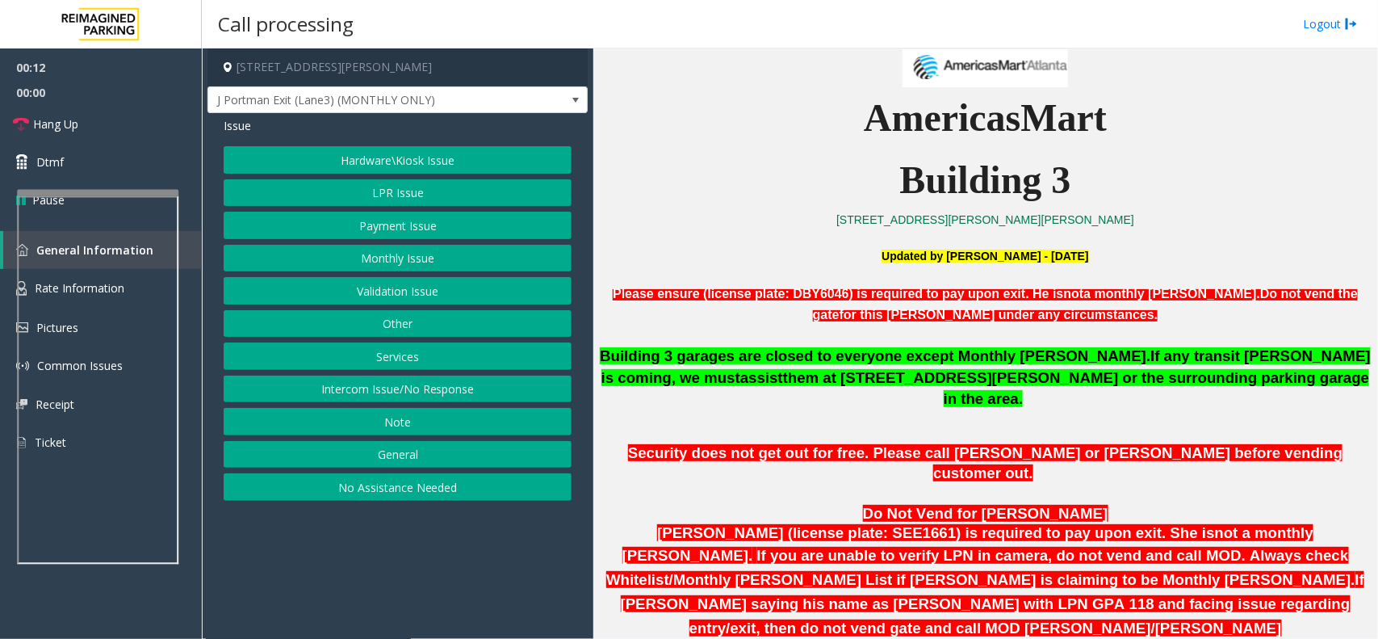
click at [409, 258] on button "Monthly Issue" at bounding box center [398, 258] width 348 height 27
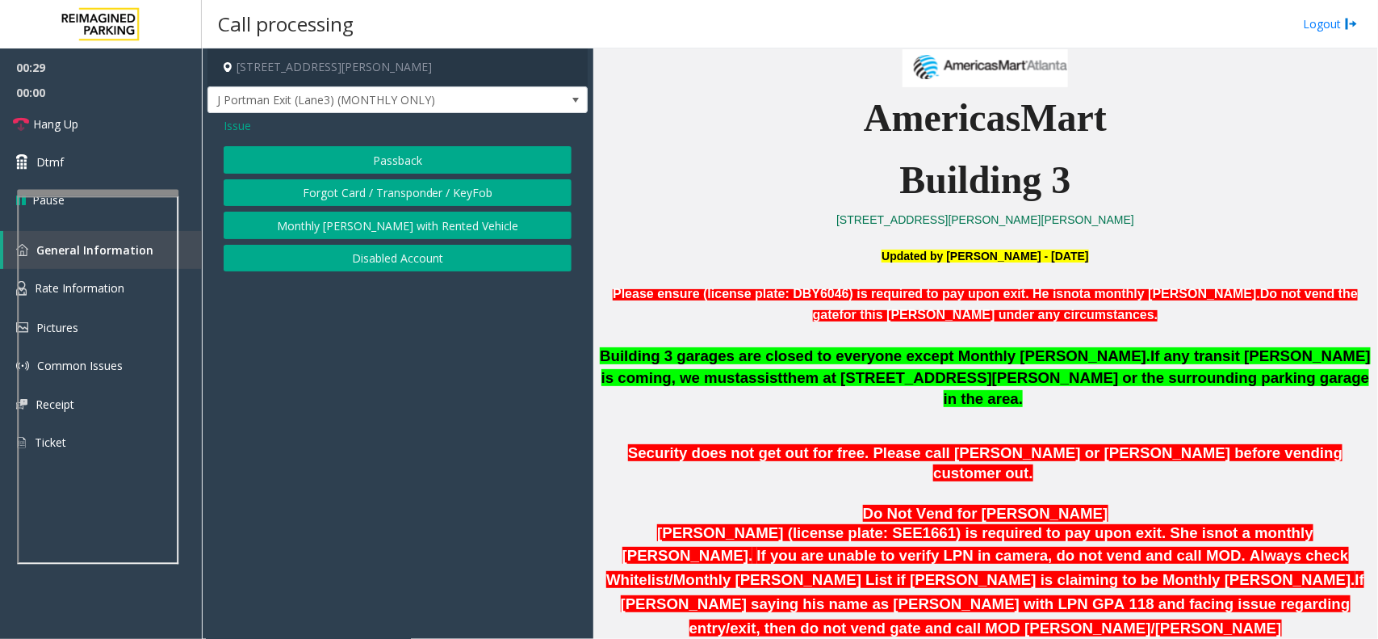
scroll to position [605, 0]
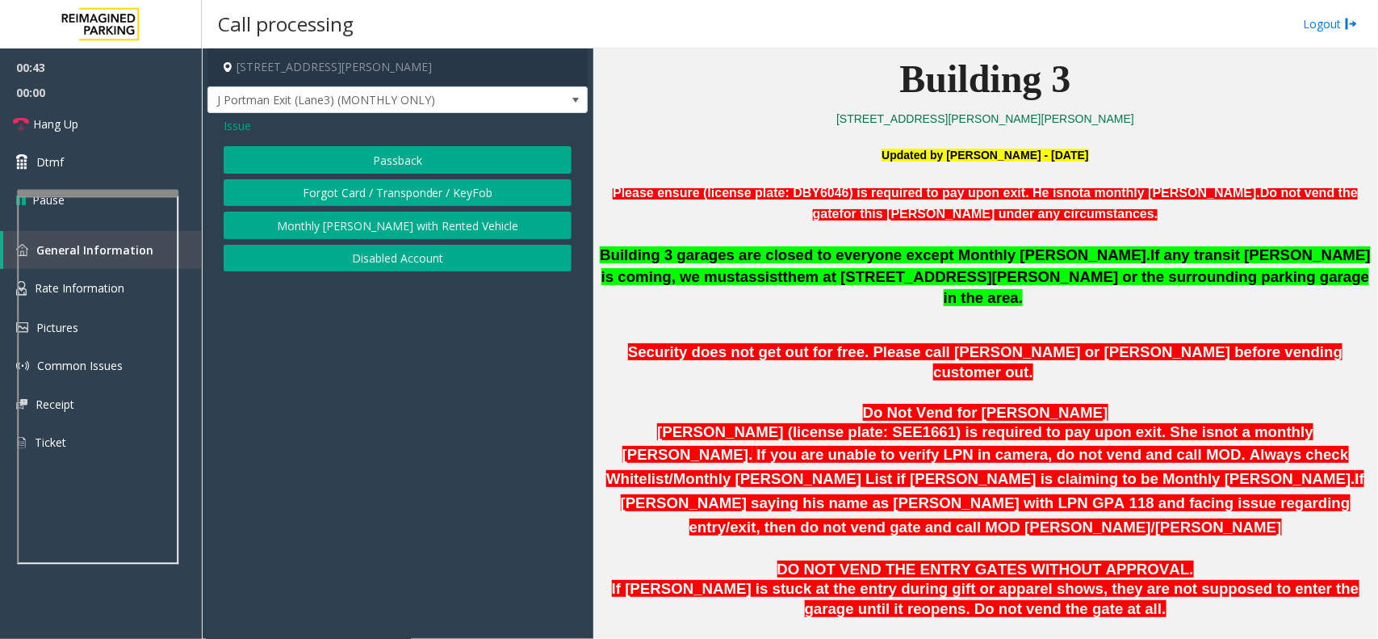
click at [426, 258] on button "Disabled Account" at bounding box center [398, 258] width 348 height 27
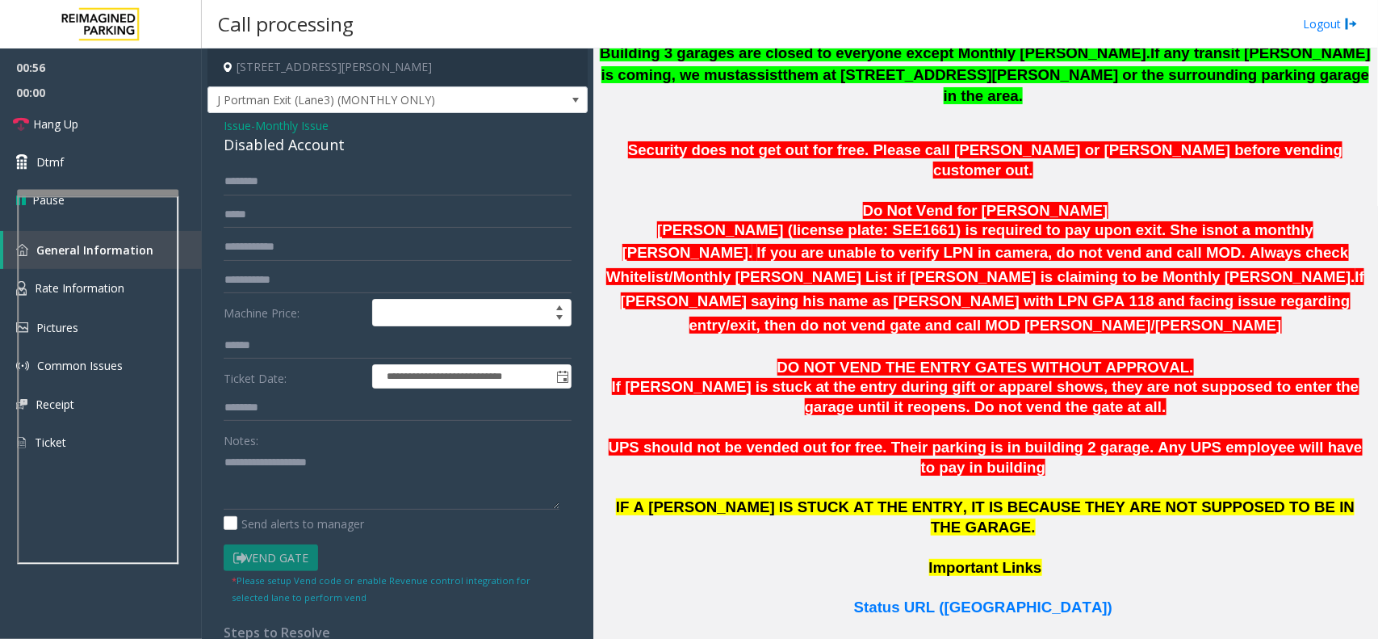
scroll to position [908, 0]
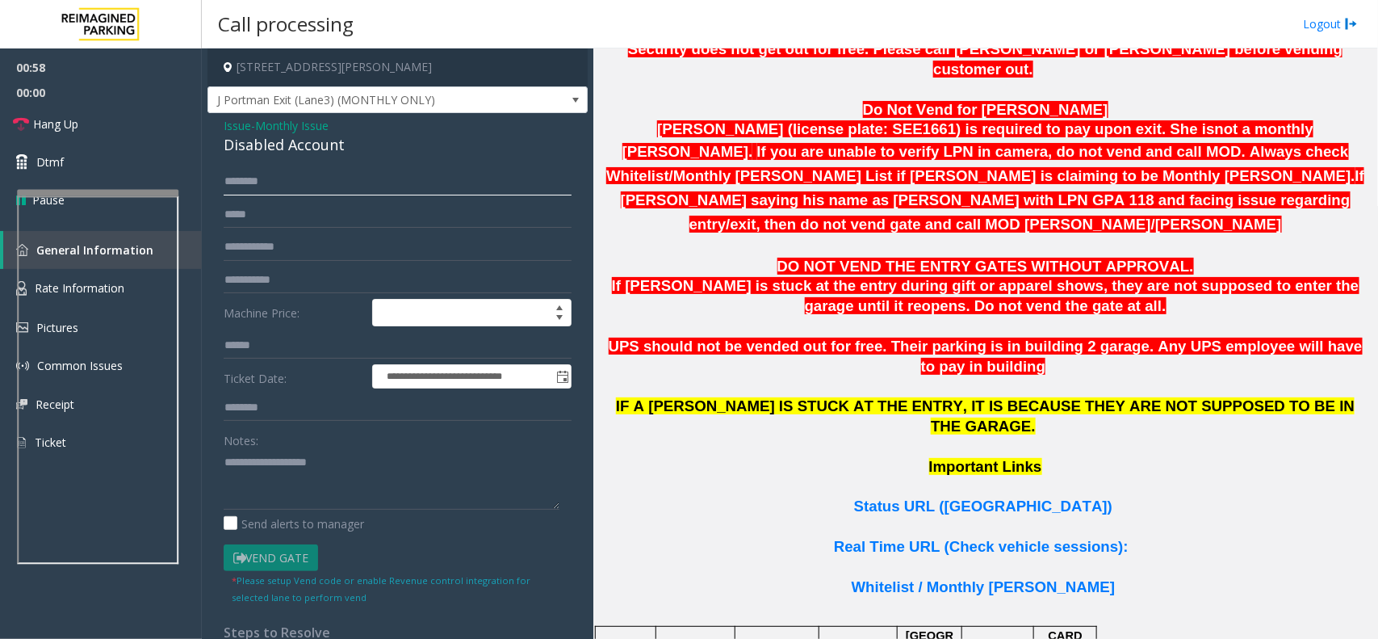
click at [381, 180] on input "text" at bounding box center [398, 181] width 348 height 27
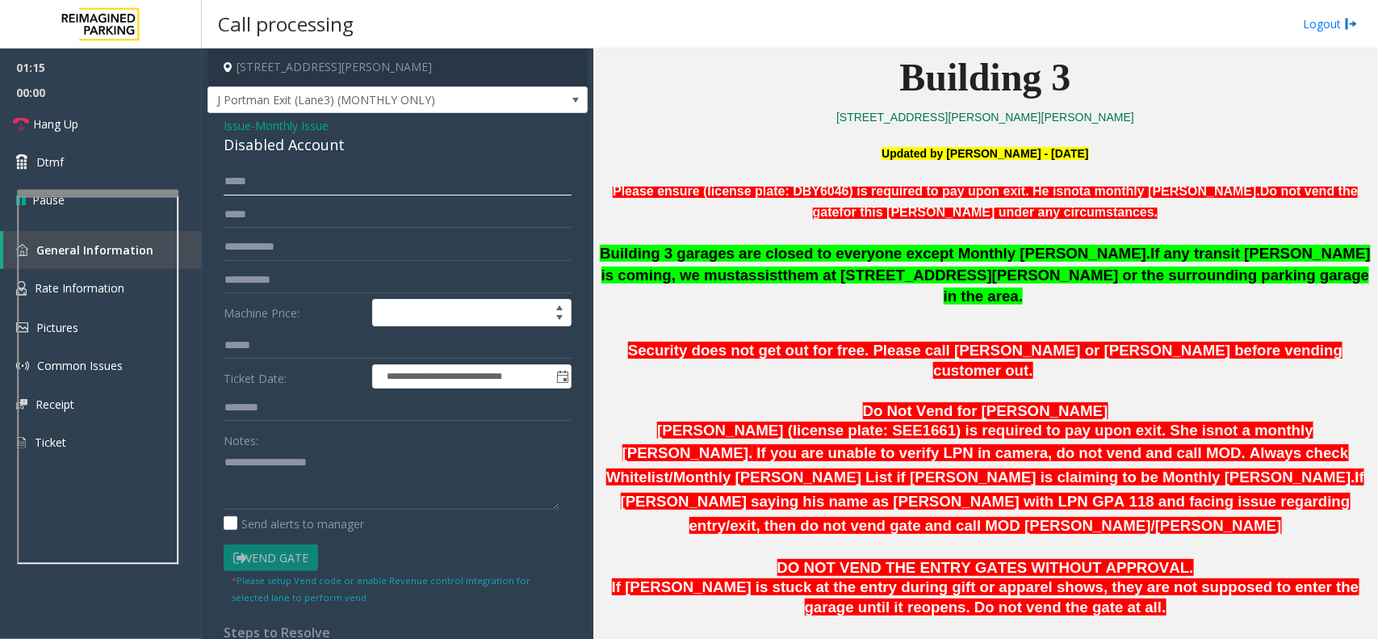
scroll to position [605, 0]
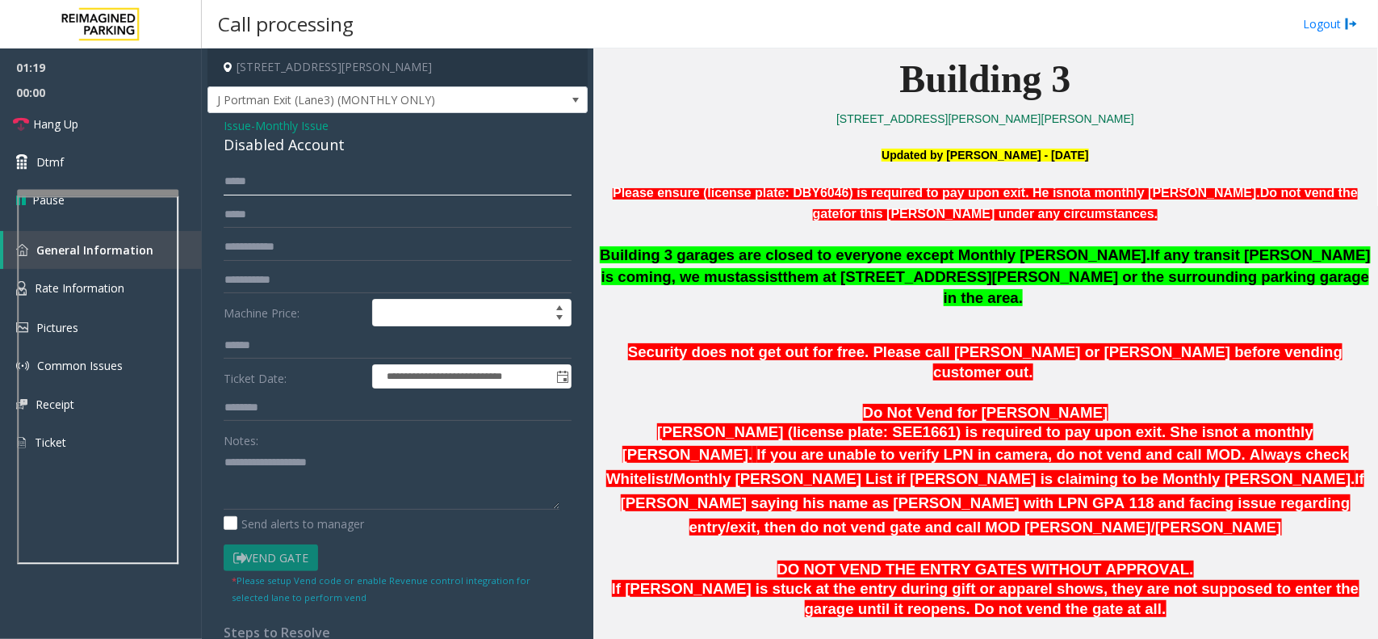
type input "*****"
click at [289, 241] on input "text" at bounding box center [398, 246] width 348 height 27
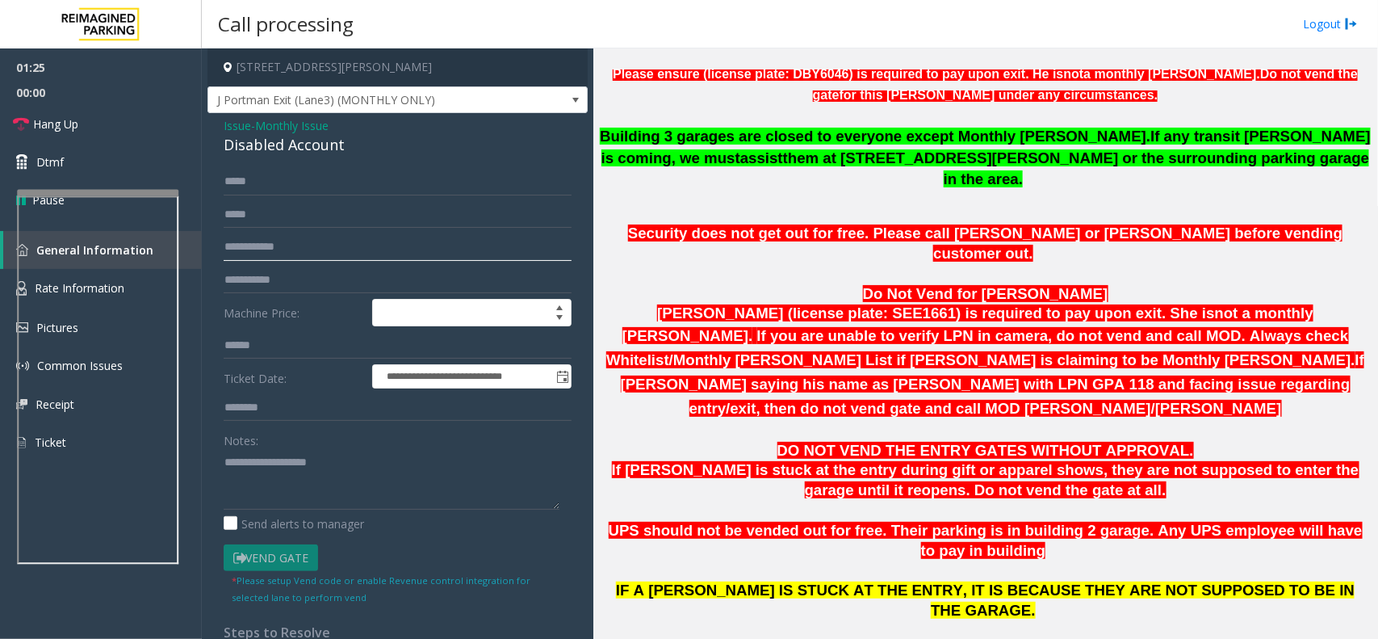
scroll to position [908, 0]
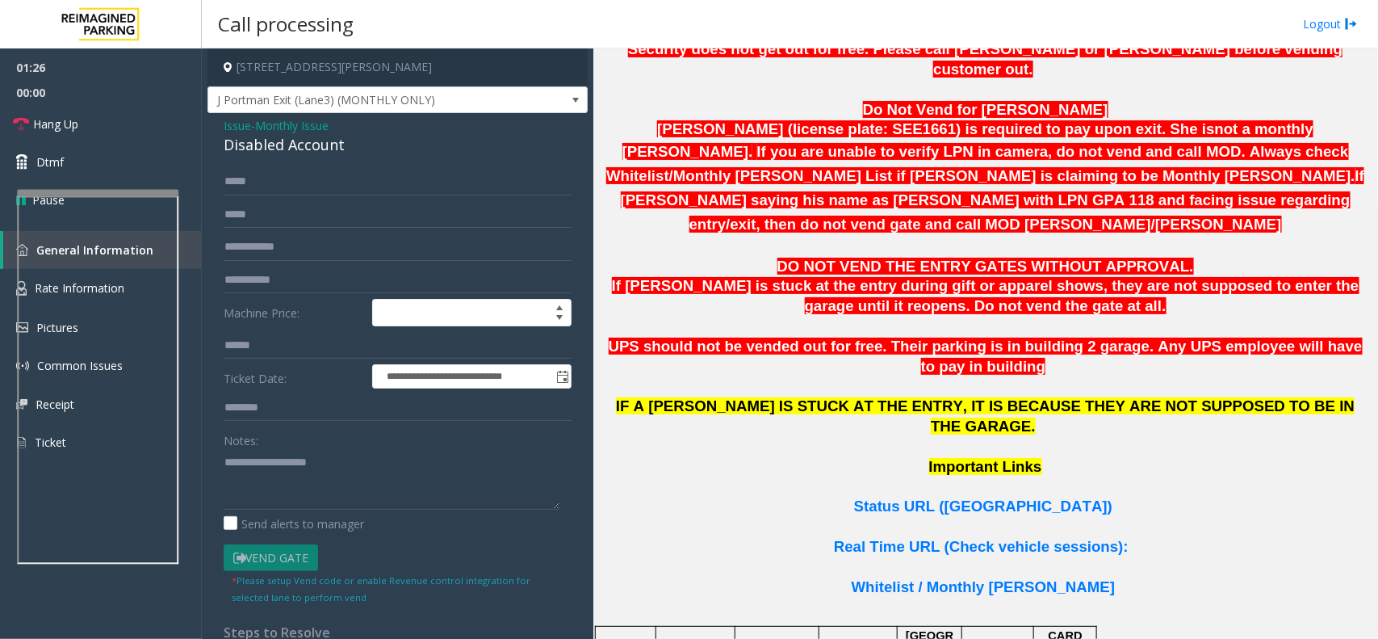
click at [231, 125] on span "Issue" at bounding box center [237, 125] width 27 height 17
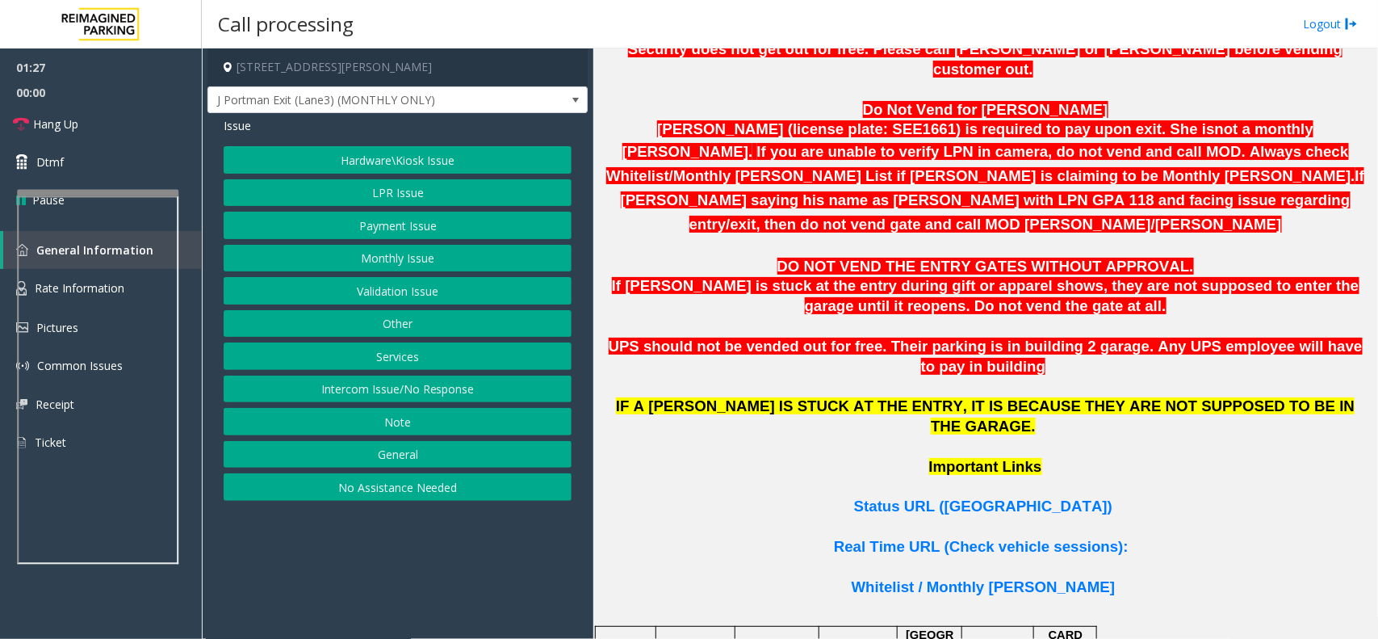
click at [405, 168] on button "Hardware\Kiosk Issue" at bounding box center [398, 159] width 348 height 27
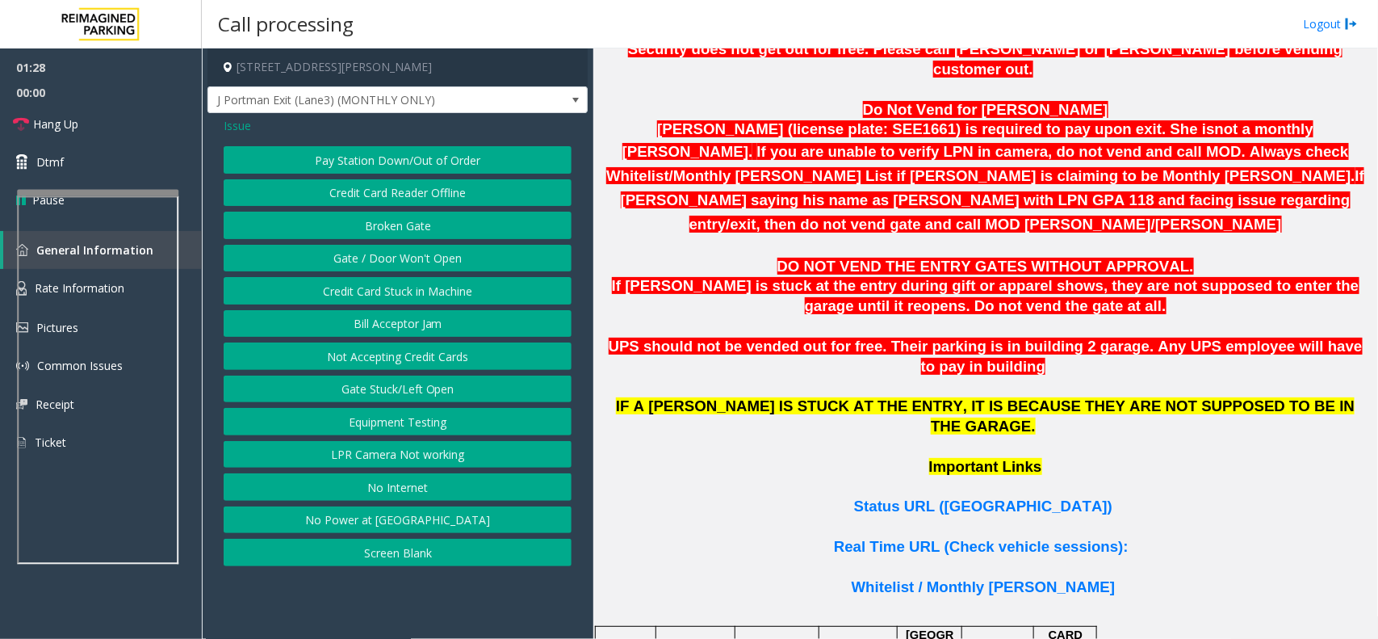
drag, startPoint x: 244, startPoint y: 128, endPoint x: 281, endPoint y: 134, distance: 37.7
click at [242, 128] on span "Issue" at bounding box center [237, 125] width 27 height 17
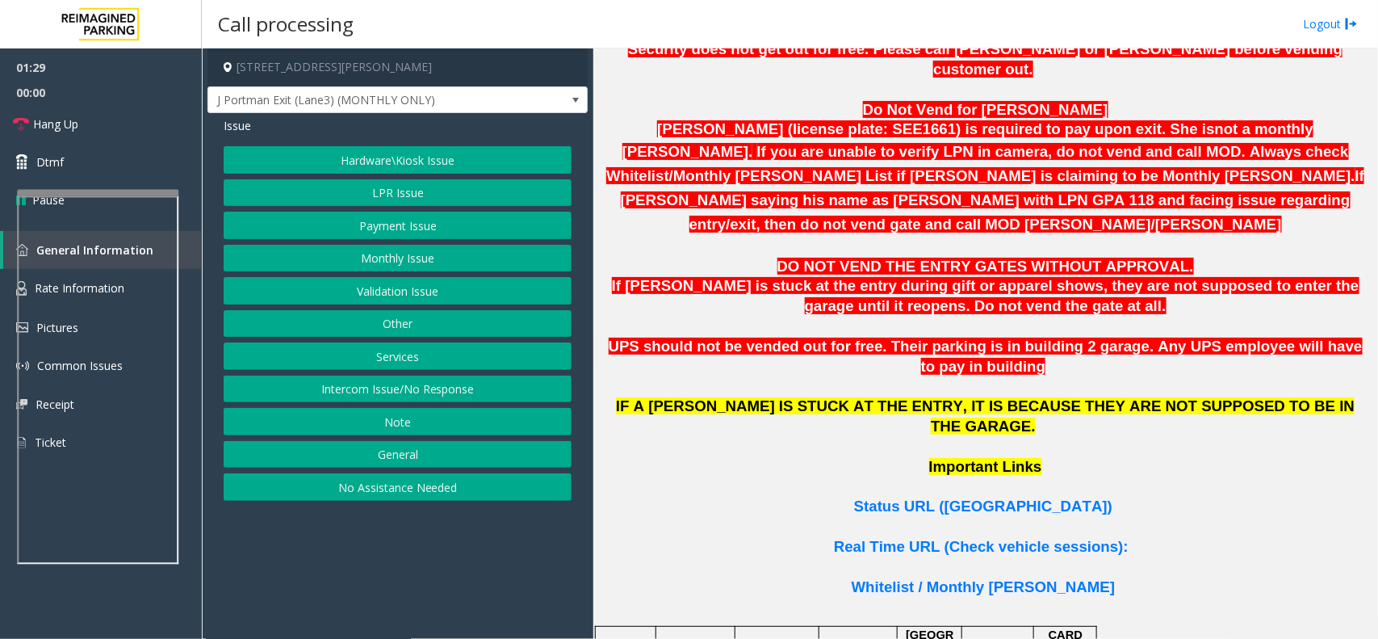
click at [388, 192] on button "LPR Issue" at bounding box center [398, 192] width 348 height 27
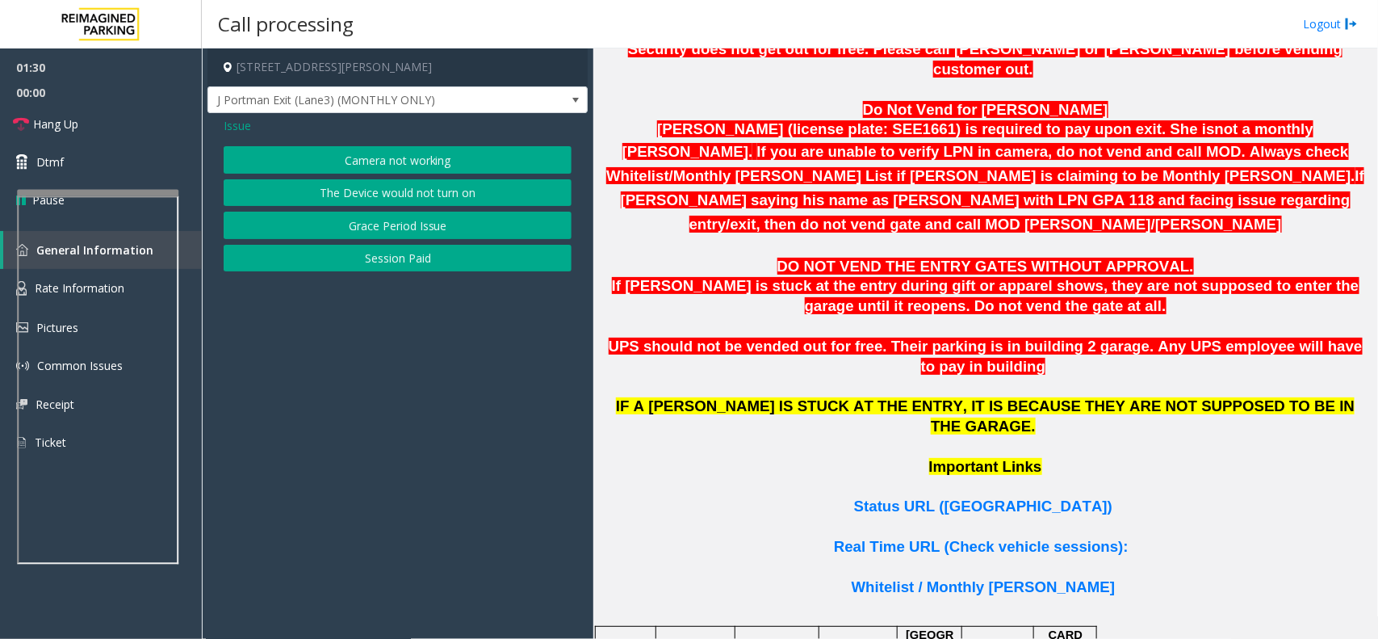
click at [392, 162] on button "Camera not working" at bounding box center [398, 159] width 348 height 27
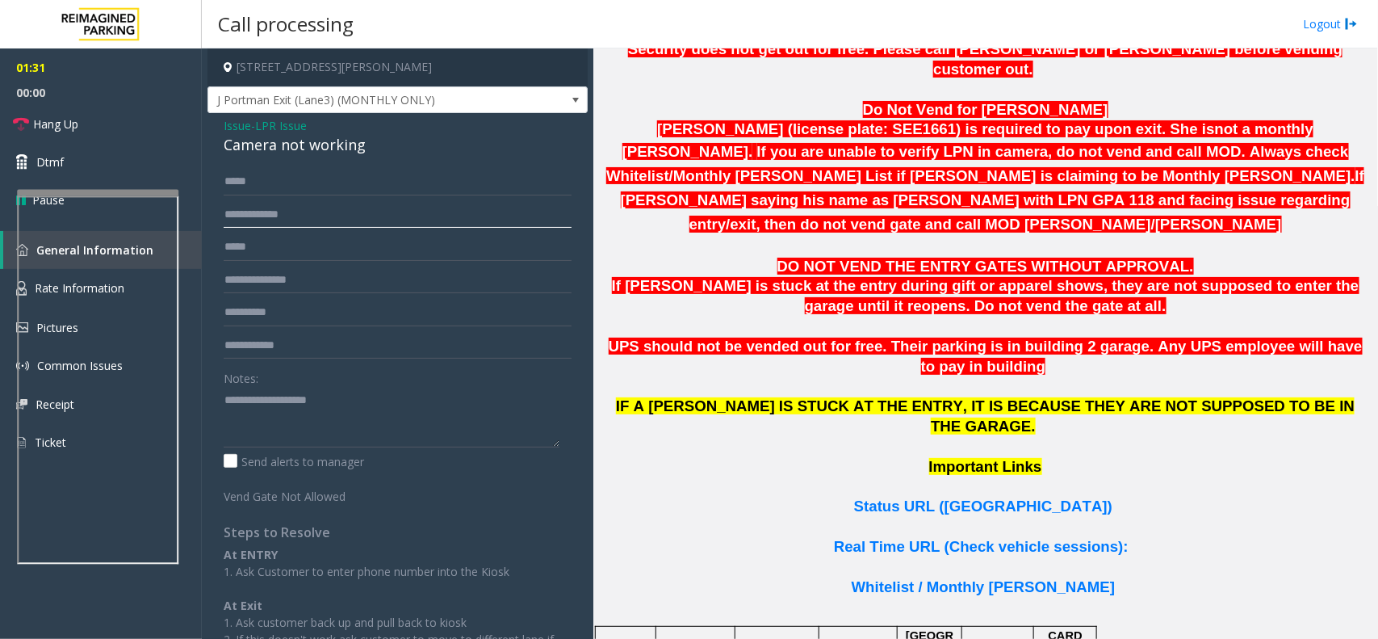
click at [292, 207] on input "text" at bounding box center [398, 214] width 348 height 27
click at [974, 497] on span "Status URL (Vend Gate)" at bounding box center [983, 505] width 258 height 17
click at [257, 224] on input "text" at bounding box center [398, 214] width 348 height 27
click at [244, 216] on input "*******" at bounding box center [398, 214] width 348 height 27
type input "*******"
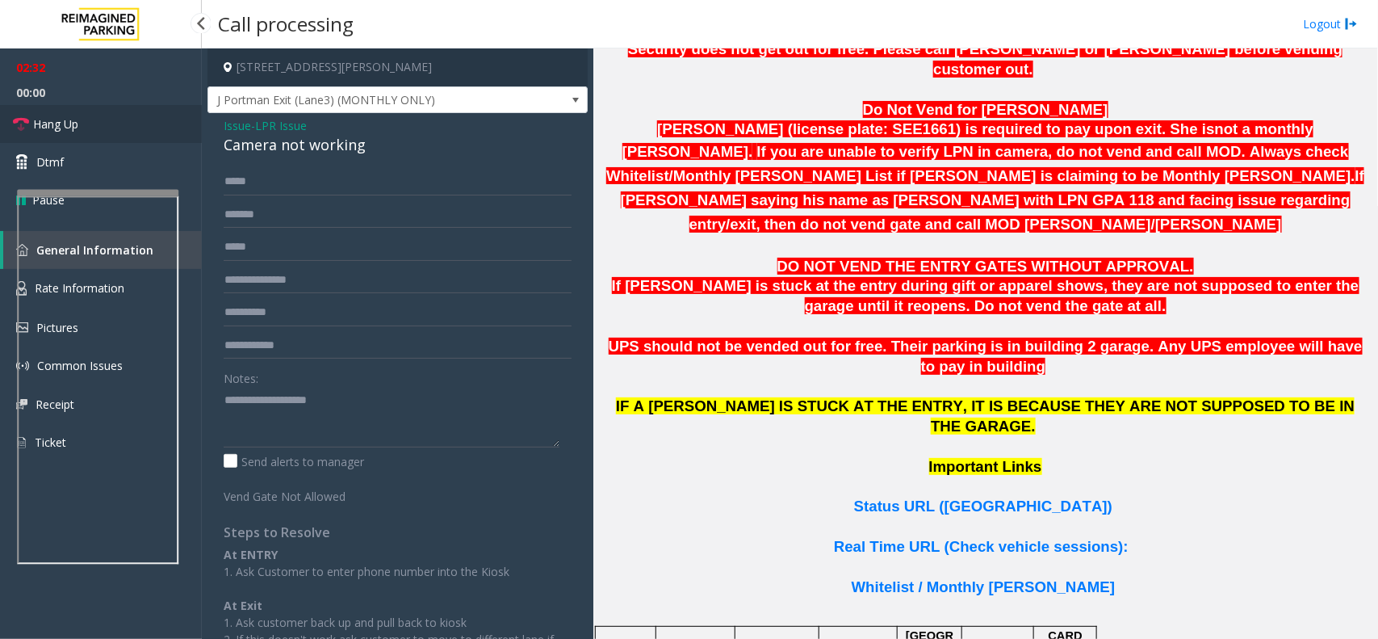
click at [124, 115] on link "Hang Up" at bounding box center [101, 124] width 202 height 38
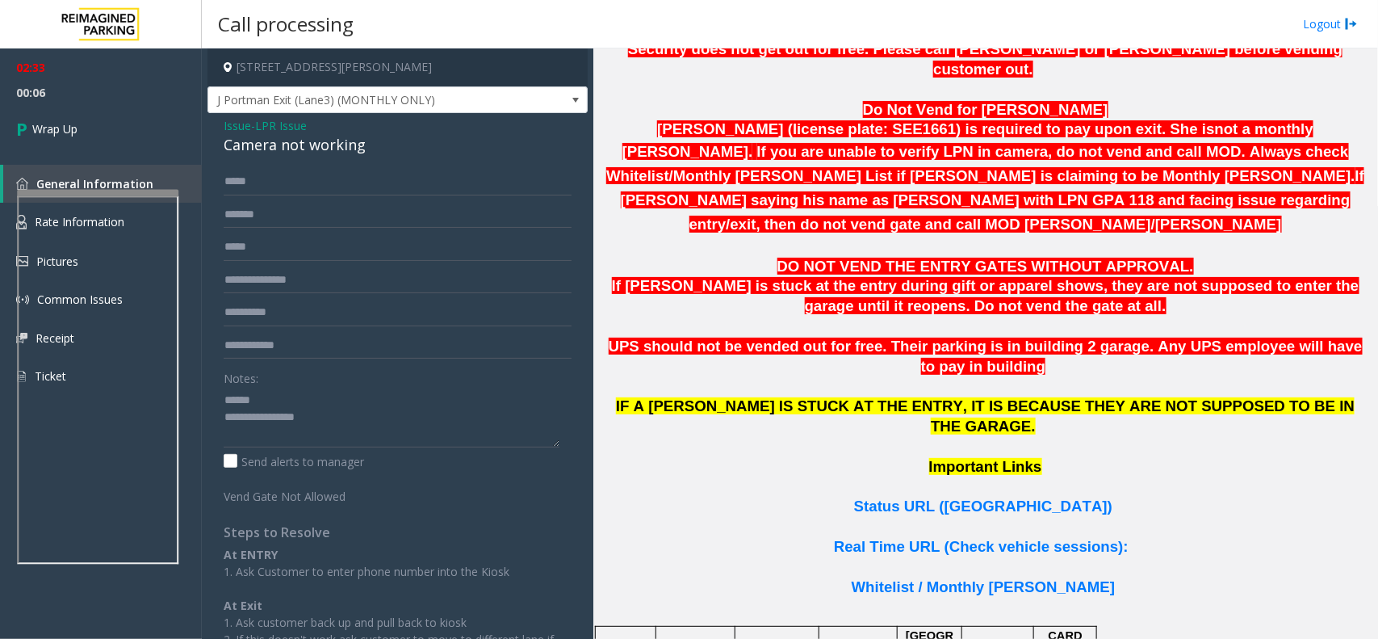
click at [263, 148] on div "Camera not working" at bounding box center [398, 145] width 348 height 22
click at [263, 141] on div "Camera not working" at bounding box center [398, 145] width 348 height 22
click at [264, 141] on div "Camera not working" at bounding box center [398, 145] width 348 height 22
drag, startPoint x: 264, startPoint y: 141, endPoint x: 325, endPoint y: 149, distance: 61.9
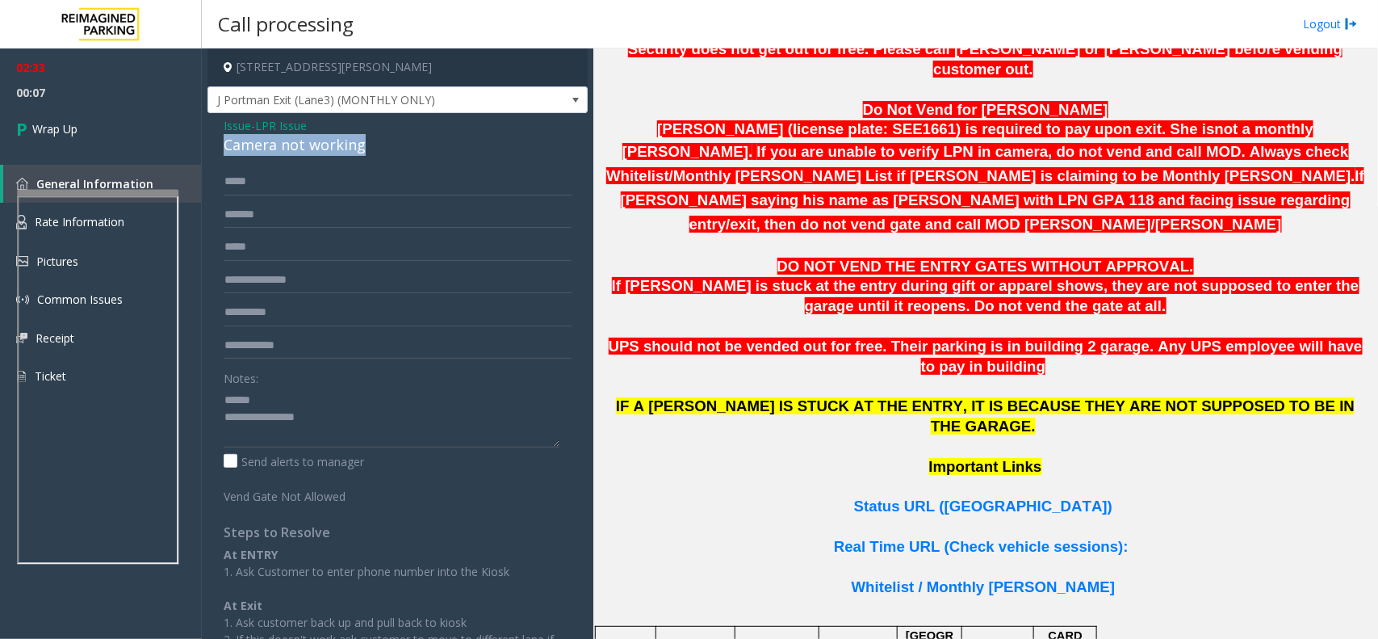
click at [325, 149] on div "Camera not working" at bounding box center [398, 145] width 348 height 22
click at [291, 437] on textarea at bounding box center [392, 417] width 336 height 61
click at [292, 434] on textarea at bounding box center [392, 417] width 336 height 61
click at [292, 433] on textarea at bounding box center [392, 417] width 336 height 61
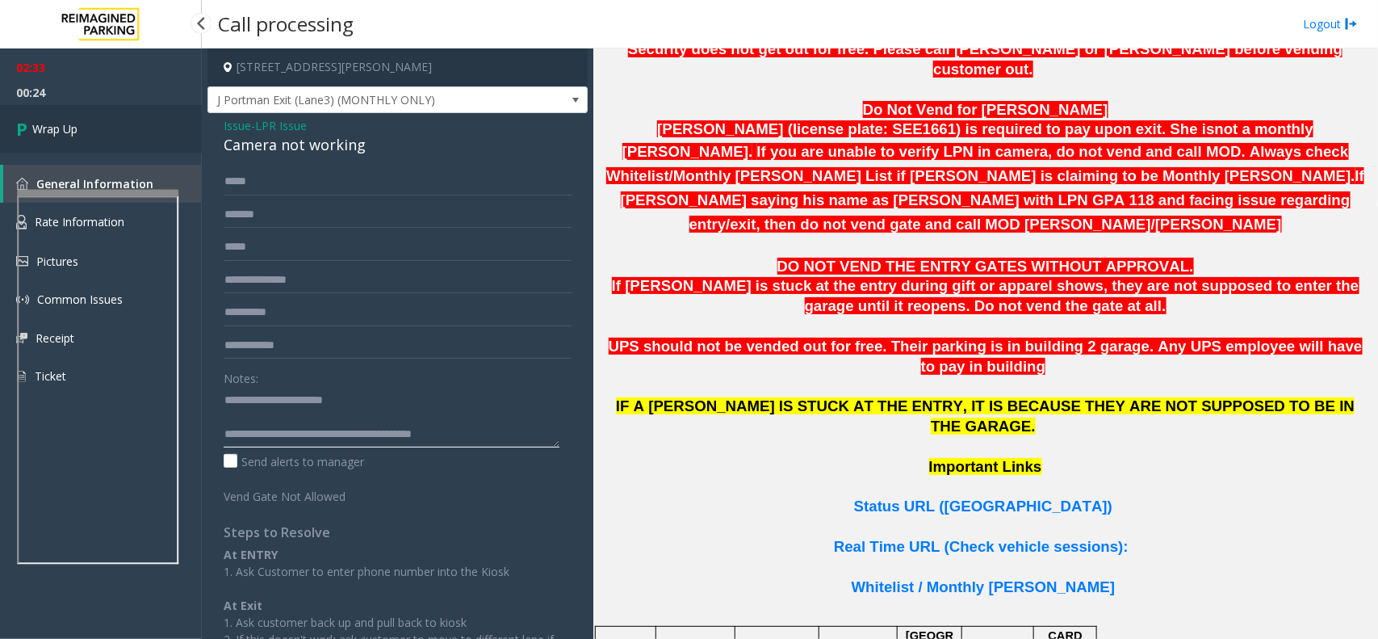
type textarea "**********"
click at [139, 117] on link "Wrap Up" at bounding box center [101, 129] width 202 height 48
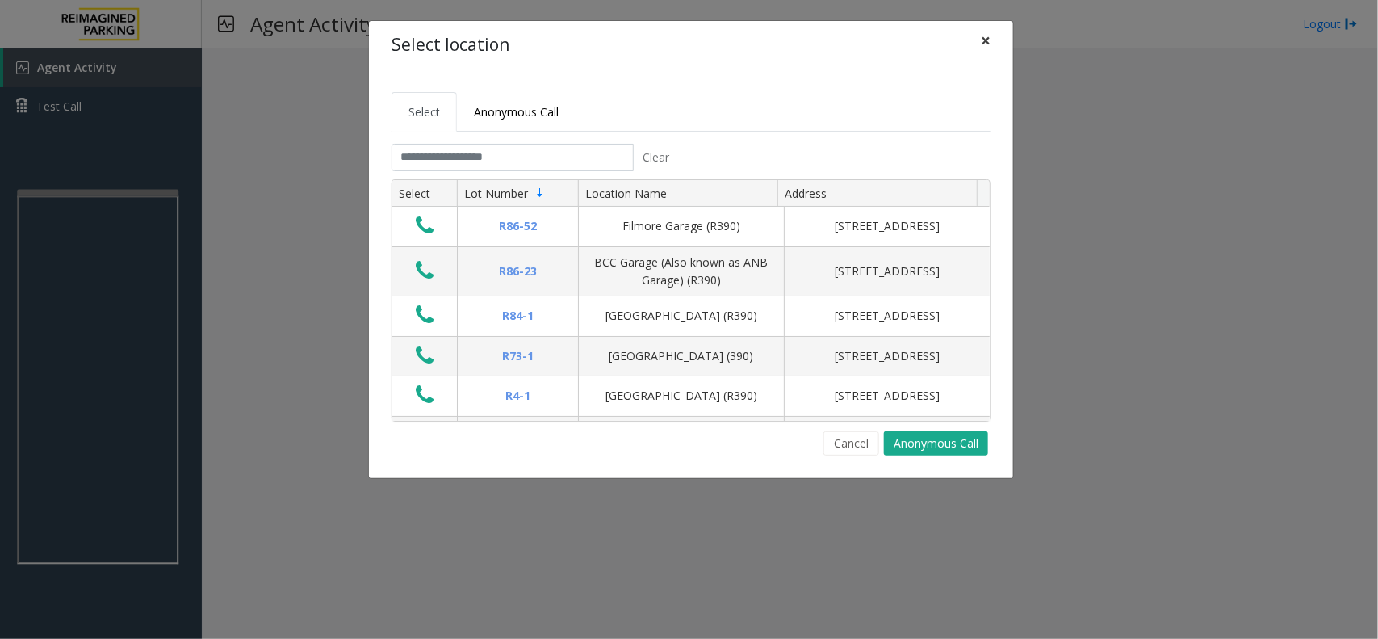
click at [983, 36] on span "×" at bounding box center [986, 40] width 10 height 23
click at [983, 43] on span "×" at bounding box center [986, 40] width 10 height 23
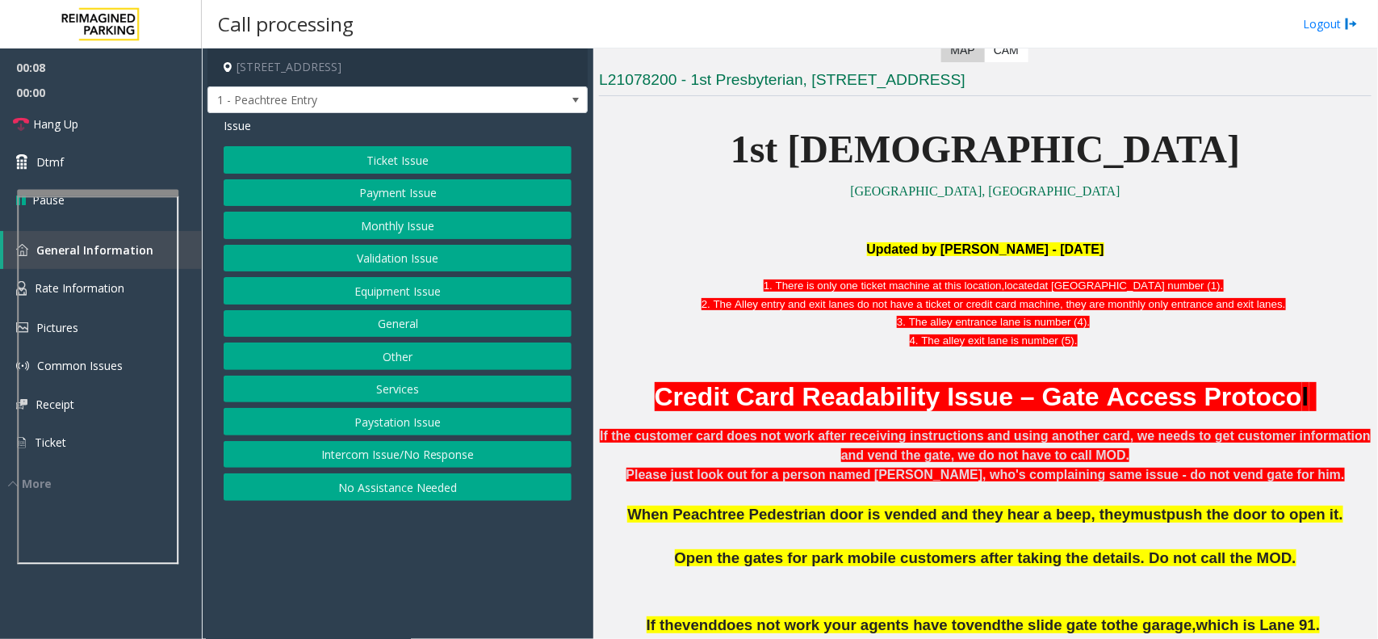
scroll to position [605, 0]
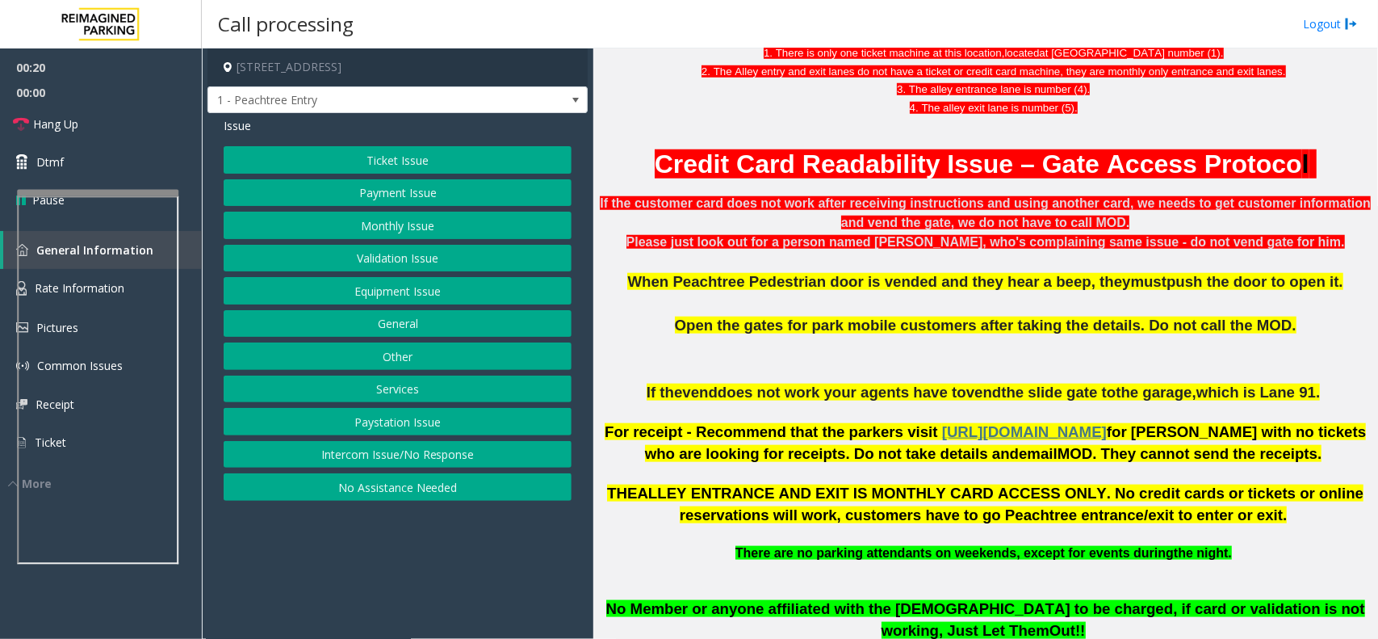
click at [410, 452] on button "Intercom Issue/No Response" at bounding box center [398, 454] width 348 height 27
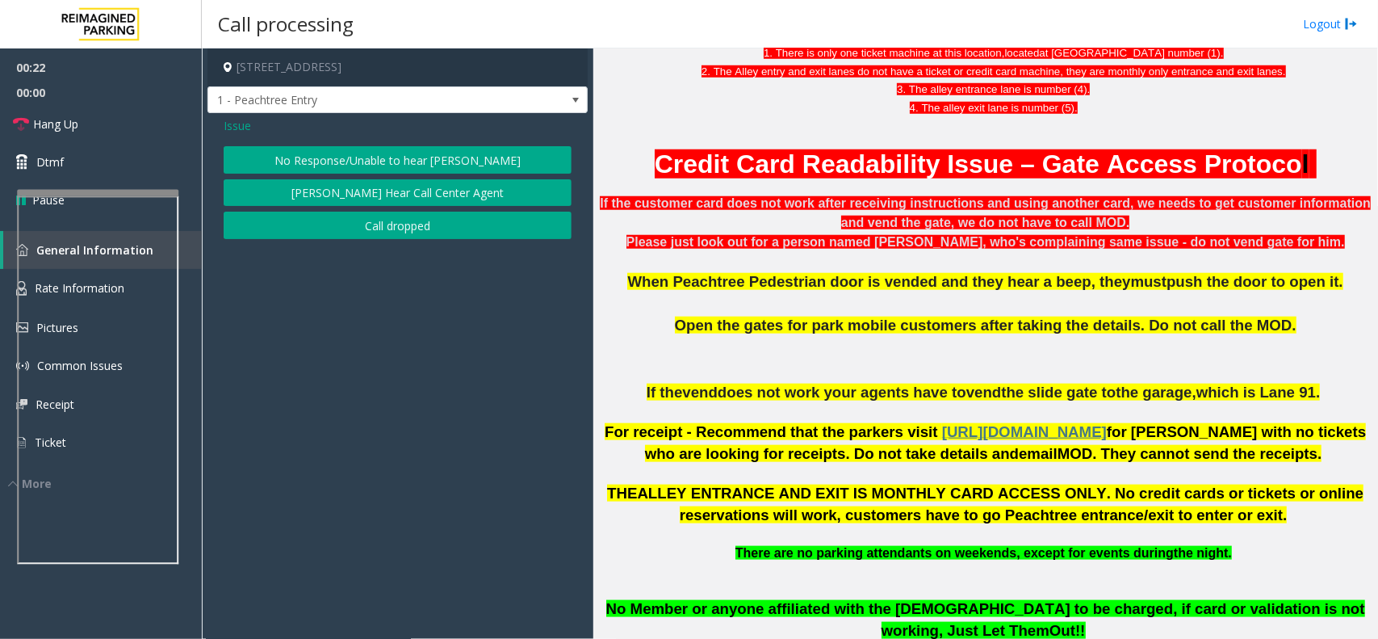
click at [313, 154] on button "No Response/Unable to hear [PERSON_NAME]" at bounding box center [398, 159] width 348 height 27
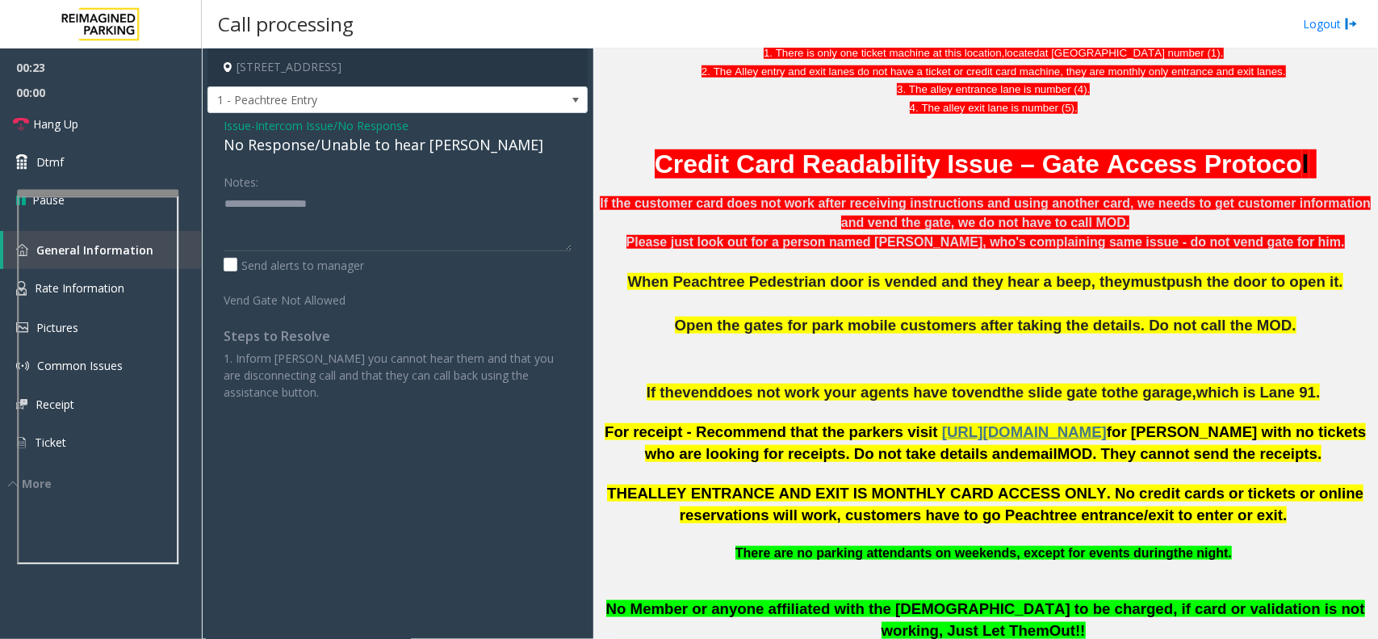
click at [279, 146] on div "No Response/Unable to hear [PERSON_NAME]" at bounding box center [398, 145] width 348 height 22
type textarea "**********"
click at [90, 118] on link "Hang Up" at bounding box center [101, 124] width 202 height 38
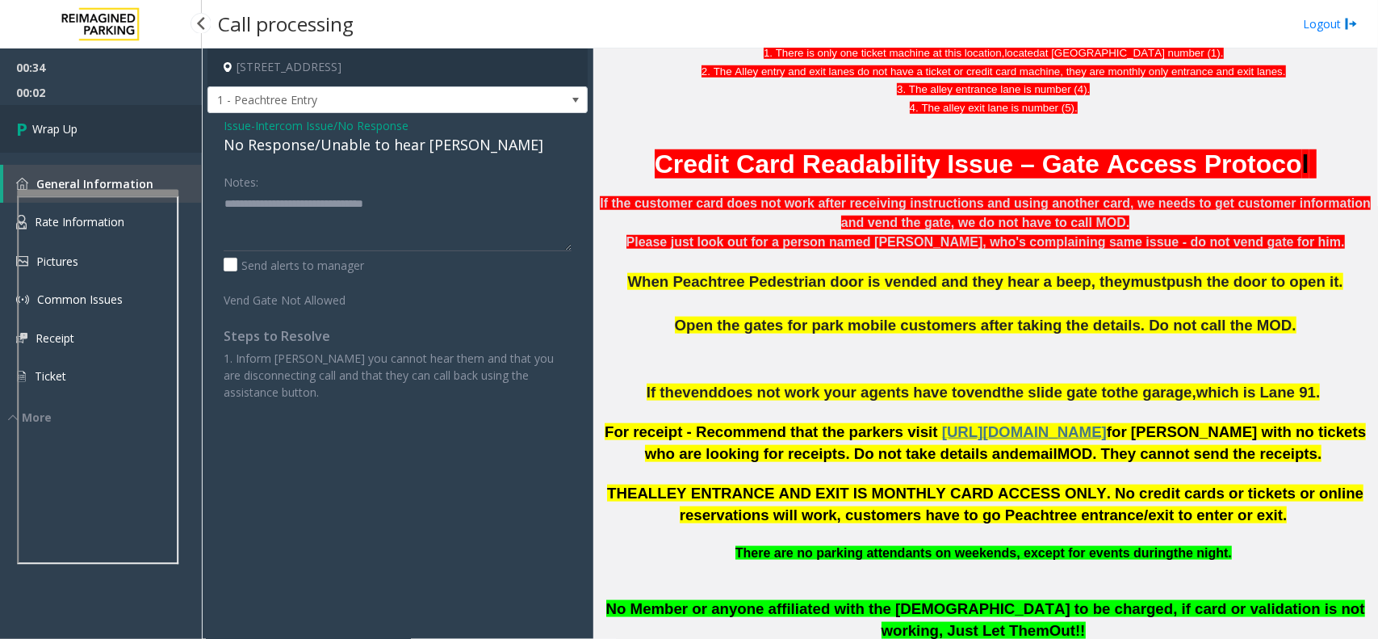
click at [90, 118] on link "Wrap Up" at bounding box center [101, 129] width 202 height 48
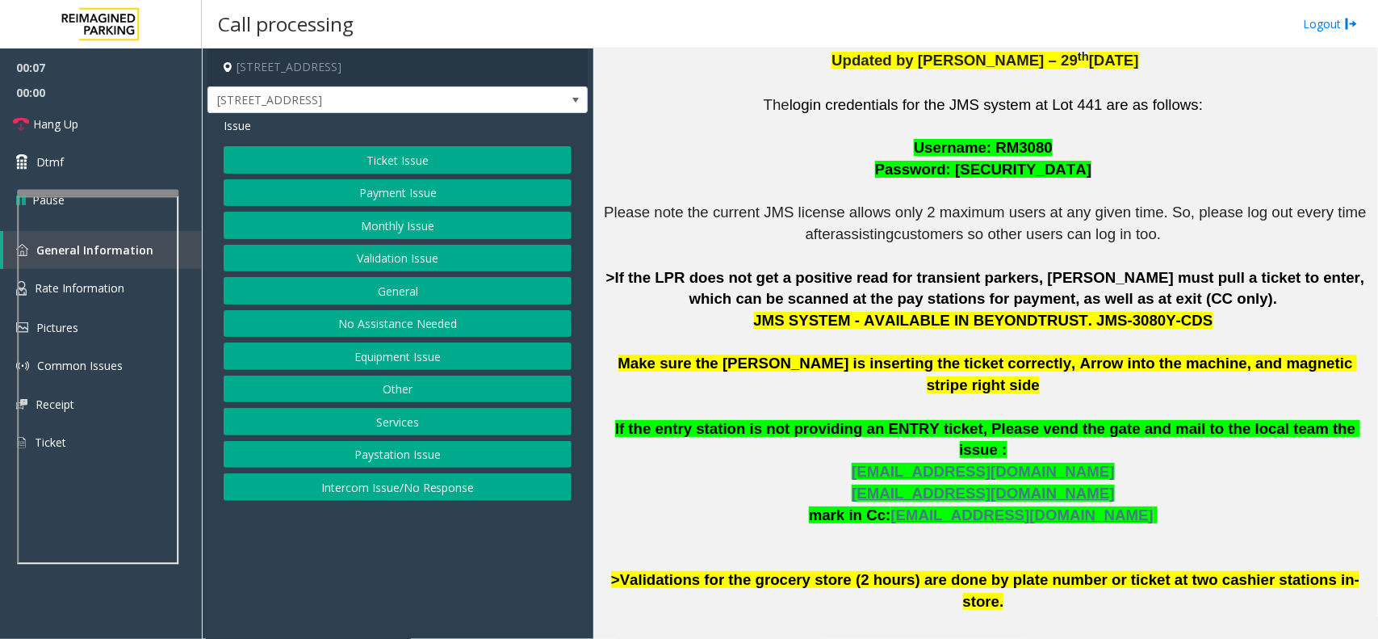
scroll to position [505, 0]
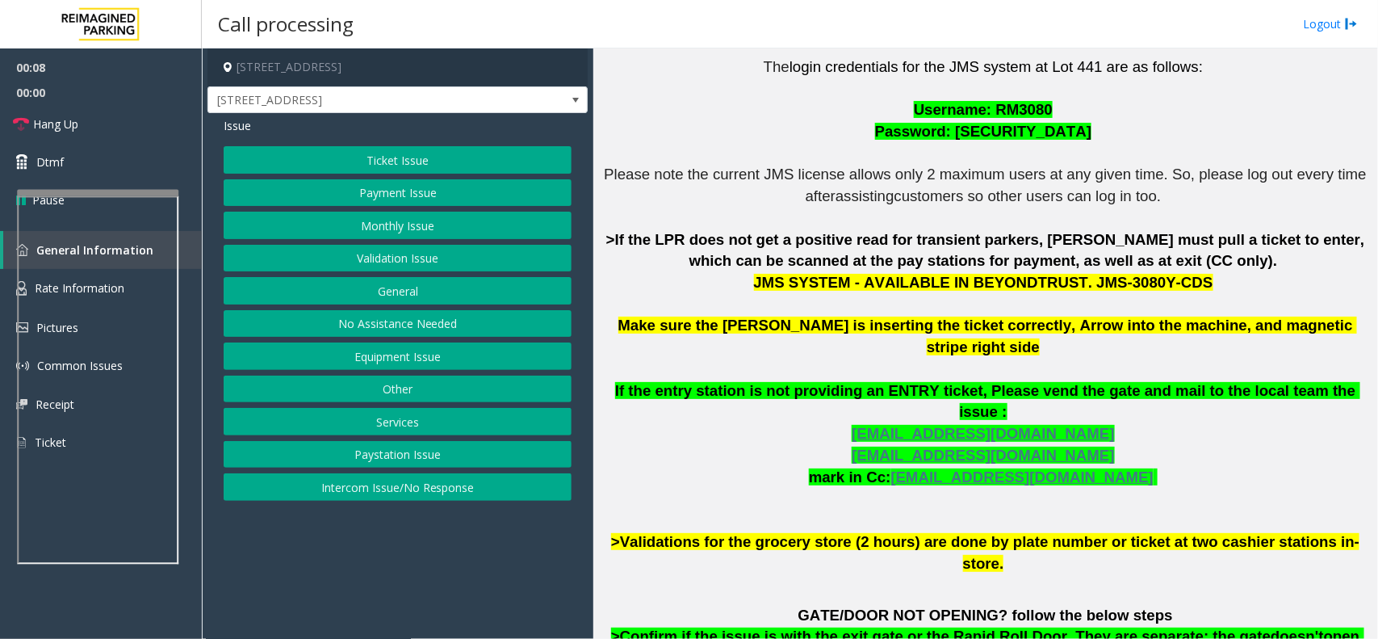
click at [359, 157] on button "Ticket Issue" at bounding box center [398, 159] width 348 height 27
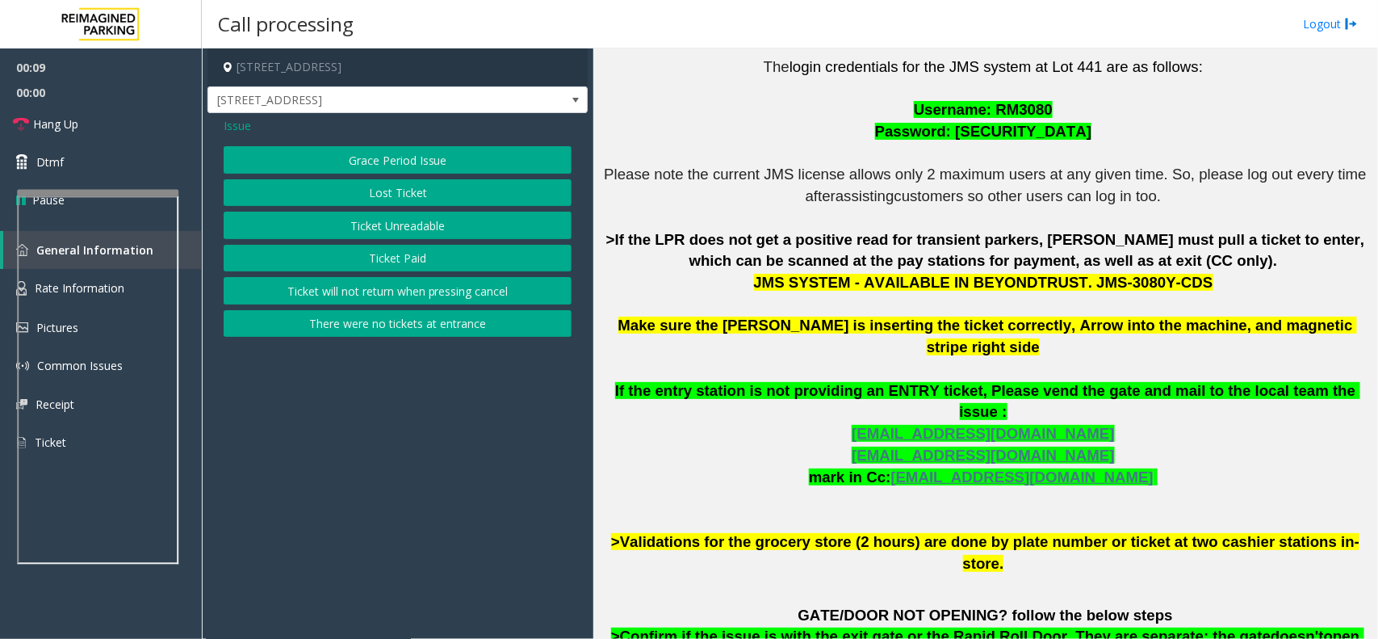
click at [418, 224] on button "Ticket Unreadable" at bounding box center [398, 225] width 348 height 27
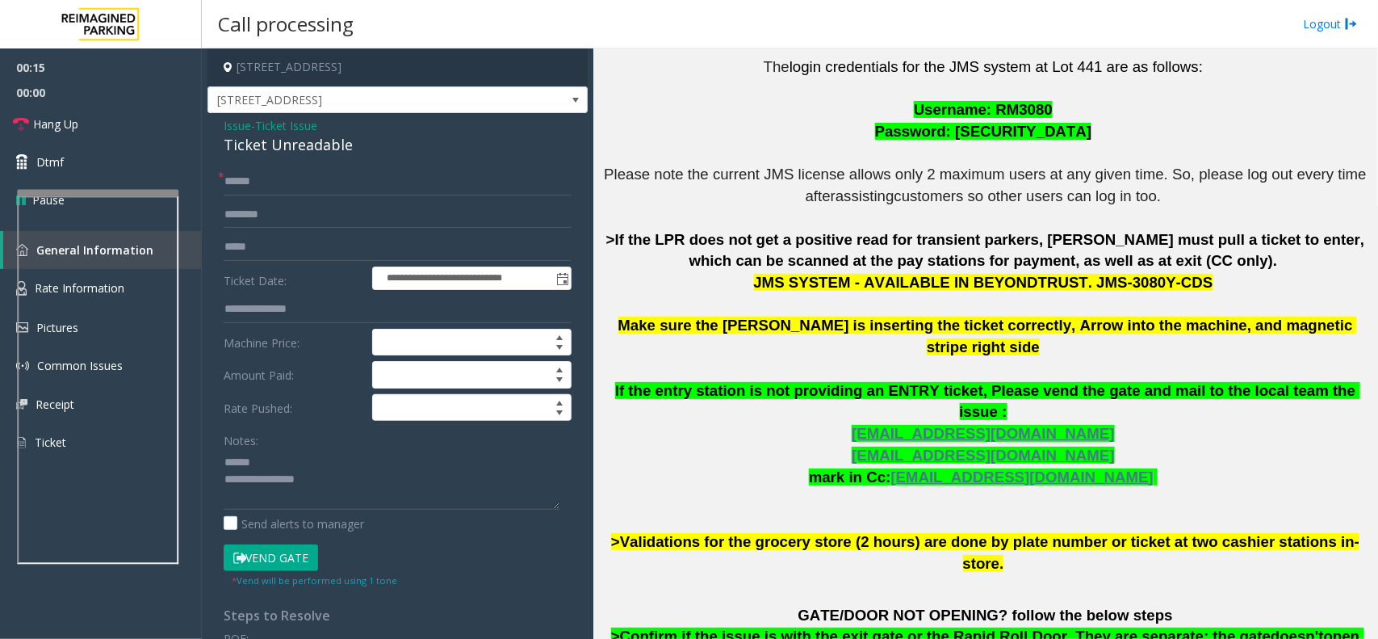
click at [292, 149] on div "Ticket Unreadable" at bounding box center [398, 145] width 348 height 22
click at [292, 148] on div "Ticket Unreadable" at bounding box center [398, 145] width 348 height 22
type textarea "**********"
click at [319, 179] on input "text" at bounding box center [398, 181] width 348 height 27
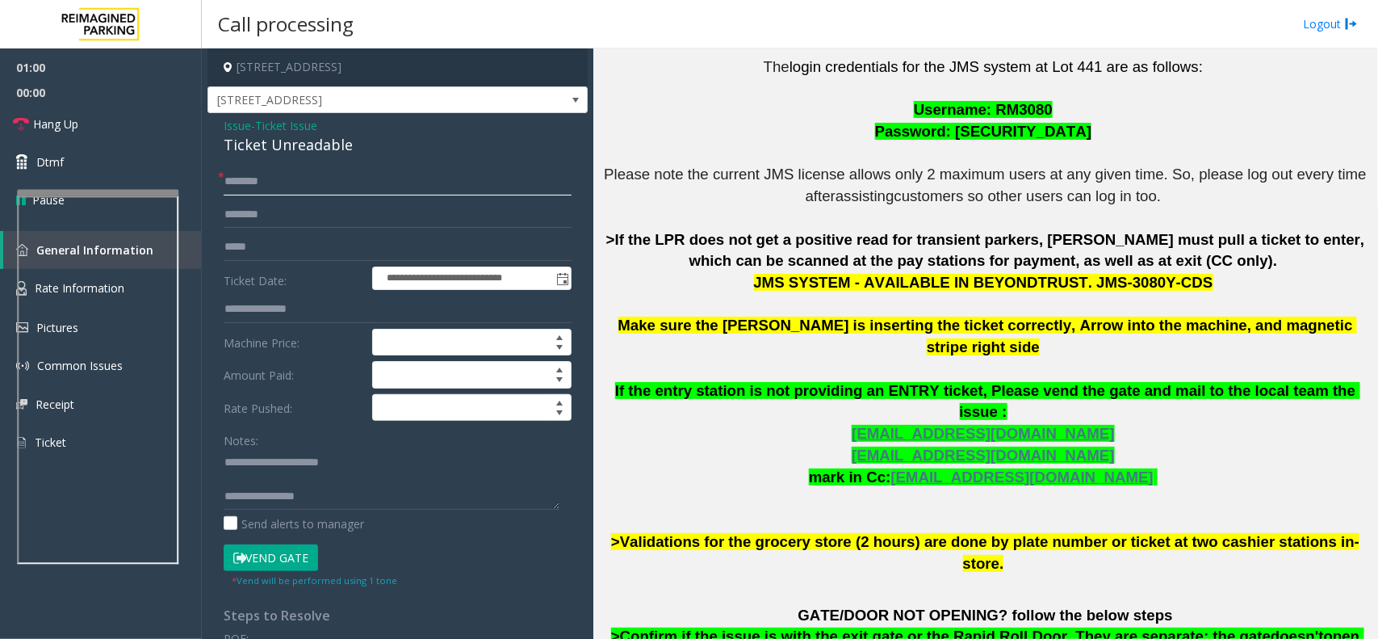
type input "********"
click at [279, 214] on input "text" at bounding box center [398, 214] width 348 height 27
type input "******"
click at [297, 497] on textarea at bounding box center [392, 479] width 336 height 61
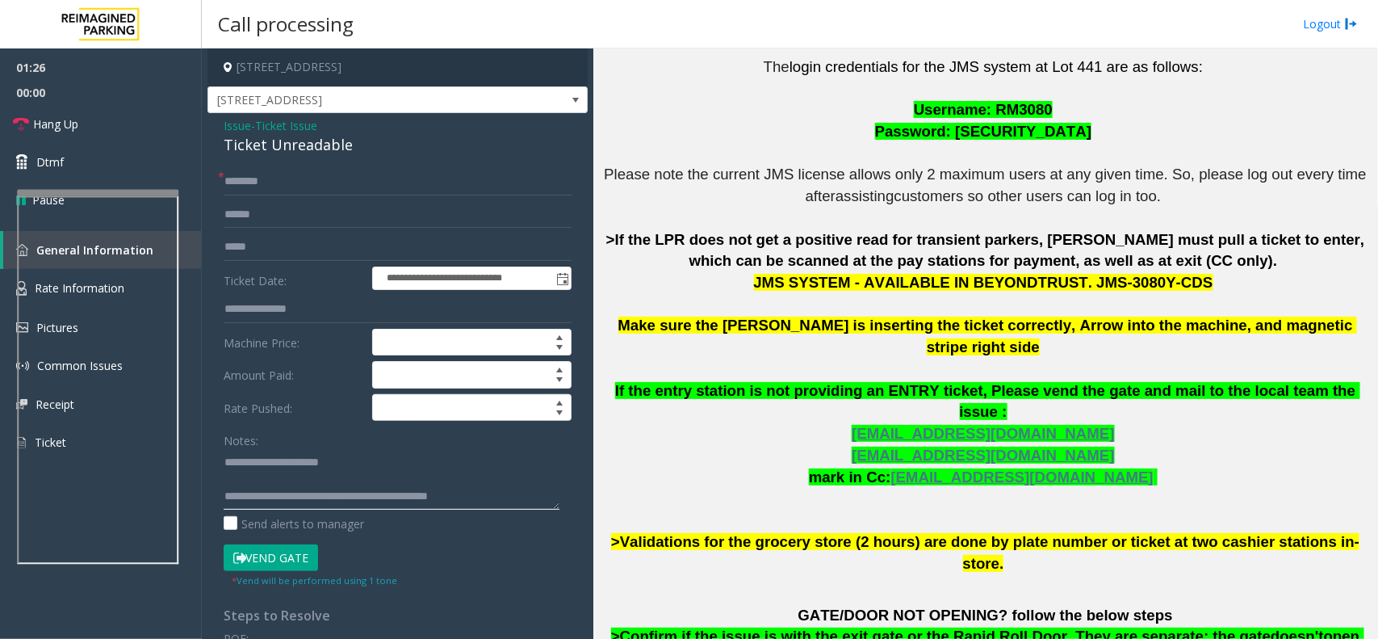
click at [295, 482] on textarea at bounding box center [392, 479] width 336 height 61
click at [291, 479] on textarea at bounding box center [392, 479] width 336 height 61
click at [295, 477] on textarea at bounding box center [392, 479] width 336 height 61
type textarea "**********"
click at [285, 182] on input "********" at bounding box center [398, 181] width 348 height 27
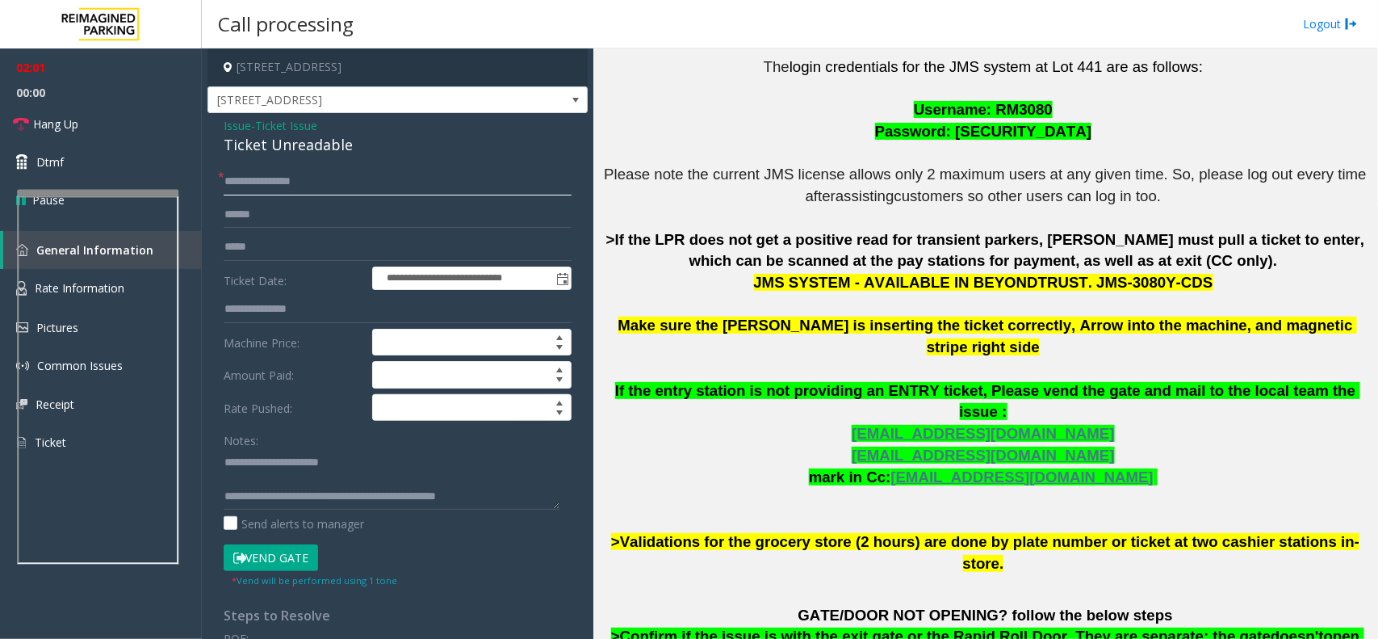
type input "**********"
click at [319, 477] on textarea at bounding box center [392, 479] width 336 height 61
click at [276, 558] on button "Vend Gate" at bounding box center [271, 557] width 94 height 27
click at [307, 484] on textarea at bounding box center [392, 479] width 336 height 61
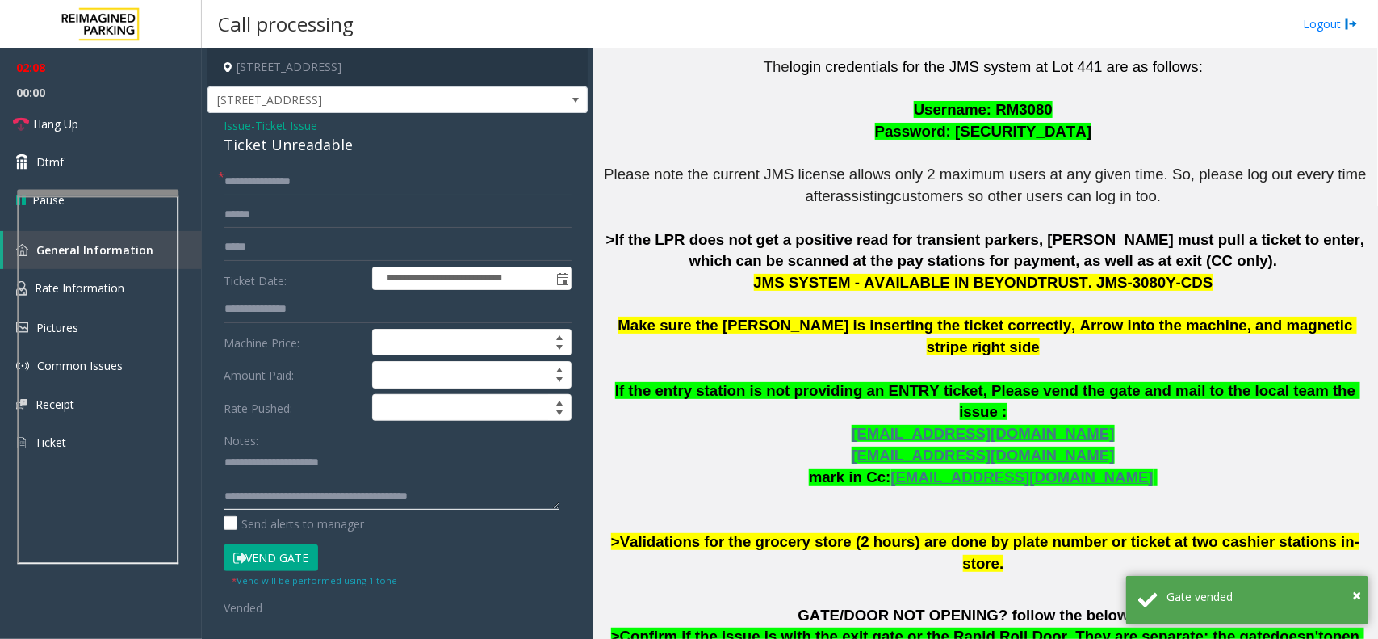
scroll to position [0, 0]
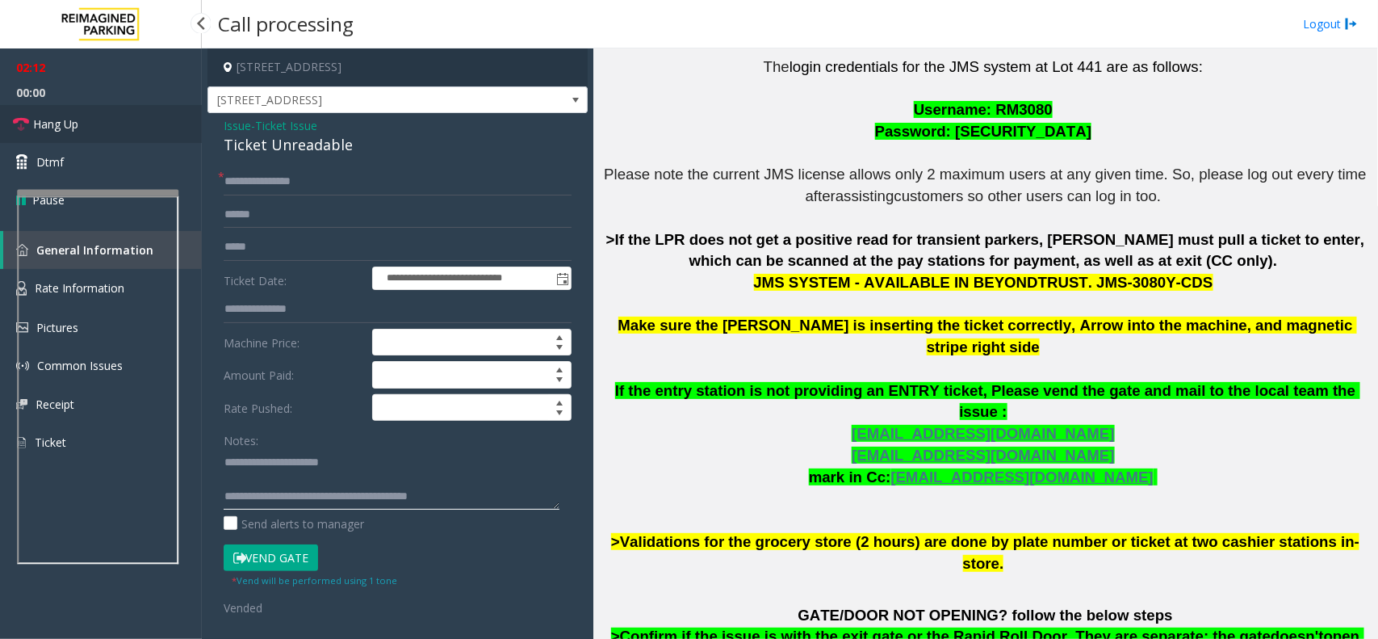
type textarea "**********"
click at [41, 122] on span "Hang Up" at bounding box center [55, 123] width 45 height 17
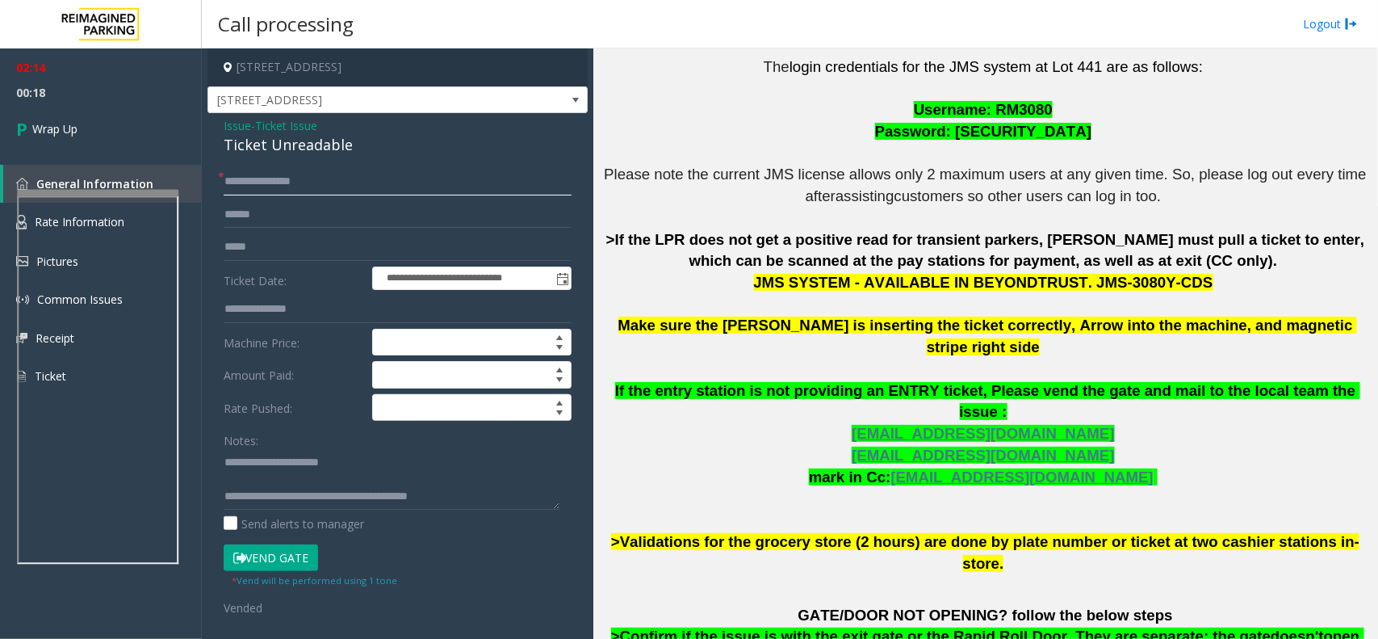
click at [275, 180] on input "**********" at bounding box center [398, 181] width 348 height 27
type input "******"
drag, startPoint x: 45, startPoint y: 134, endPoint x: 44, endPoint y: 125, distance: 8.9
click at [45, 132] on span "Wrap Up" at bounding box center [54, 128] width 45 height 17
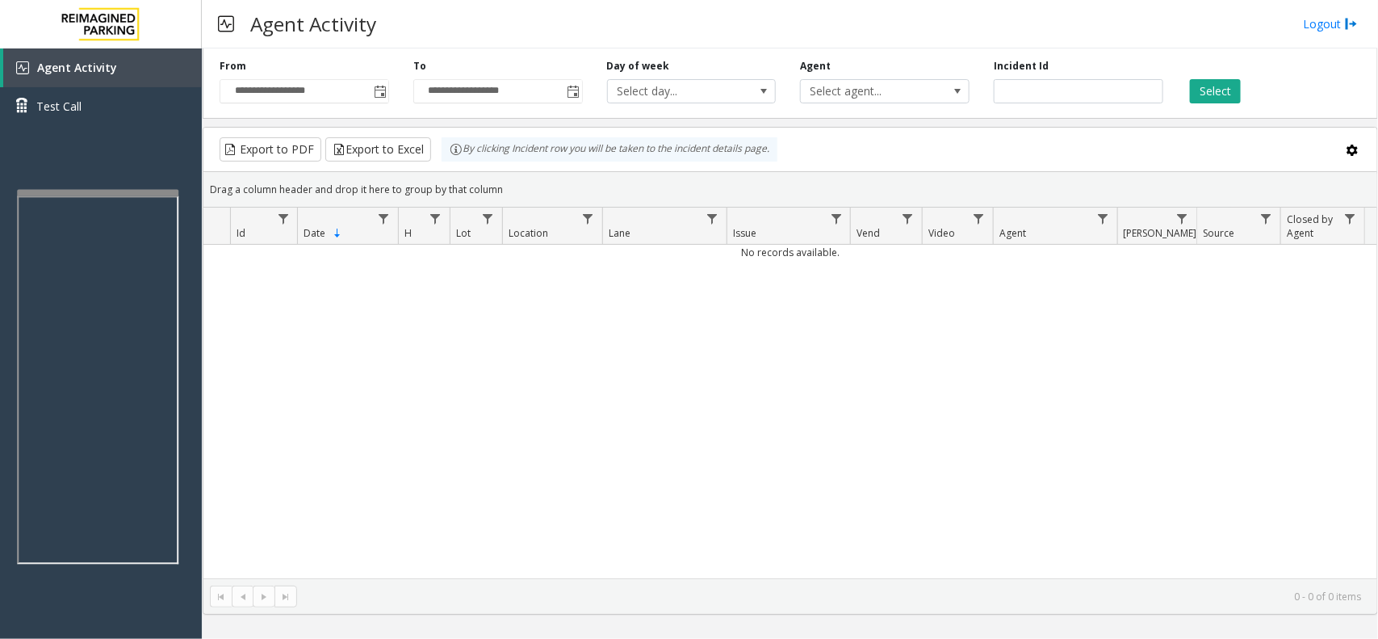
click at [842, 478] on div "No records available." at bounding box center [790, 411] width 1174 height 333
click at [861, 392] on div "No records available." at bounding box center [790, 411] width 1174 height 333
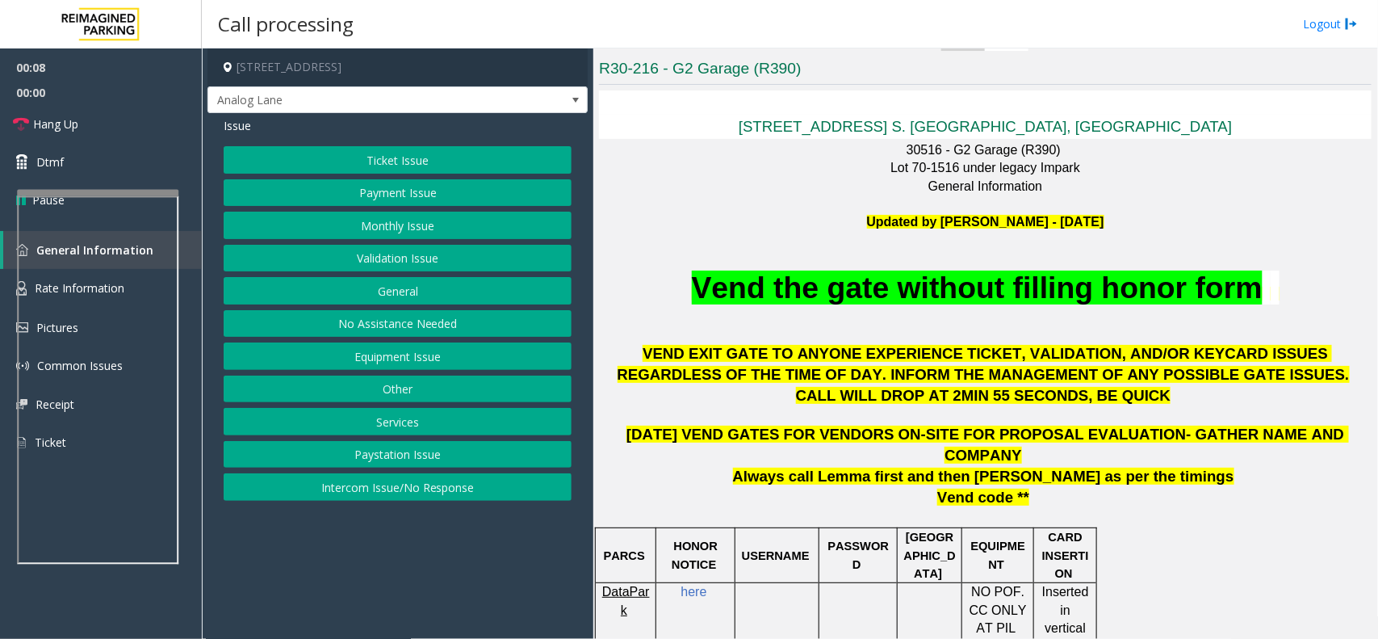
scroll to position [505, 0]
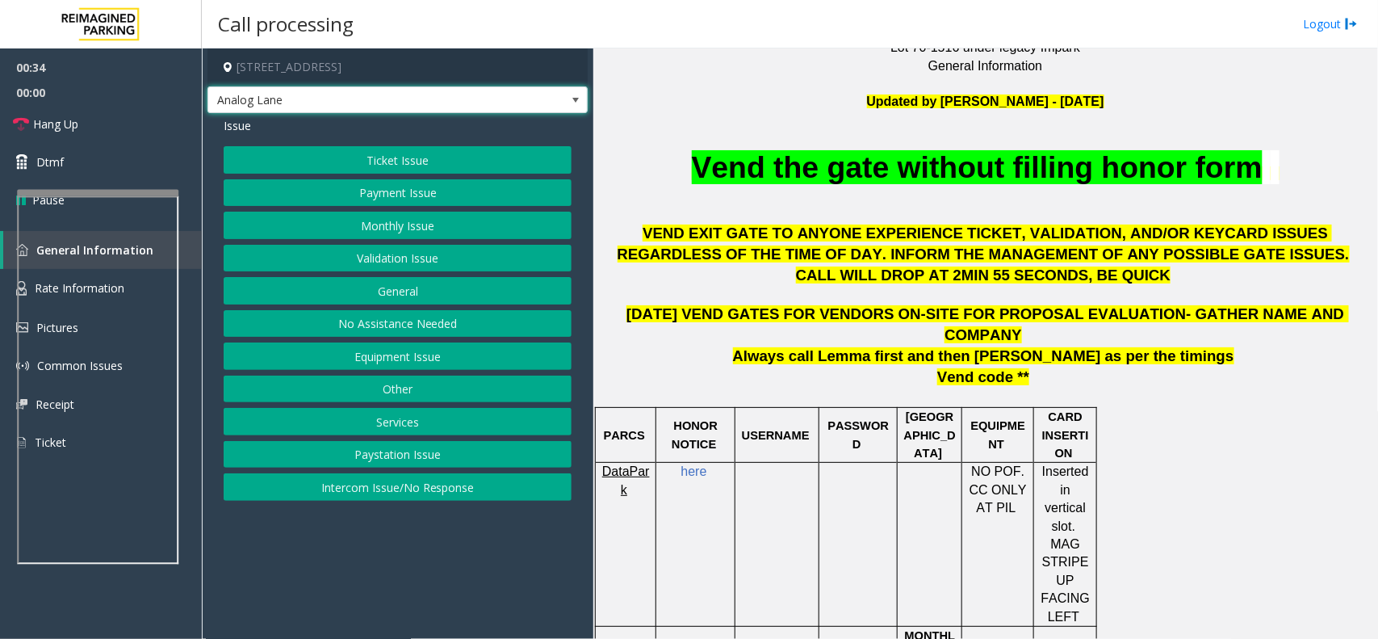
click at [484, 103] on span "Analog Lane" at bounding box center [359, 100] width 303 height 26
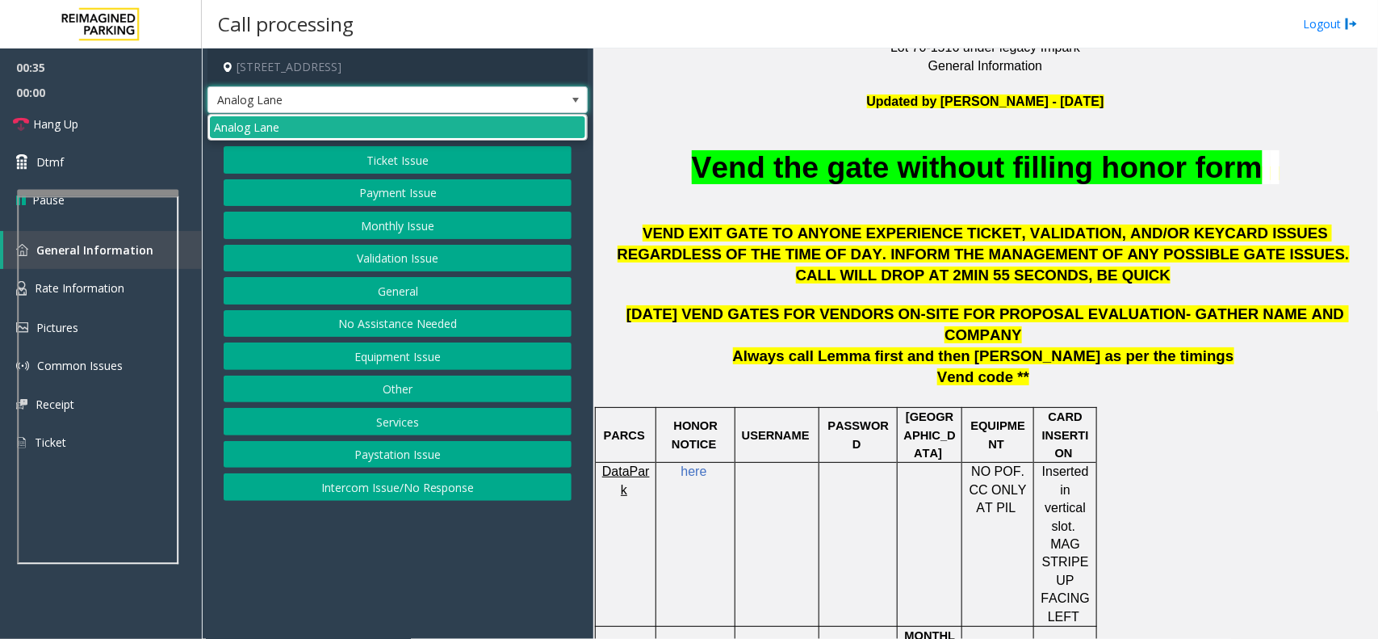
click at [681, 167] on p "Vend the gate without filling honor form" at bounding box center [985, 168] width 773 height 40
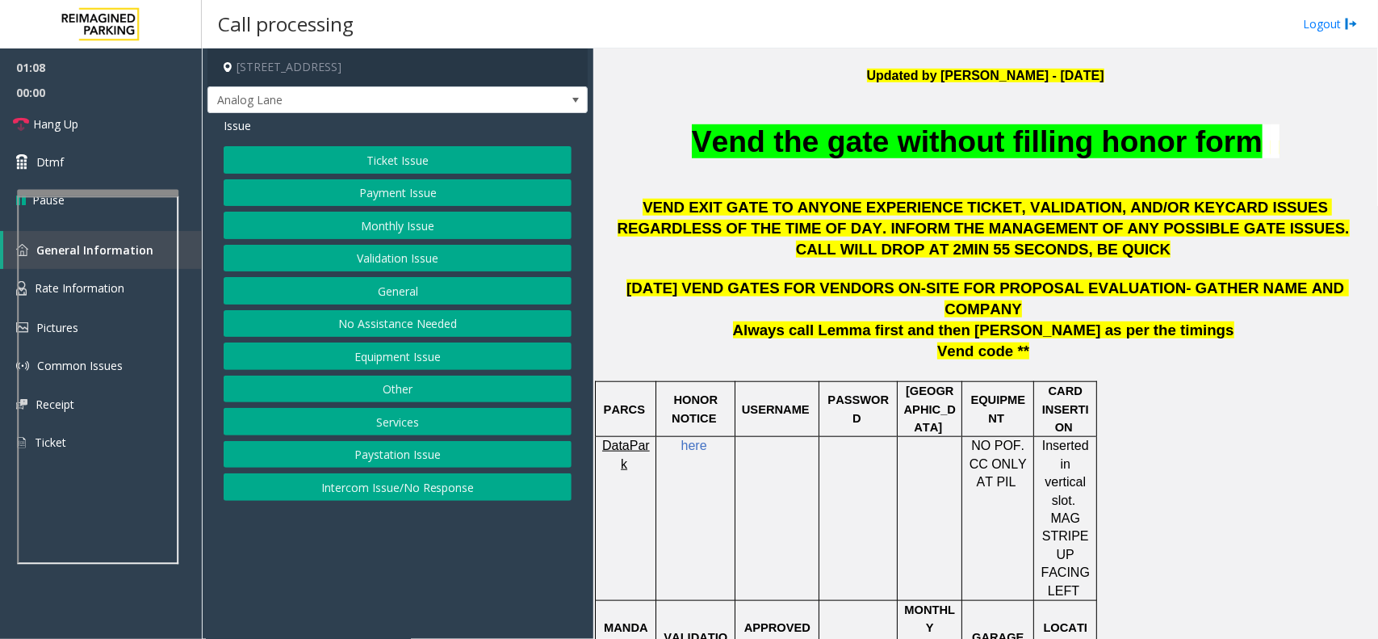
scroll to position [303, 0]
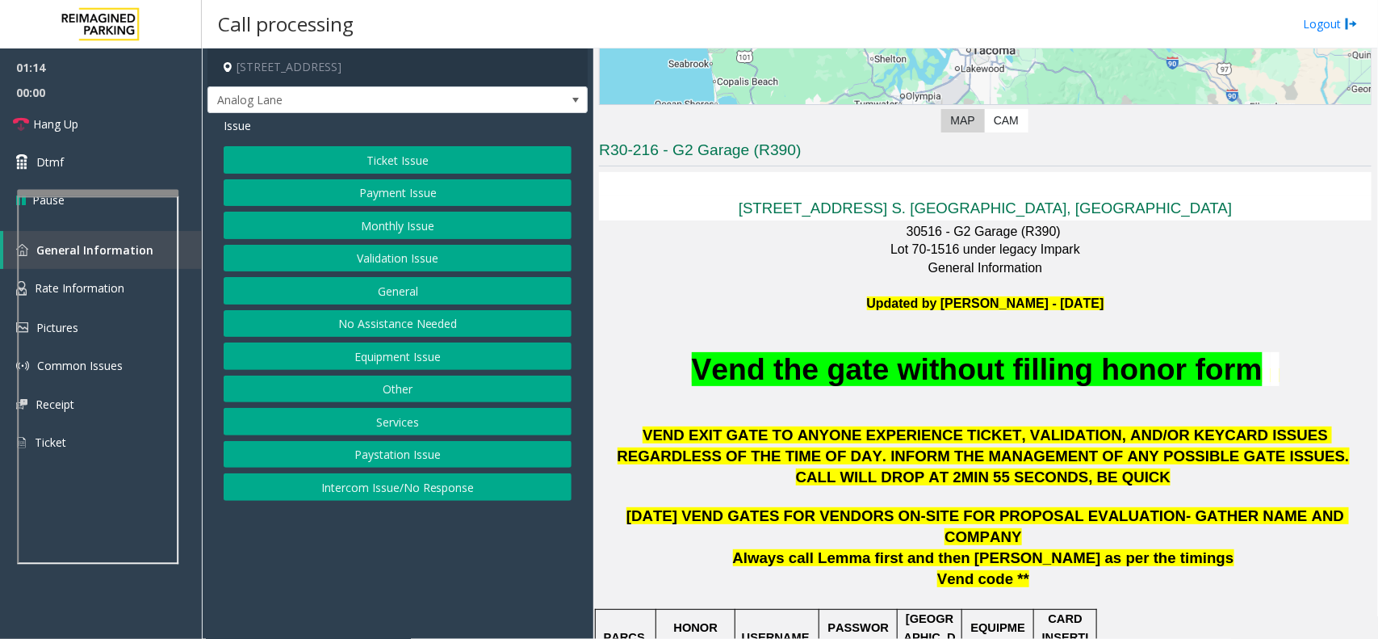
click at [460, 158] on button "Ticket Issue" at bounding box center [398, 159] width 348 height 27
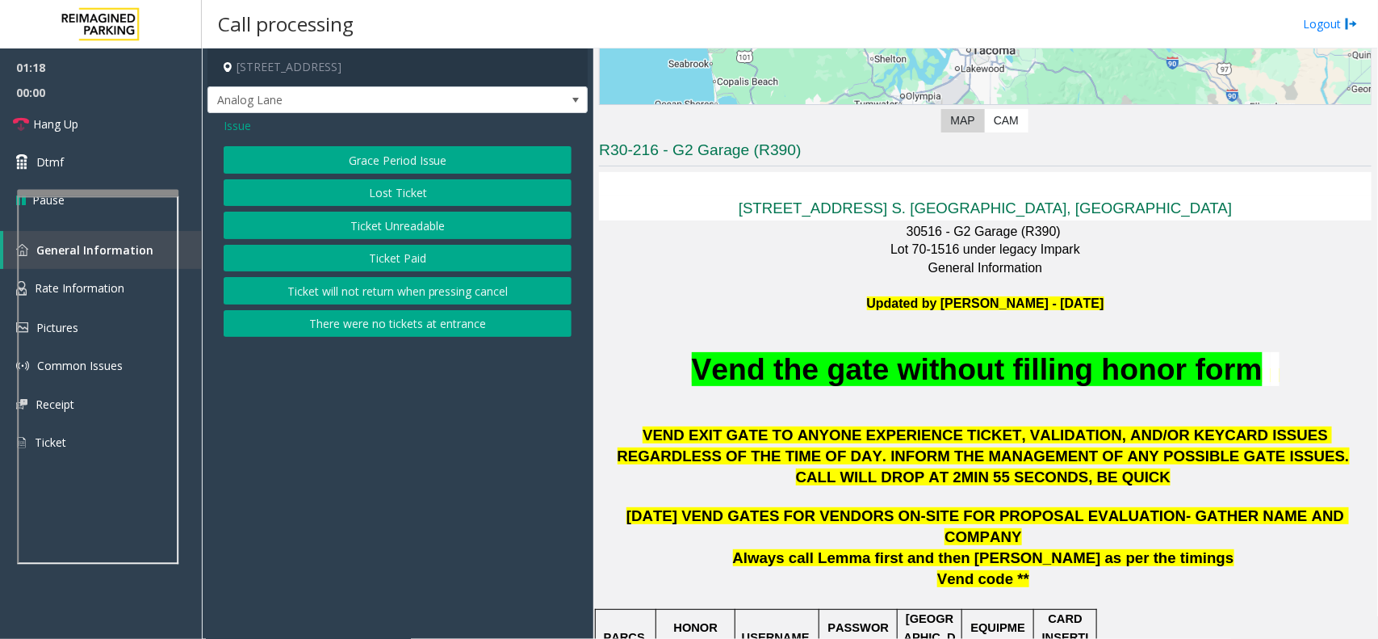
click at [360, 320] on button "There were no tickets at entrance" at bounding box center [398, 323] width 348 height 27
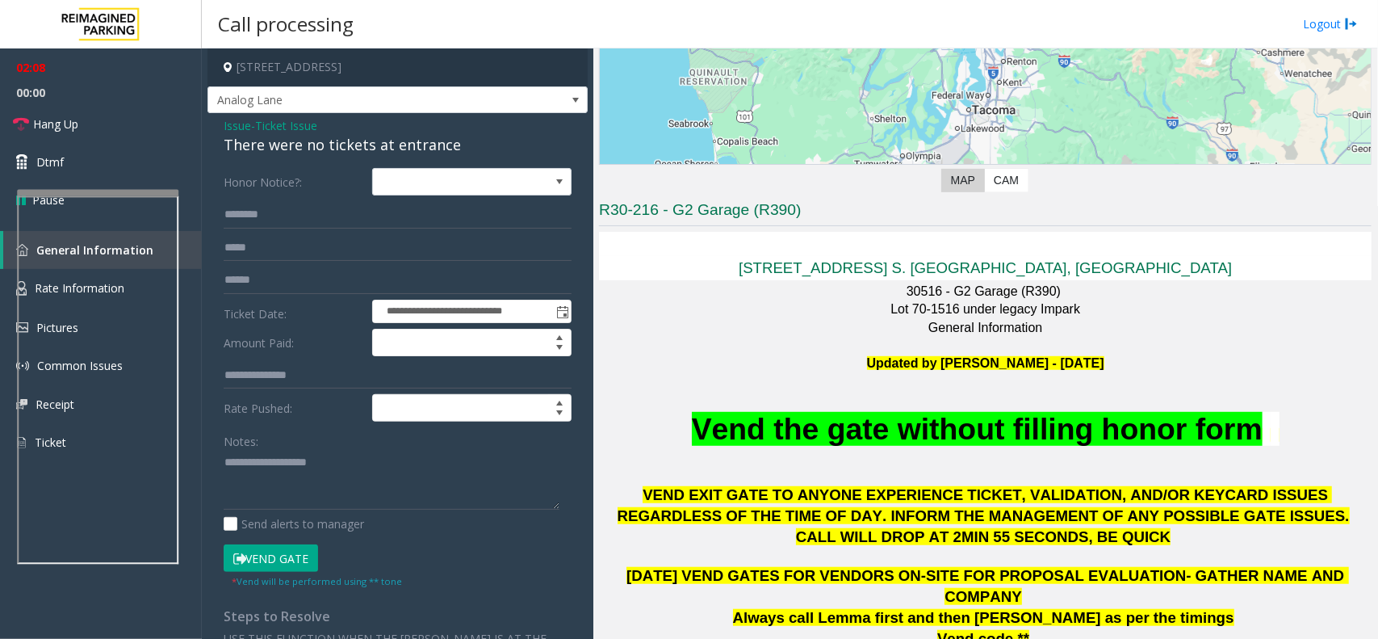
scroll to position [404, 0]
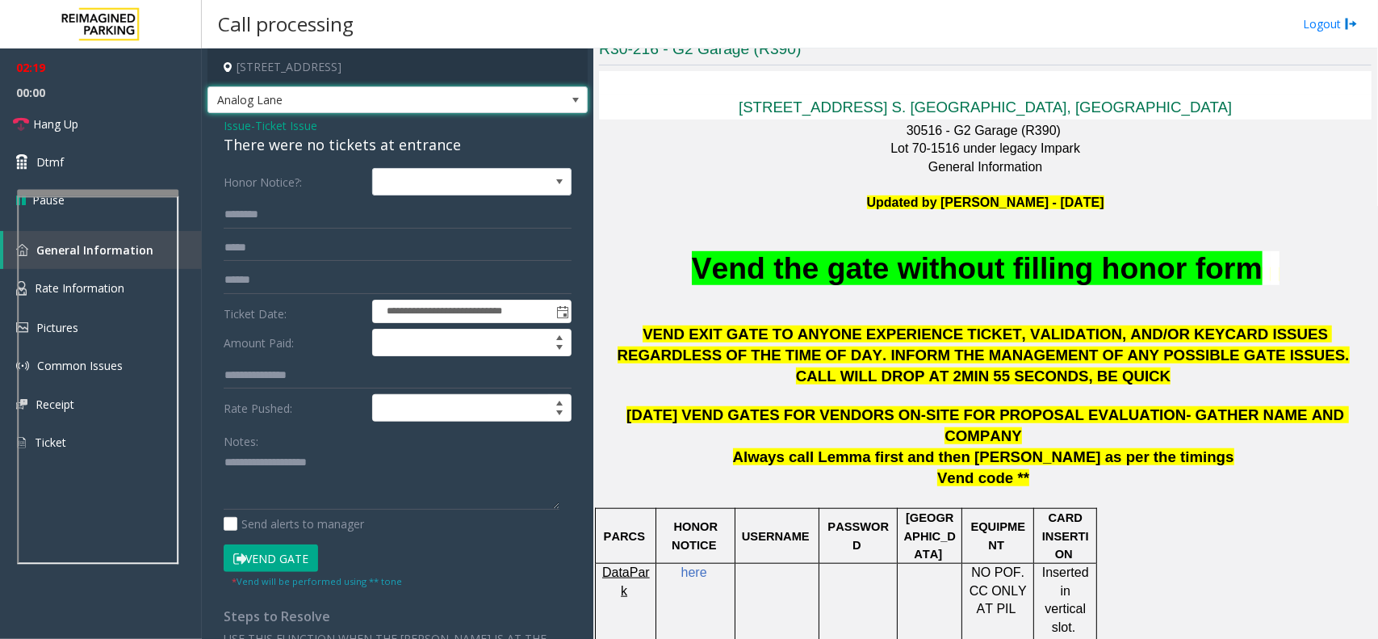
click at [569, 98] on span at bounding box center [575, 100] width 13 height 13
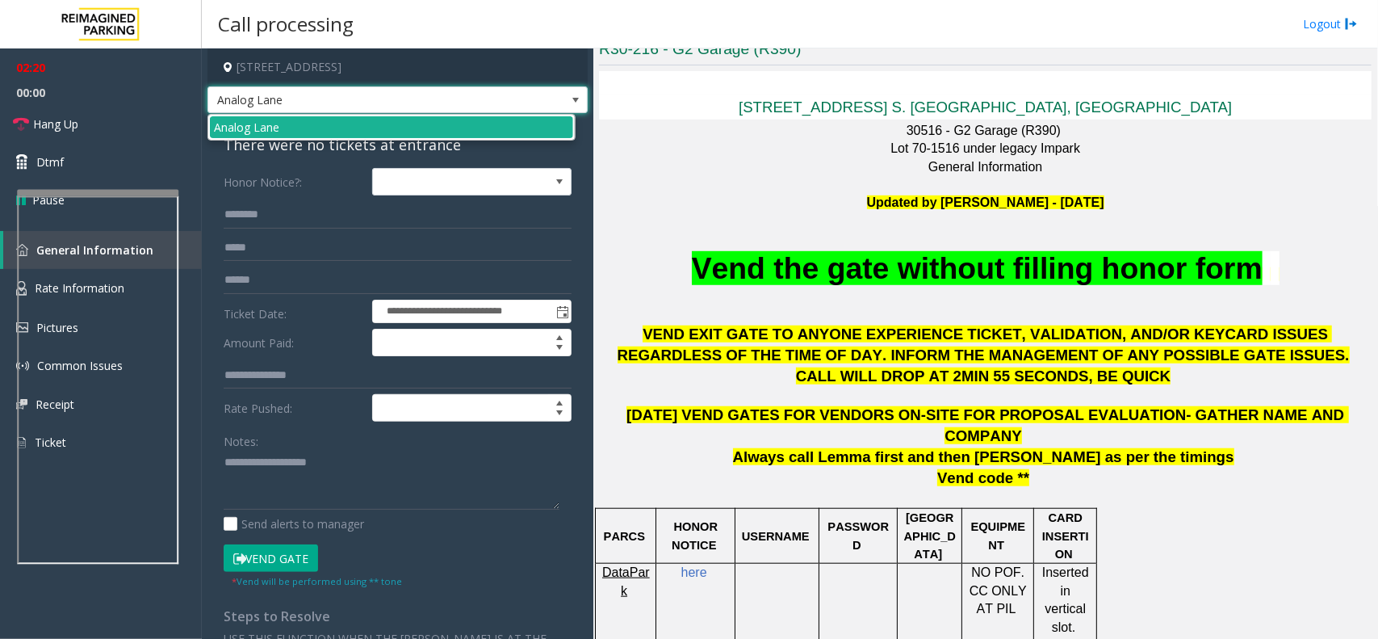
click at [569, 98] on span at bounding box center [575, 100] width 13 height 13
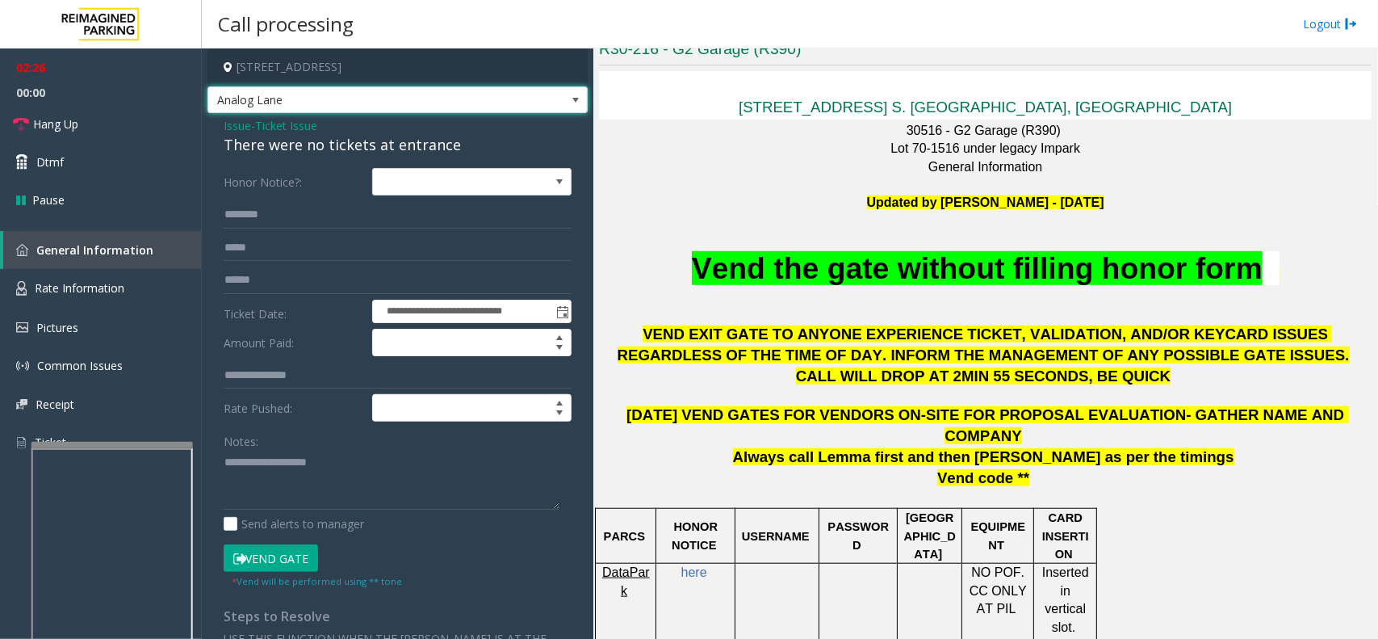
click at [111, 446] on div at bounding box center [111, 445] width 161 height 6
click at [107, 292] on span "Rate Information" at bounding box center [80, 287] width 90 height 15
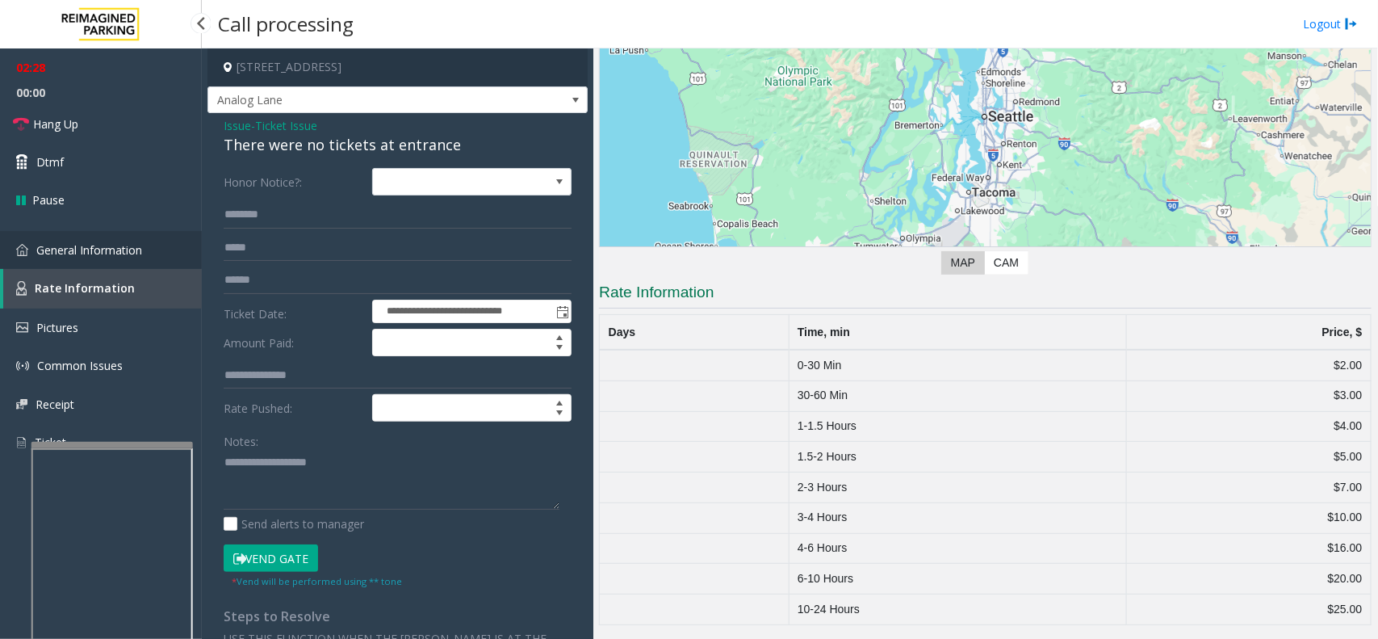
click at [114, 256] on link "General Information" at bounding box center [101, 250] width 202 height 38
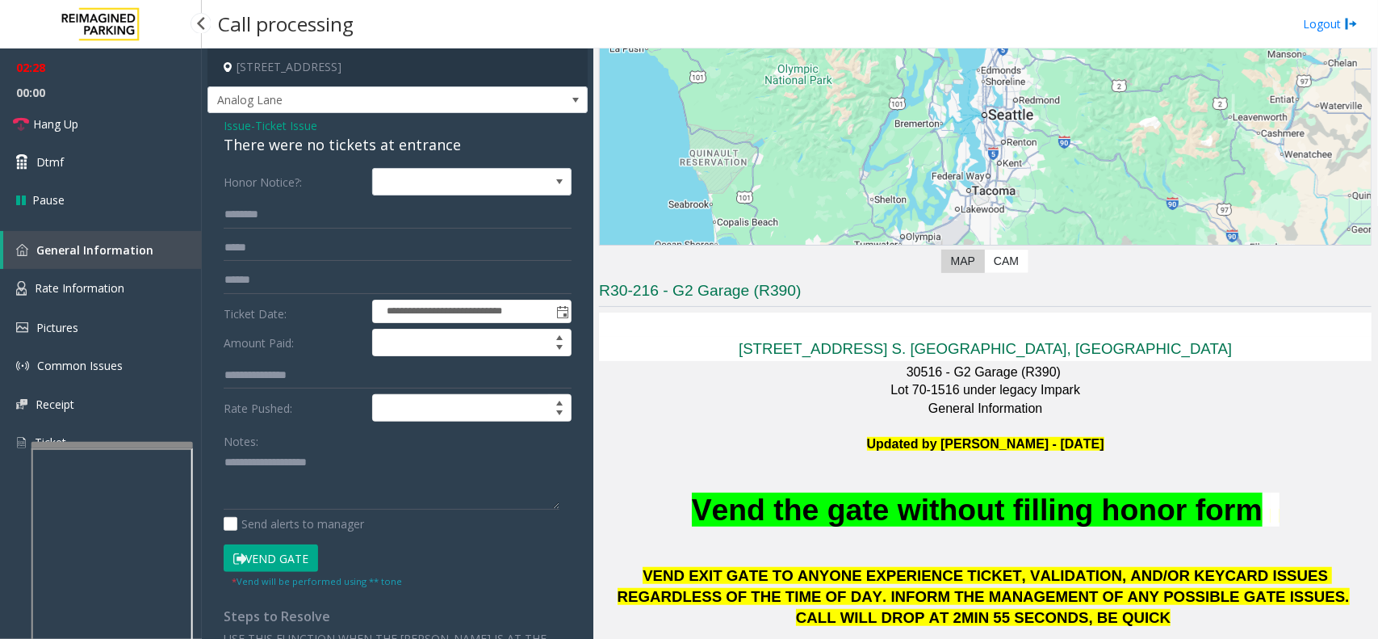
scroll to position [404, 0]
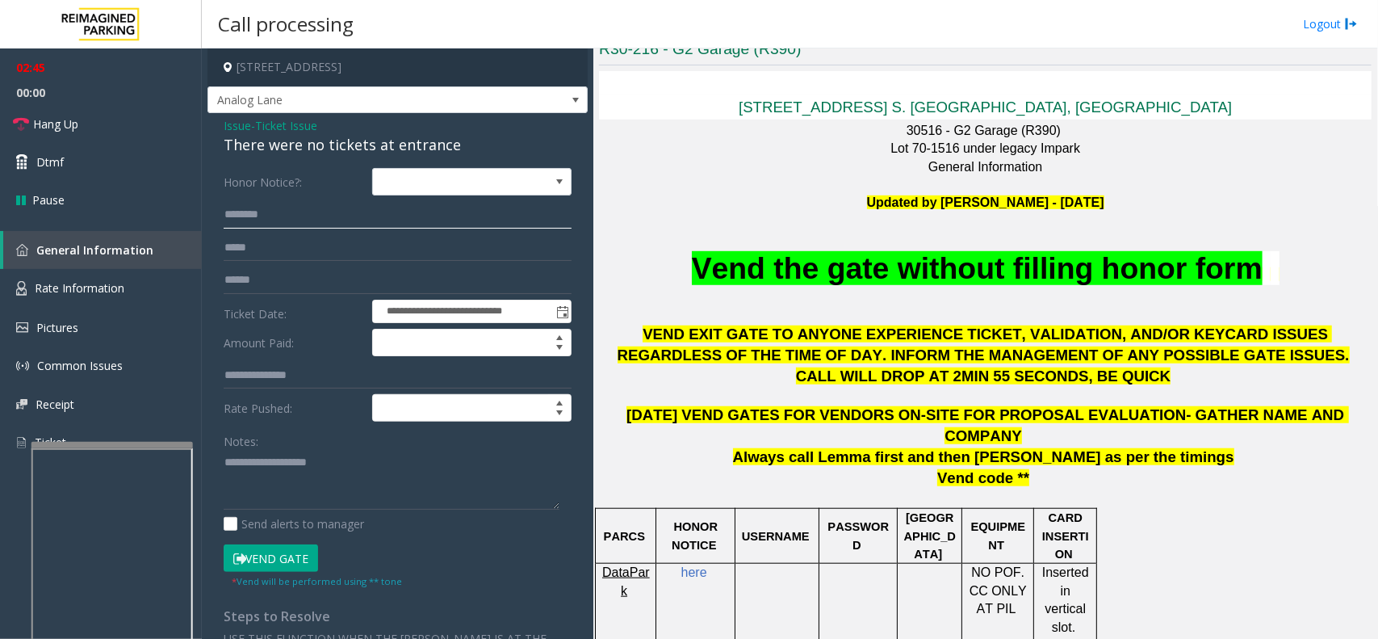
click at [287, 215] on input "text" at bounding box center [398, 214] width 348 height 27
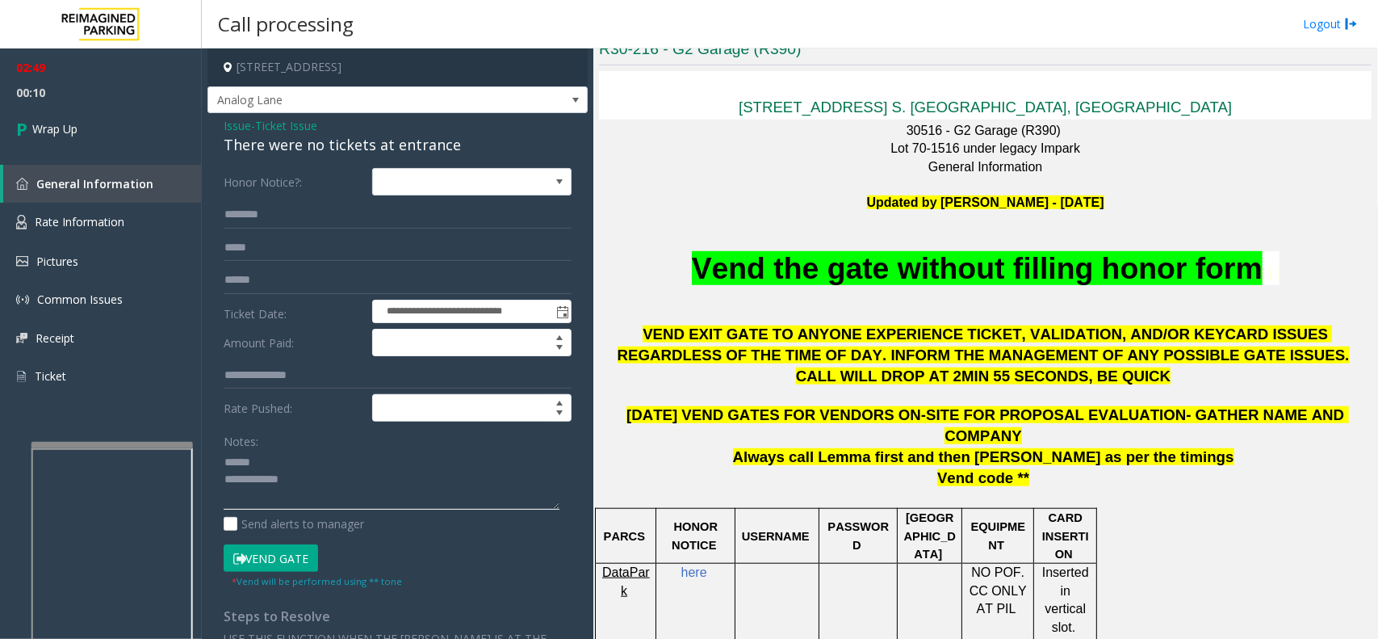
type textarea "**********"
click at [242, 119] on span "Issue" at bounding box center [237, 125] width 27 height 17
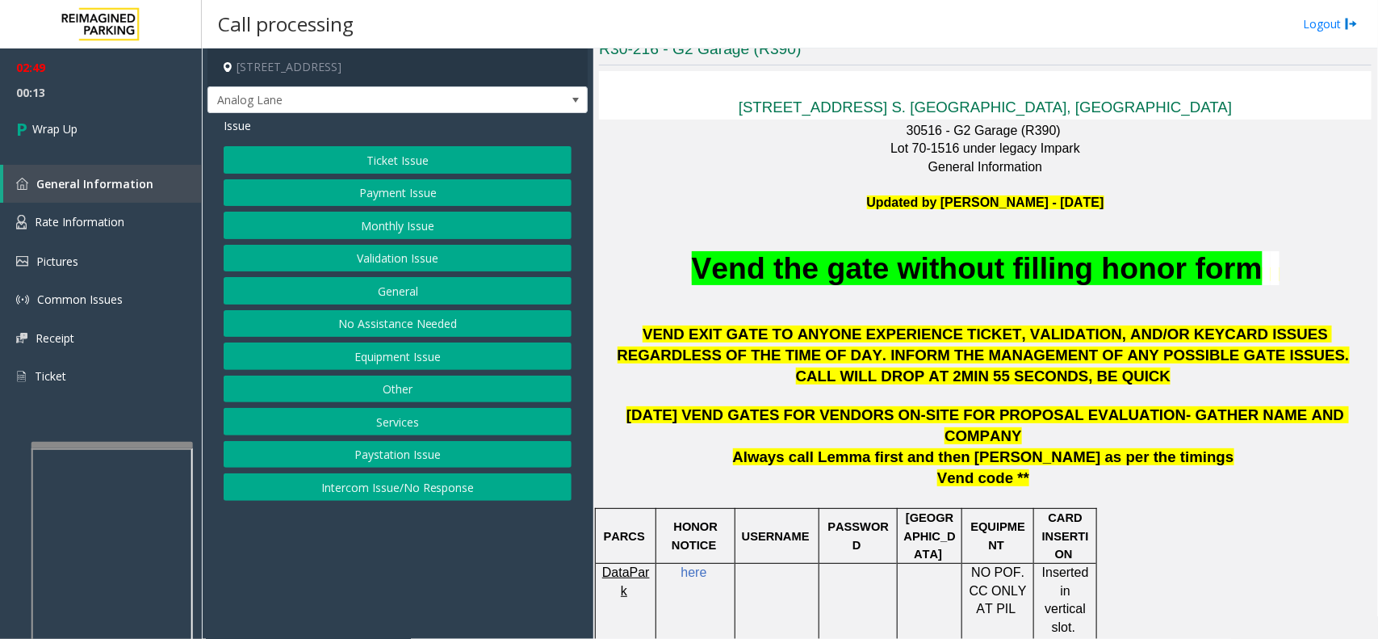
click at [332, 353] on button "Equipment Issue" at bounding box center [398, 355] width 348 height 27
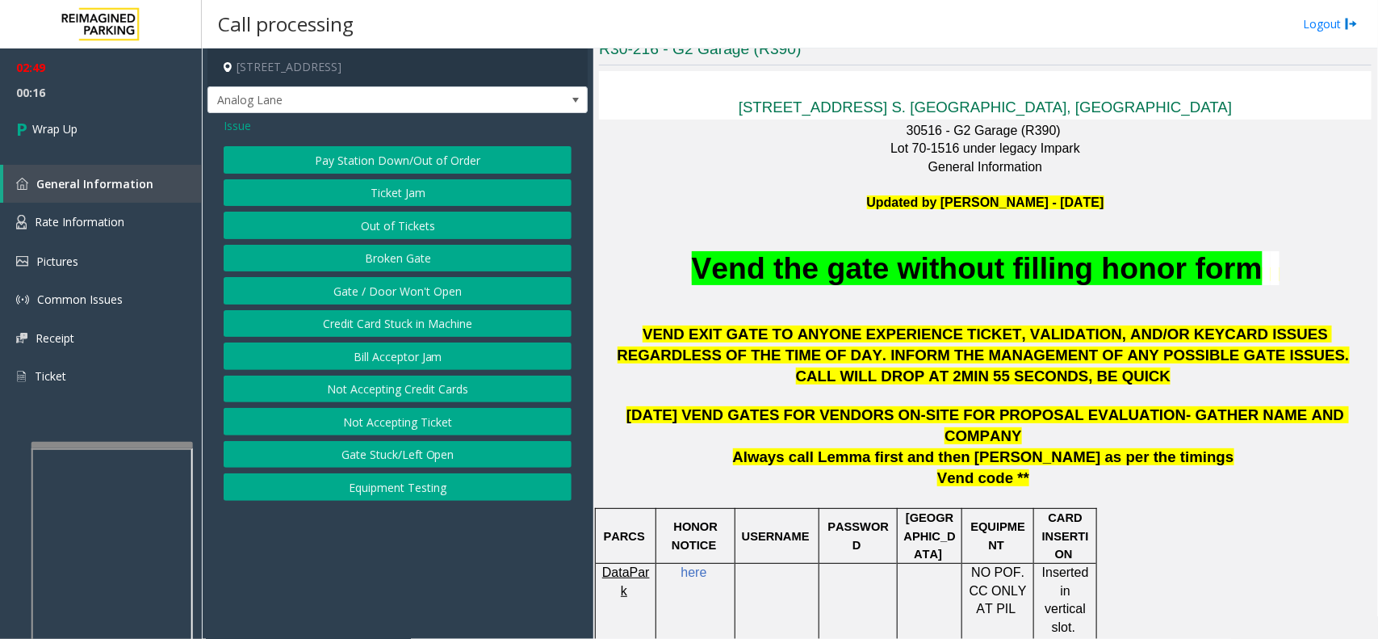
click at [373, 224] on button "Out of Tickets" at bounding box center [398, 225] width 348 height 27
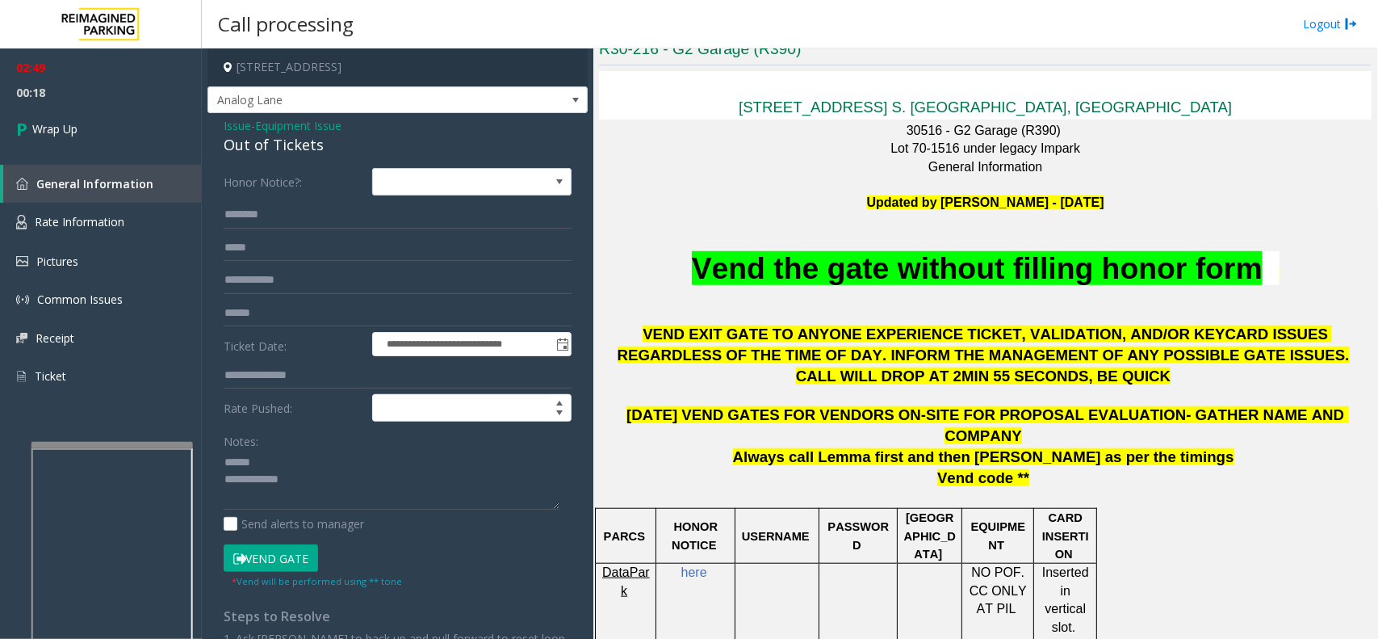
click at [252, 147] on div "Out of Tickets" at bounding box center [398, 145] width 348 height 22
drag, startPoint x: 252, startPoint y: 147, endPoint x: 295, endPoint y: 147, distance: 43.6
click at [295, 147] on div "Out of Tickets" at bounding box center [398, 145] width 348 height 22
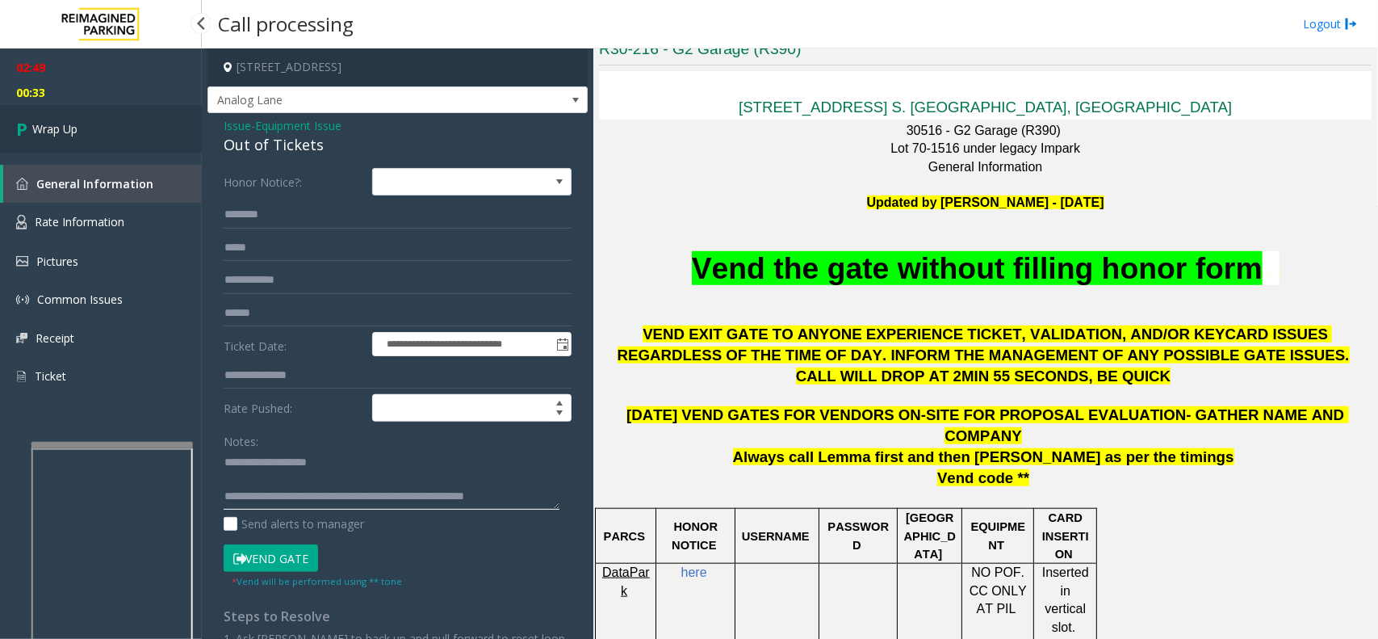
type textarea "**********"
click at [101, 131] on link "Wrap Up" at bounding box center [101, 129] width 202 height 48
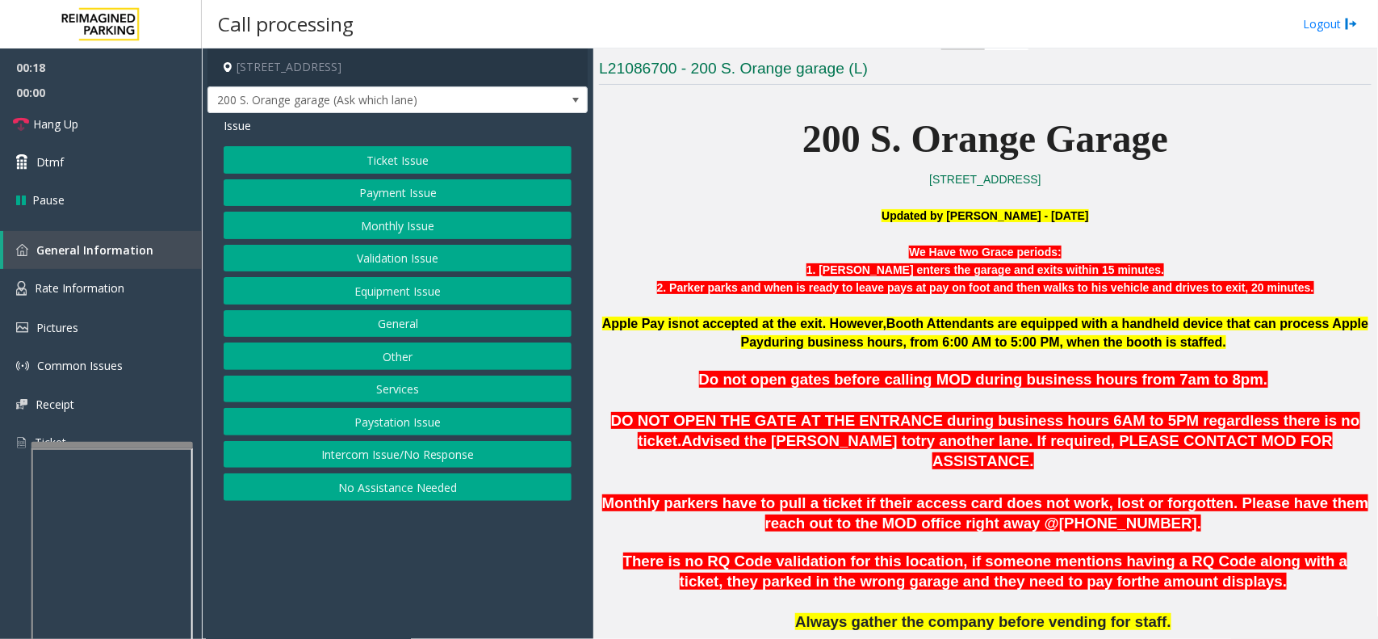
scroll to position [505, 0]
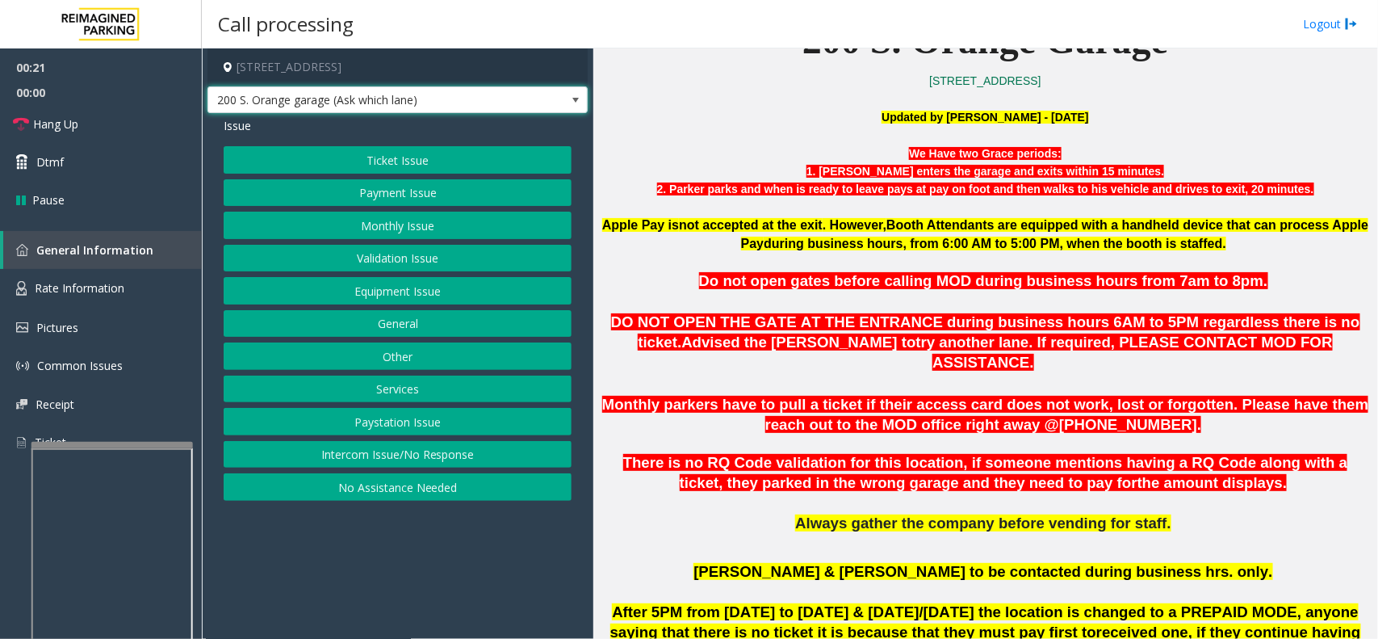
click at [530, 105] on span "200 S. Orange garage (Ask which lane)" at bounding box center [397, 99] width 380 height 27
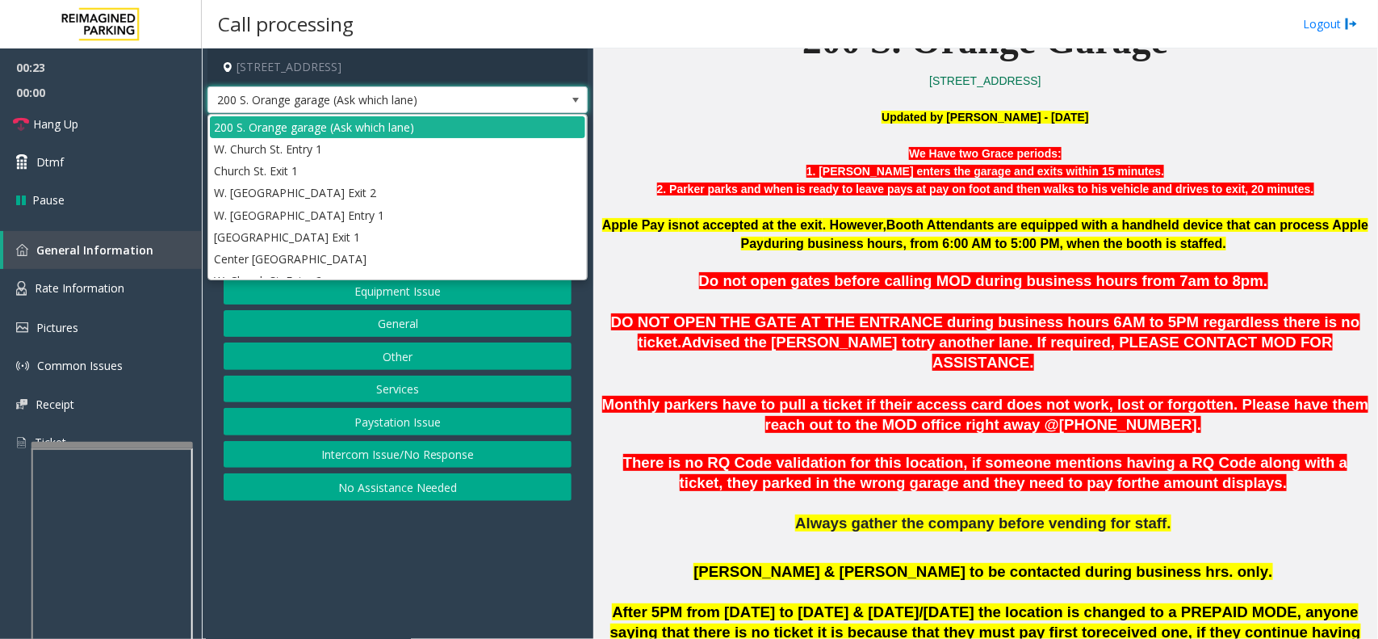
click at [622, 101] on p at bounding box center [985, 99] width 773 height 18
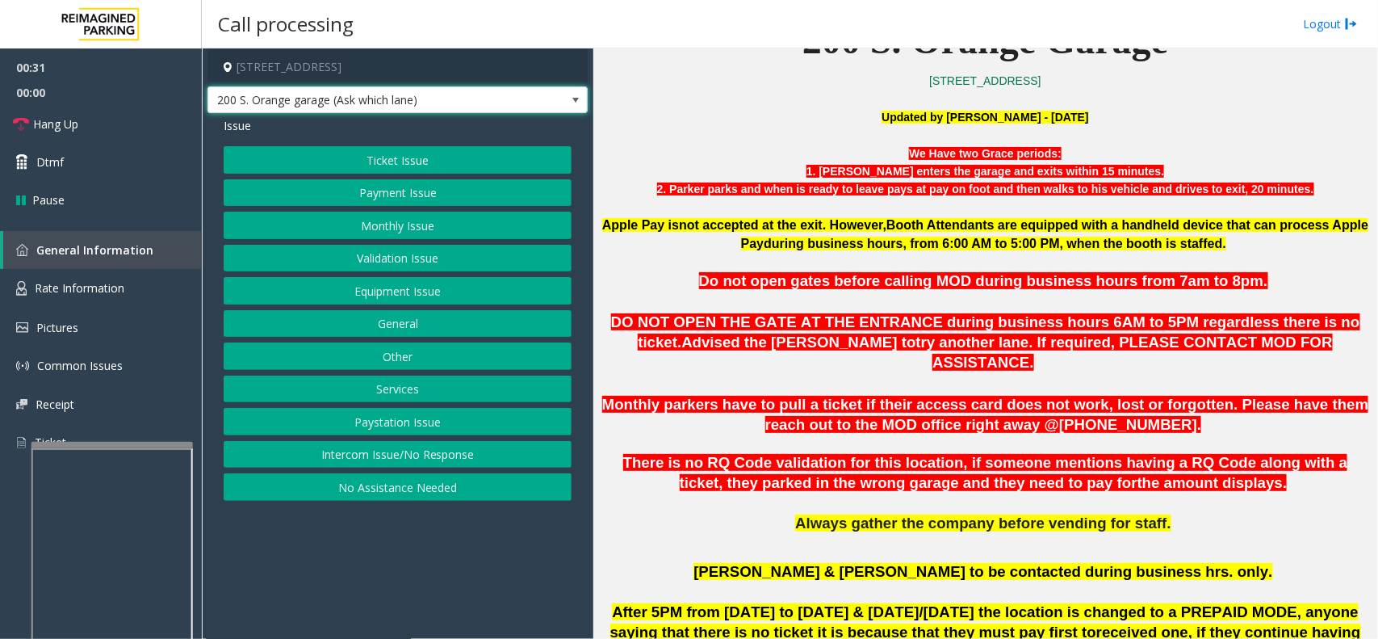
click at [497, 105] on span "200 S. Orange garage (Ask which lane)" at bounding box center [359, 100] width 303 height 26
click at [614, 103] on p at bounding box center [985, 99] width 773 height 18
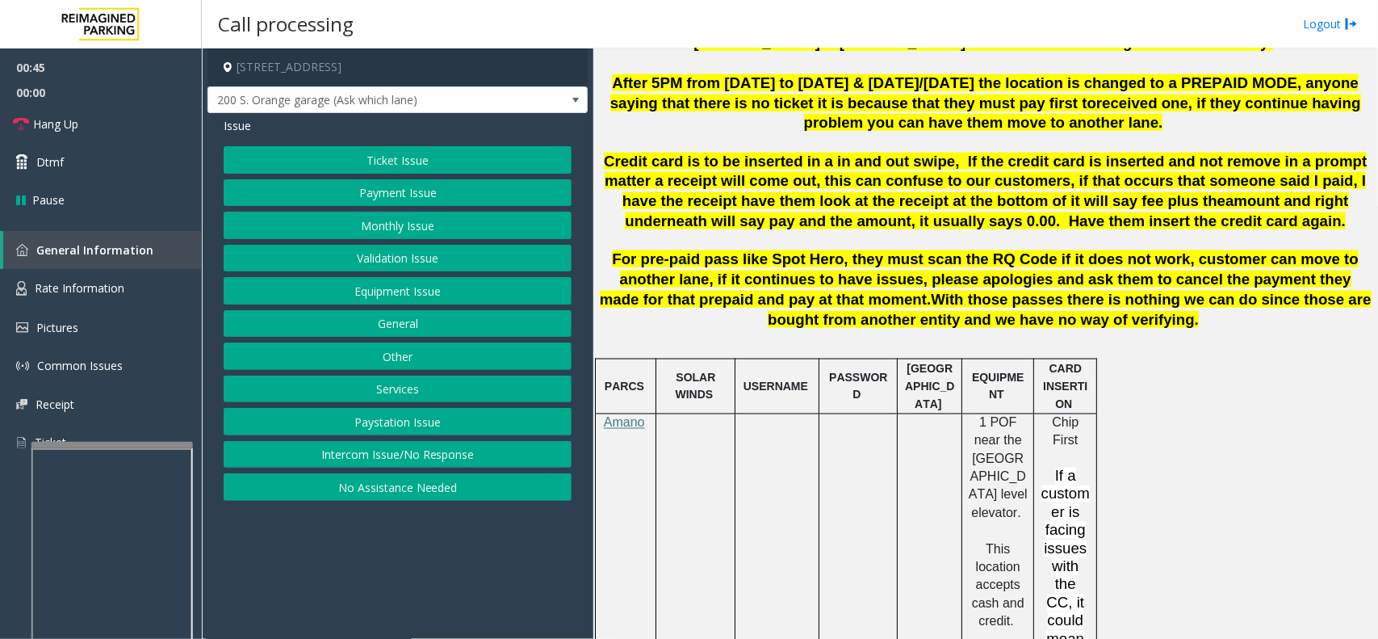
scroll to position [807, 0]
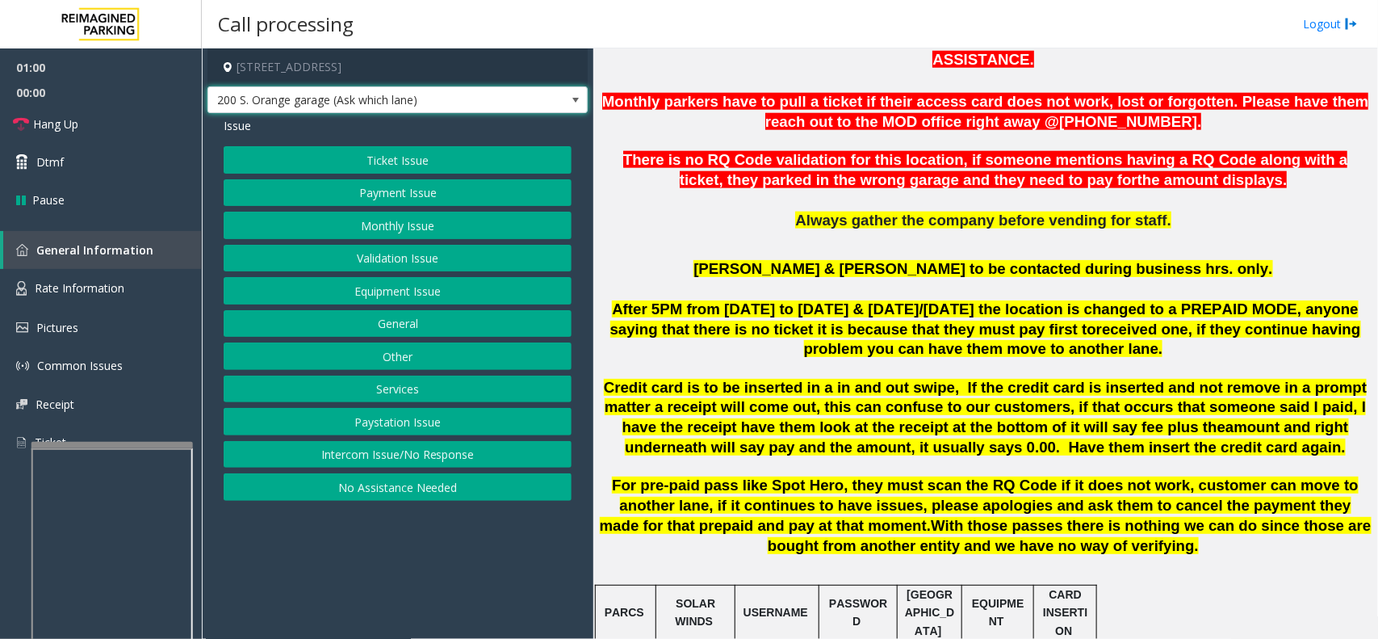
click at [492, 106] on span "200 S. Orange garage (Ask which lane)" at bounding box center [359, 100] width 303 height 26
click at [647, 191] on p at bounding box center [985, 201] width 773 height 20
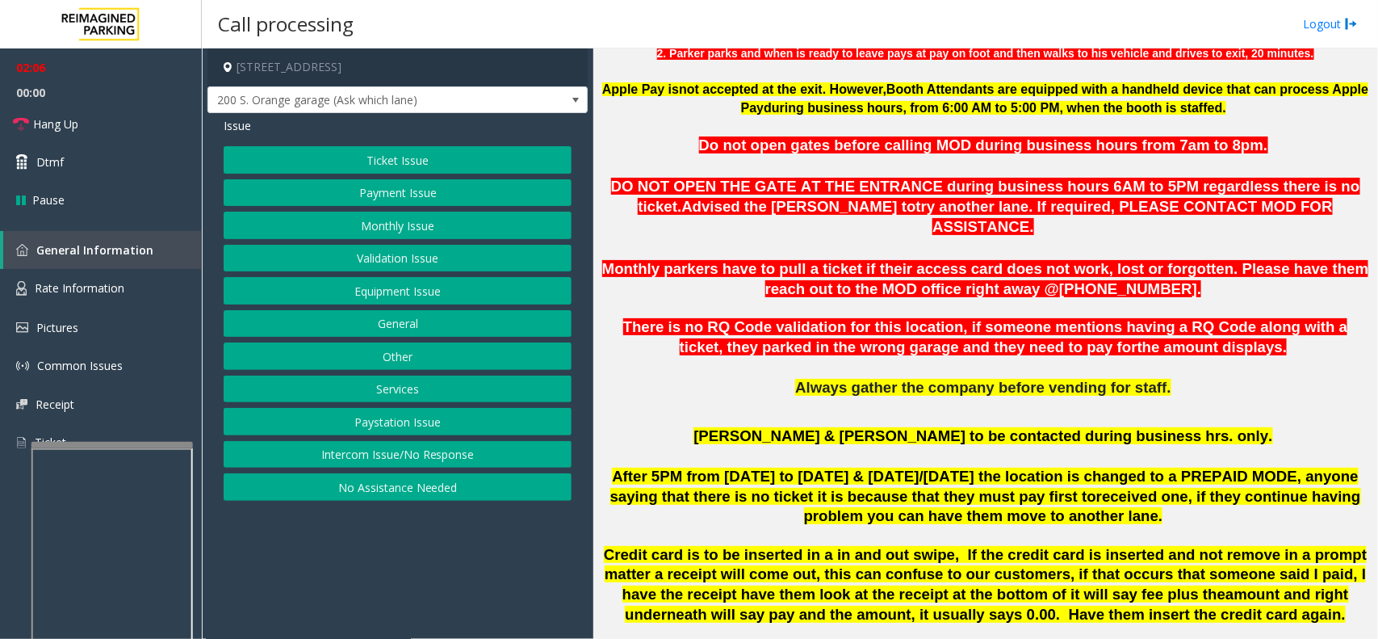
scroll to position [605, 0]
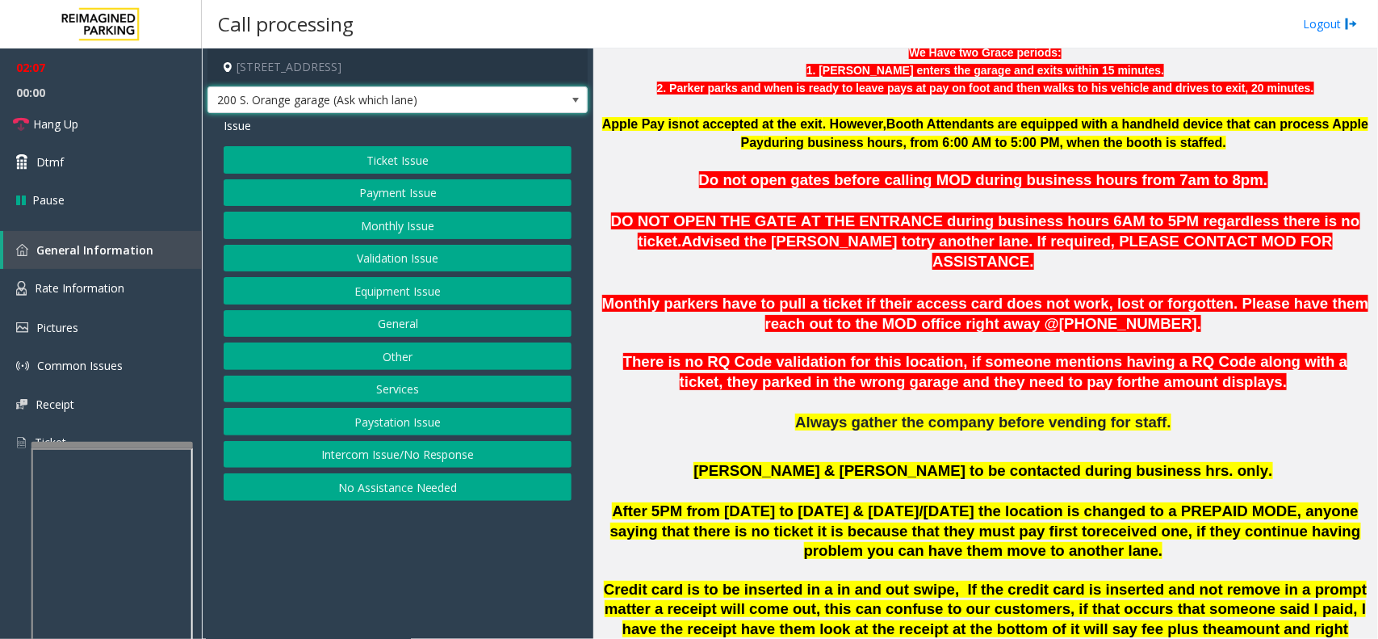
click at [468, 103] on span "200 S. Orange garage (Ask which lane)" at bounding box center [359, 100] width 303 height 26
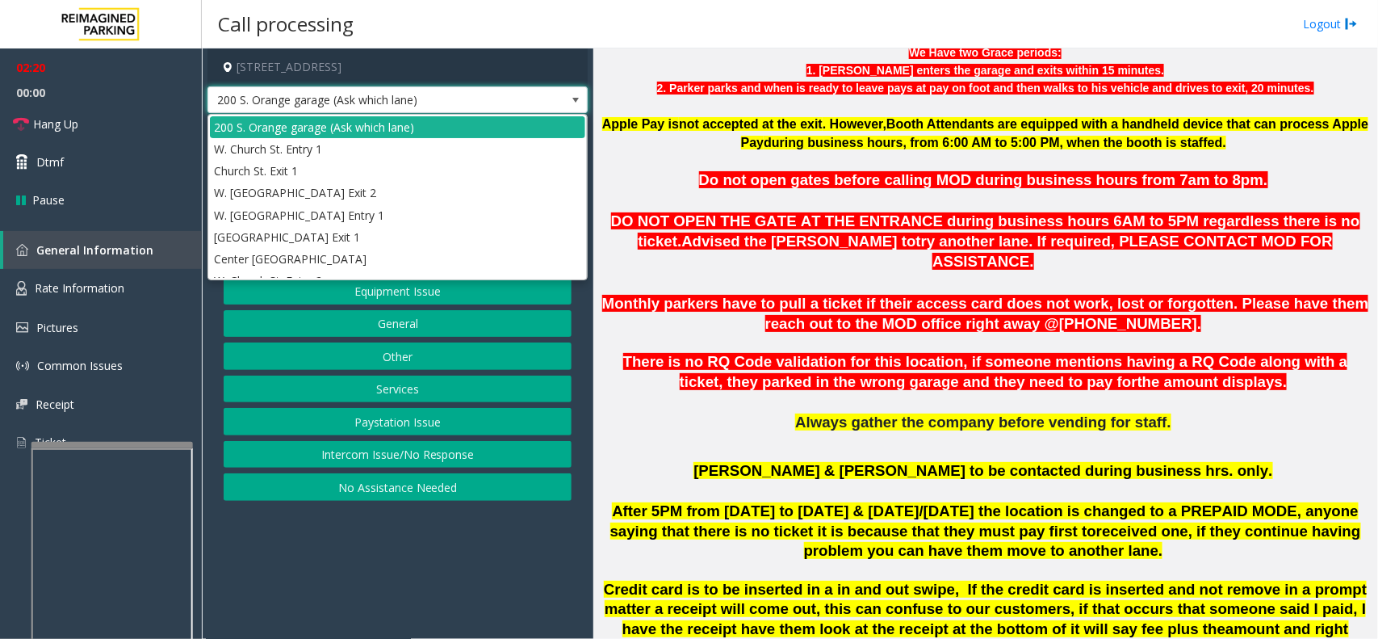
click at [664, 145] on p "Apple Pay is not accepted at the exit . However, Booth Attendants are equipped …" at bounding box center [985, 133] width 773 height 36
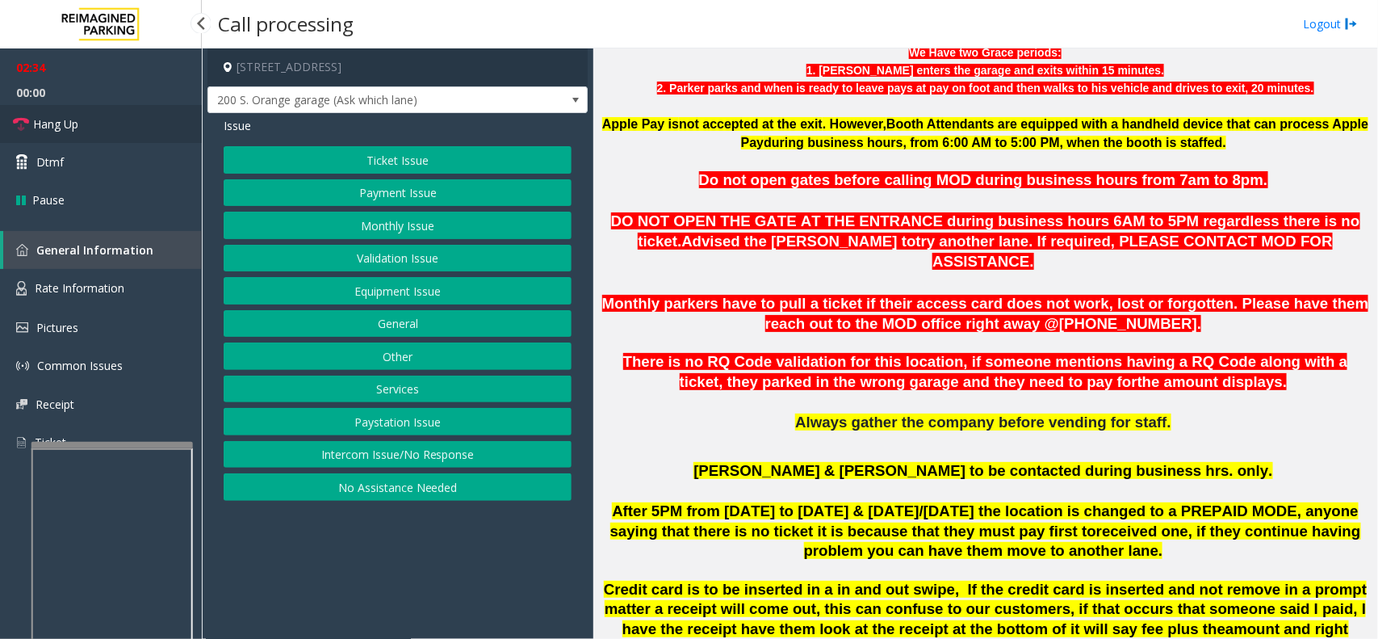
click at [125, 117] on link "Hang Up" at bounding box center [101, 124] width 202 height 38
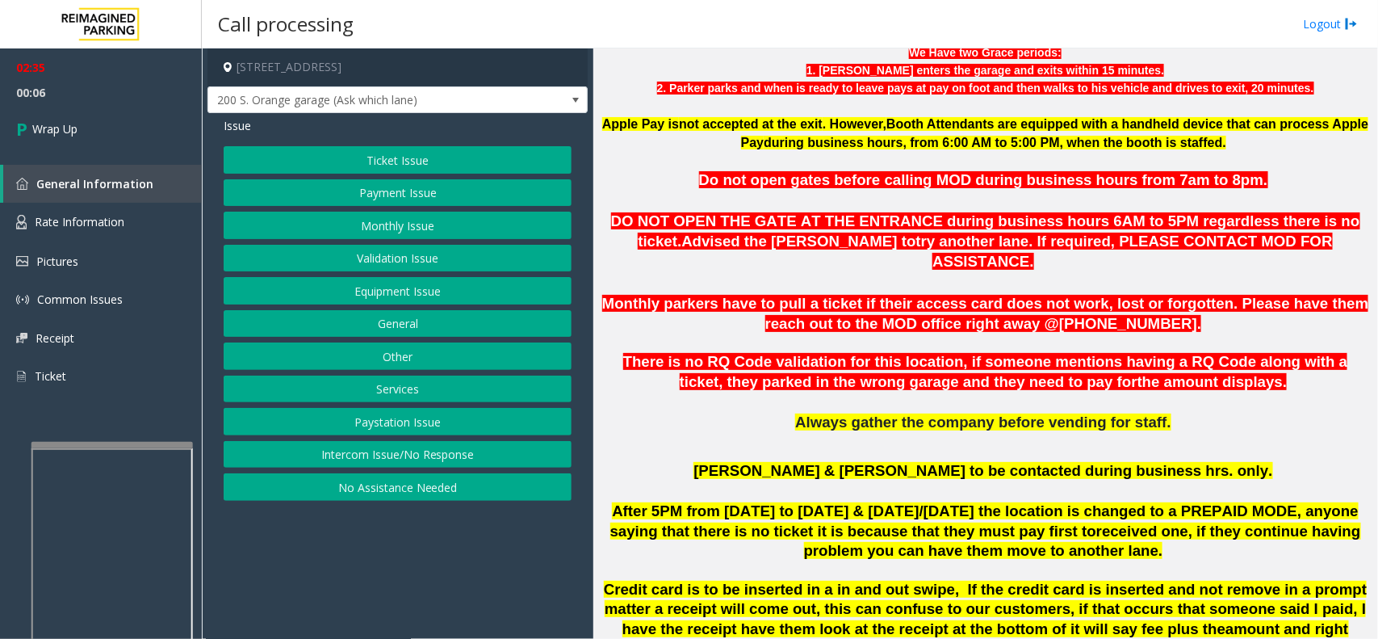
click at [369, 300] on button "Equipment Issue" at bounding box center [398, 290] width 348 height 27
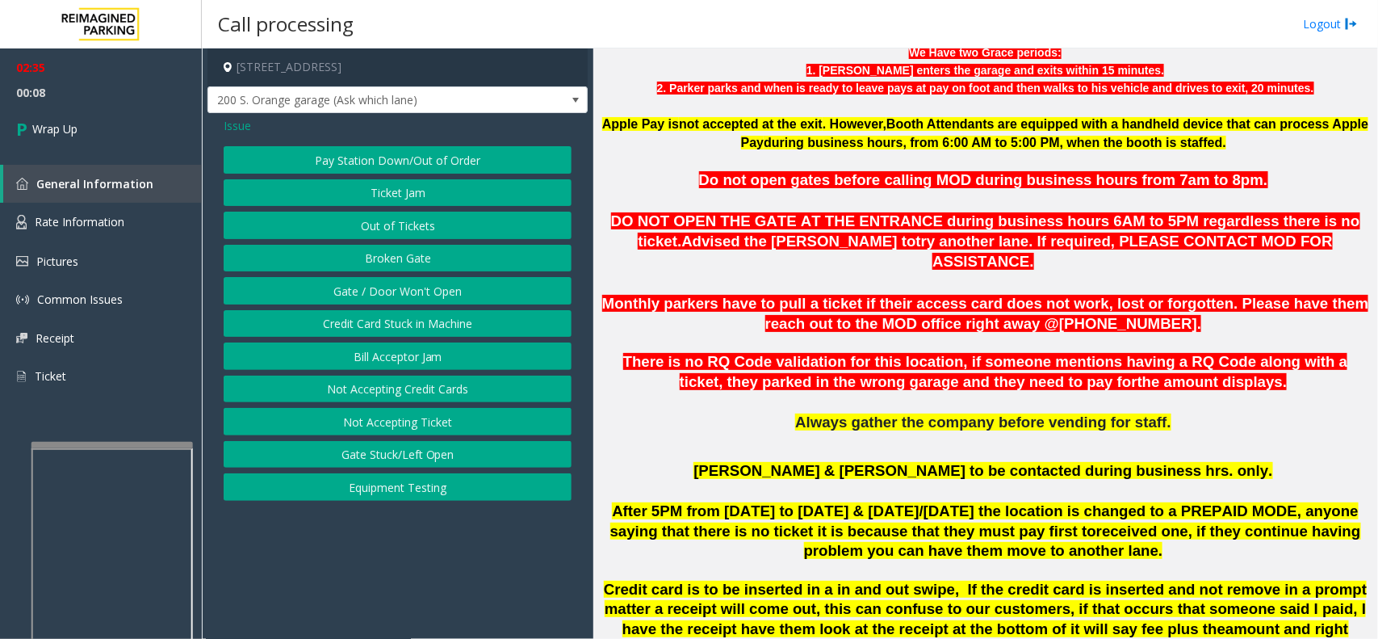
click at [367, 300] on button "Gate / Door Won't Open" at bounding box center [398, 290] width 348 height 27
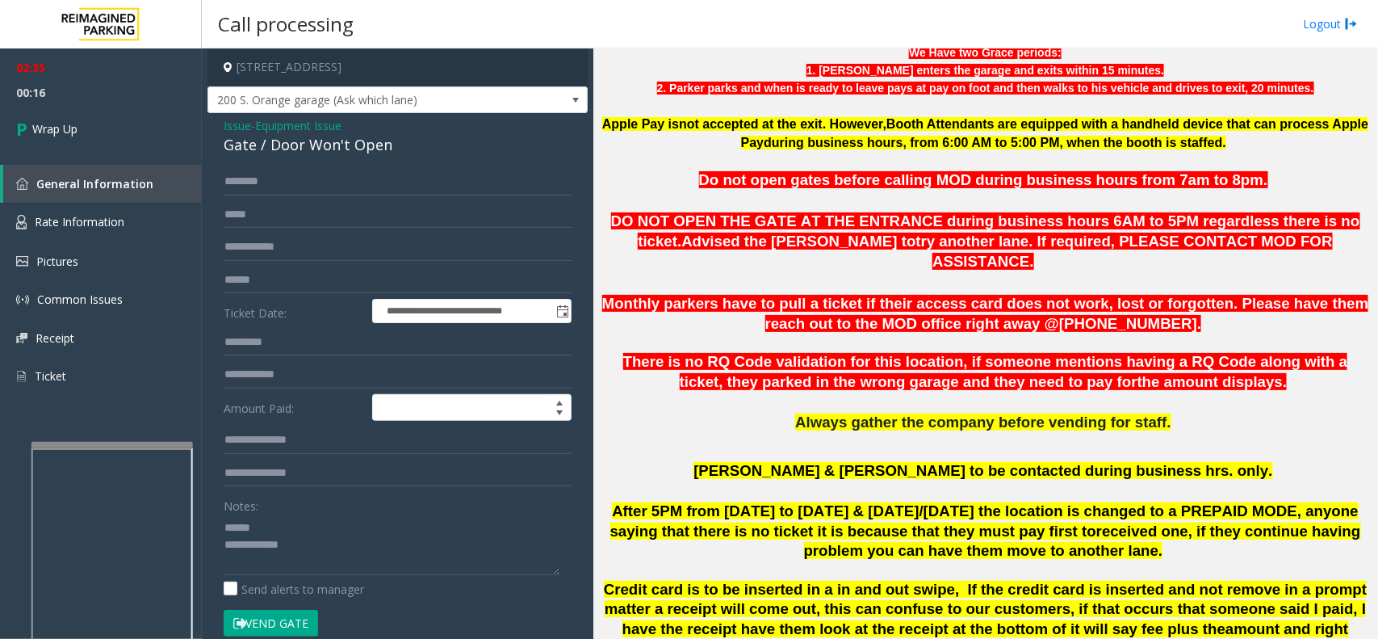
click at [291, 148] on div "Gate / Door Won't Open" at bounding box center [398, 145] width 348 height 22
click at [336, 554] on textarea at bounding box center [392, 544] width 336 height 61
type textarea "**********"
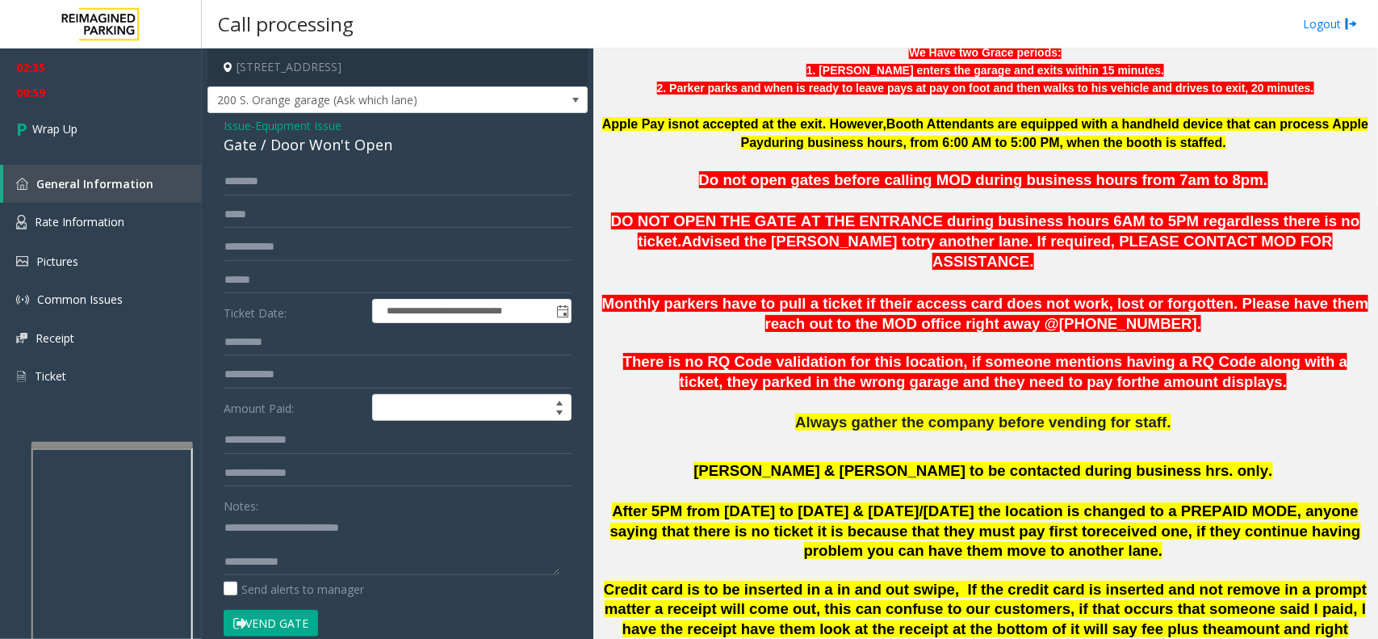
click at [300, 128] on span "Equipment Issue" at bounding box center [298, 125] width 86 height 17
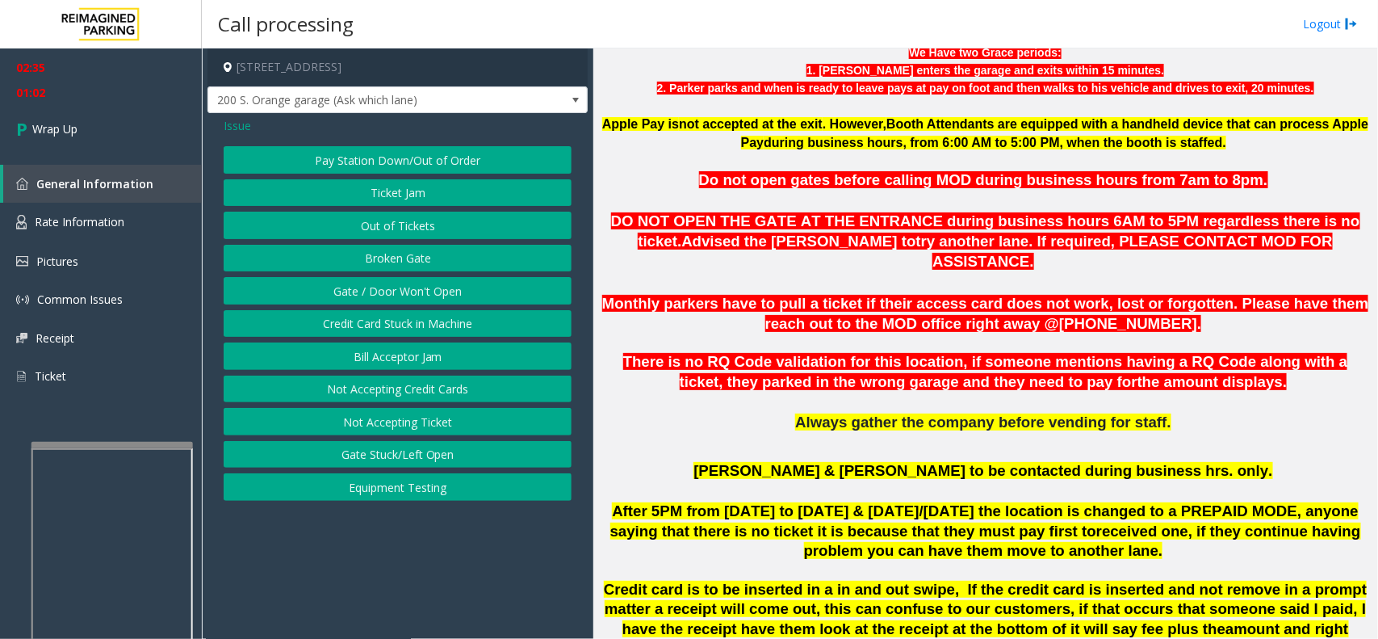
click at [308, 227] on button "Out of Tickets" at bounding box center [398, 225] width 348 height 27
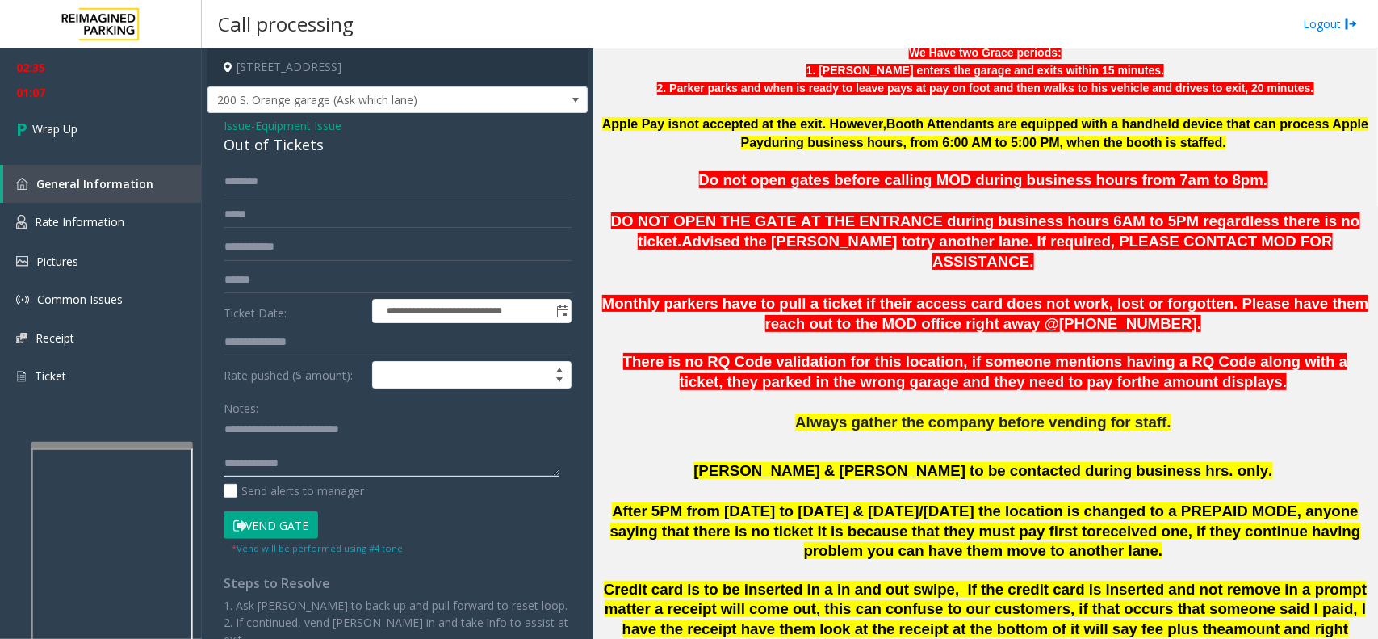
click at [308, 473] on textarea at bounding box center [392, 447] width 336 height 61
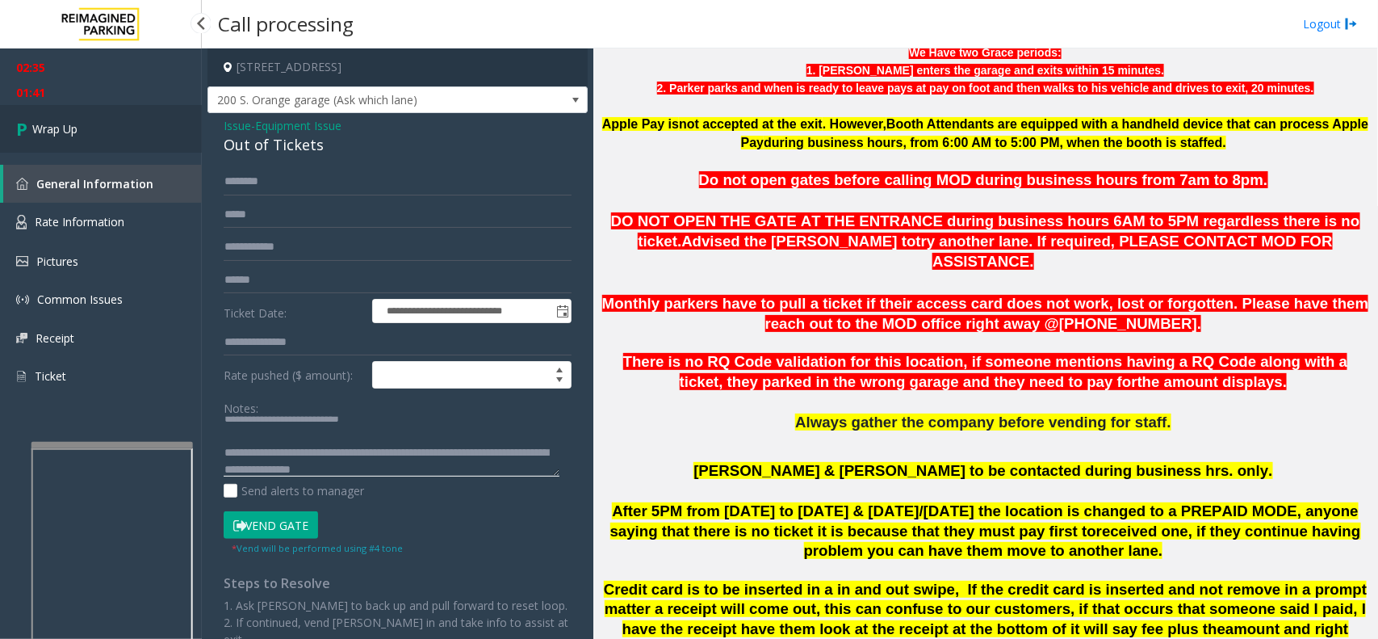
type textarea "**********"
click at [59, 135] on span "Wrap Up" at bounding box center [54, 128] width 45 height 17
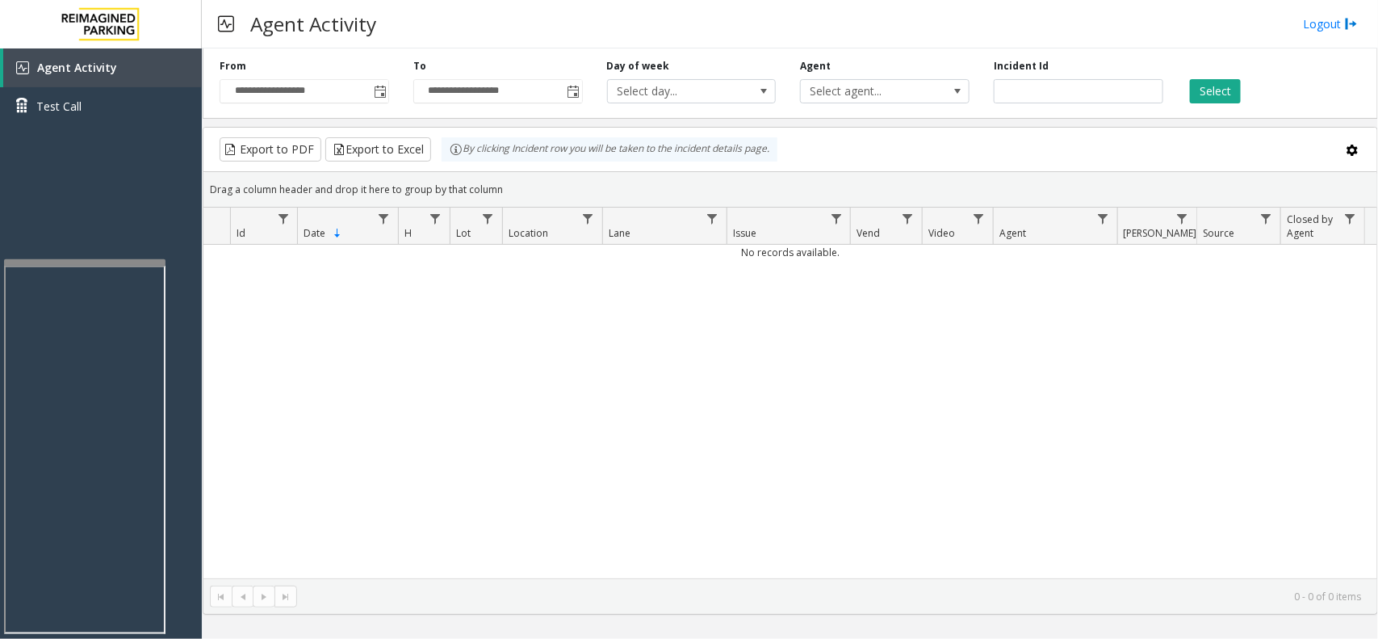
click at [90, 259] on div at bounding box center [84, 262] width 161 height 6
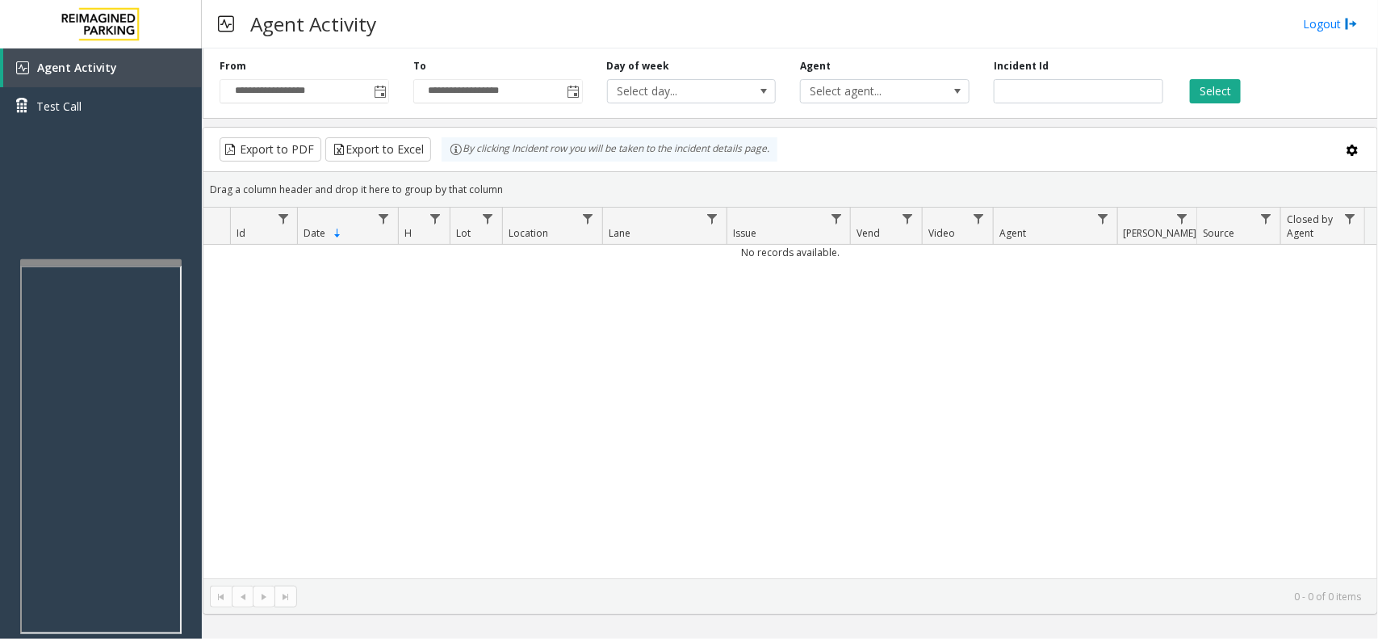
click at [82, 260] on div at bounding box center [100, 262] width 161 height 6
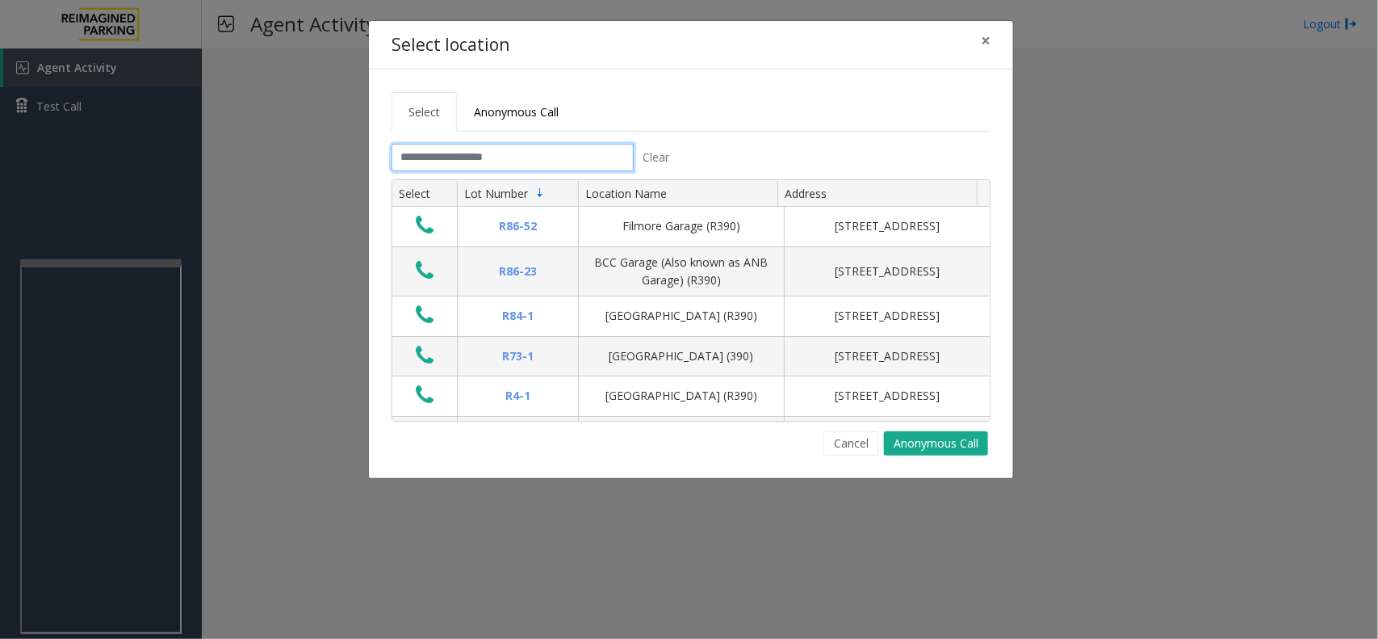
click at [515, 157] on input "text" at bounding box center [513, 157] width 242 height 27
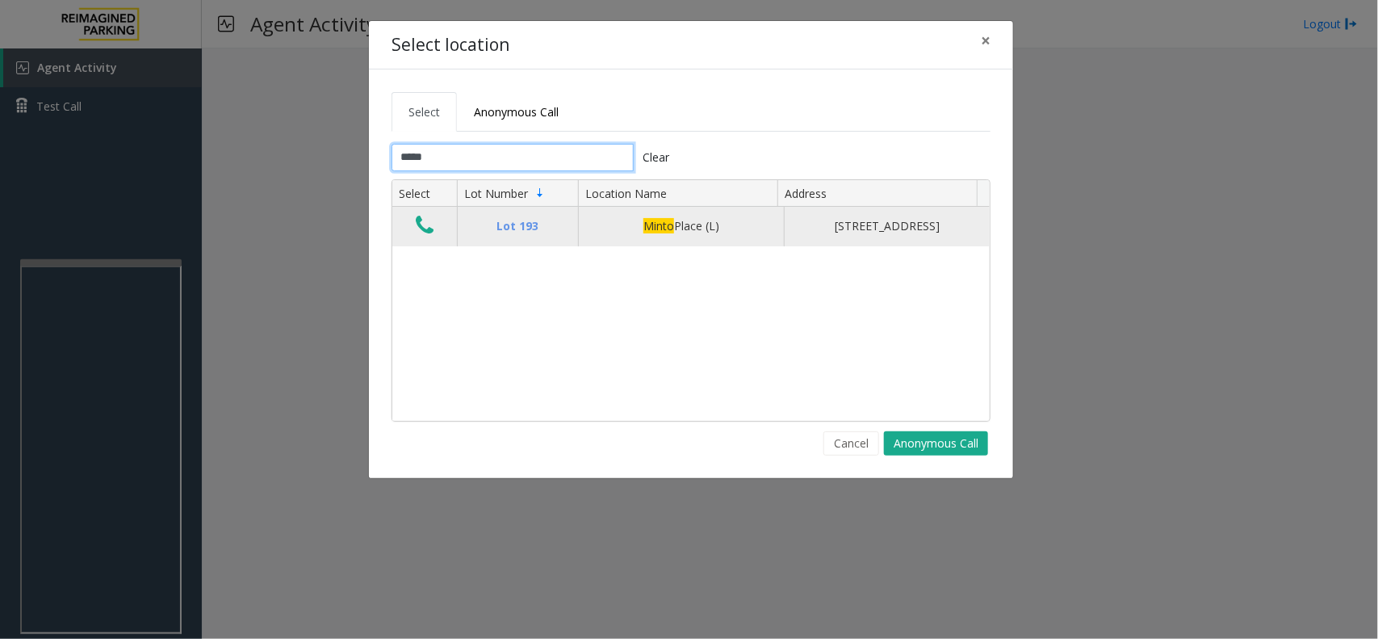
type input "*****"
click at [425, 224] on icon "Data table" at bounding box center [425, 225] width 18 height 23
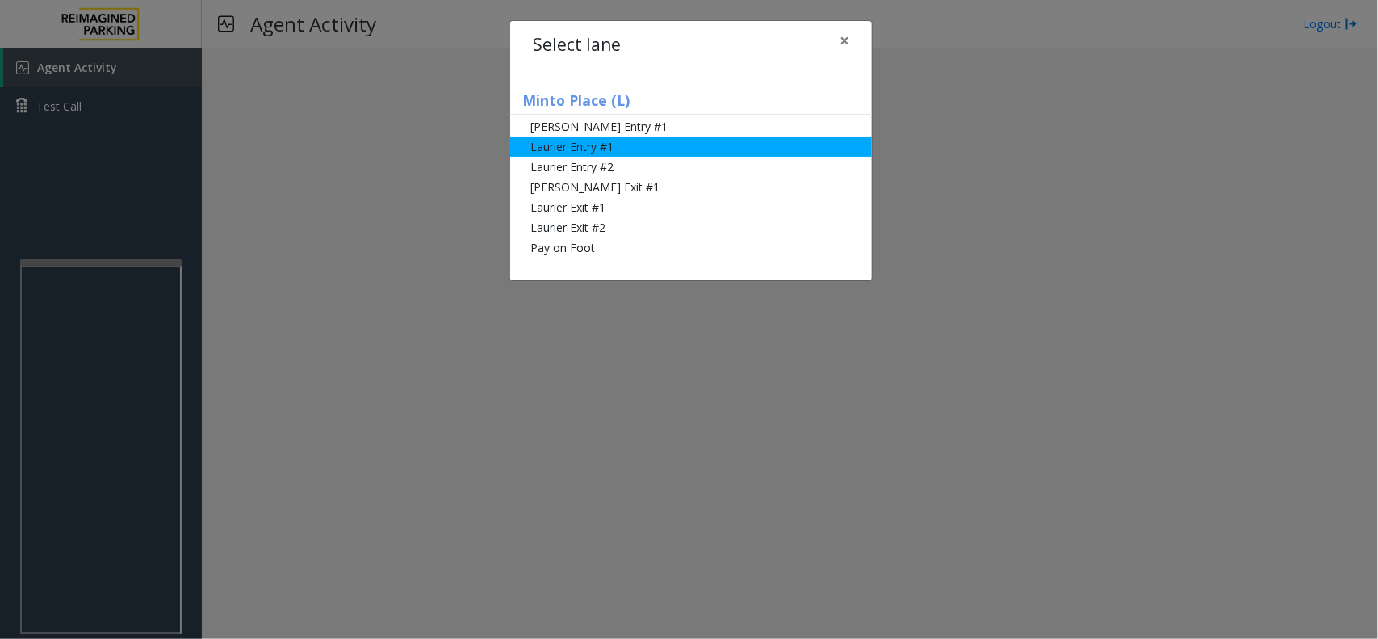
click at [584, 151] on li "Laurier Entry #1" at bounding box center [691, 146] width 362 height 20
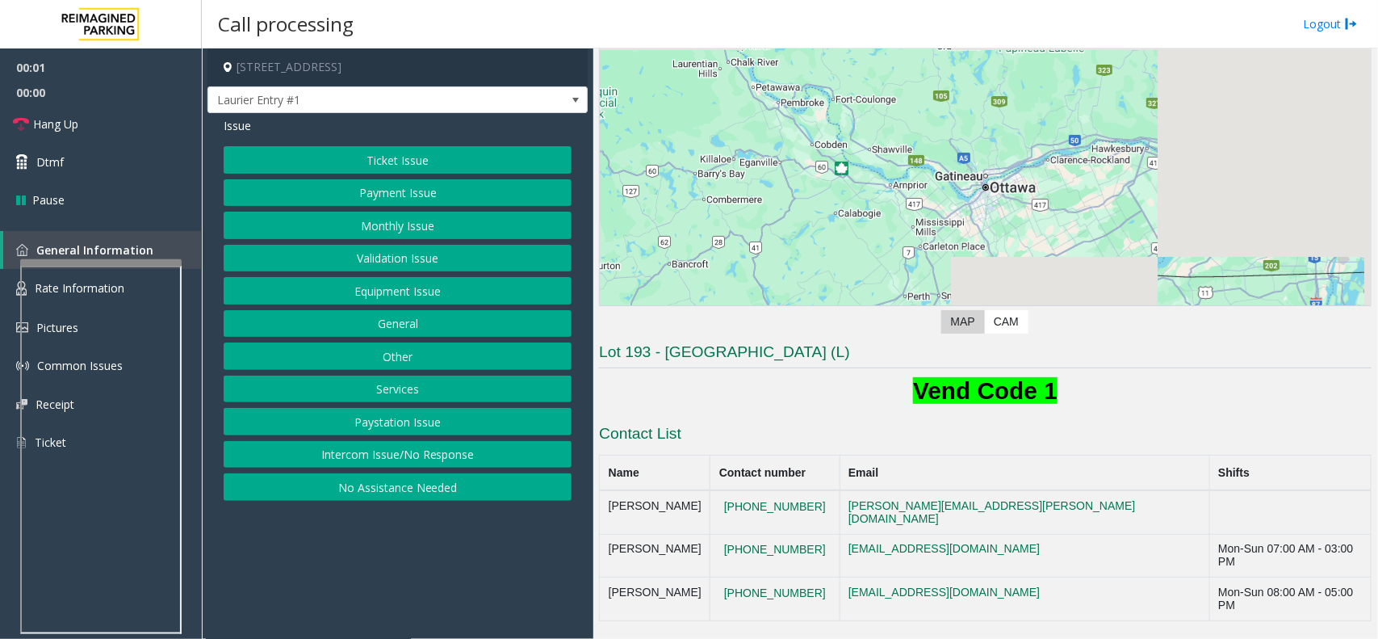
scroll to position [303, 0]
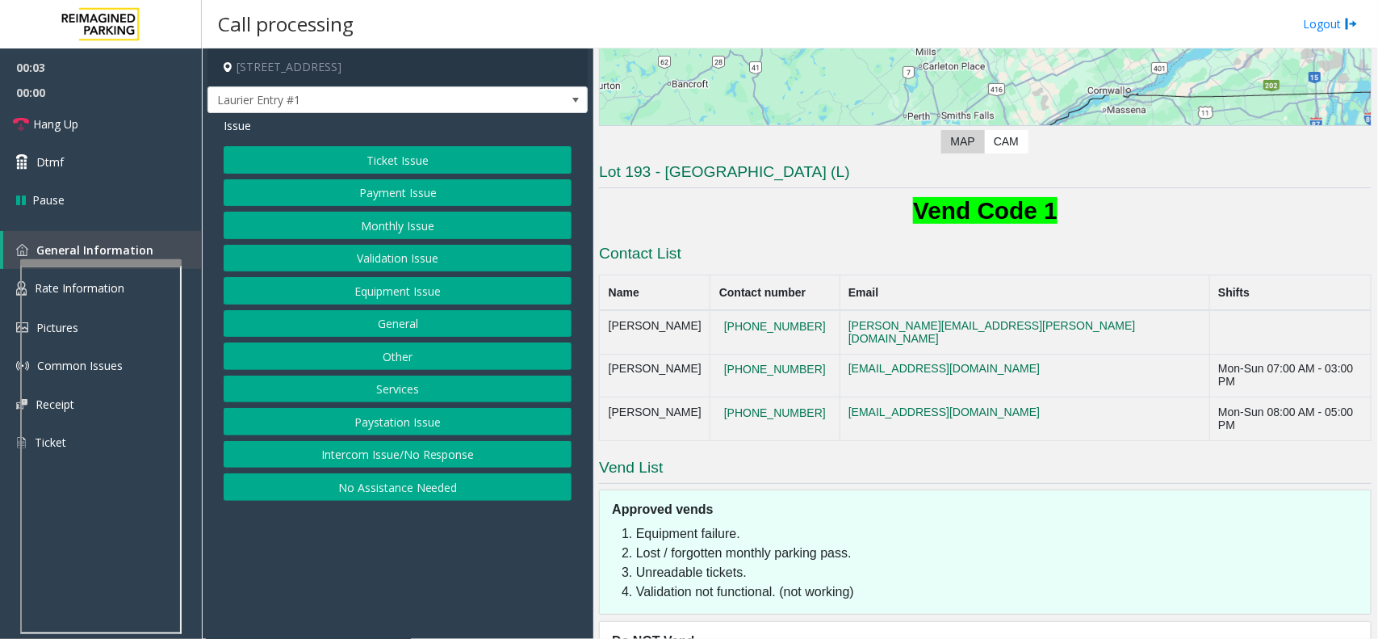
click at [372, 220] on button "Monthly Issue" at bounding box center [398, 225] width 348 height 27
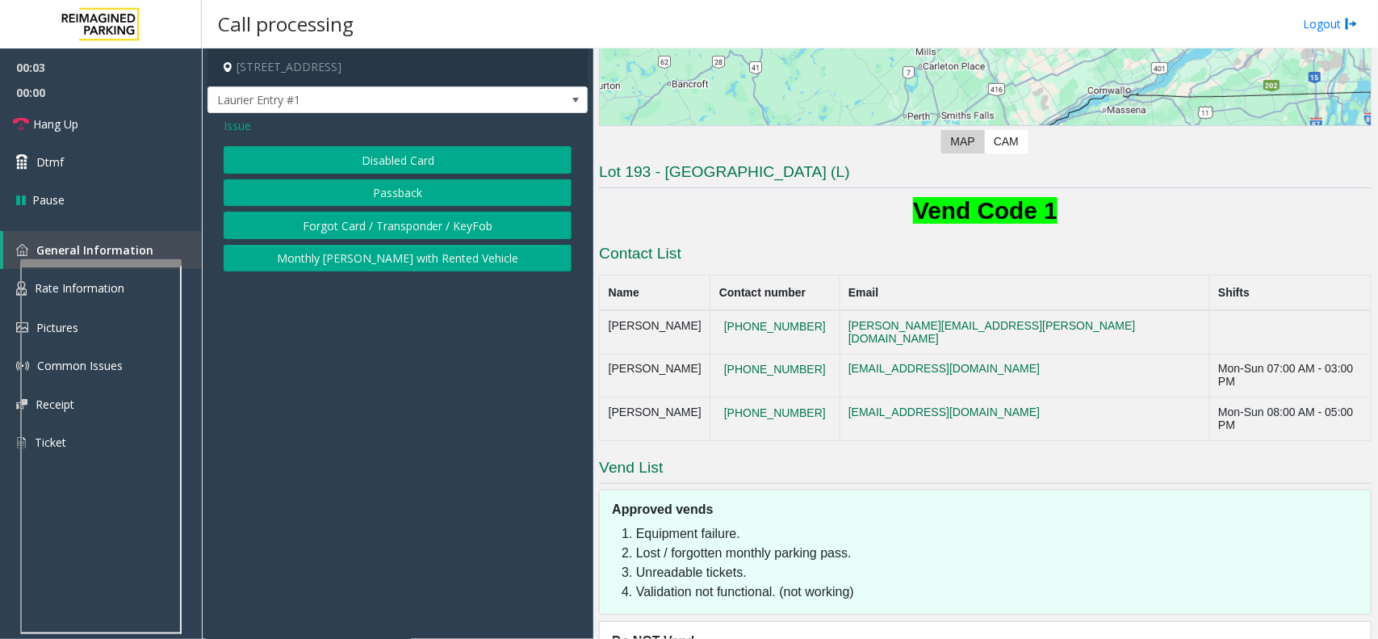
click at [389, 164] on button "Disabled Card" at bounding box center [398, 159] width 348 height 27
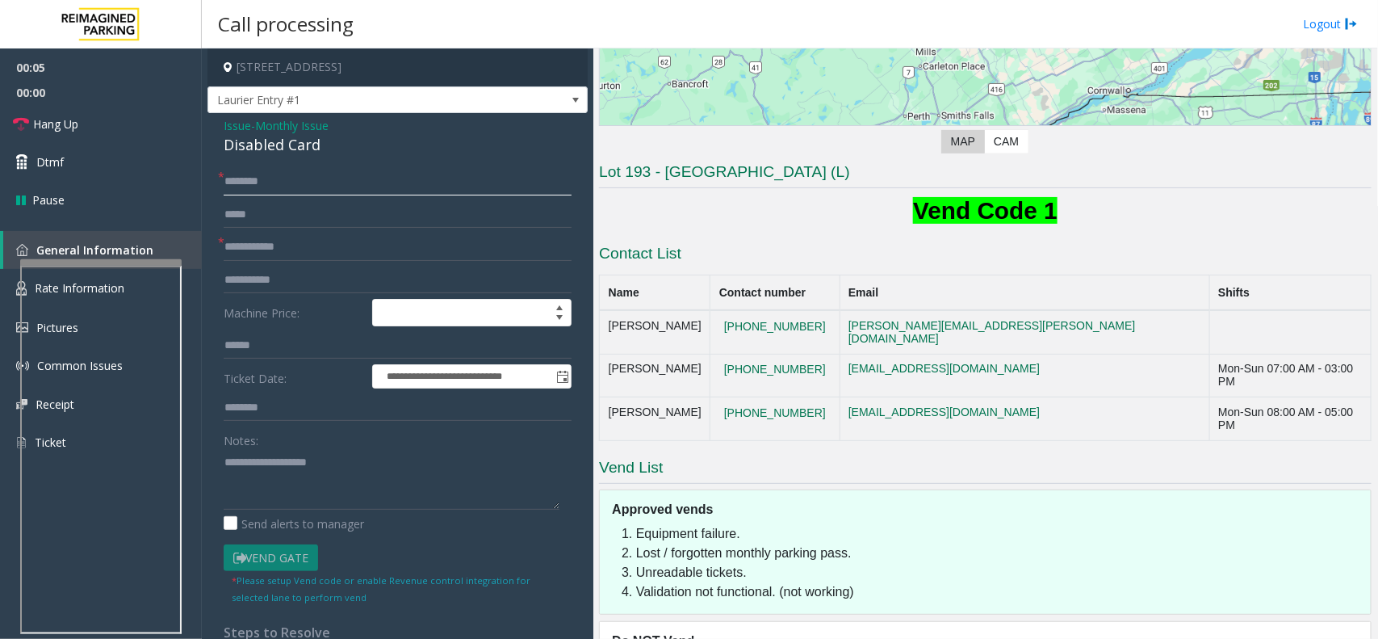
click at [285, 180] on input "text" at bounding box center [398, 181] width 348 height 27
type textarea "**********"
click at [256, 179] on input "text" at bounding box center [398, 181] width 348 height 27
type input "*"
type input "***"
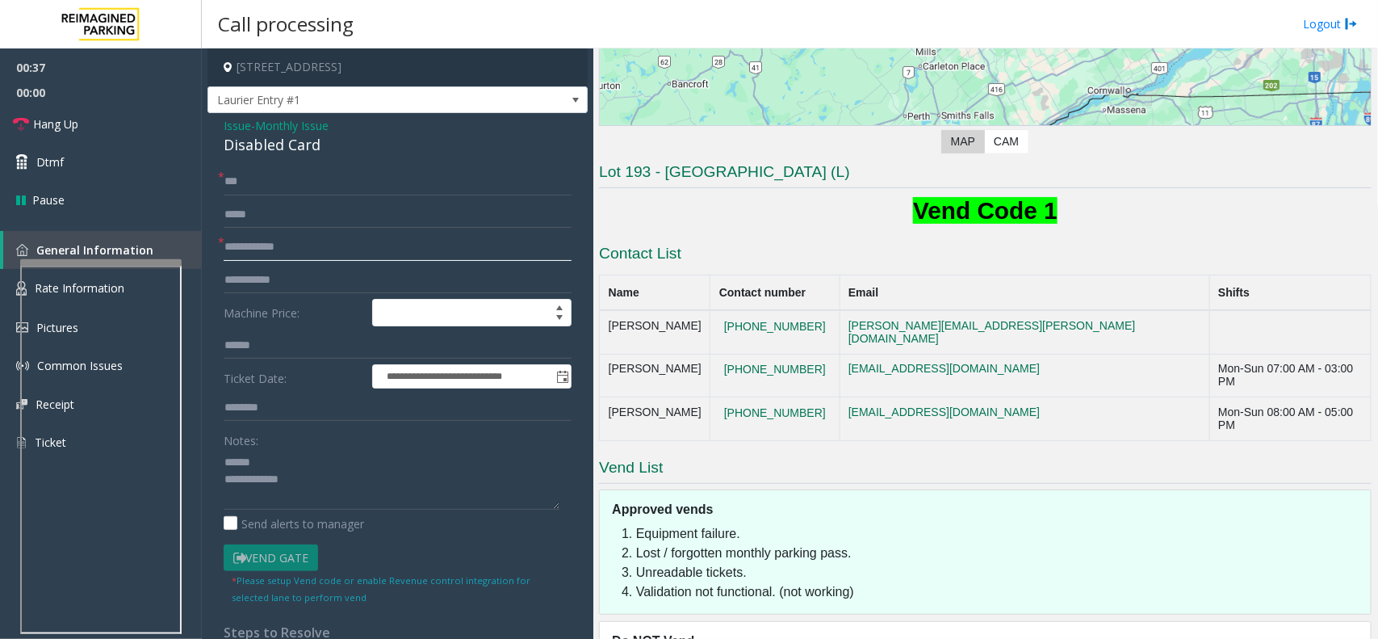
click at [271, 245] on input "text" at bounding box center [398, 246] width 348 height 27
type input "**********"
click at [276, 138] on div "Disabled Card" at bounding box center [398, 145] width 348 height 22
click at [275, 142] on div "Disabled Card" at bounding box center [398, 145] width 348 height 22
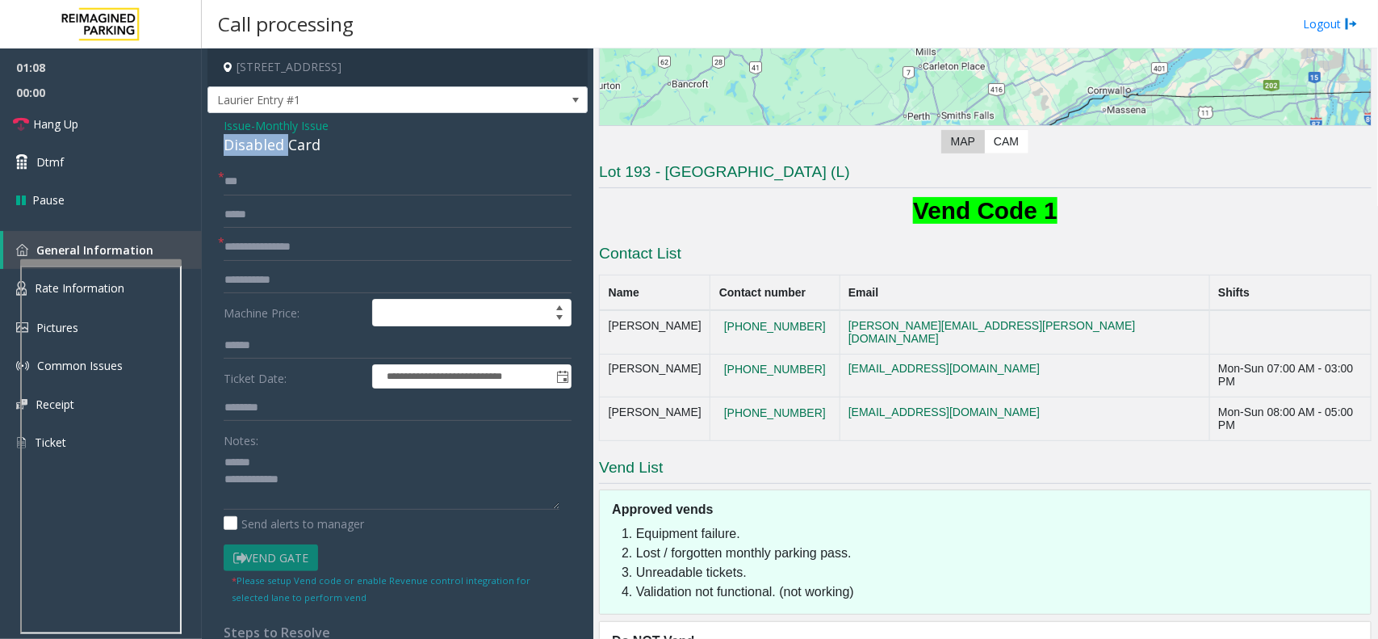
click at [274, 141] on div "Disabled Card" at bounding box center [398, 145] width 348 height 22
type textarea "**********"
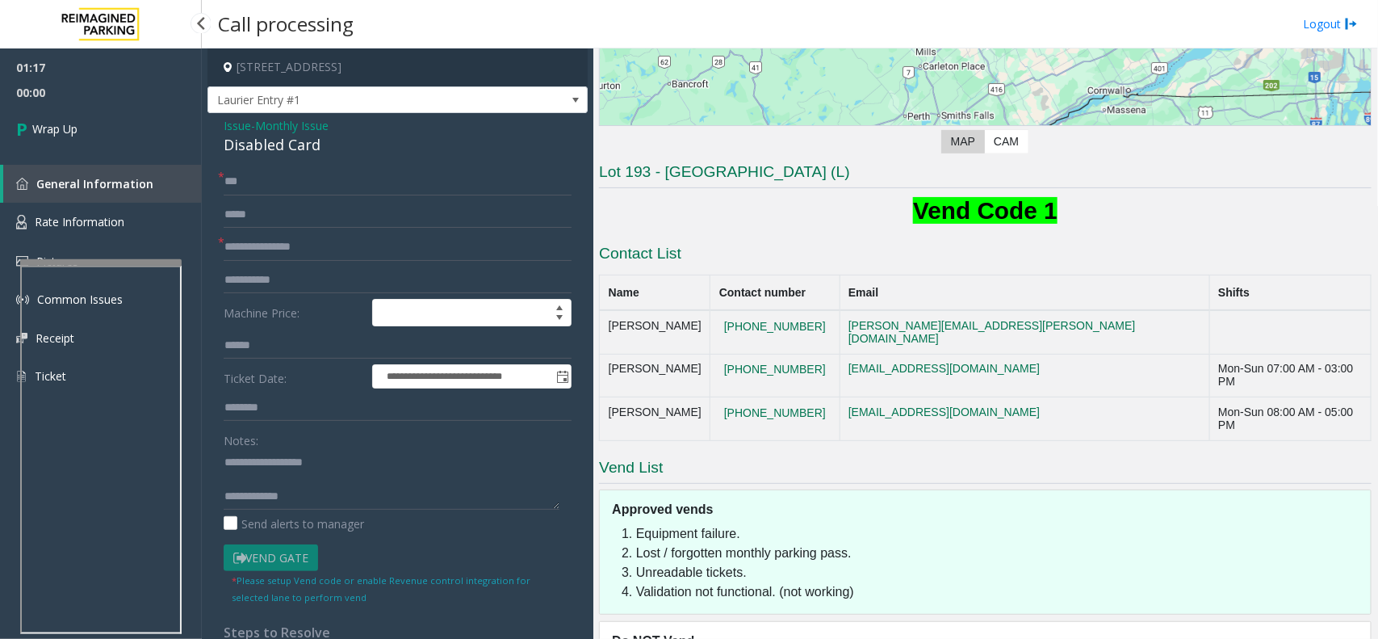
drag, startPoint x: 274, startPoint y: 143, endPoint x: 121, endPoint y: 122, distance: 154.8
click at [121, 122] on link "Wrap Up" at bounding box center [101, 129] width 202 height 48
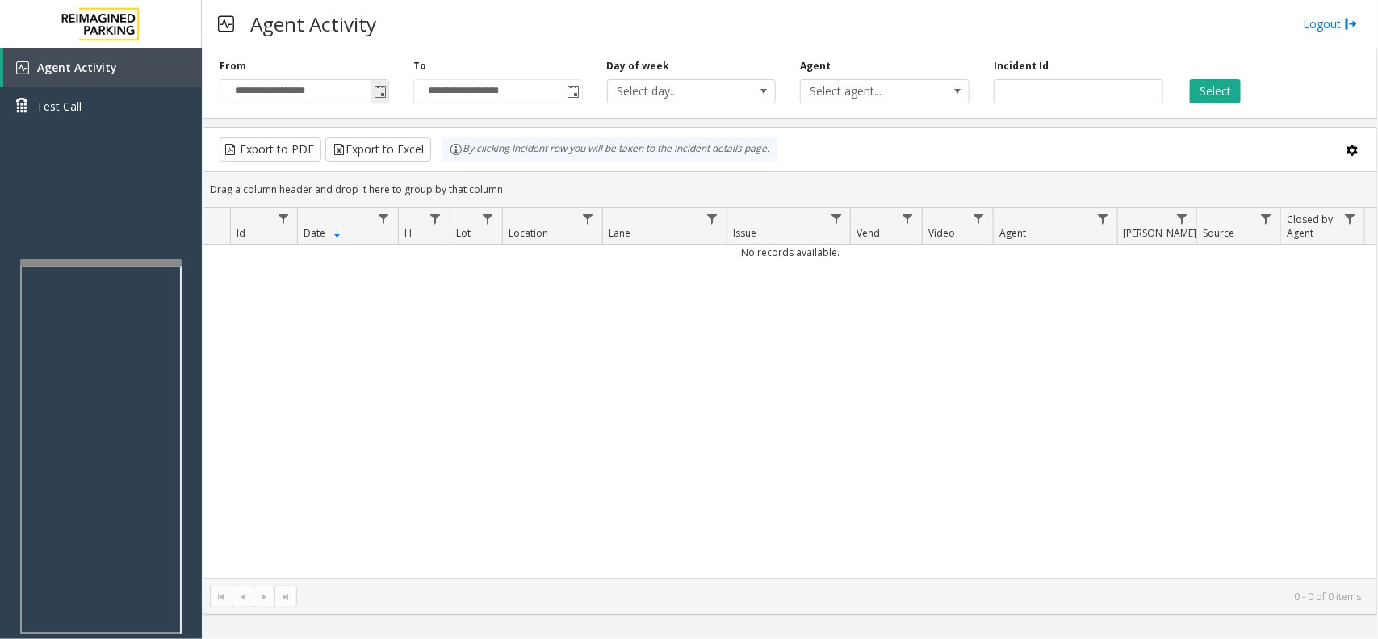
click at [376, 91] on span "Toggle popup" at bounding box center [380, 92] width 13 height 13
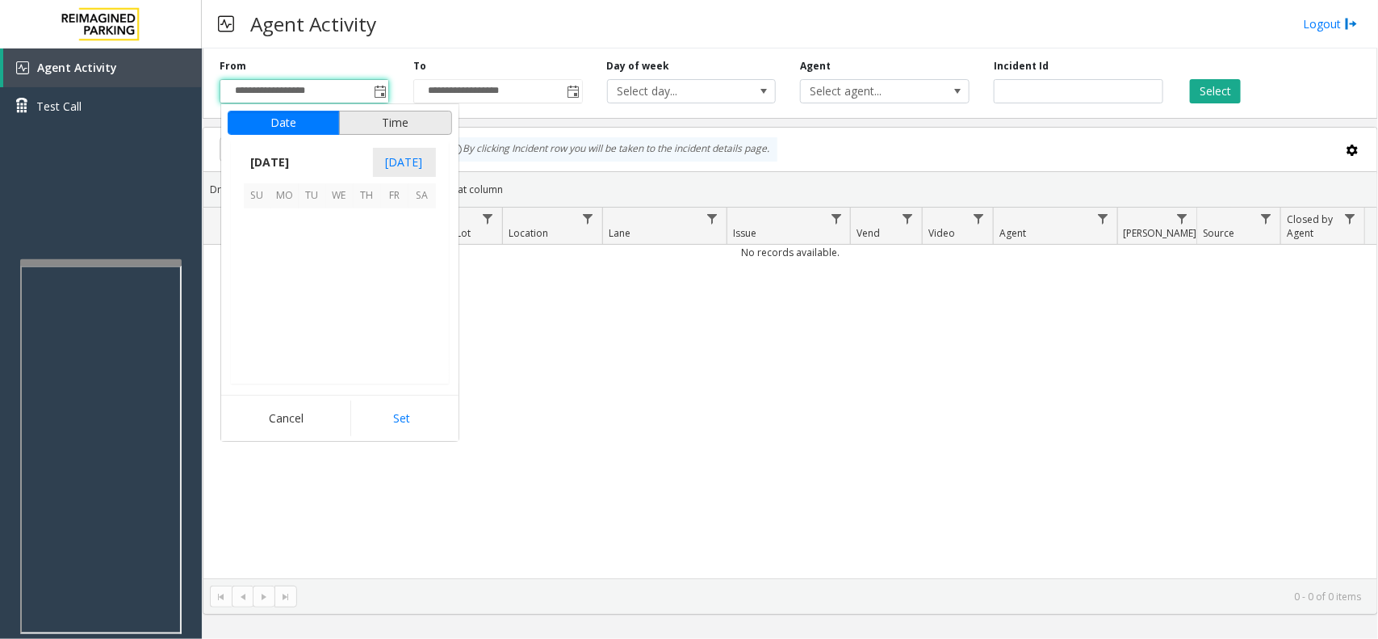
scroll to position [289795, 0]
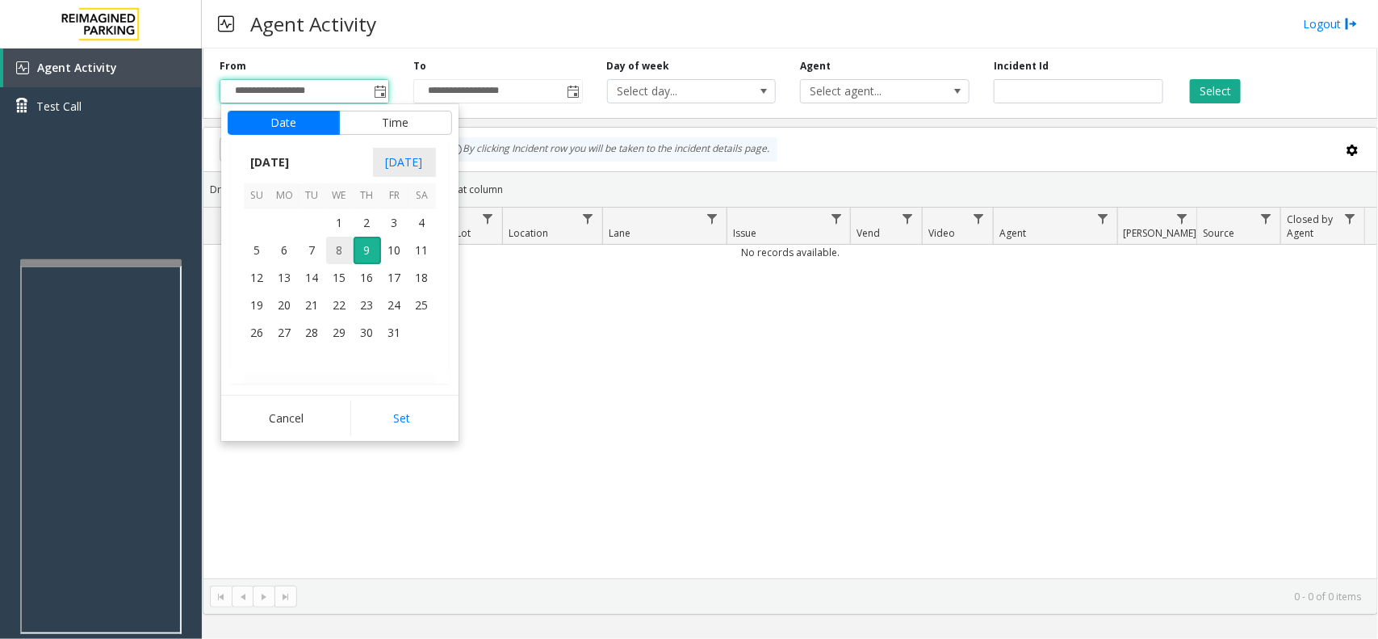
click at [337, 246] on span "8" at bounding box center [339, 250] width 27 height 27
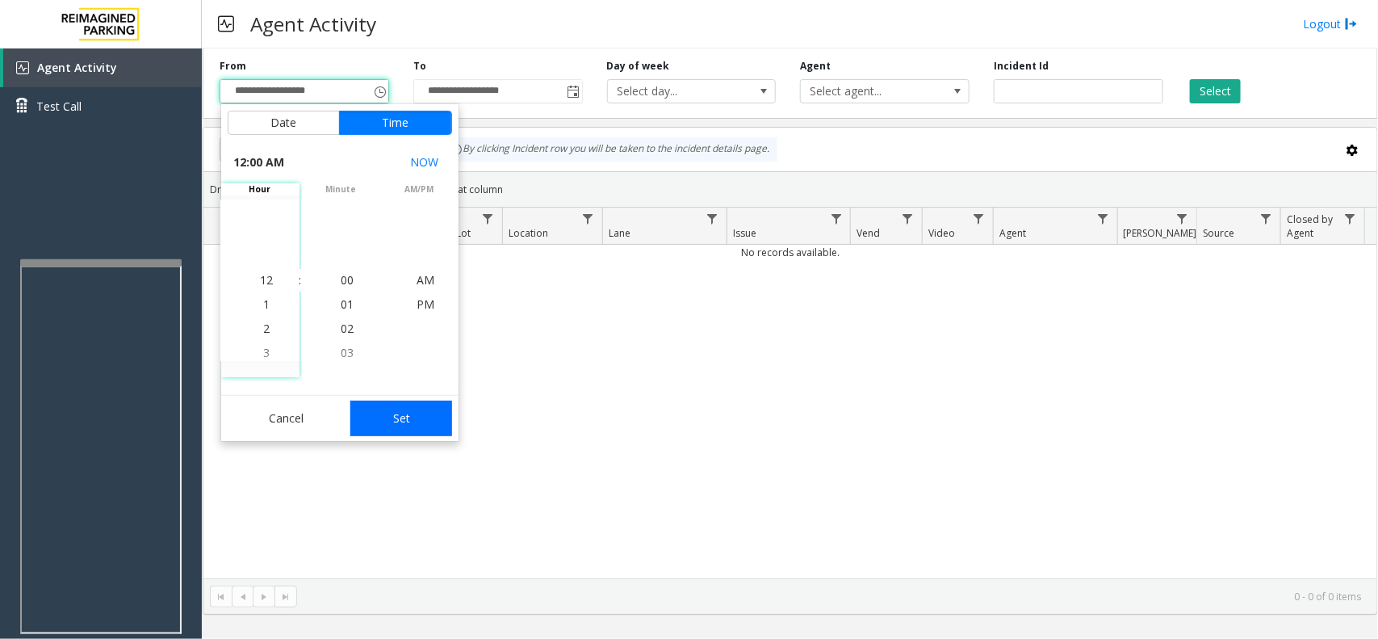
click at [396, 408] on button "Set" at bounding box center [401, 418] width 102 height 36
type input "**********"
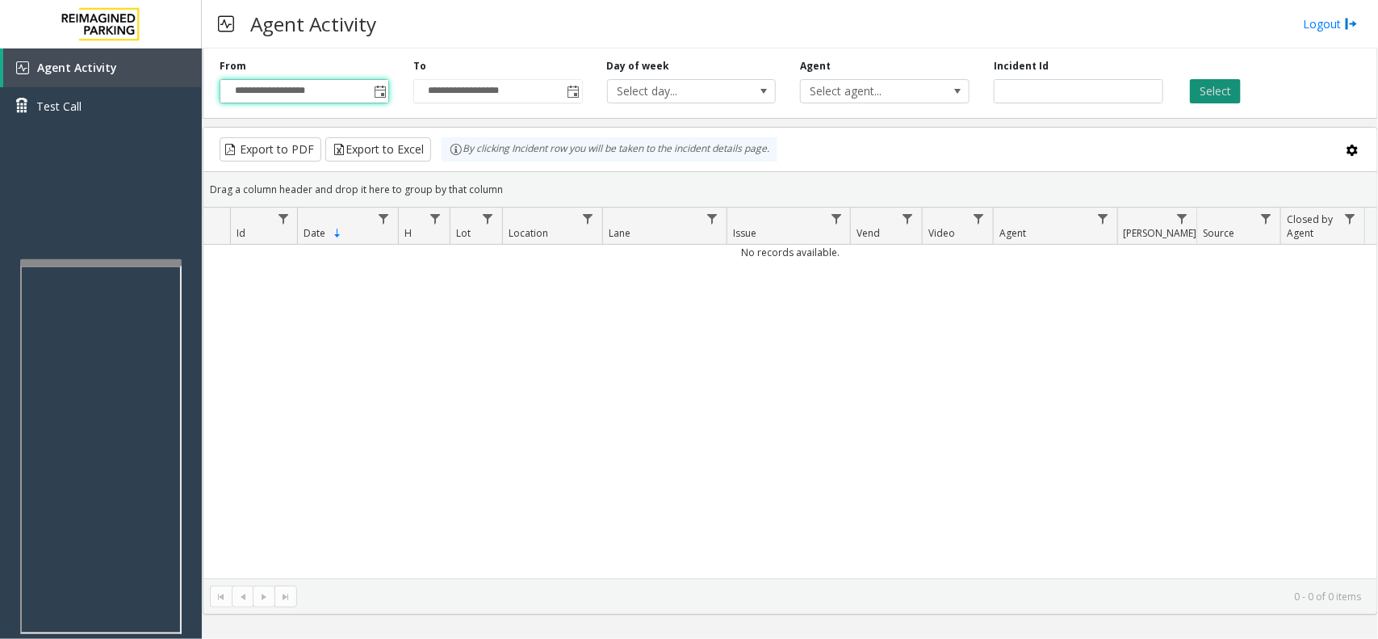
click at [1213, 81] on button "Select" at bounding box center [1215, 91] width 51 height 24
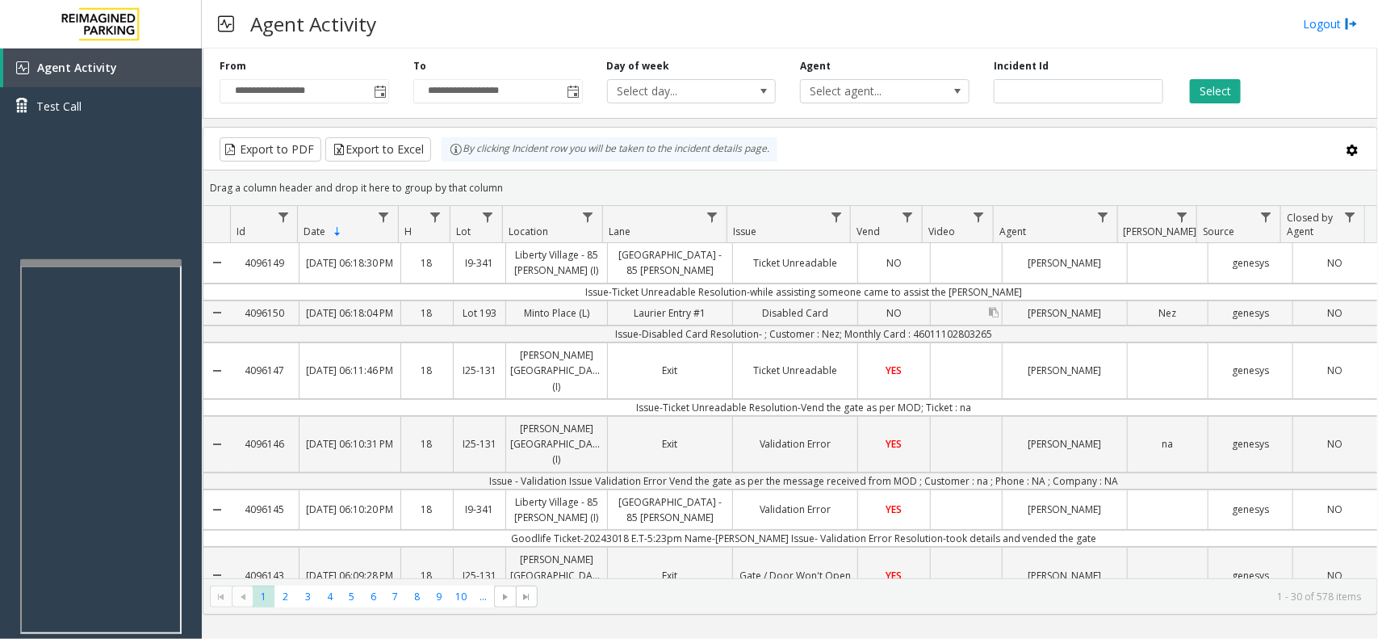
click at [958, 316] on link "Data table" at bounding box center [966, 312] width 71 height 8
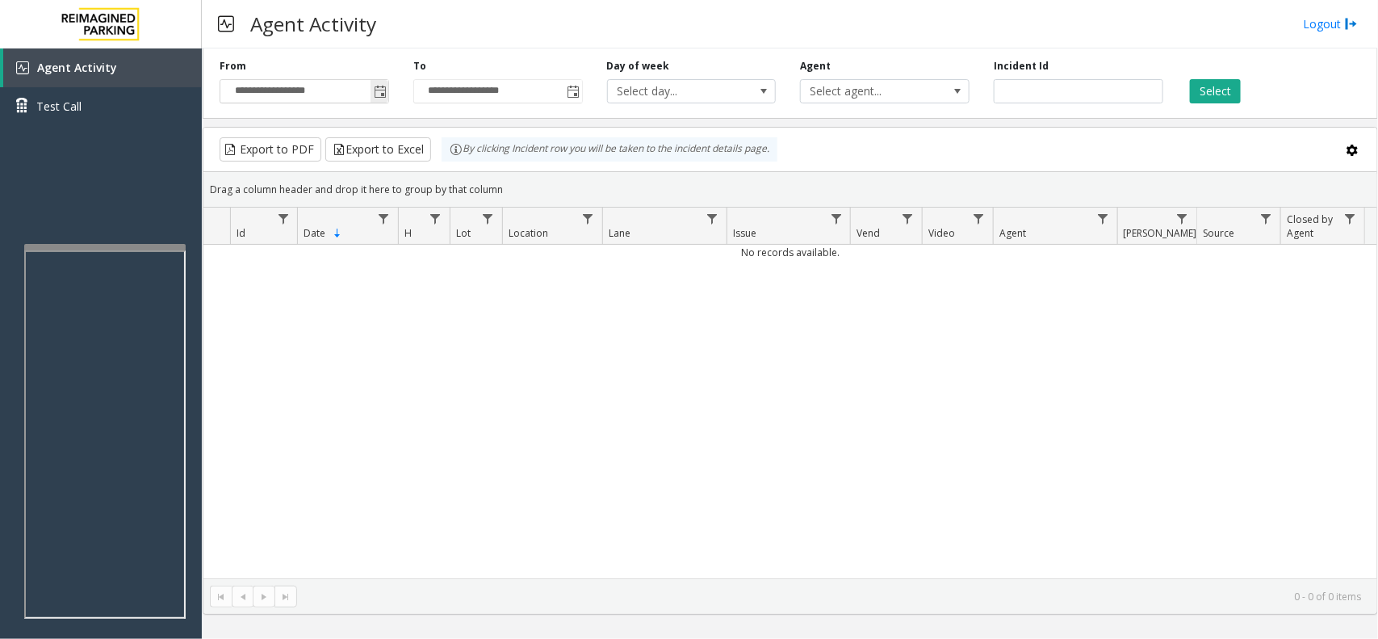
click at [375, 102] on span "Toggle popup" at bounding box center [380, 91] width 18 height 26
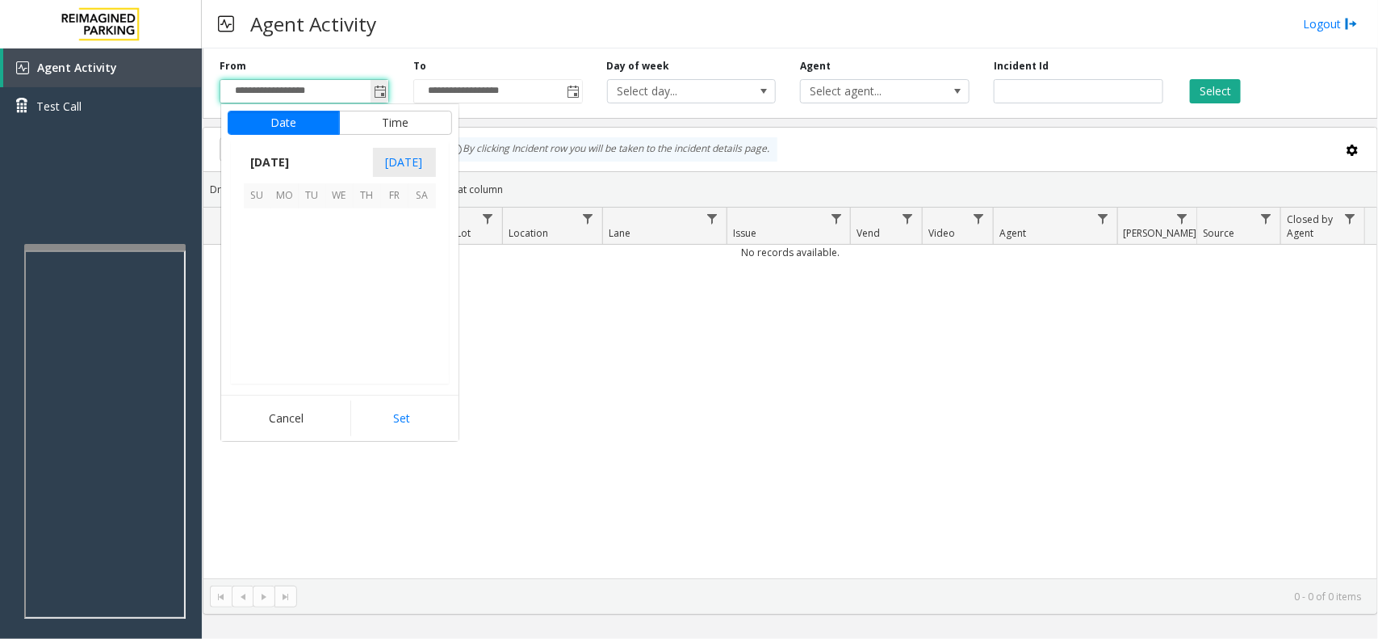
scroll to position [289795, 0]
click at [329, 244] on span "8" at bounding box center [339, 250] width 27 height 27
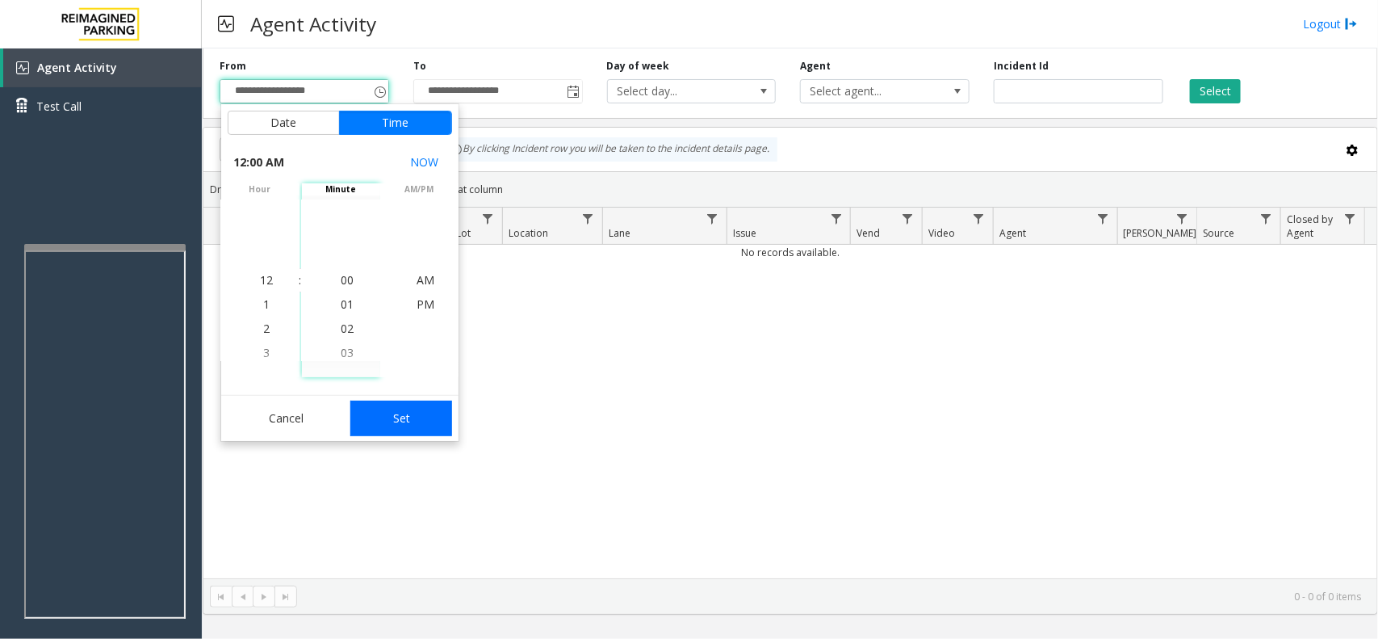
click at [386, 409] on button "Set" at bounding box center [401, 418] width 102 height 36
type input "**********"
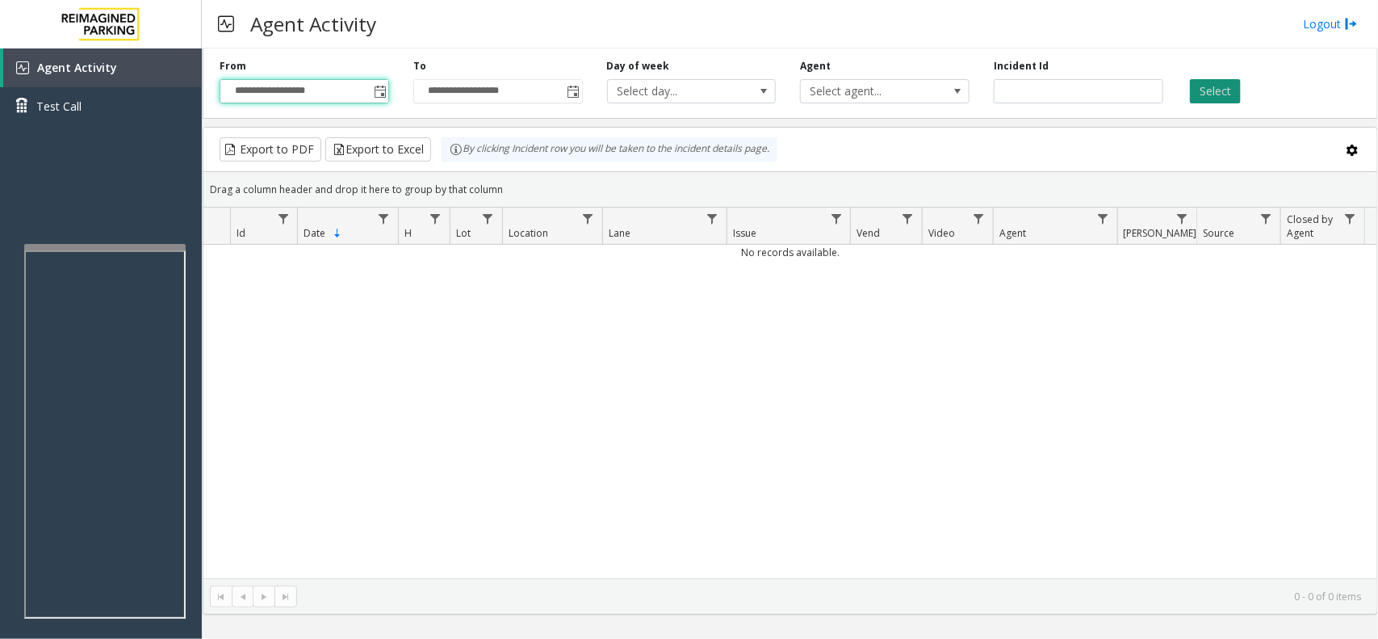
click at [1223, 95] on button "Select" at bounding box center [1215, 91] width 51 height 24
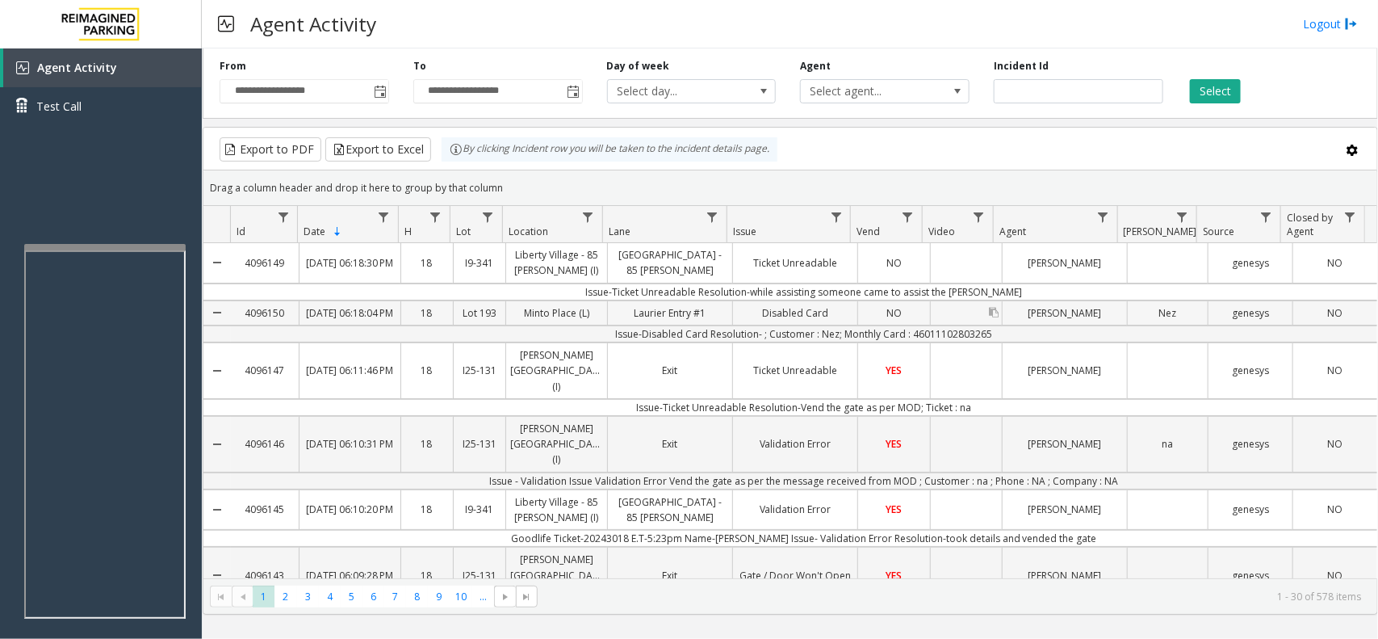
click at [953, 316] on link "Data table" at bounding box center [966, 312] width 71 height 8
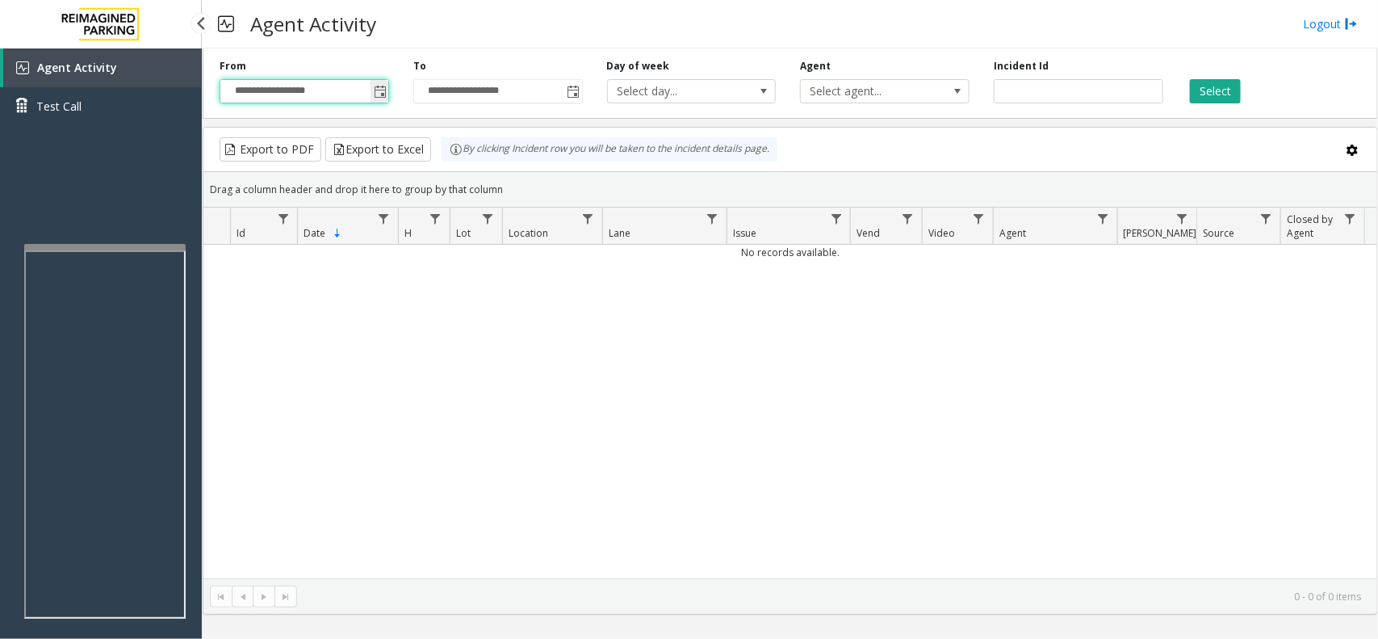
click at [368, 90] on input "**********" at bounding box center [304, 91] width 168 height 23
click at [372, 90] on span "Toggle popup" at bounding box center [380, 91] width 18 height 26
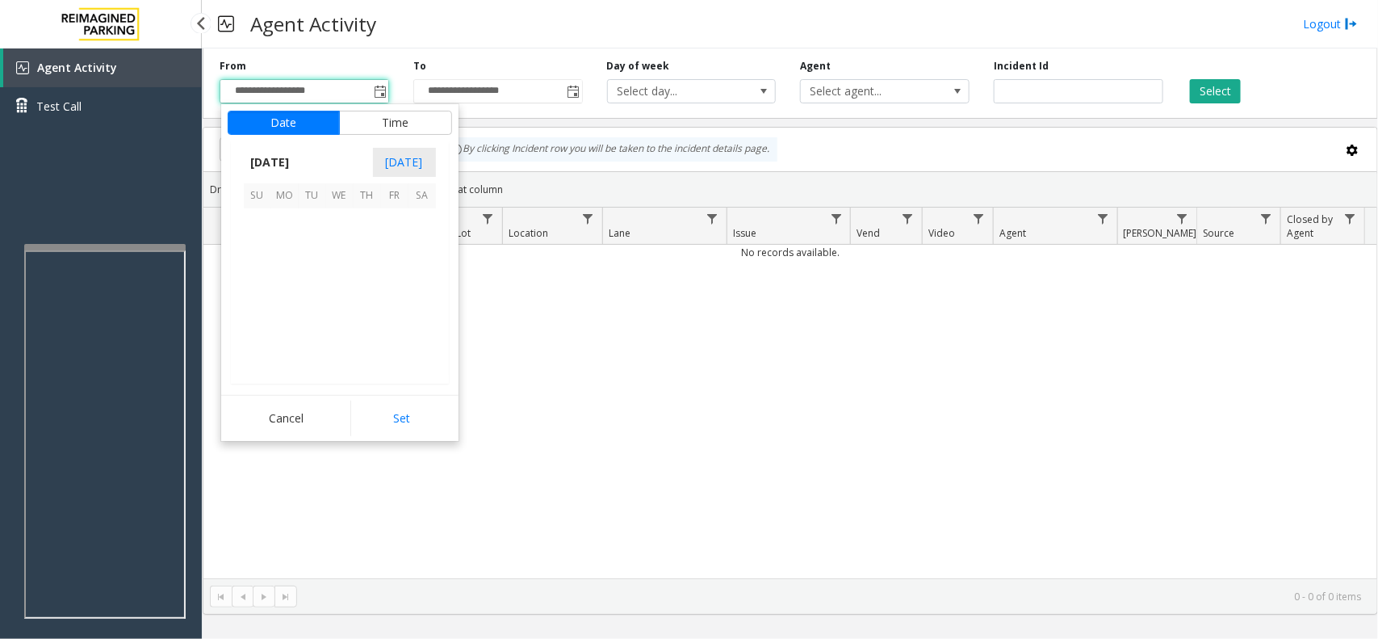
scroll to position [289795, 0]
click at [337, 253] on span "8" at bounding box center [339, 250] width 27 height 27
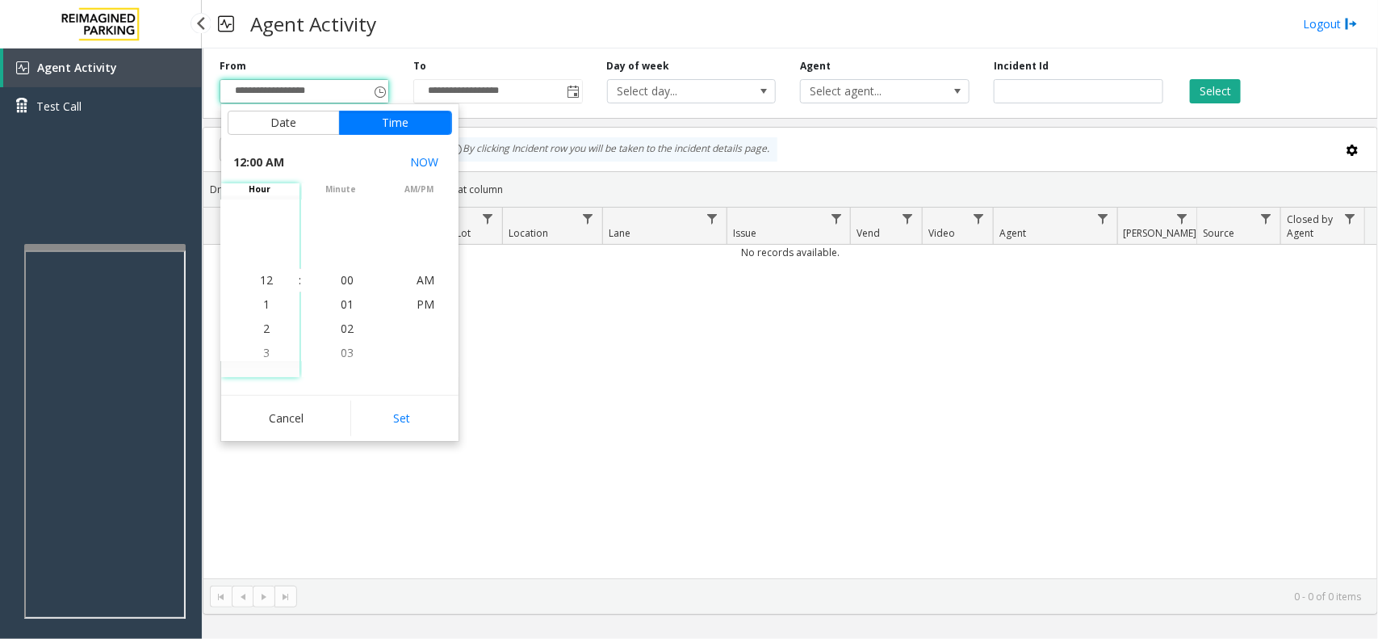
drag, startPoint x: 383, startPoint y: 434, endPoint x: 425, endPoint y: 393, distance: 58.2
click at [383, 425] on button "Set" at bounding box center [401, 418] width 102 height 36
type input "**********"
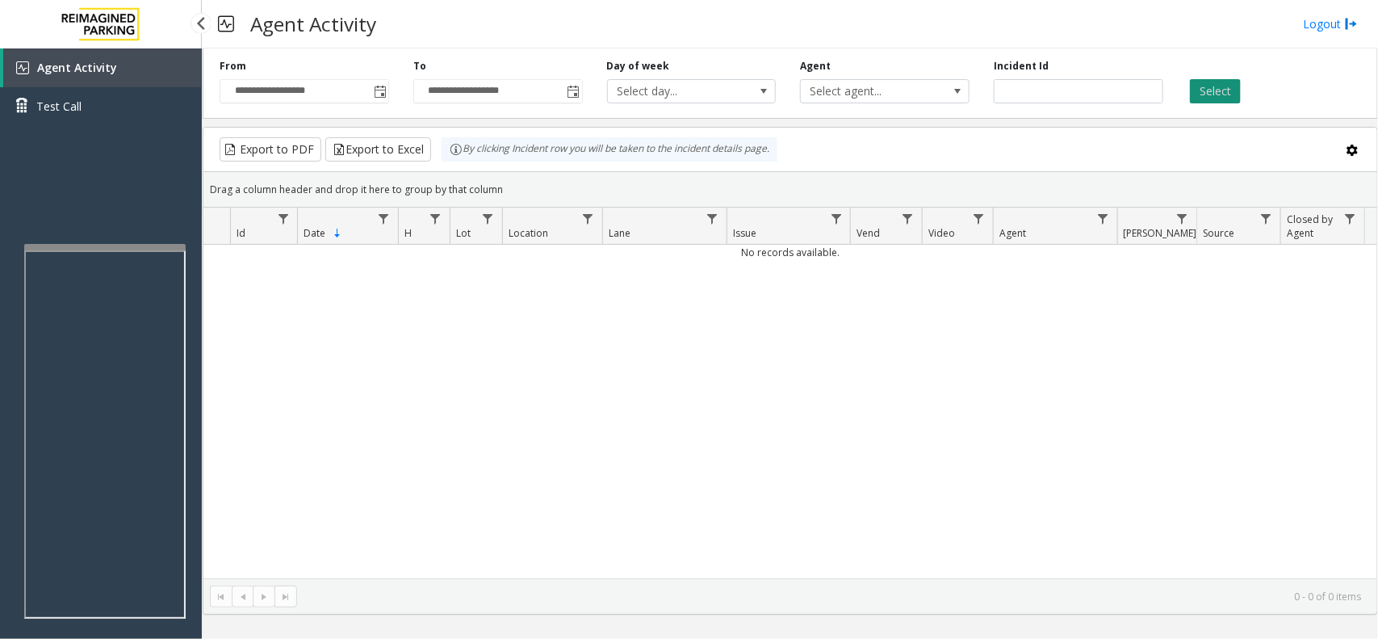
click at [1201, 85] on button "Select" at bounding box center [1215, 91] width 51 height 24
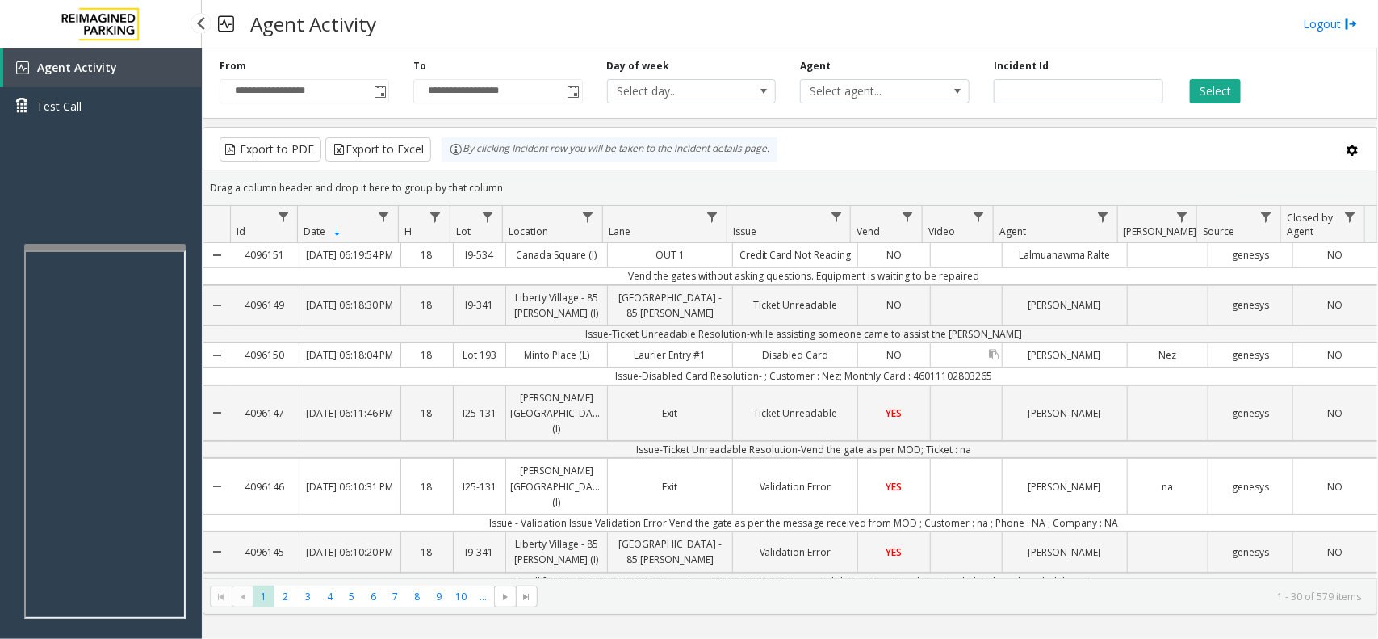
click at [946, 367] on div "Data table" at bounding box center [966, 354] width 71 height 23
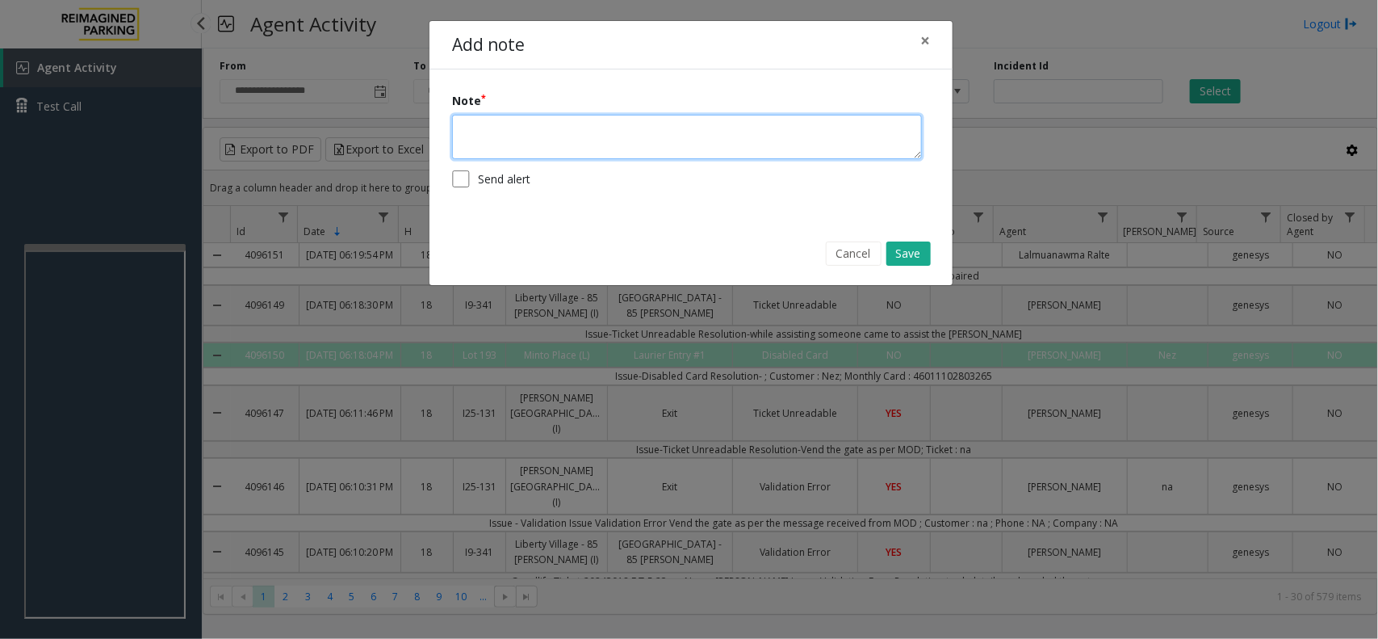
click at [644, 126] on textarea at bounding box center [687, 137] width 470 height 44
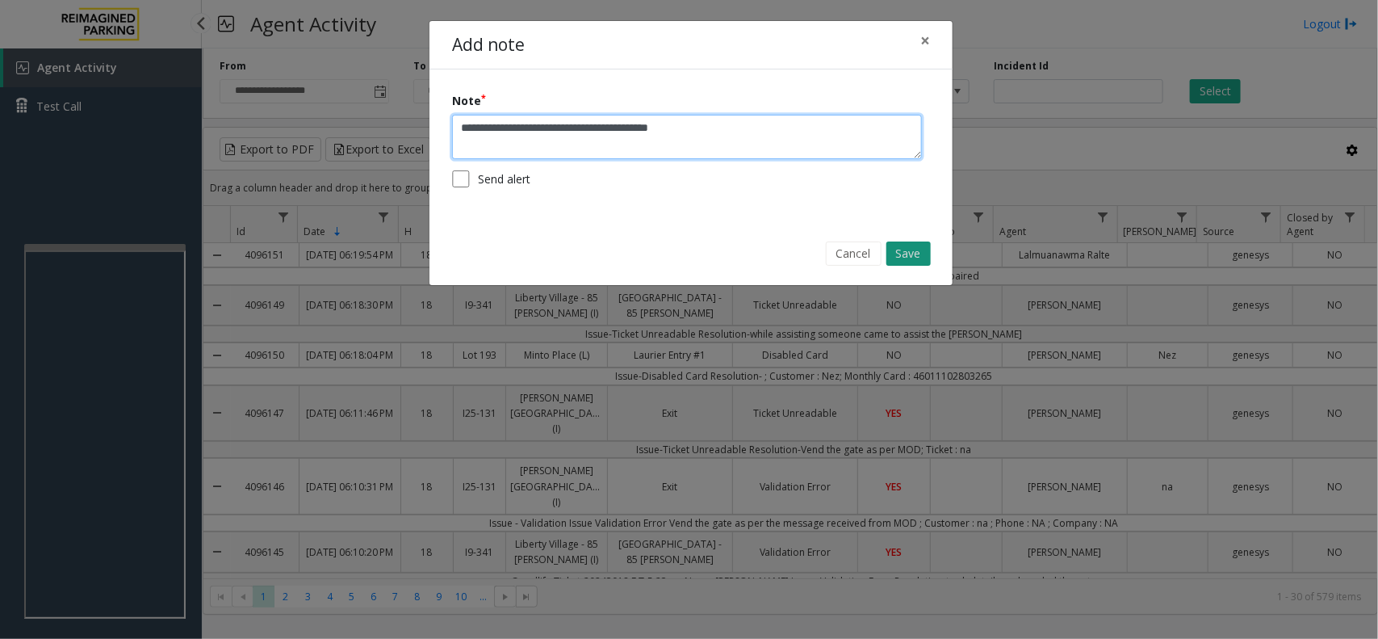
type textarea "**********"
click at [913, 245] on button "Save" at bounding box center [908, 253] width 44 height 24
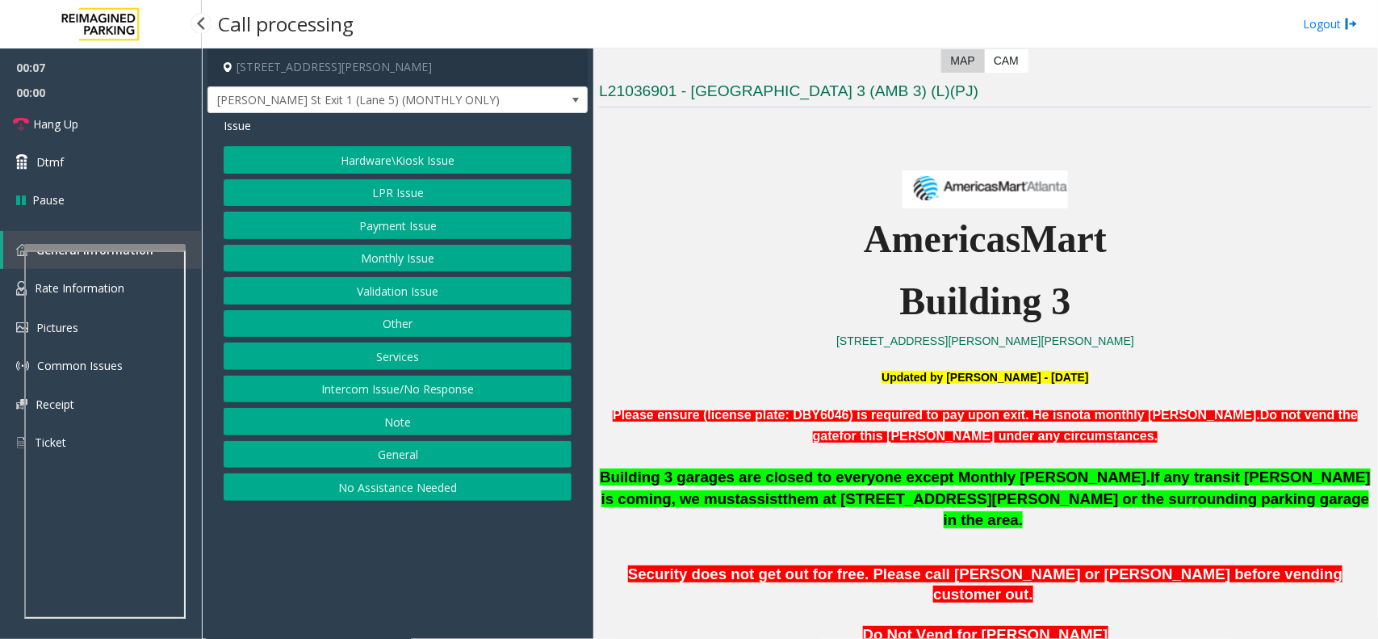
scroll to position [505, 0]
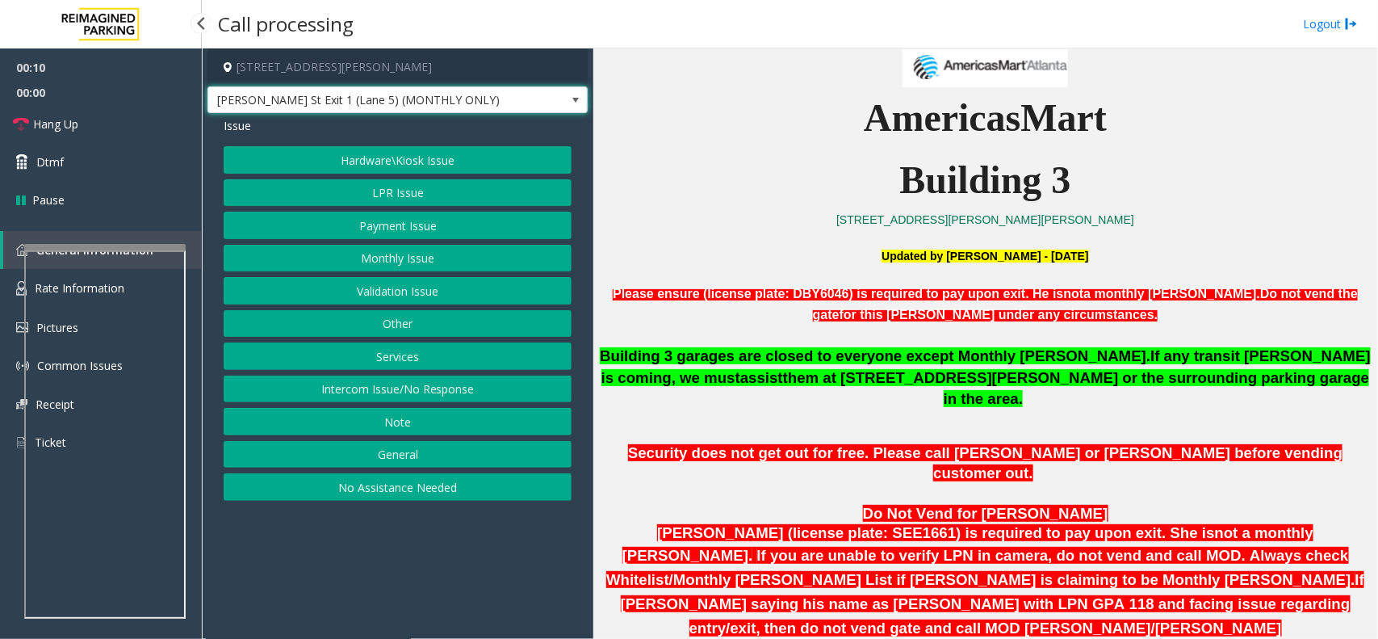
click at [502, 98] on span "Baker St Exit 1 (Lane 5) (MONTHLY ONLY)" at bounding box center [359, 100] width 303 height 26
click at [688, 182] on p "Building 3" at bounding box center [985, 180] width 773 height 62
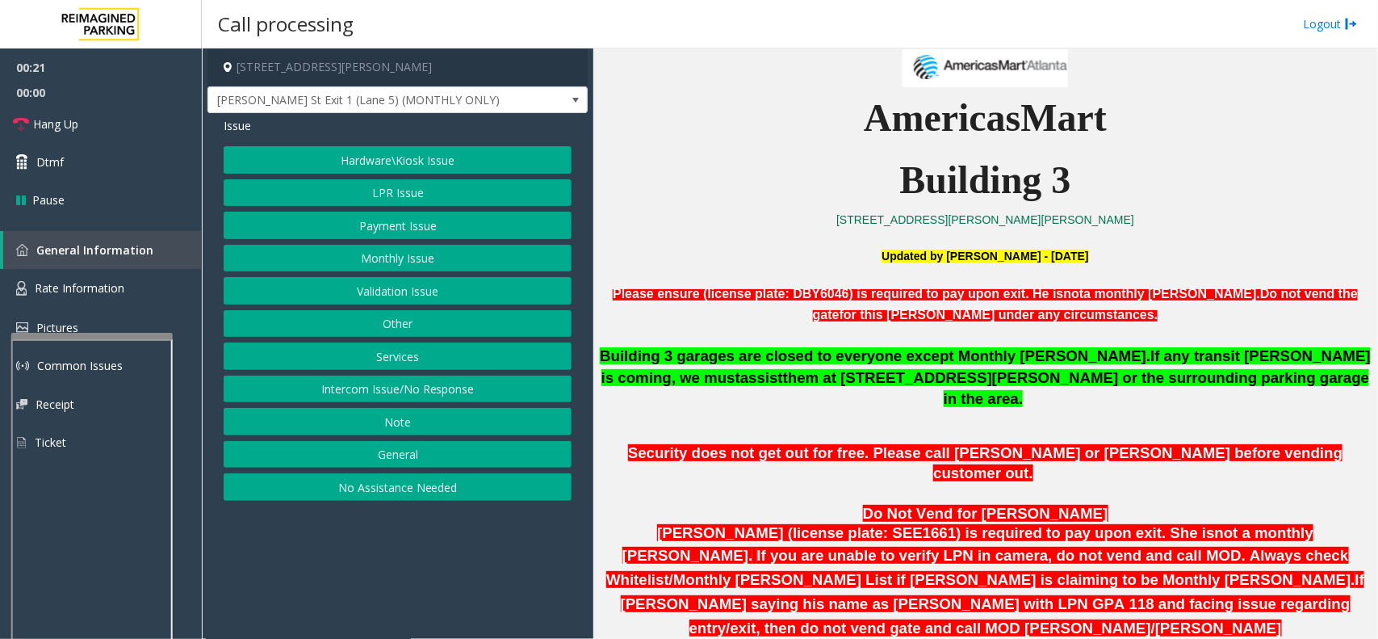
click at [134, 333] on div at bounding box center [91, 336] width 161 height 6
click at [142, 270] on link "Rate Information" at bounding box center [101, 289] width 202 height 40
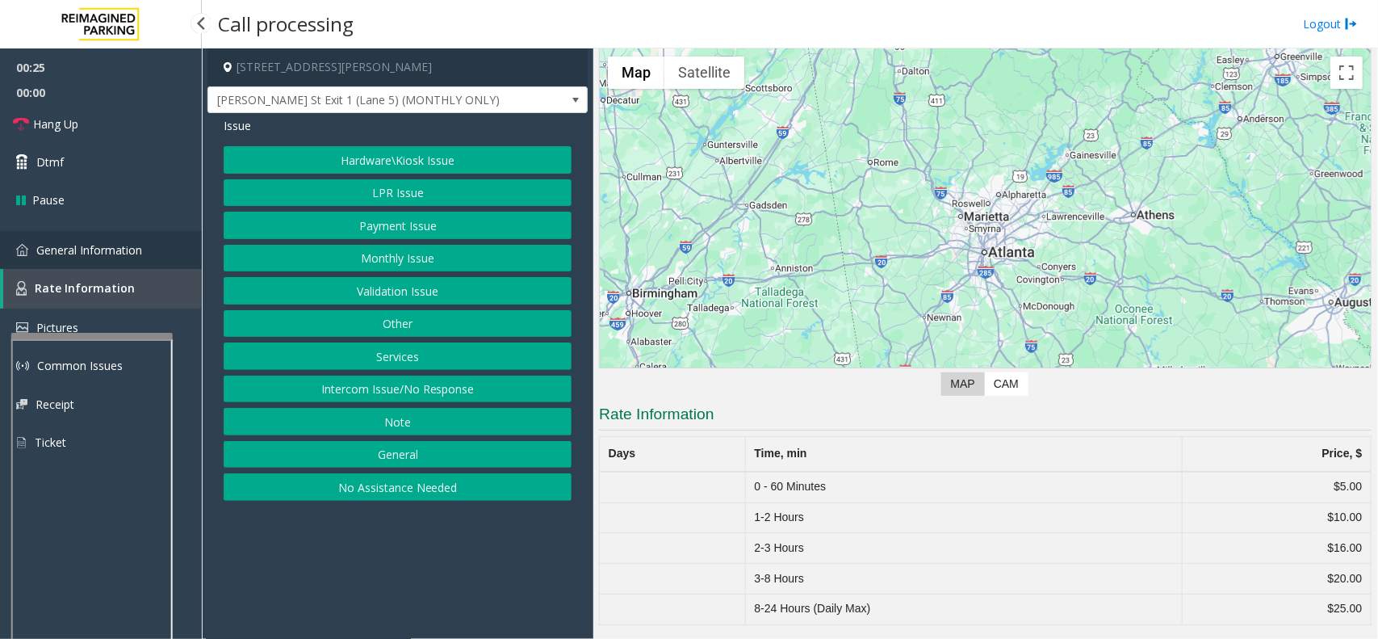
click at [134, 258] on link "General Information" at bounding box center [101, 250] width 202 height 38
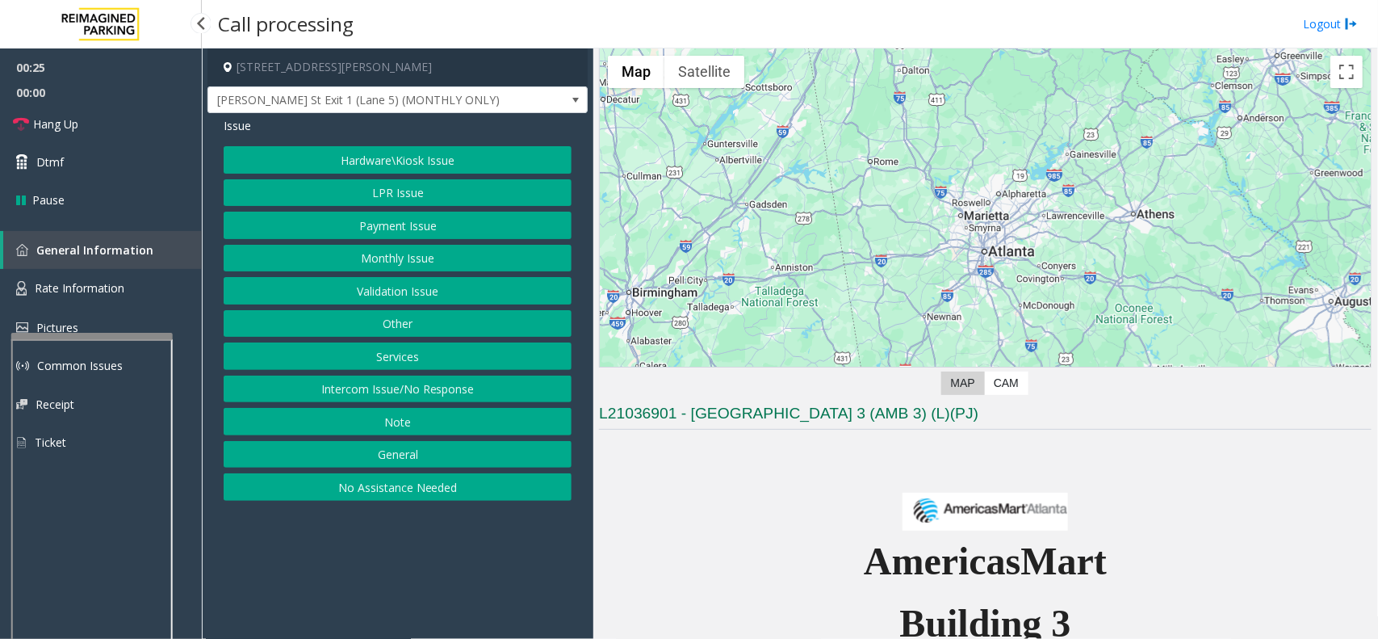
scroll to position [505, 0]
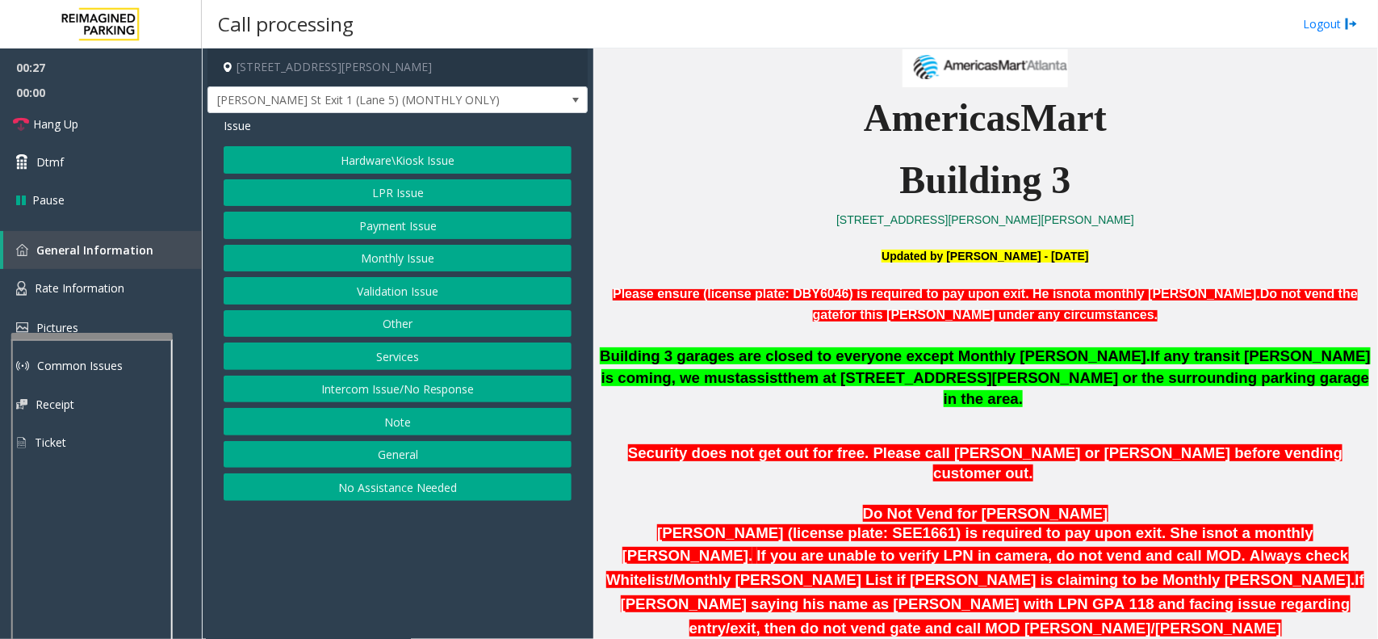
click at [350, 190] on button "LPR Issue" at bounding box center [398, 192] width 348 height 27
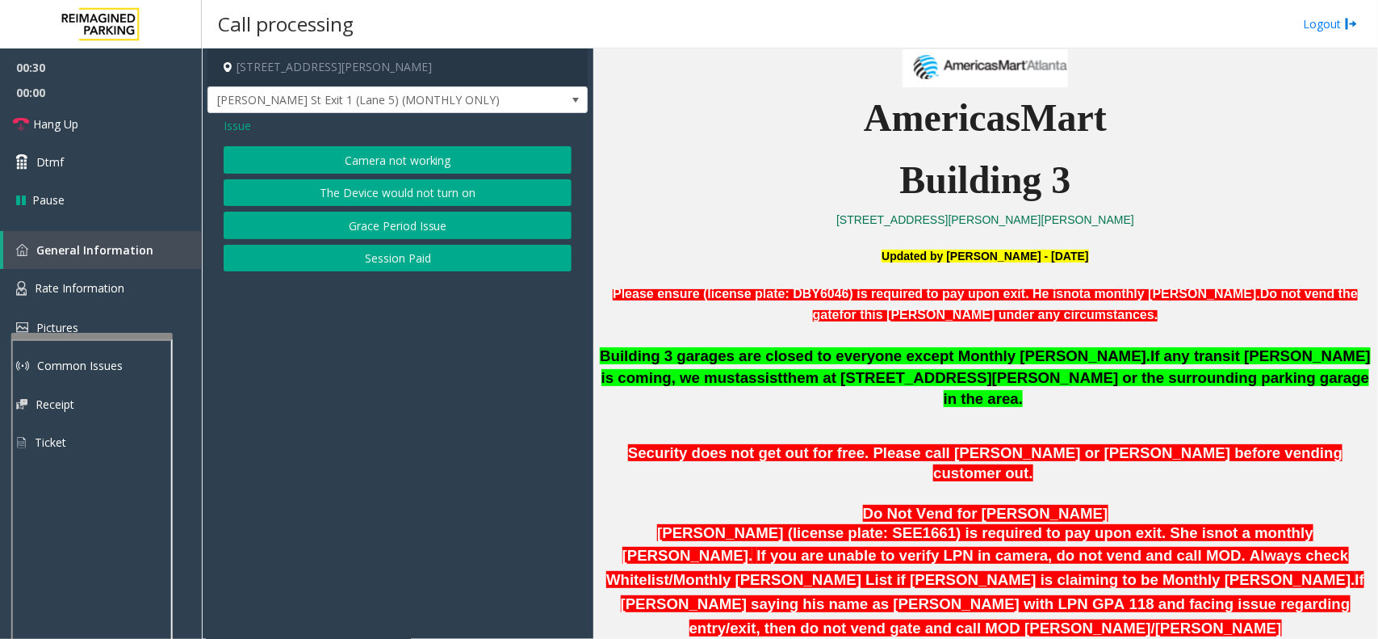
click at [390, 159] on button "Camera not working" at bounding box center [398, 159] width 348 height 27
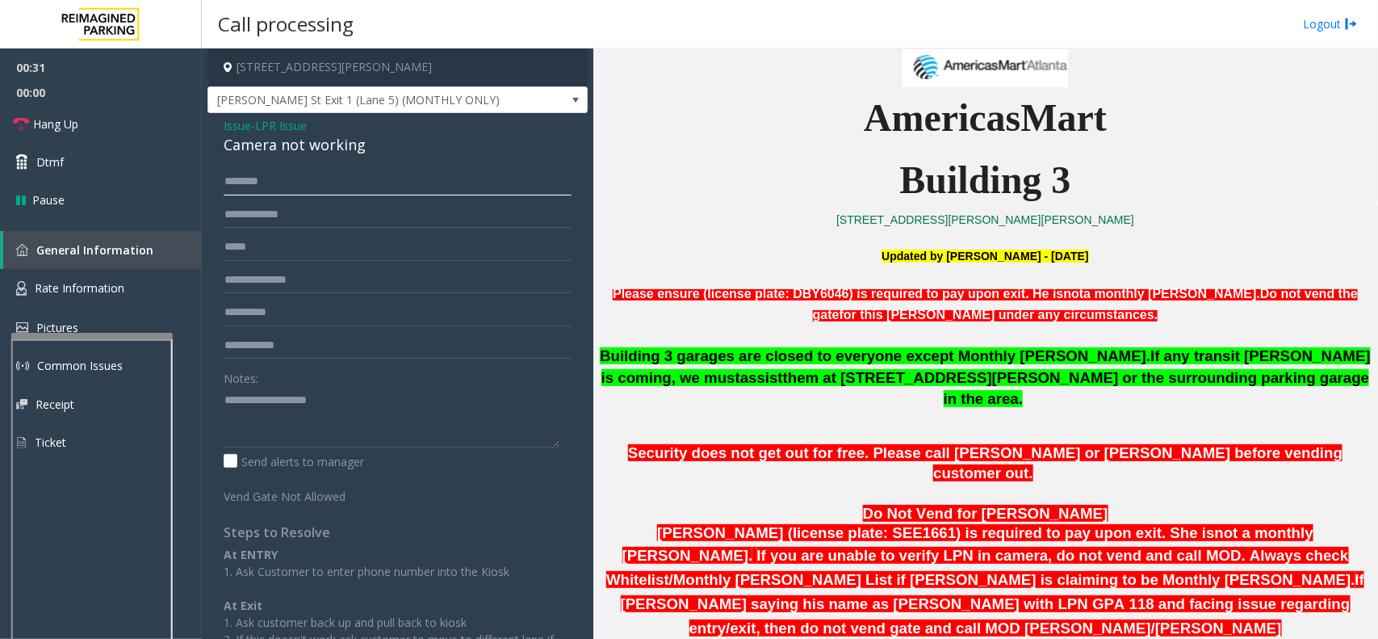
click at [295, 183] on input "text" at bounding box center [398, 181] width 348 height 27
type input "*******"
click at [327, 182] on input "*******" at bounding box center [398, 181] width 348 height 27
click at [265, 215] on input "text" at bounding box center [398, 214] width 348 height 27
click at [236, 212] on input "*******" at bounding box center [398, 214] width 348 height 27
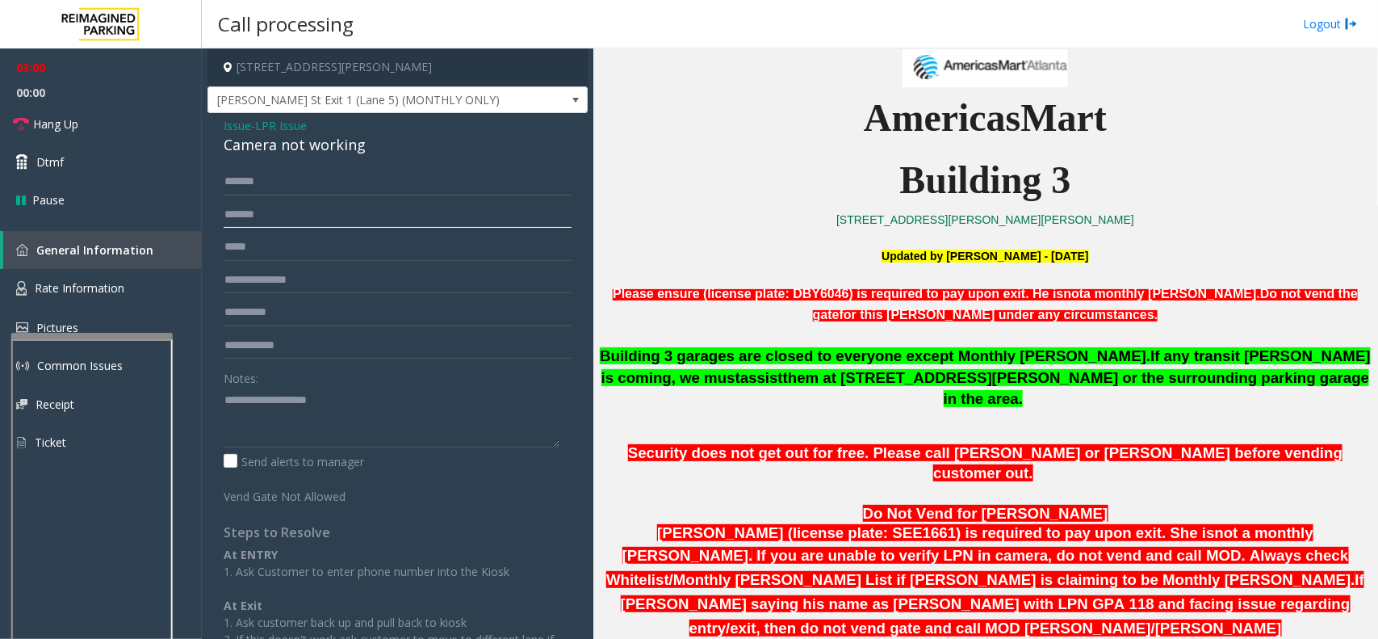
click at [232, 212] on input "*******" at bounding box center [398, 214] width 348 height 27
click at [237, 215] on input "*******" at bounding box center [398, 214] width 348 height 27
type input "*******"
click at [232, 141] on div "Camera not working" at bounding box center [398, 145] width 348 height 22
click at [234, 143] on div "Camera not working" at bounding box center [398, 145] width 348 height 22
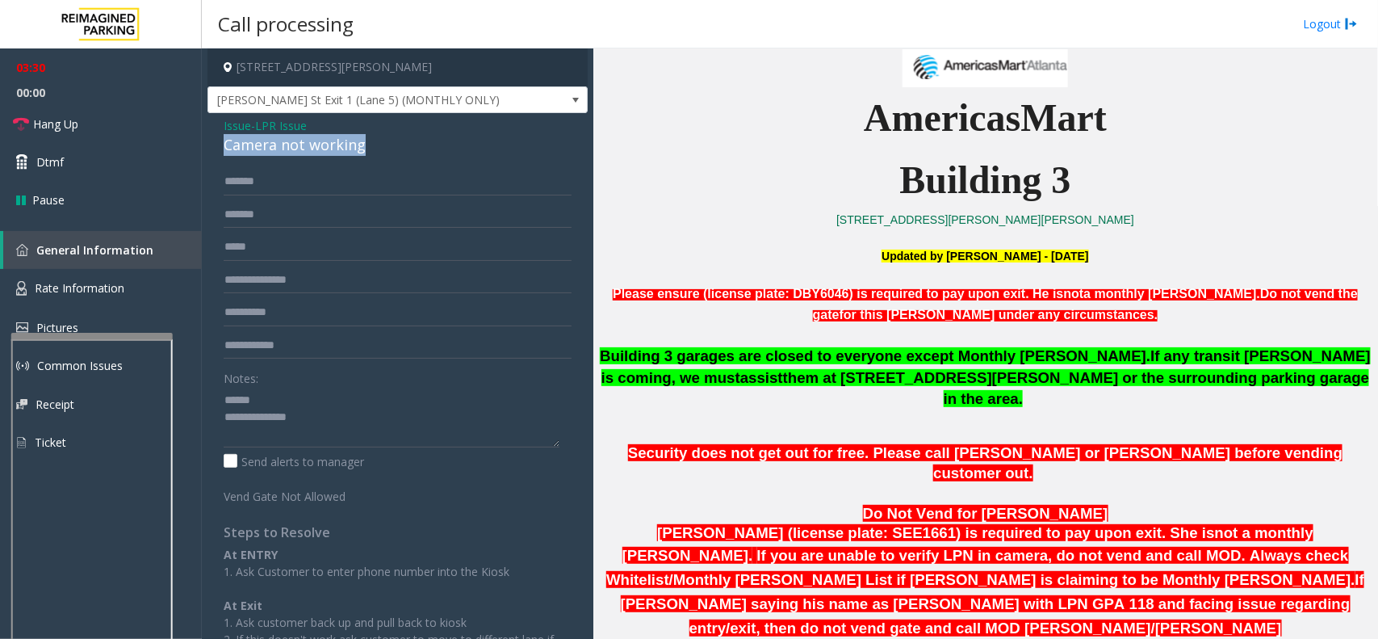
click at [234, 143] on div "Camera not working" at bounding box center [398, 145] width 348 height 22
drag, startPoint x: 234, startPoint y: 143, endPoint x: 285, endPoint y: 147, distance: 51.0
click at [285, 147] on div "Camera not working" at bounding box center [398, 145] width 348 height 22
click at [114, 129] on link "Hang Up" at bounding box center [101, 124] width 202 height 38
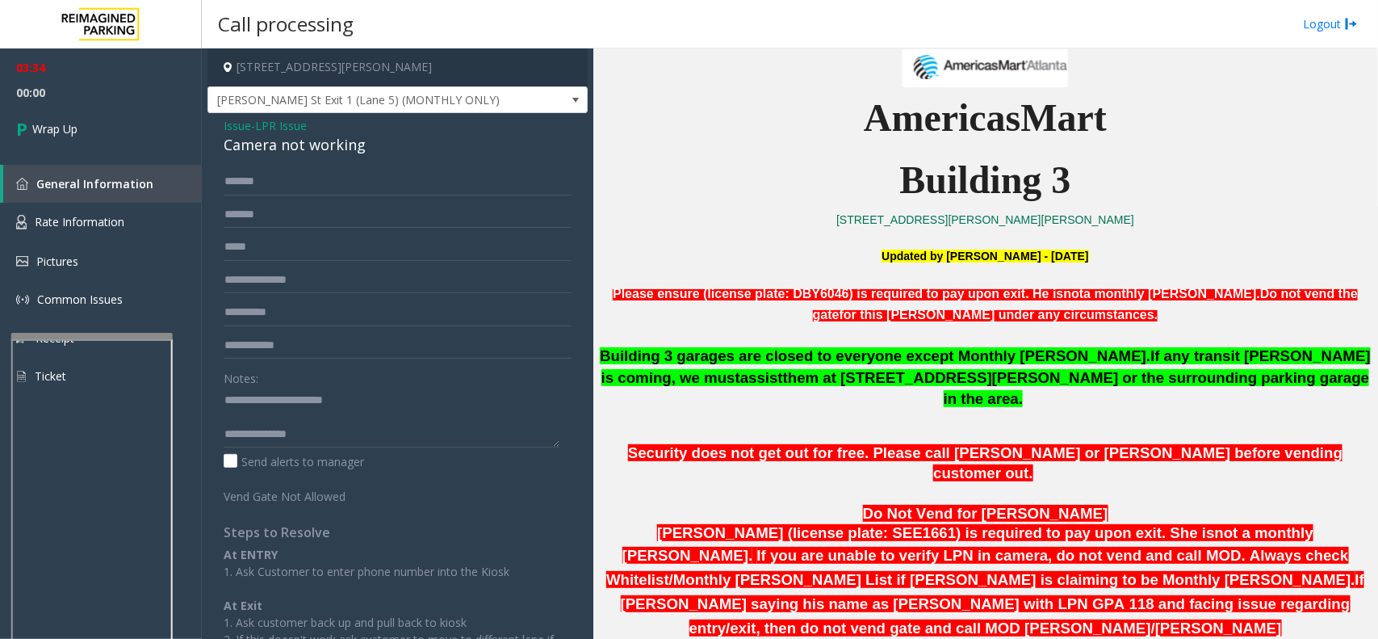
scroll to position [93, 0]
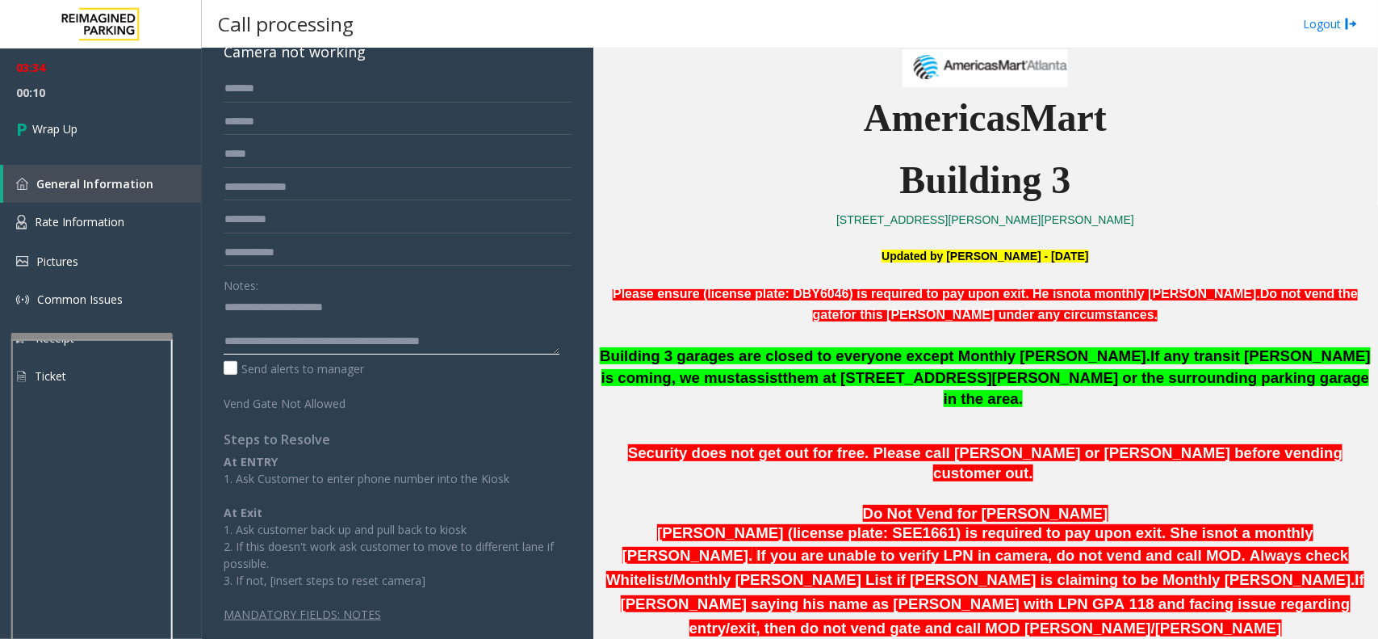
click at [492, 336] on textarea at bounding box center [392, 324] width 336 height 61
click at [357, 337] on textarea at bounding box center [392, 324] width 336 height 61
click at [359, 340] on textarea at bounding box center [392, 324] width 336 height 61
click at [444, 312] on textarea at bounding box center [392, 324] width 336 height 61
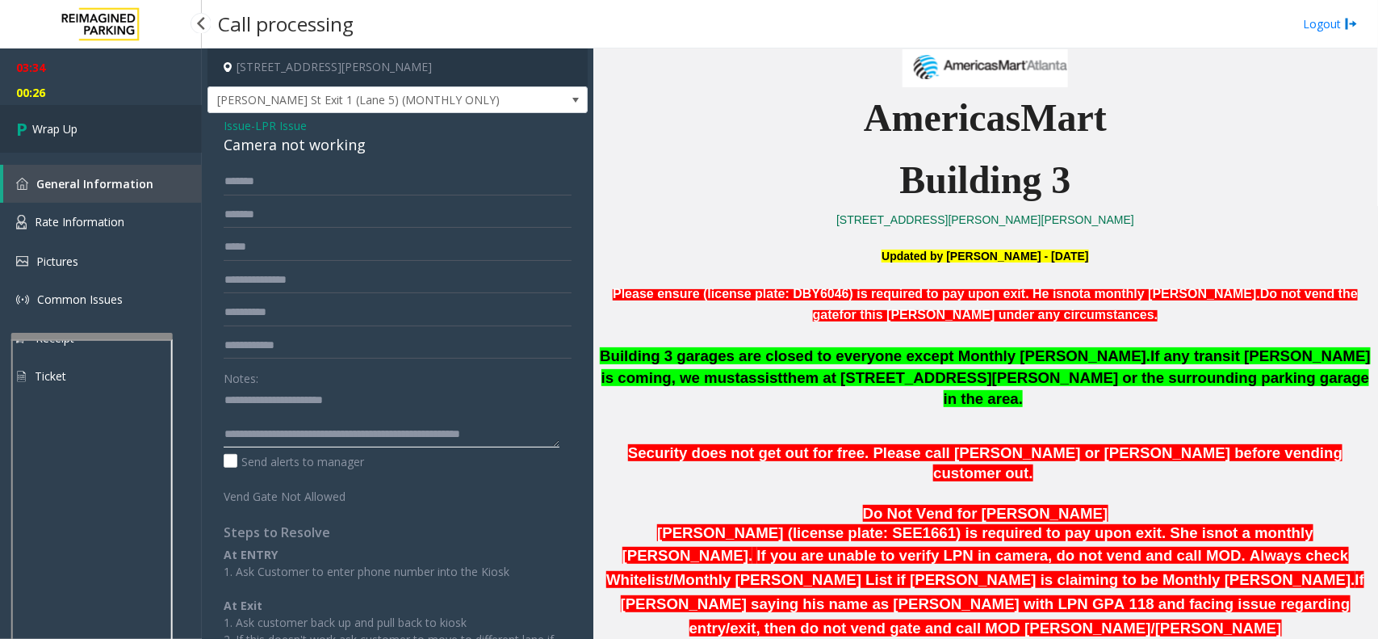
type textarea "**********"
click at [36, 122] on span "Wrap Up" at bounding box center [54, 128] width 45 height 17
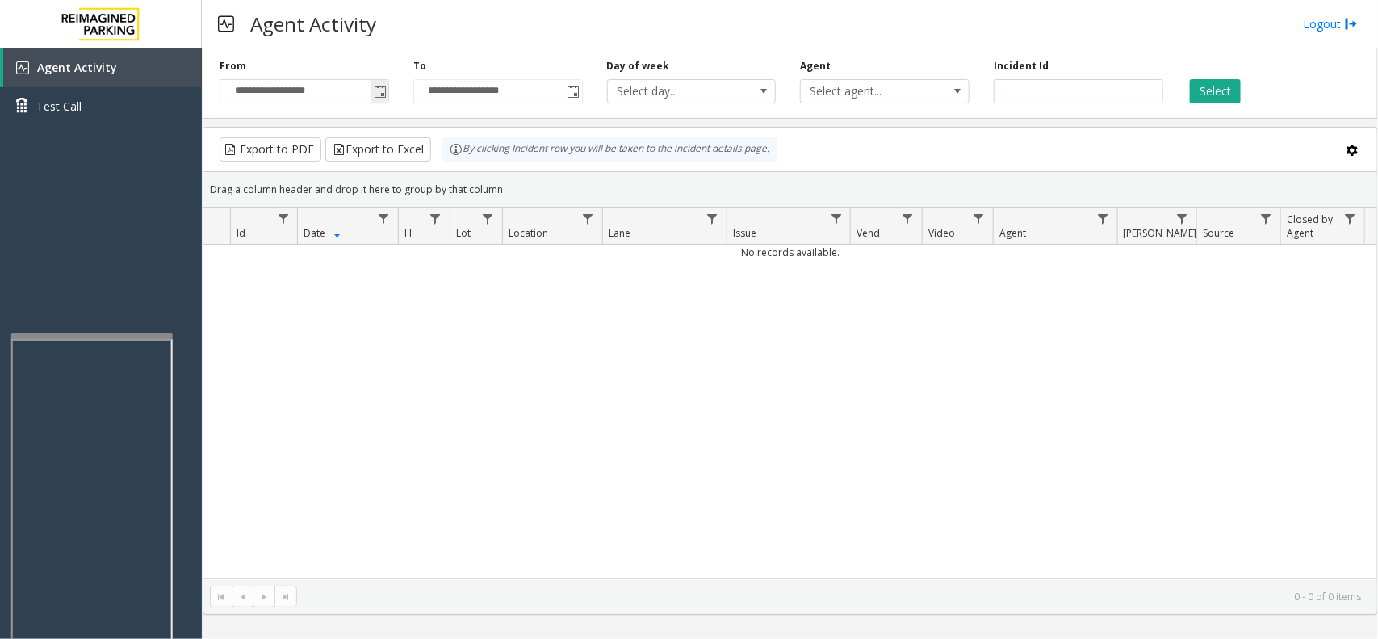
click at [374, 91] on span "Toggle popup" at bounding box center [380, 91] width 18 height 26
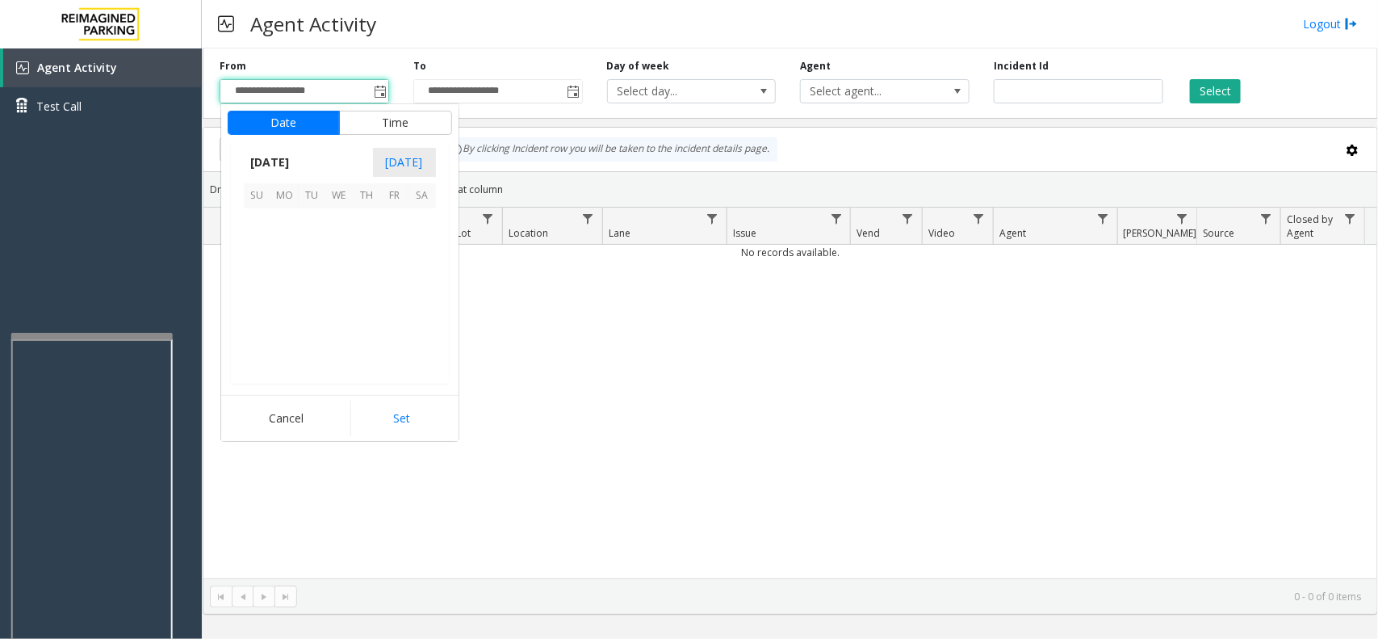
scroll to position [289795, 0]
click at [347, 253] on span "8" at bounding box center [339, 250] width 27 height 27
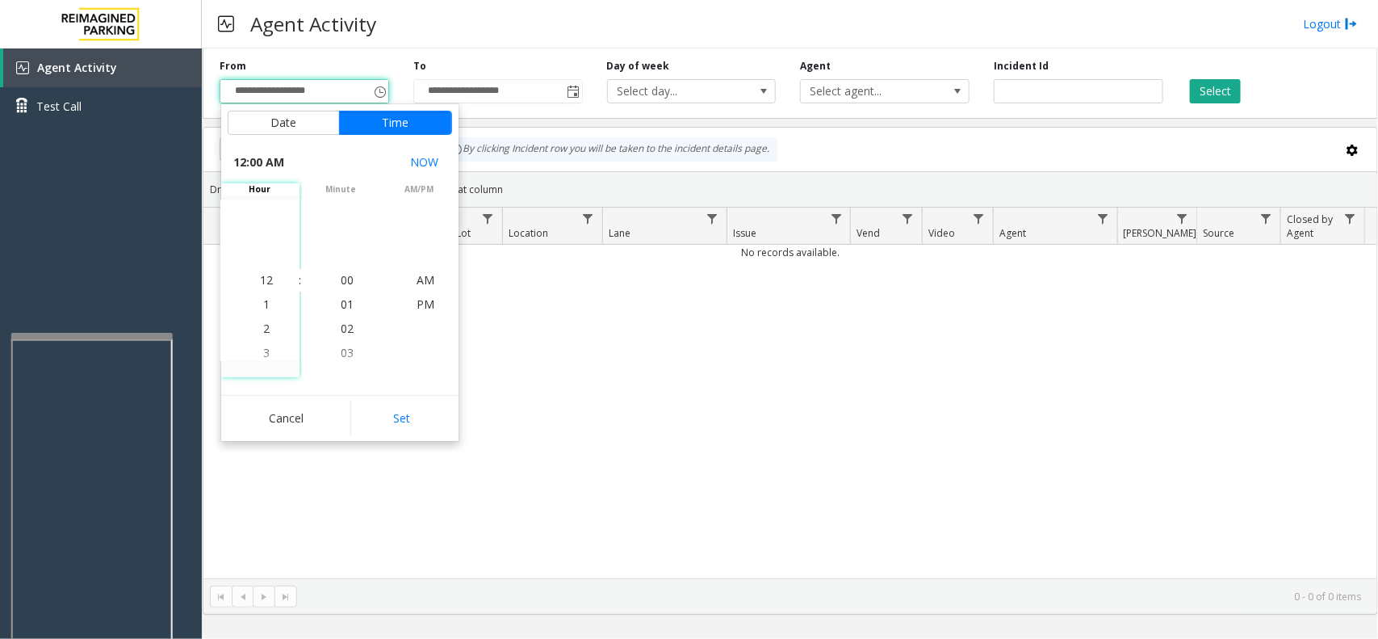
click at [392, 410] on button "Set" at bounding box center [401, 418] width 102 height 36
type input "**********"
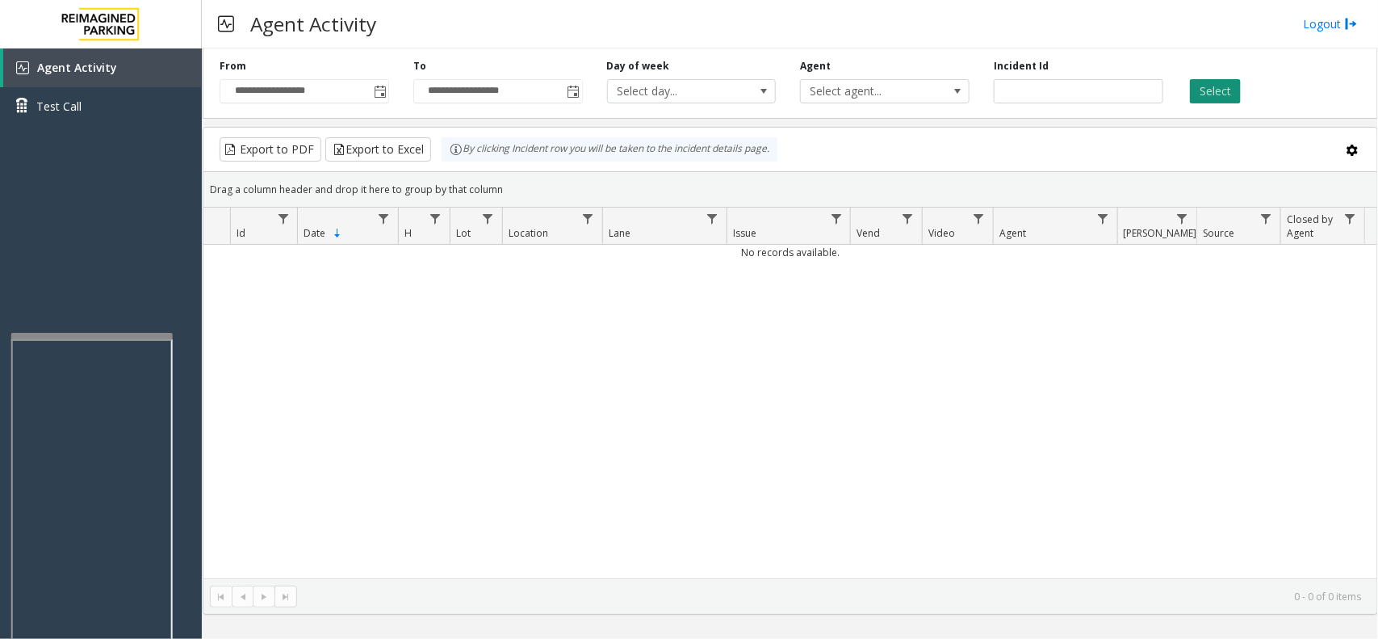
click at [1200, 86] on button "Select" at bounding box center [1215, 91] width 51 height 24
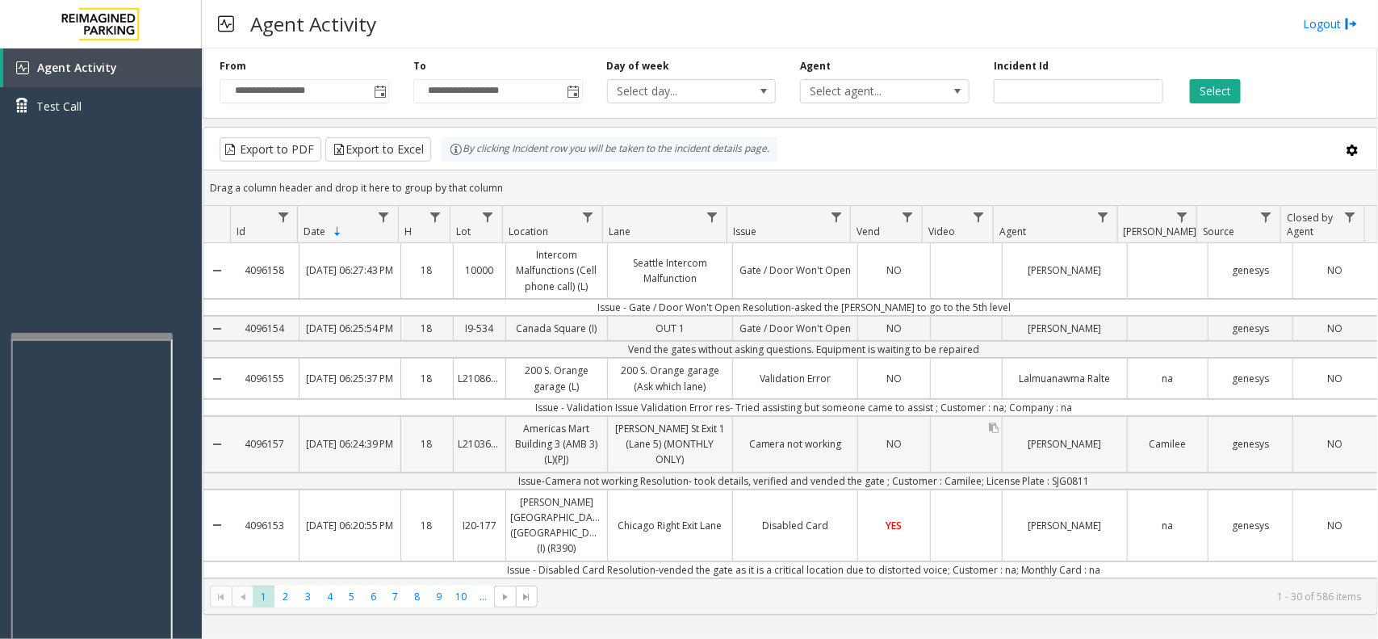
click at [967, 454] on div "Data table" at bounding box center [966, 444] width 71 height 55
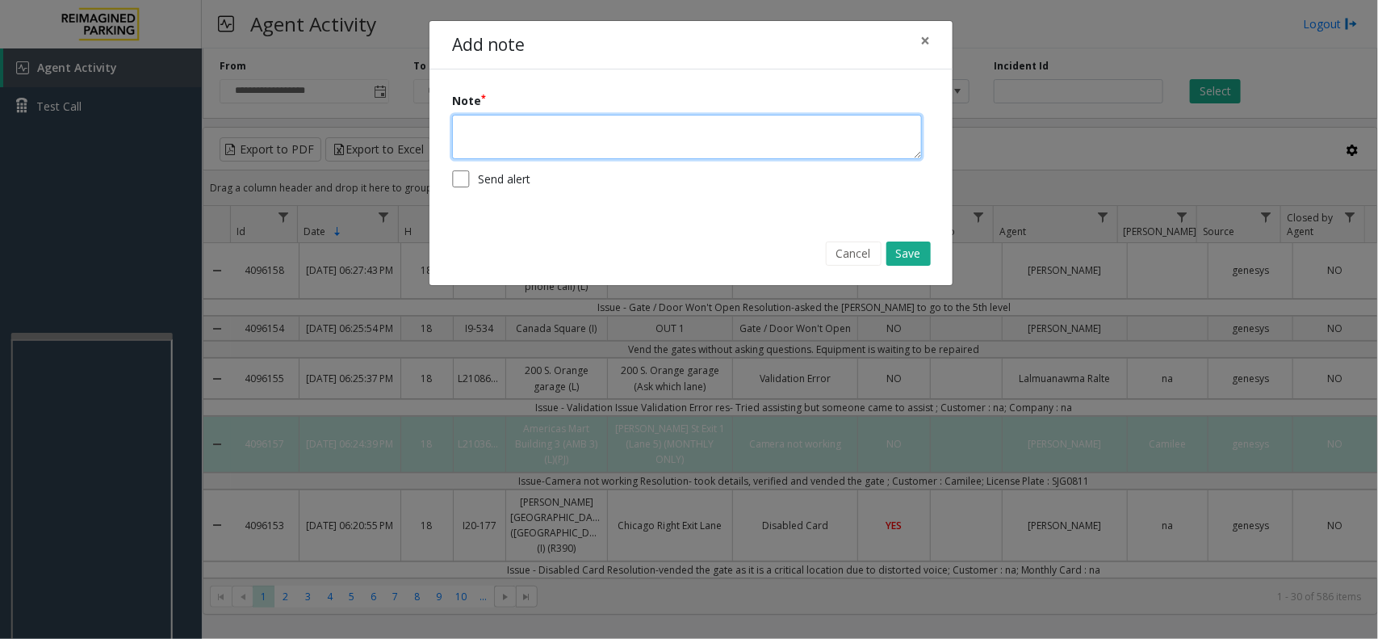
click at [694, 142] on textarea at bounding box center [687, 137] width 470 height 44
type textarea "**********"
click at [904, 259] on button "Save" at bounding box center [908, 253] width 44 height 24
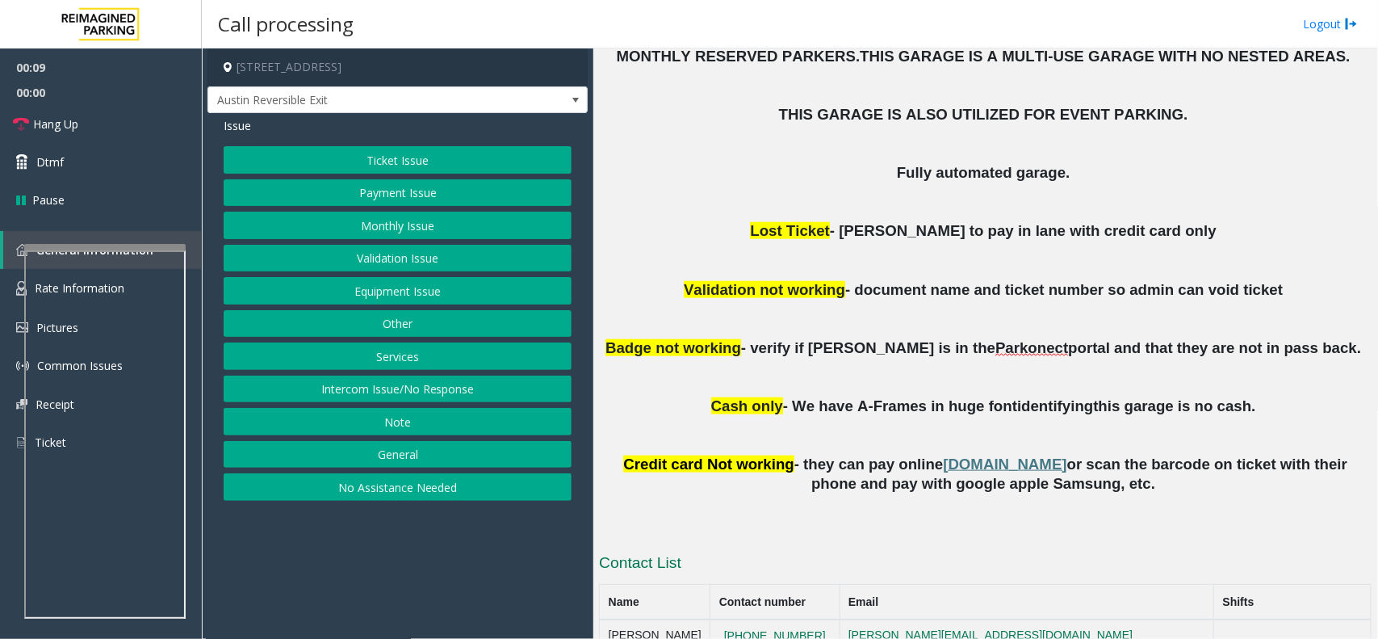
scroll to position [647, 0]
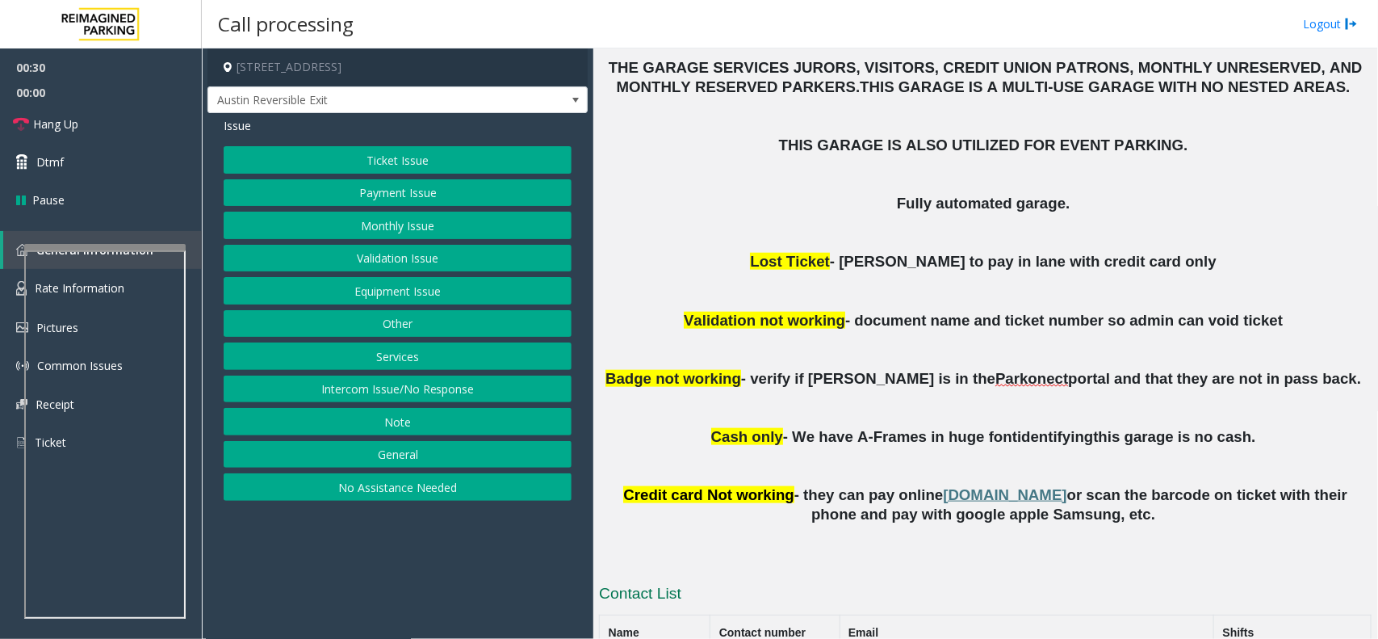
click at [413, 158] on button "Ticket Issue" at bounding box center [398, 159] width 348 height 27
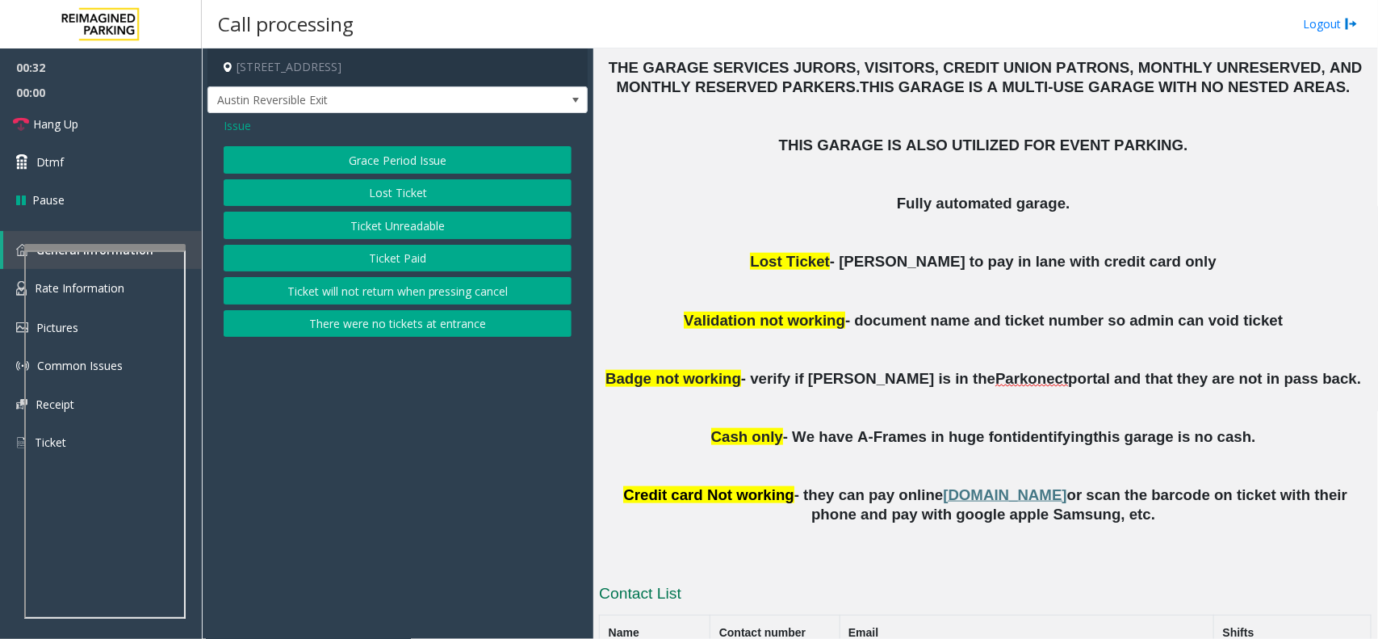
click at [384, 254] on button "Ticket Paid" at bounding box center [398, 258] width 348 height 27
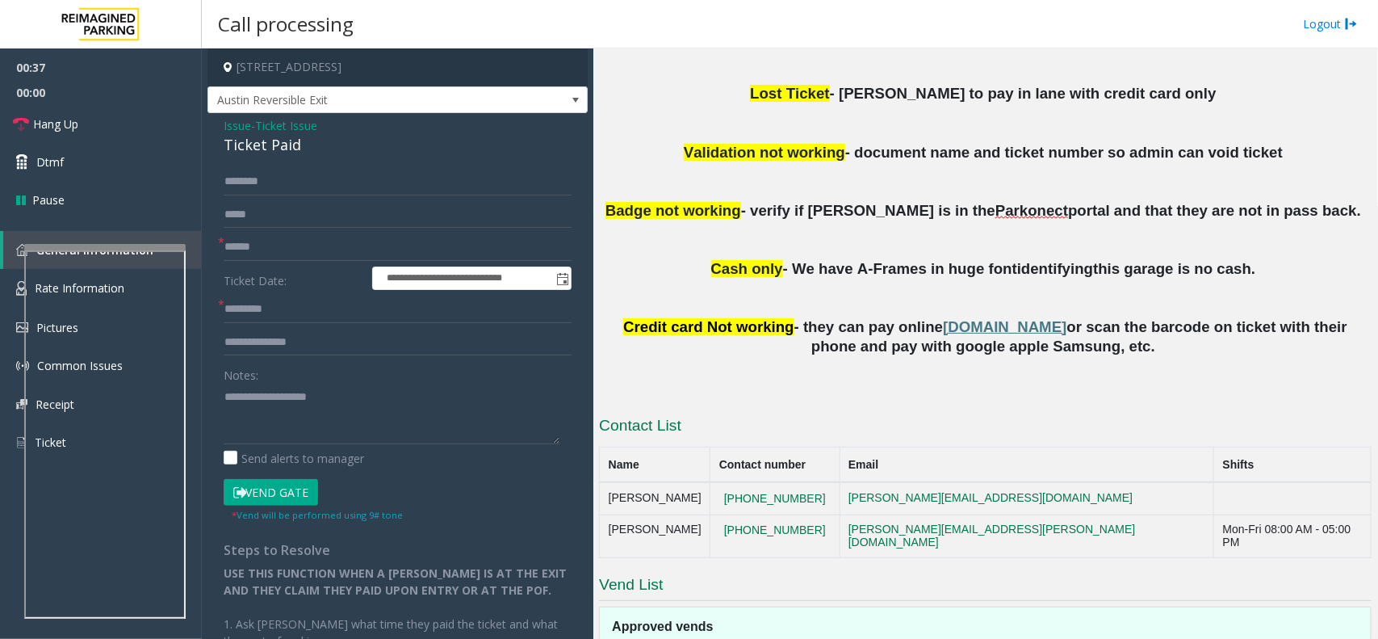
scroll to position [849, 0]
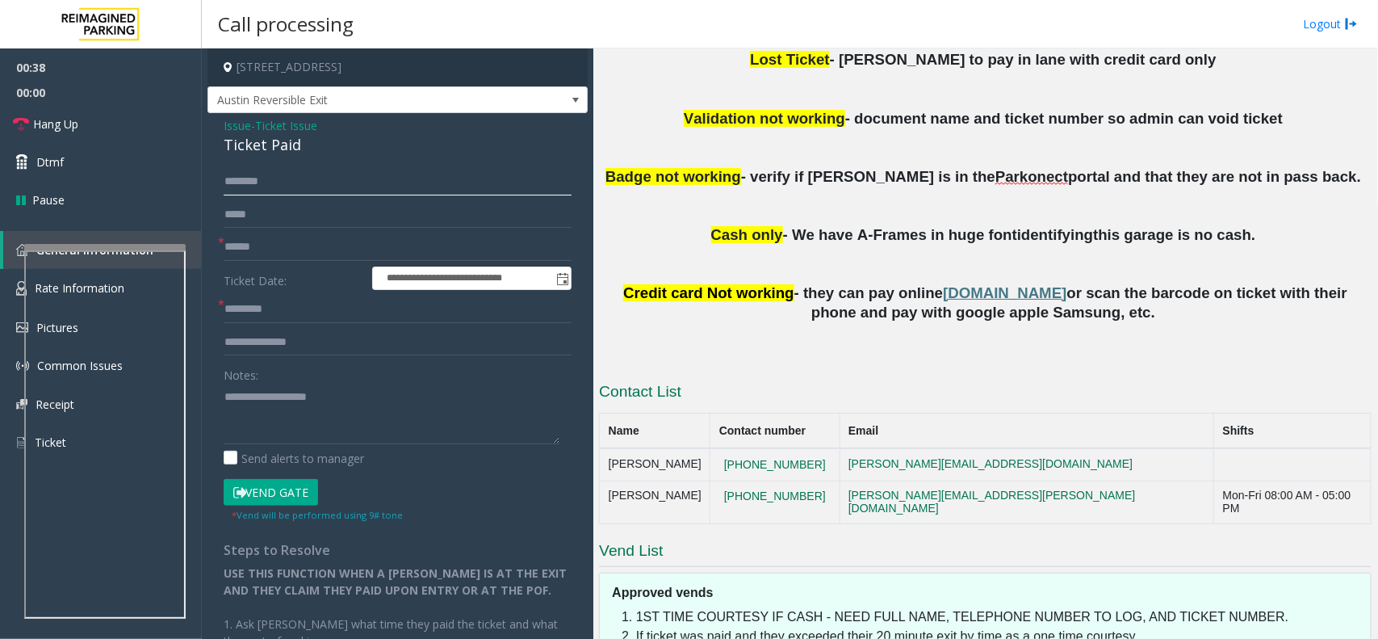
click at [248, 184] on input "text" at bounding box center [398, 181] width 348 height 27
click at [232, 246] on input "text" at bounding box center [398, 246] width 348 height 27
click at [271, 308] on input "text" at bounding box center [398, 308] width 348 height 27
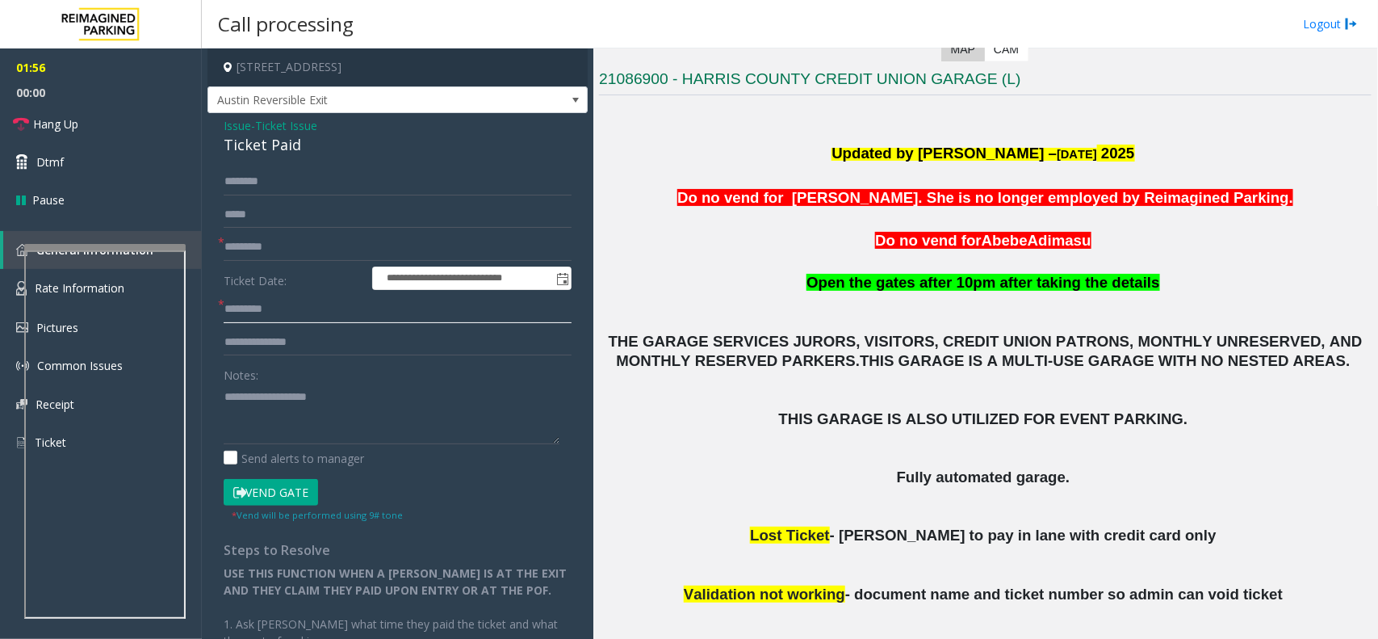
scroll to position [143, 0]
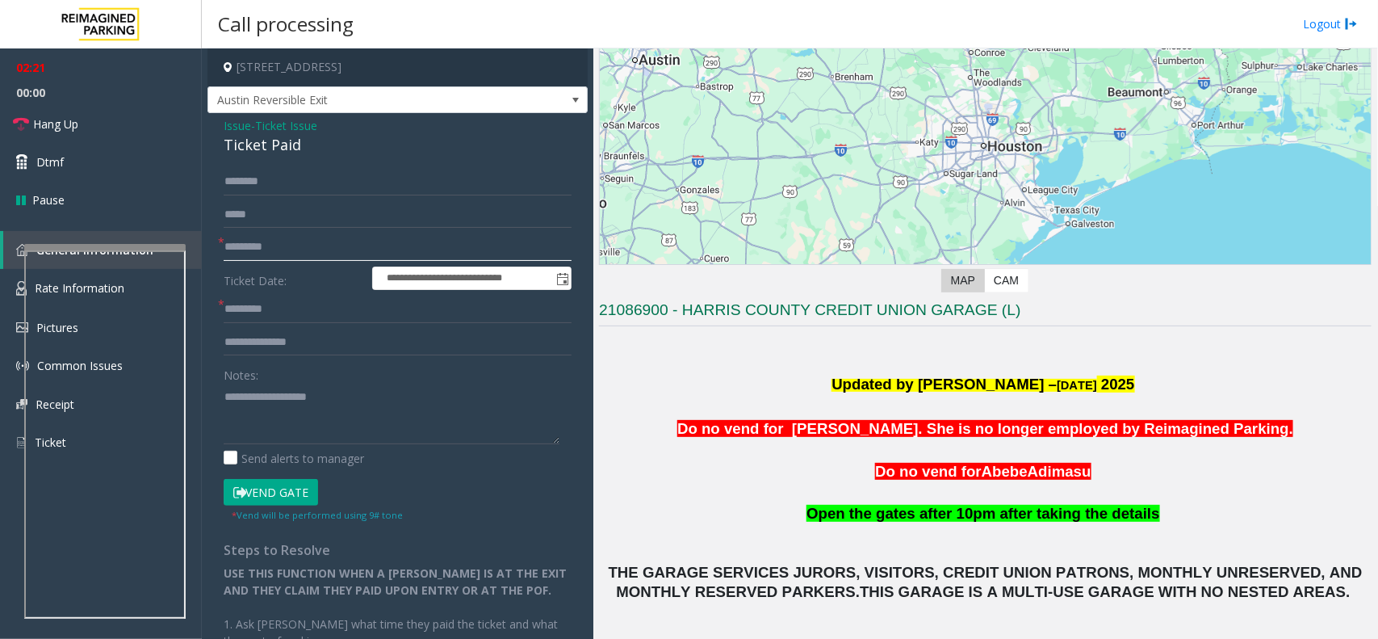
click at [295, 249] on input "*********" at bounding box center [398, 246] width 348 height 27
type input "*"
click at [242, 248] on input "**********" at bounding box center [398, 246] width 348 height 27
type input "**********"
drag, startPoint x: 253, startPoint y: 309, endPoint x: 260, endPoint y: 300, distance: 12.1
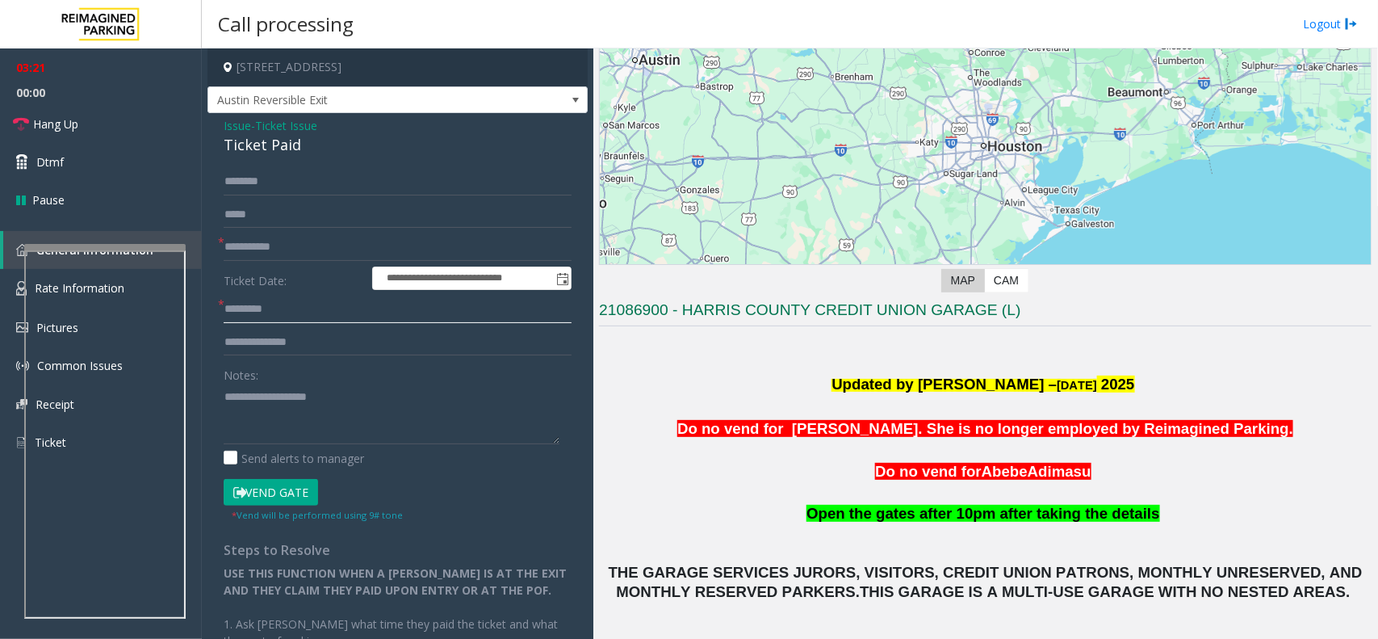
click at [256, 307] on input "text" at bounding box center [398, 308] width 348 height 27
click at [236, 383] on label "Notes:" at bounding box center [241, 372] width 35 height 23
click at [236, 389] on textarea at bounding box center [392, 413] width 336 height 61
click at [250, 343] on input "text" at bounding box center [398, 342] width 348 height 27
type input "**"
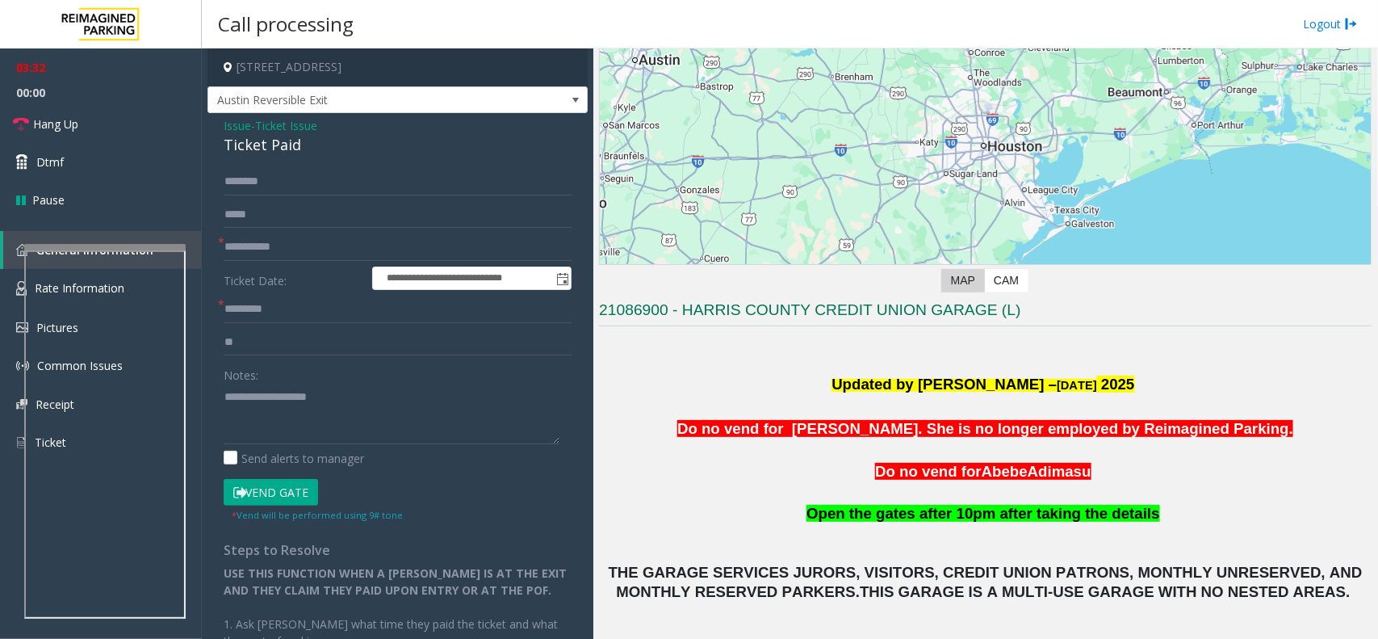
click at [266, 377] on div "Notes:" at bounding box center [398, 402] width 348 height 83
click at [263, 392] on textarea at bounding box center [392, 413] width 336 height 61
type textarea "**********"
click at [253, 350] on input "**" at bounding box center [398, 342] width 348 height 27
click at [268, 498] on button "Vend Gate" at bounding box center [271, 492] width 94 height 27
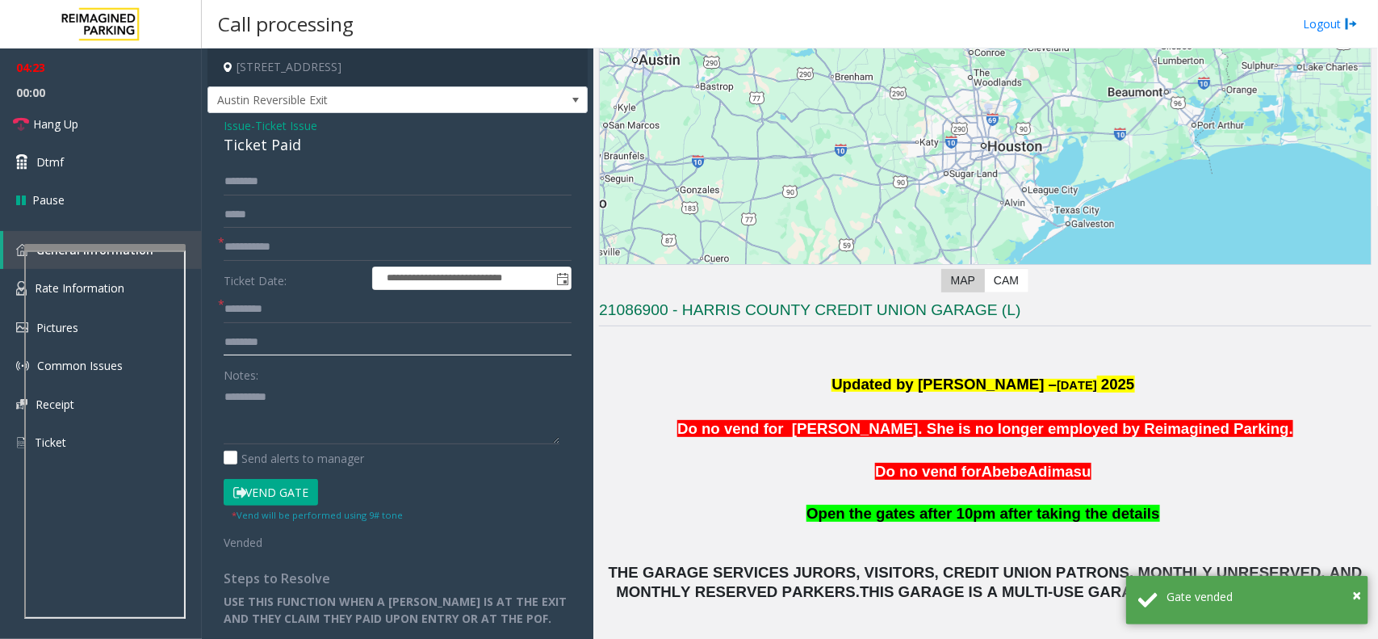
click at [242, 346] on input "********" at bounding box center [398, 342] width 348 height 27
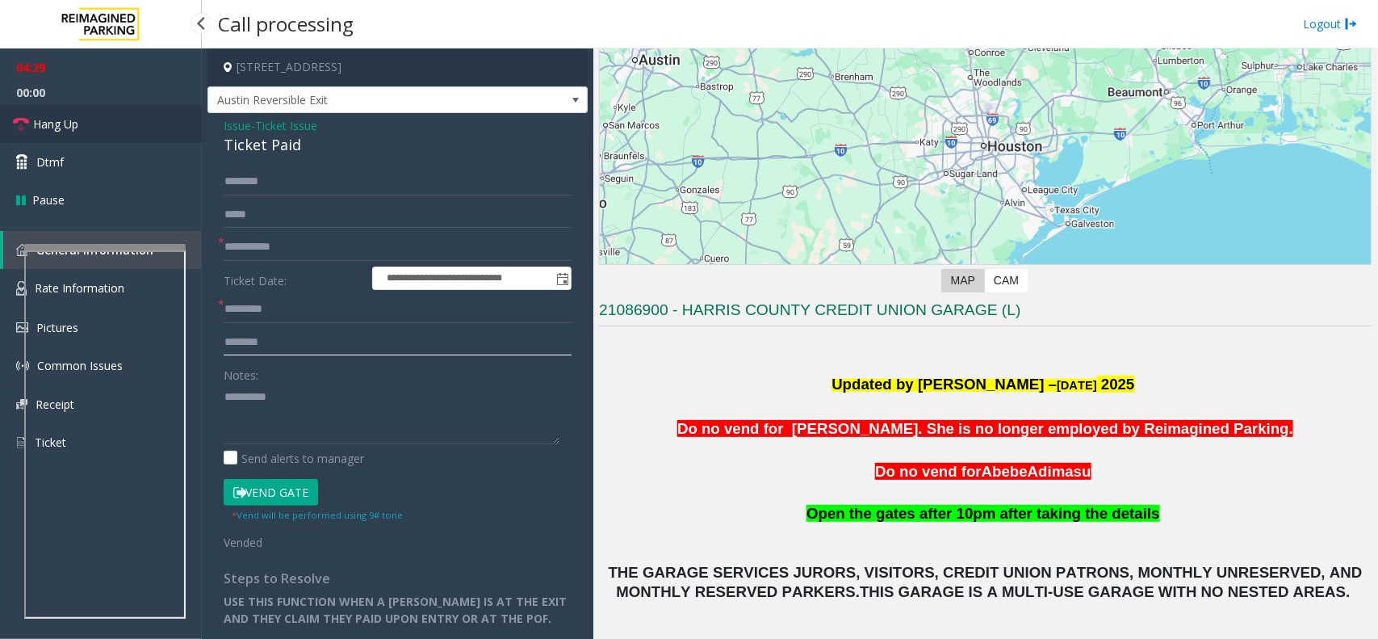
type input "********"
click at [85, 127] on link "Hang Up" at bounding box center [101, 124] width 202 height 38
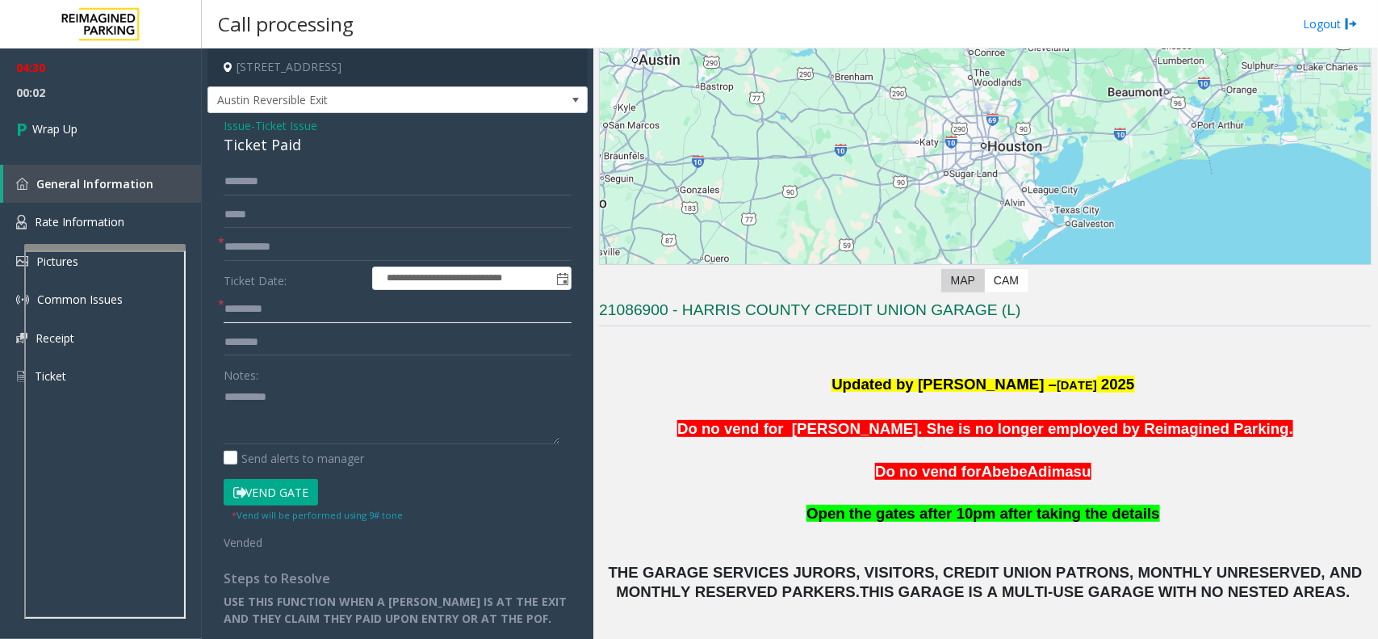
click at [279, 311] on input "text" at bounding box center [398, 308] width 348 height 27
type input "**"
click at [300, 390] on textarea at bounding box center [392, 413] width 336 height 61
click at [279, 417] on textarea at bounding box center [392, 413] width 336 height 61
click at [267, 408] on textarea at bounding box center [392, 413] width 336 height 61
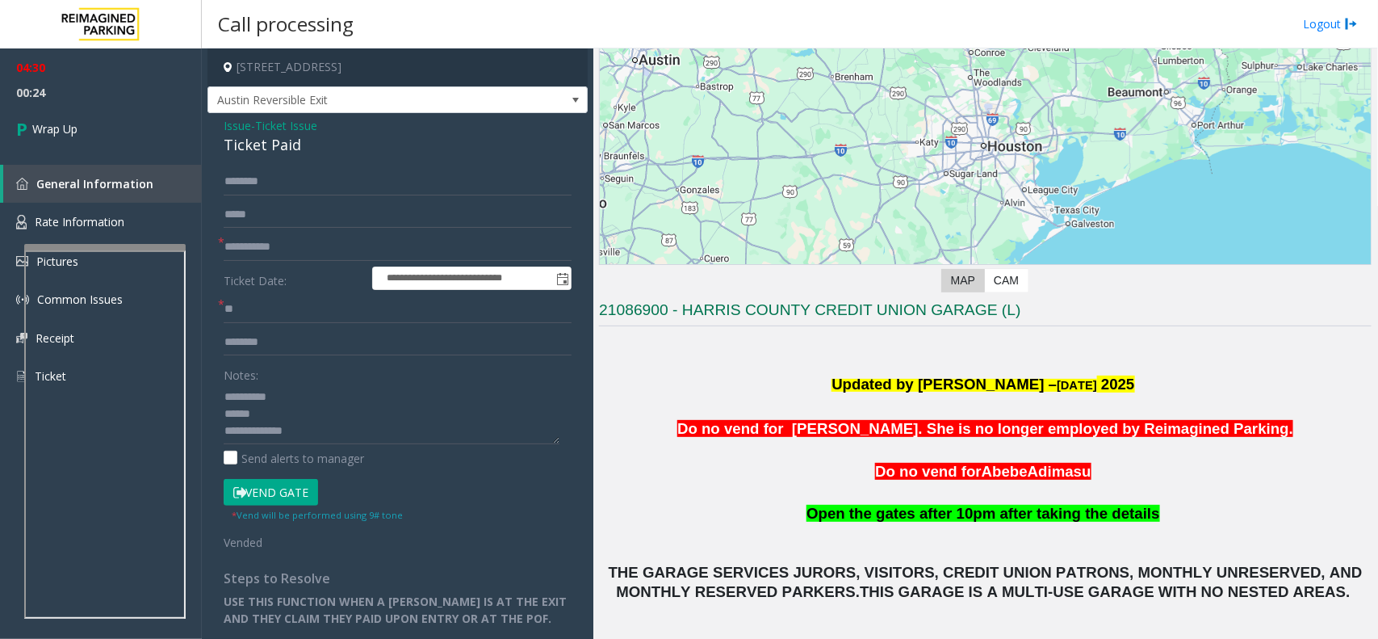
click at [280, 149] on div "Ticket Paid" at bounding box center [398, 145] width 348 height 22
click at [509, 437] on textarea at bounding box center [392, 413] width 336 height 61
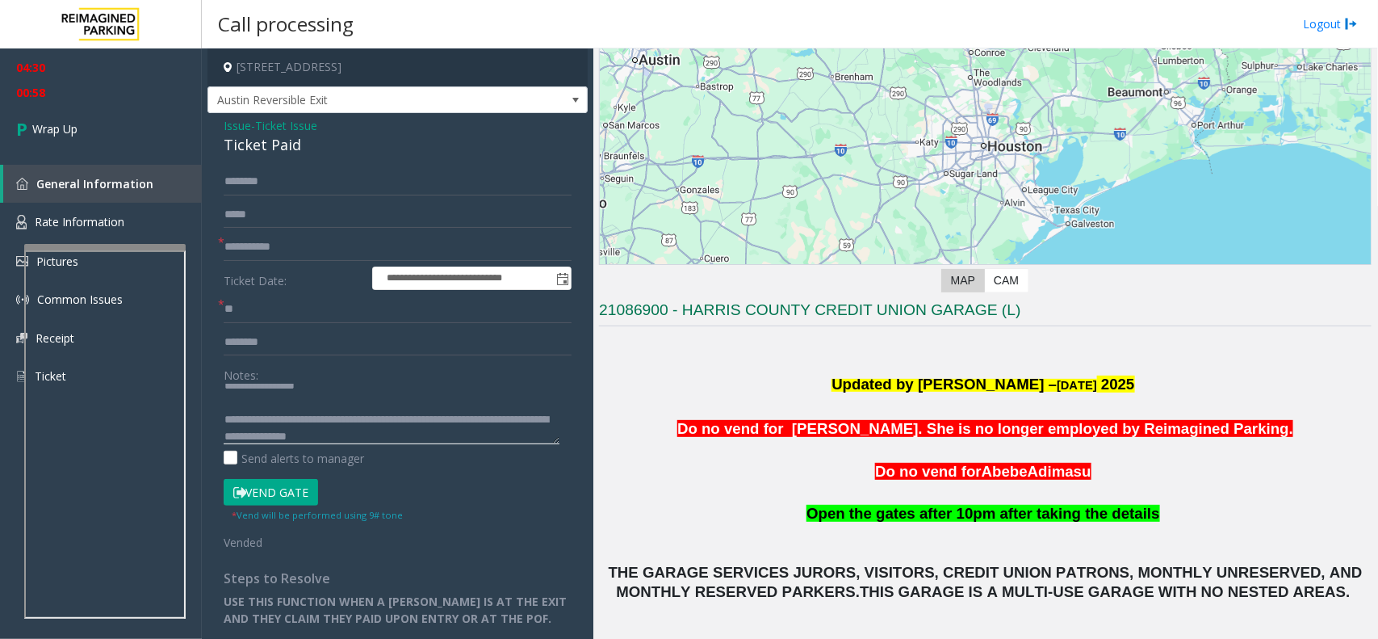
scroll to position [101, 0]
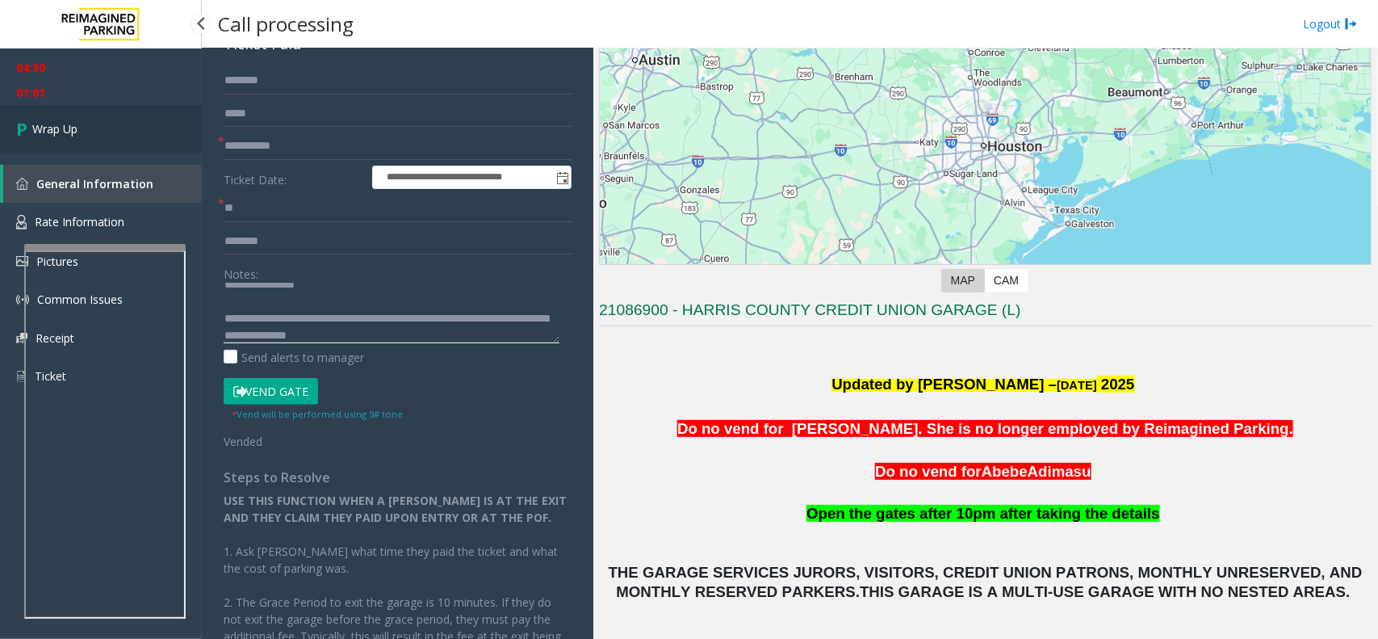
type textarea "**********"
click at [54, 120] on span "Wrap Up" at bounding box center [54, 128] width 45 height 17
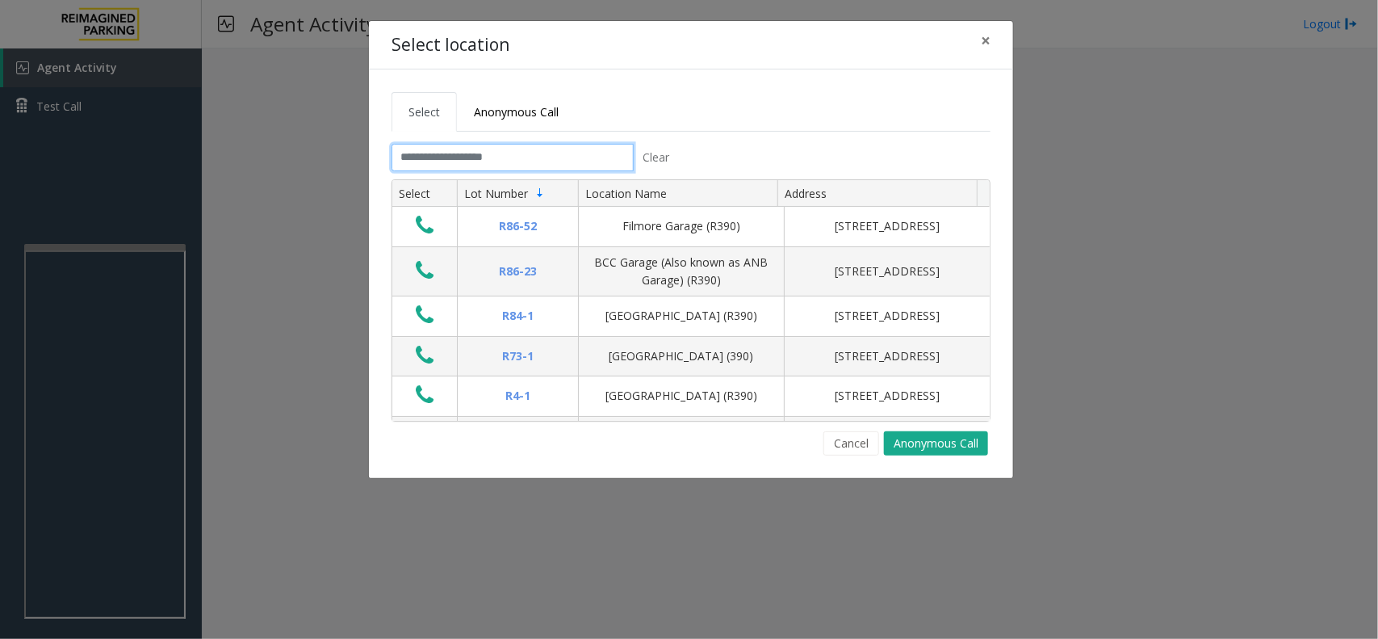
click at [420, 161] on input "text" at bounding box center [513, 157] width 242 height 27
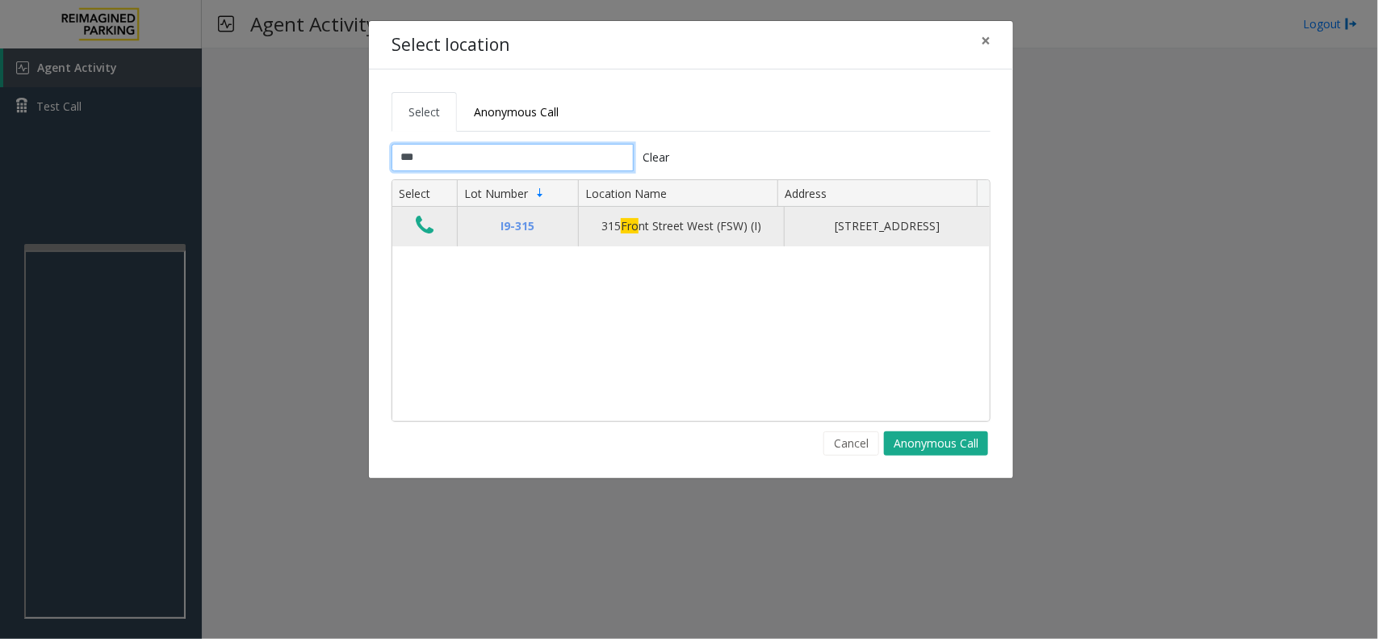
type input "***"
click at [434, 224] on button "Data table" at bounding box center [424, 226] width 27 height 26
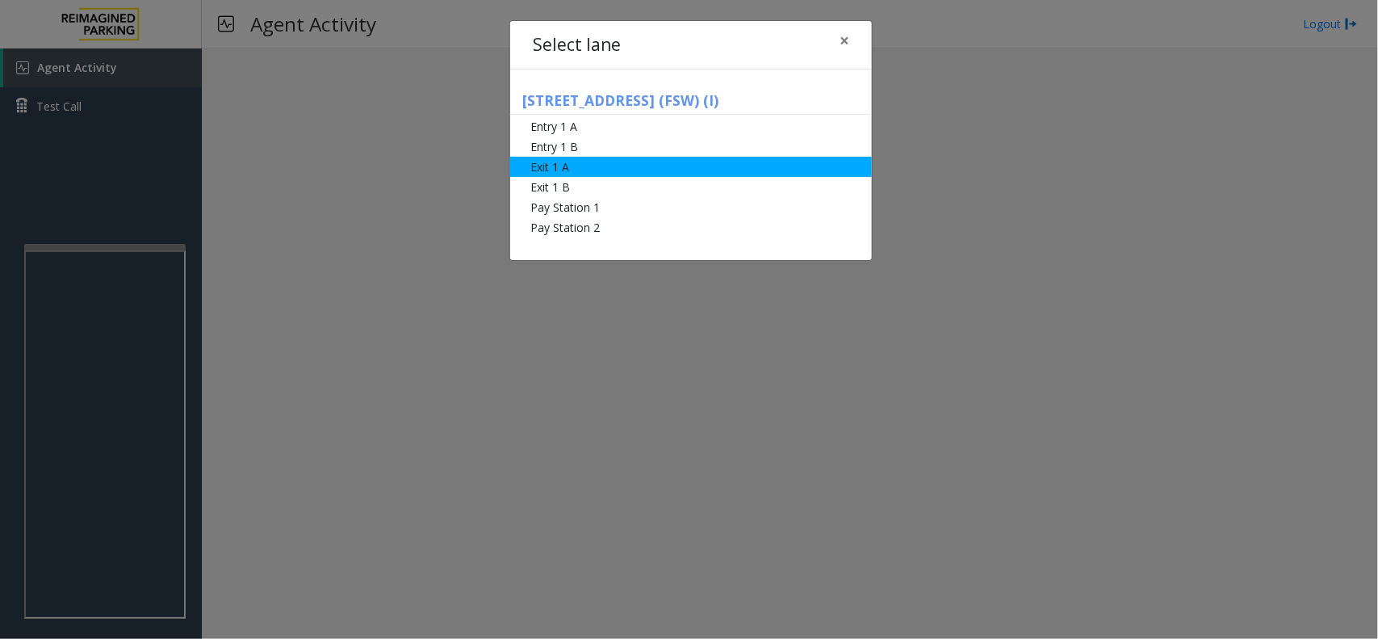
click at [581, 164] on li "Exit 1 A" at bounding box center [691, 167] width 362 height 20
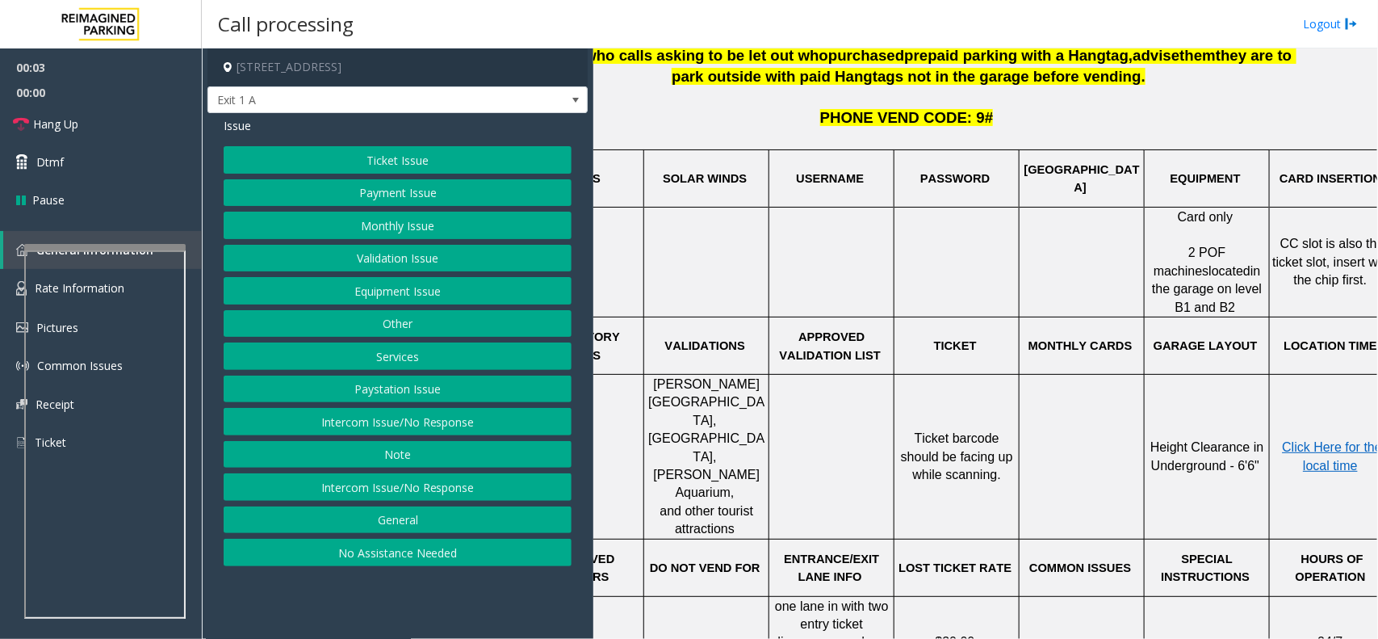
scroll to position [505, 114]
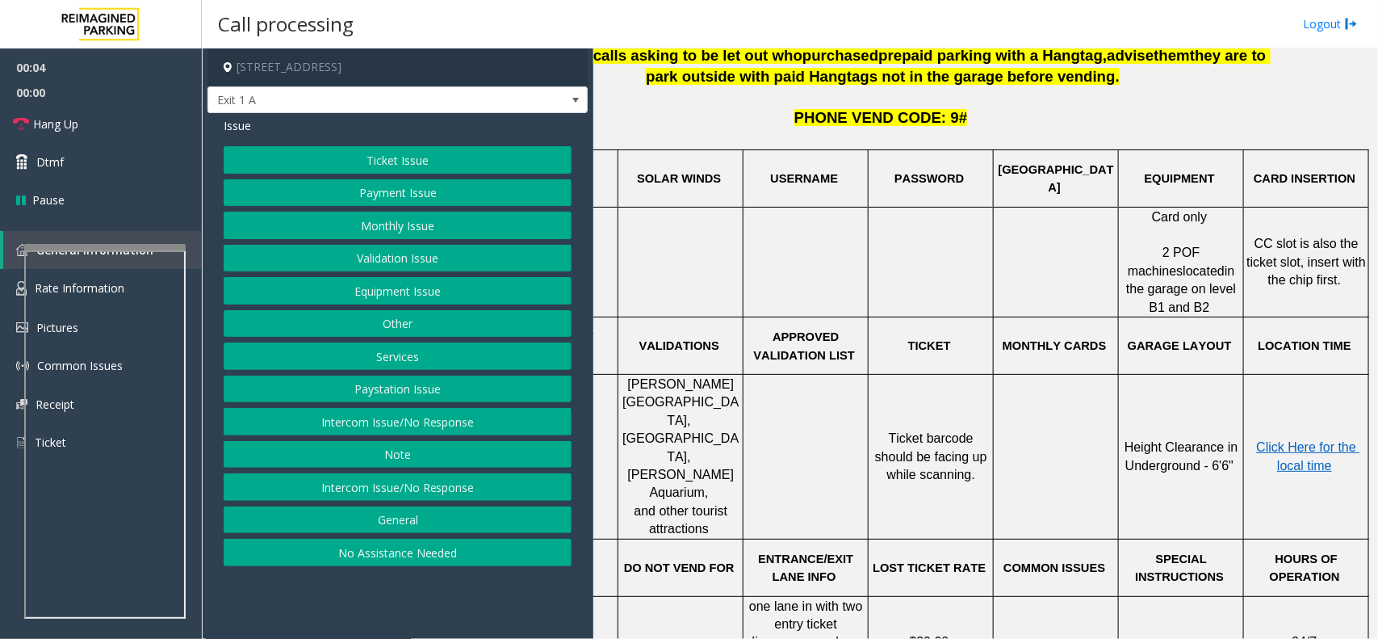
drag, startPoint x: 1006, startPoint y: 366, endPoint x: 1099, endPoint y: 378, distance: 93.6
drag, startPoint x: 1092, startPoint y: 365, endPoint x: 771, endPoint y: 270, distance: 334.9
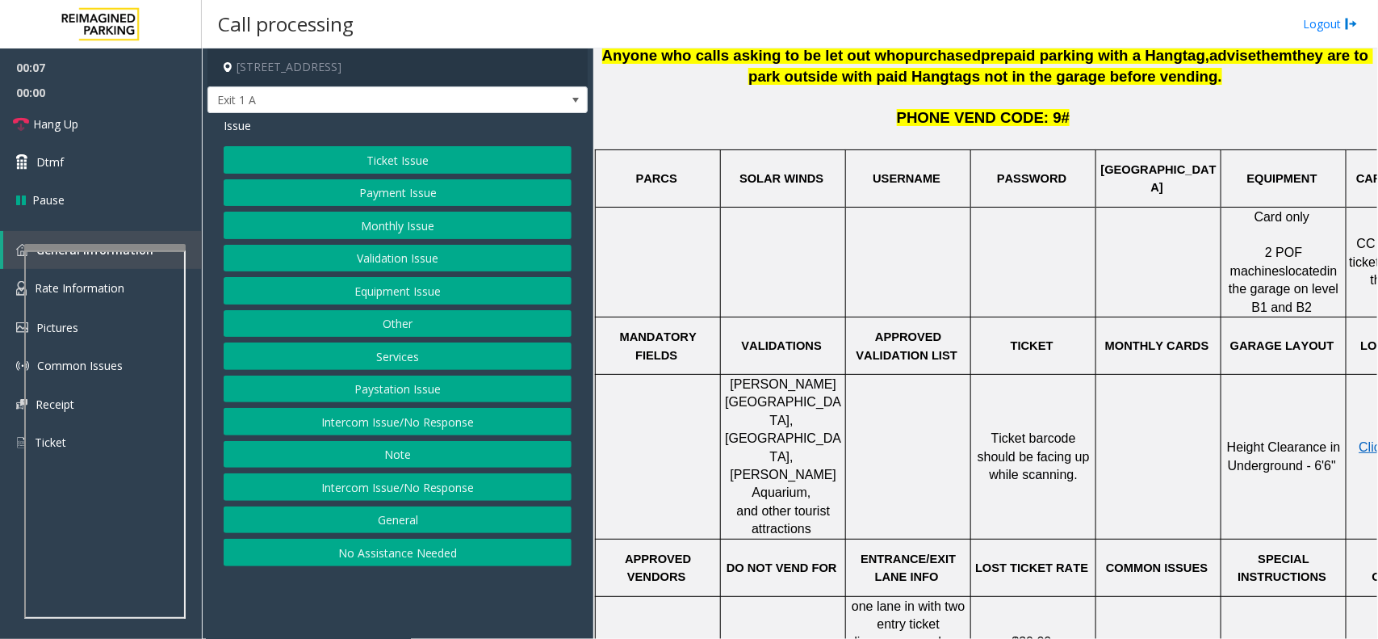
drag, startPoint x: 748, startPoint y: 284, endPoint x: 404, endPoint y: 144, distance: 372.2
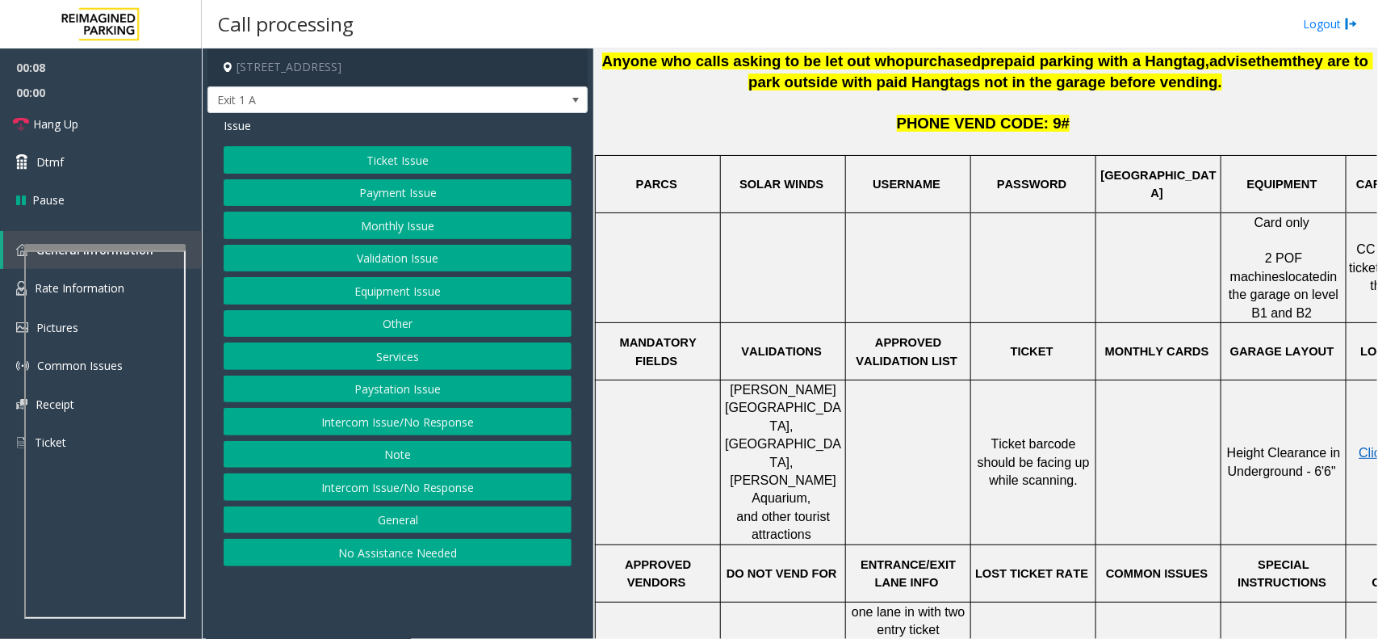
click at [400, 156] on button "Ticket Issue" at bounding box center [398, 159] width 348 height 27
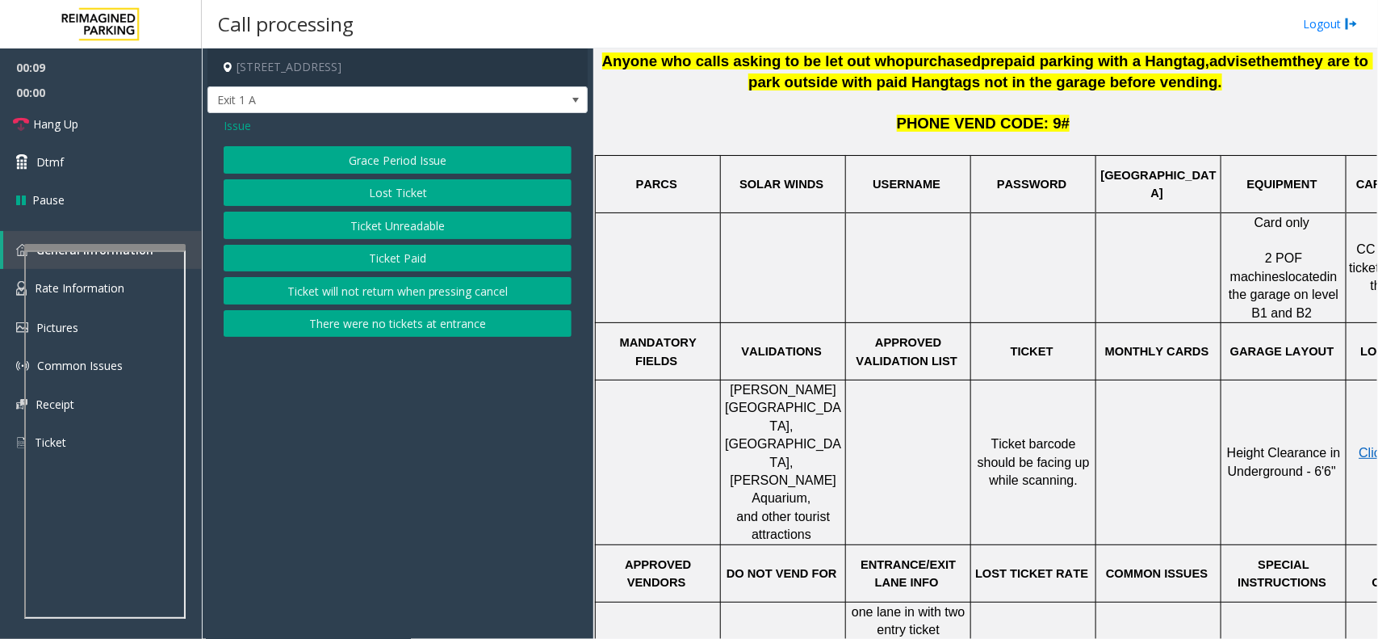
click at [396, 259] on button "Ticket Paid" at bounding box center [398, 258] width 348 height 27
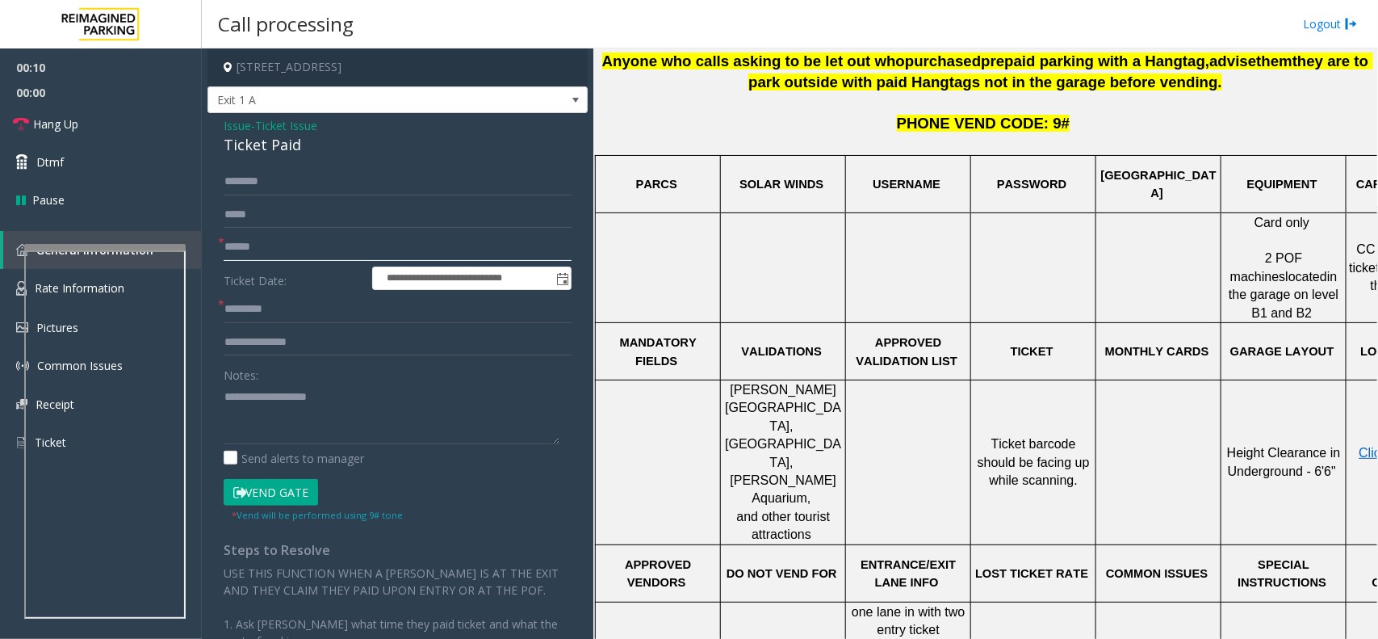
click at [291, 242] on input "text" at bounding box center [398, 246] width 348 height 27
click at [224, 392] on textarea at bounding box center [392, 413] width 336 height 61
click at [232, 393] on textarea at bounding box center [392, 413] width 336 height 61
type textarea "**********"
click at [252, 246] on input "text" at bounding box center [398, 246] width 348 height 27
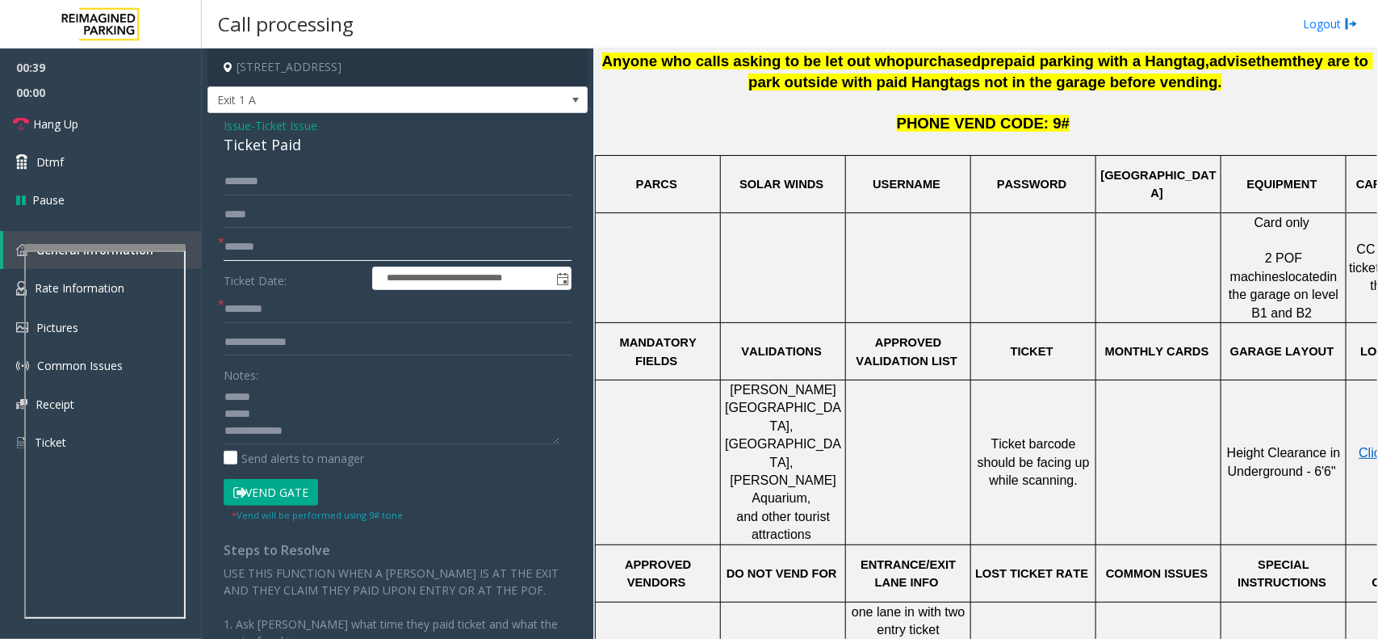
type input "*******"
click at [269, 304] on input "text" at bounding box center [398, 308] width 348 height 27
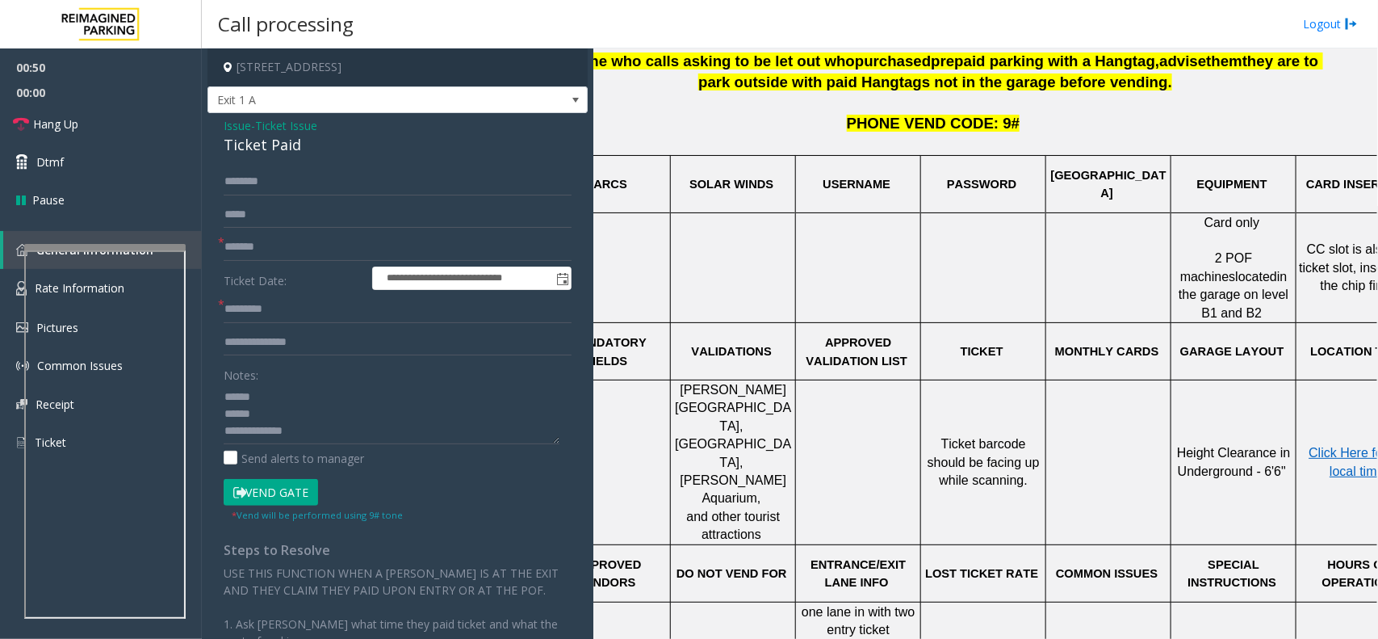
scroll to position [499, 114]
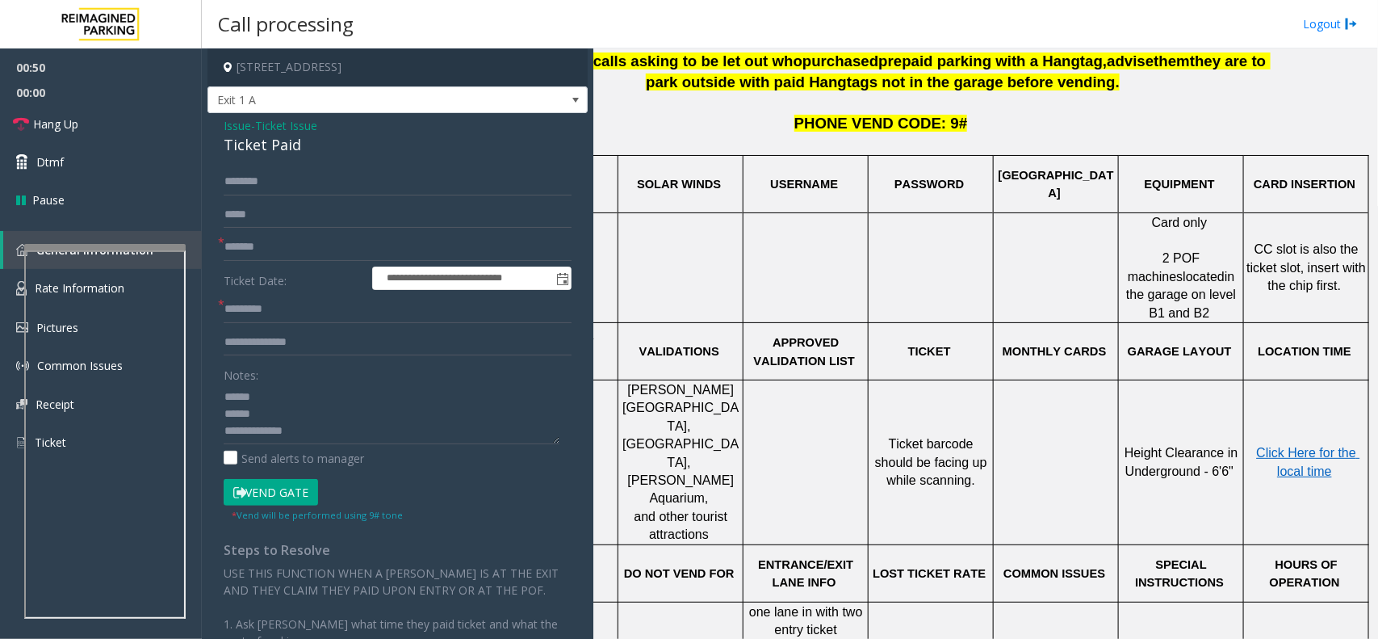
drag, startPoint x: 873, startPoint y: 339, endPoint x: 937, endPoint y: 336, distance: 64.7
click at [1285, 446] on span "Click Here for the local time" at bounding box center [1308, 461] width 103 height 31
click at [289, 304] on input "text" at bounding box center [398, 308] width 348 height 27
click at [283, 402] on textarea at bounding box center [392, 413] width 336 height 61
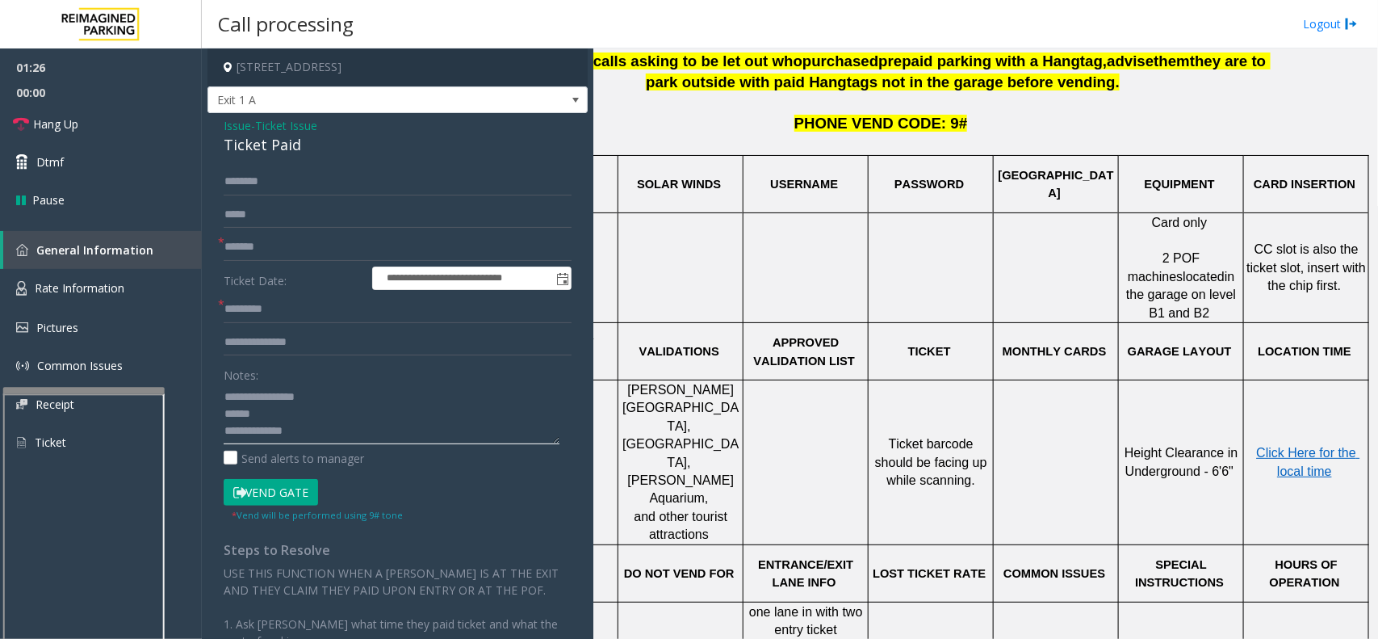
click at [82, 387] on div at bounding box center [83, 390] width 161 height 6
type textarea "**********"
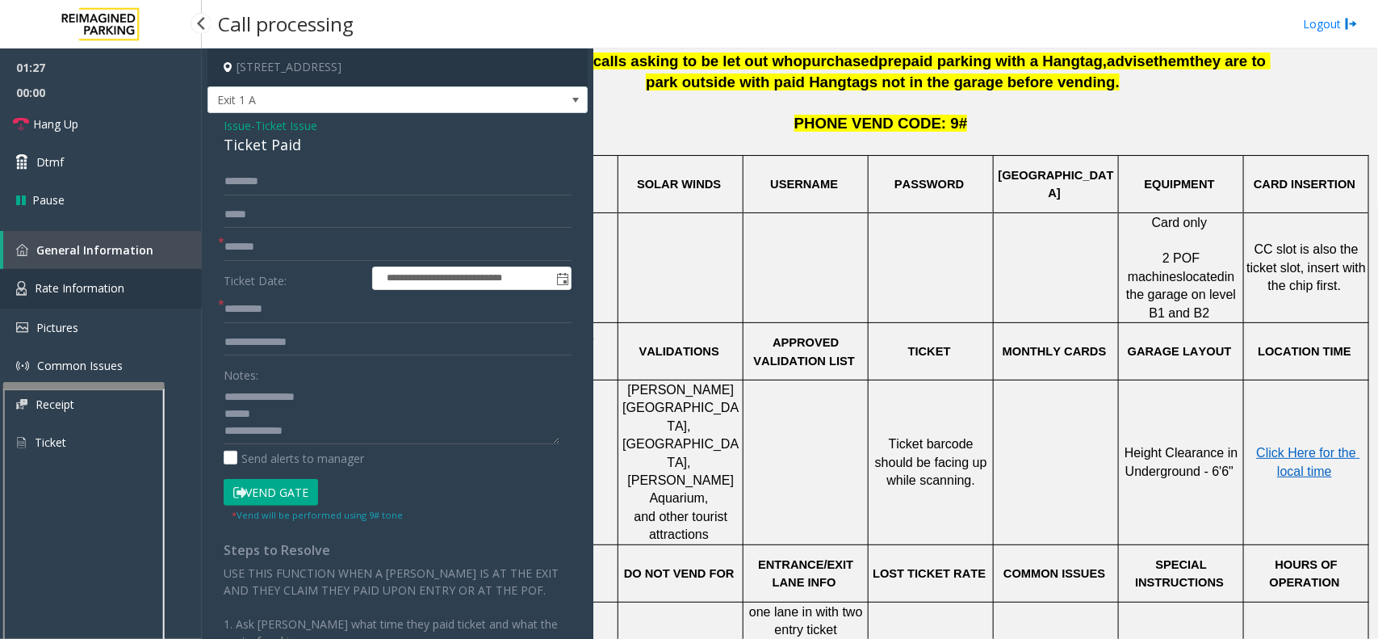
click at [91, 283] on span "Rate Information" at bounding box center [80, 287] width 90 height 15
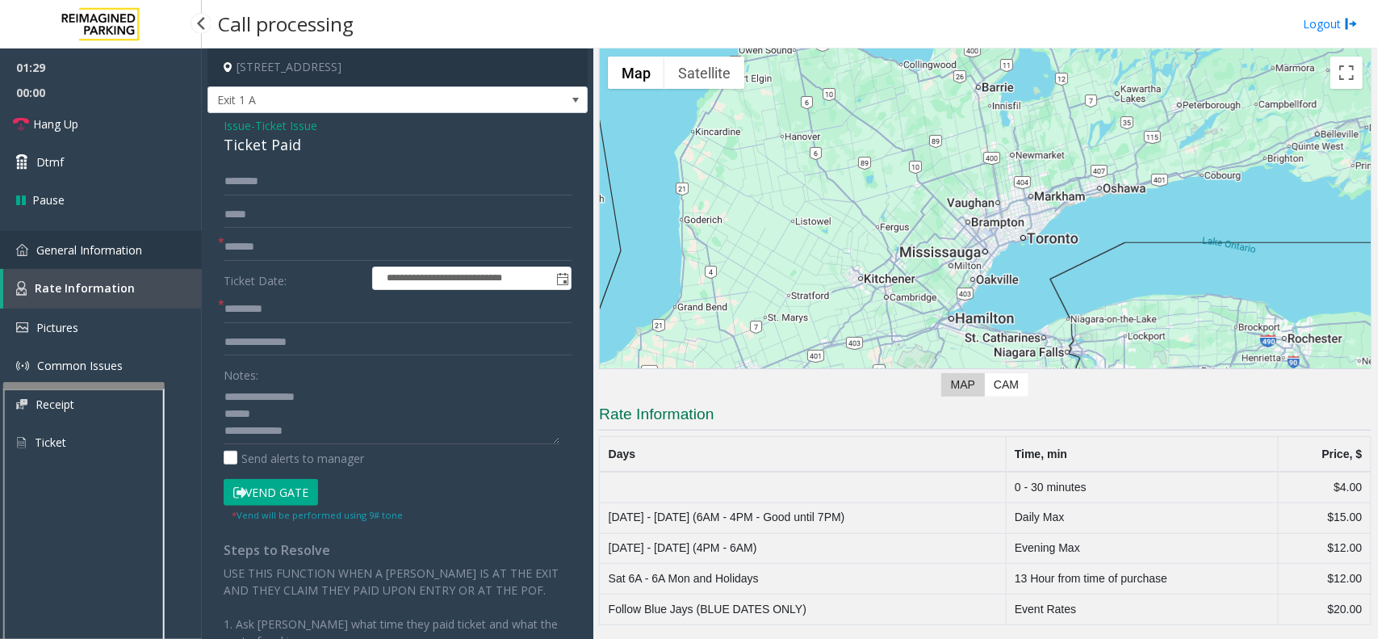
click at [85, 245] on span "General Information" at bounding box center [89, 249] width 106 height 15
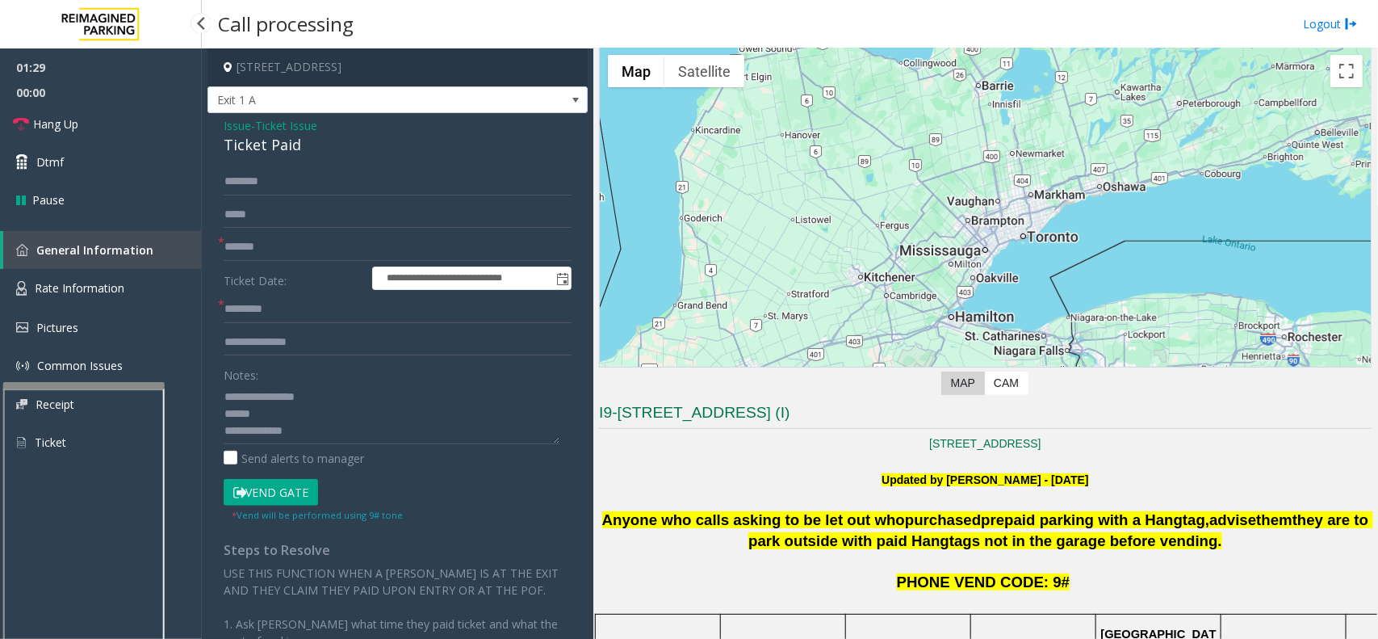
scroll to position [499, 0]
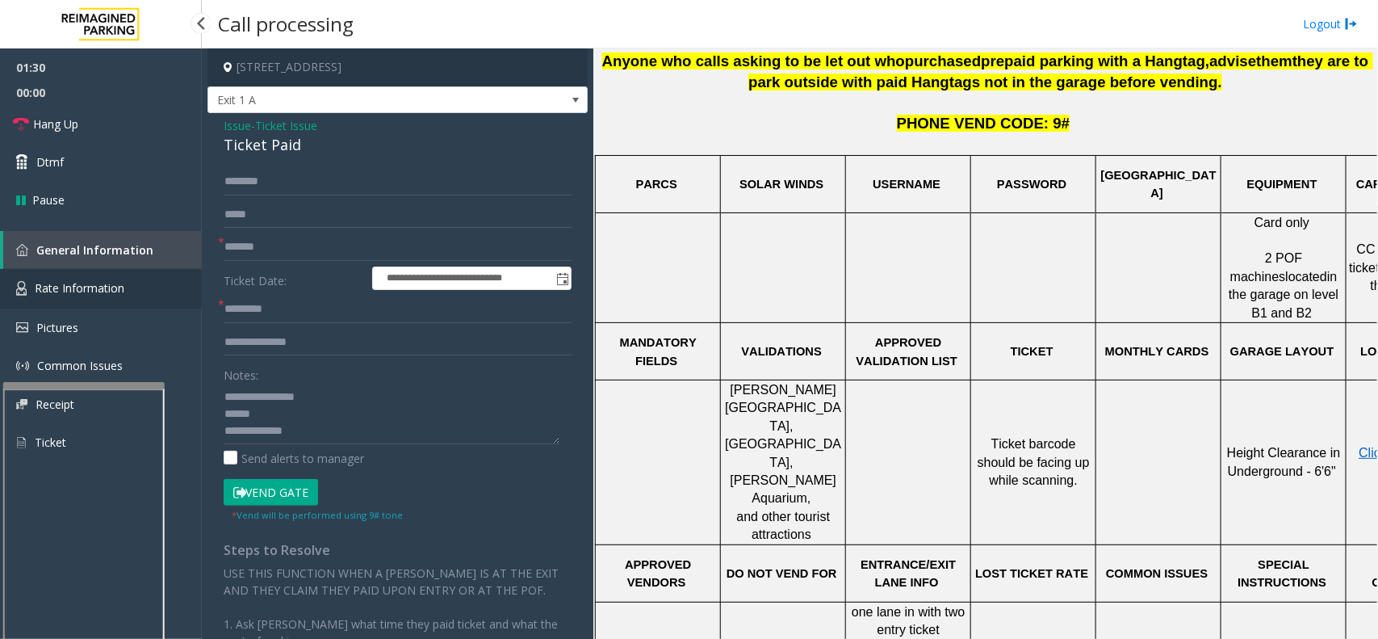
click at [111, 287] on span "Rate Information" at bounding box center [80, 287] width 90 height 15
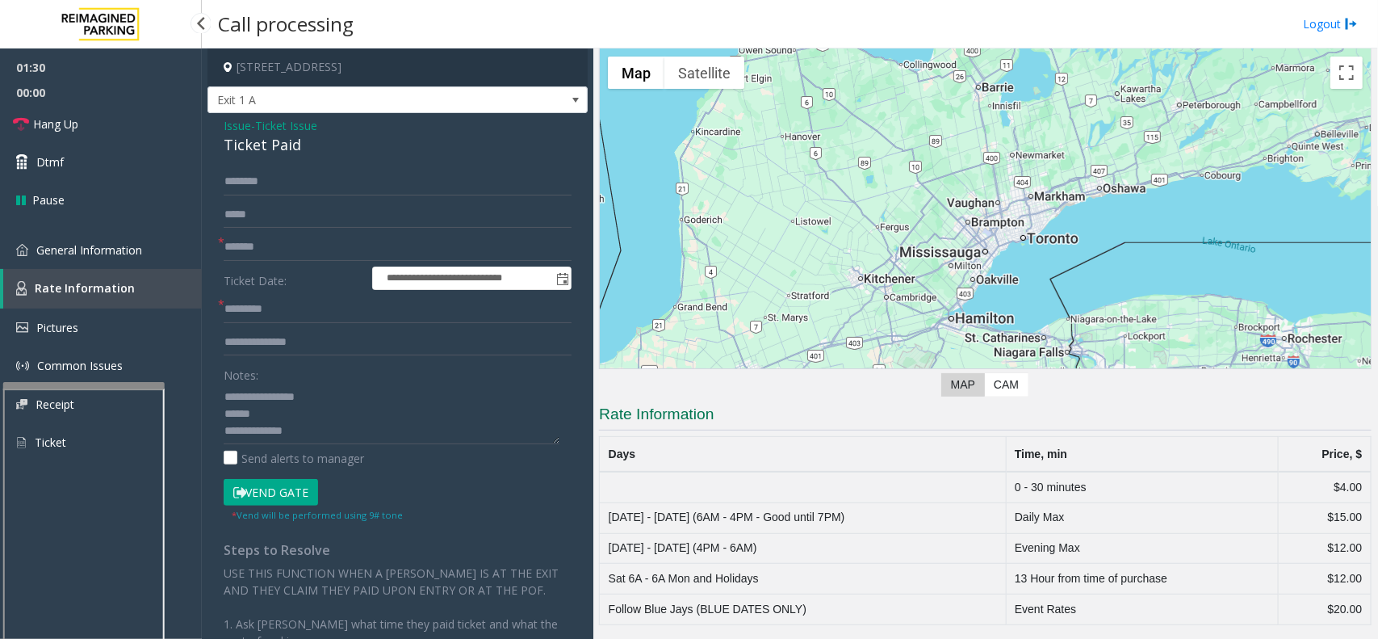
scroll to position [40, 0]
click at [99, 243] on span "General Information" at bounding box center [89, 249] width 106 height 15
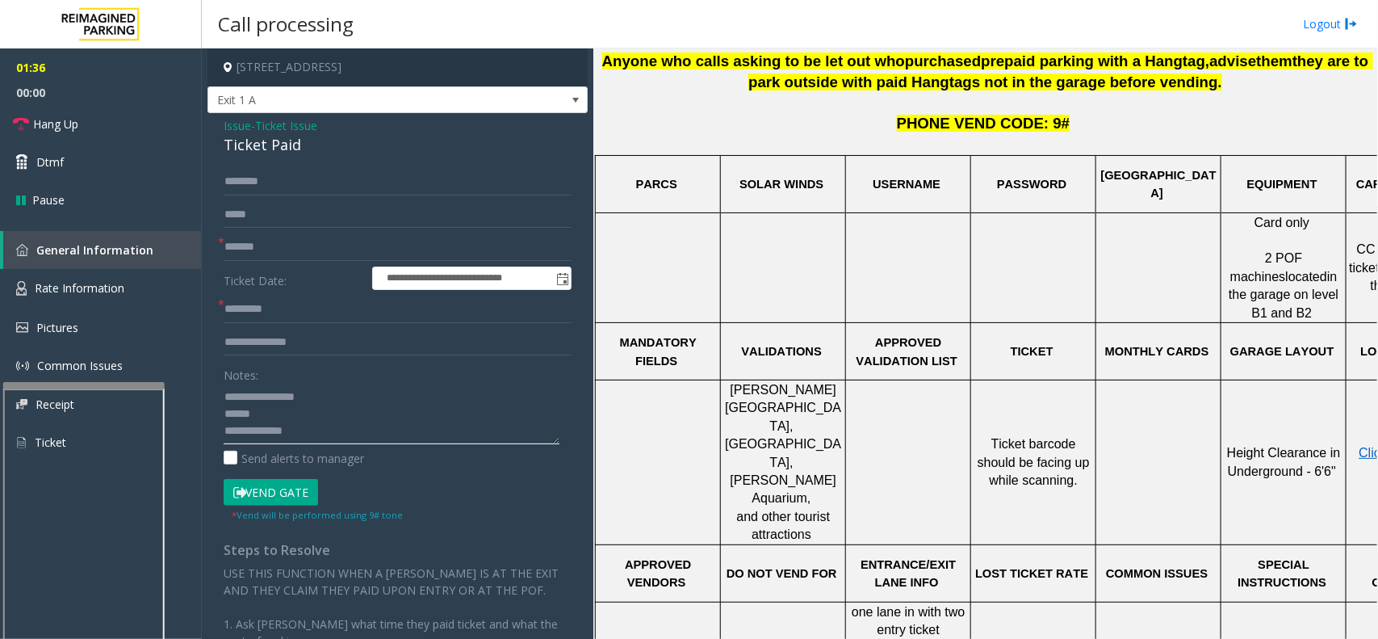
click at [285, 393] on textarea at bounding box center [392, 413] width 336 height 61
click at [303, 341] on input "text" at bounding box center [398, 342] width 348 height 27
type input "*********"
click at [250, 186] on input "text" at bounding box center [398, 181] width 348 height 27
type input "******"
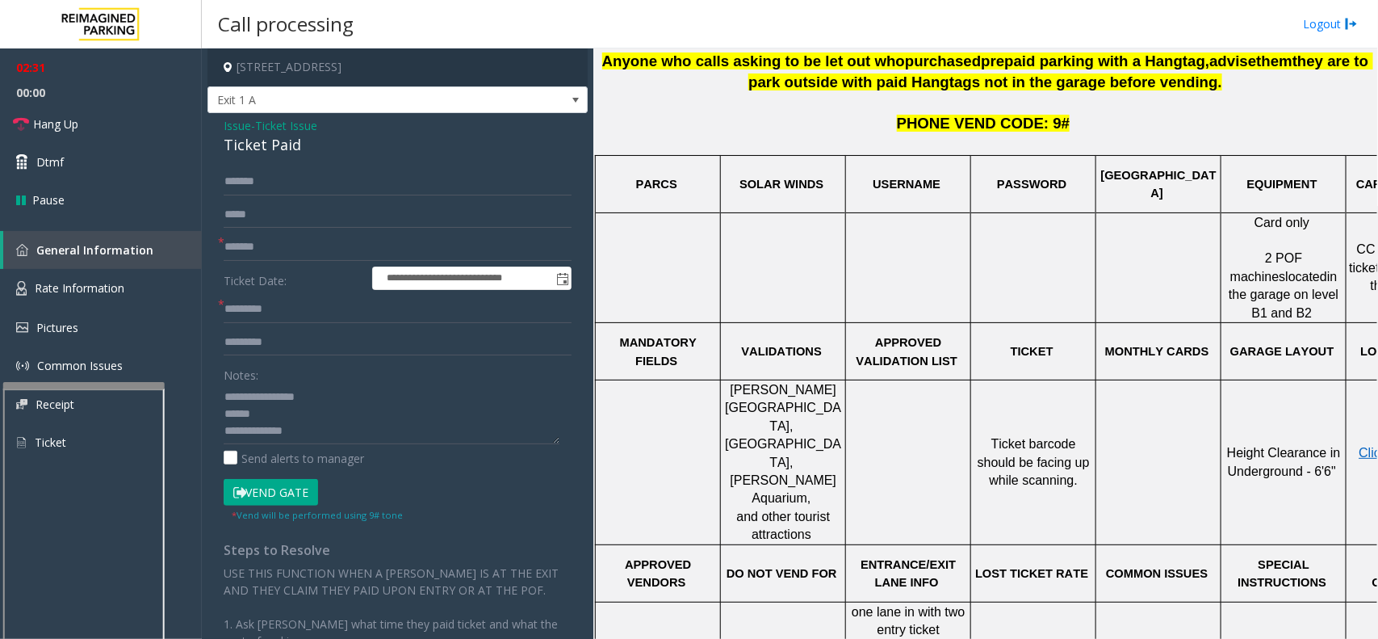
click at [263, 145] on div "Ticket Paid" at bounding box center [398, 145] width 348 height 22
click at [281, 493] on button "Vend Gate" at bounding box center [271, 492] width 94 height 27
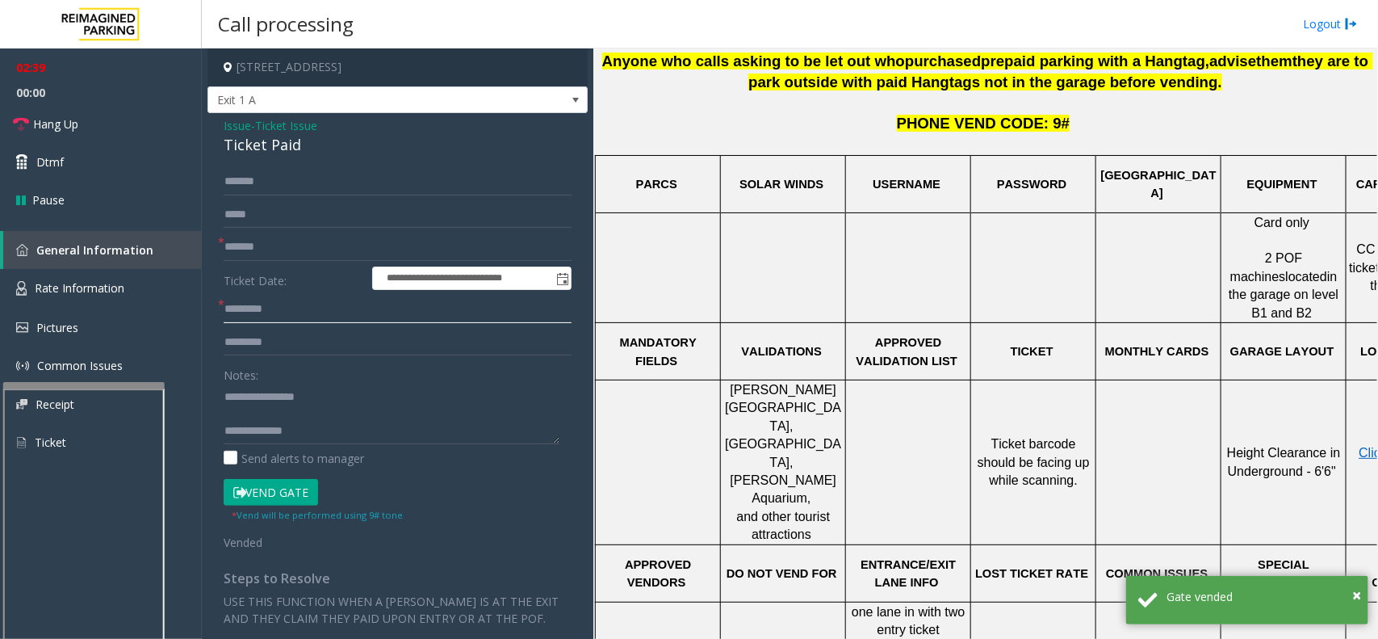
scroll to position [101, 0]
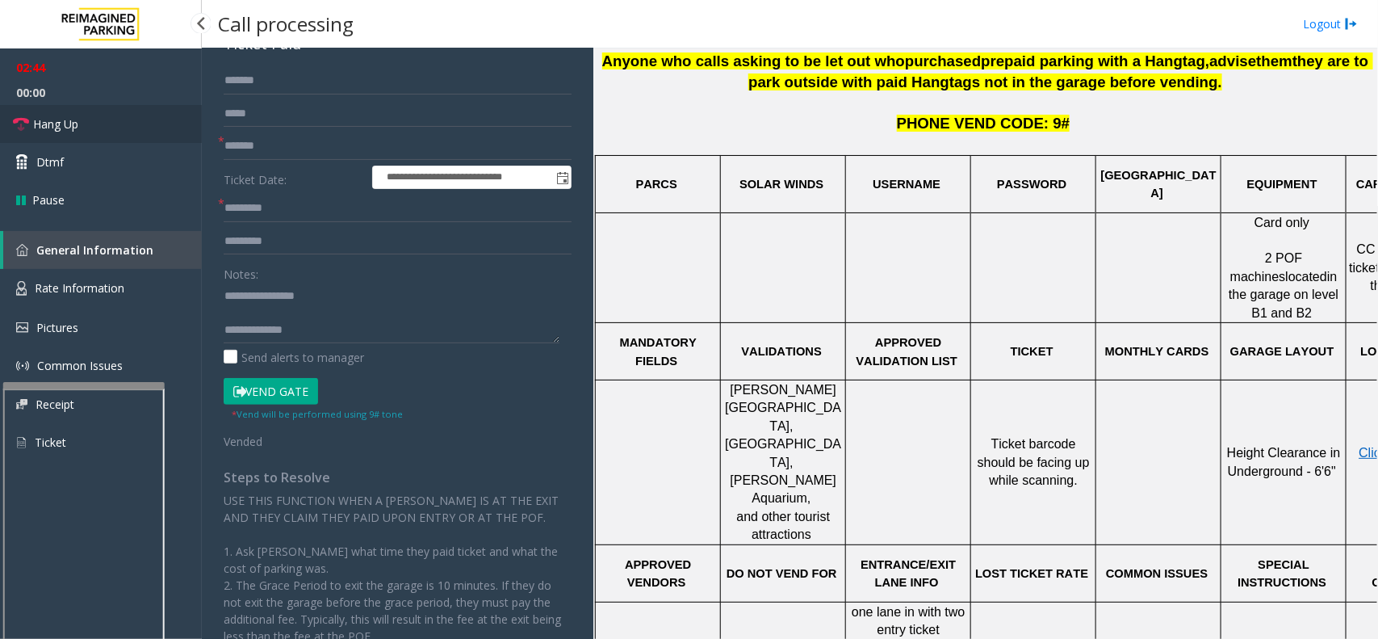
click at [131, 129] on link "Hang Up" at bounding box center [101, 124] width 202 height 38
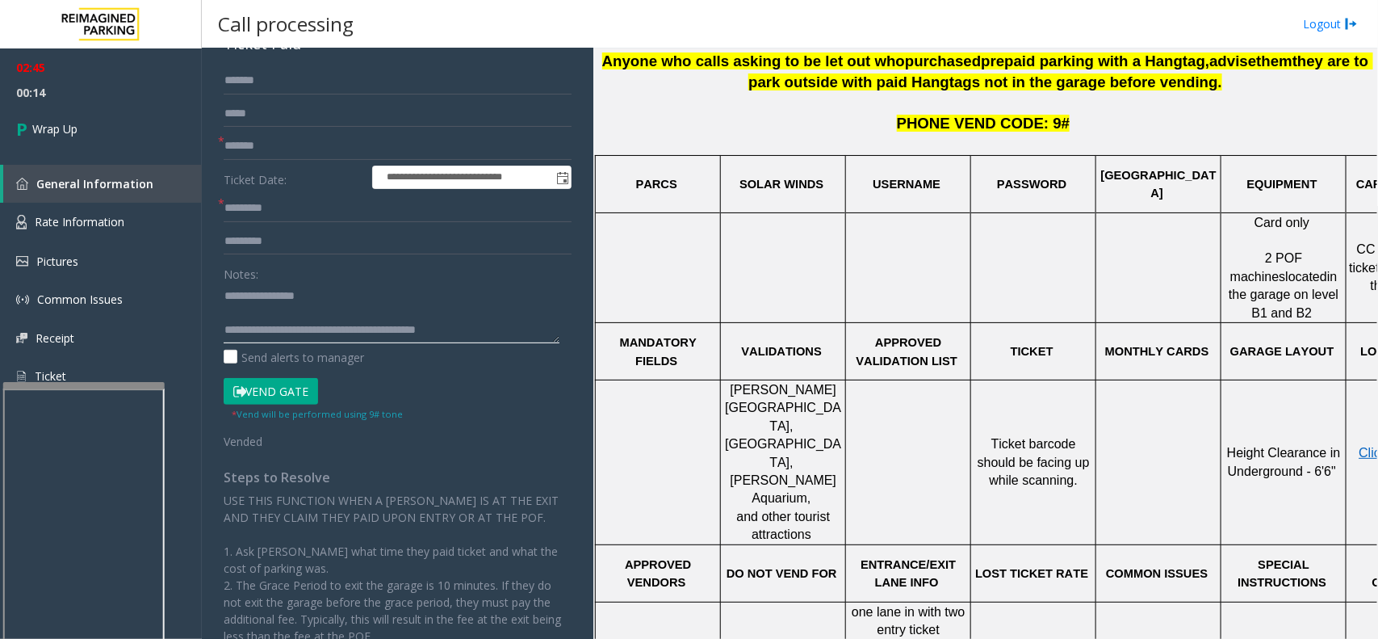
click at [344, 304] on textarea at bounding box center [392, 313] width 336 height 61
type textarea "**********"
click at [127, 119] on link "Wrap Up" at bounding box center [101, 129] width 202 height 48
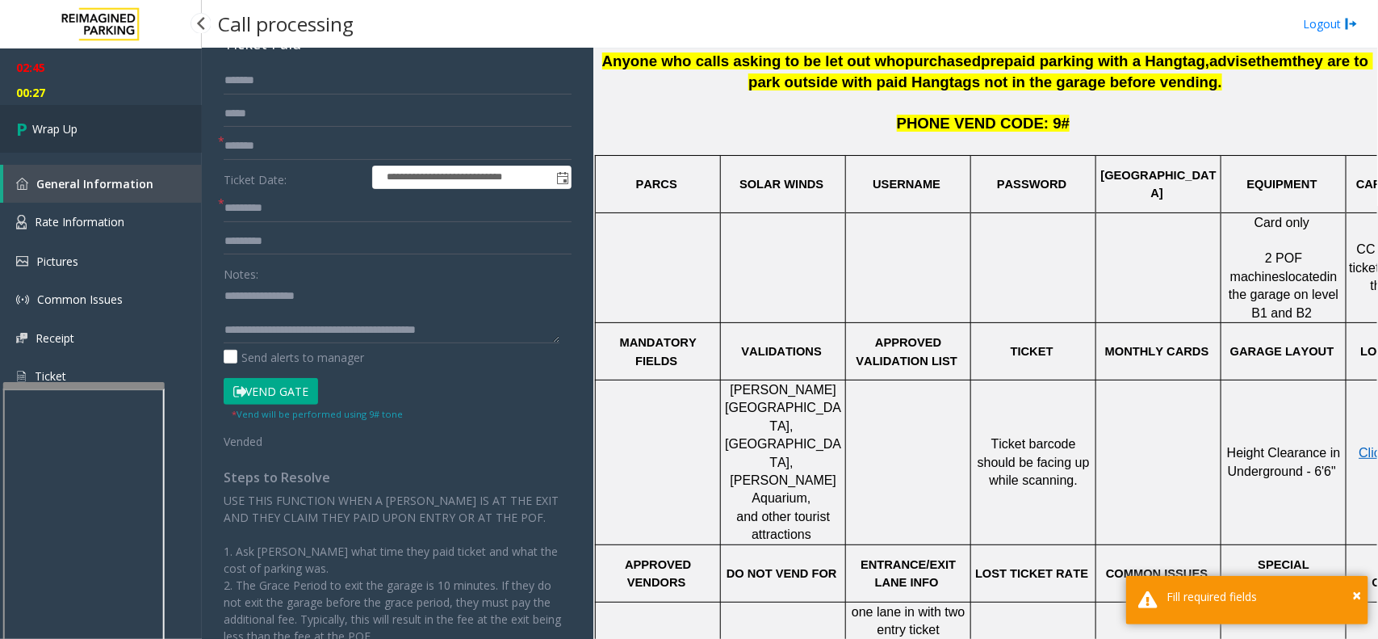
click at [127, 119] on link "Wrap Up" at bounding box center [101, 129] width 202 height 48
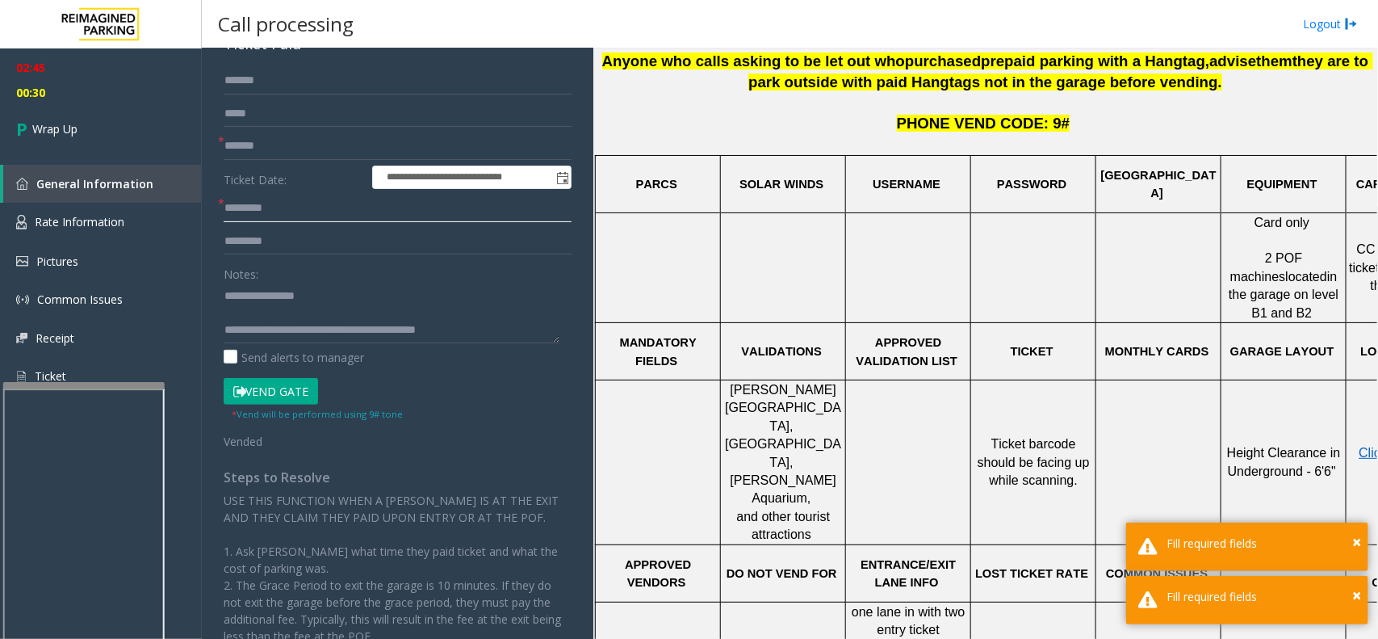
click at [276, 200] on input "text" at bounding box center [398, 208] width 348 height 27
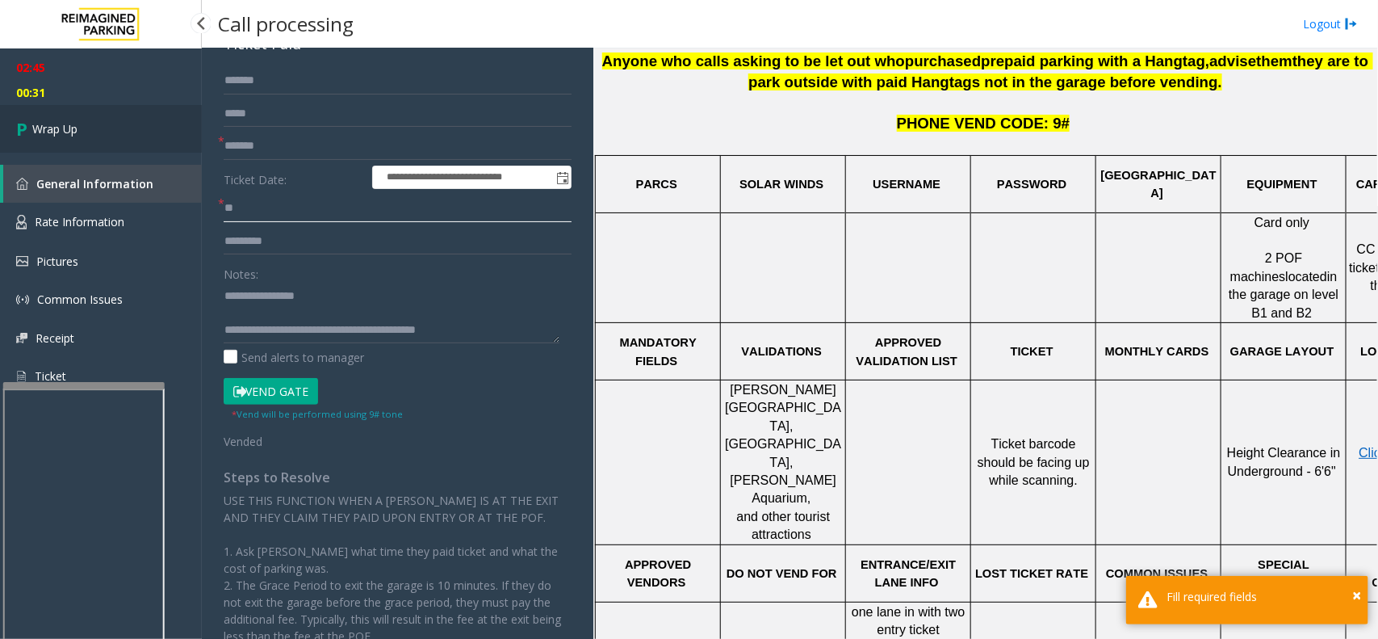
type input "**"
click at [111, 134] on link "Wrap Up" at bounding box center [101, 129] width 202 height 48
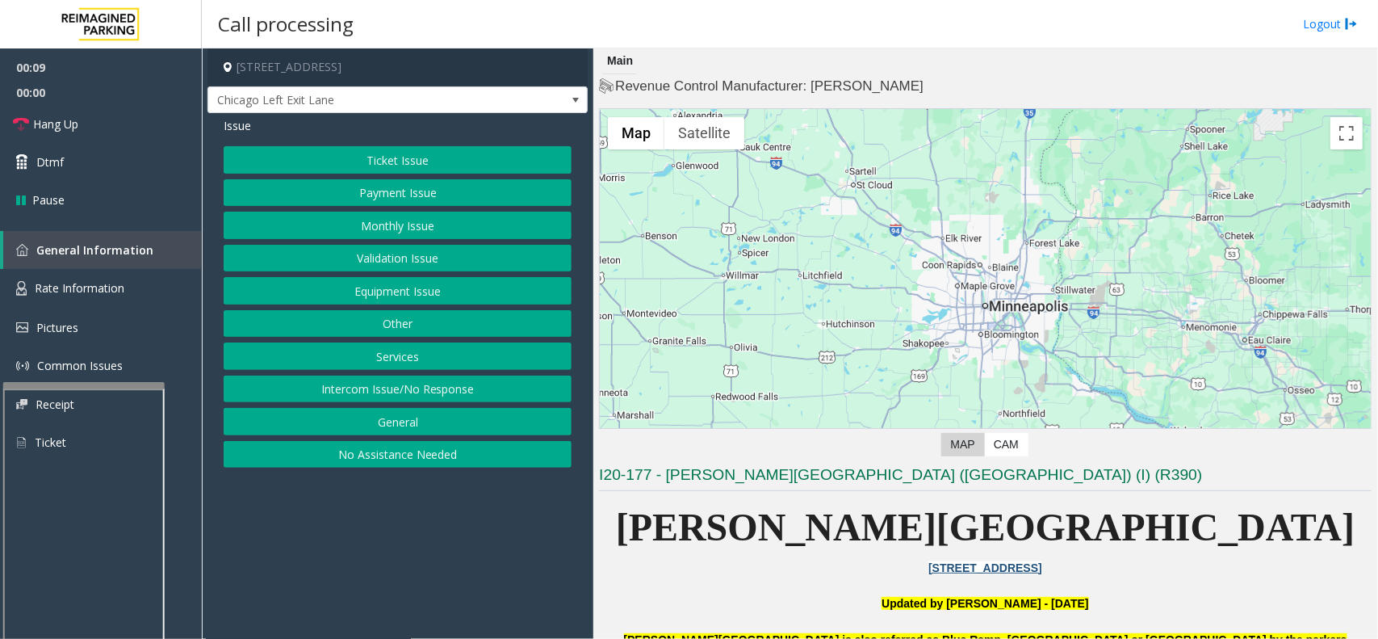
click at [518, 228] on button "Monthly Issue" at bounding box center [398, 225] width 348 height 27
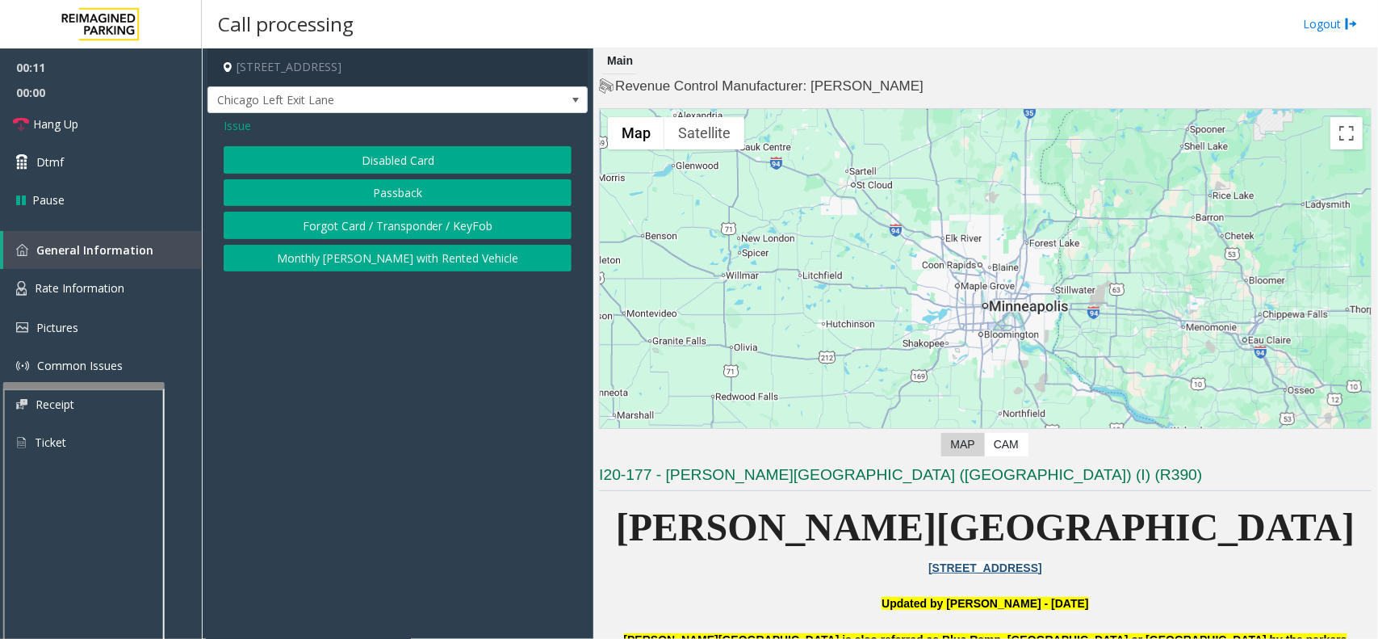
click at [444, 220] on button "Forgot Card / Transponder / KeyFob" at bounding box center [398, 225] width 348 height 27
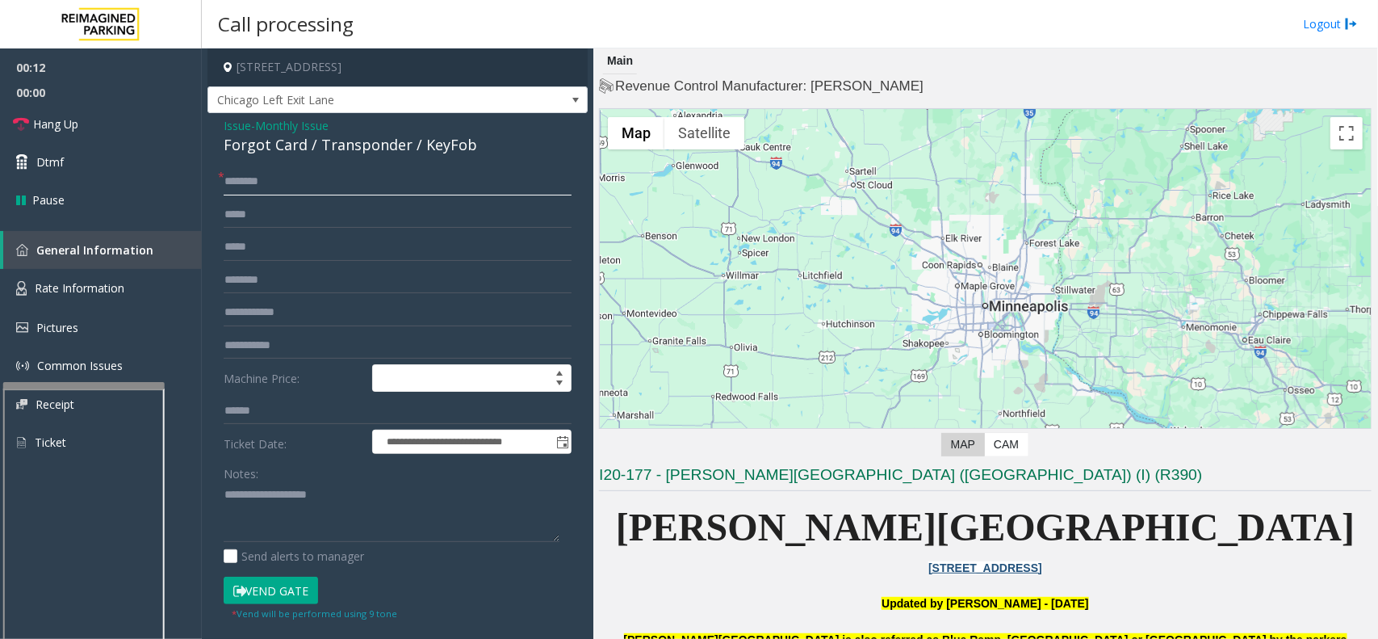
click at [253, 178] on input "text" at bounding box center [398, 181] width 348 height 27
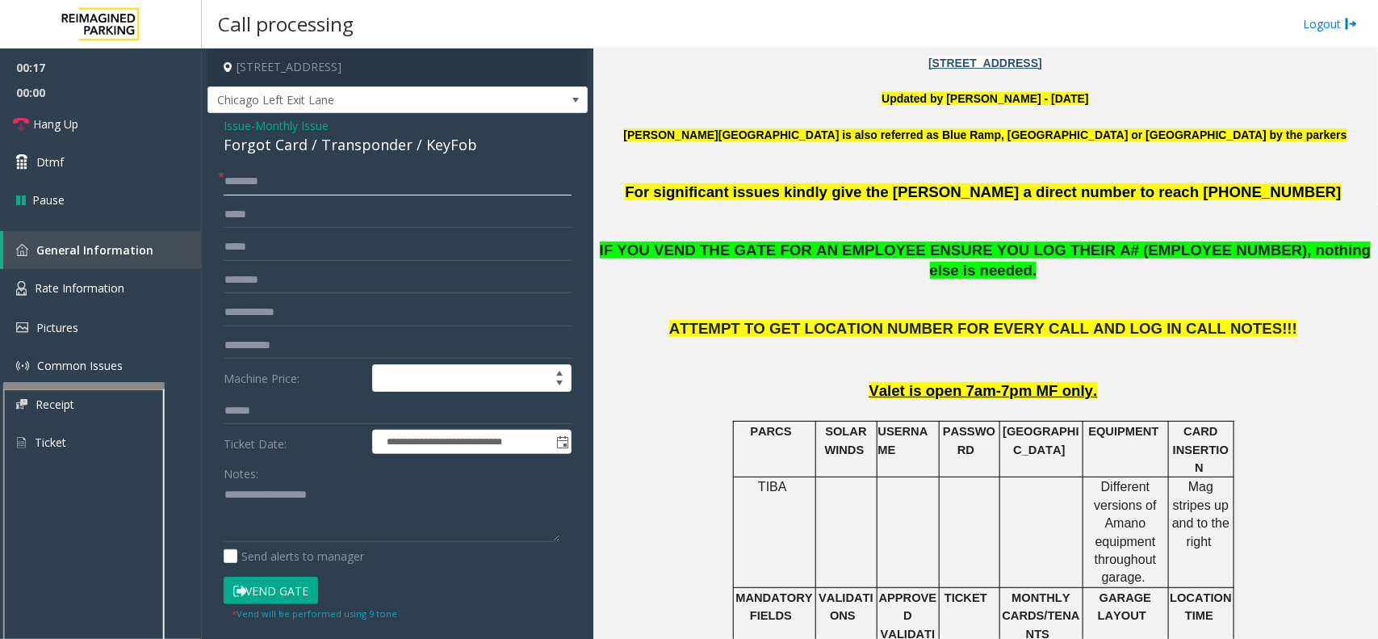
scroll to position [303, 0]
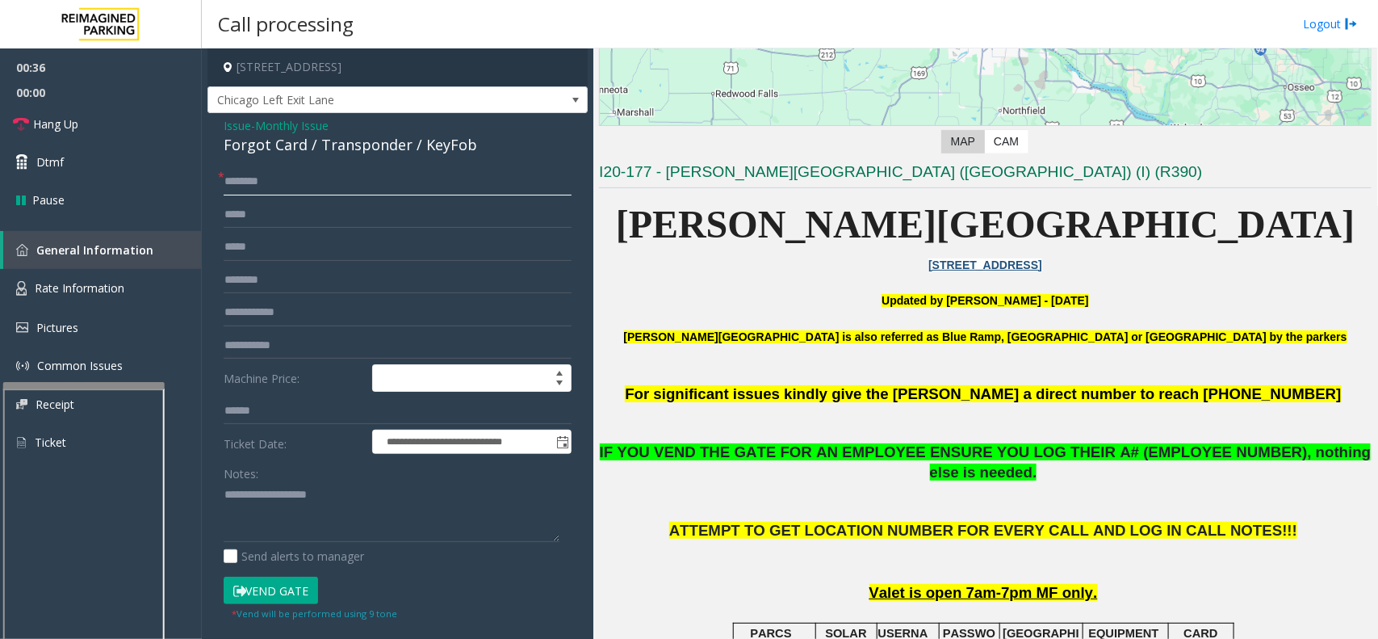
click at [341, 184] on input "text" at bounding box center [398, 181] width 348 height 27
type input "******"
type textarea "**********"
click at [224, 176] on span "*" at bounding box center [221, 176] width 6 height 17
click at [224, 184] on span "*" at bounding box center [221, 176] width 6 height 17
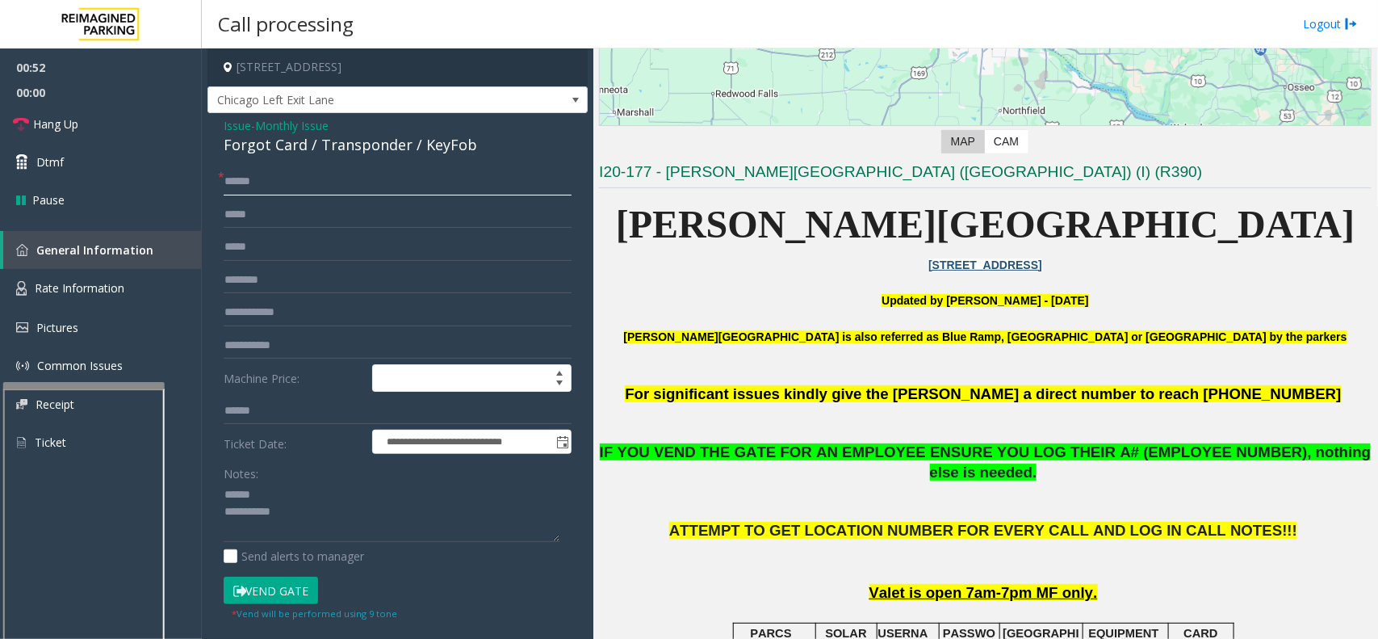
click at [232, 178] on input "******" at bounding box center [398, 181] width 348 height 27
click at [252, 182] on input "*******" at bounding box center [398, 181] width 348 height 27
type input "*******"
click at [304, 139] on div "Forgot Card / Transponder / KeyFob" at bounding box center [398, 145] width 348 height 22
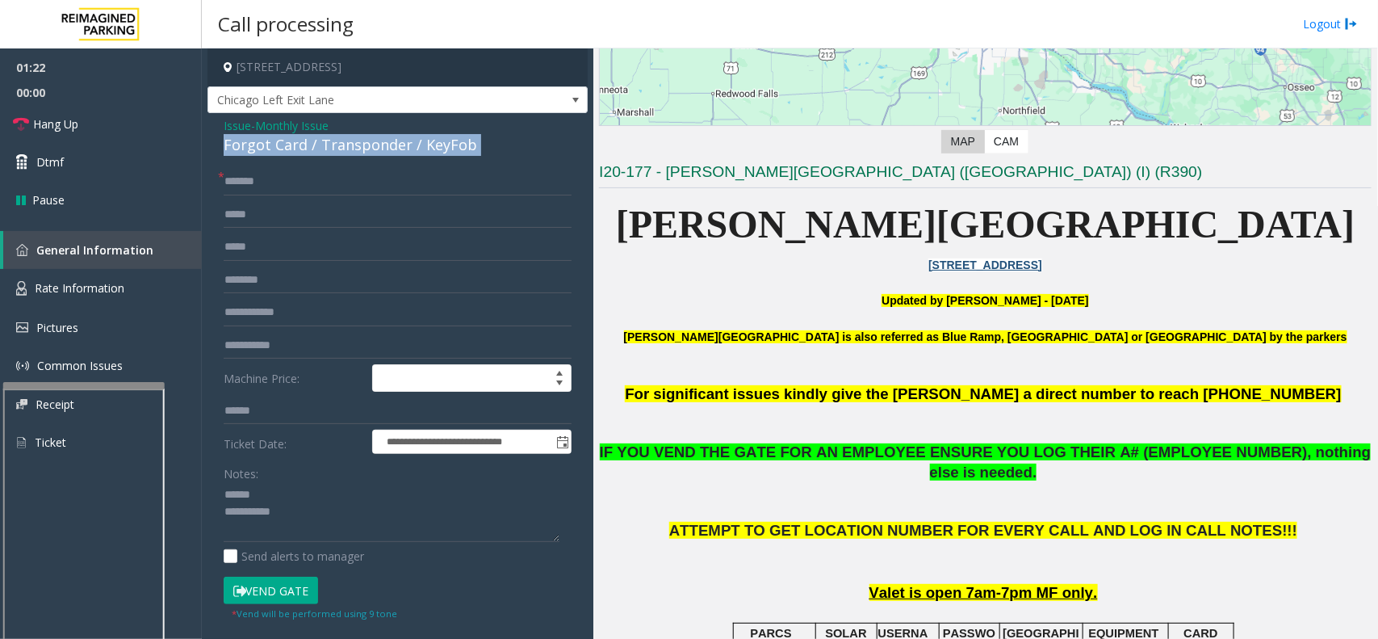
click at [307, 139] on div "Forgot Card / Transponder / KeyFob" at bounding box center [398, 145] width 348 height 22
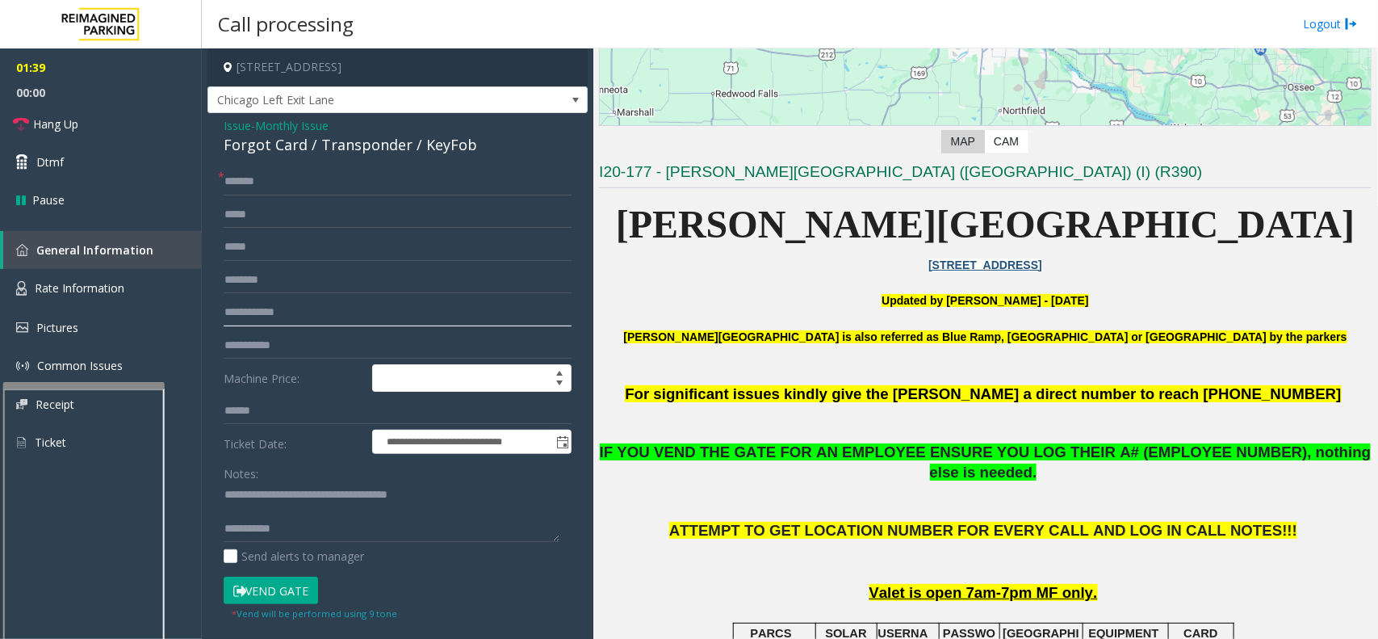
click at [253, 311] on input "text" at bounding box center [398, 312] width 348 height 27
click at [249, 594] on button "Vend Gate" at bounding box center [271, 589] width 94 height 27
click at [148, 136] on link "Hang Up" at bounding box center [101, 124] width 202 height 38
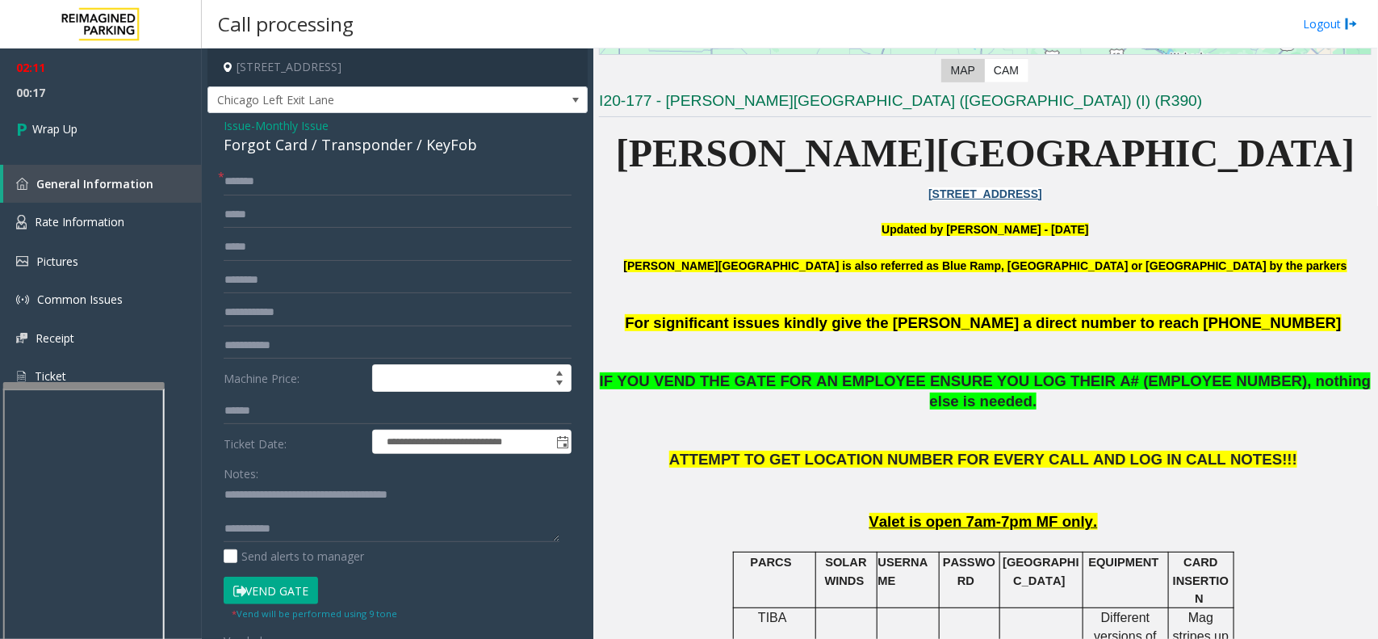
scroll to position [404, 0]
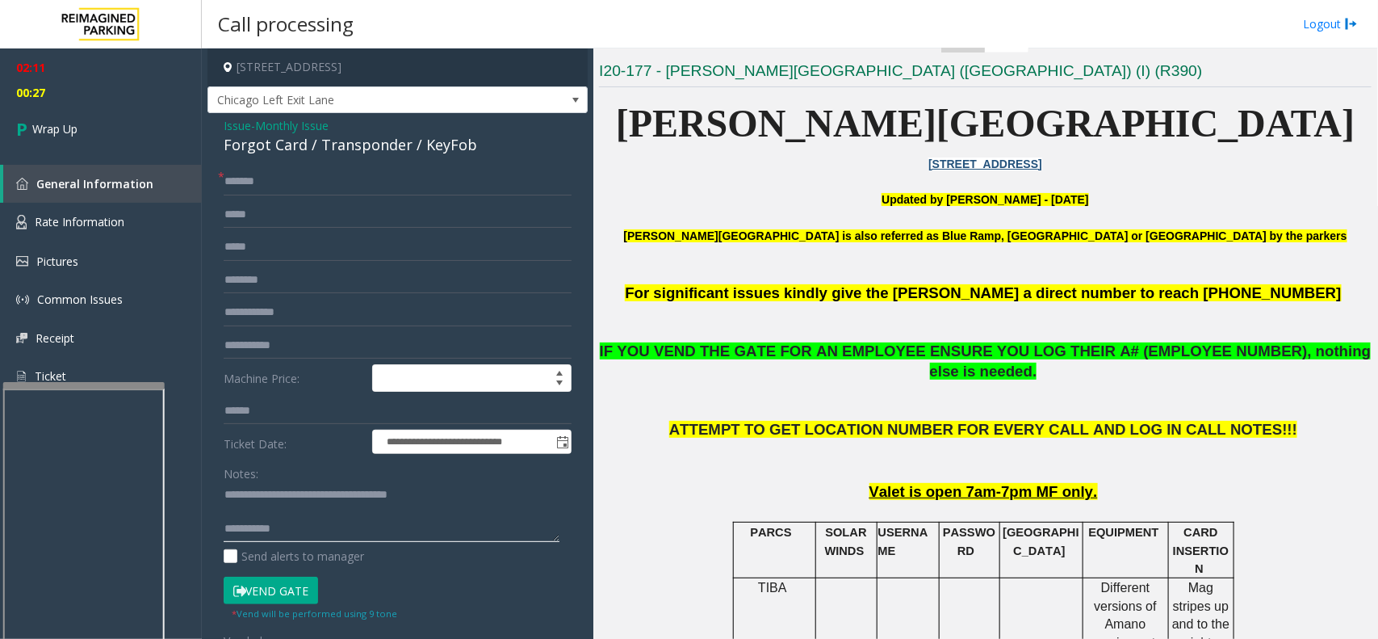
click at [331, 530] on textarea at bounding box center [392, 512] width 336 height 61
click at [341, 531] on textarea at bounding box center [392, 512] width 336 height 61
type textarea "**********"
click at [83, 127] on link "Wrap Up" at bounding box center [101, 129] width 202 height 48
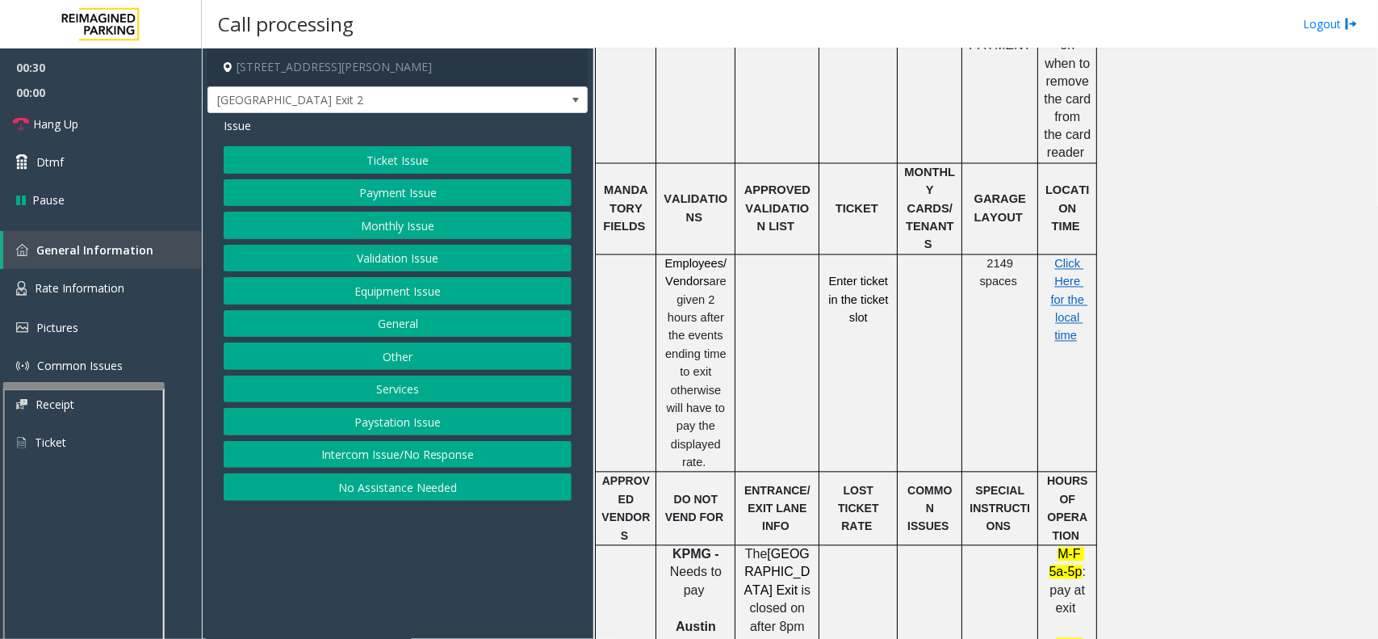
scroll to position [1110, 0]
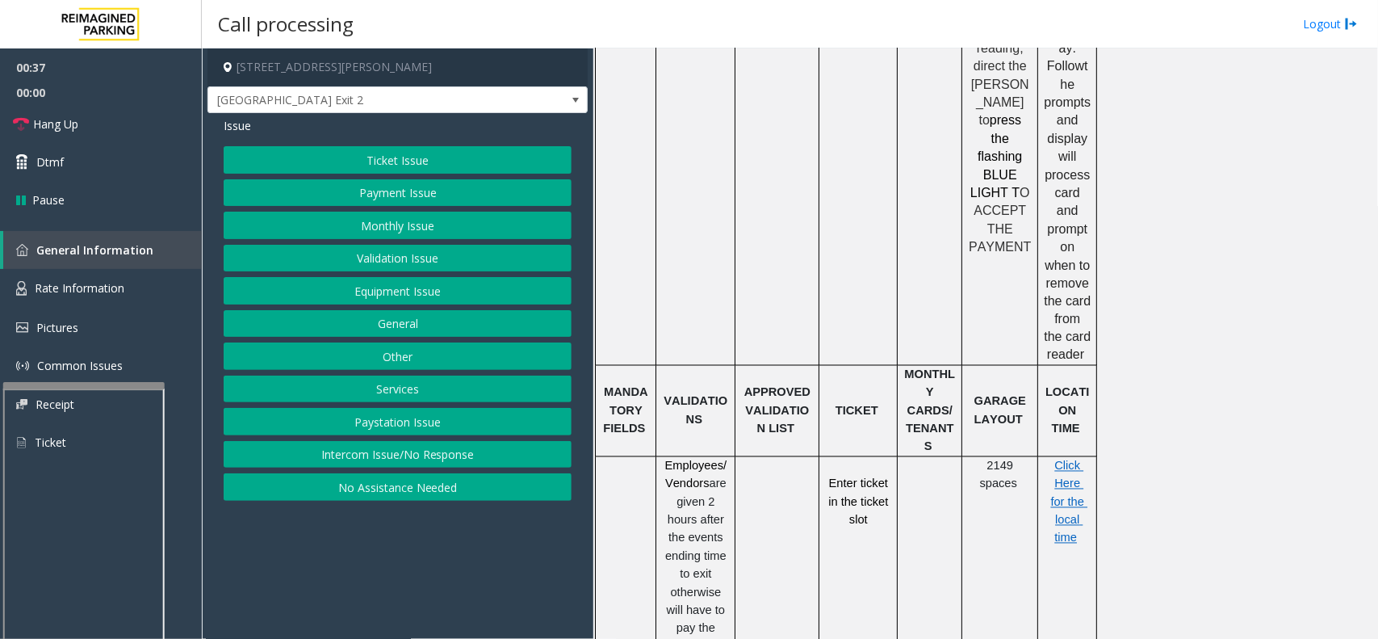
click at [388, 257] on button "Validation Issue" at bounding box center [398, 258] width 348 height 27
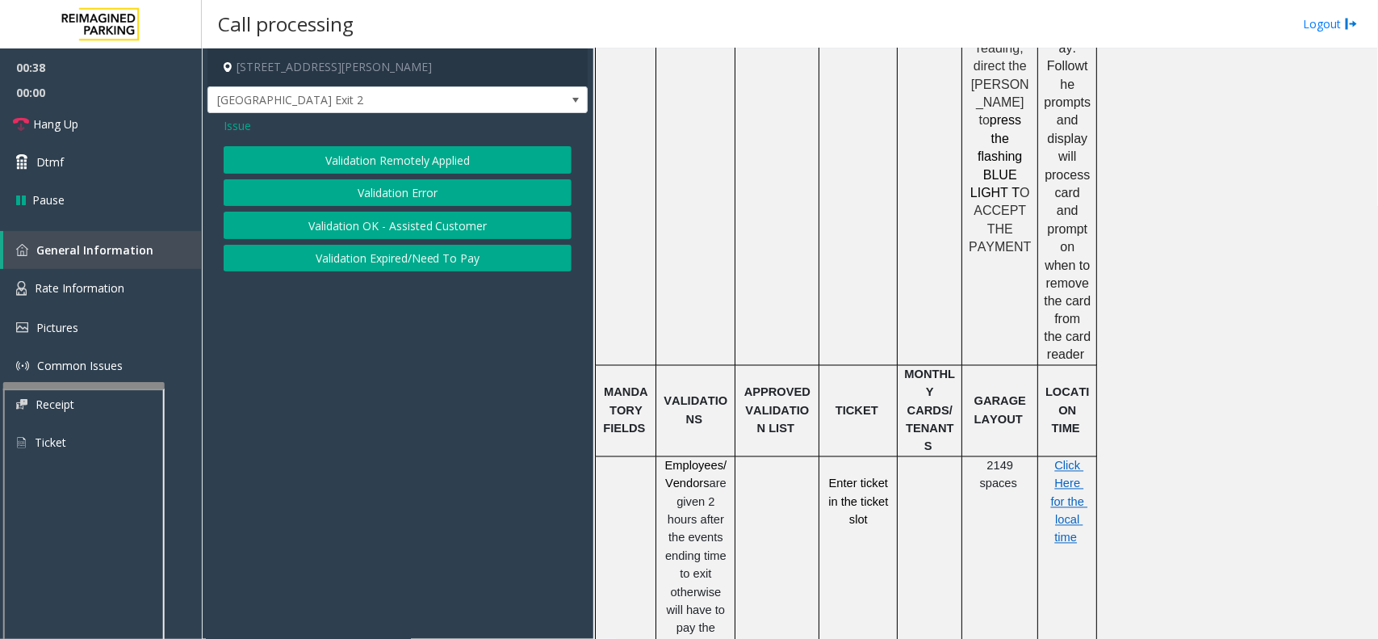
click at [370, 187] on button "Validation Error" at bounding box center [398, 192] width 348 height 27
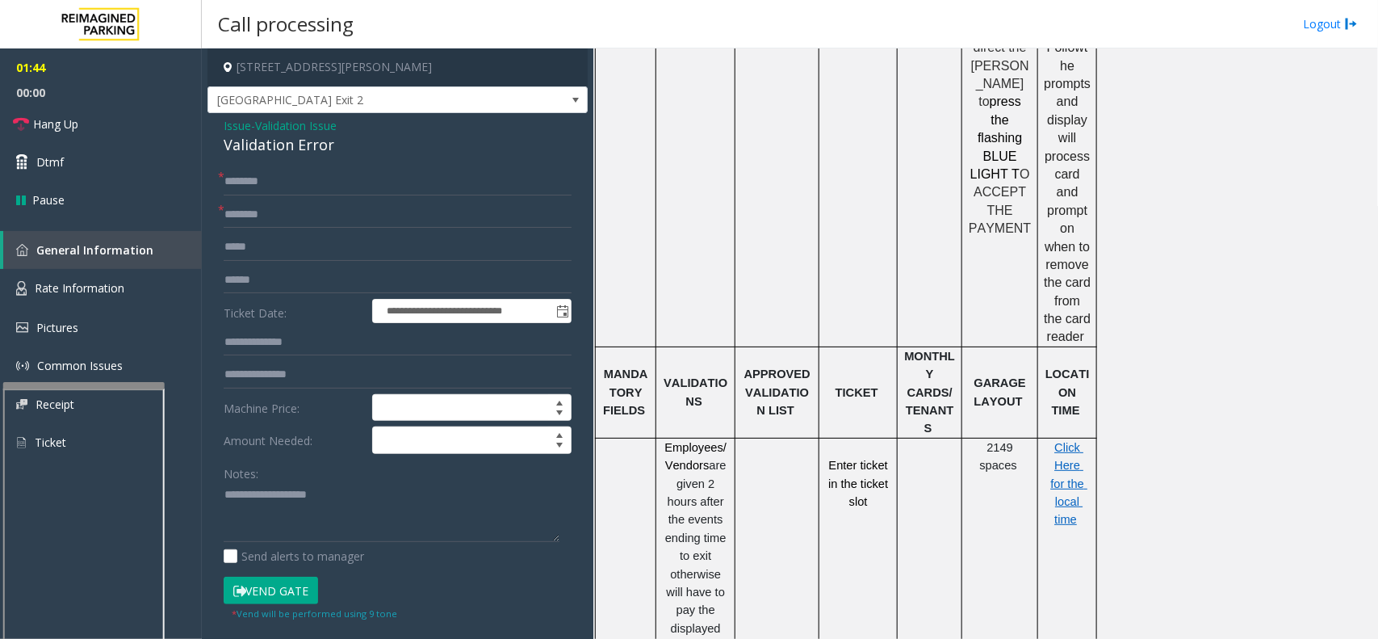
scroll to position [1153, 0]
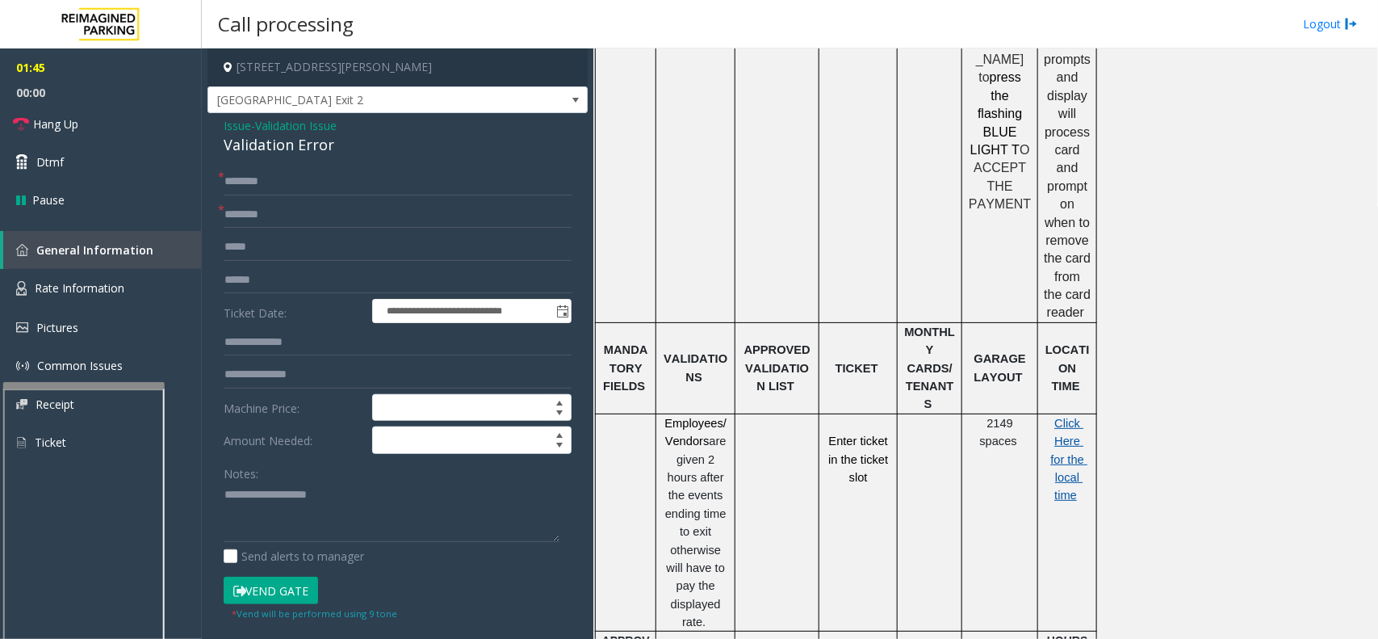
click at [1076, 417] on span "Click Here for the local time" at bounding box center [1069, 460] width 37 height 86
click at [237, 175] on input "text" at bounding box center [398, 181] width 348 height 27
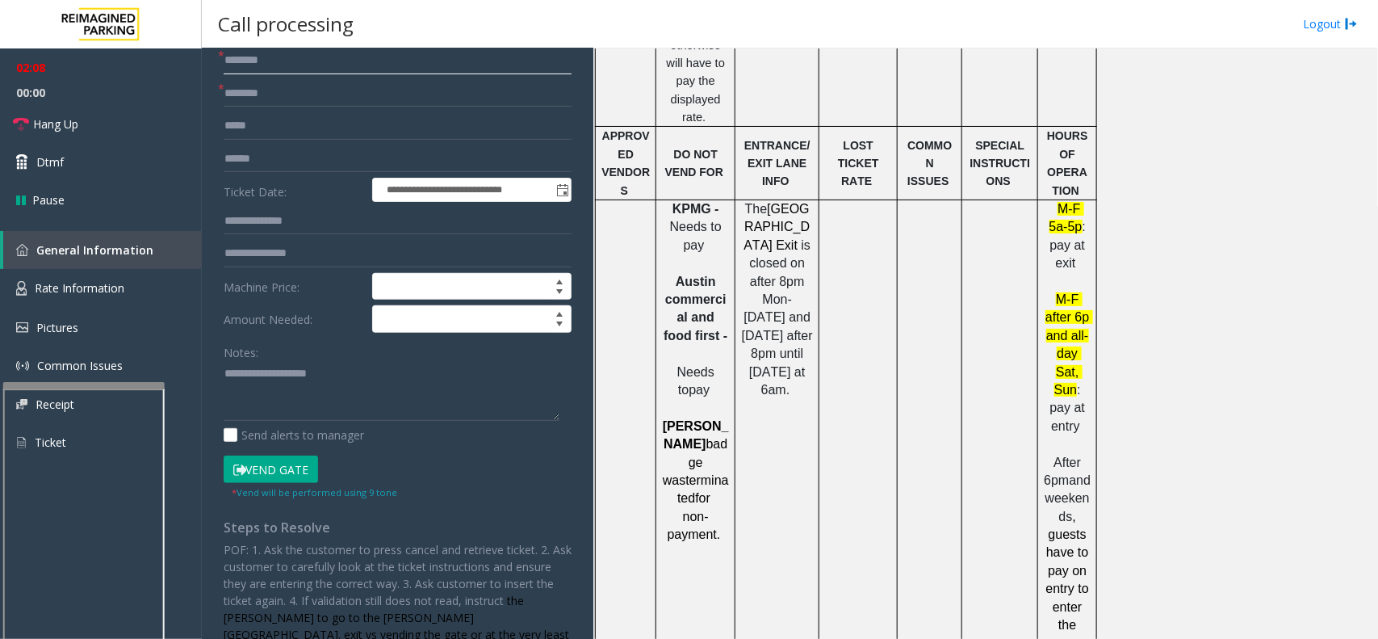
scroll to position [0, 0]
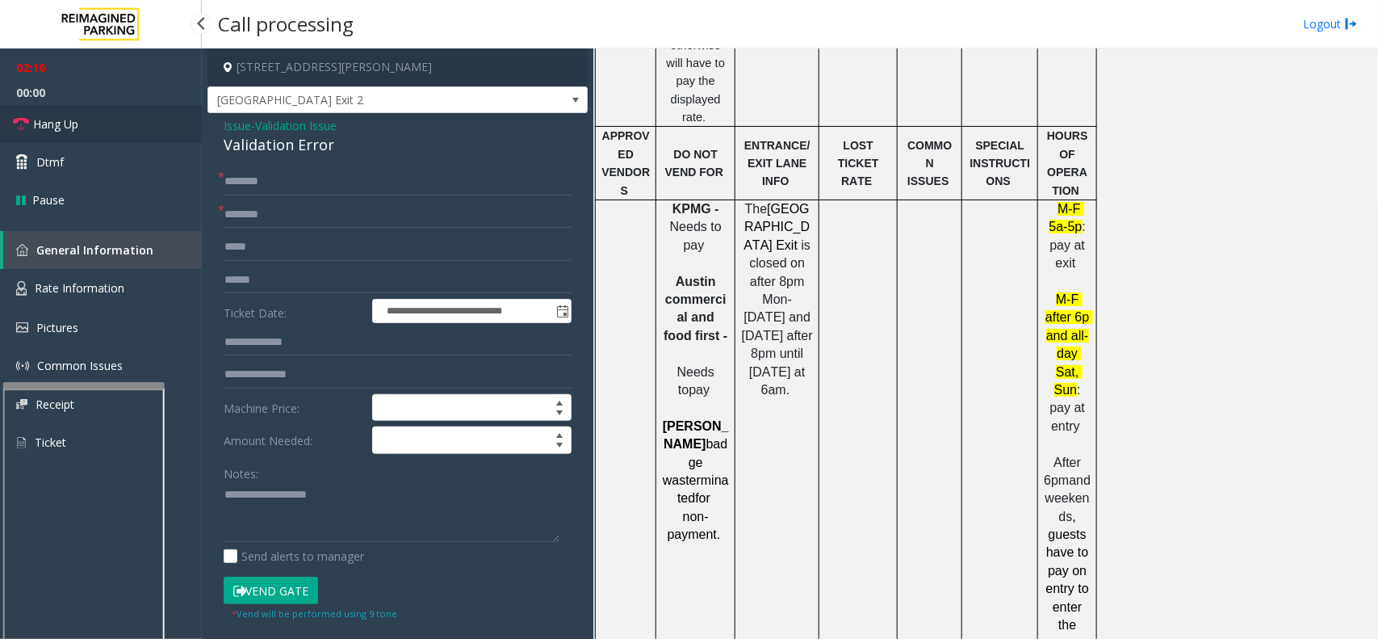
click at [115, 133] on link "Hang Up" at bounding box center [101, 124] width 202 height 38
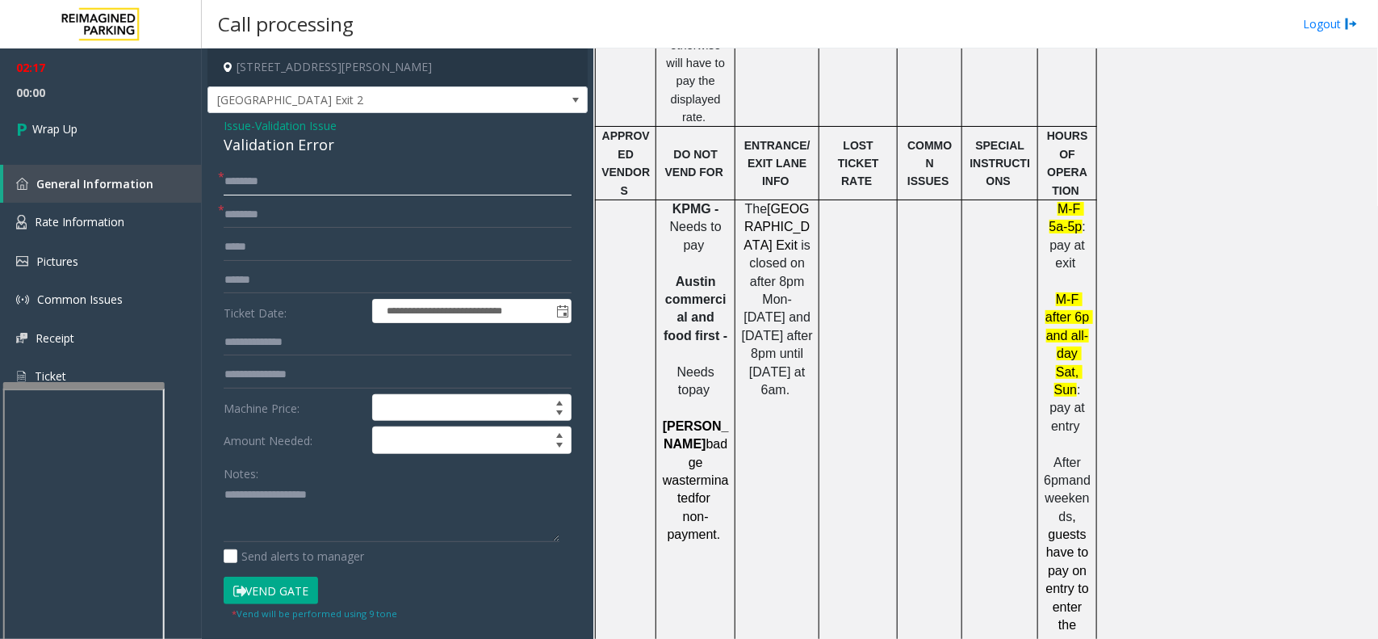
click at [268, 183] on input "text" at bounding box center [398, 181] width 348 height 27
type input "**"
click at [273, 212] on input "text" at bounding box center [398, 214] width 348 height 27
type input "**"
click at [355, 506] on textarea at bounding box center [392, 512] width 336 height 61
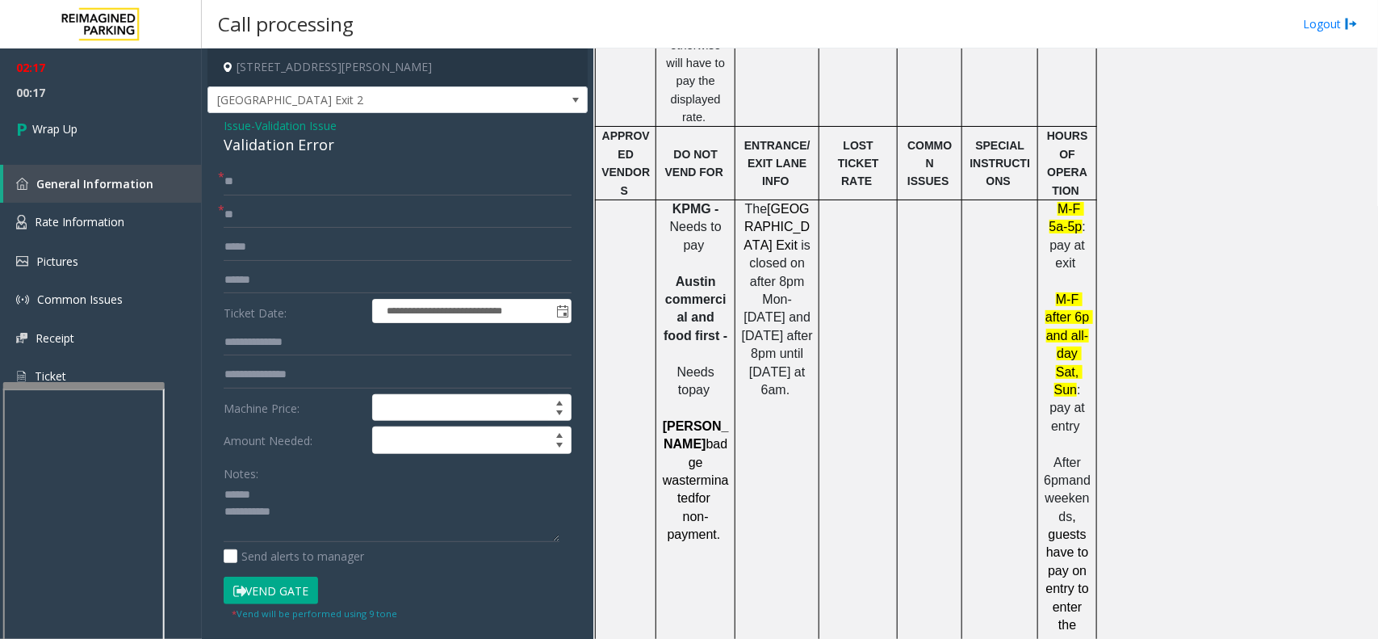
click at [300, 146] on div "Validation Error" at bounding box center [398, 145] width 348 height 22
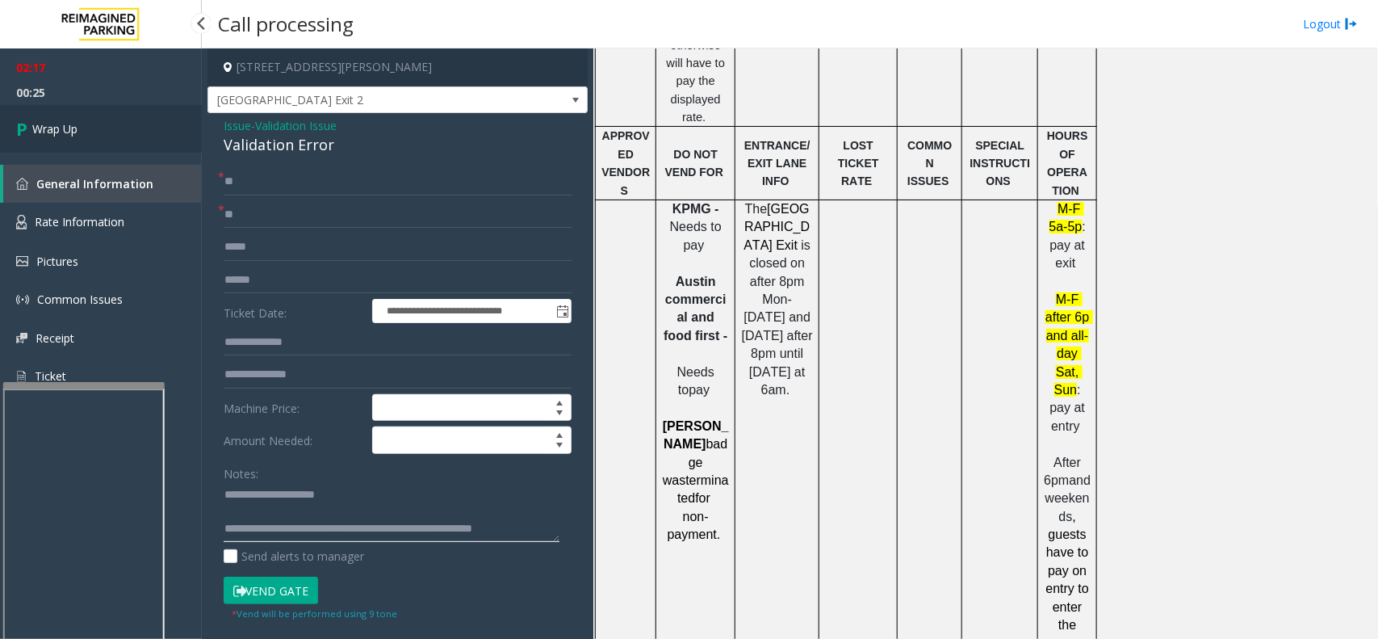
type textarea "**********"
click at [73, 139] on link "Wrap Up" at bounding box center [101, 129] width 202 height 48
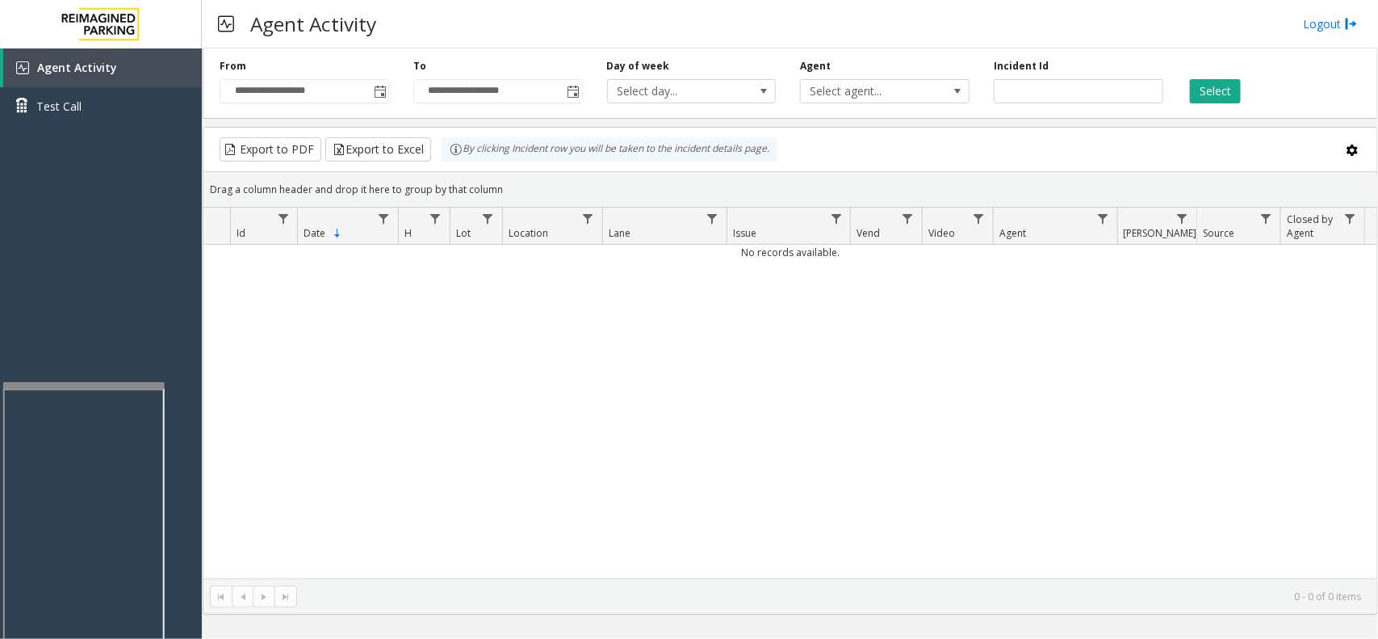
click at [1054, 373] on div "No records available." at bounding box center [790, 411] width 1174 height 333
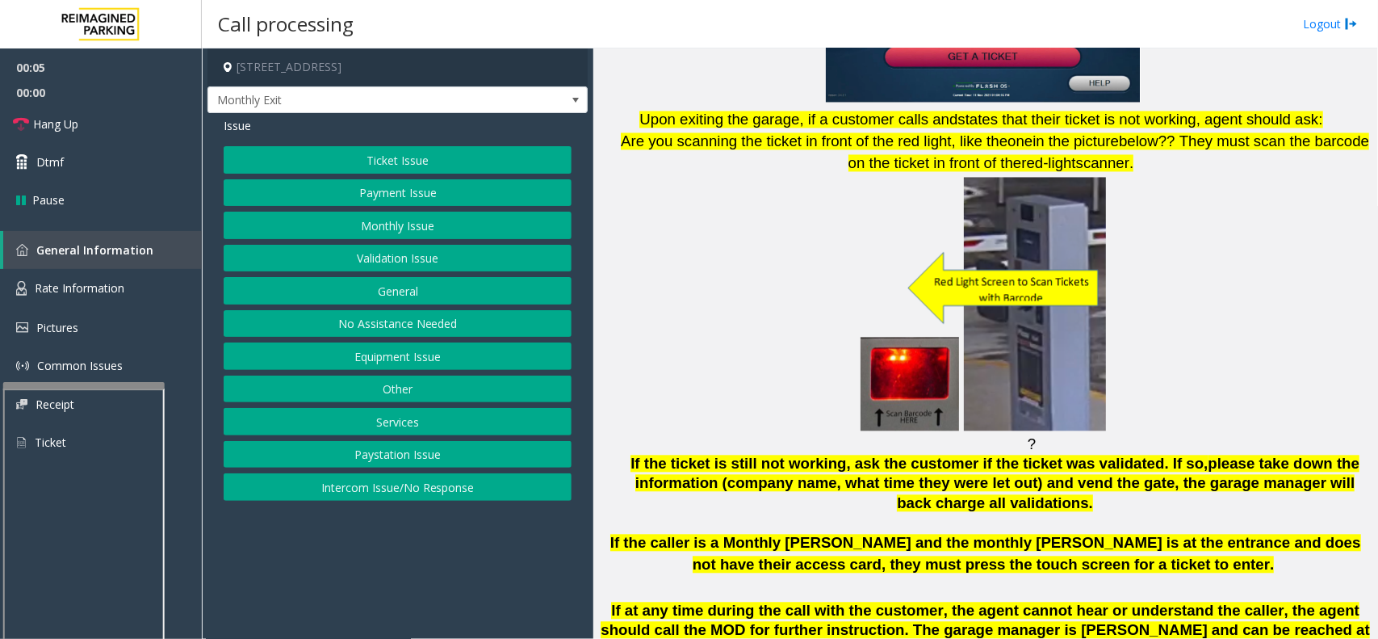
scroll to position [1514, 0]
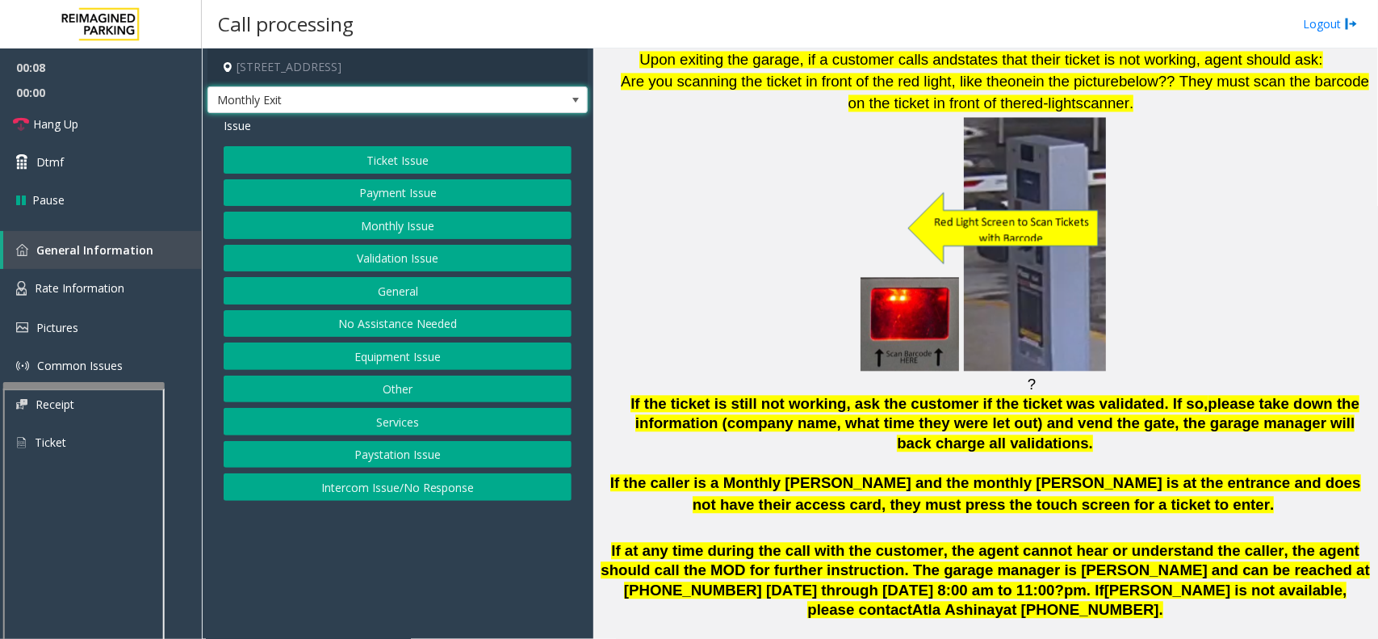
click at [333, 98] on span "Monthly Exit" at bounding box center [359, 100] width 303 height 26
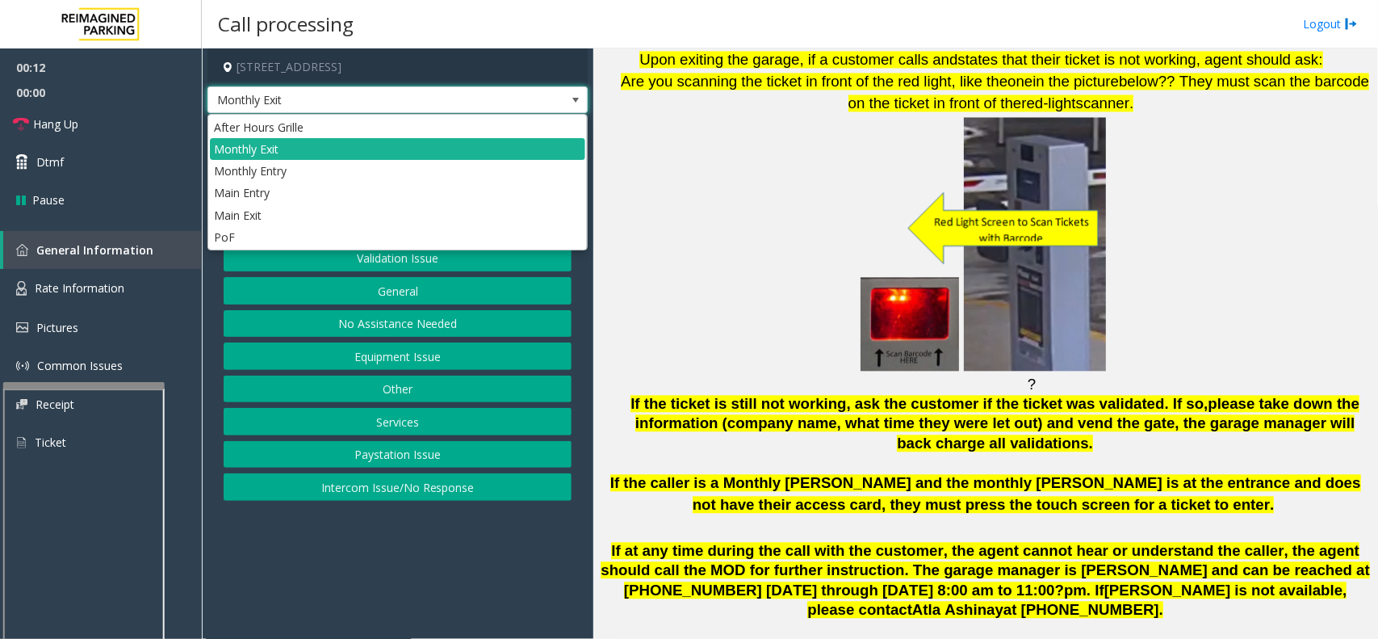
click at [644, 115] on p at bounding box center [985, 244] width 773 height 258
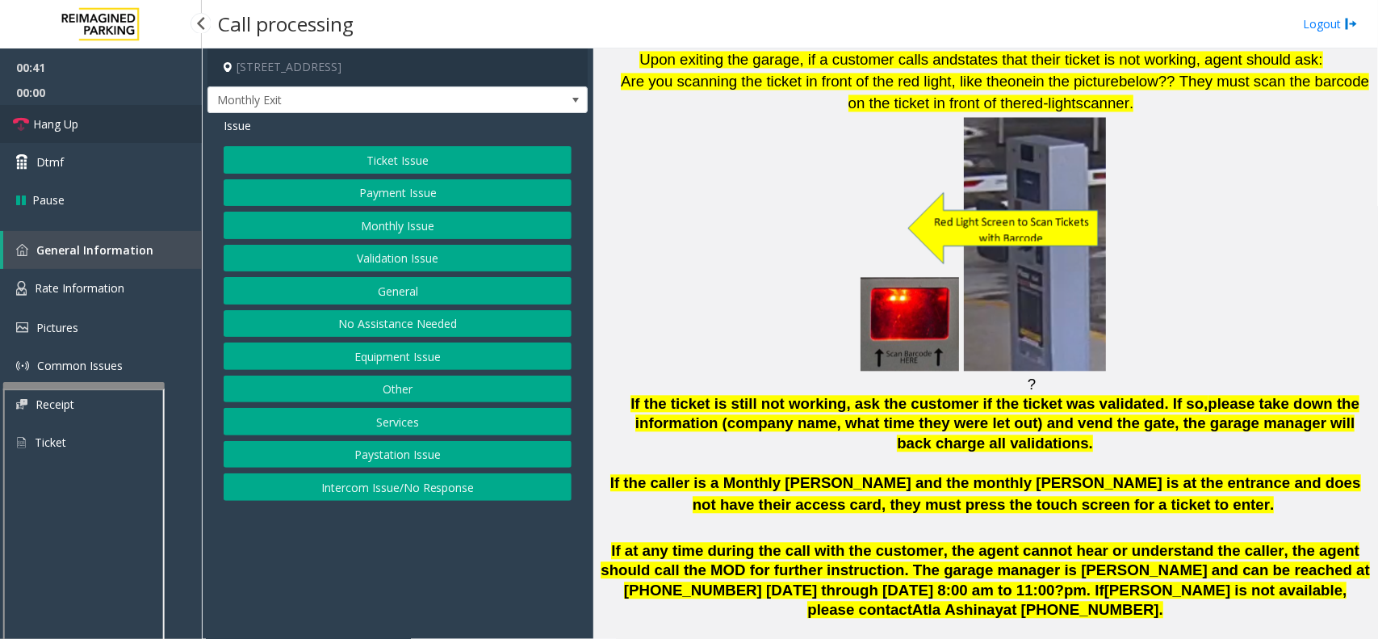
click at [144, 115] on link "Hang Up" at bounding box center [101, 124] width 202 height 38
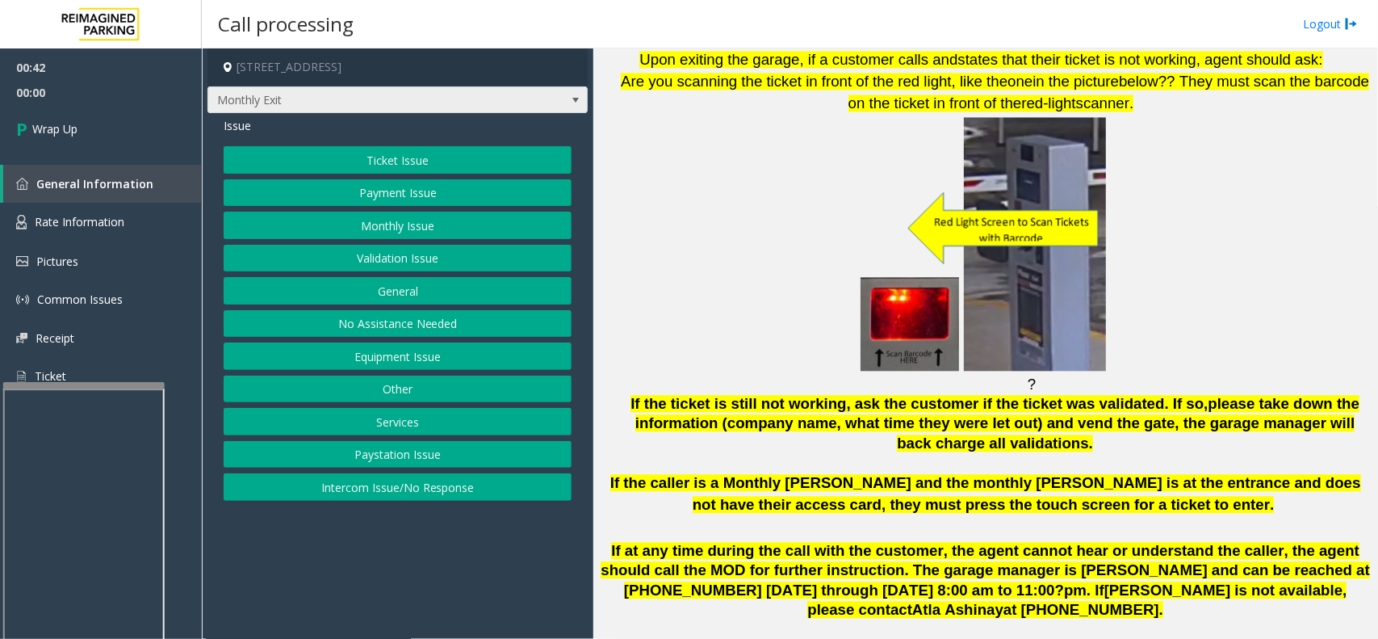
click at [317, 97] on span "Monthly Exit" at bounding box center [359, 100] width 303 height 26
click at [666, 123] on p at bounding box center [985, 244] width 773 height 258
click at [394, 384] on button "Other" at bounding box center [398, 388] width 348 height 27
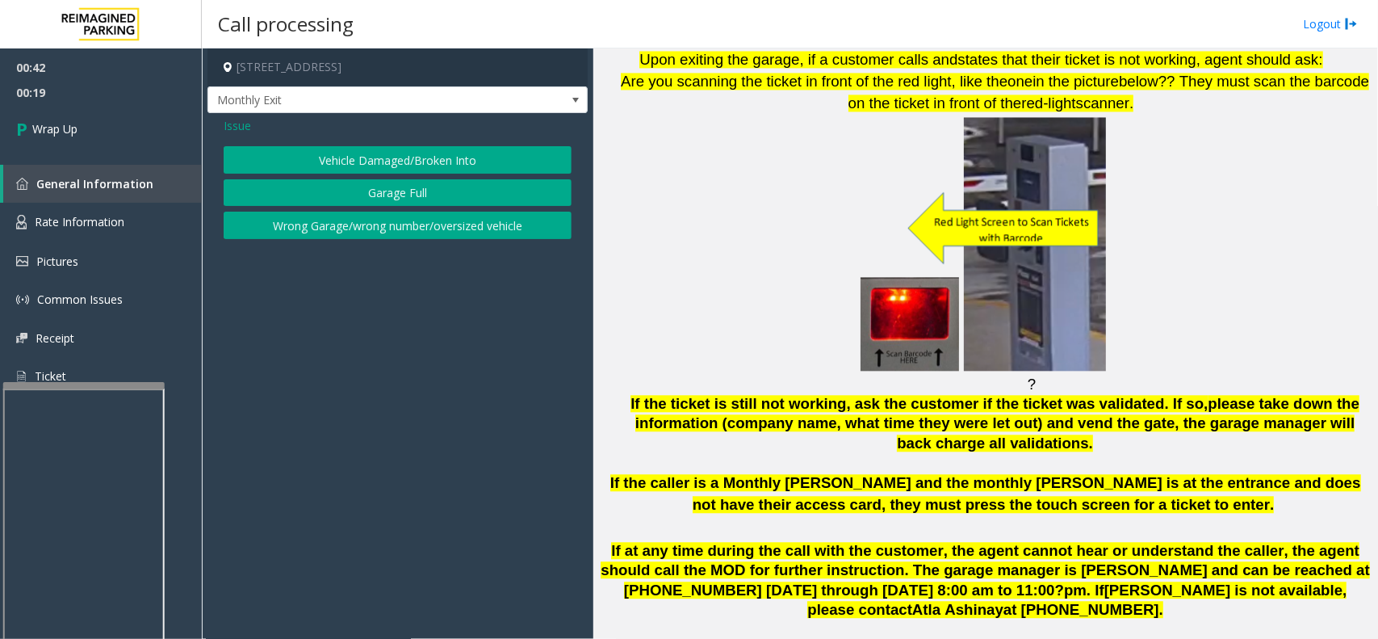
click at [389, 227] on button "Wrong Garage/wrong number/oversized vehicle" at bounding box center [398, 225] width 348 height 27
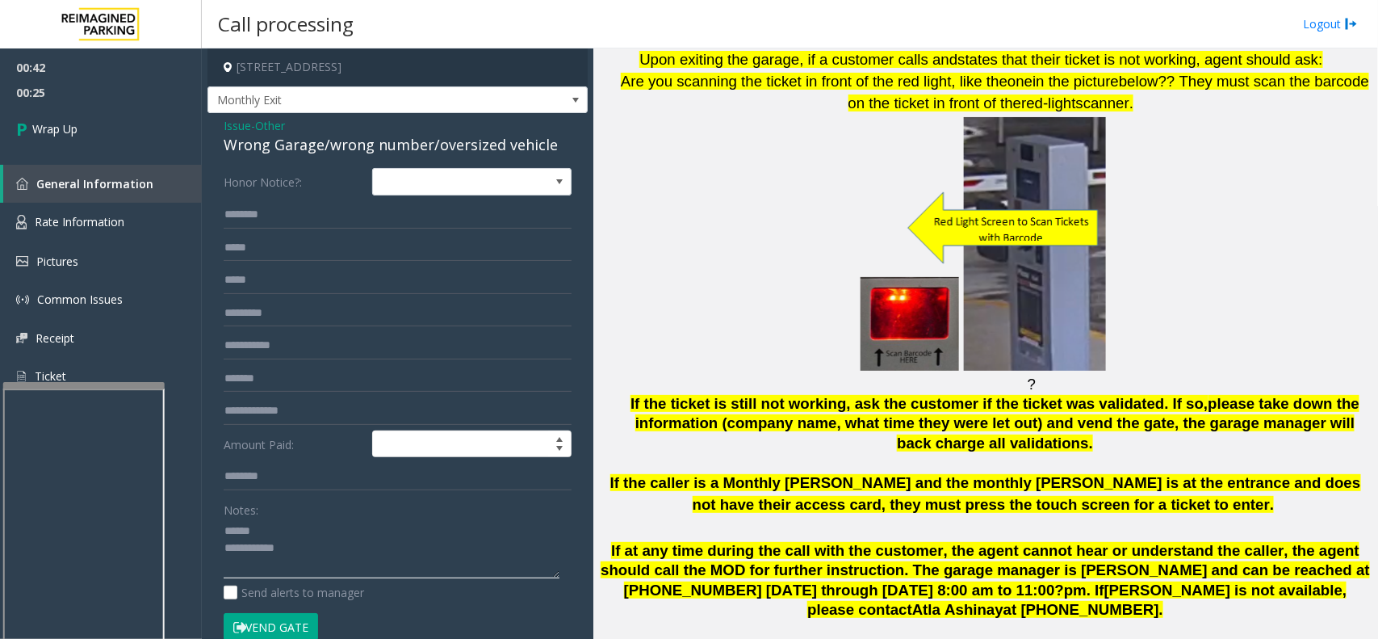
click at [313, 533] on textarea at bounding box center [392, 548] width 336 height 61
click at [313, 545] on textarea at bounding box center [392, 548] width 336 height 61
type textarea "**********"
click at [107, 141] on link "Wrap Up" at bounding box center [101, 129] width 202 height 48
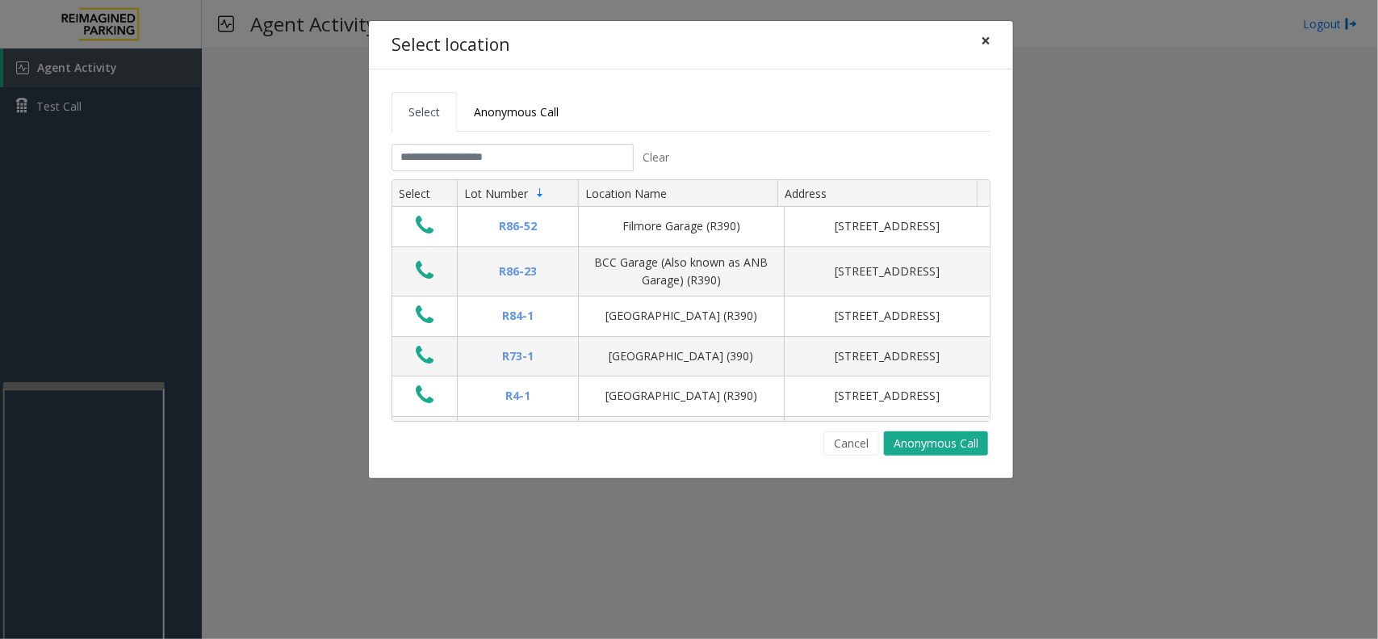
click at [982, 37] on span "×" at bounding box center [986, 40] width 10 height 23
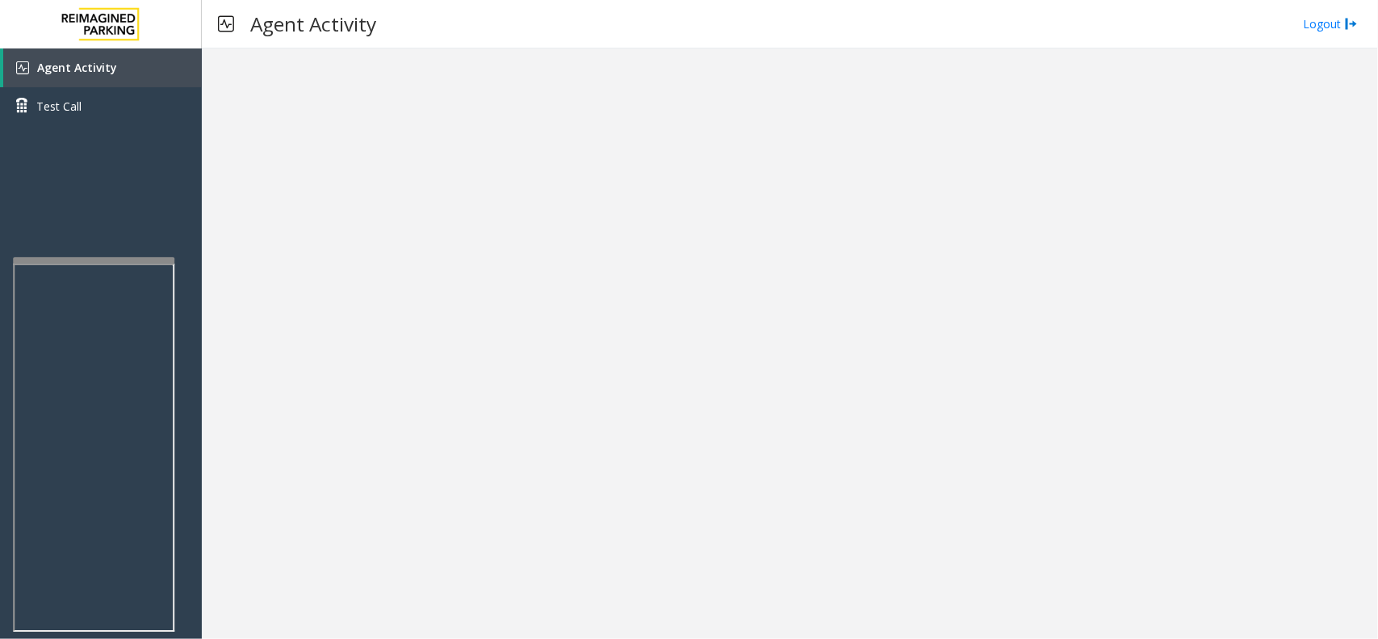
click at [73, 259] on div at bounding box center [93, 260] width 161 height 6
click at [592, 354] on div at bounding box center [790, 343] width 1176 height 590
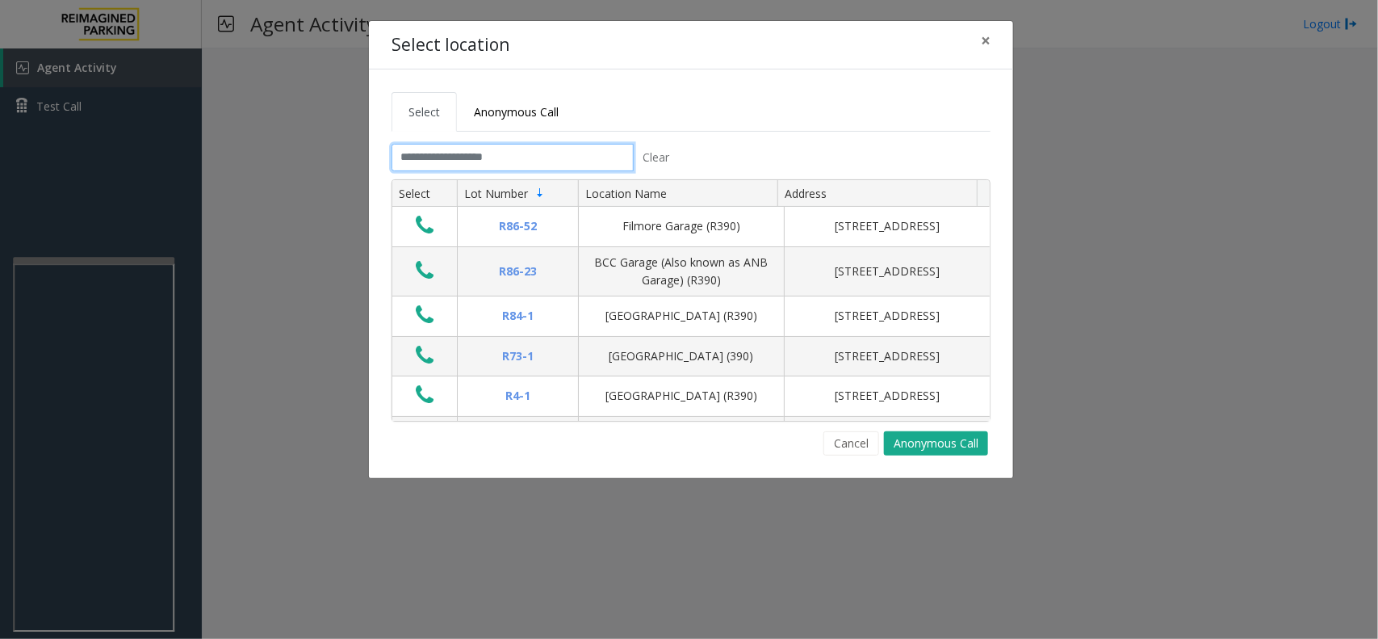
click at [571, 153] on input "text" at bounding box center [513, 157] width 242 height 27
click at [521, 158] on input "text" at bounding box center [513, 157] width 242 height 27
click at [545, 159] on input "text" at bounding box center [513, 157] width 242 height 27
click at [982, 43] on span "×" at bounding box center [986, 40] width 10 height 23
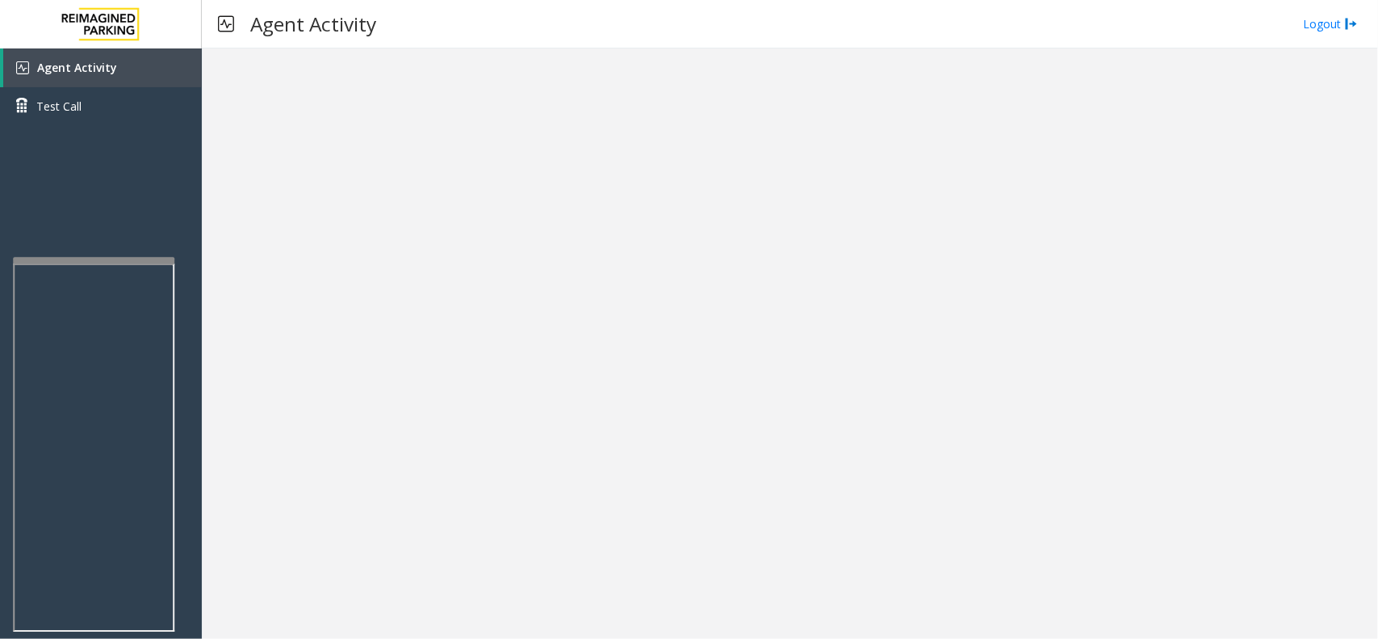
click at [558, 393] on div at bounding box center [790, 343] width 1176 height 590
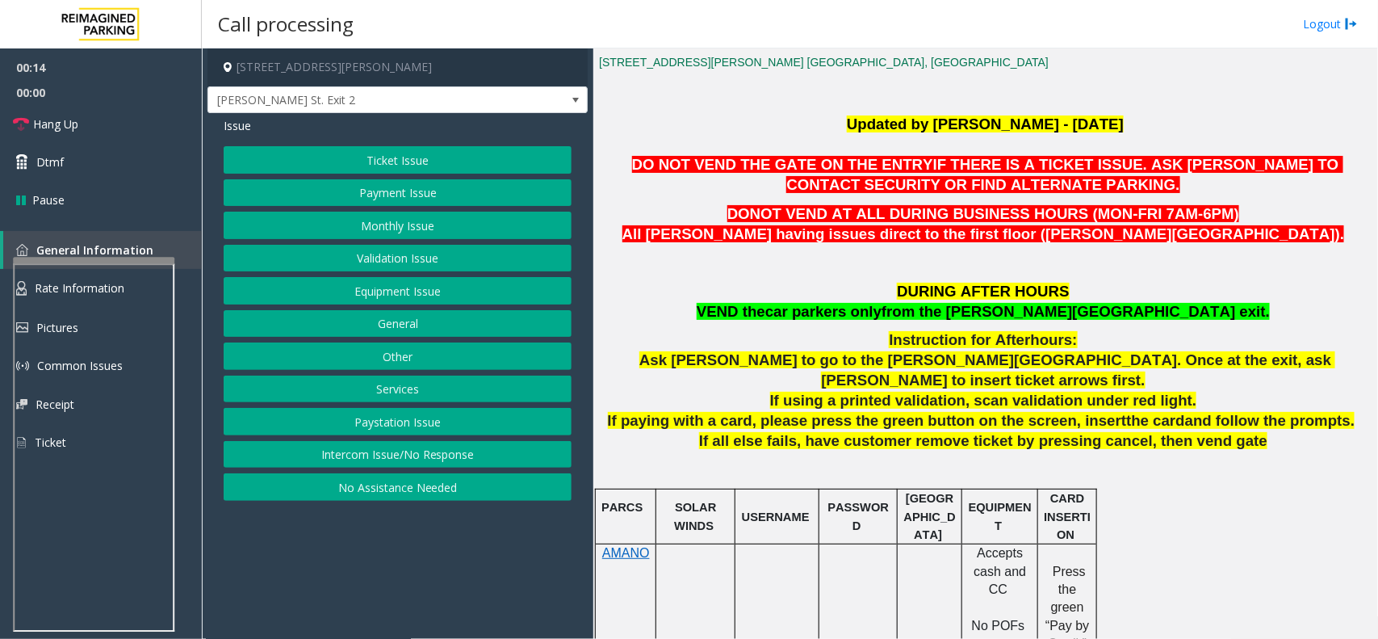
scroll to position [404, 0]
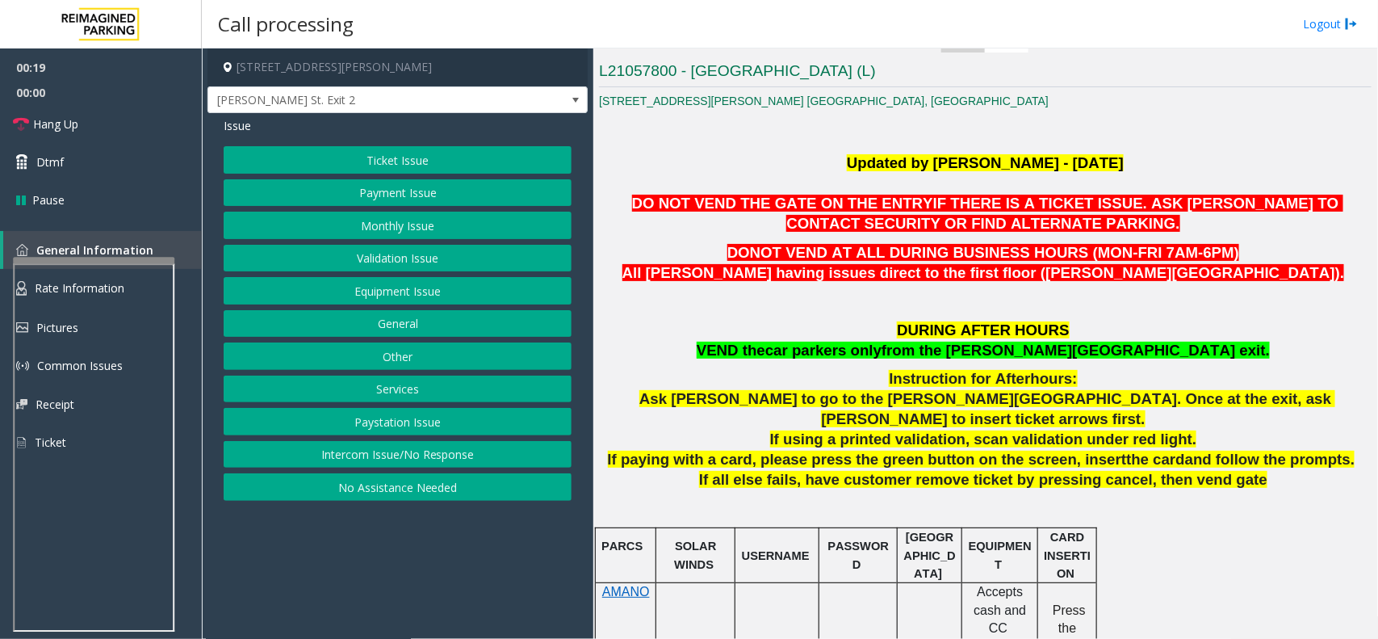
click at [404, 454] on button "Intercom Issue/No Response" at bounding box center [398, 454] width 348 height 27
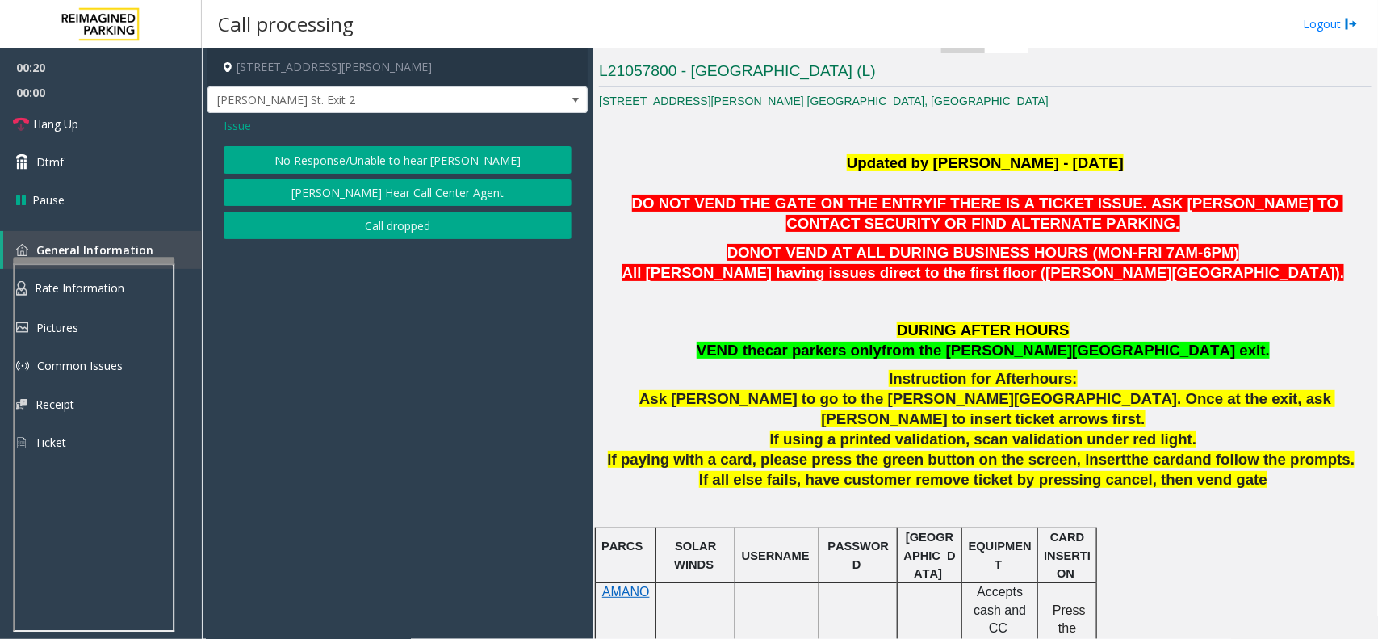
click at [355, 160] on button "No Response/Unable to hear [PERSON_NAME]" at bounding box center [398, 159] width 348 height 27
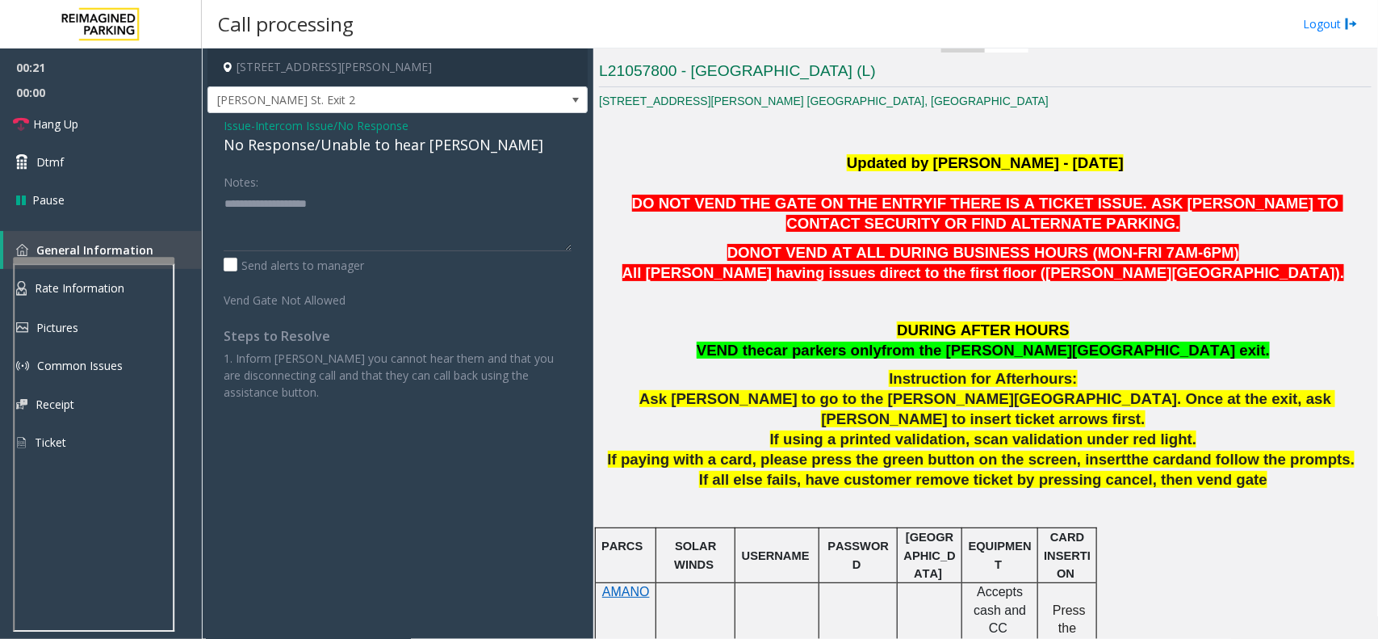
click at [304, 144] on div "No Response/Unable to hear [PERSON_NAME]" at bounding box center [398, 145] width 348 height 22
click at [308, 151] on div "No Response/Unable to hear [PERSON_NAME]" at bounding box center [398, 145] width 348 height 22
click at [307, 150] on div "No Response/Unable to hear [PERSON_NAME]" at bounding box center [398, 145] width 348 height 22
click at [305, 147] on div "No Response/Unable to hear [PERSON_NAME]" at bounding box center [398, 145] width 348 height 22
click at [305, 146] on div "No Response/Unable to hear [PERSON_NAME]" at bounding box center [398, 145] width 348 height 22
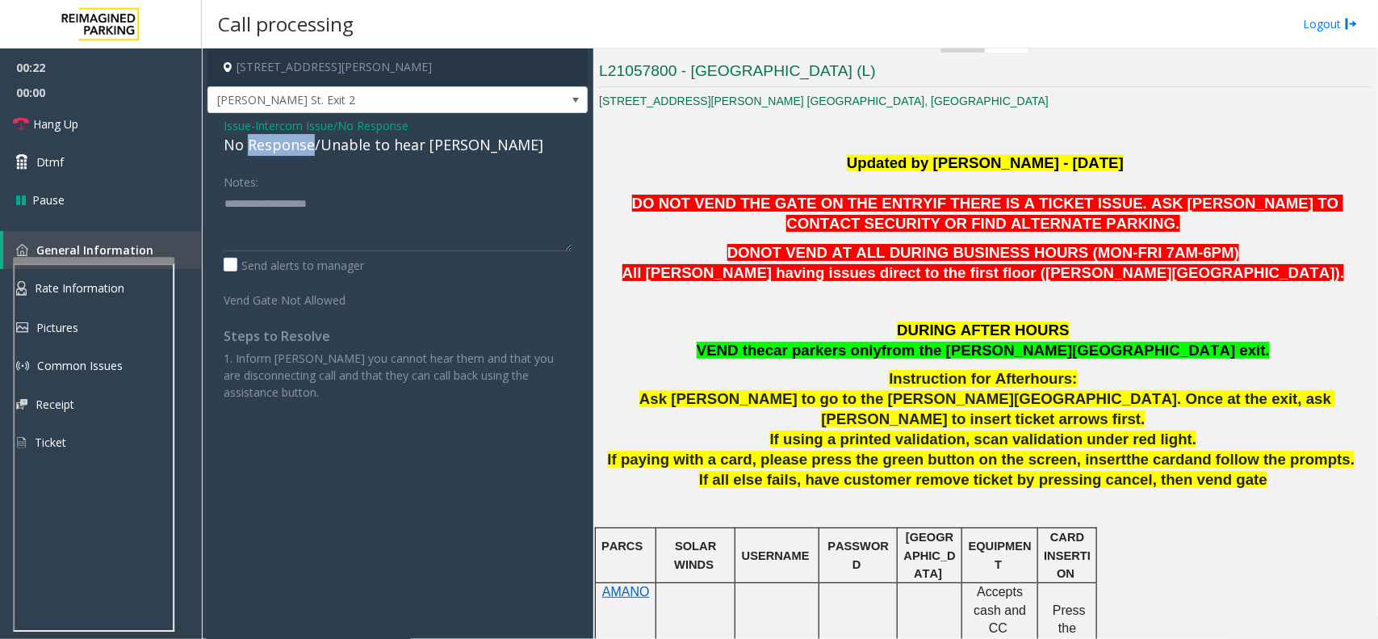
click at [305, 142] on div "No Response/Unable to hear [PERSON_NAME]" at bounding box center [398, 145] width 348 height 22
click at [307, 137] on div "No Response/Unable to hear [PERSON_NAME]" at bounding box center [398, 145] width 348 height 22
click at [307, 140] on div "No Response/Unable to hear [PERSON_NAME]" at bounding box center [398, 145] width 348 height 22
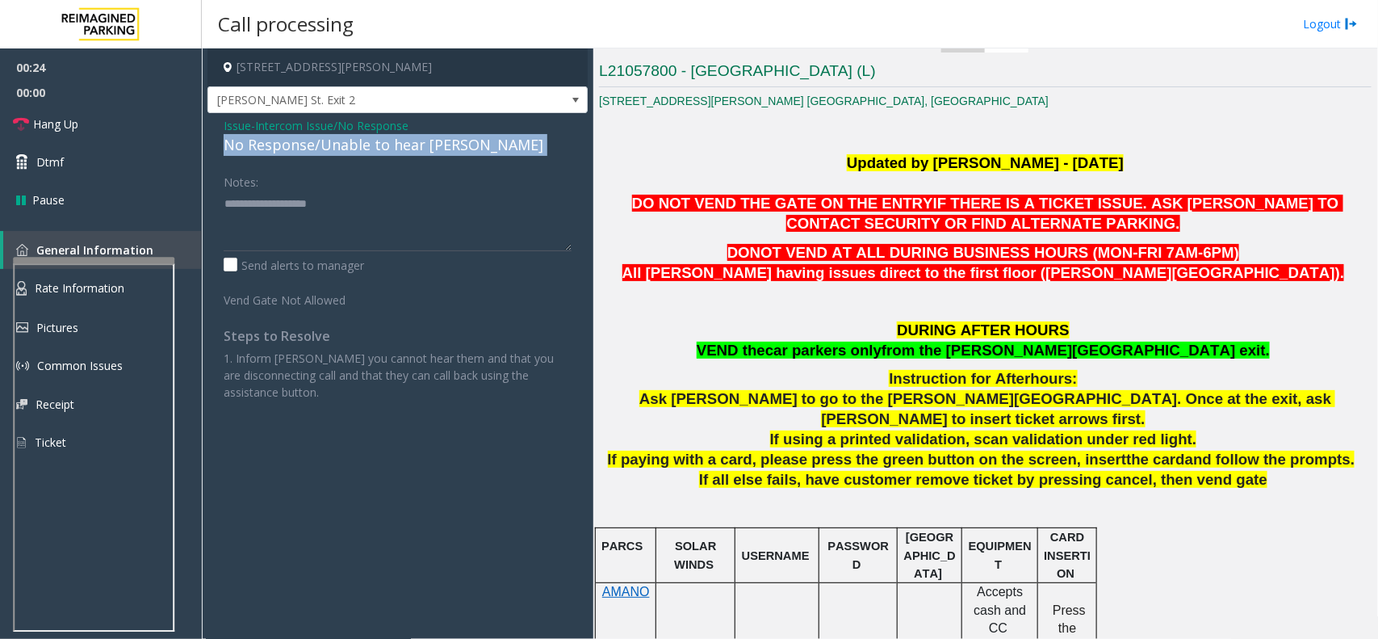
click at [307, 139] on div "No Response/Unable to hear [PERSON_NAME]" at bounding box center [398, 145] width 348 height 22
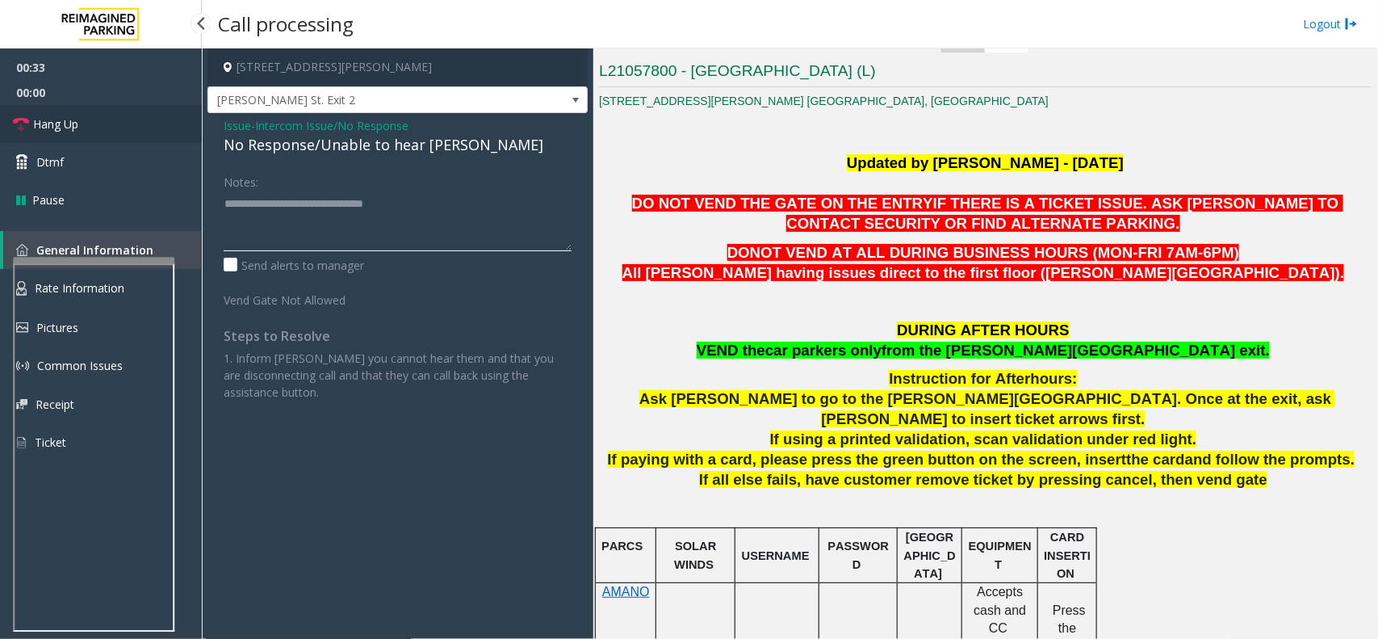
type textarea "**********"
click at [113, 115] on link "Hang Up" at bounding box center [101, 124] width 202 height 38
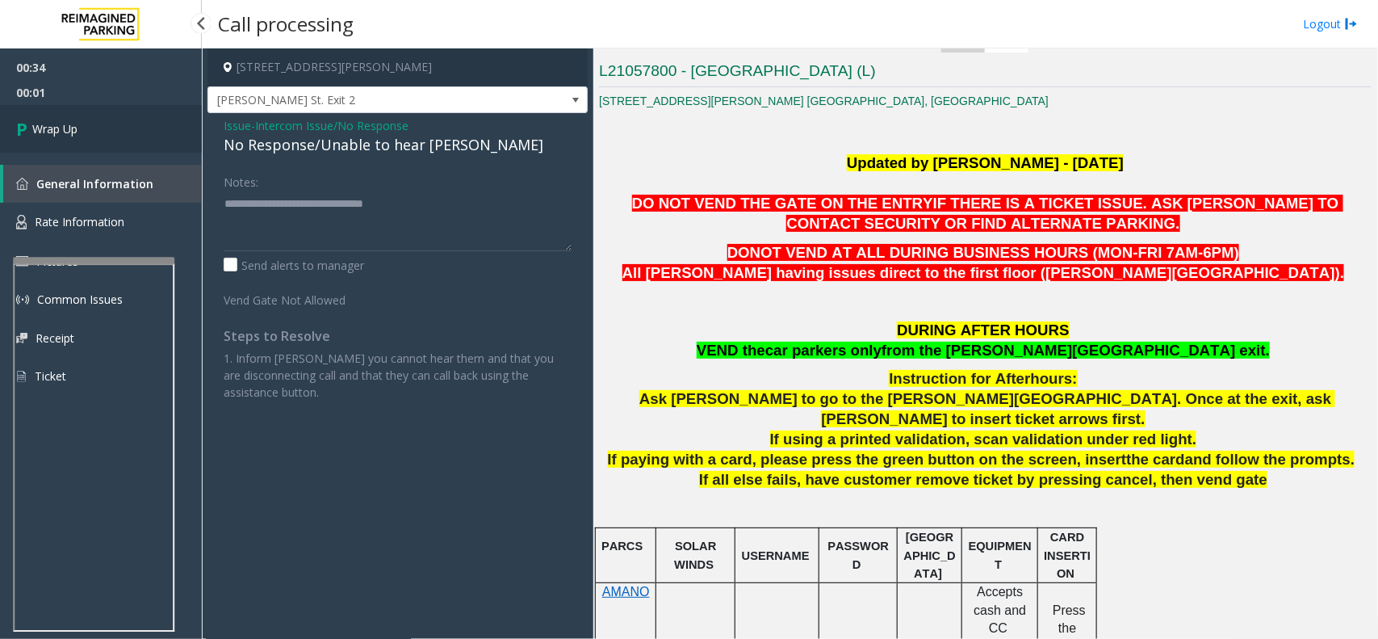
click at [113, 115] on link "Wrap Up" at bounding box center [101, 129] width 202 height 48
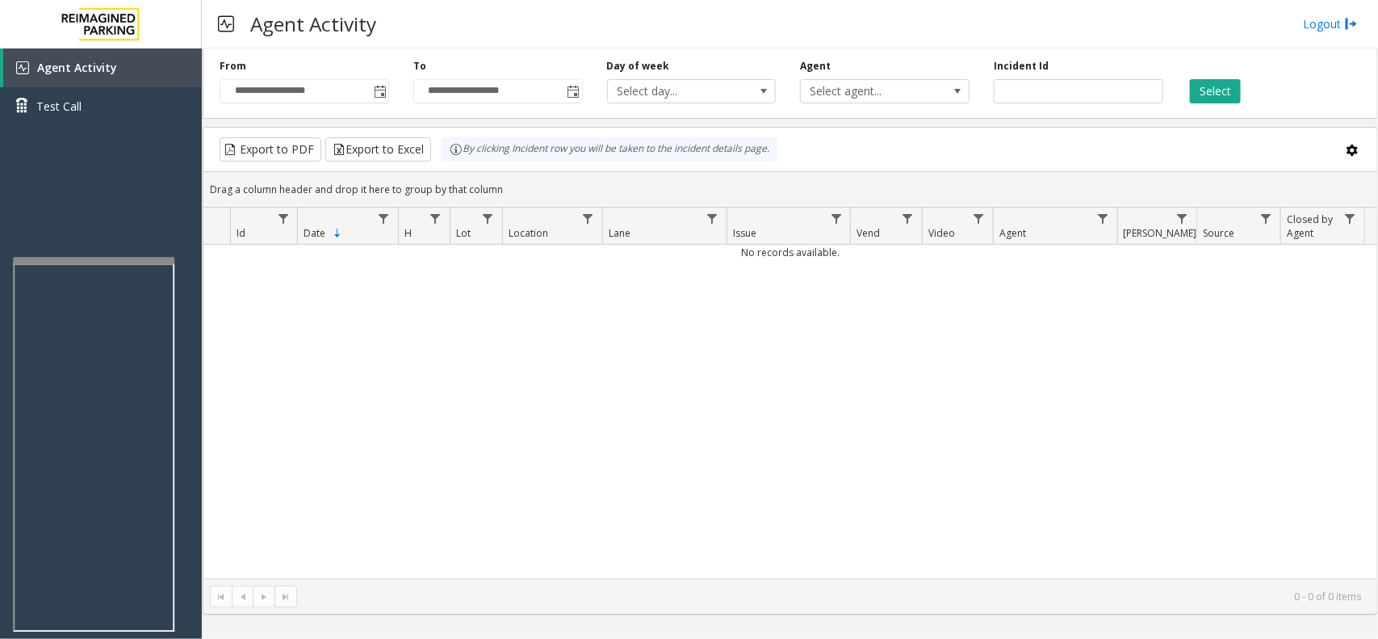
click at [349, 498] on div "No records available." at bounding box center [790, 411] width 1174 height 333
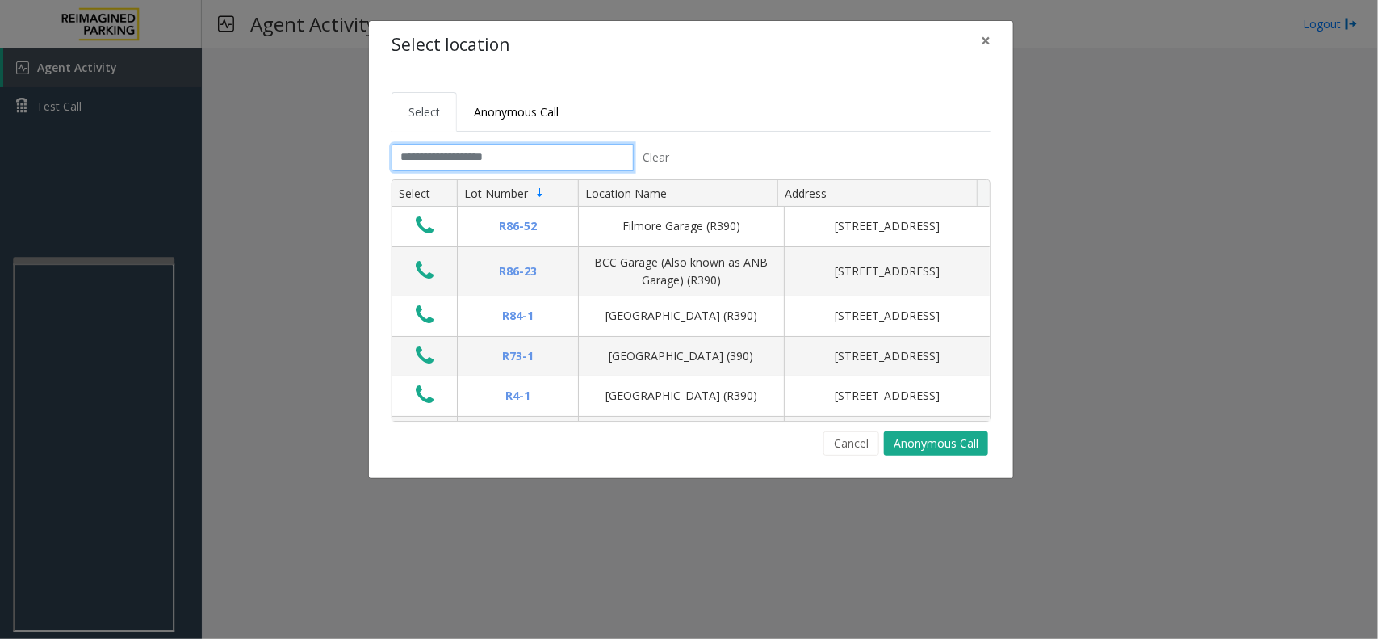
click at [424, 158] on input "text" at bounding box center [513, 157] width 242 height 27
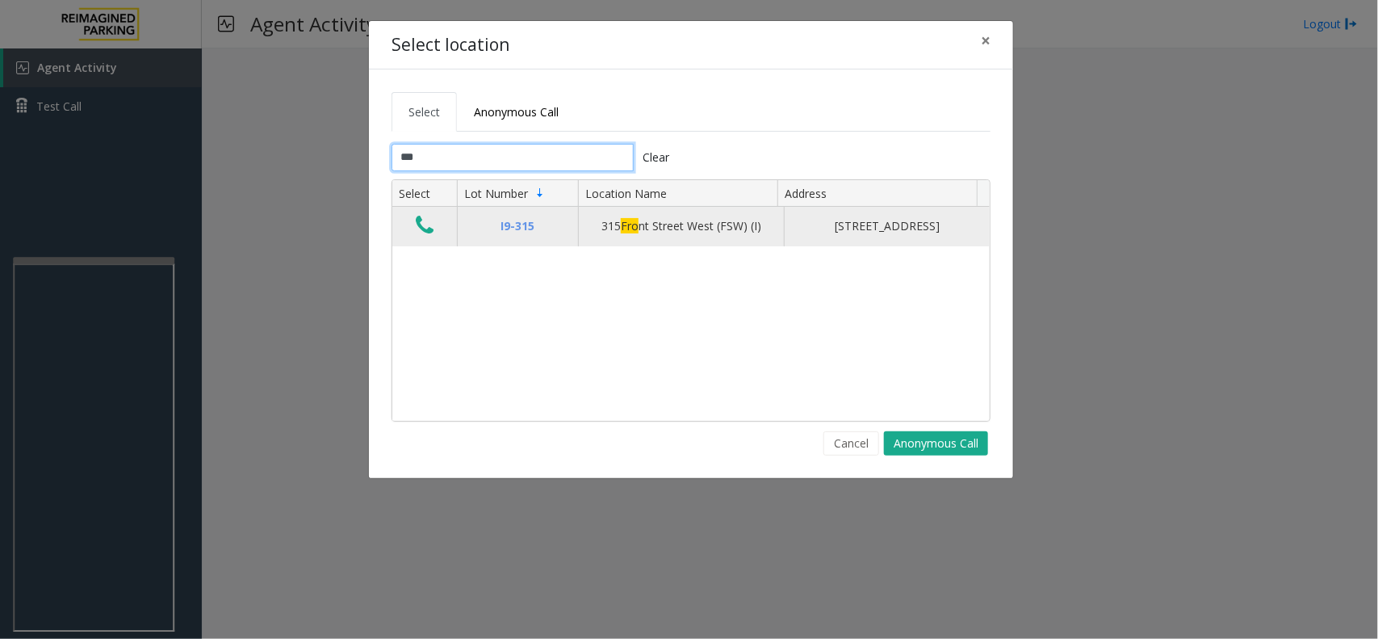
type input "***"
drag, startPoint x: 408, startPoint y: 228, endPoint x: 417, endPoint y: 231, distance: 8.7
click at [413, 228] on td "Data table" at bounding box center [424, 226] width 65 height 39
click at [417, 232] on icon "Data table" at bounding box center [425, 225] width 18 height 23
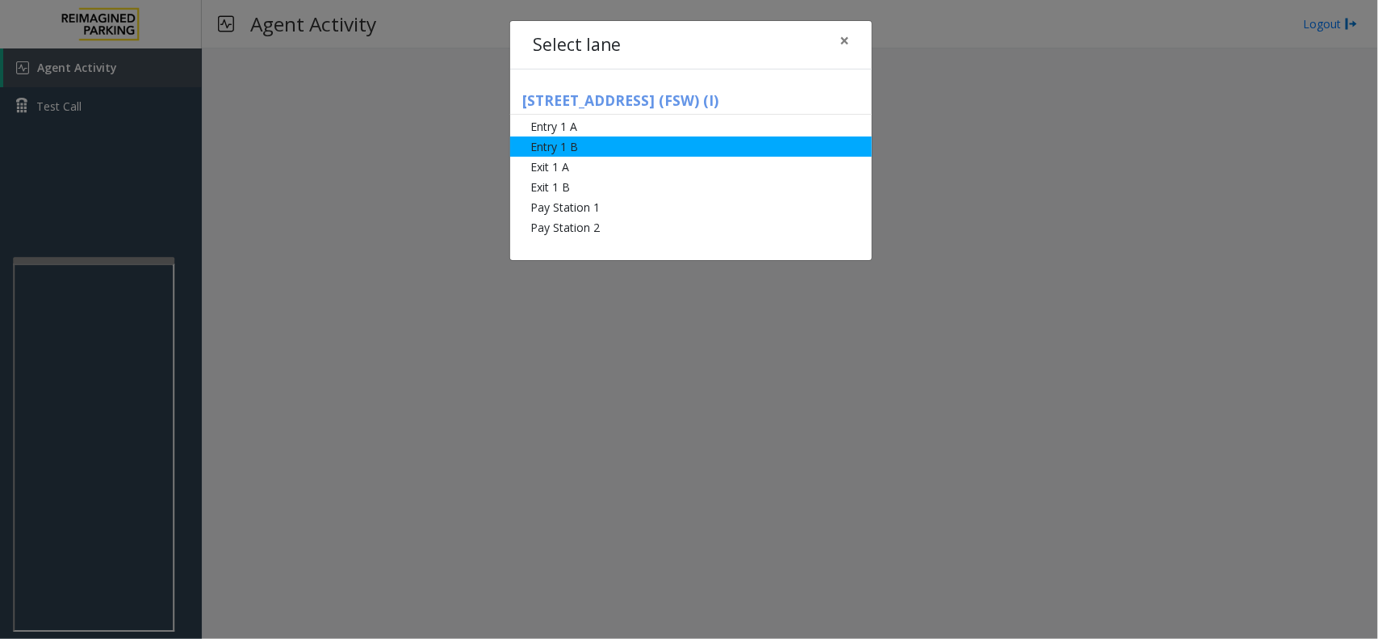
click at [563, 147] on li "Entry 1 B" at bounding box center [691, 146] width 362 height 20
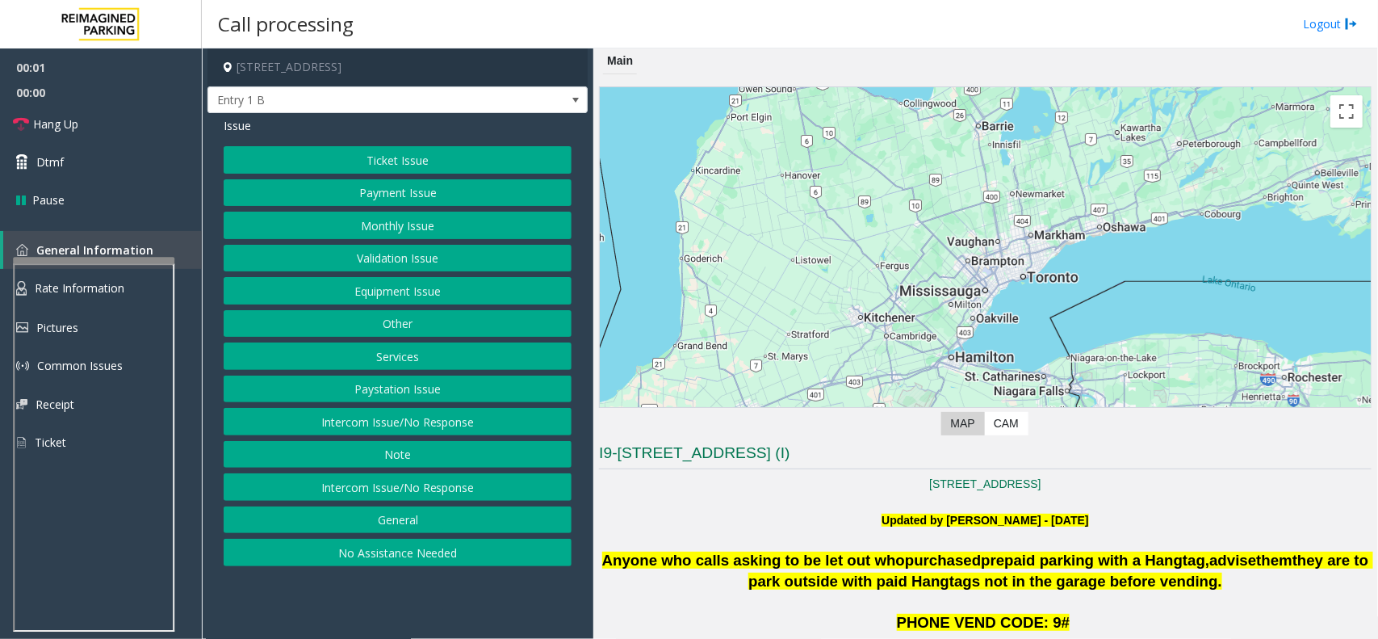
click at [465, 222] on button "Monthly Issue" at bounding box center [398, 225] width 348 height 27
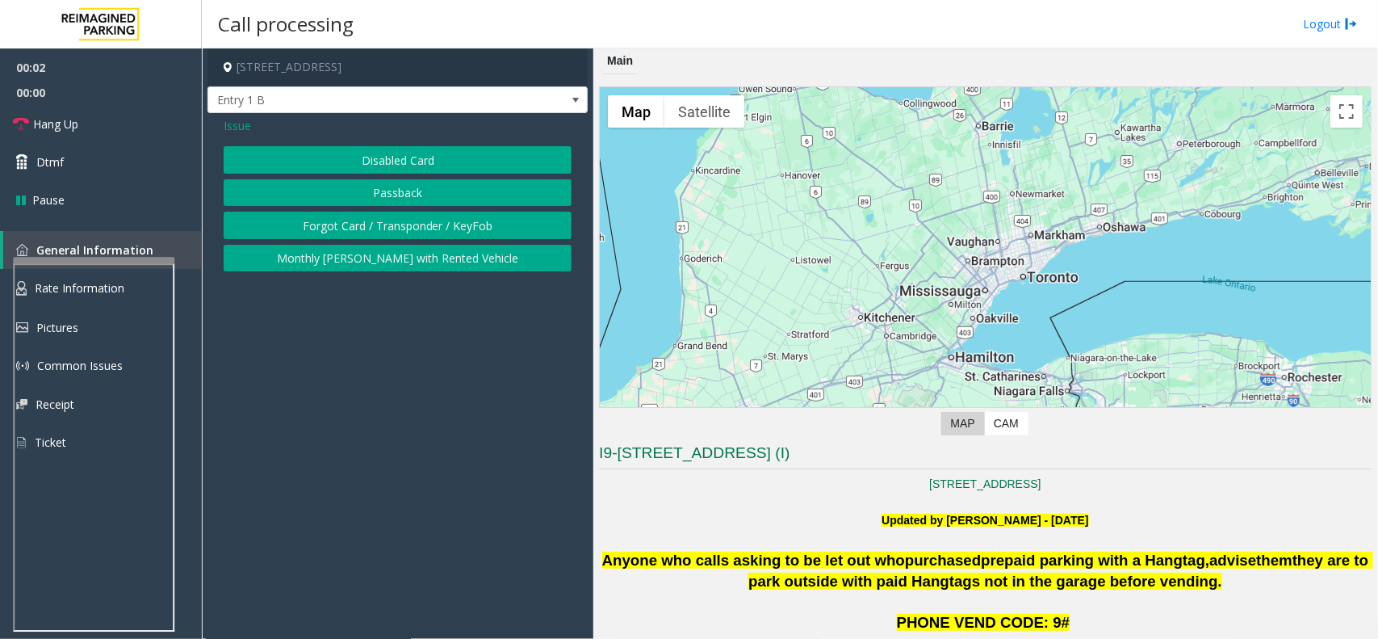
click at [397, 152] on button "Disabled Card" at bounding box center [398, 159] width 348 height 27
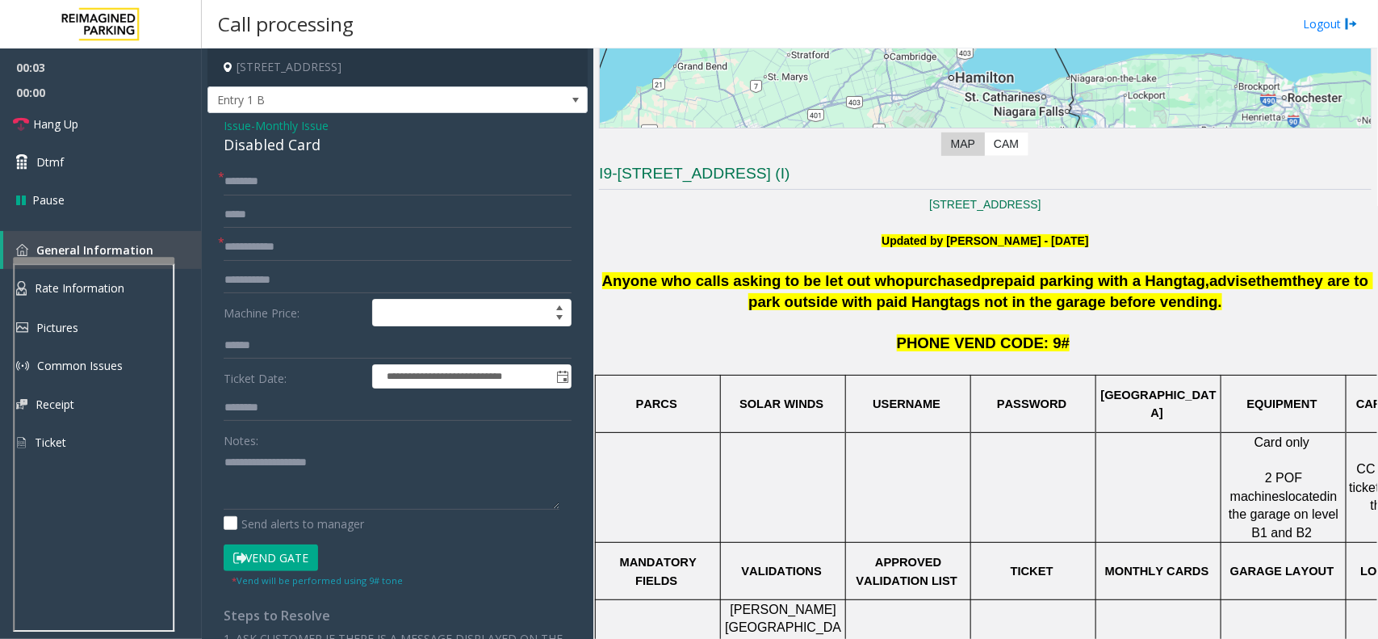
scroll to position [303, 0]
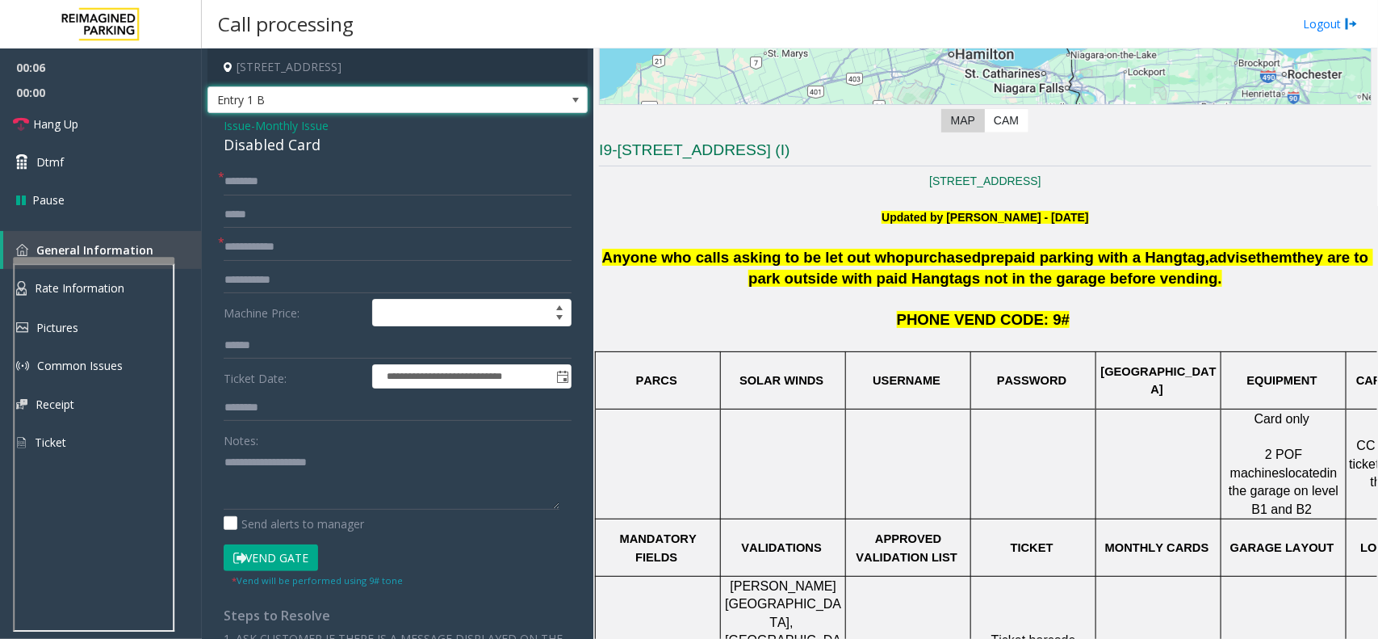
click at [449, 97] on span "Entry 1 B" at bounding box center [359, 100] width 303 height 26
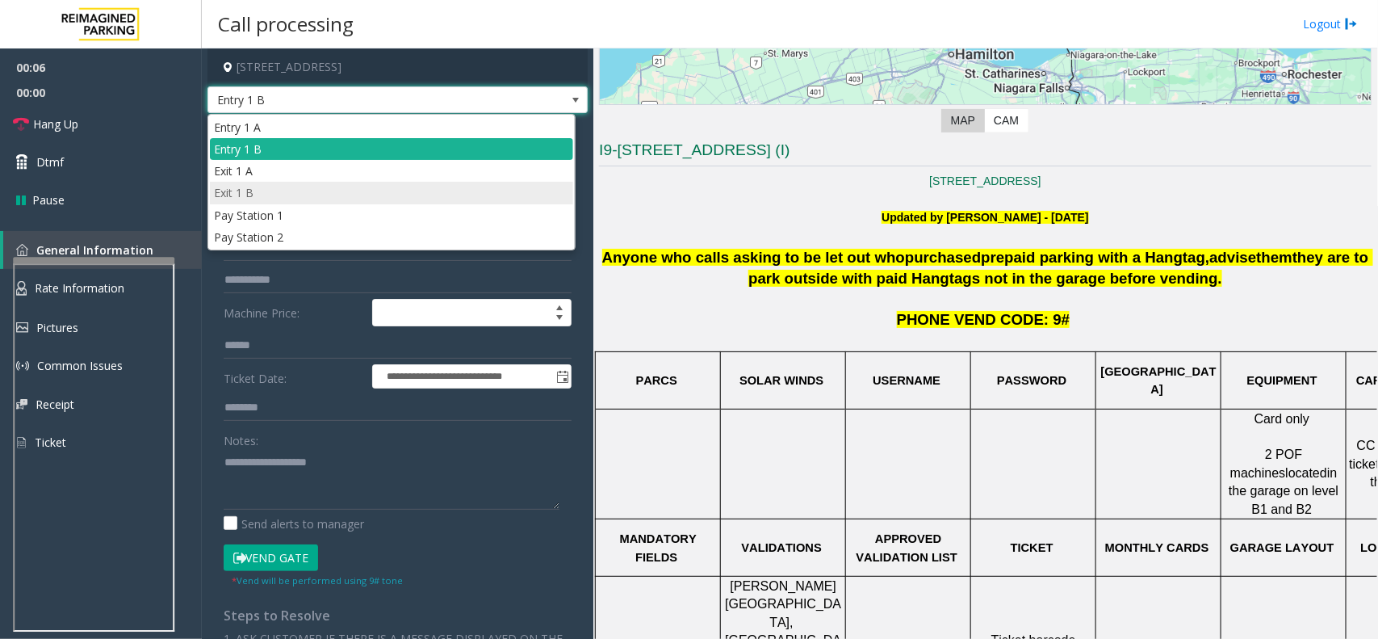
click at [321, 183] on li "Exit 1 B" at bounding box center [391, 193] width 363 height 22
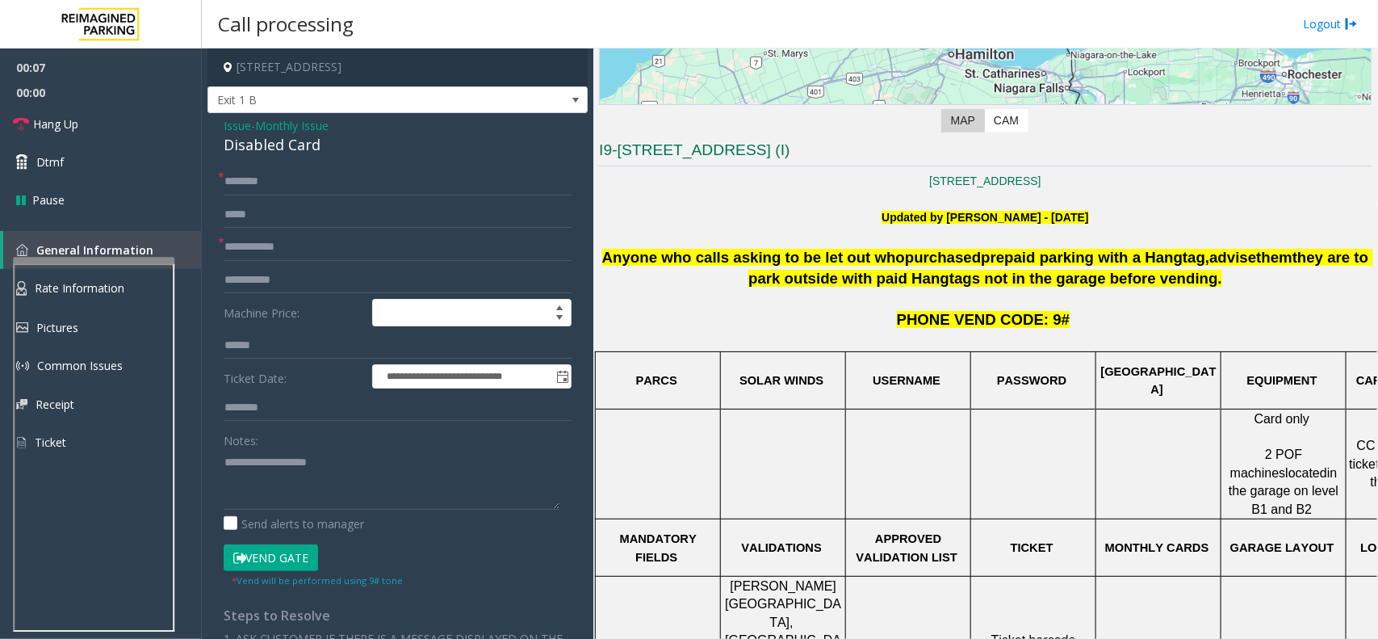
click at [327, 261] on form "**********" at bounding box center [398, 378] width 348 height 420
click at [325, 247] on input "text" at bounding box center [398, 246] width 348 height 27
click at [234, 126] on span "Issue" at bounding box center [237, 125] width 27 height 17
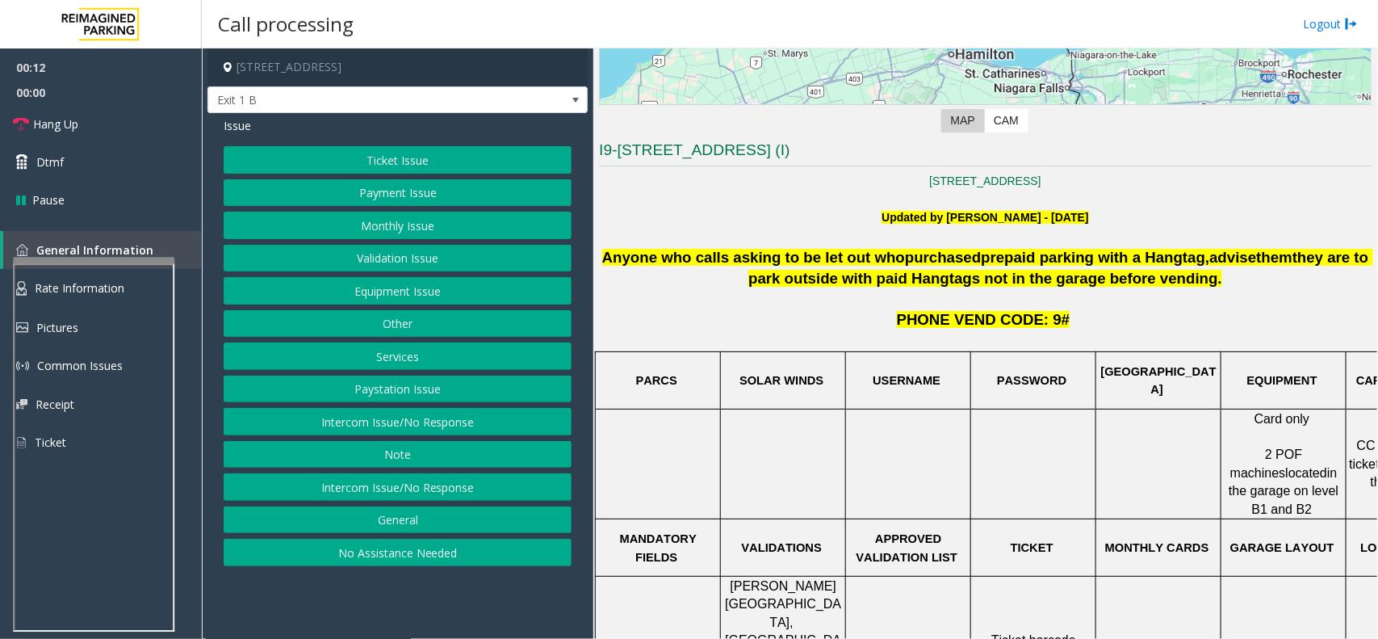
click at [400, 230] on button "Monthly Issue" at bounding box center [398, 225] width 348 height 27
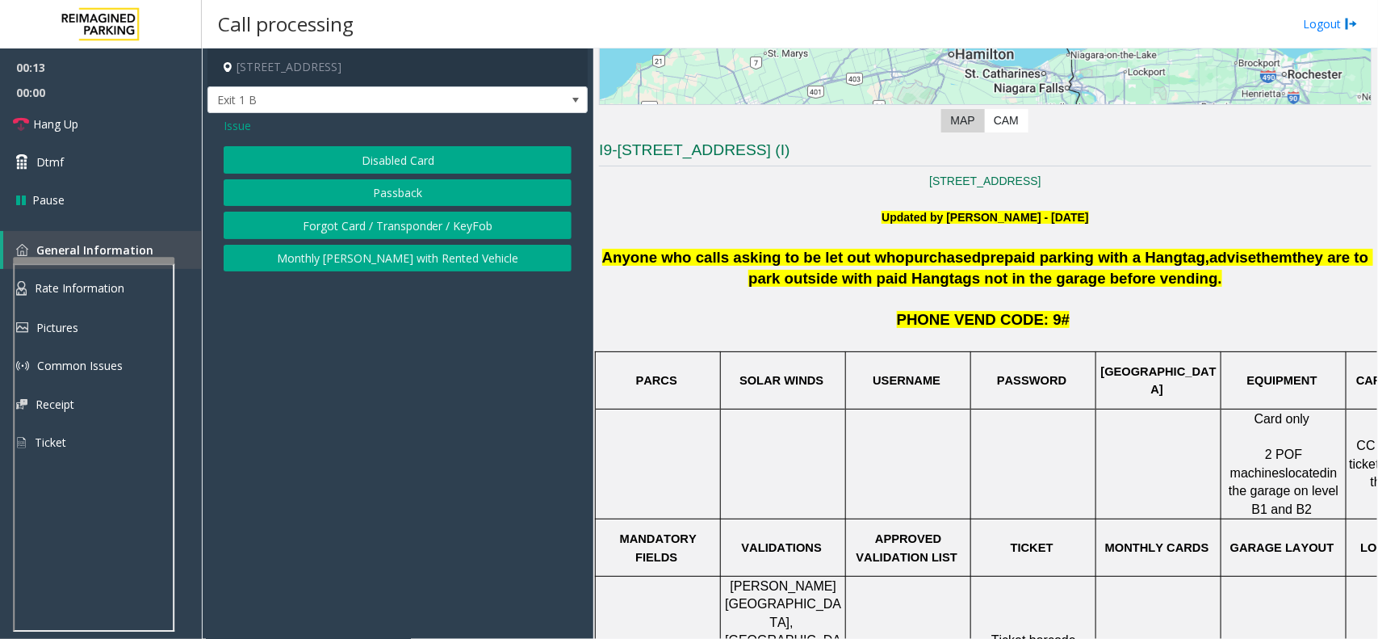
click at [368, 194] on button "Passback" at bounding box center [398, 192] width 348 height 27
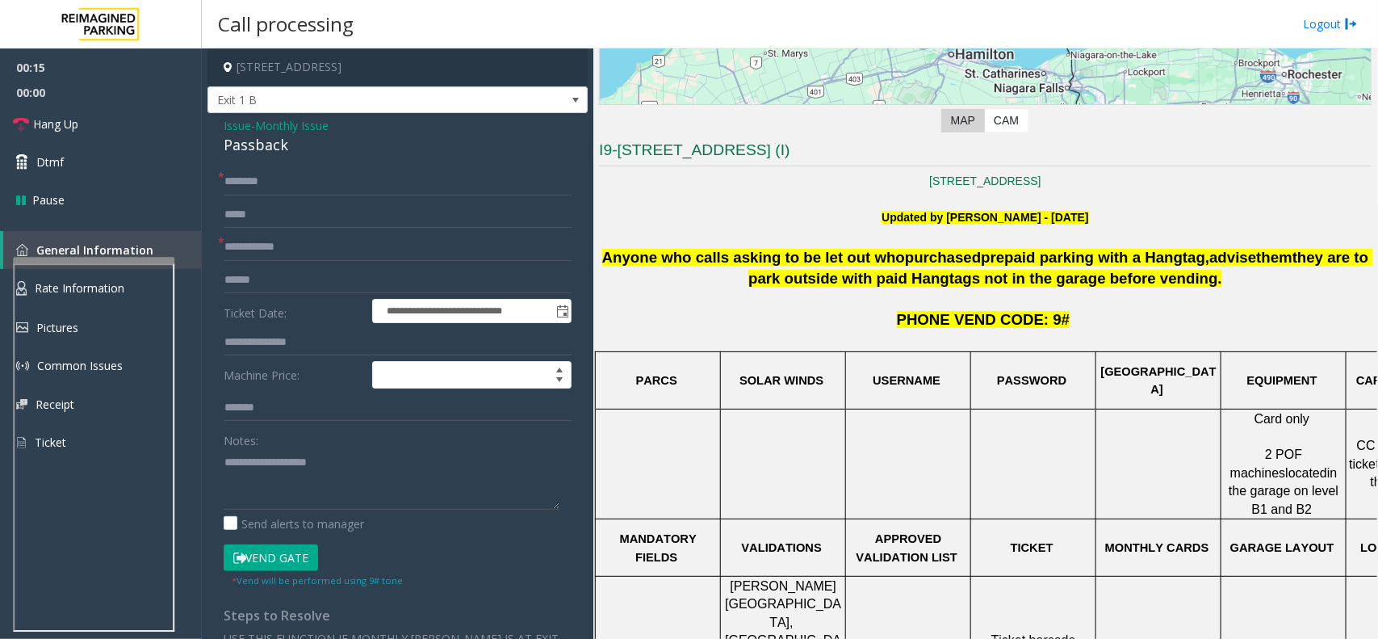
scroll to position [404, 0]
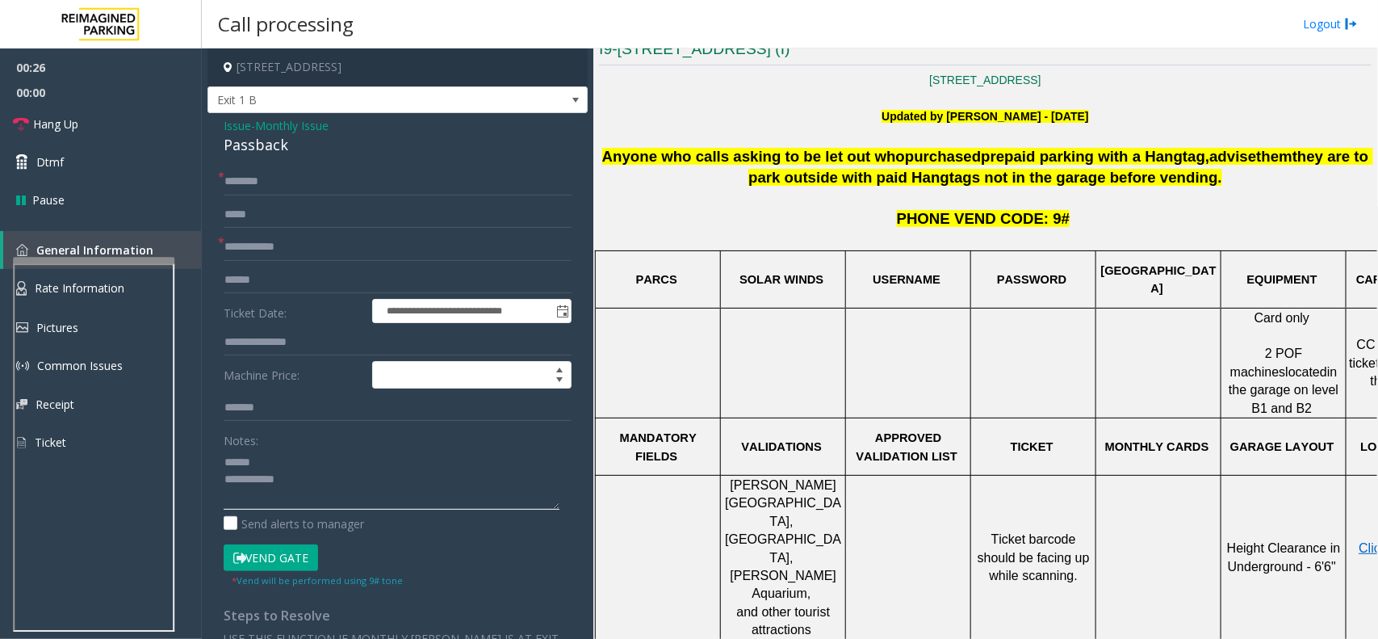
type textarea "**********"
click at [270, 246] on input "text" at bounding box center [398, 246] width 348 height 27
type input "**********"
click at [354, 180] on input "text" at bounding box center [398, 181] width 348 height 27
type input "*****"
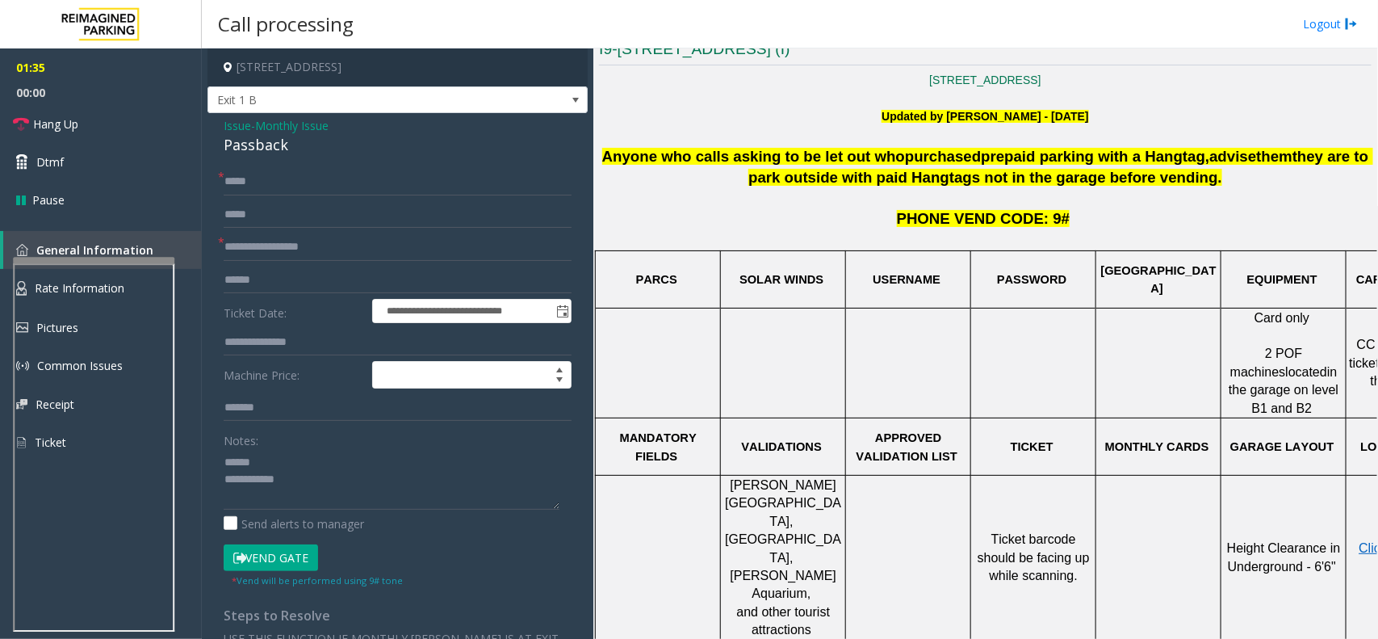
click at [254, 559] on button "Vend Gate" at bounding box center [271, 557] width 94 height 27
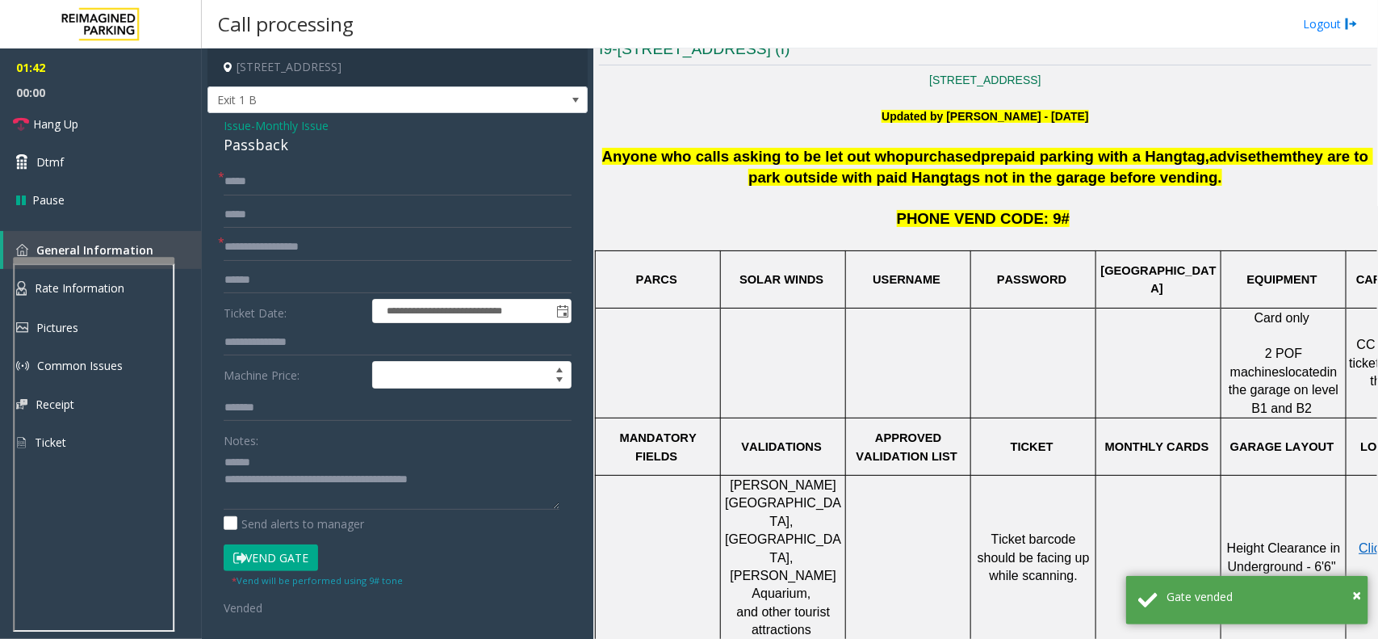
click at [254, 142] on div "Passback" at bounding box center [398, 145] width 348 height 22
click at [255, 142] on div "Passback" at bounding box center [398, 145] width 348 height 22
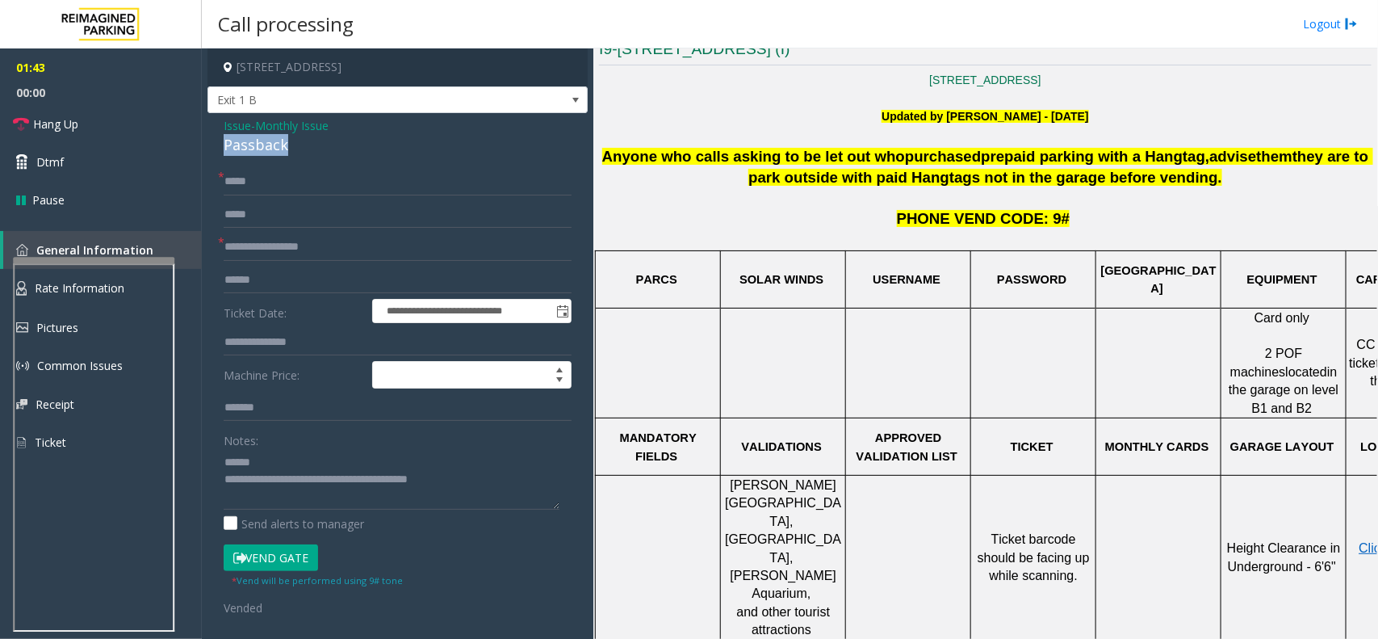
drag, startPoint x: 255, startPoint y: 142, endPoint x: 321, endPoint y: 167, distance: 70.8
click at [321, 167] on div "**********" at bounding box center [397, 512] width 380 height 798
click at [259, 142] on div "Passback" at bounding box center [398, 145] width 348 height 22
drag, startPoint x: 259, startPoint y: 142, endPoint x: 289, endPoint y: 139, distance: 30.0
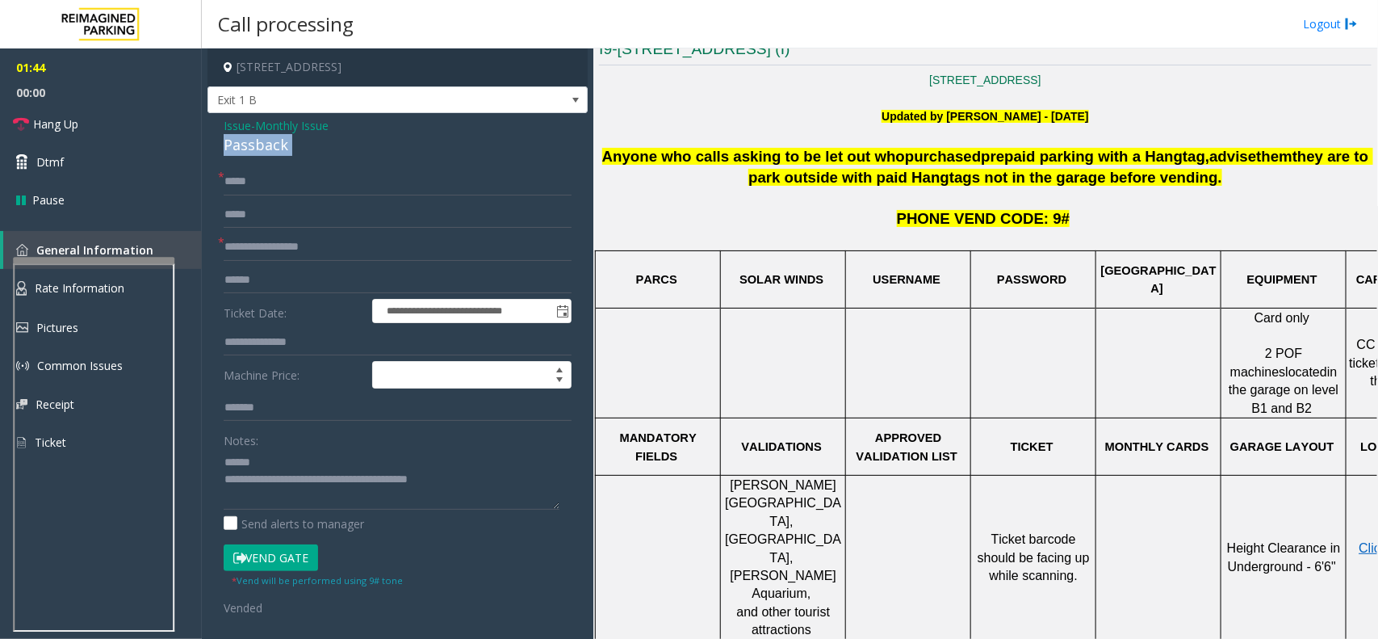
click at [289, 139] on div "Passback" at bounding box center [398, 145] width 348 height 22
type textarea "**********"
click at [43, 119] on span "Hang Up" at bounding box center [55, 123] width 45 height 17
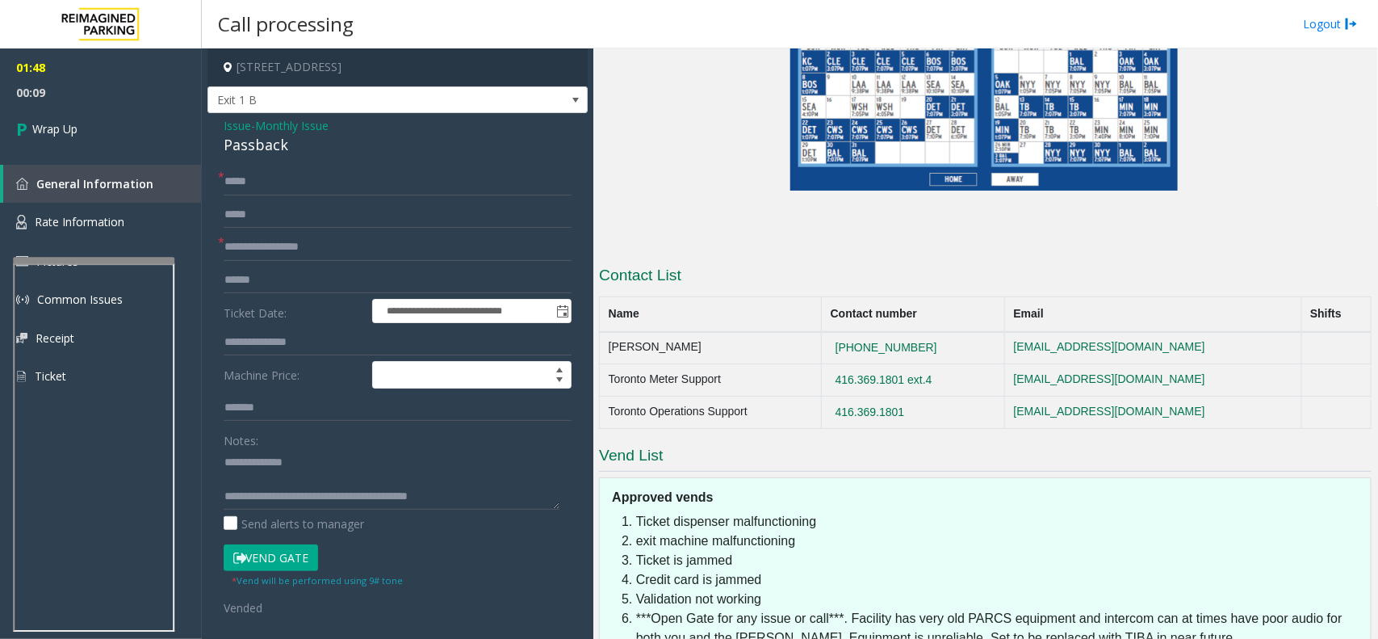
scroll to position [1568, 0]
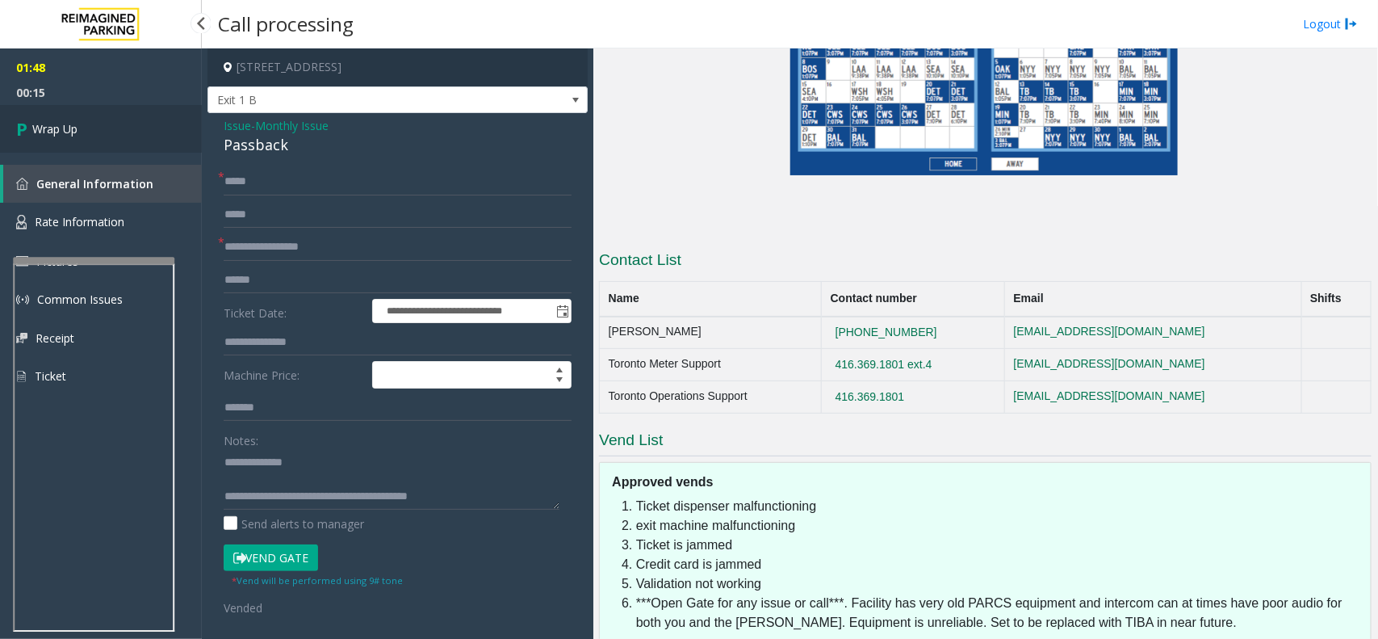
click at [51, 132] on span "Wrap Up" at bounding box center [54, 128] width 45 height 17
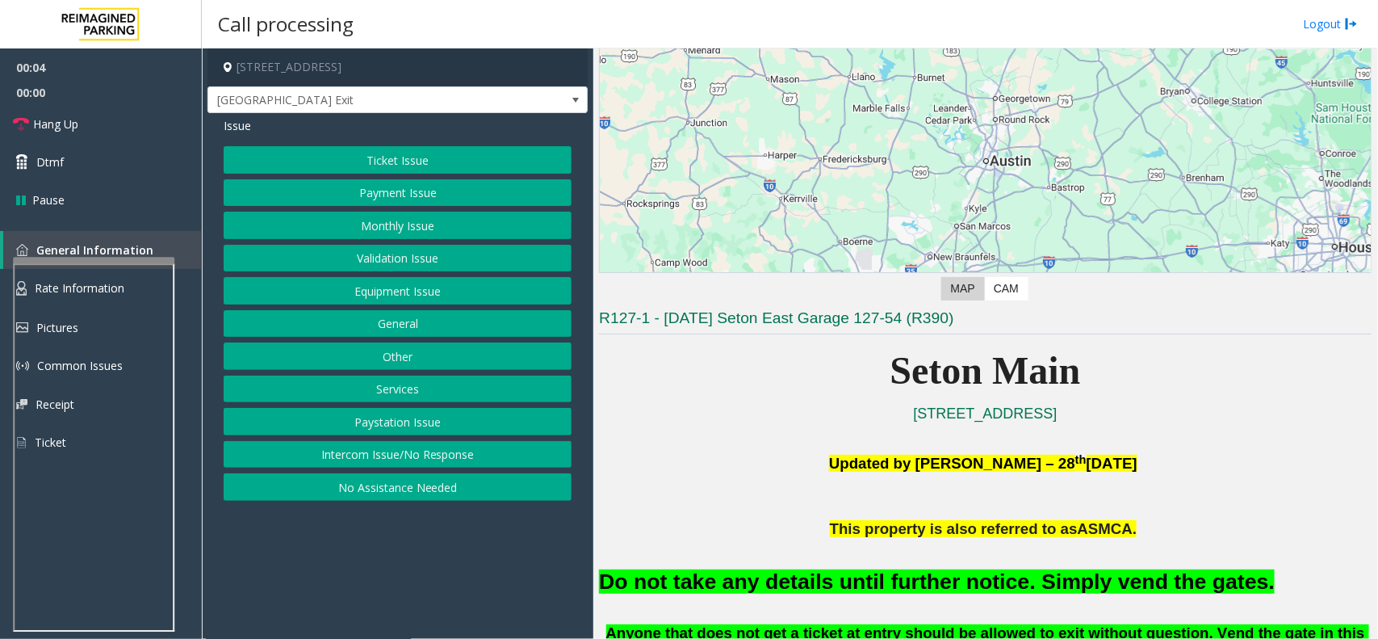
scroll to position [303, 0]
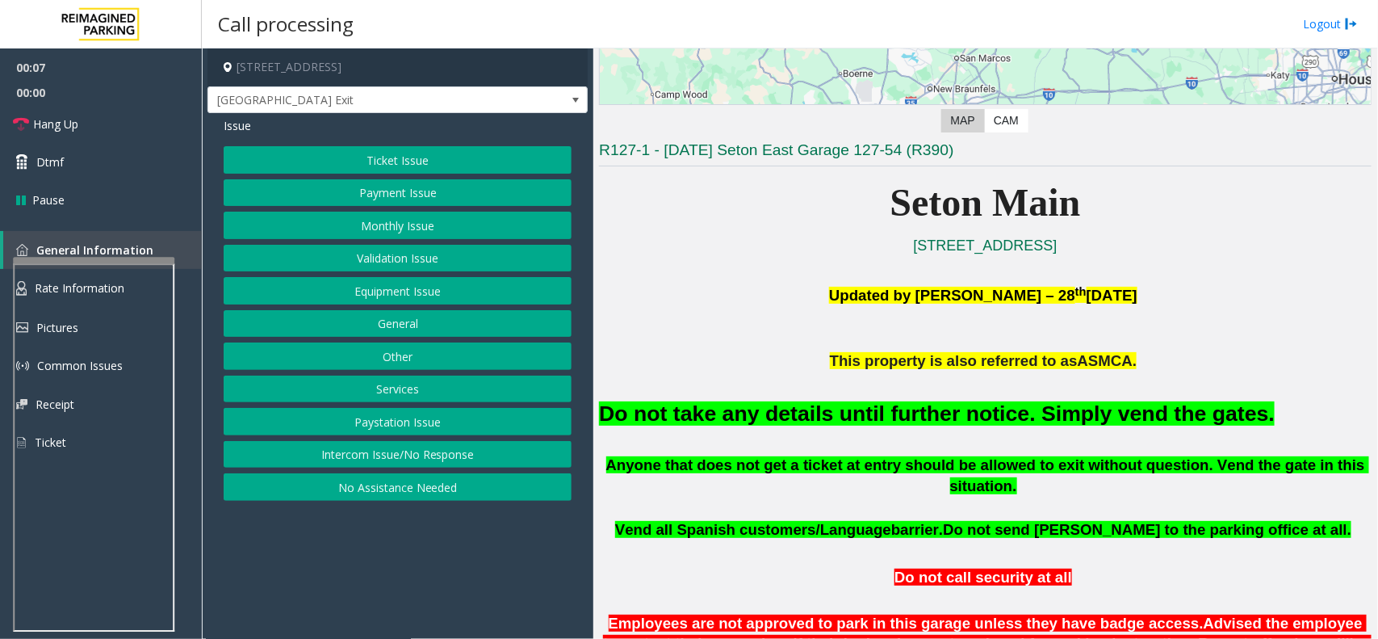
click at [365, 291] on button "Equipment Issue" at bounding box center [398, 290] width 348 height 27
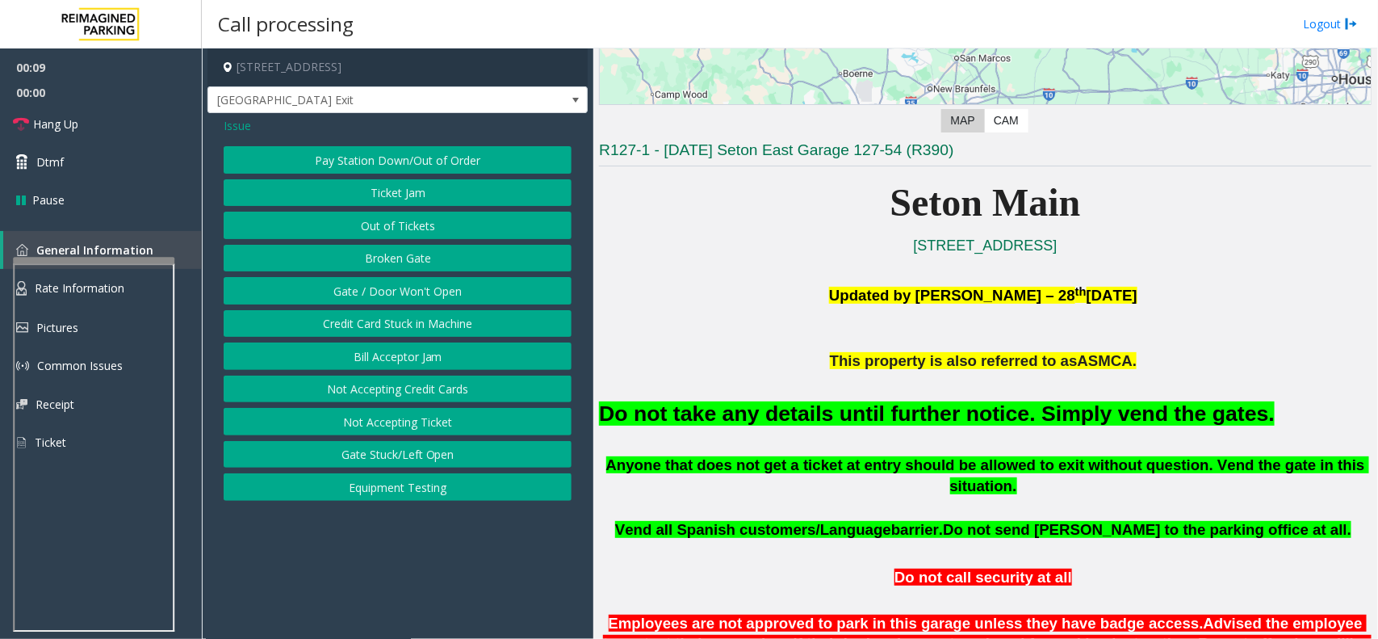
click at [393, 281] on button "Gate / Door Won't Open" at bounding box center [398, 290] width 348 height 27
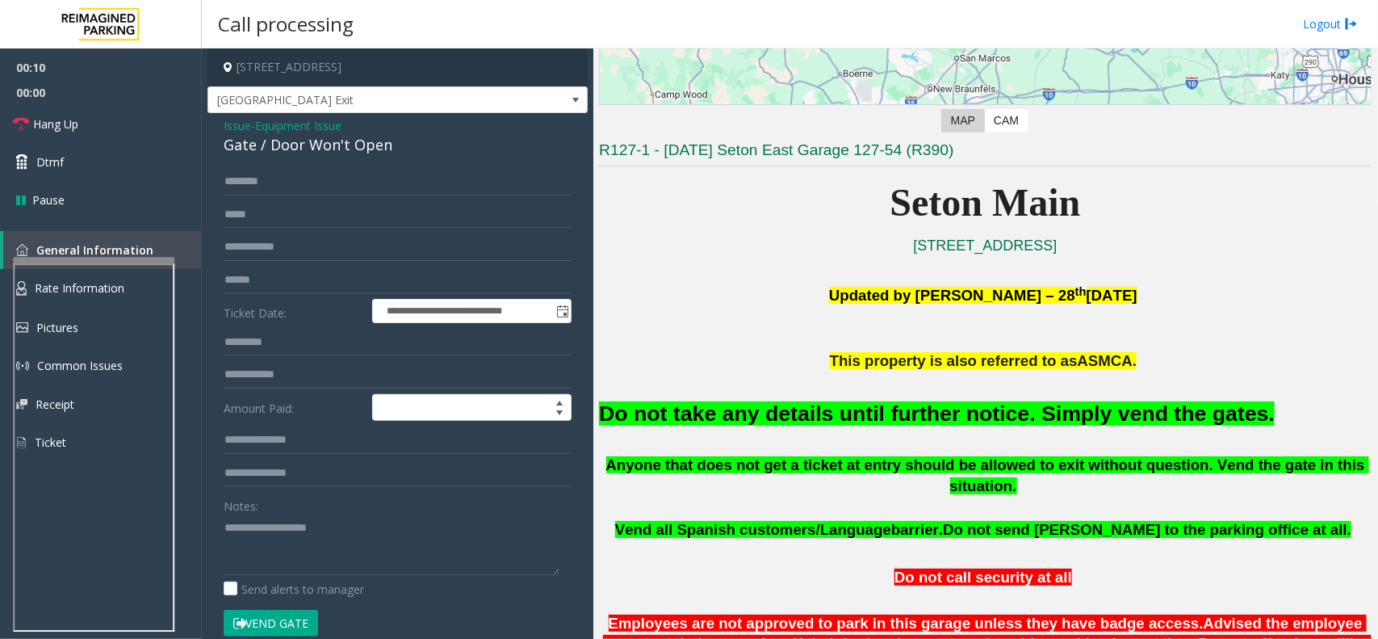
drag, startPoint x: 659, startPoint y: 425, endPoint x: 658, endPoint y: 410, distance: 14.6
click at [659, 424] on font "Do not take any details until further notice. Simply vend the gates." at bounding box center [937, 413] width 676 height 24
click at [656, 401] on font "Do not take any details until further notice. Simply vend the gates." at bounding box center [937, 413] width 676 height 24
click at [656, 408] on font "Do not take any details until further notice. Simply vend the gates." at bounding box center [937, 413] width 676 height 24
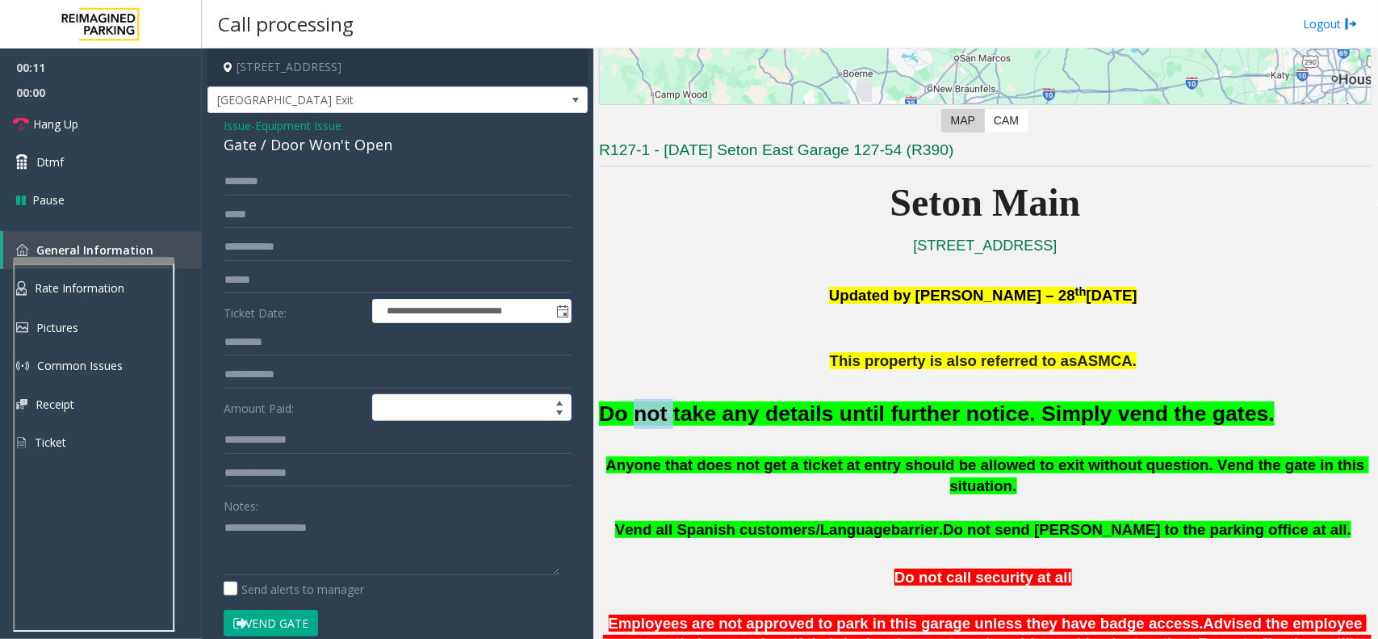
click at [656, 408] on font "Do not take any details until further notice. Simply vend the gates." at bounding box center [937, 413] width 676 height 24
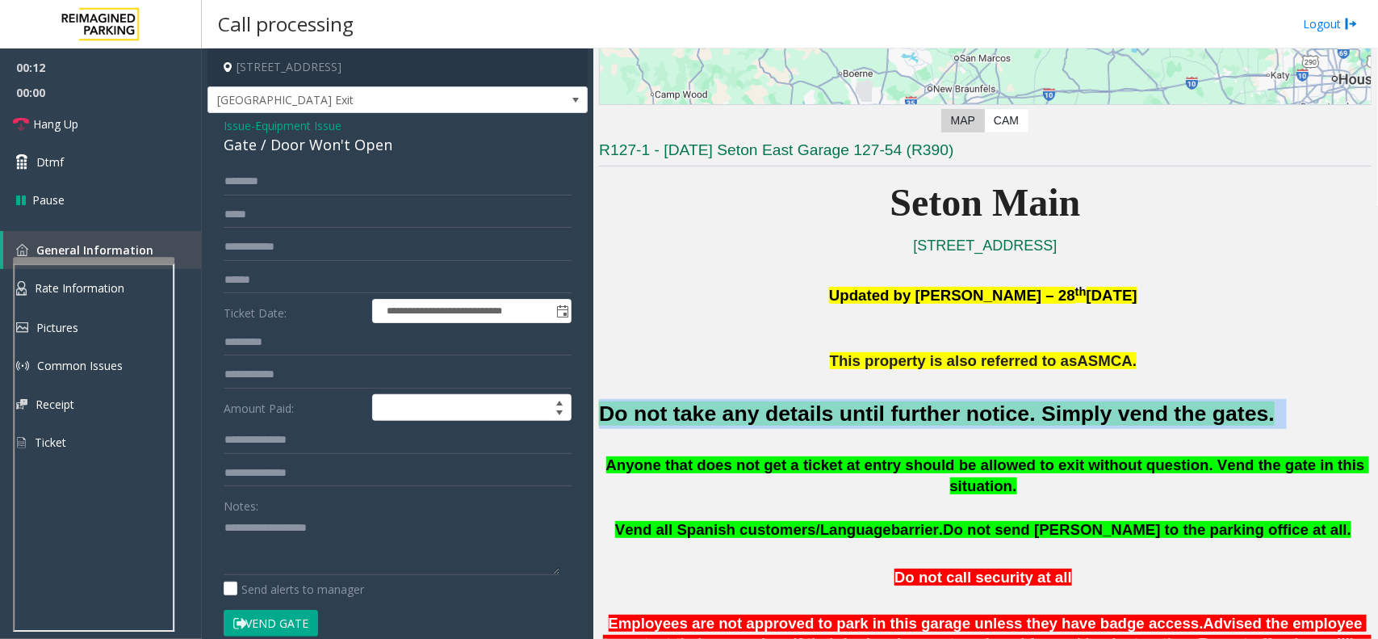
click at [656, 408] on font "Do not take any details until further notice. Simply vend the gates." at bounding box center [937, 413] width 676 height 24
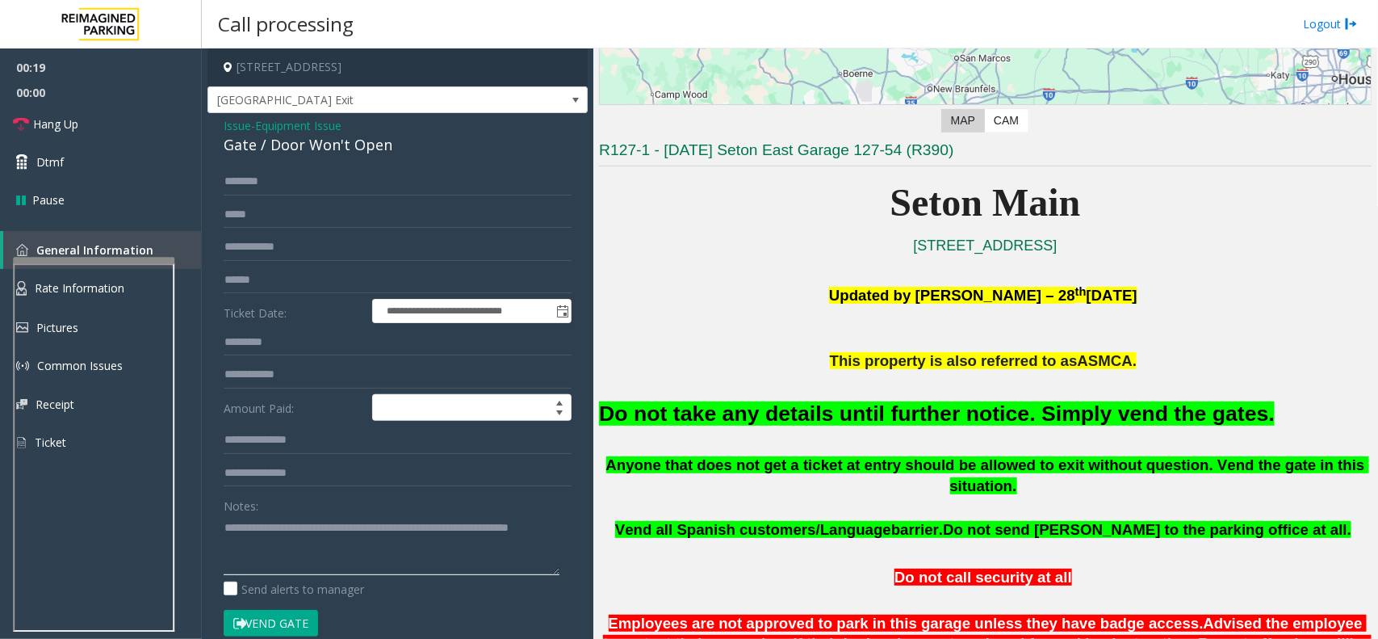
type textarea "**********"
click at [255, 619] on button "Vend Gate" at bounding box center [271, 622] width 94 height 27
click at [103, 119] on link "Hang Up" at bounding box center [101, 124] width 202 height 38
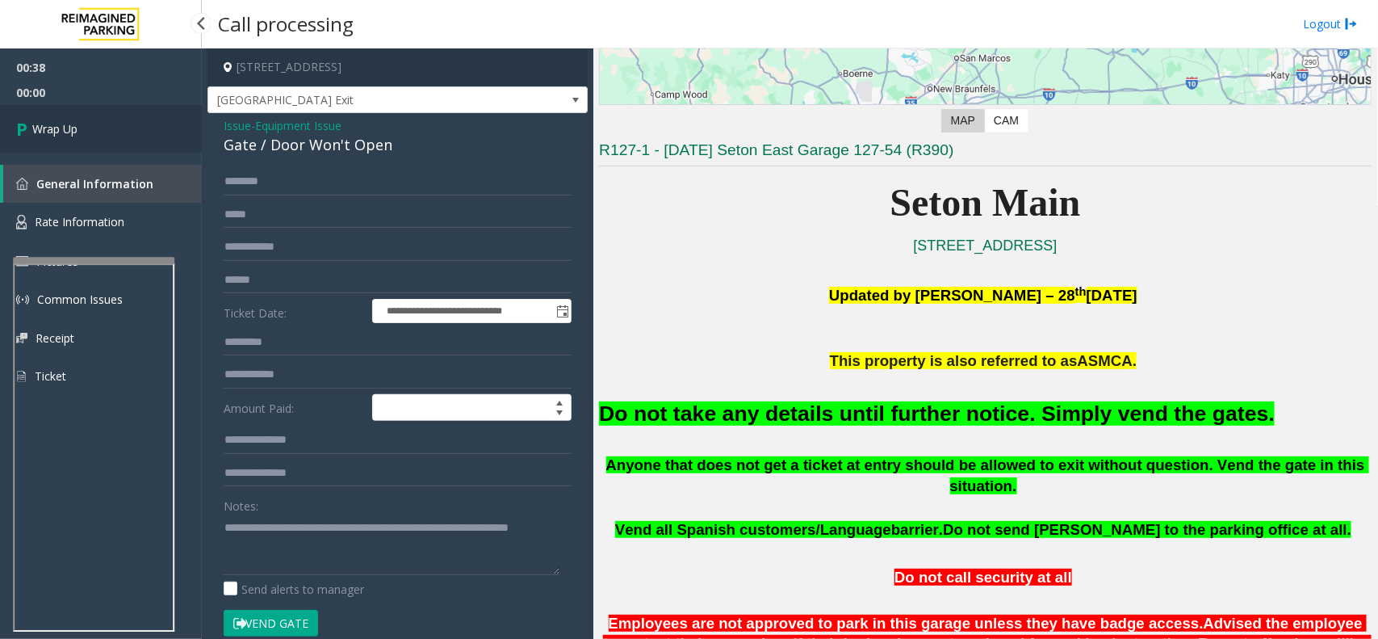
click at [103, 119] on link "Wrap Up" at bounding box center [101, 129] width 202 height 48
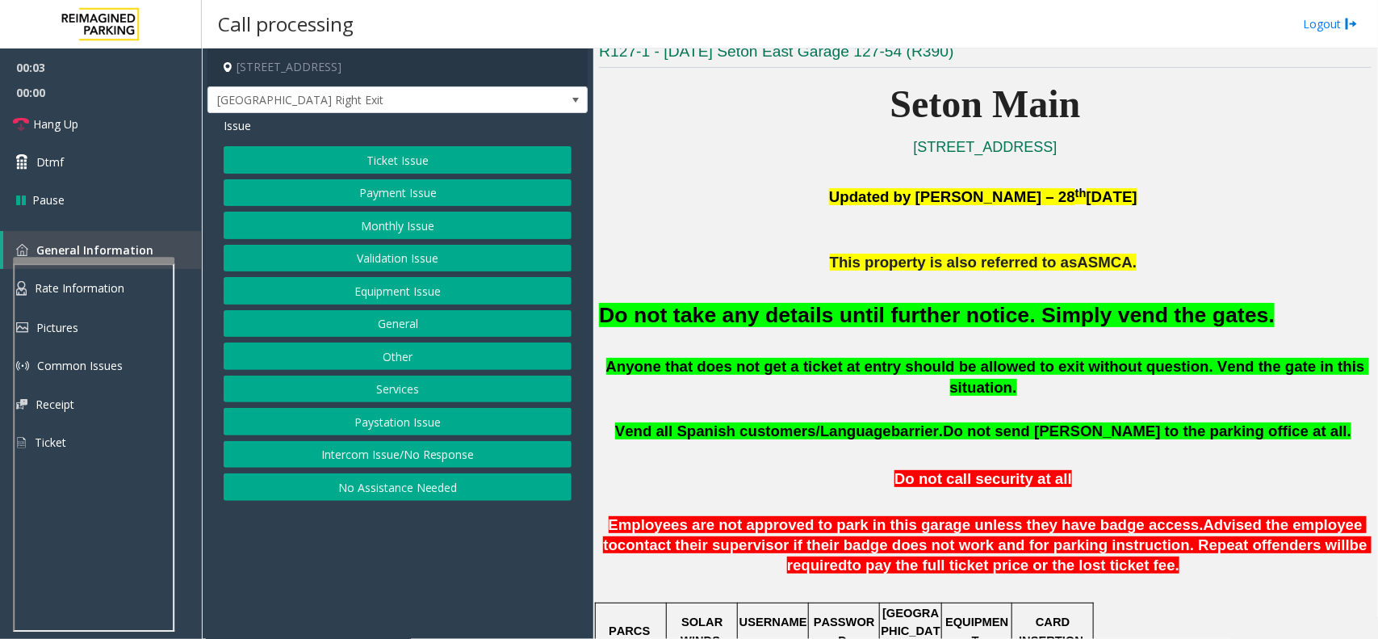
scroll to position [404, 0]
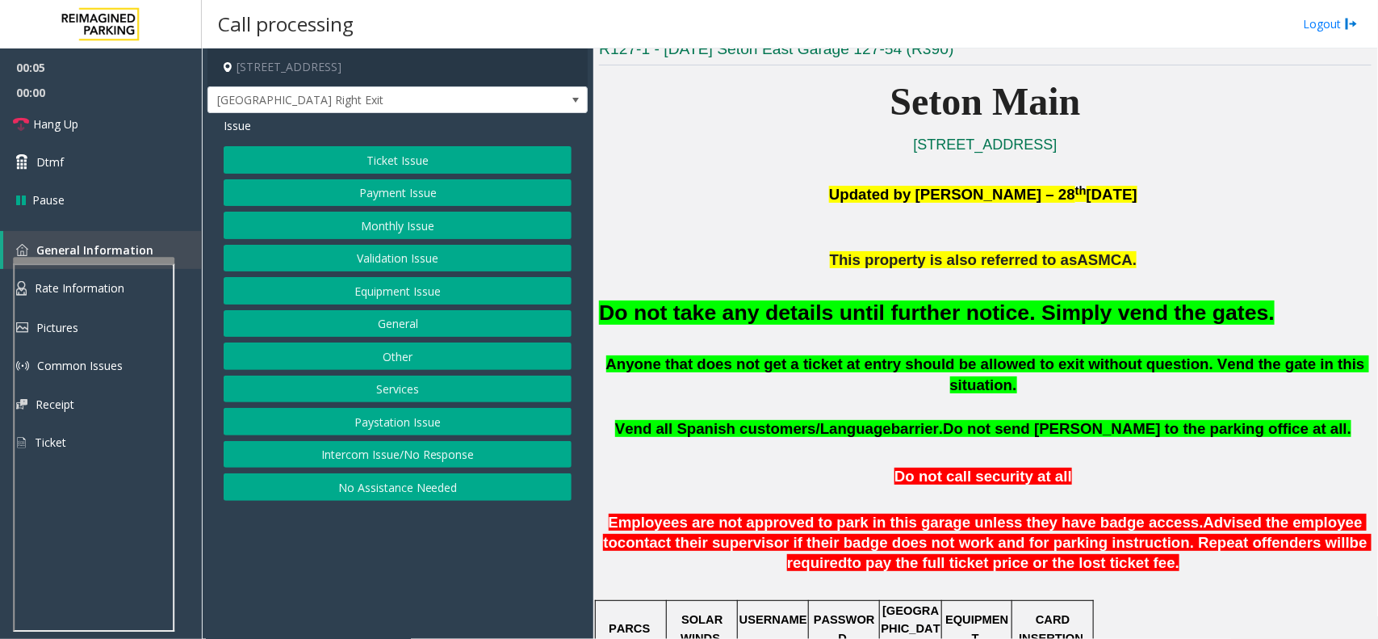
click at [429, 297] on button "Equipment Issue" at bounding box center [398, 290] width 348 height 27
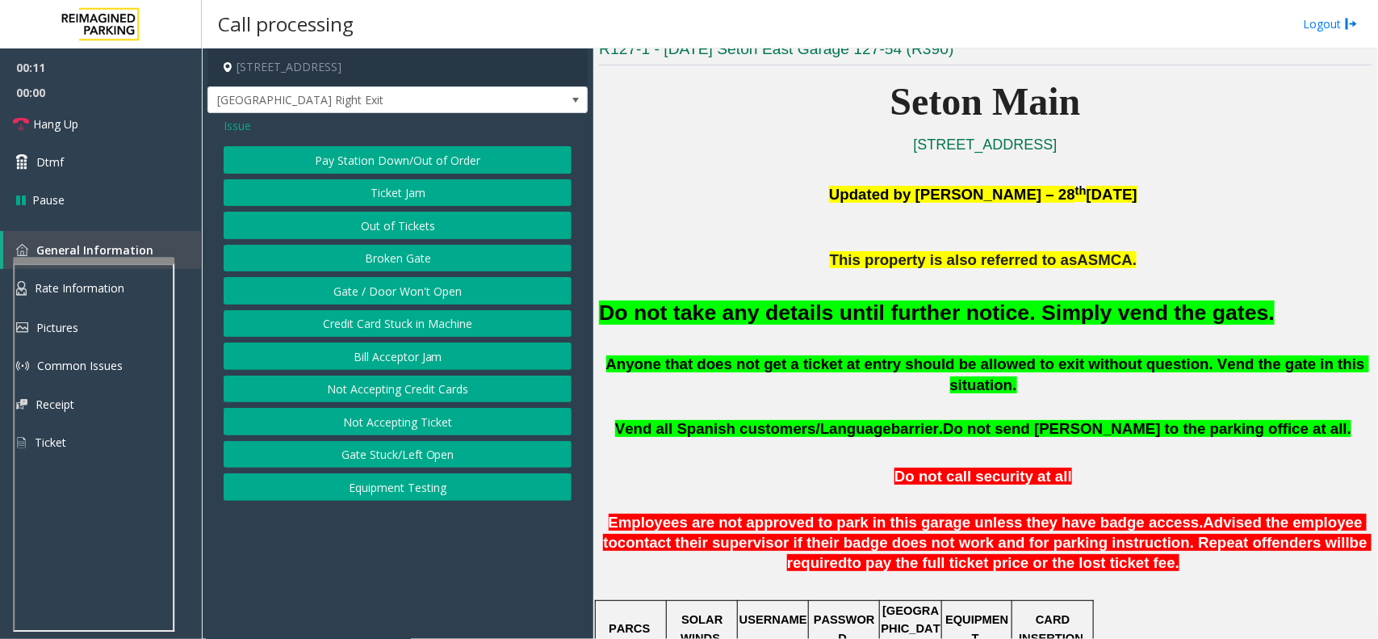
click at [345, 291] on button "Gate / Door Won't Open" at bounding box center [398, 290] width 348 height 27
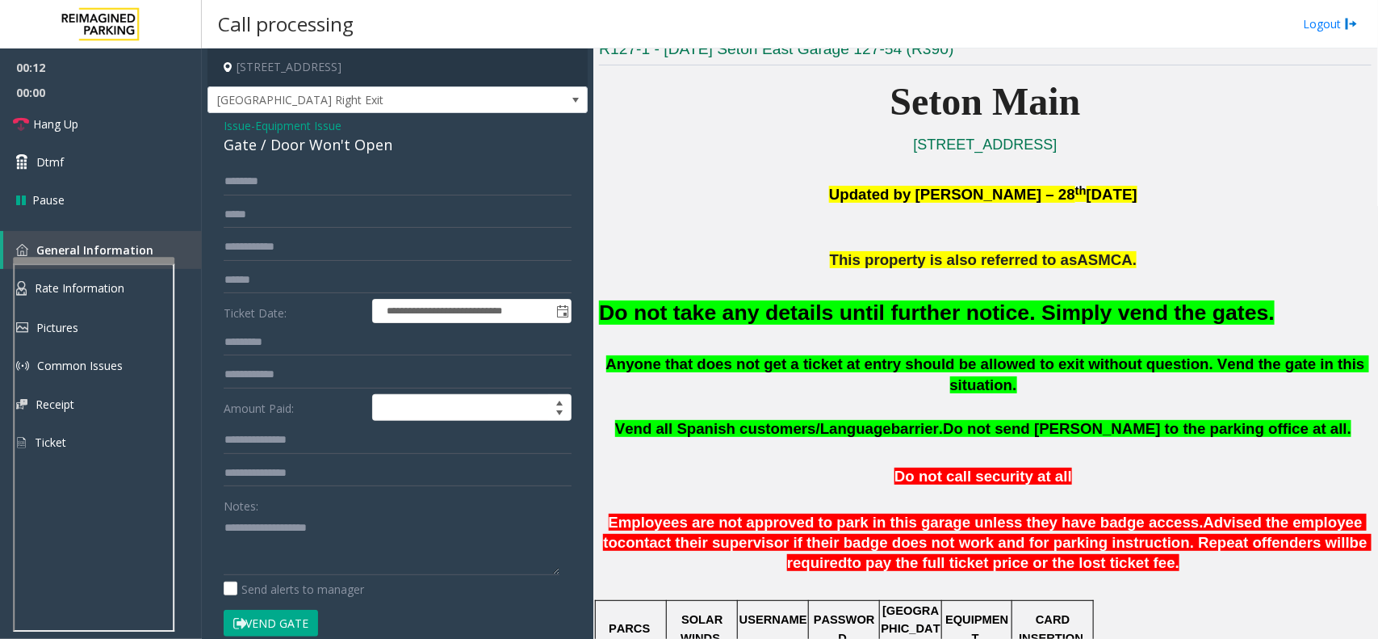
click at [606, 321] on font "Do not take any details until further notice. Simply vend the gates." at bounding box center [937, 312] width 676 height 24
click at [609, 319] on font "Do not take any details until further notice. Simply vend the gates." at bounding box center [937, 312] width 676 height 24
drag, startPoint x: 622, startPoint y: 319, endPoint x: 628, endPoint y: 311, distance: 10.3
click at [623, 315] on font "Do not take any details until further notice. Simply vend the gates." at bounding box center [937, 312] width 676 height 24
click at [628, 311] on font "Do not take any details until further notice. Simply vend the gates." at bounding box center [937, 312] width 676 height 24
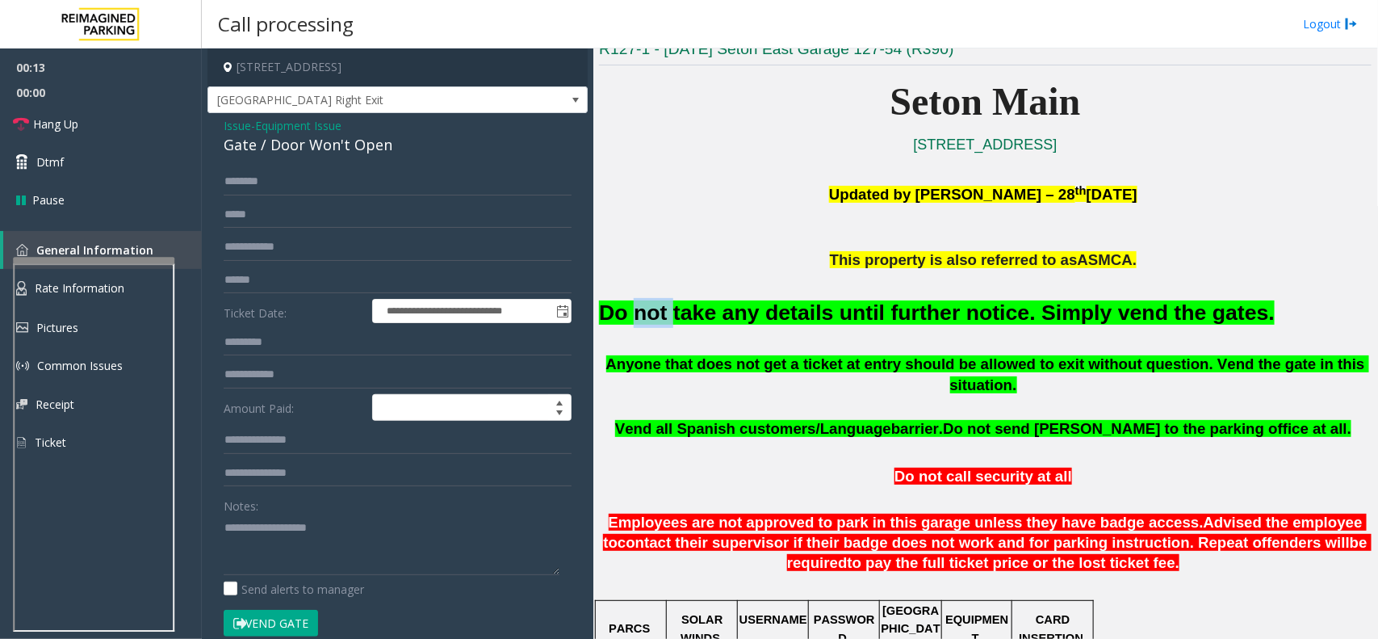
click at [628, 311] on font "Do not take any details until further notice. Simply vend the gates." at bounding box center [937, 312] width 676 height 24
click at [635, 312] on font "Do not take any details until further notice. Simply vend the gates." at bounding box center [937, 312] width 676 height 24
click at [635, 309] on font "Do not take any details until further notice. Simply vend the gates." at bounding box center [937, 312] width 676 height 24
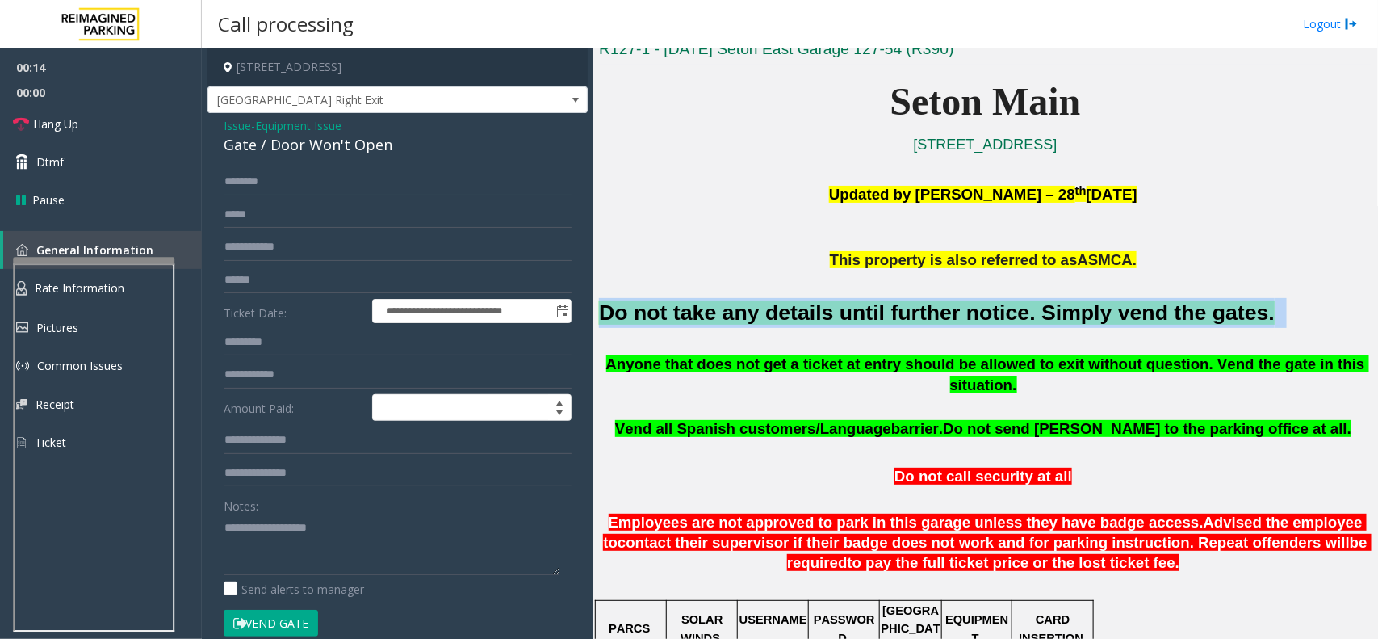
click at [635, 309] on font "Do not take any details until further notice. Simply vend the gates." at bounding box center [937, 312] width 676 height 24
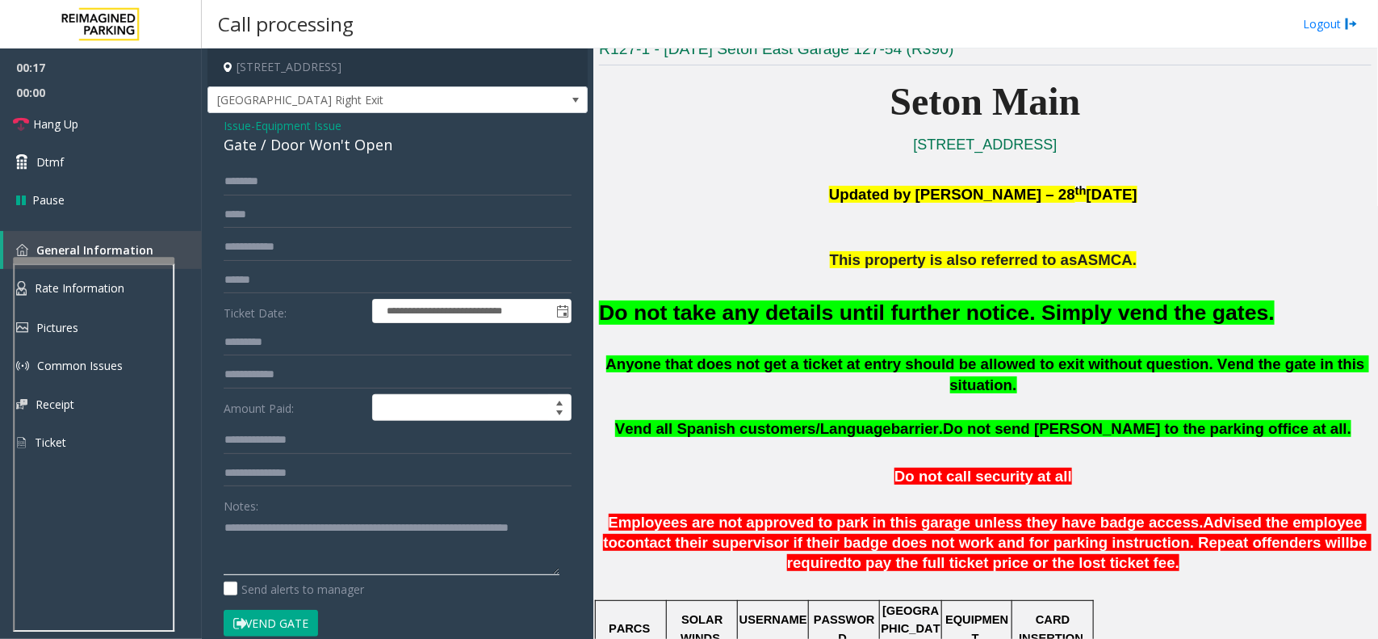
type textarea "**********"
click at [279, 624] on button "Vend Gate" at bounding box center [271, 622] width 94 height 27
click at [113, 125] on link "Hang Up" at bounding box center [101, 124] width 202 height 38
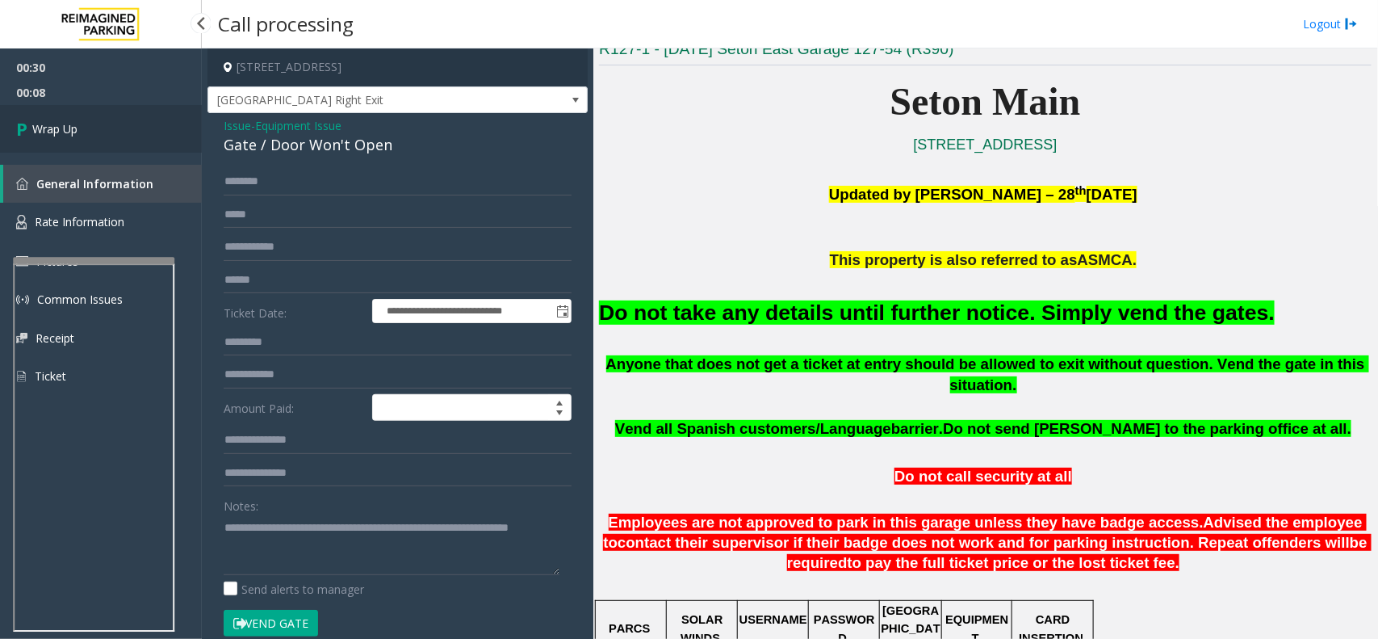
click at [113, 125] on link "Wrap Up" at bounding box center [101, 129] width 202 height 48
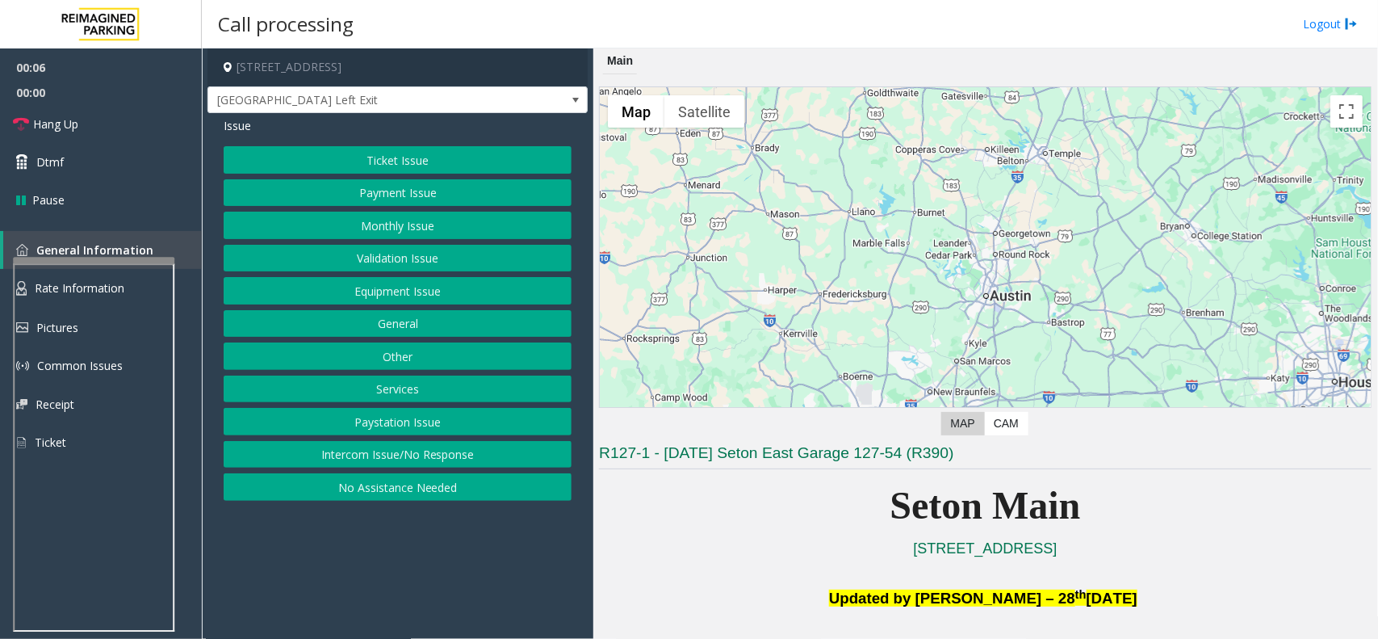
click at [397, 296] on button "Equipment Issue" at bounding box center [398, 290] width 348 height 27
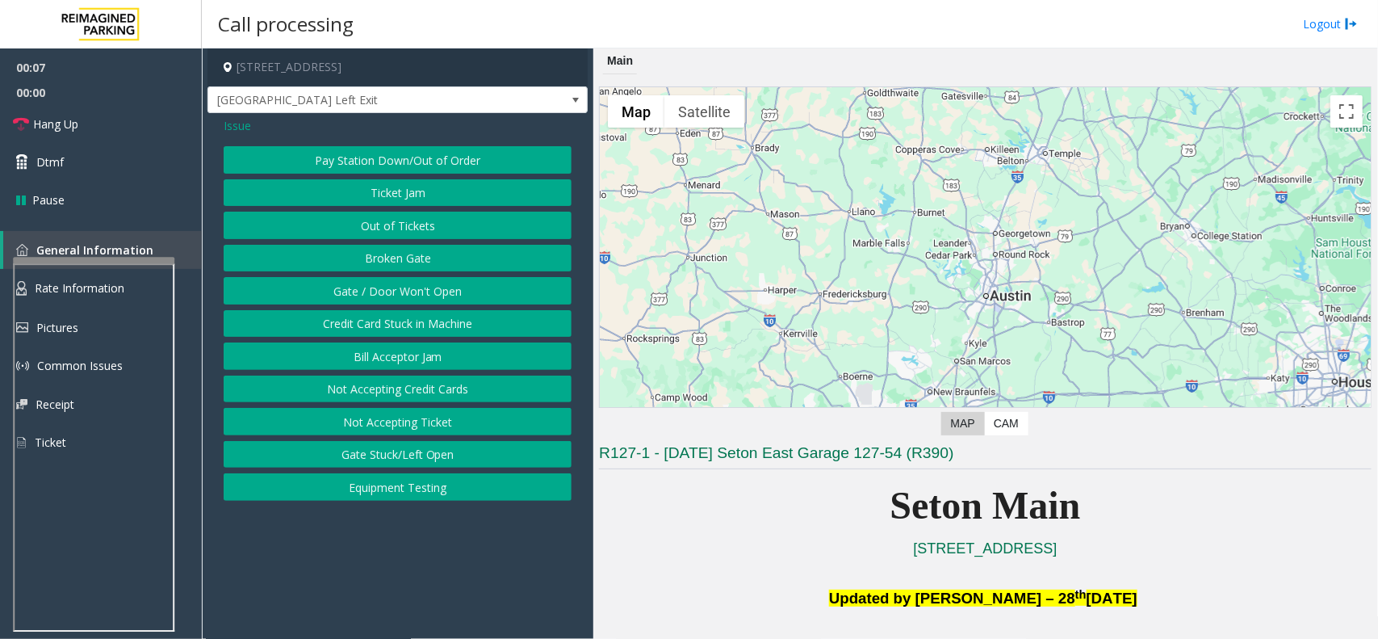
click at [384, 285] on button "Gate / Door Won't Open" at bounding box center [398, 290] width 348 height 27
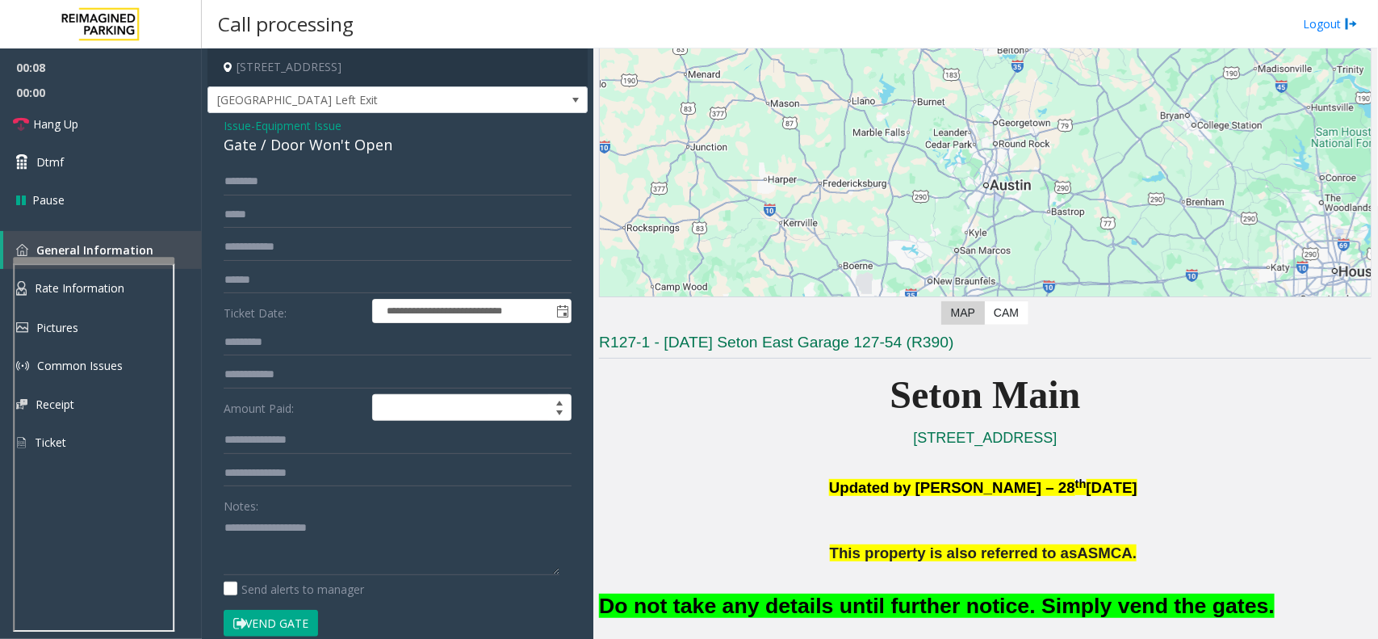
scroll to position [202, 0]
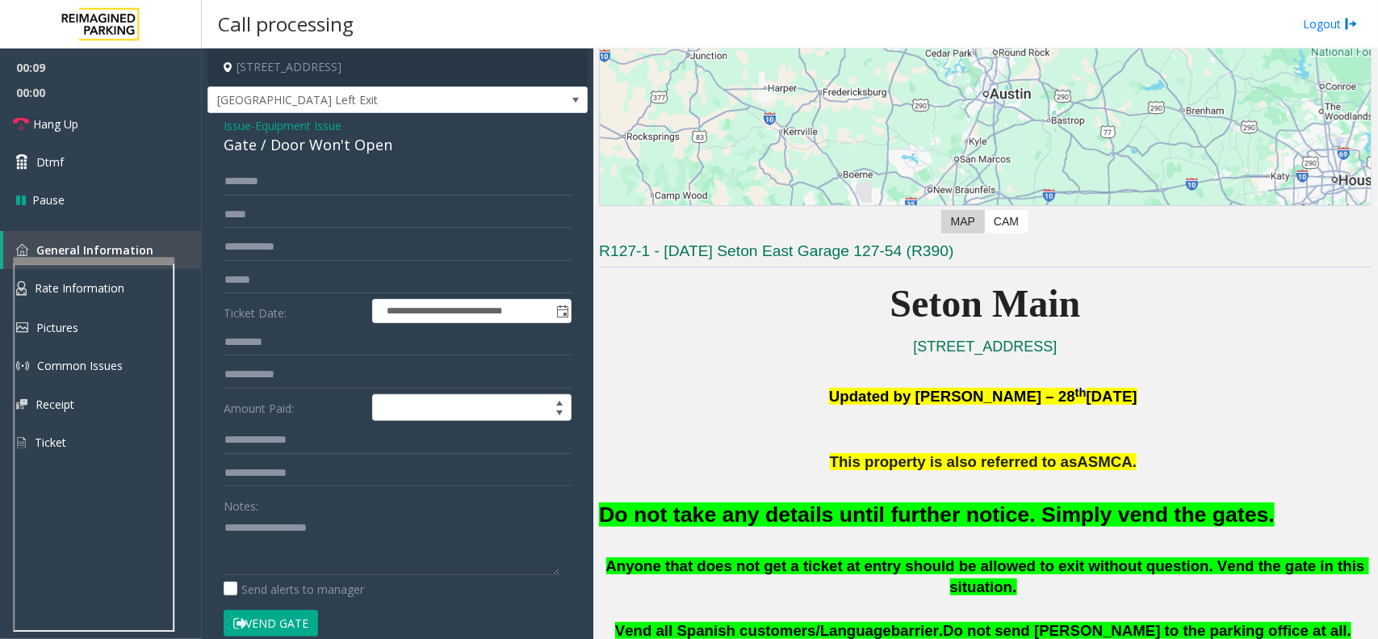
click at [628, 509] on font "Do not take any details until further notice. Simply vend the gates." at bounding box center [937, 514] width 676 height 24
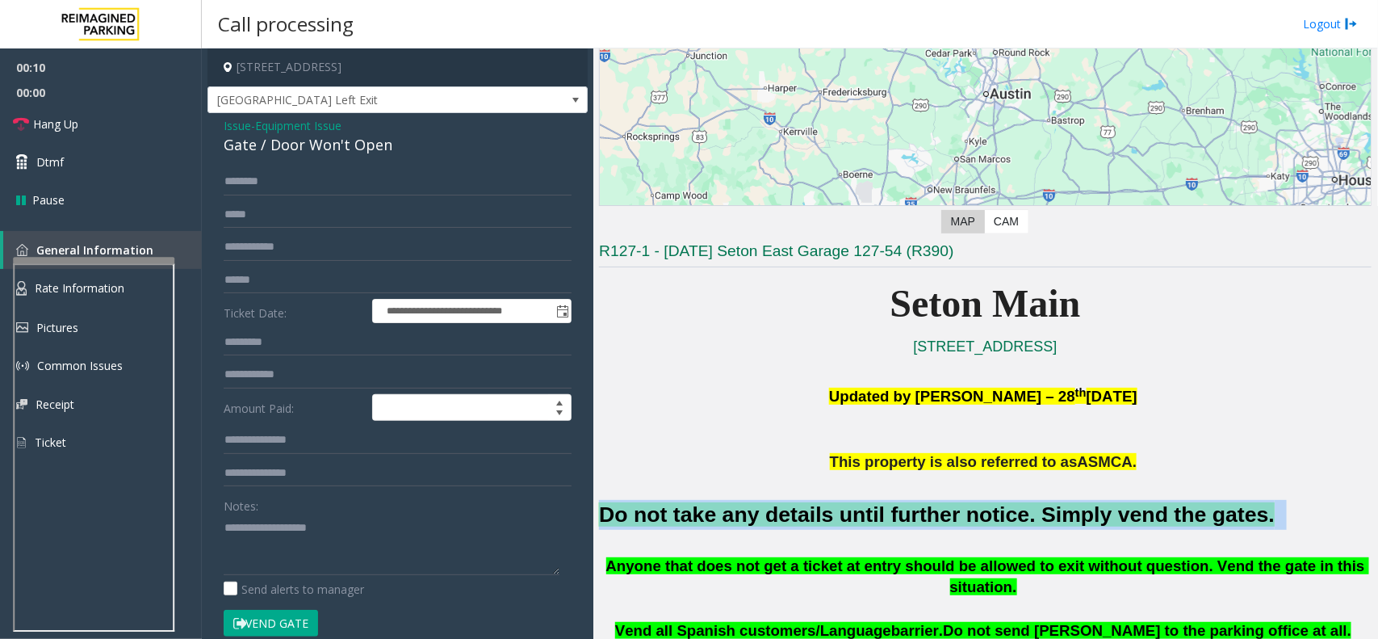
click at [630, 510] on font "Do not take any details until further notice. Simply vend the gates." at bounding box center [937, 514] width 676 height 24
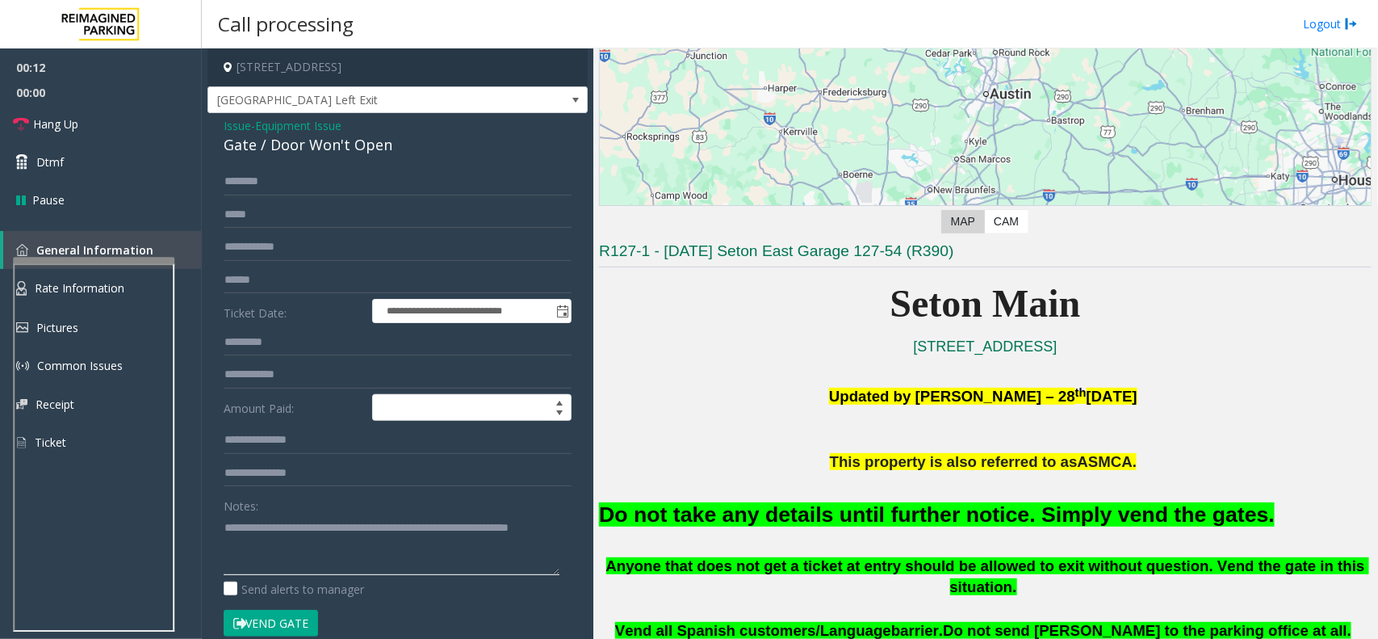
type textarea "**********"
click at [276, 622] on button "Vend Gate" at bounding box center [271, 622] width 94 height 27
click at [111, 124] on link "Hang Up" at bounding box center [101, 124] width 202 height 38
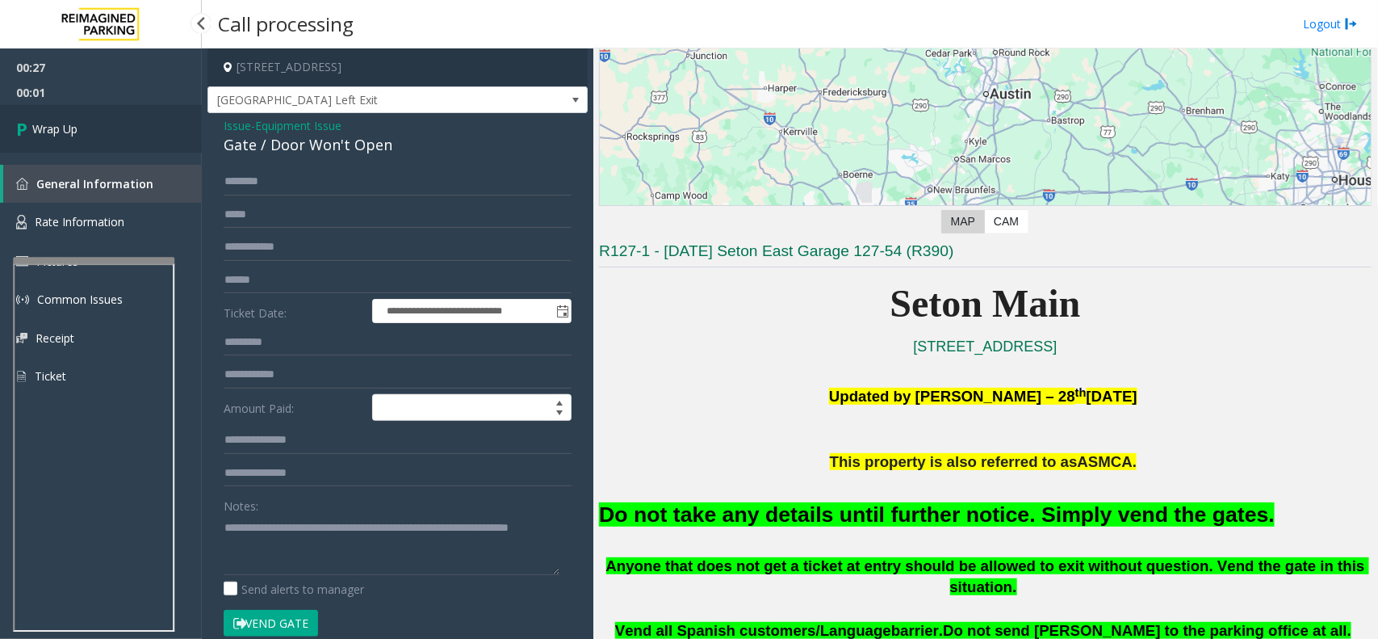
click at [111, 124] on link "Wrap Up" at bounding box center [101, 129] width 202 height 48
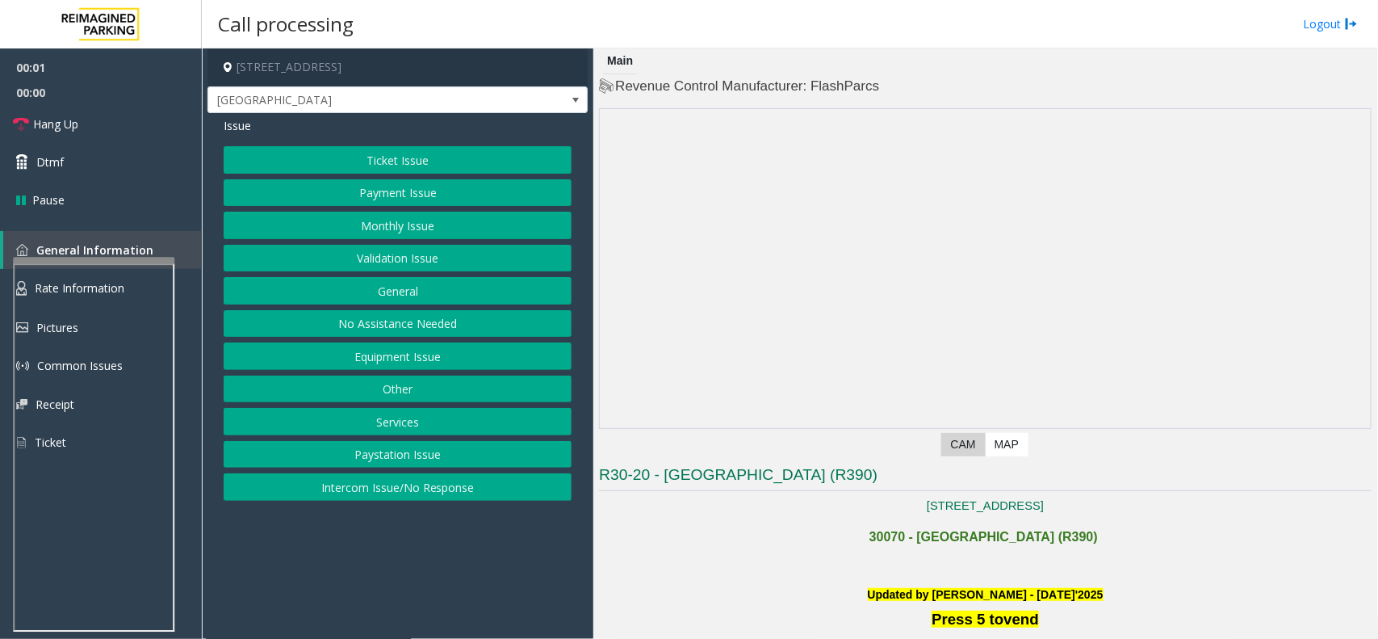
click at [826, 523] on h1 "30070 - [GEOGRAPHIC_DATA] (R390)" at bounding box center [985, 532] width 773 height 31
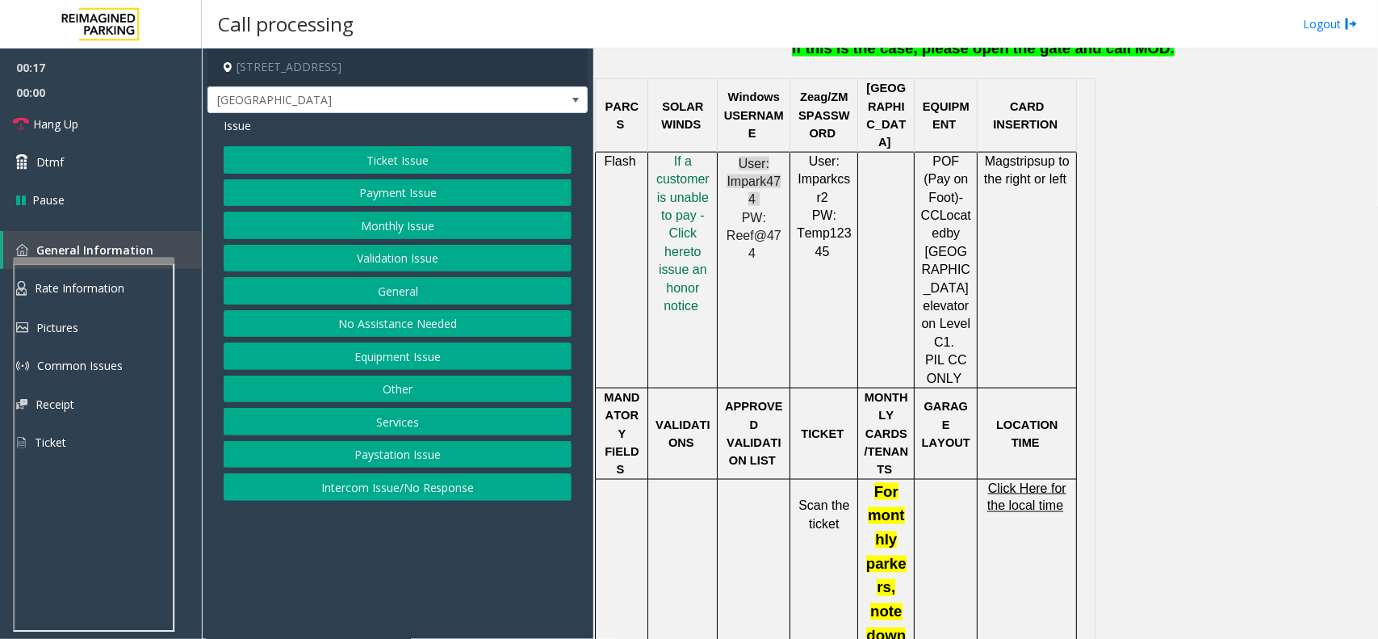
scroll to position [807, 0]
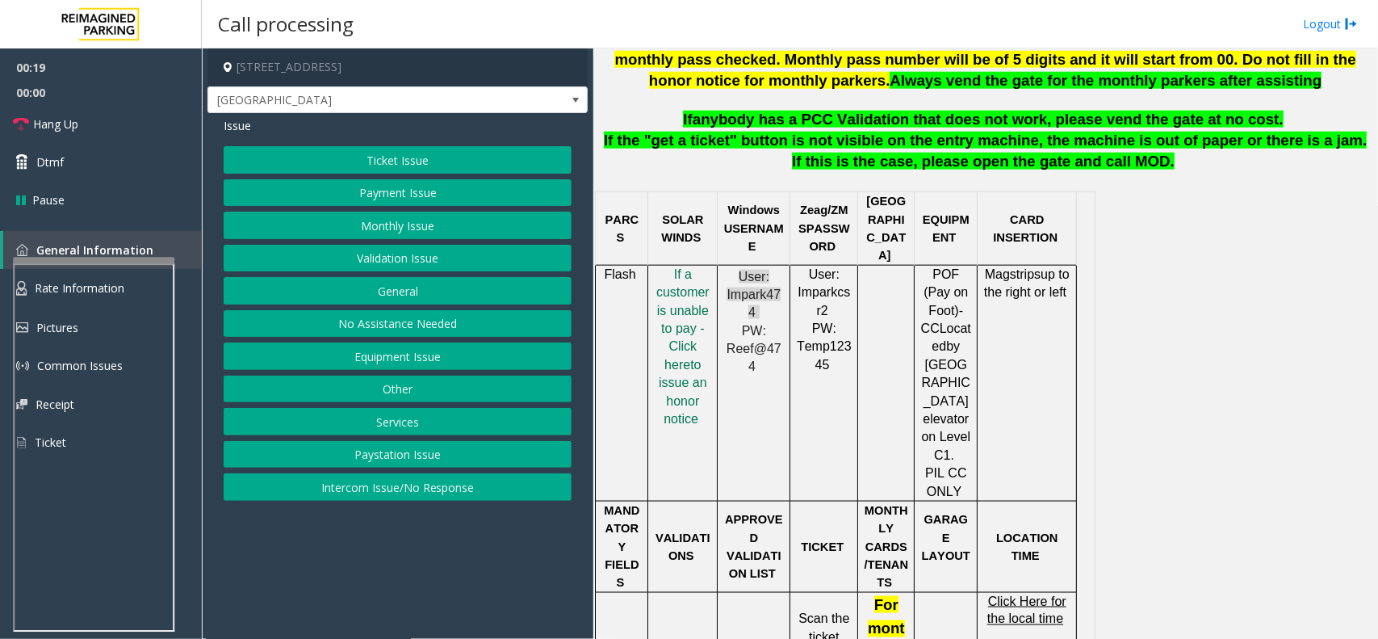
click at [428, 260] on button "Validation Issue" at bounding box center [398, 258] width 348 height 27
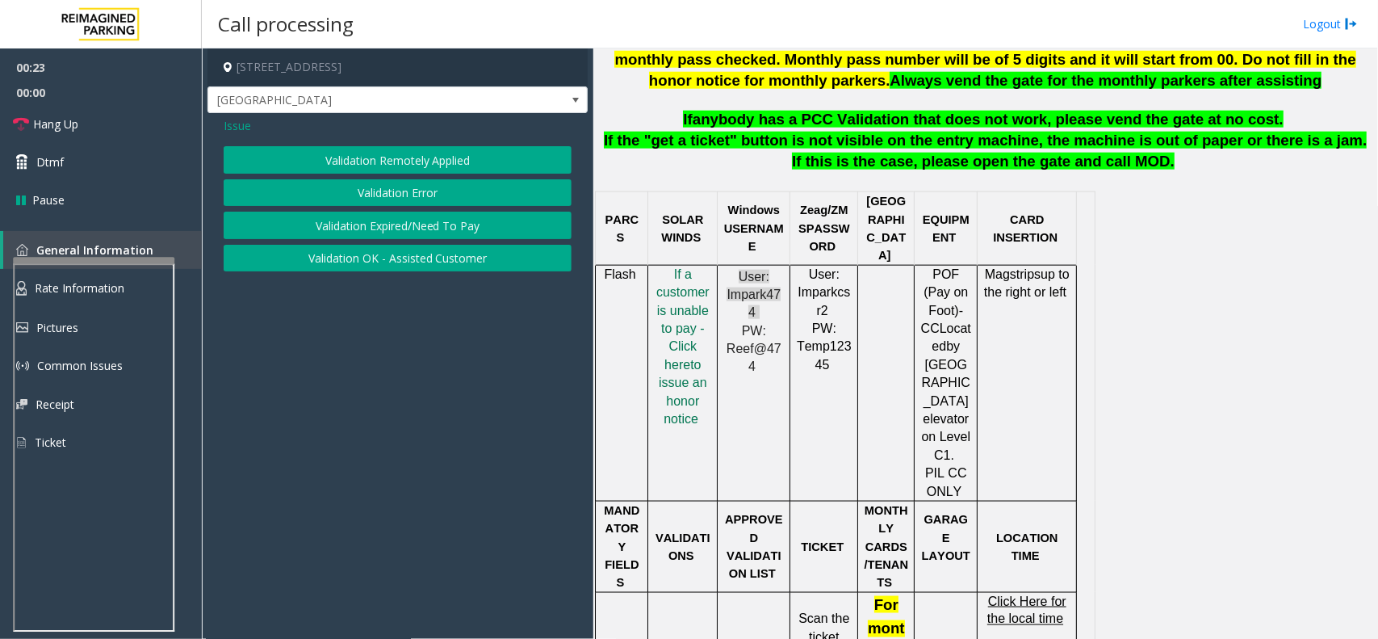
click at [309, 199] on button "Validation Error" at bounding box center [398, 192] width 348 height 27
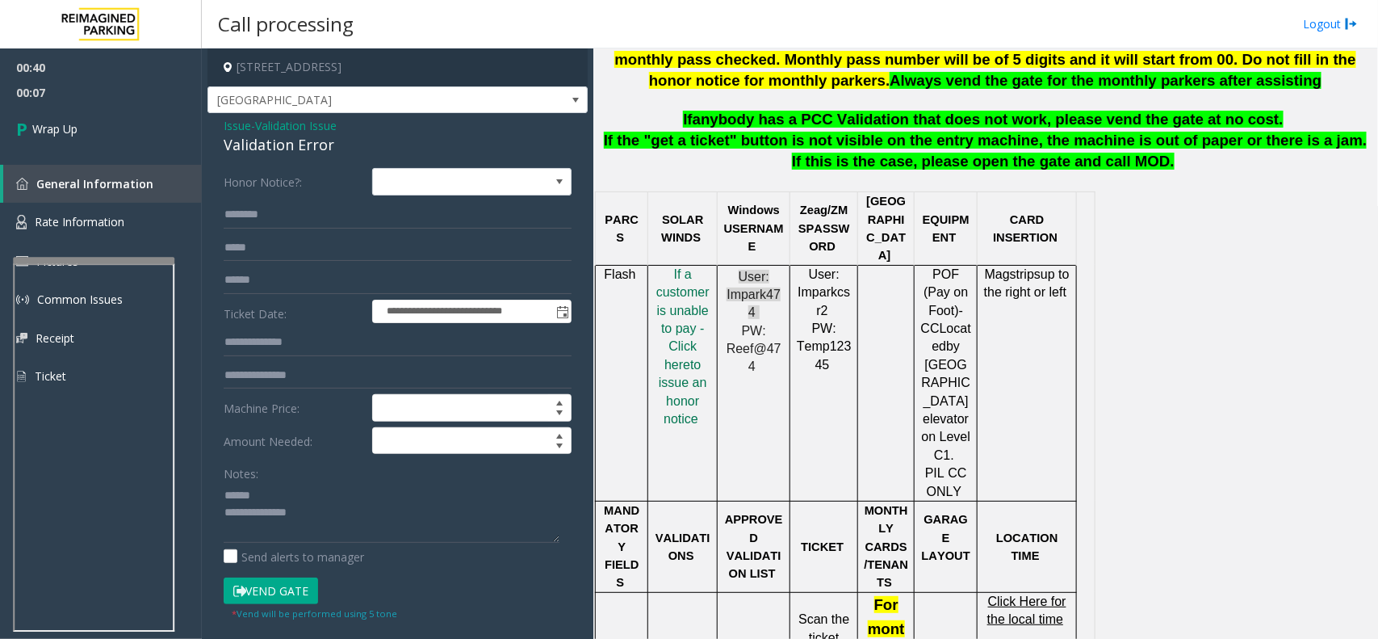
click at [300, 151] on div "Validation Error" at bounding box center [398, 145] width 348 height 22
click at [300, 148] on div "Validation Error" at bounding box center [398, 145] width 348 height 22
click at [300, 149] on div "Validation Error" at bounding box center [398, 145] width 348 height 22
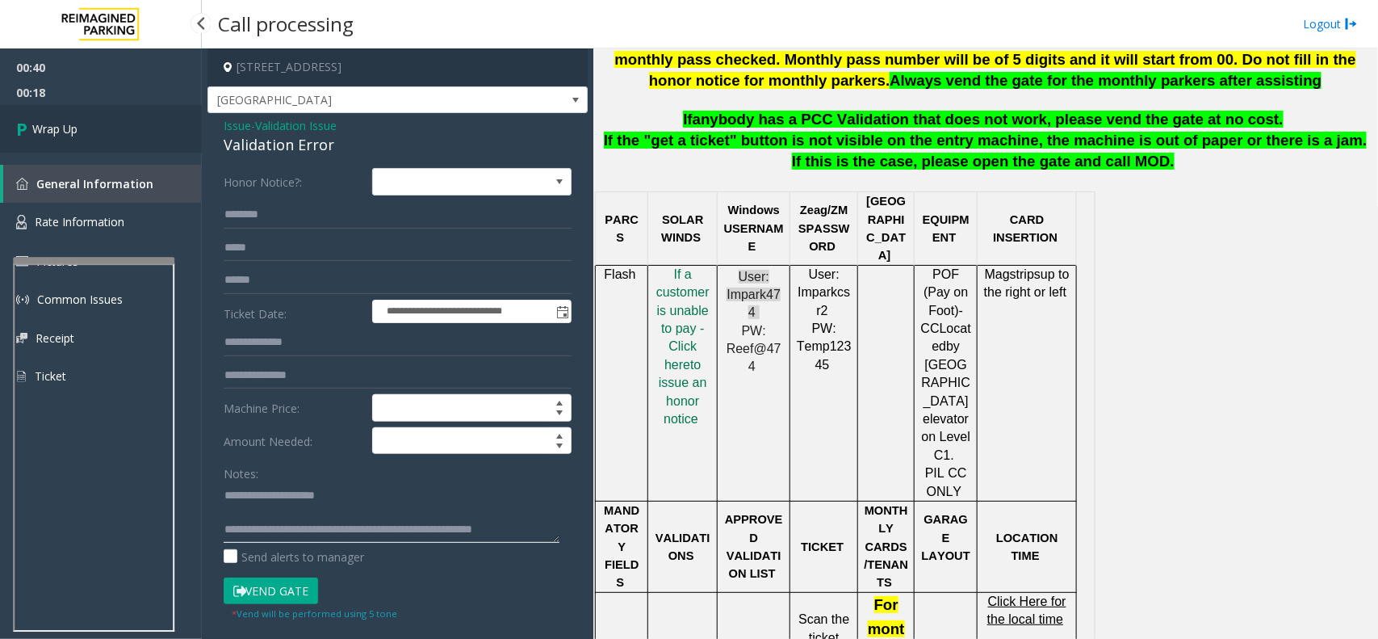
type textarea "**********"
click at [130, 126] on link "Wrap Up" at bounding box center [101, 129] width 202 height 48
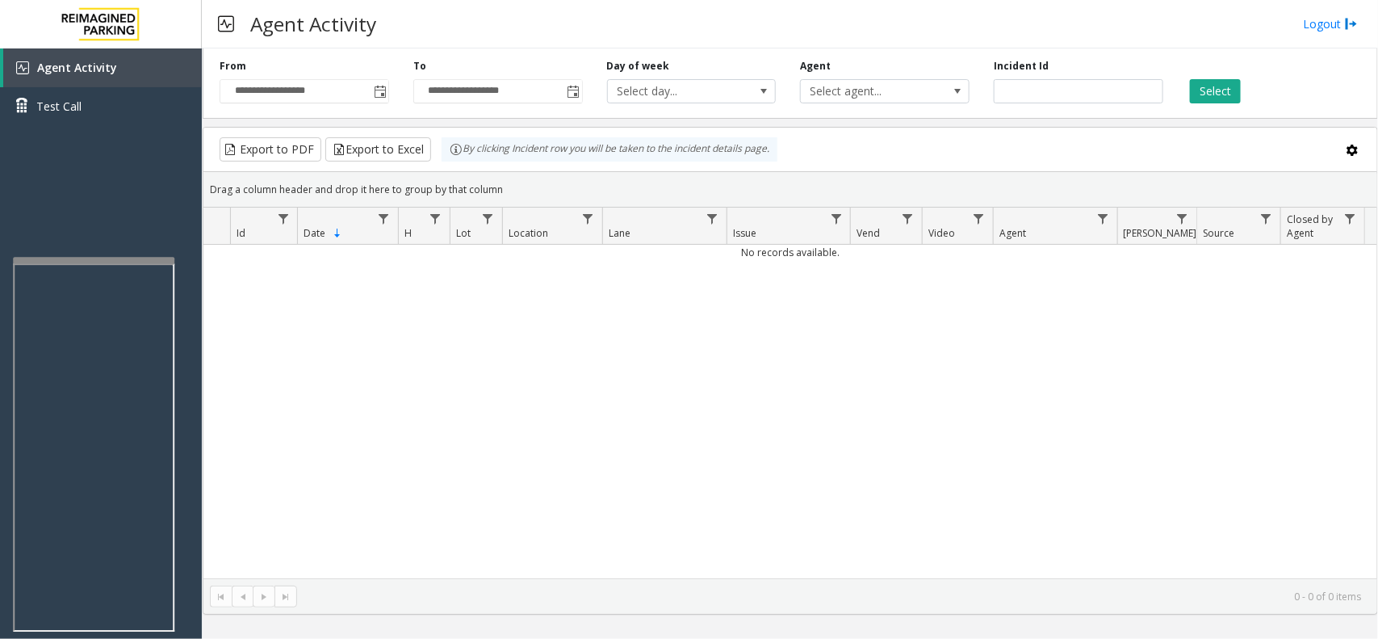
click at [929, 448] on div "No records available." at bounding box center [790, 411] width 1174 height 333
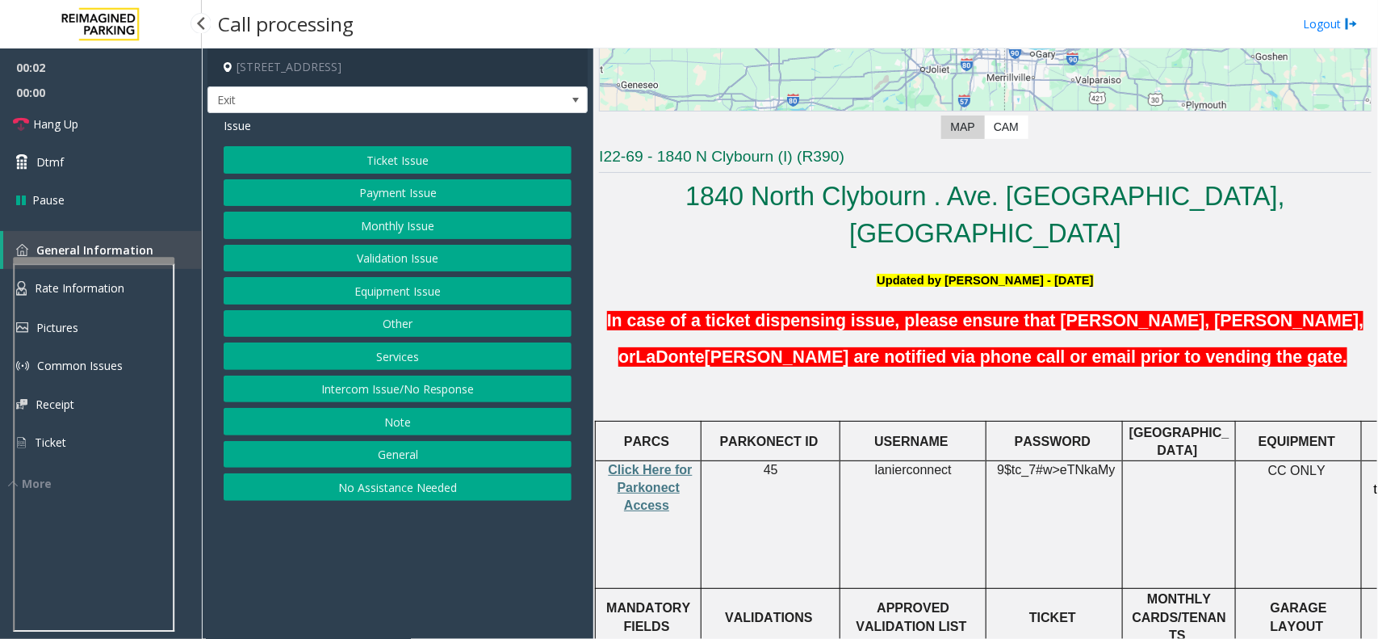
scroll to position [303, 0]
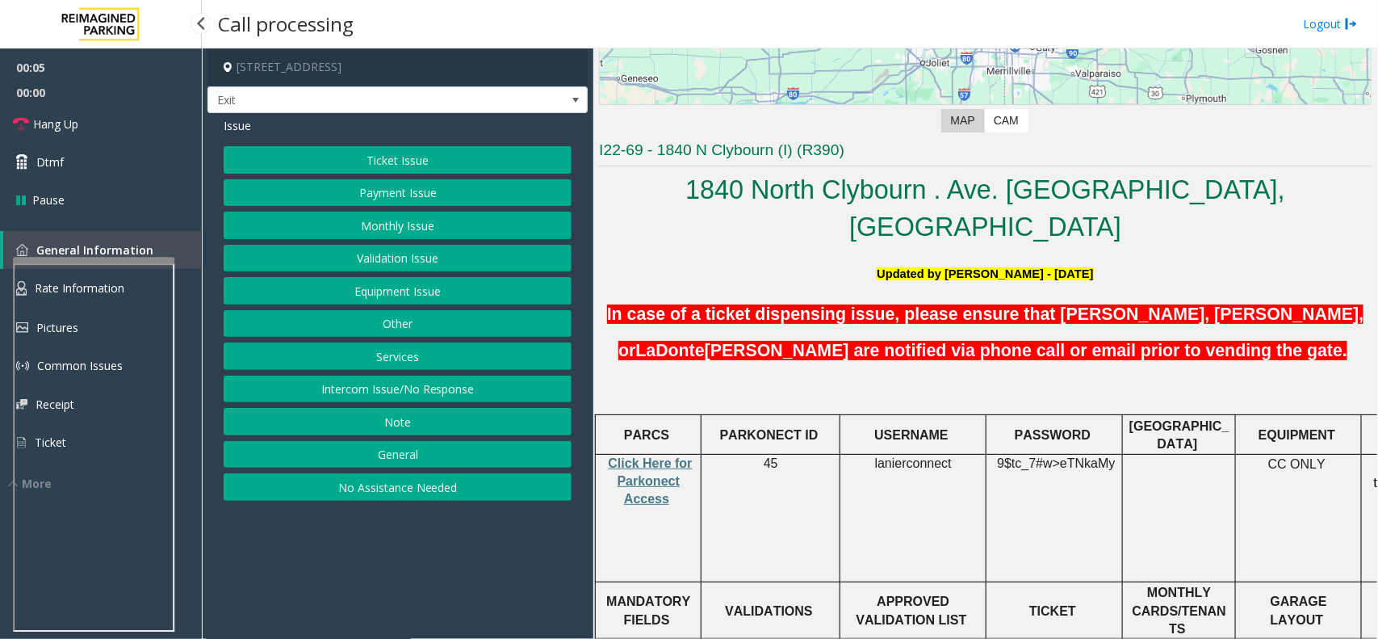
click at [922, 456] on span "lanierconnect" at bounding box center [913, 463] width 77 height 15
click at [424, 253] on button "Validation Issue" at bounding box center [398, 258] width 348 height 27
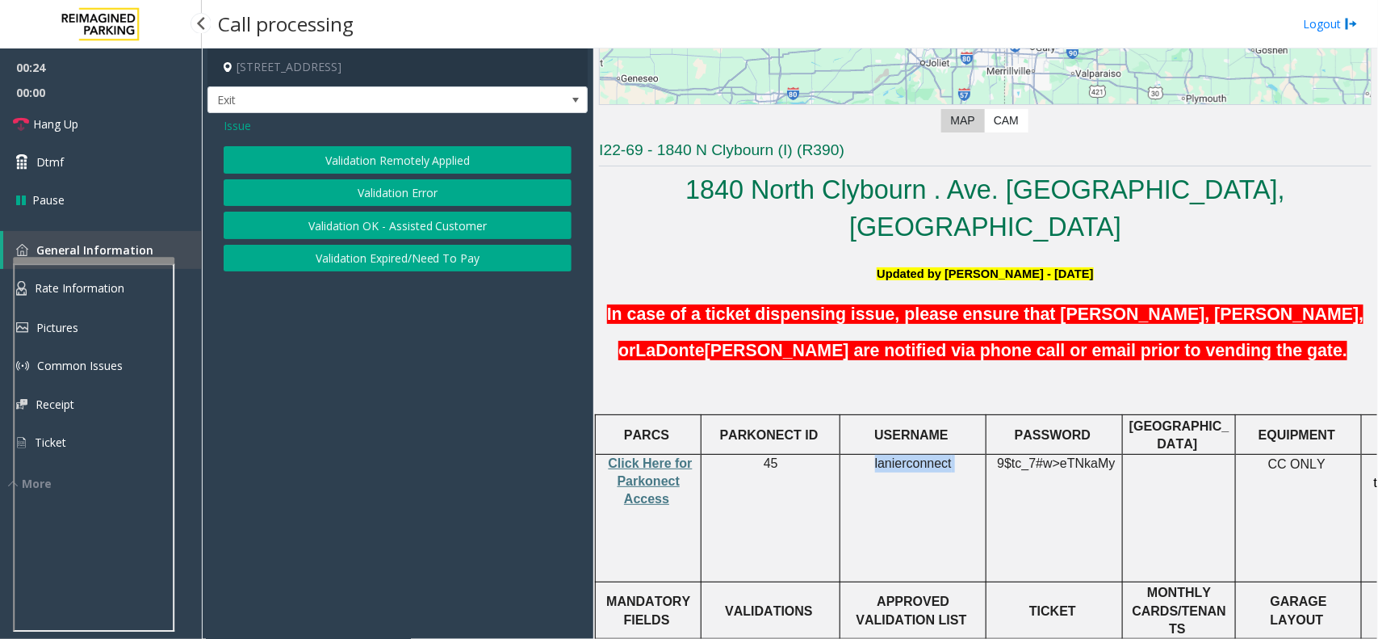
click at [405, 191] on button "Validation Error" at bounding box center [398, 192] width 348 height 27
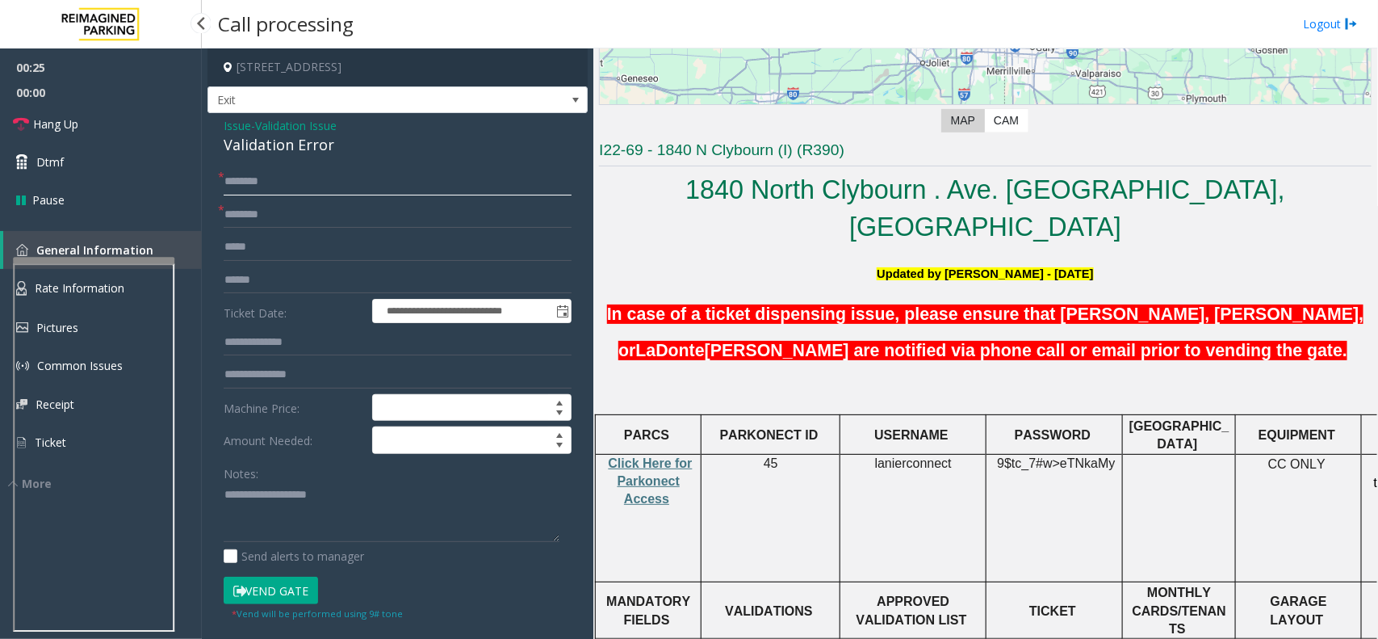
click at [269, 178] on input "text" at bounding box center [398, 181] width 348 height 27
click at [254, 184] on input "*********" at bounding box center [398, 181] width 348 height 27
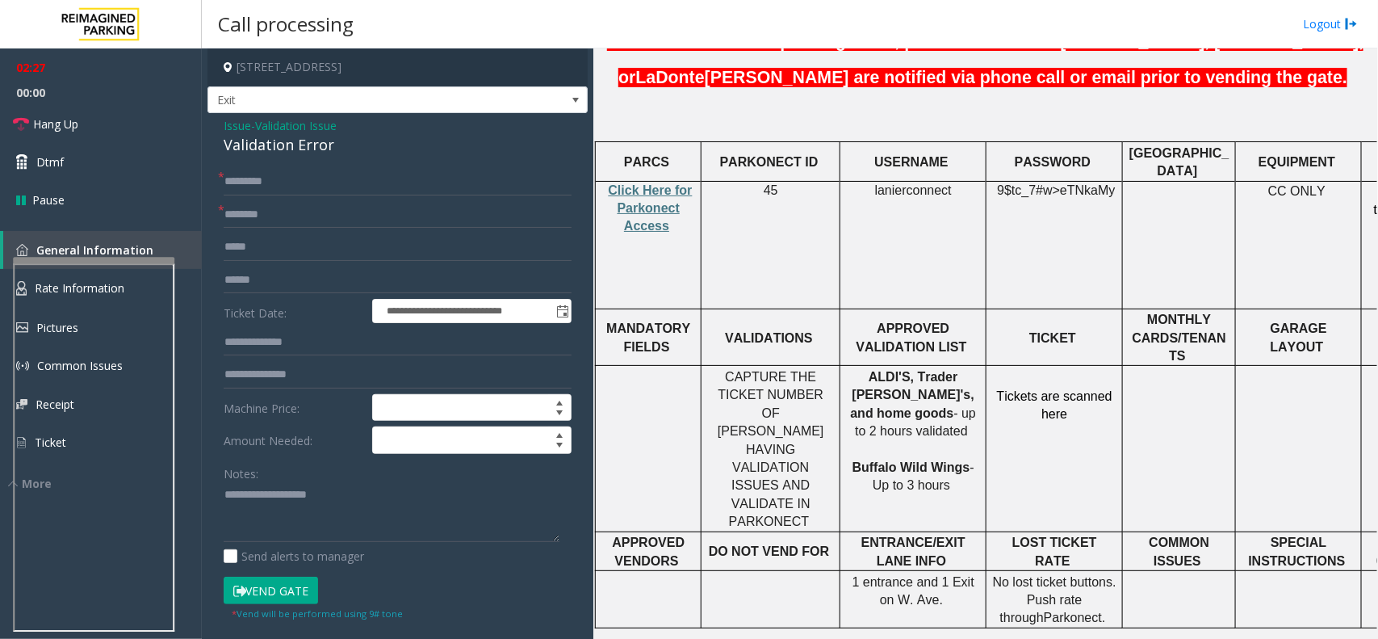
scroll to position [605, 0]
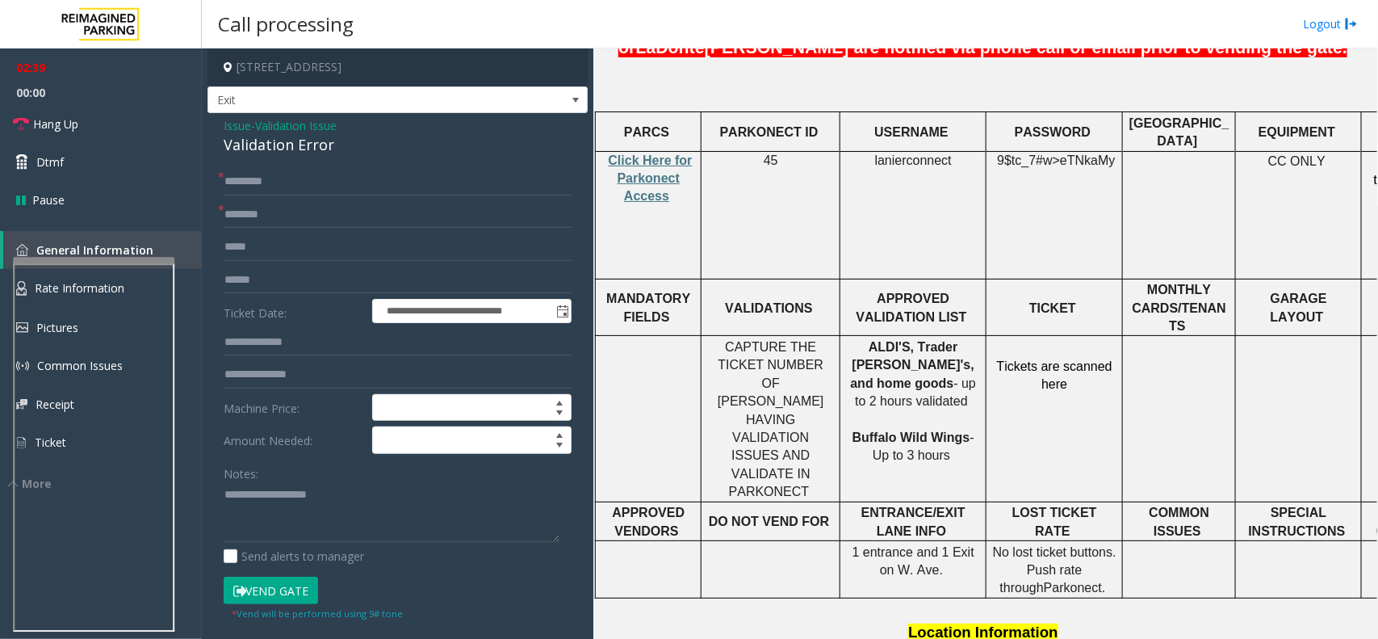
click at [421, 67] on h4 "[STREET_ADDRESS]" at bounding box center [397, 67] width 380 height 38
copy h4 "[GEOGRAPHIC_DATA]"
click at [241, 207] on input "text" at bounding box center [398, 214] width 348 height 27
click at [292, 179] on input "*********" at bounding box center [398, 181] width 348 height 27
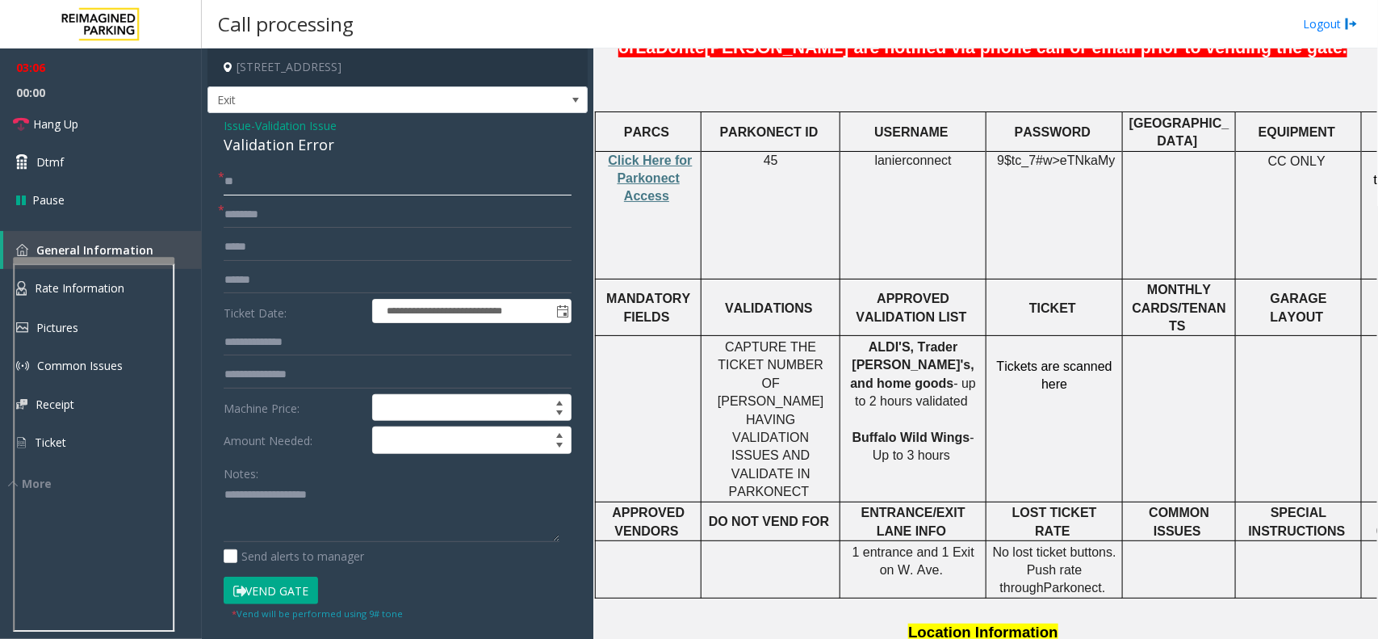
type input "*"
click at [281, 216] on input "text" at bounding box center [398, 214] width 348 height 27
type input "********"
click at [255, 182] on input "text" at bounding box center [398, 181] width 348 height 27
click at [275, 594] on button "Vend Gate" at bounding box center [271, 589] width 94 height 27
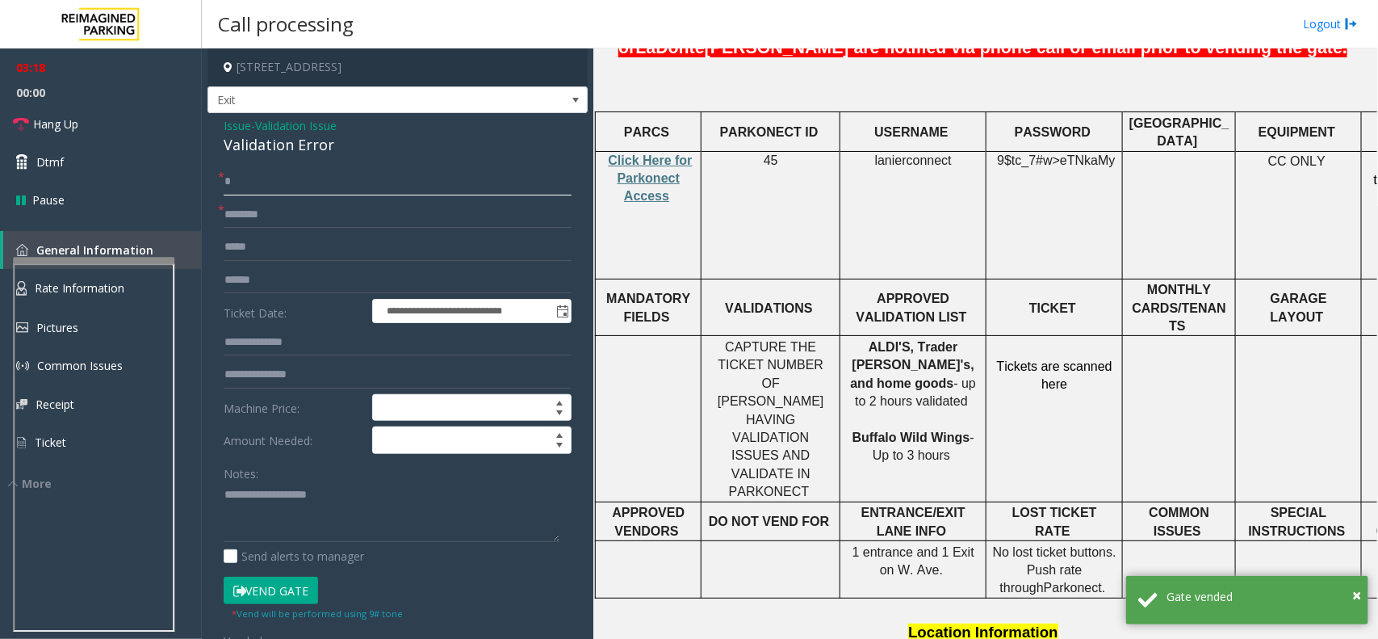
type input "*"
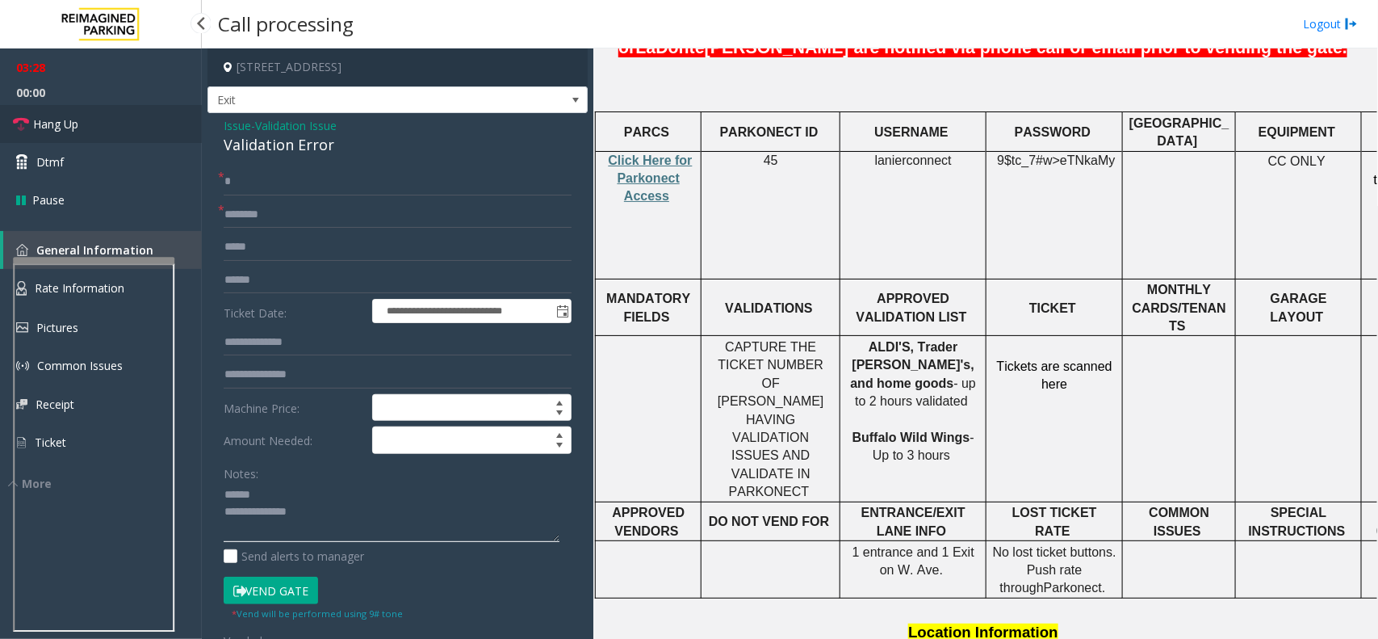
type textarea "**********"
click at [126, 127] on link "Hang Up" at bounding box center [101, 124] width 202 height 38
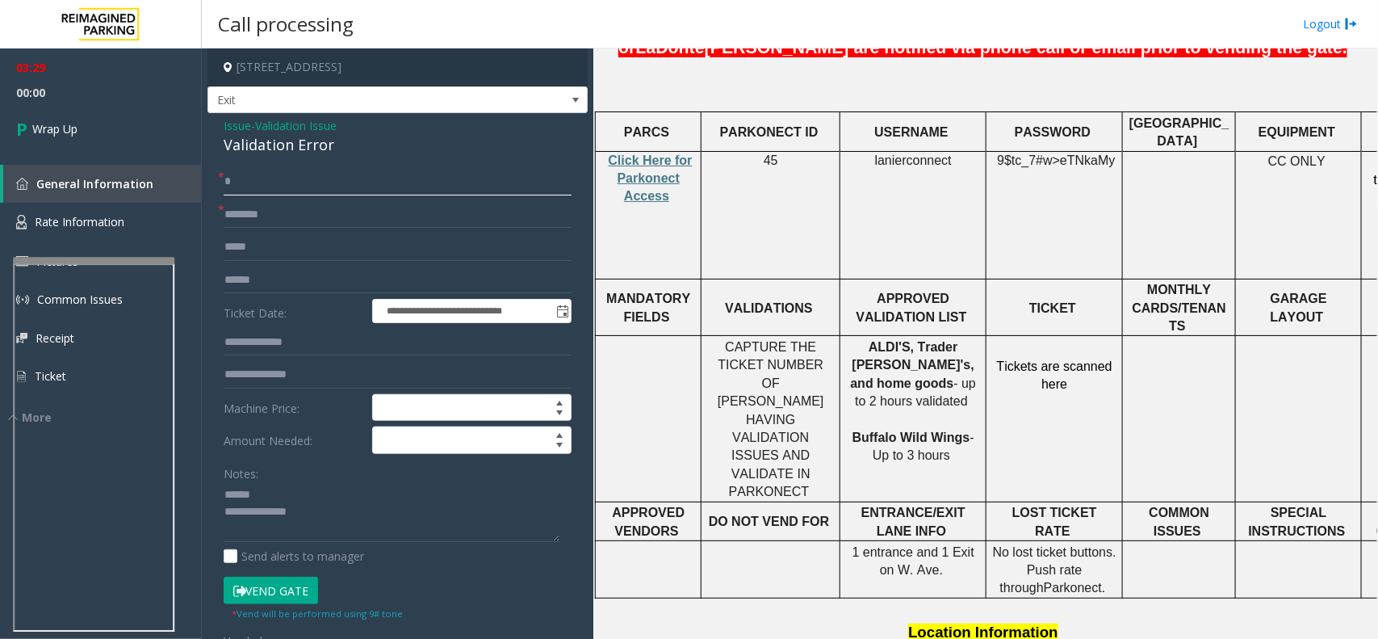
click at [266, 183] on input "*" at bounding box center [398, 181] width 348 height 27
type input "**"
click at [346, 227] on input "********" at bounding box center [398, 214] width 348 height 27
type input "*********"
paste input "**********"
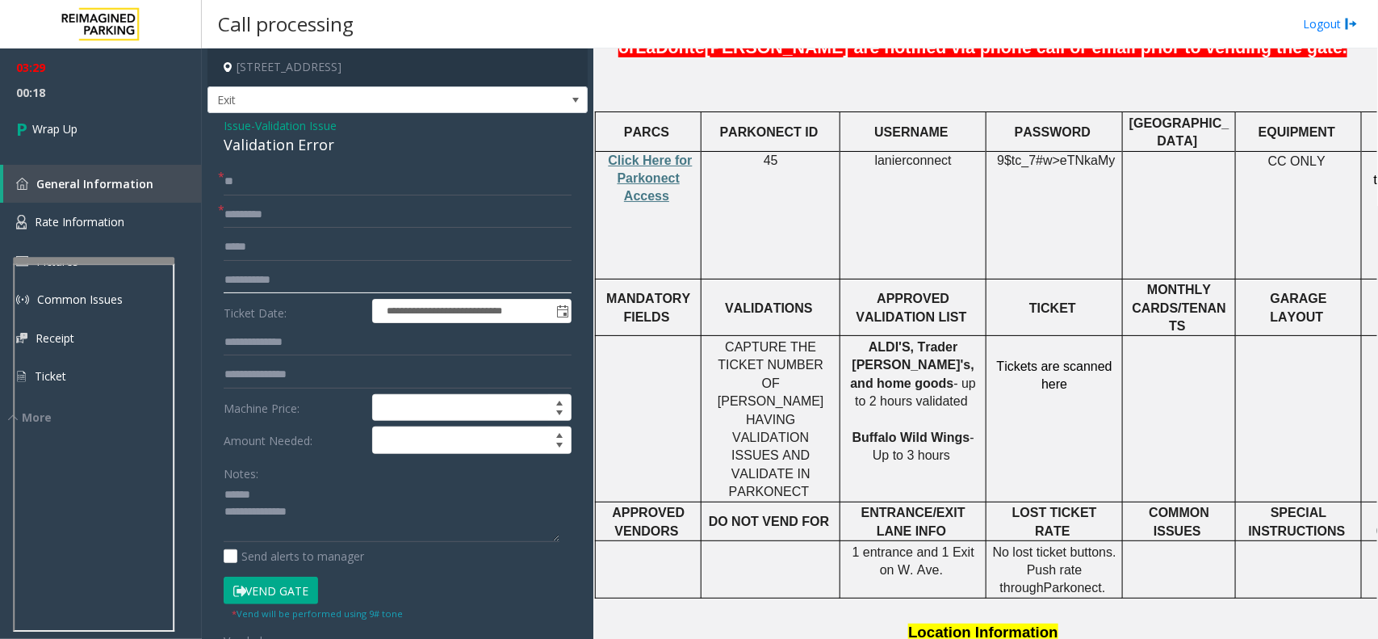
type input "**********"
click at [281, 140] on div "Validation Error" at bounding box center [398, 145] width 348 height 22
type textarea "**********"
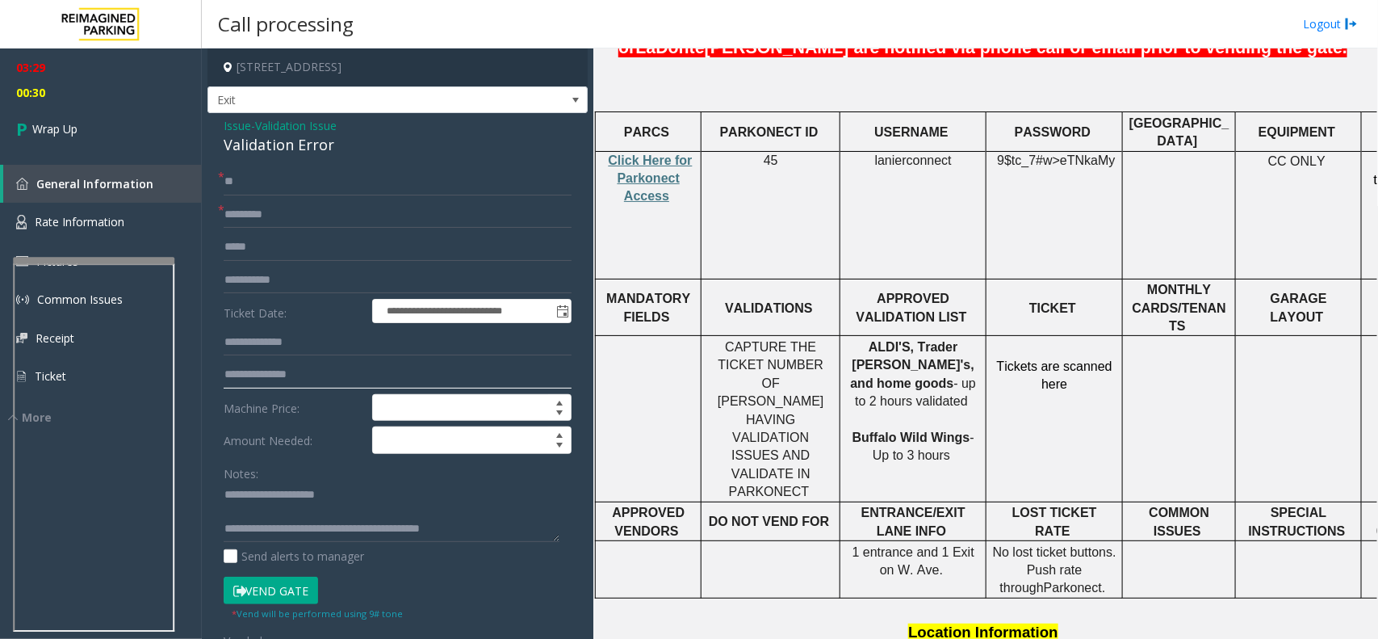
click at [270, 374] on input "text" at bounding box center [398, 374] width 348 height 27
type input "*"
click at [231, 371] on input "****" at bounding box center [398, 374] width 348 height 27
type input "*****"
click at [109, 142] on link "Wrap Up" at bounding box center [101, 129] width 202 height 48
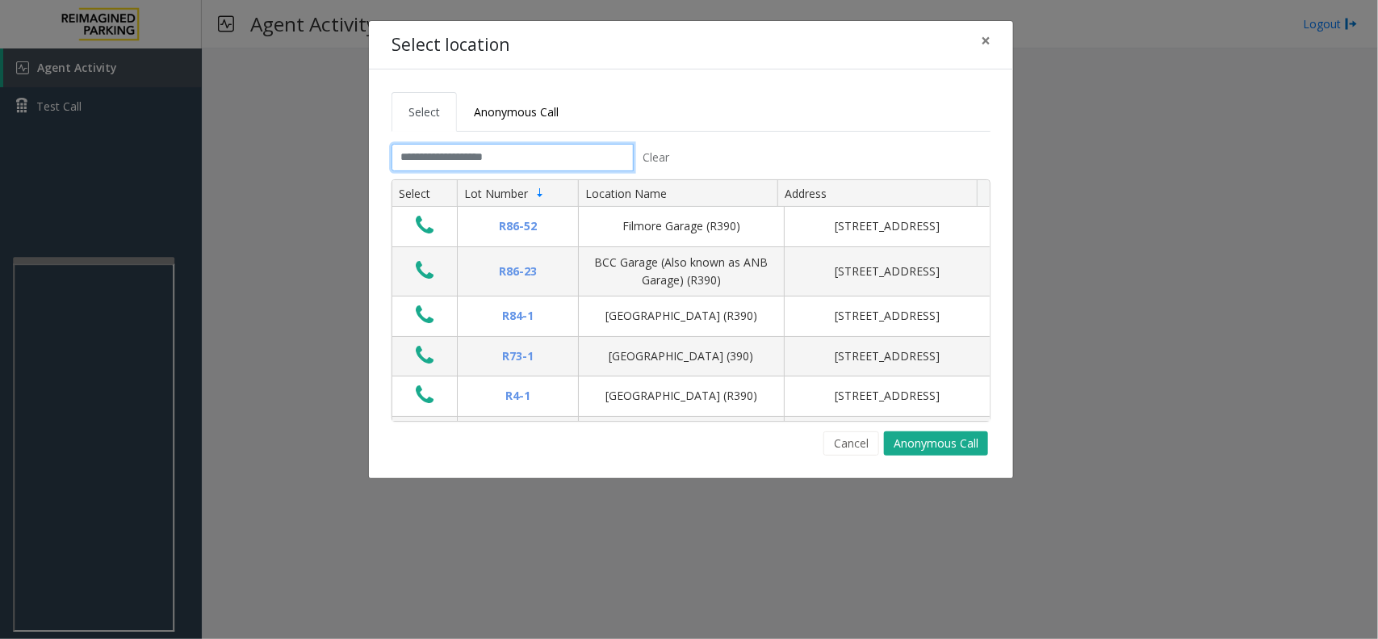
click at [490, 158] on input "text" at bounding box center [513, 157] width 242 height 27
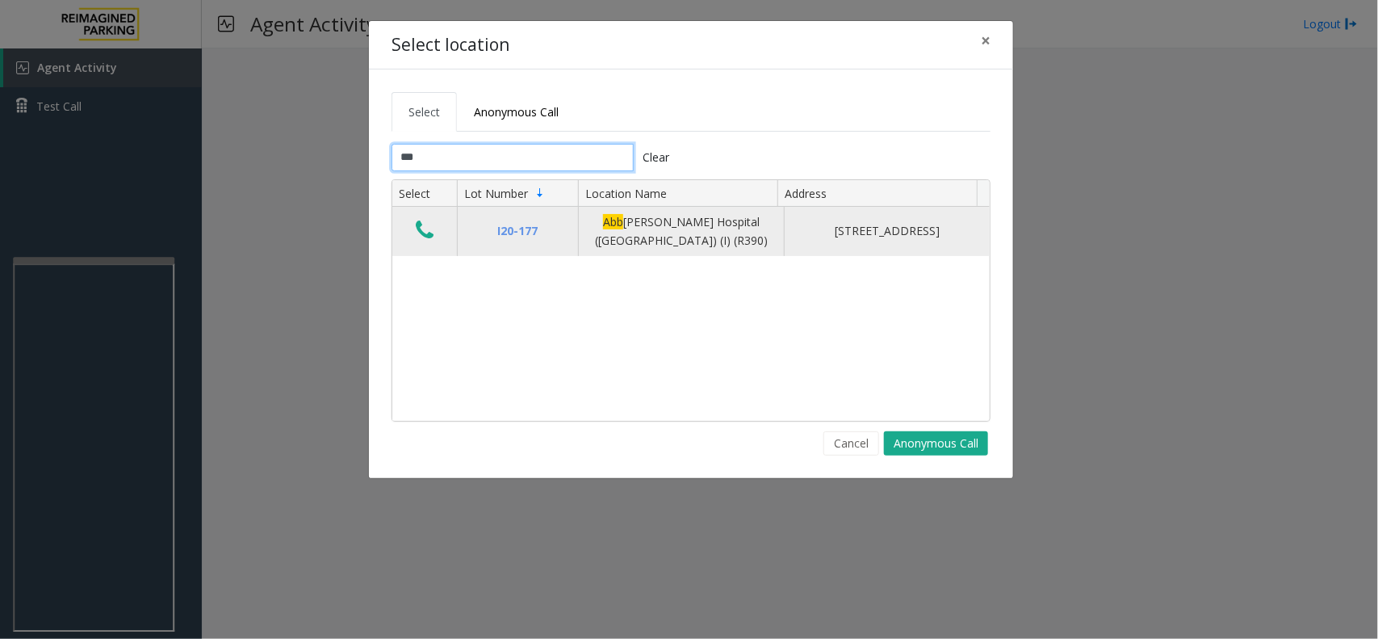
type input "***"
click at [412, 231] on button "Data table" at bounding box center [424, 231] width 27 height 26
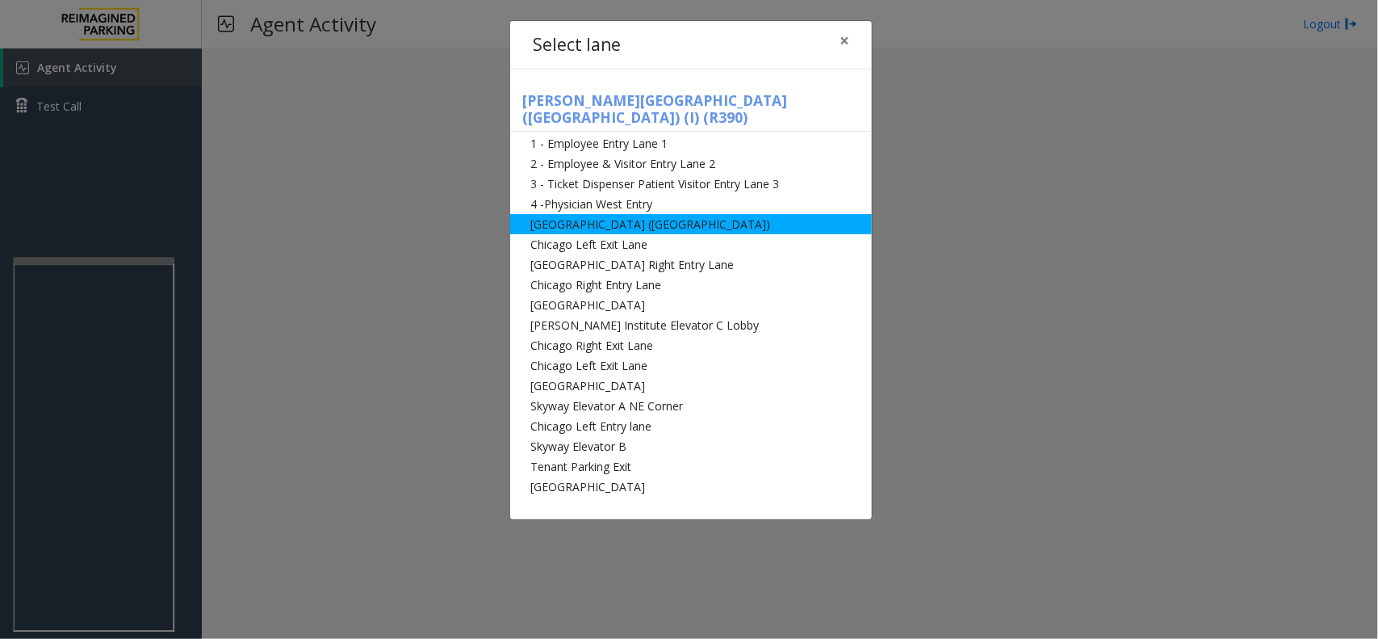
click at [618, 214] on li "[GEOGRAPHIC_DATA] ([GEOGRAPHIC_DATA])" at bounding box center [691, 224] width 362 height 20
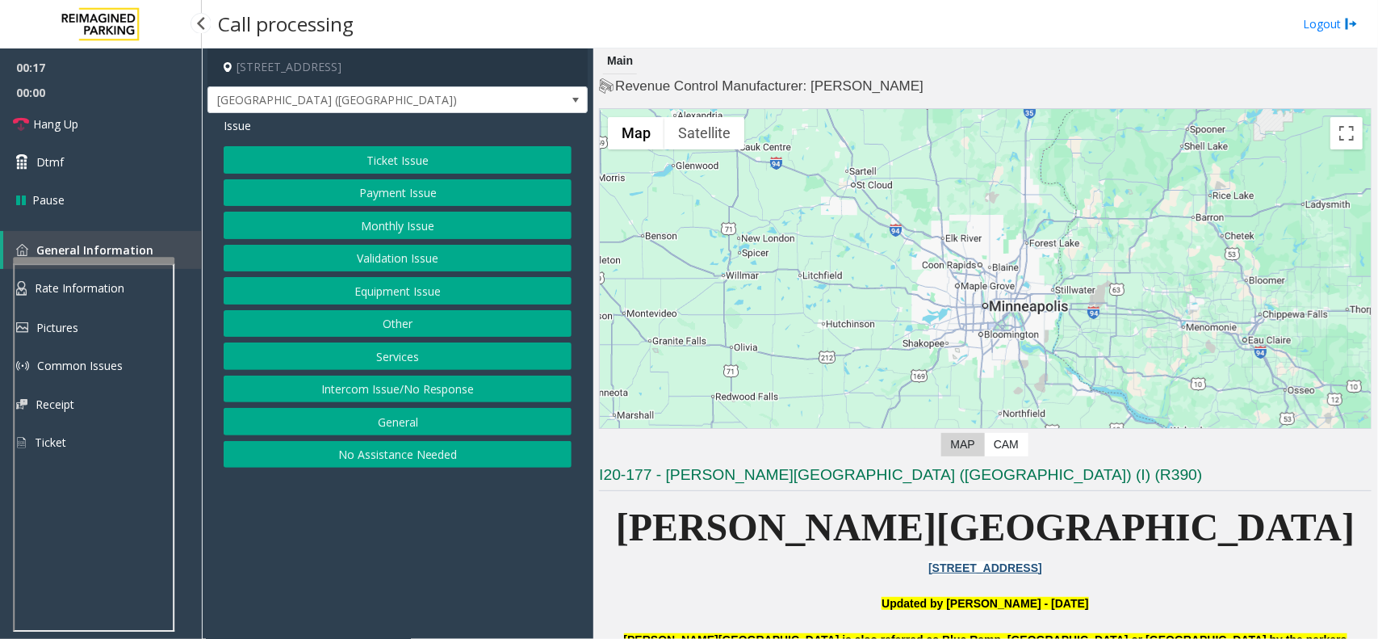
click at [368, 224] on button "Monthly Issue" at bounding box center [398, 225] width 348 height 27
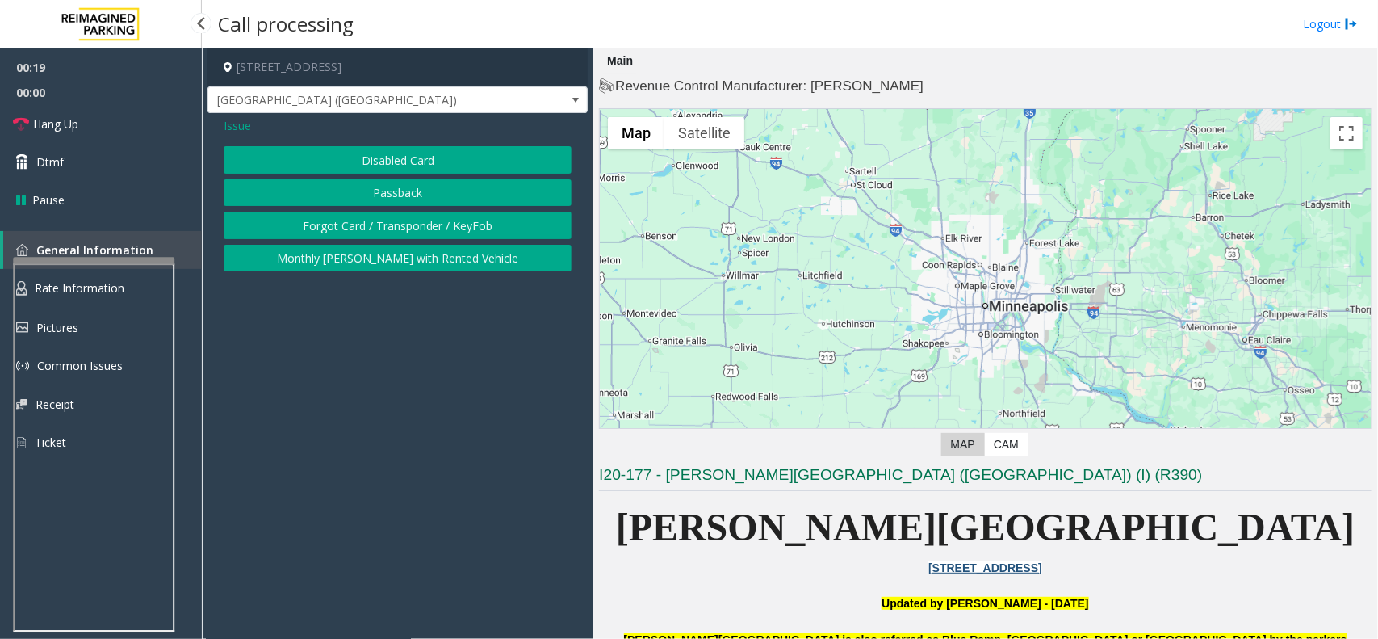
click at [392, 161] on button "Disabled Card" at bounding box center [398, 159] width 348 height 27
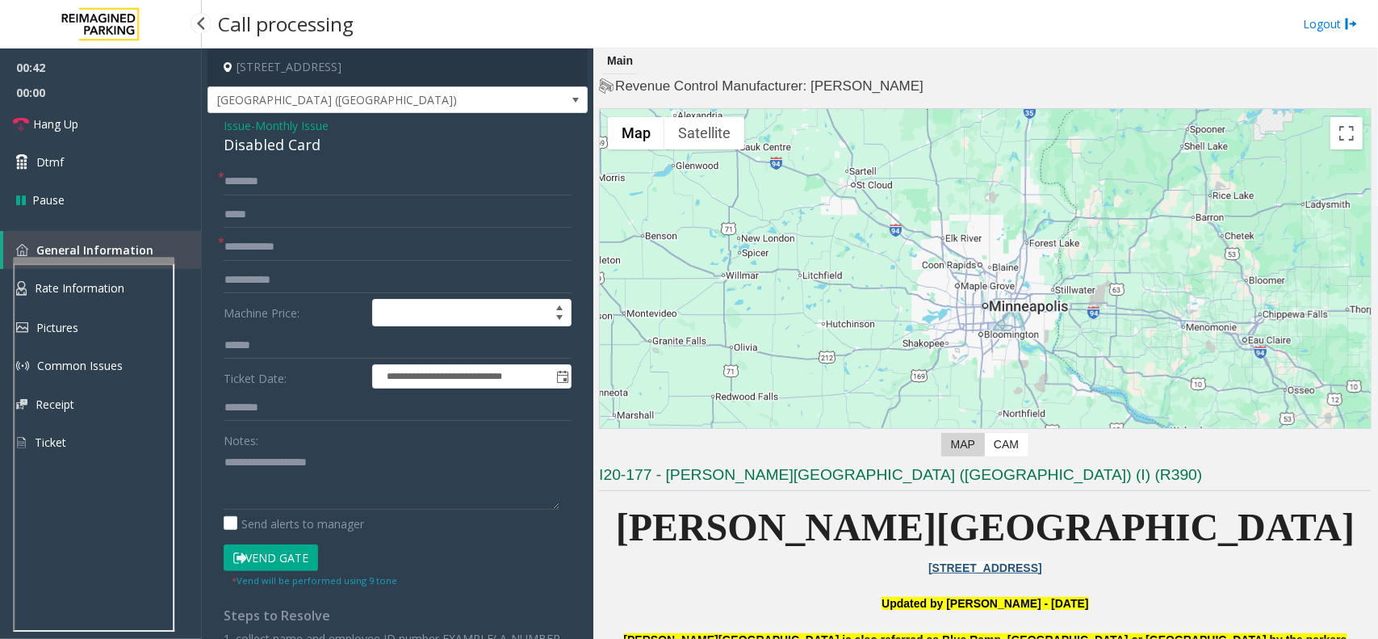
click at [253, 559] on button "Vend Gate" at bounding box center [271, 557] width 94 height 27
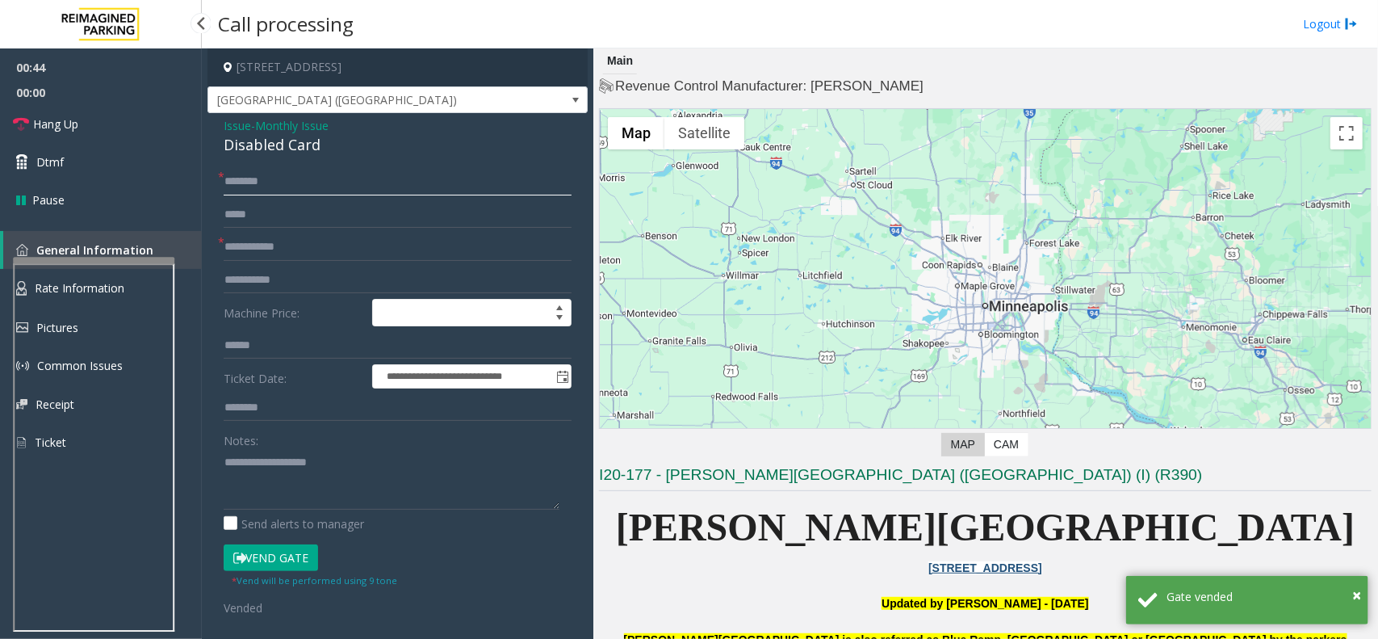
click at [289, 176] on input "text" at bounding box center [398, 181] width 348 height 27
type input "**"
click at [303, 238] on input "text" at bounding box center [398, 246] width 348 height 27
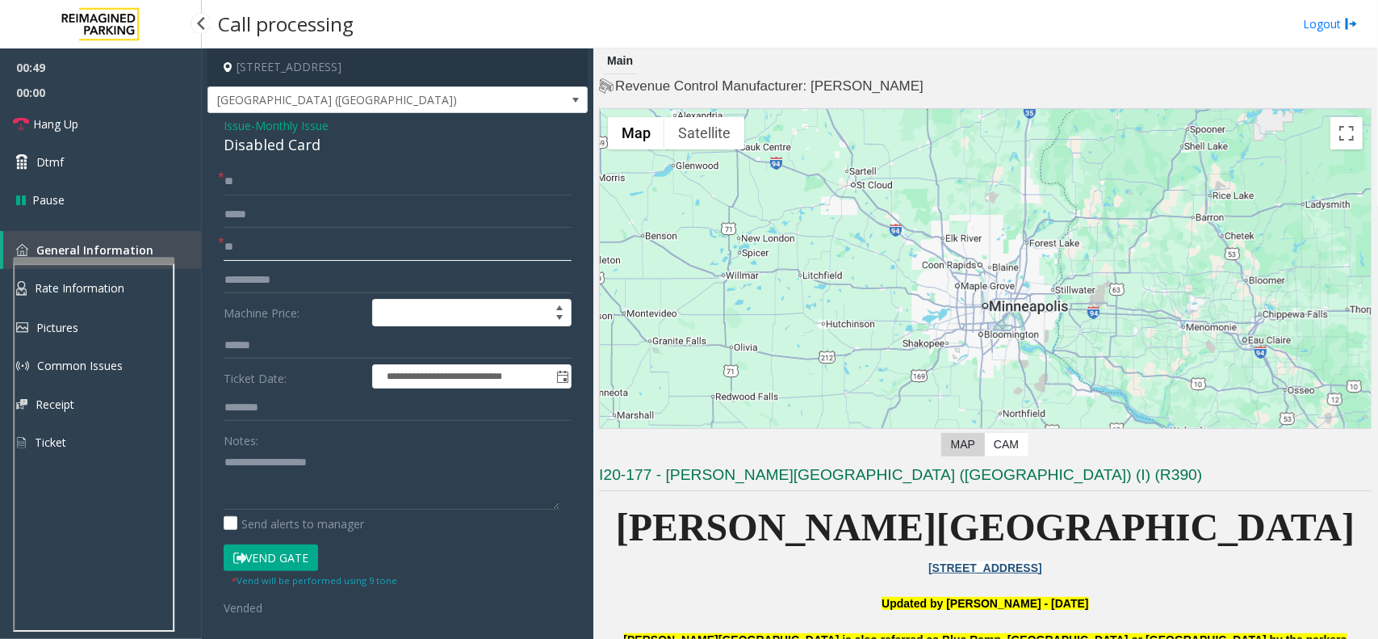
type input "**"
click at [155, 121] on link "Hang Up" at bounding box center [101, 124] width 202 height 38
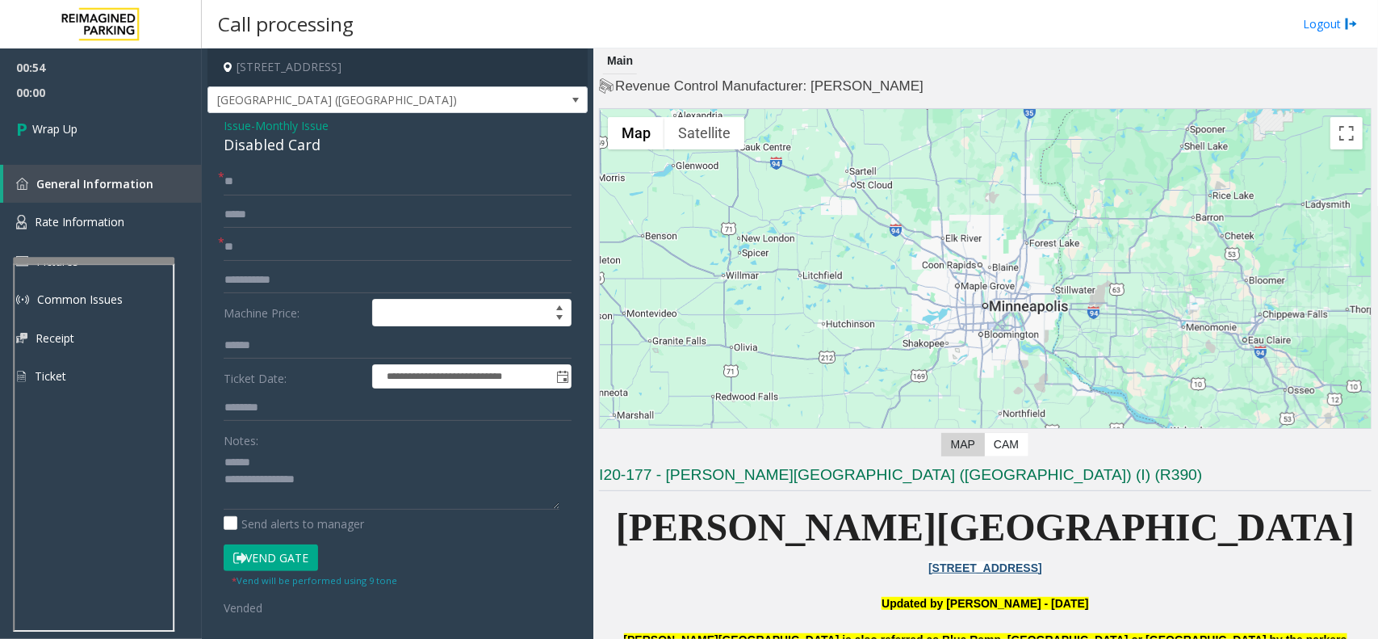
drag, startPoint x: 256, startPoint y: 155, endPoint x: 262, endPoint y: 143, distance: 13.7
click at [256, 153] on div "Disabled Card" at bounding box center [398, 145] width 348 height 22
click at [262, 143] on div "Disabled Card" at bounding box center [398, 145] width 348 height 22
click at [263, 143] on div "Disabled Card" at bounding box center [398, 145] width 348 height 22
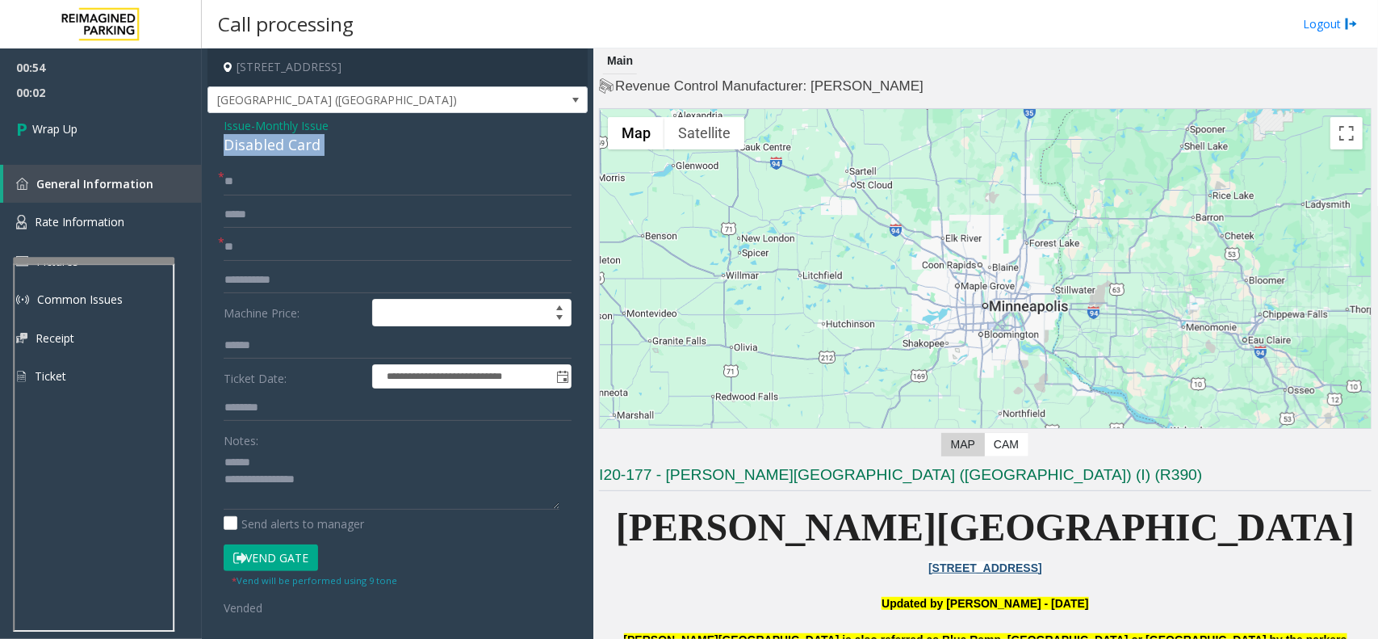
drag, startPoint x: 263, startPoint y: 143, endPoint x: 279, endPoint y: 144, distance: 16.2
click at [279, 144] on div "Disabled Card" at bounding box center [398, 145] width 348 height 22
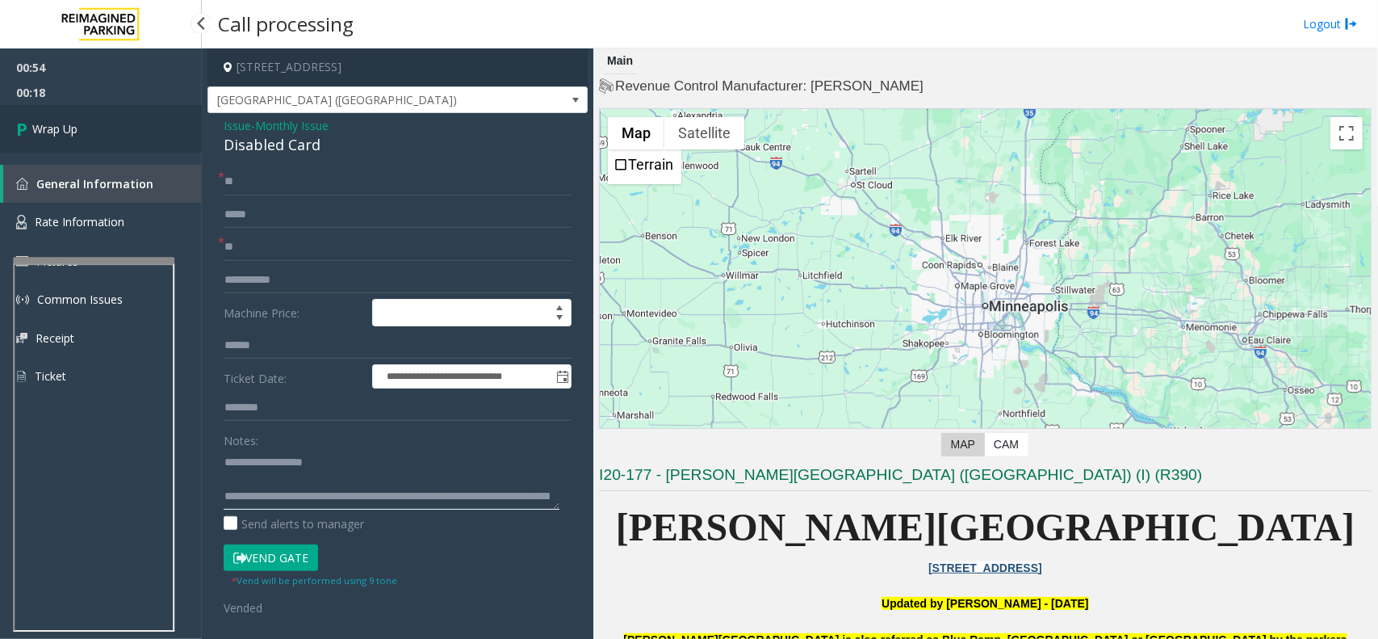
type textarea "**********"
click at [106, 118] on link "Wrap Up" at bounding box center [101, 129] width 202 height 48
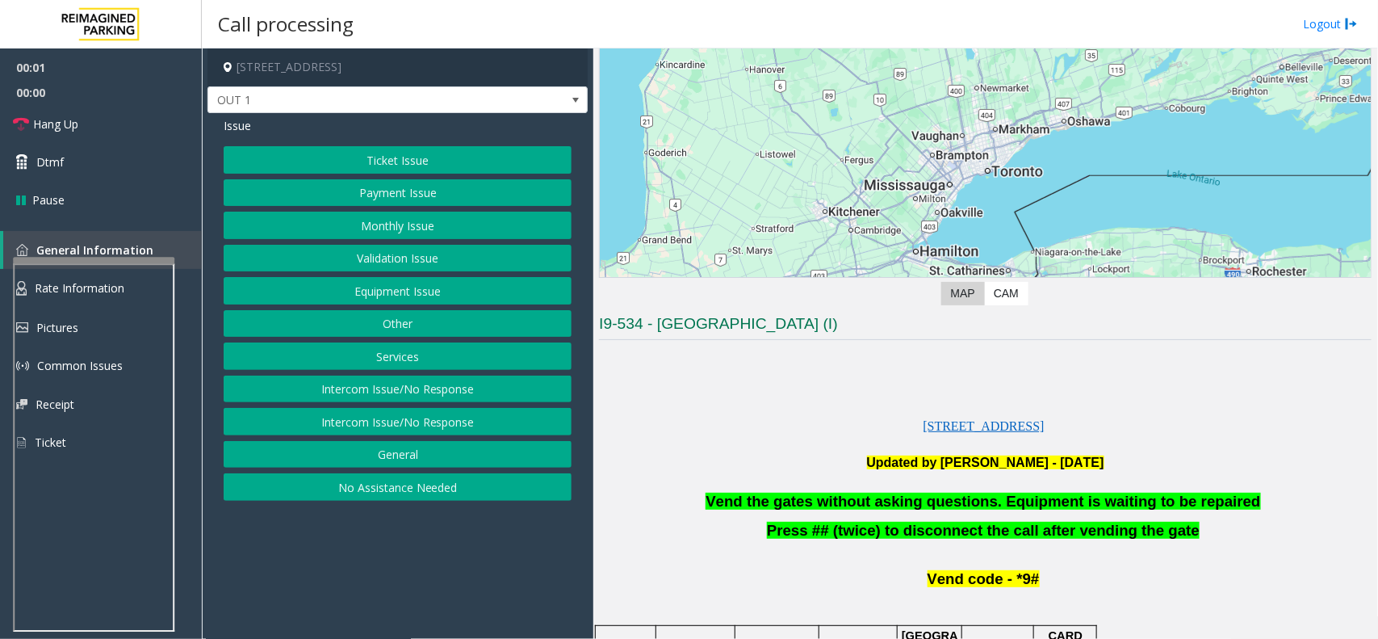
scroll to position [505, 0]
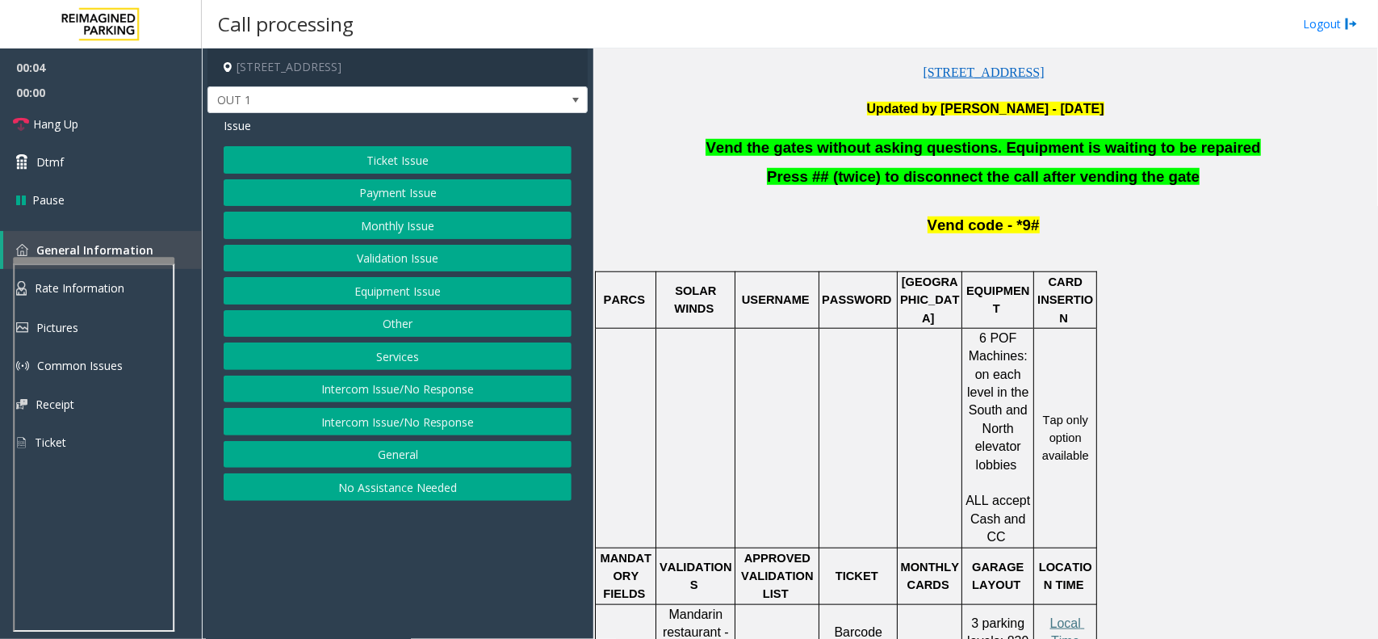
click at [401, 289] on button "Equipment Issue" at bounding box center [398, 290] width 348 height 27
click at [408, 291] on button "Gate / Door Won't Open" at bounding box center [398, 290] width 348 height 27
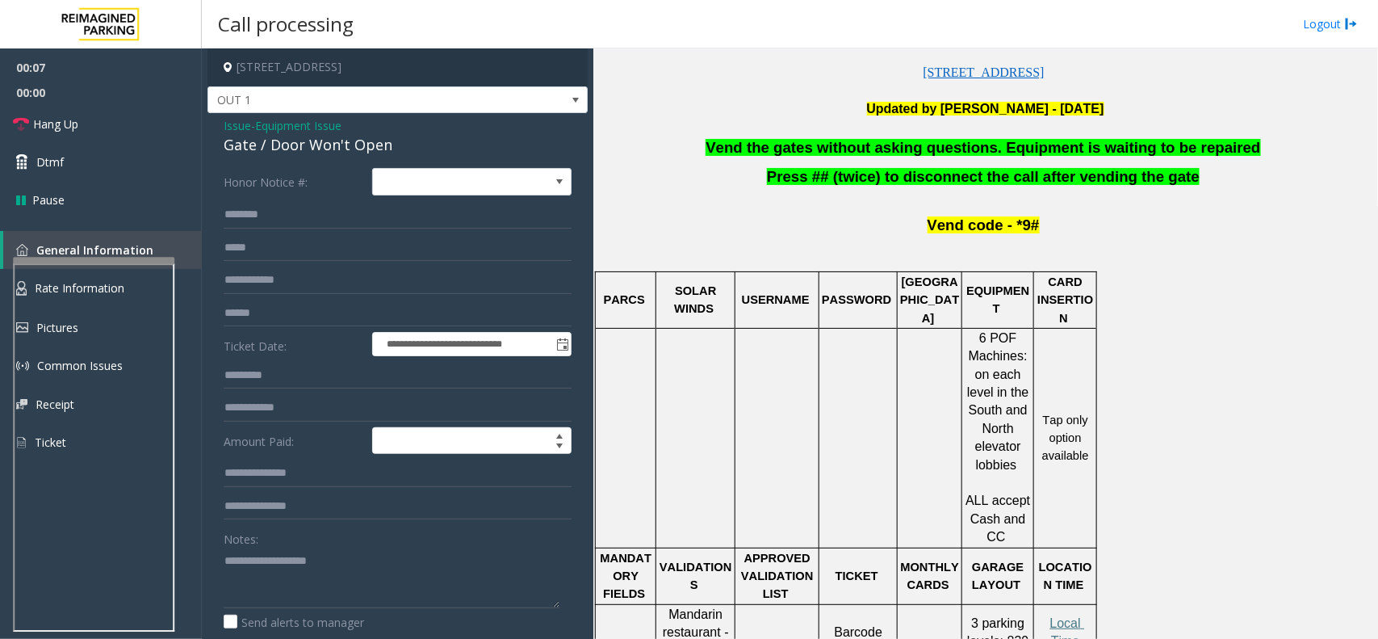
click at [803, 147] on span "Vend the gates without asking questions. Equipment is waiting to be repaired" at bounding box center [983, 147] width 555 height 17
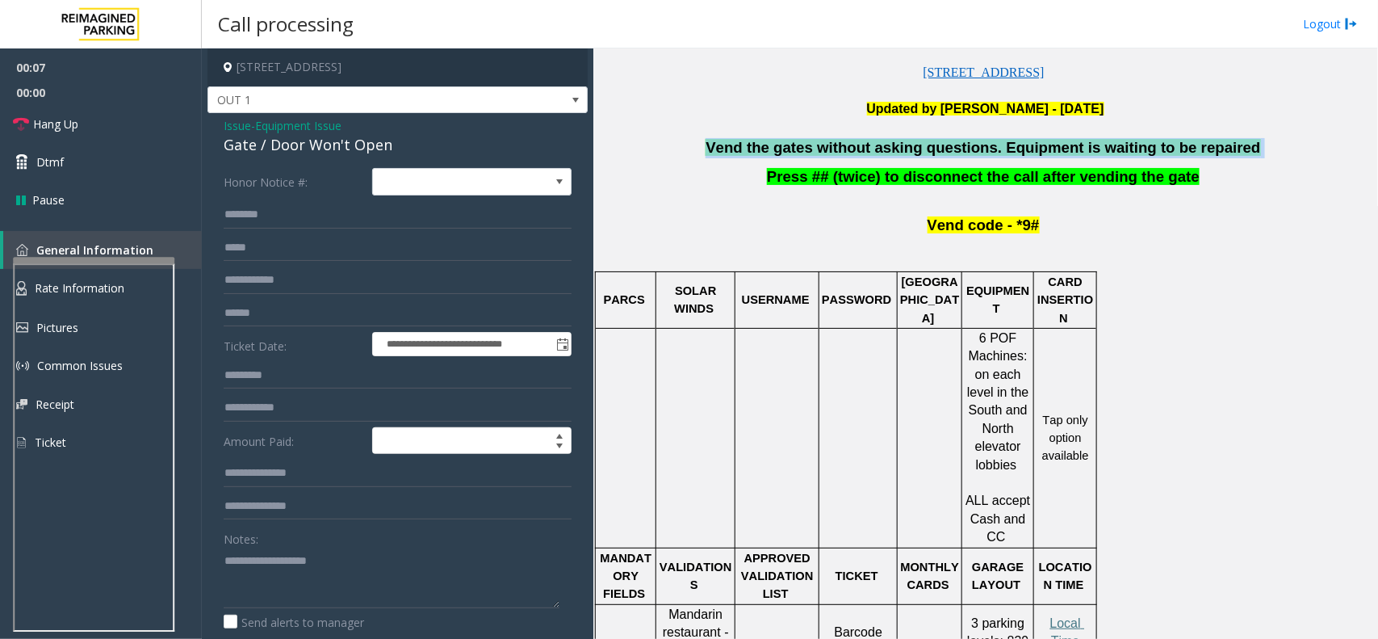
click at [803, 147] on span "Vend the gates without asking questions. Equipment is waiting to be repaired" at bounding box center [983, 147] width 555 height 17
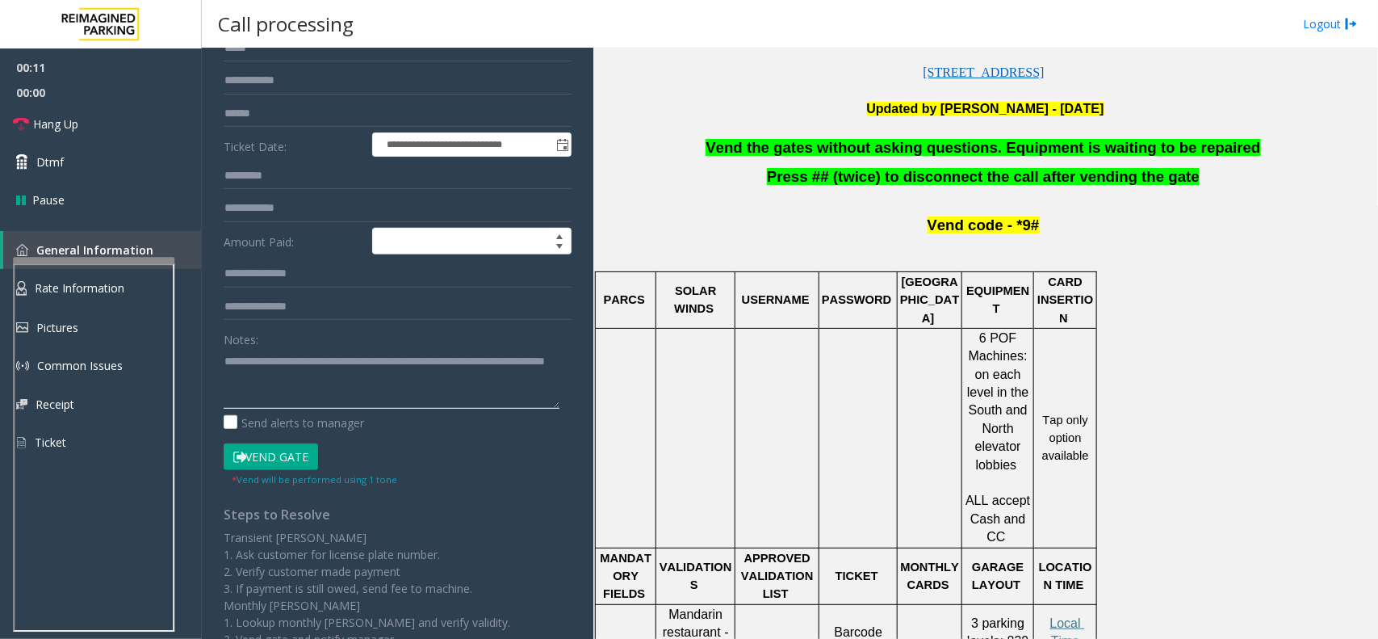
scroll to position [224, 0]
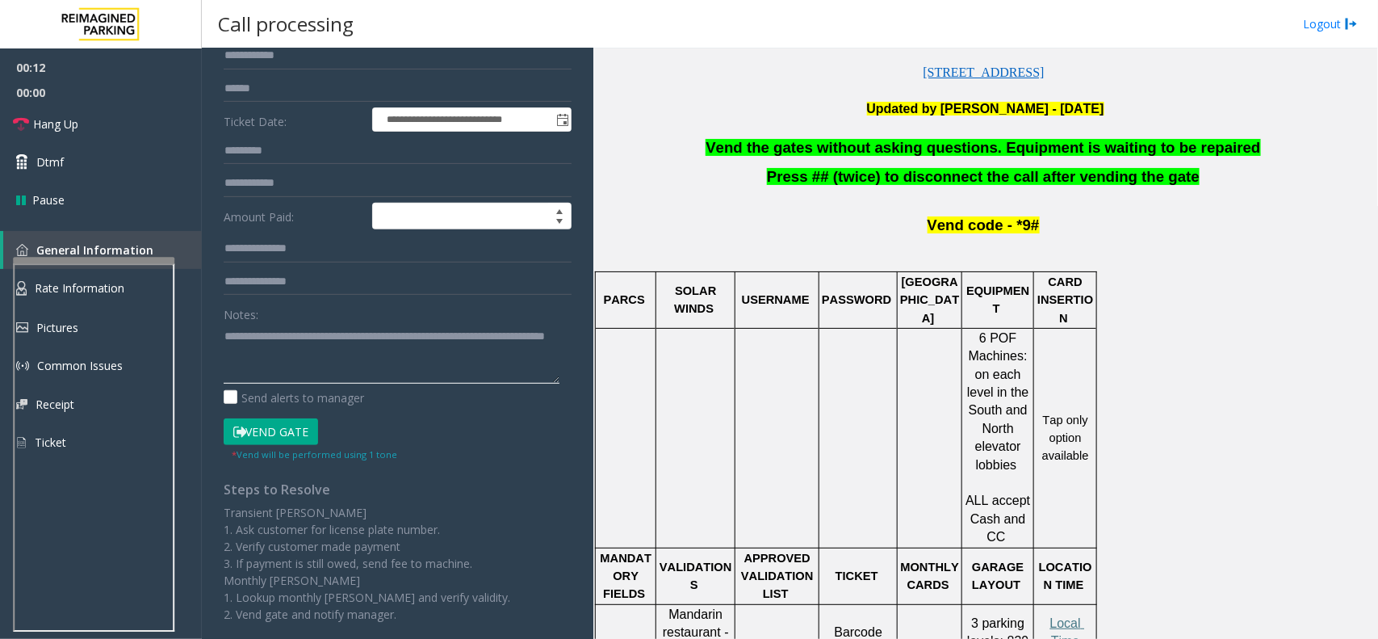
type textarea "**********"
click at [257, 440] on button "Vend Gate" at bounding box center [271, 431] width 94 height 27
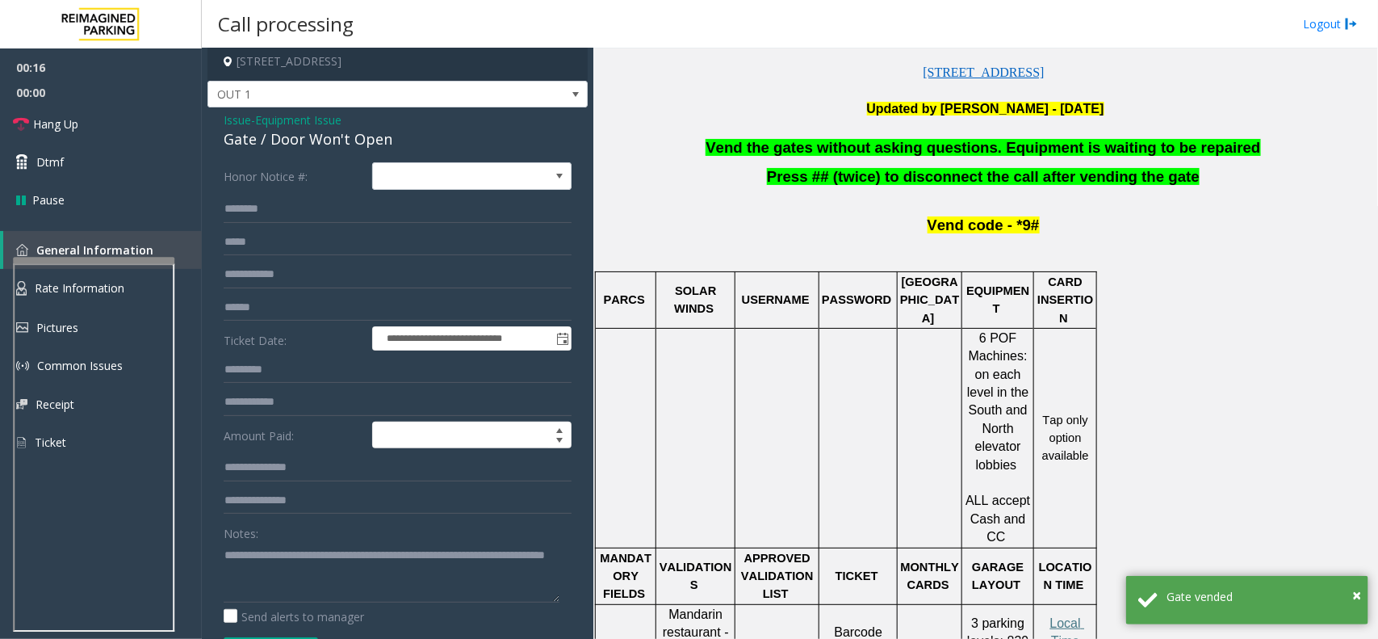
scroll to position [0, 0]
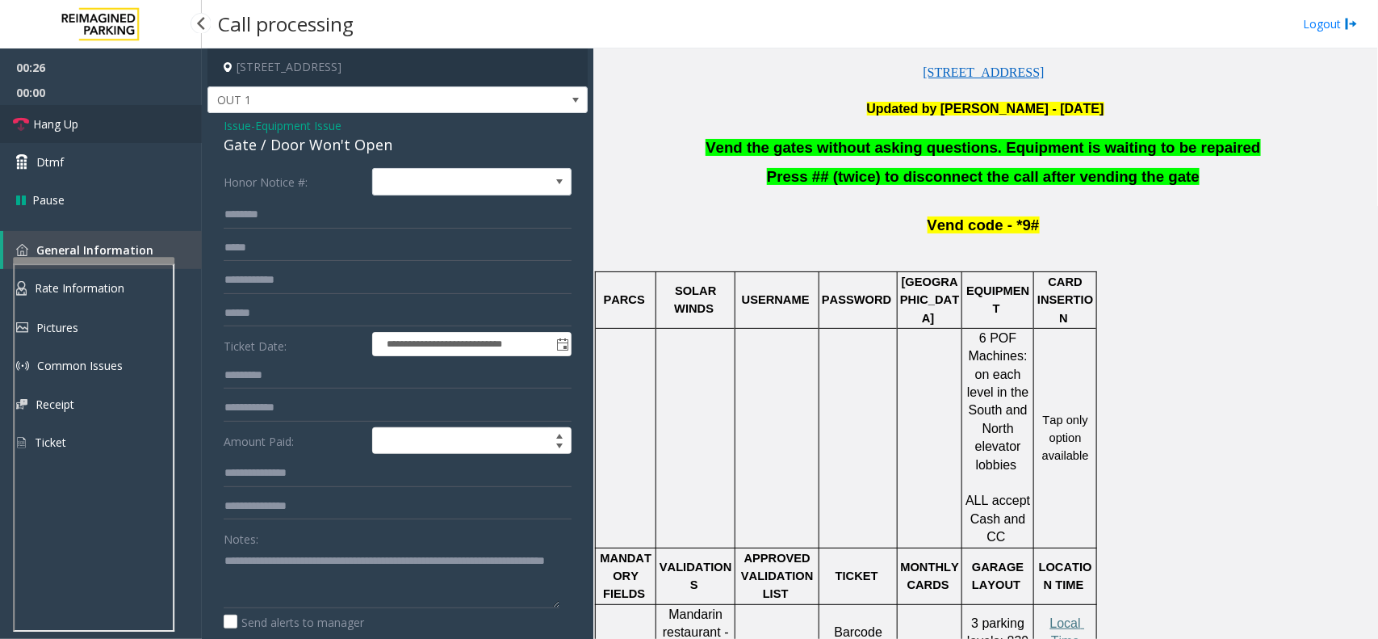
click at [153, 130] on link "Hang Up" at bounding box center [101, 124] width 202 height 38
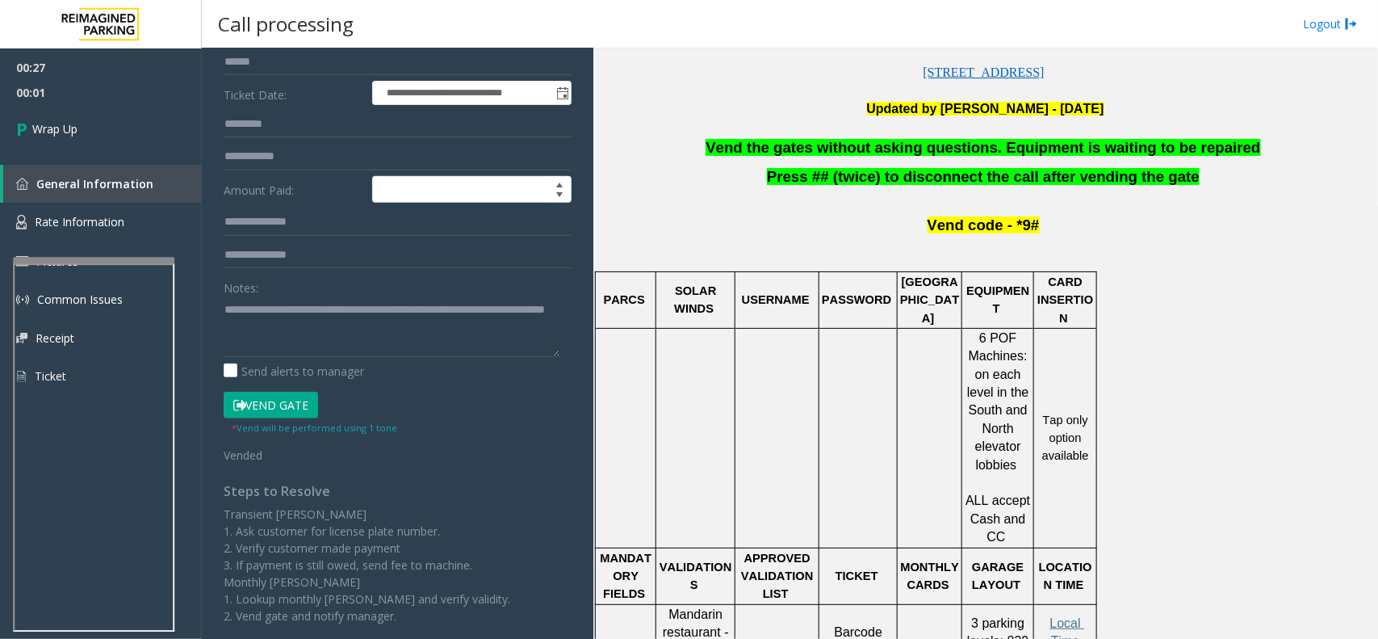
scroll to position [253, 0]
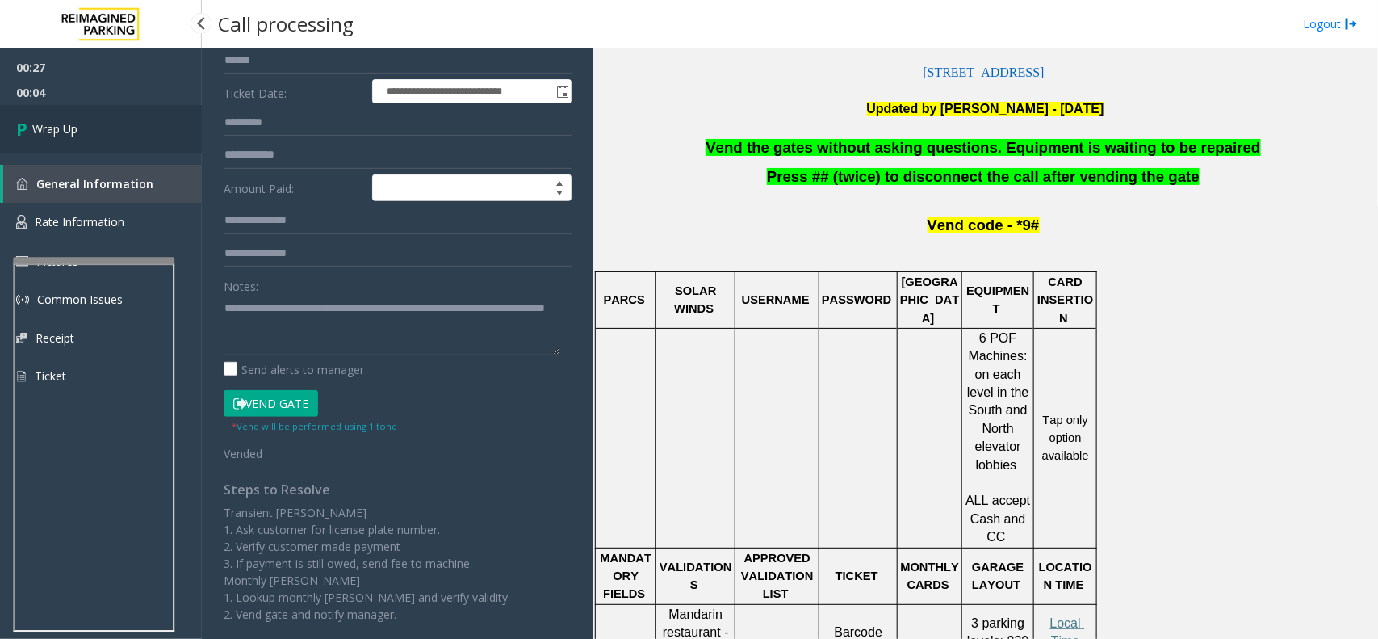
click at [115, 115] on link "Wrap Up" at bounding box center [101, 129] width 202 height 48
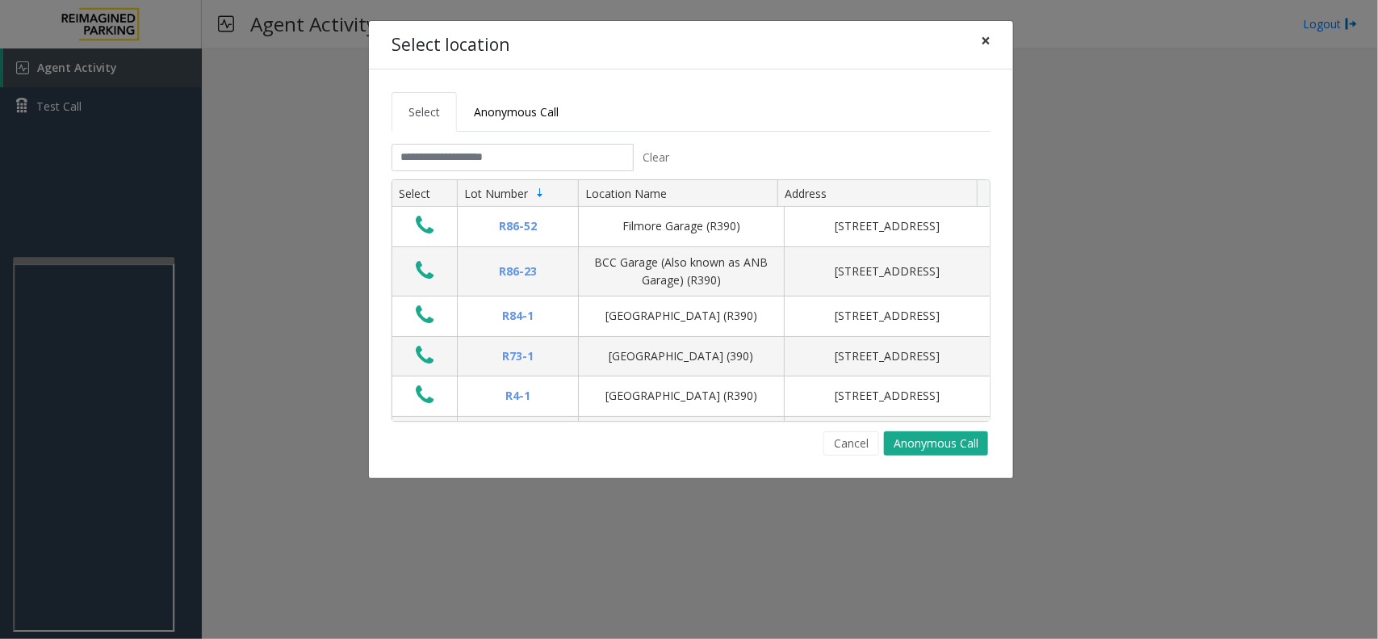
click at [987, 42] on span "×" at bounding box center [986, 40] width 10 height 23
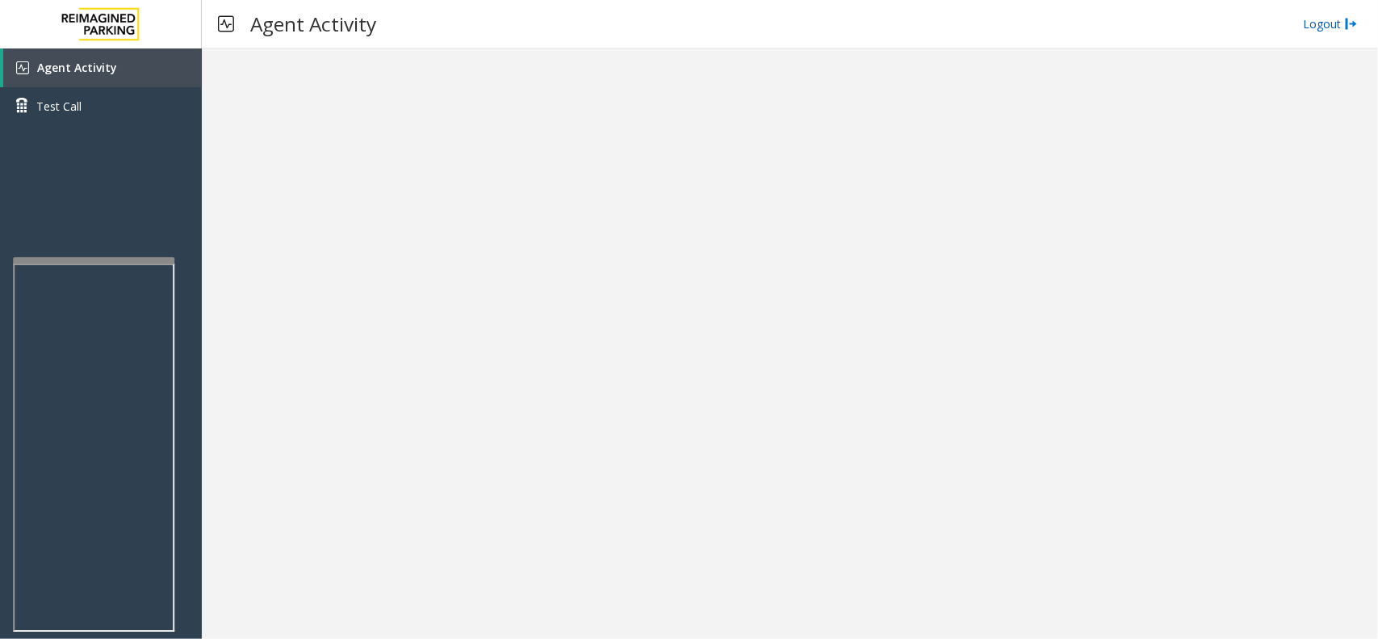
click at [1328, 26] on link "Logout" at bounding box center [1330, 23] width 55 height 17
